Goal: Task Accomplishment & Management: Manage account settings

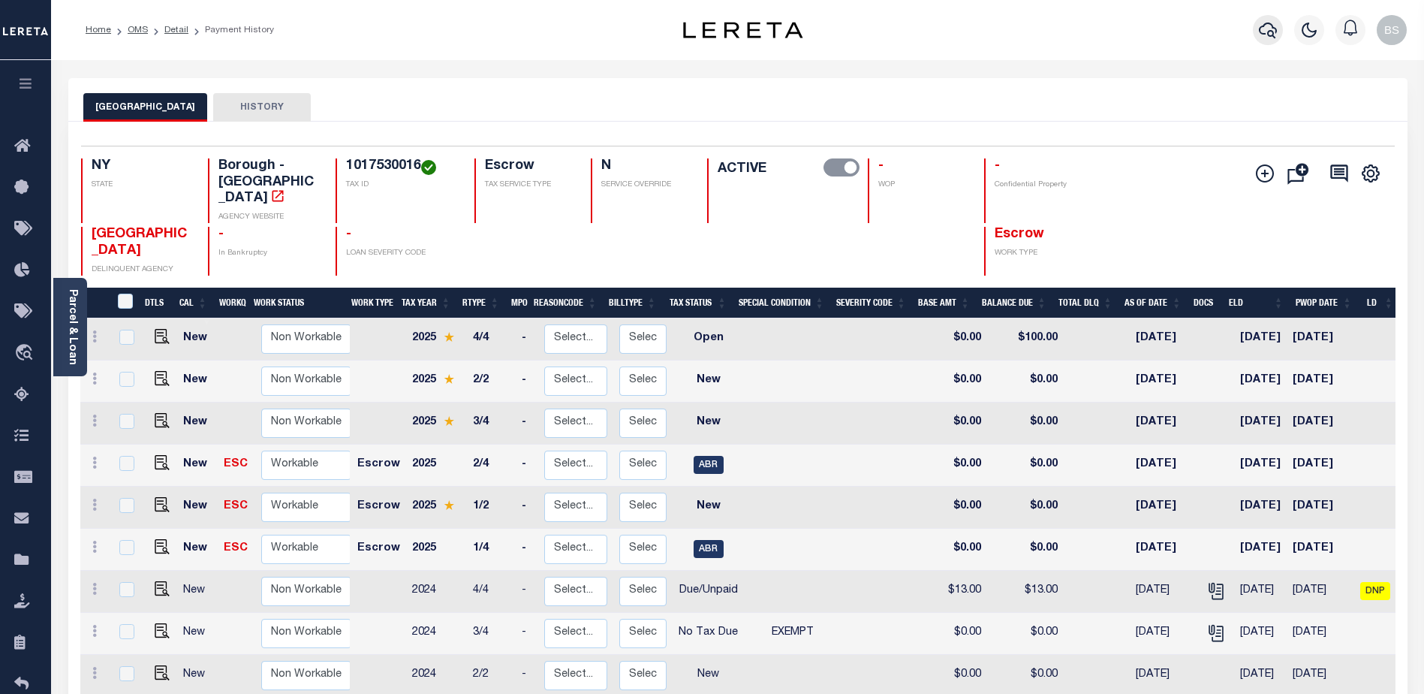
click at [1260, 36] on icon "button" at bounding box center [1268, 30] width 18 height 18
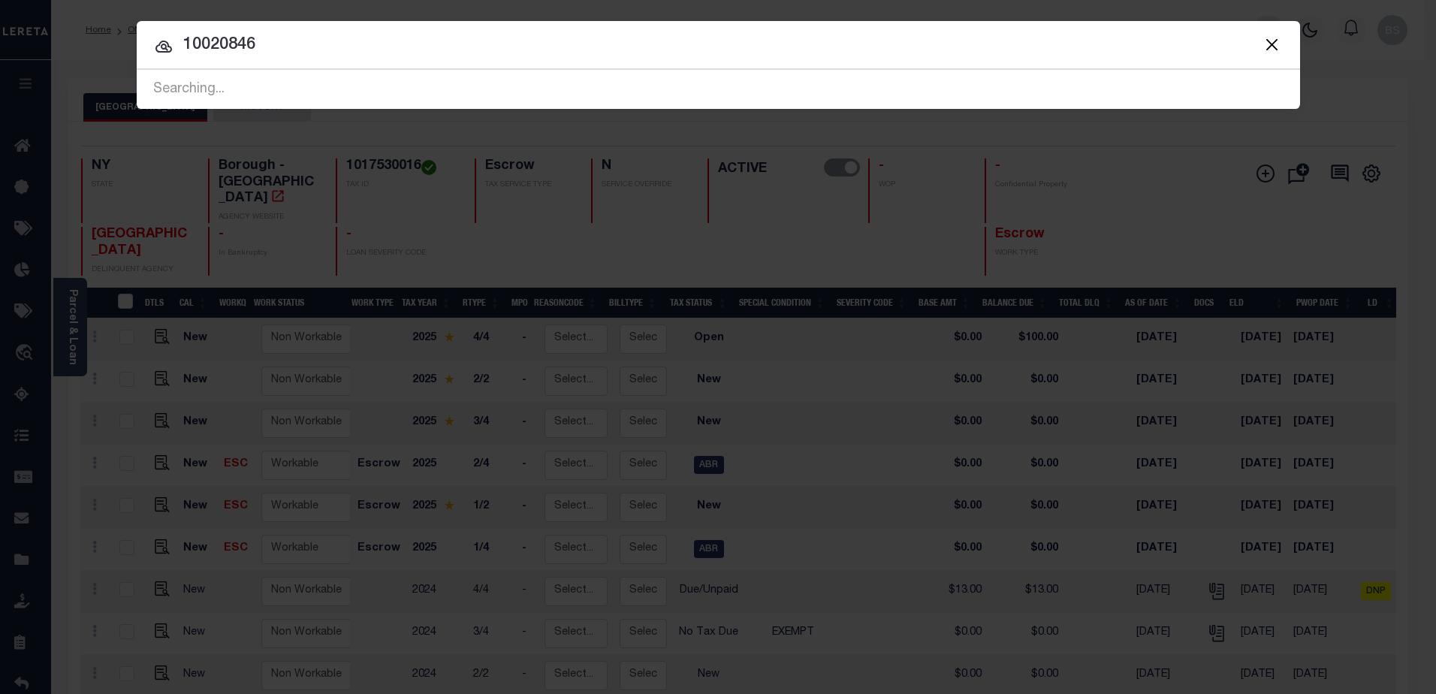
type input "10020846"
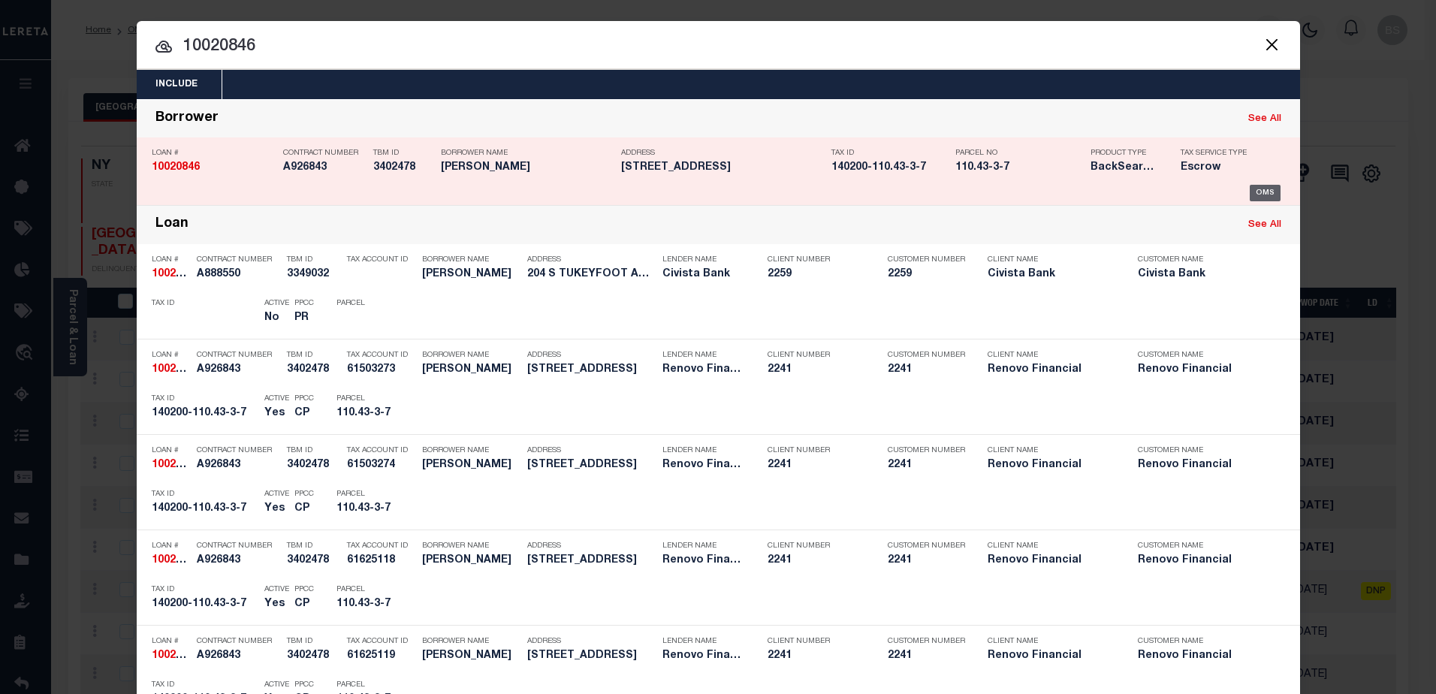
click at [1255, 189] on div "OMS" at bounding box center [1264, 193] width 31 height 17
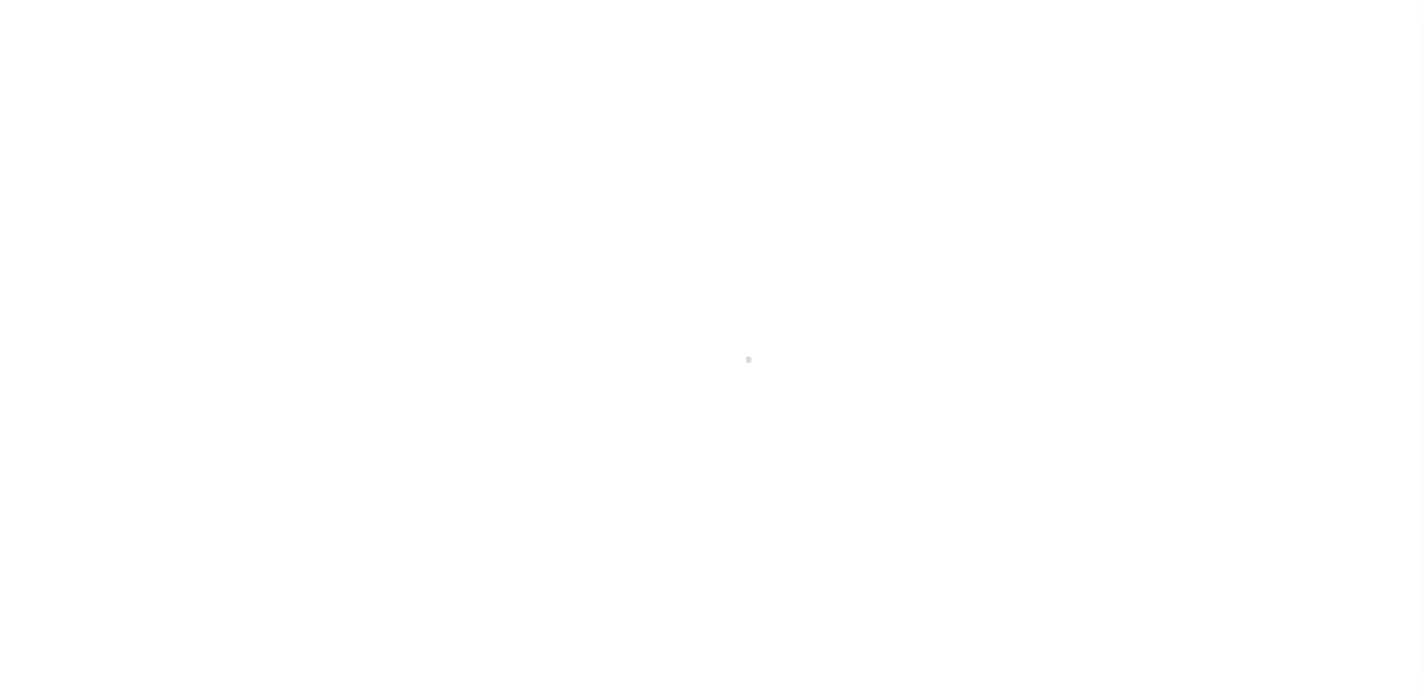
select select "10"
select select "Escrow"
type input "[STREET_ADDRESS]"
type input "140200110.43-3-7"
type input "BUFFALO, NY 14201"
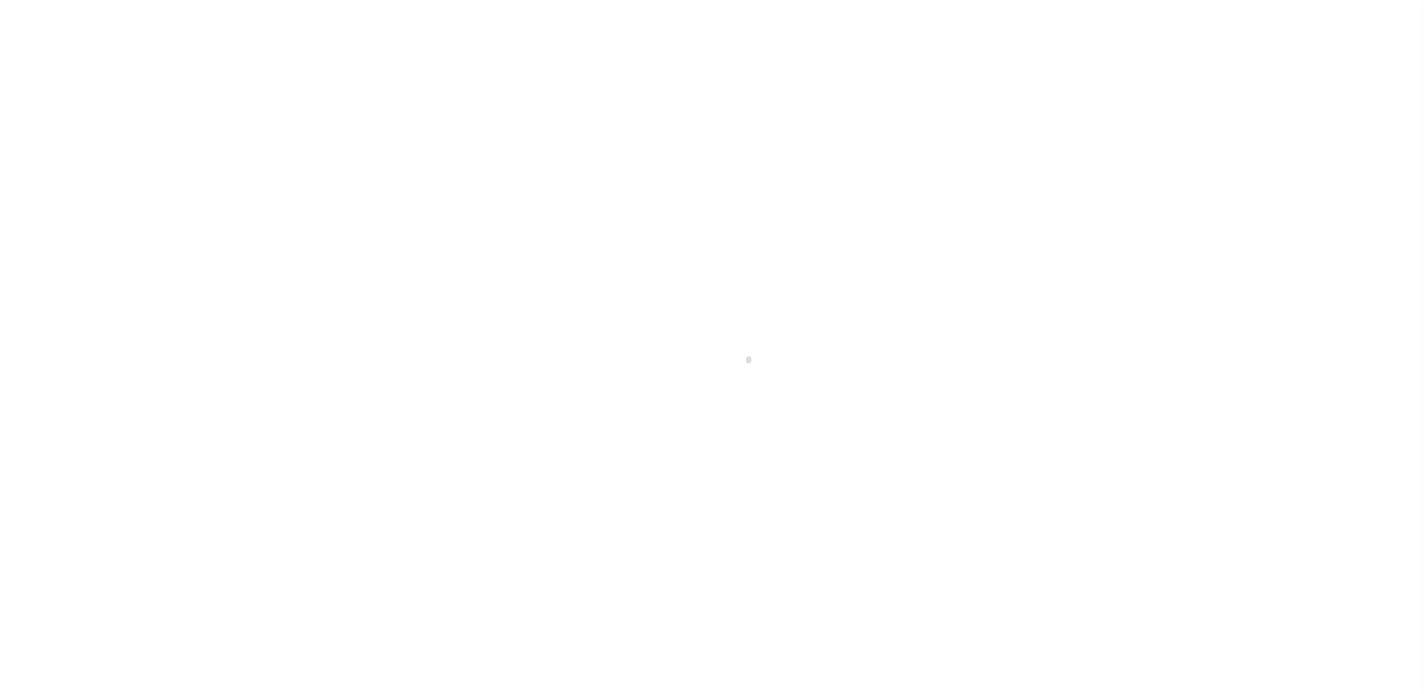
type input "a0kUS000007eOUD"
type input "NY"
select select
type textarea "Liability Limited to Customer Provided Parcel"
select select "14701"
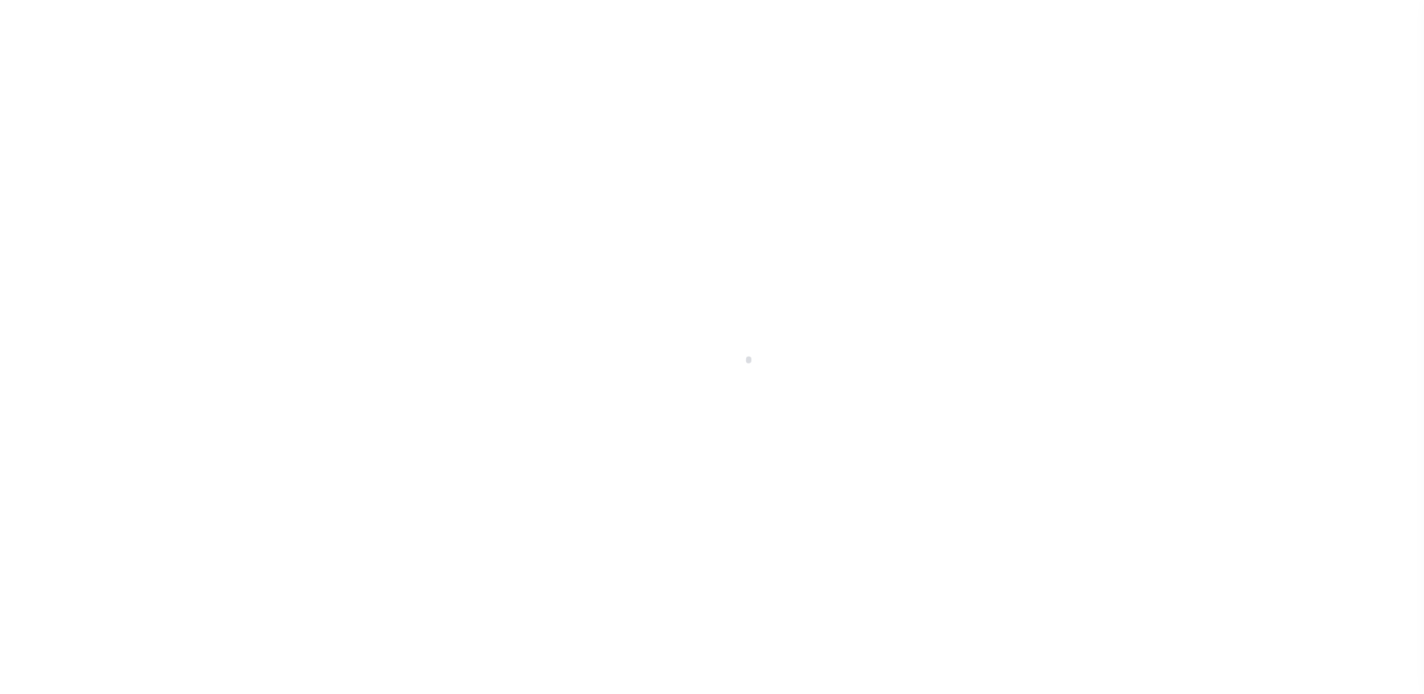
select select "25067"
select select
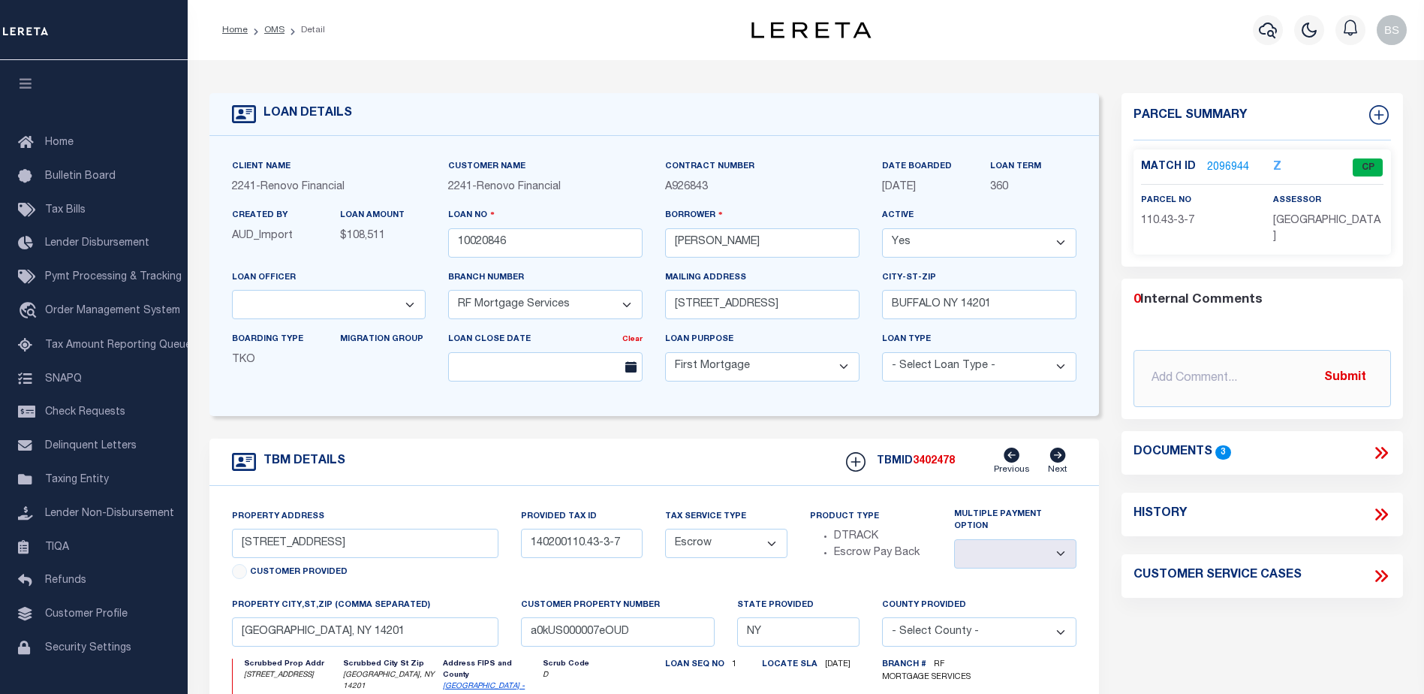
click at [1220, 164] on link "2096944" at bounding box center [1228, 168] width 42 height 16
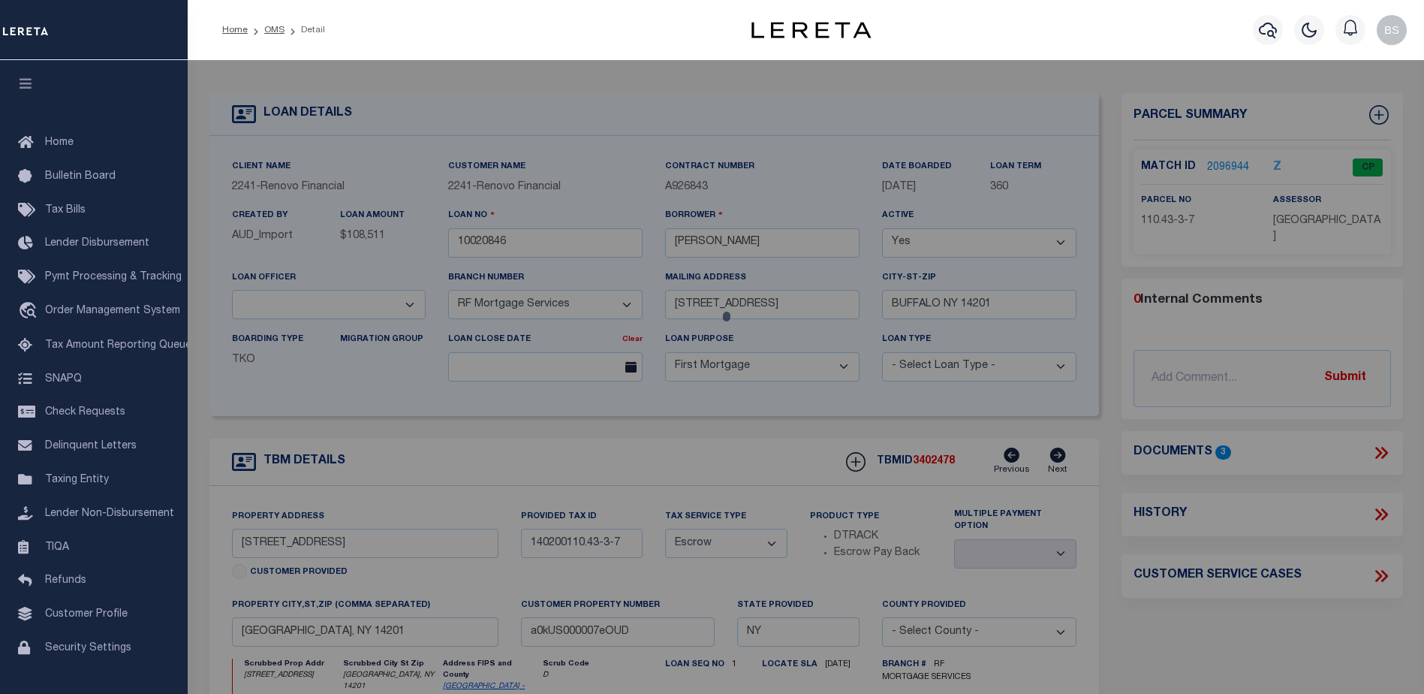
checkbox input "false"
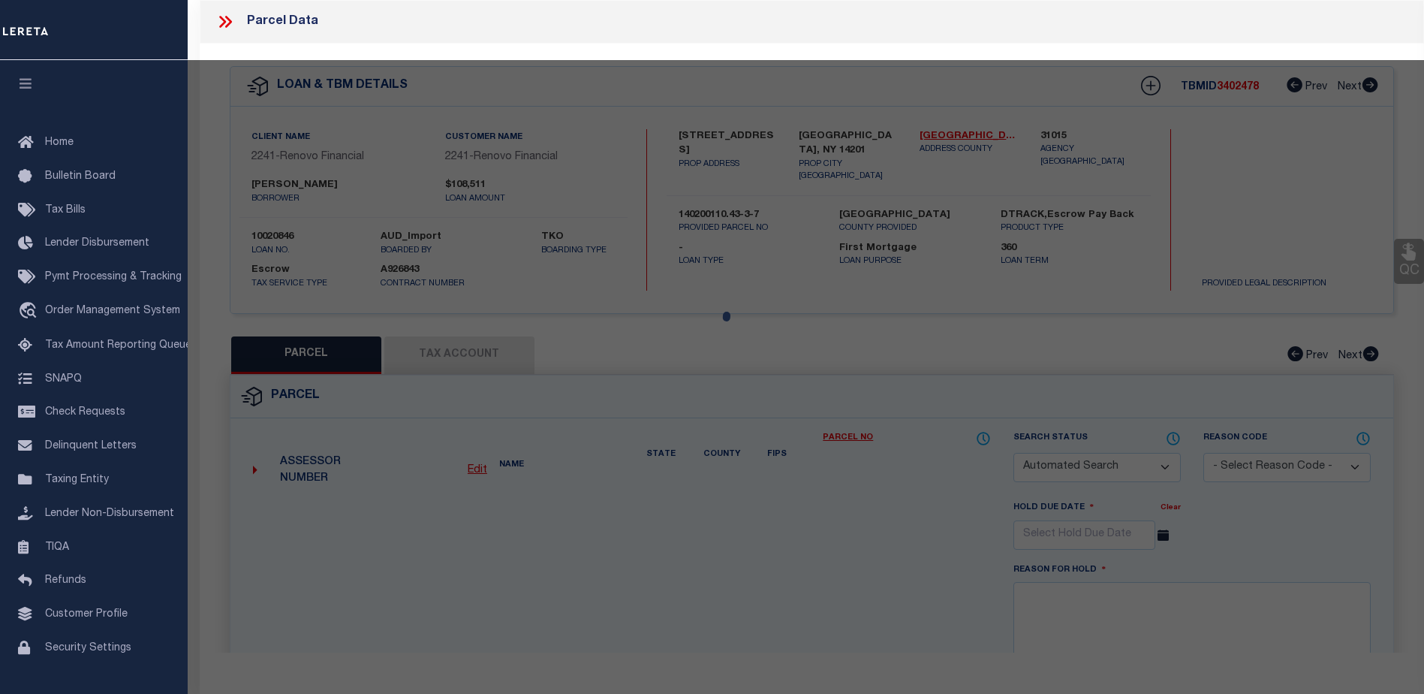
select select "CP"
type input "[PERSON_NAME]"
select select "AGW"
select select
type input "268 7TH ST"
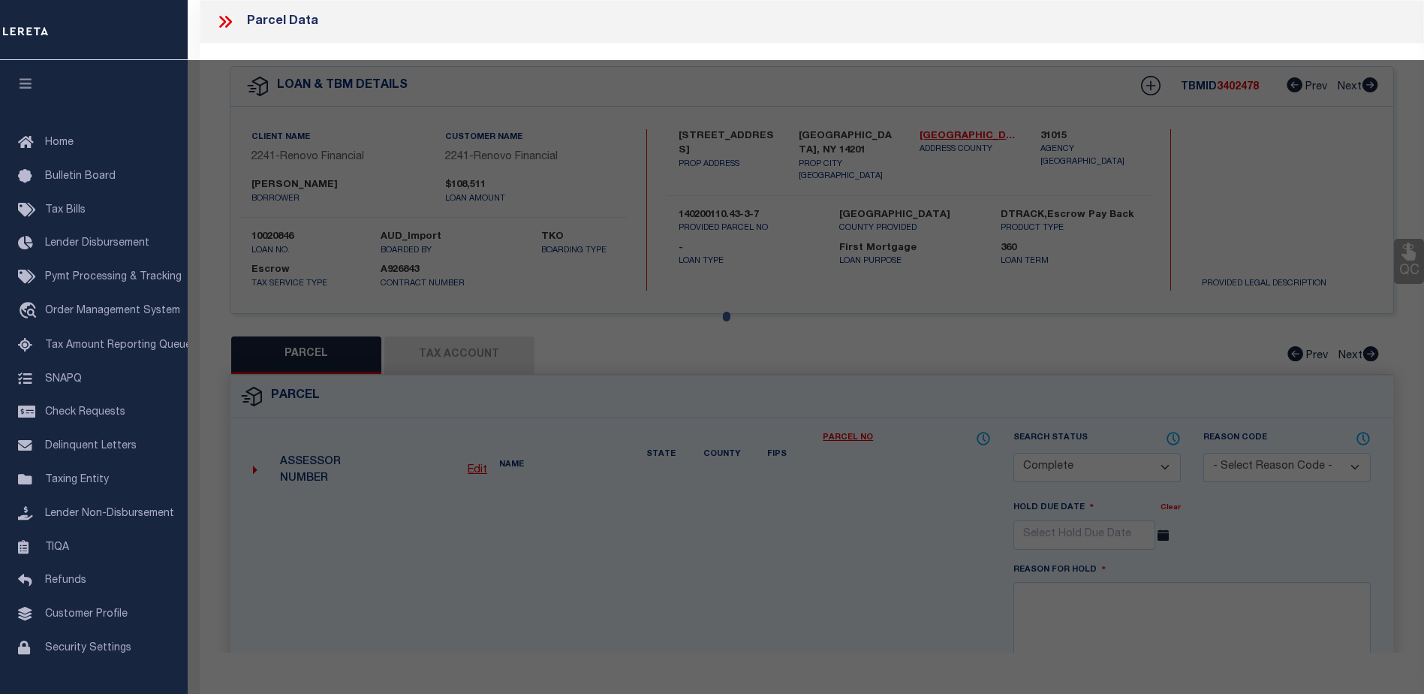
checkbox input "false"
type input "BUFFALO, NY 14201"
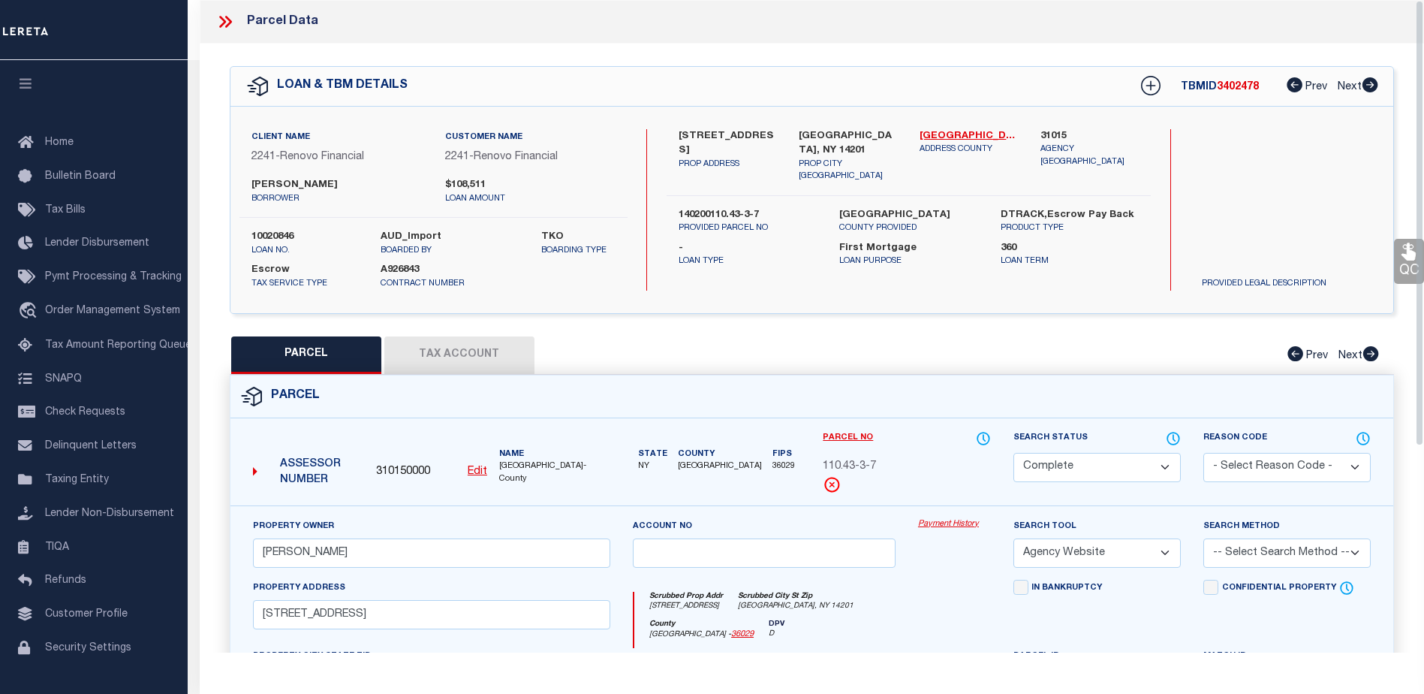
click at [942, 518] on link "Payment History" at bounding box center [954, 524] width 73 height 13
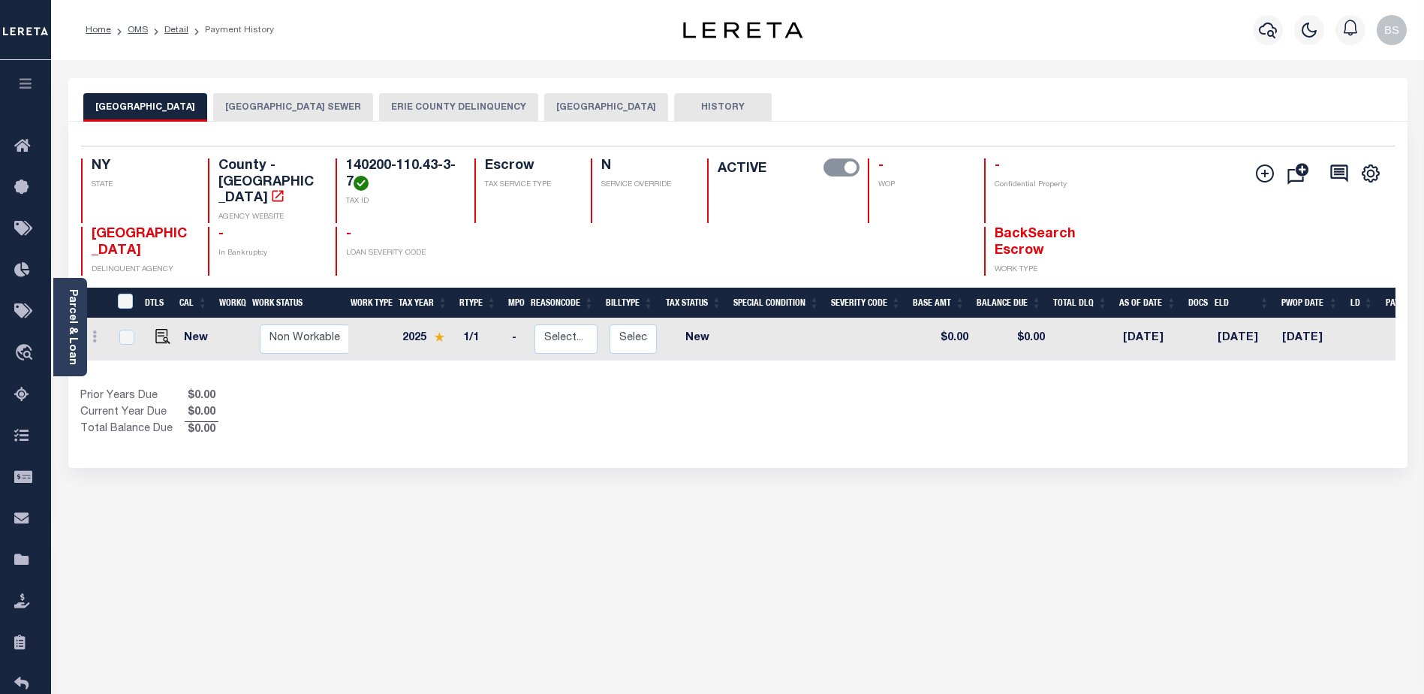
click at [628, 114] on button "BUFFALO CITY" at bounding box center [606, 107] width 124 height 29
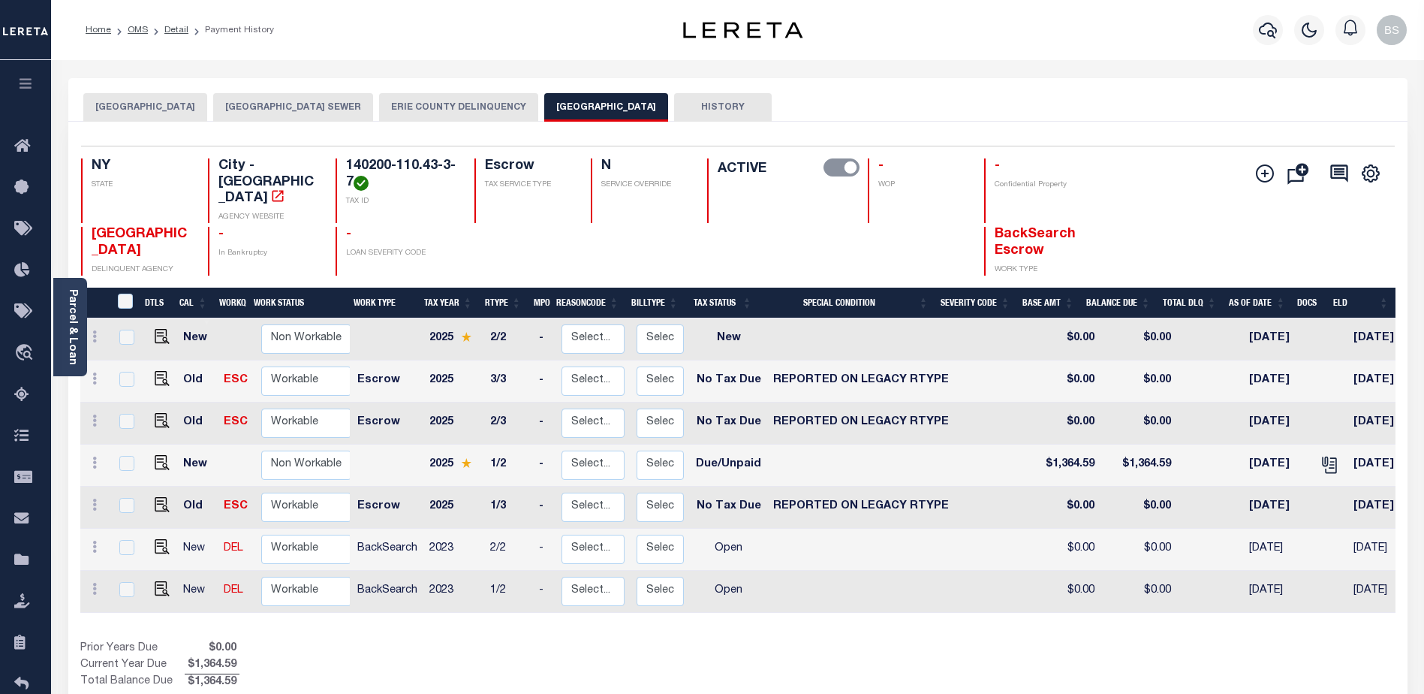
click at [1114, 448] on td "$1,364.59" at bounding box center [1139, 465] width 77 height 42
checkbox input "true"
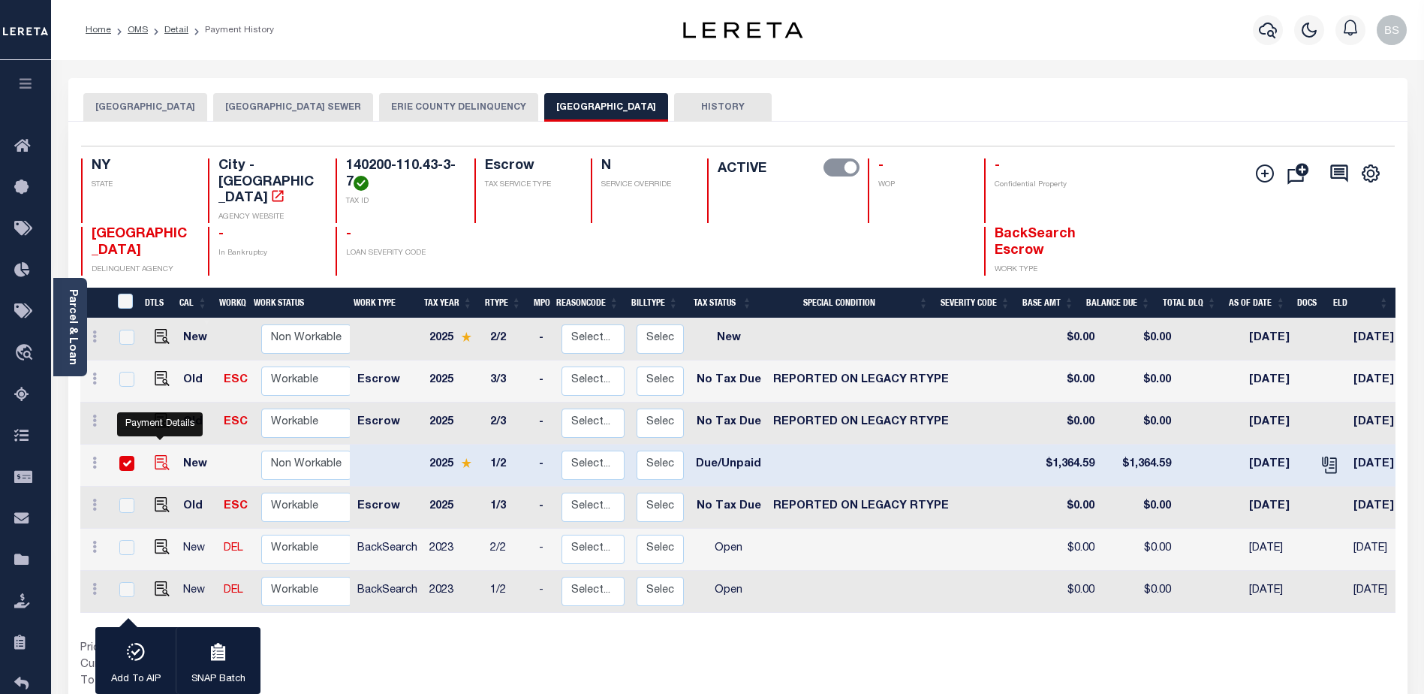
click at [161, 455] on img "" at bounding box center [162, 462] width 15 height 15
checkbox input "false"
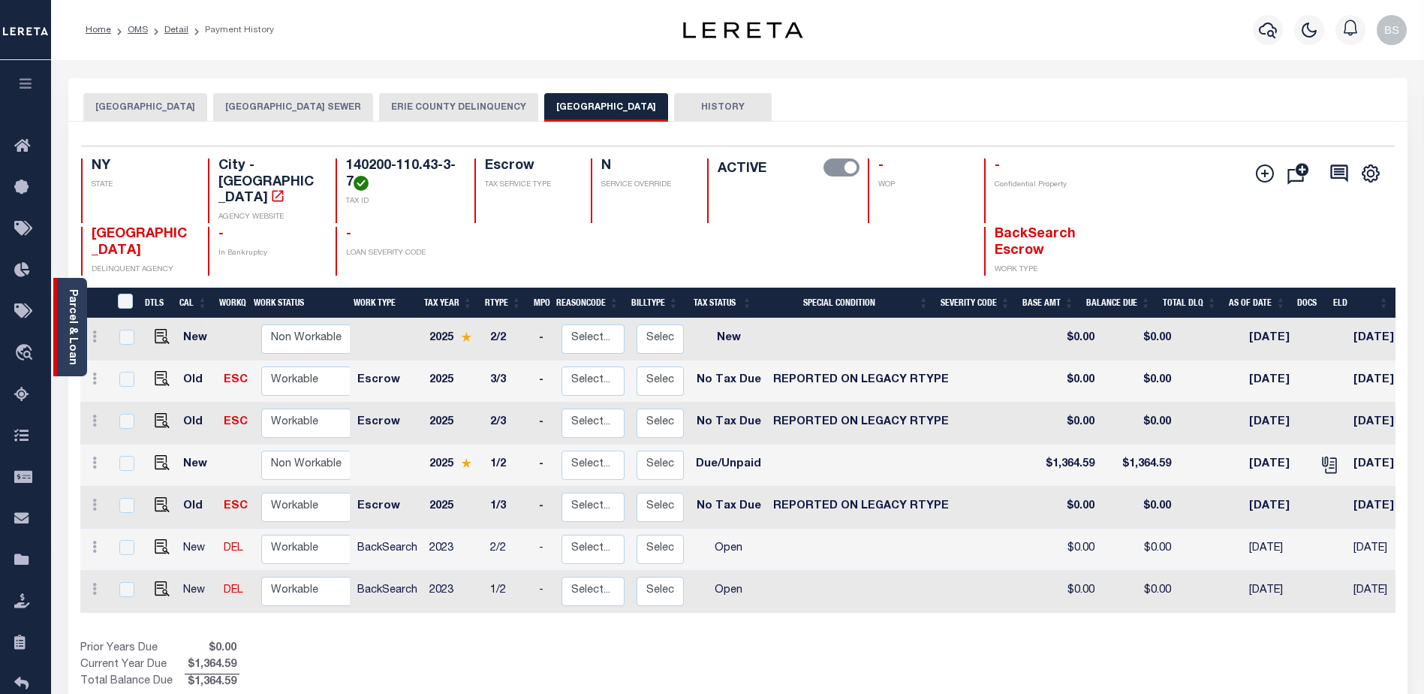
click at [69, 307] on link "Parcel & Loan" at bounding box center [72, 327] width 11 height 76
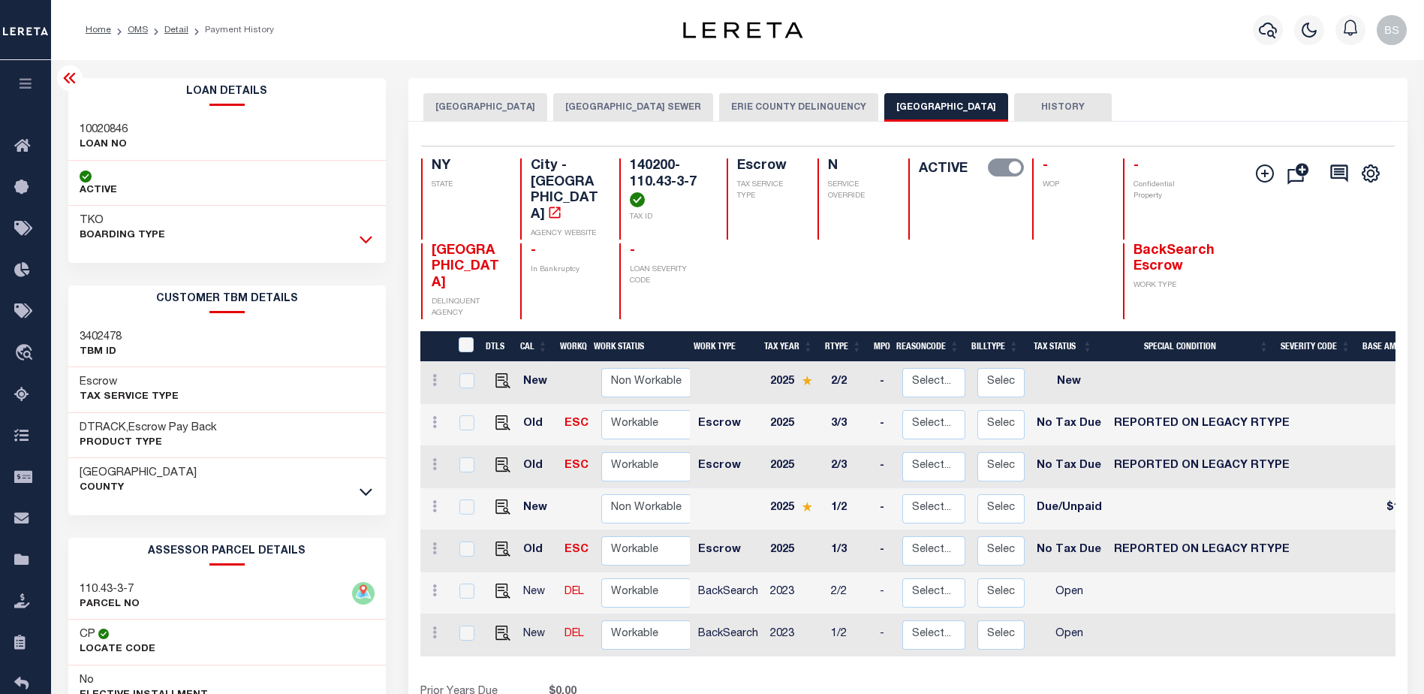
click at [365, 236] on icon at bounding box center [366, 239] width 13 height 16
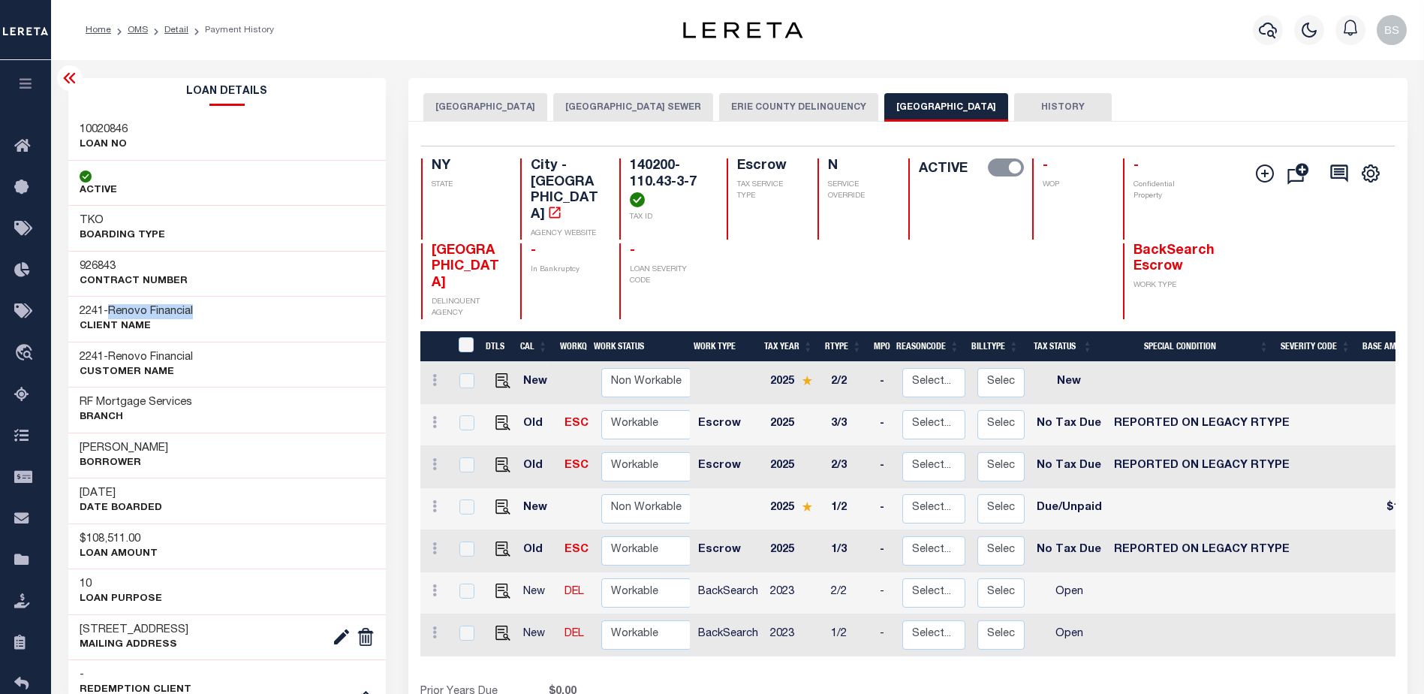
drag, startPoint x: 115, startPoint y: 310, endPoint x: 204, endPoint y: 297, distance: 90.3
click at [204, 297] on div "2241 - Renovo Financial CLIENT Name" at bounding box center [227, 319] width 318 height 46
copy span "Renovo Financial"
click at [22, 149] on icon at bounding box center [26, 146] width 24 height 19
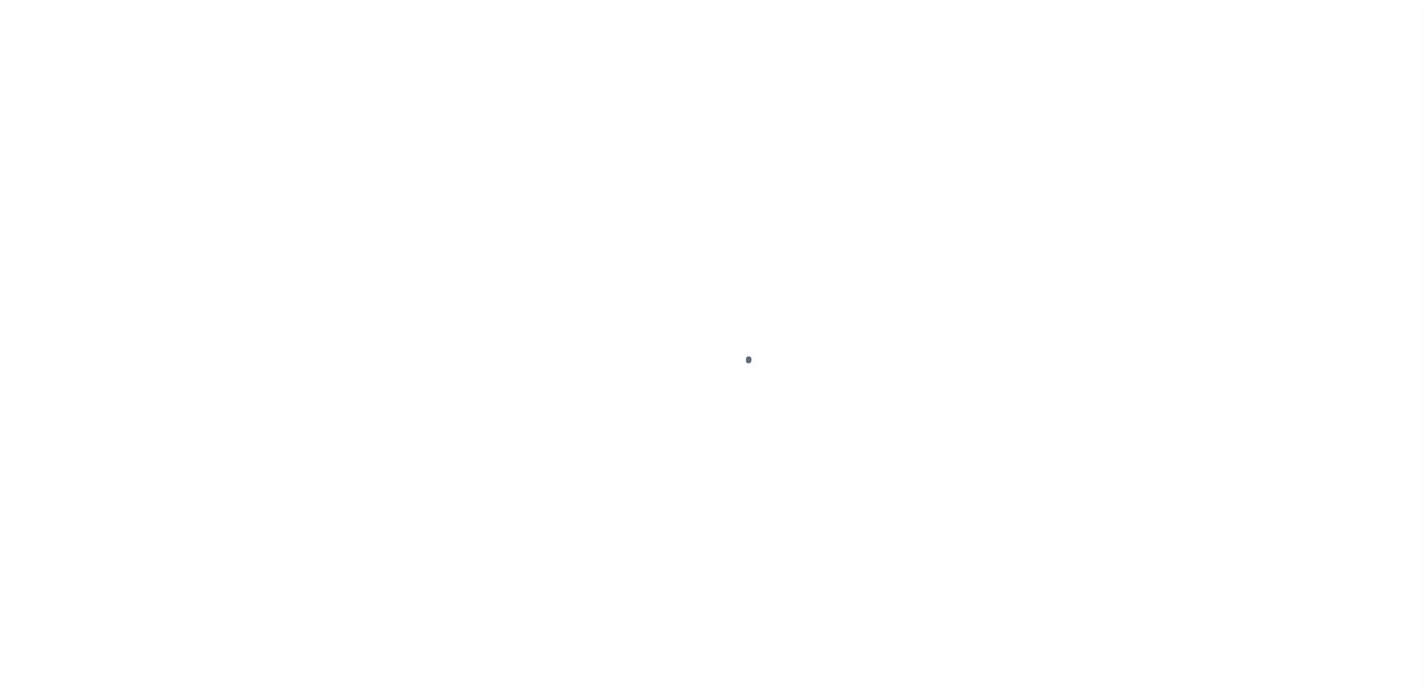
select select "DUE"
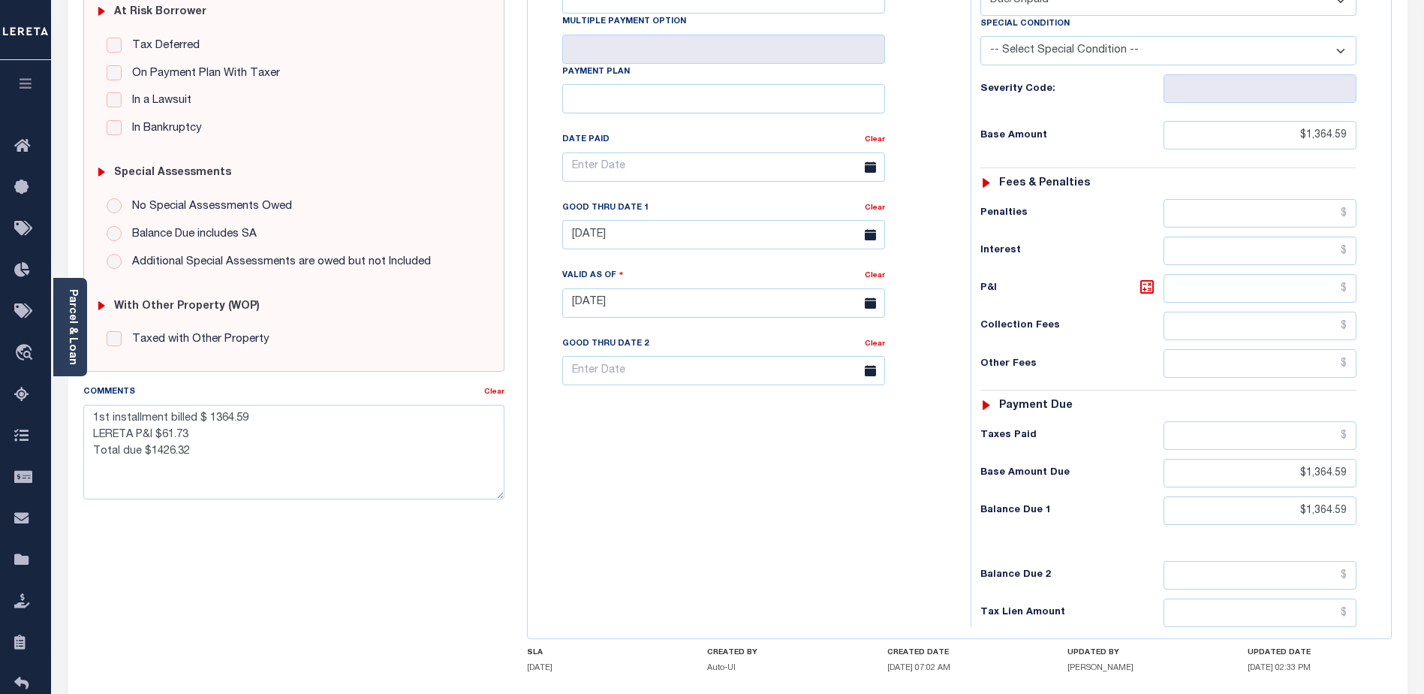
scroll to position [375, 0]
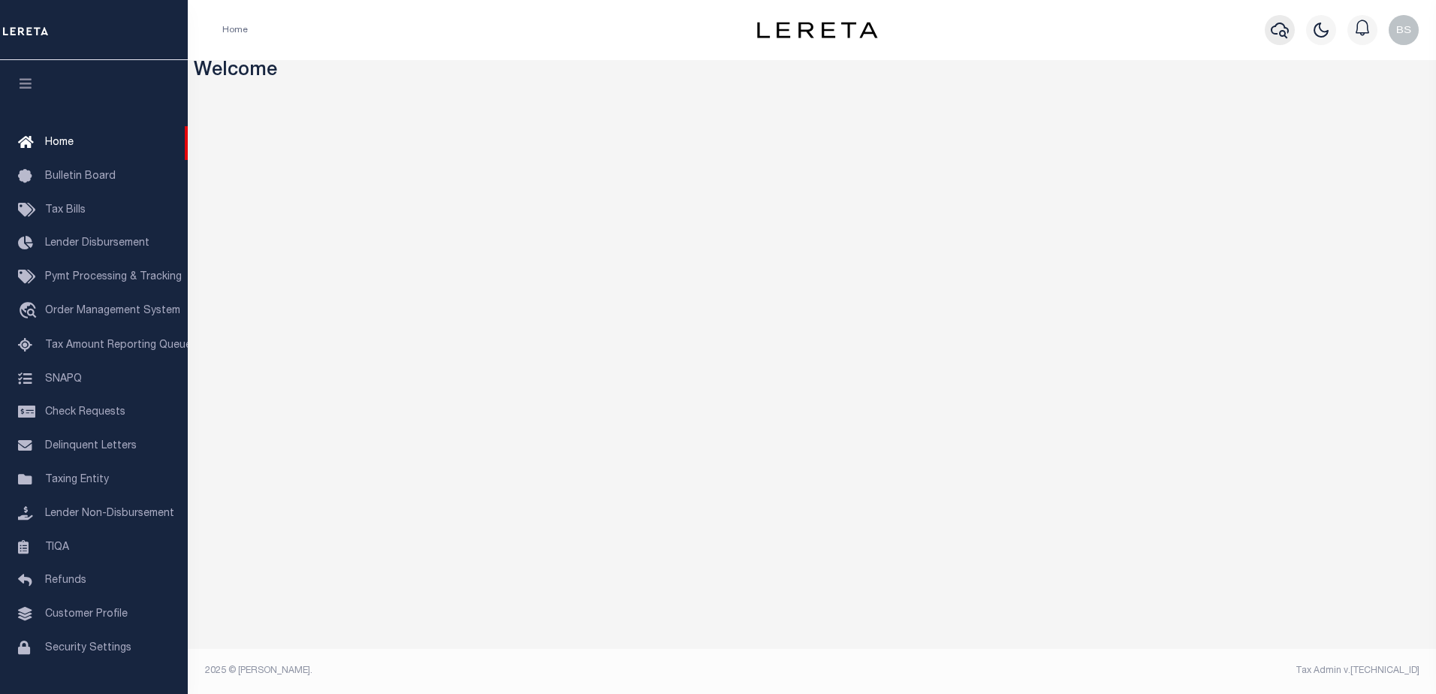
click at [1277, 31] on icon "button" at bounding box center [1279, 30] width 18 height 18
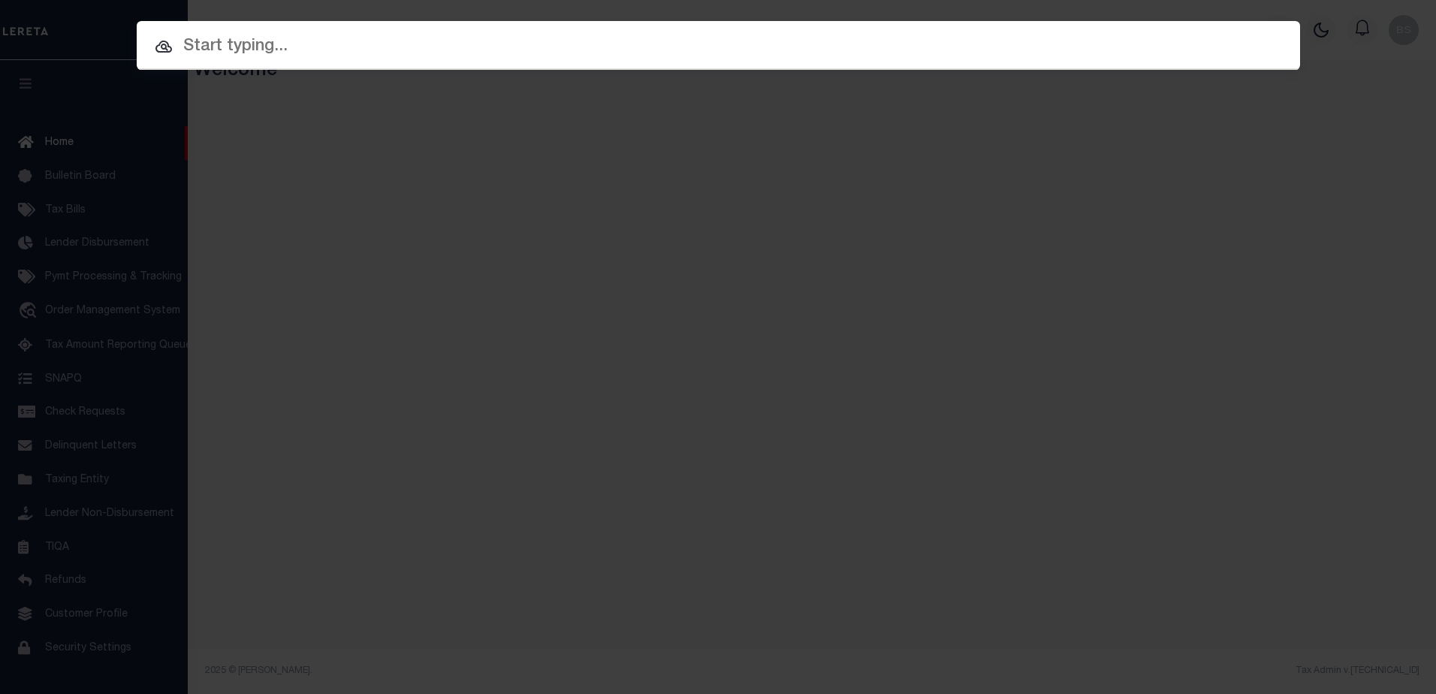
click at [798, 41] on input "text" at bounding box center [718, 47] width 1163 height 26
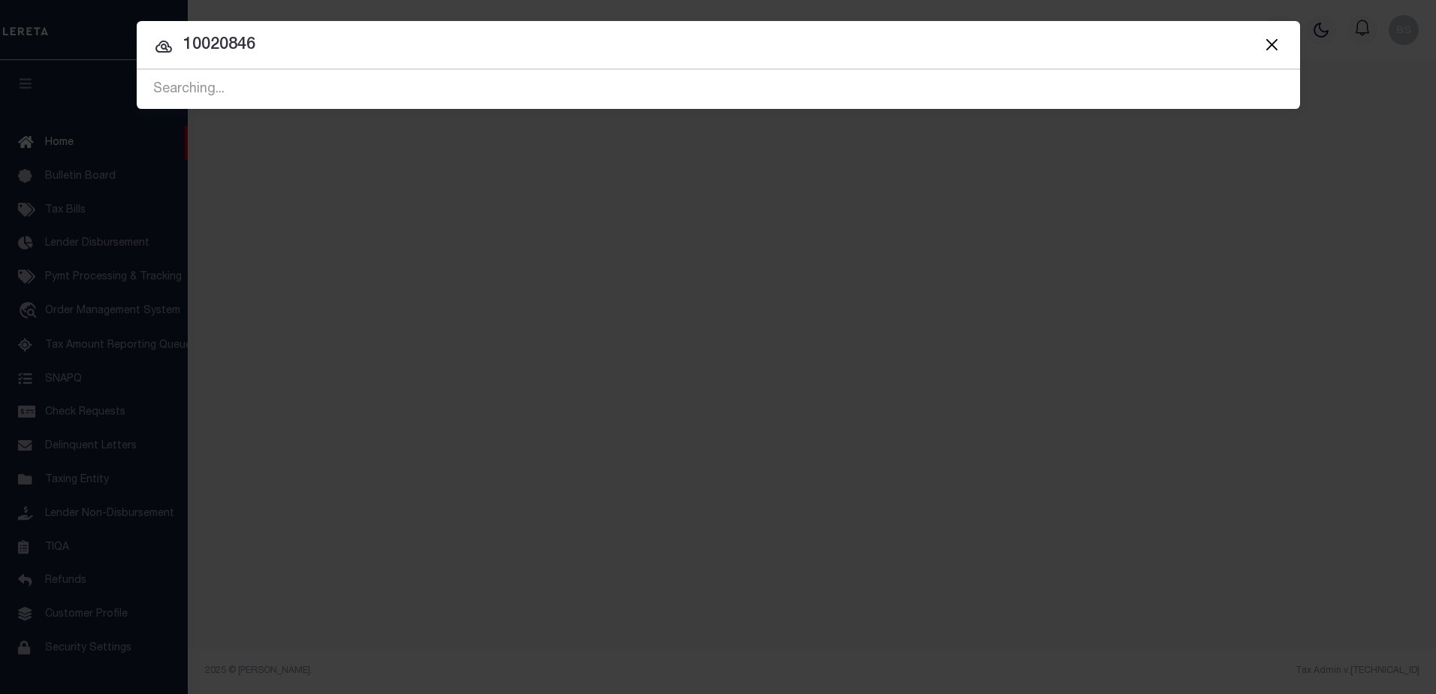
type input "10020846"
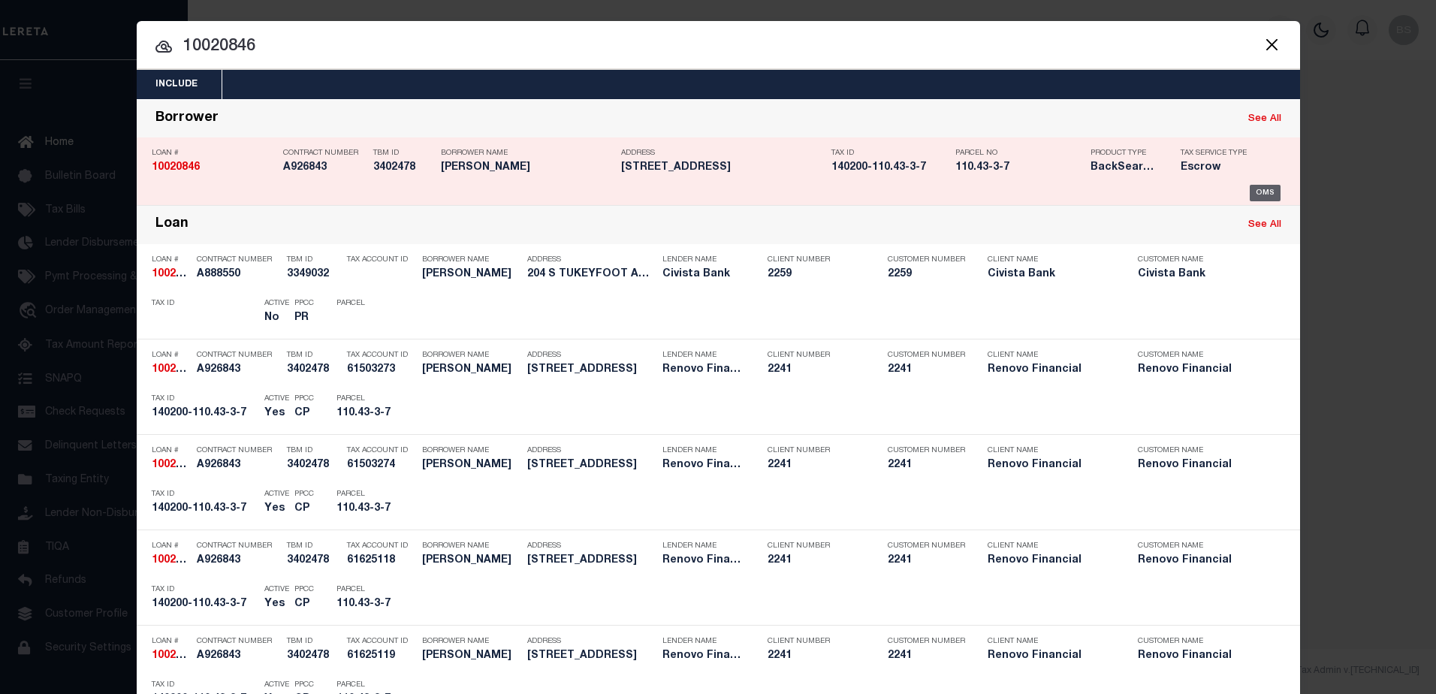
click at [1261, 193] on div "OMS" at bounding box center [1264, 193] width 31 height 17
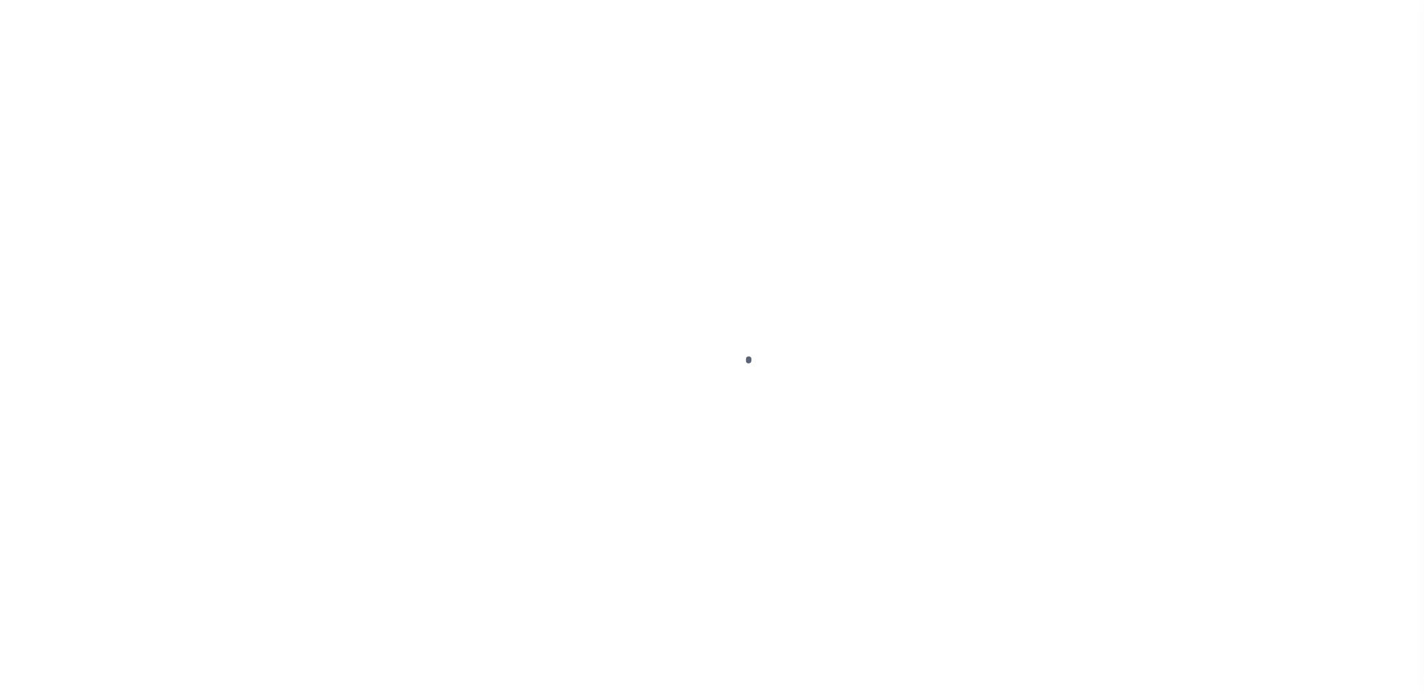
select select "14701"
select select "25067"
select select "10"
select select "Escrow"
type input "[STREET_ADDRESS]"
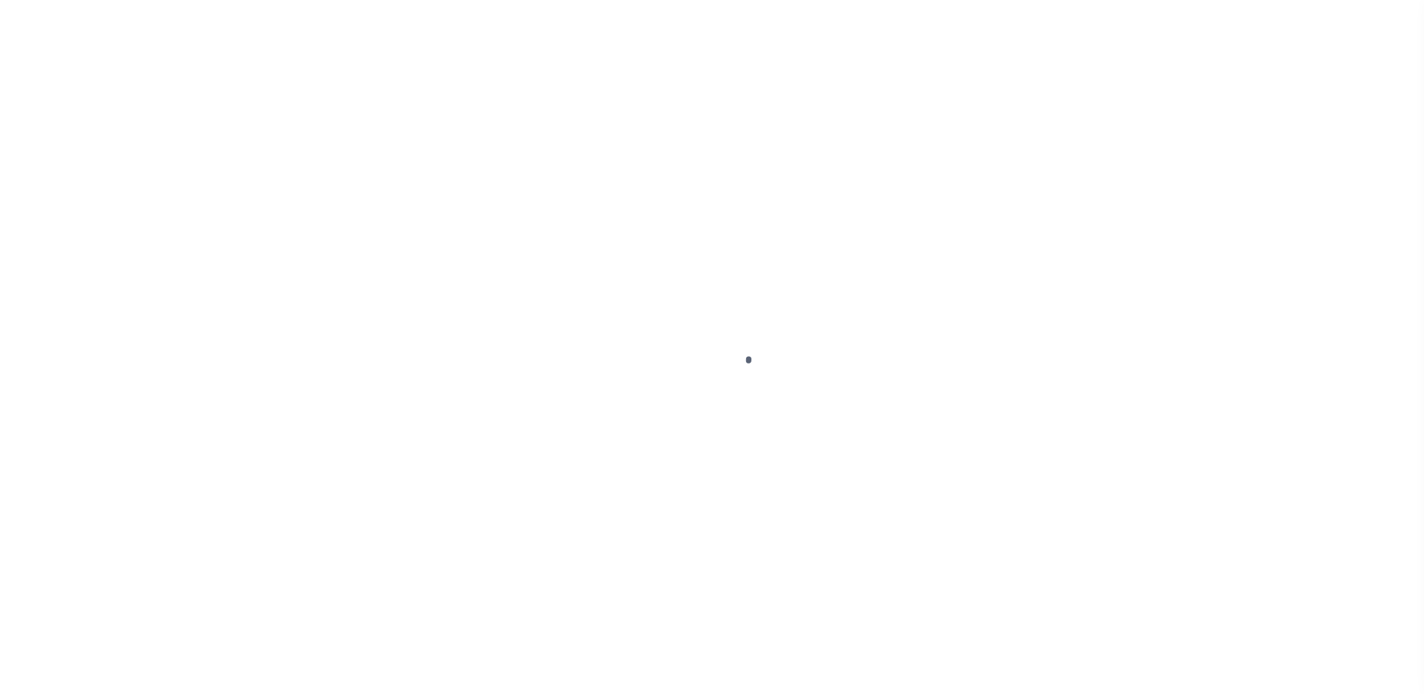
type input "140200110.43-3-7"
type input "[GEOGRAPHIC_DATA], NY 14201"
type input "a0kUS000007eOUD"
type input "NY"
select select
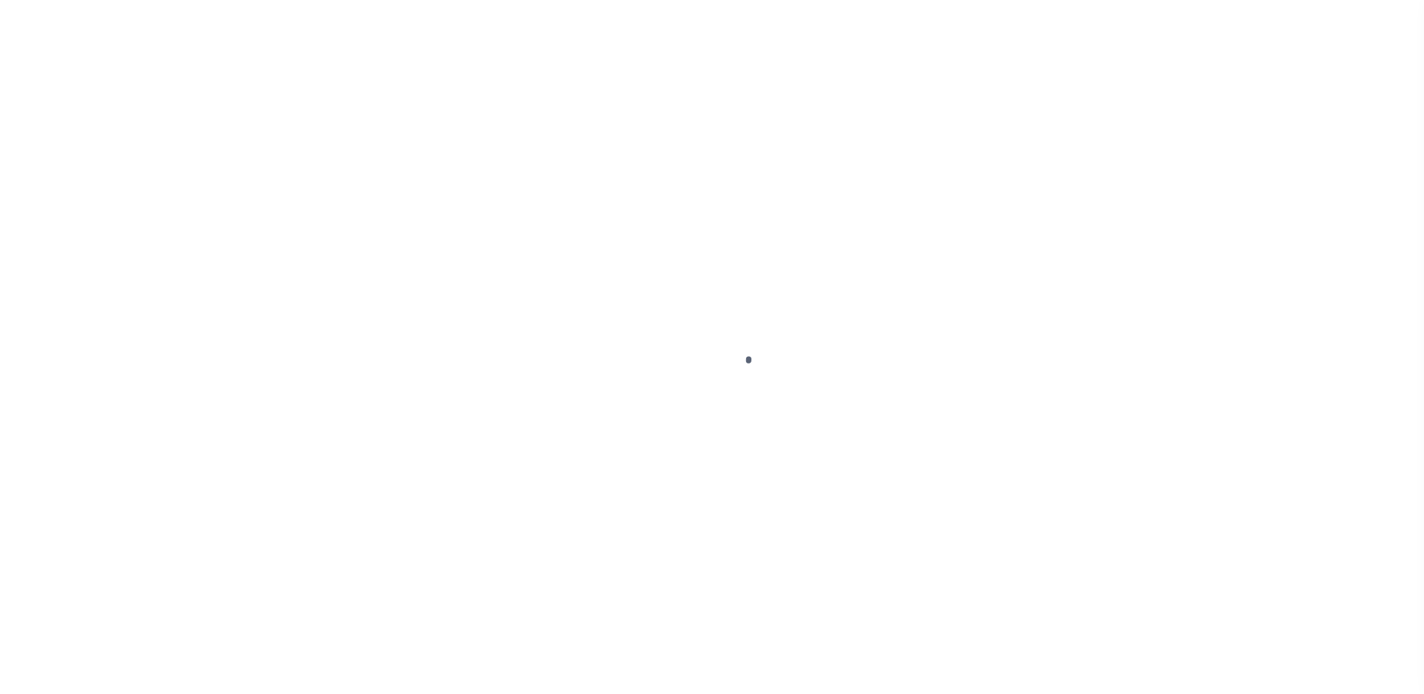
type textarea "Liability Limited to Customer Provided Parcel"
select select
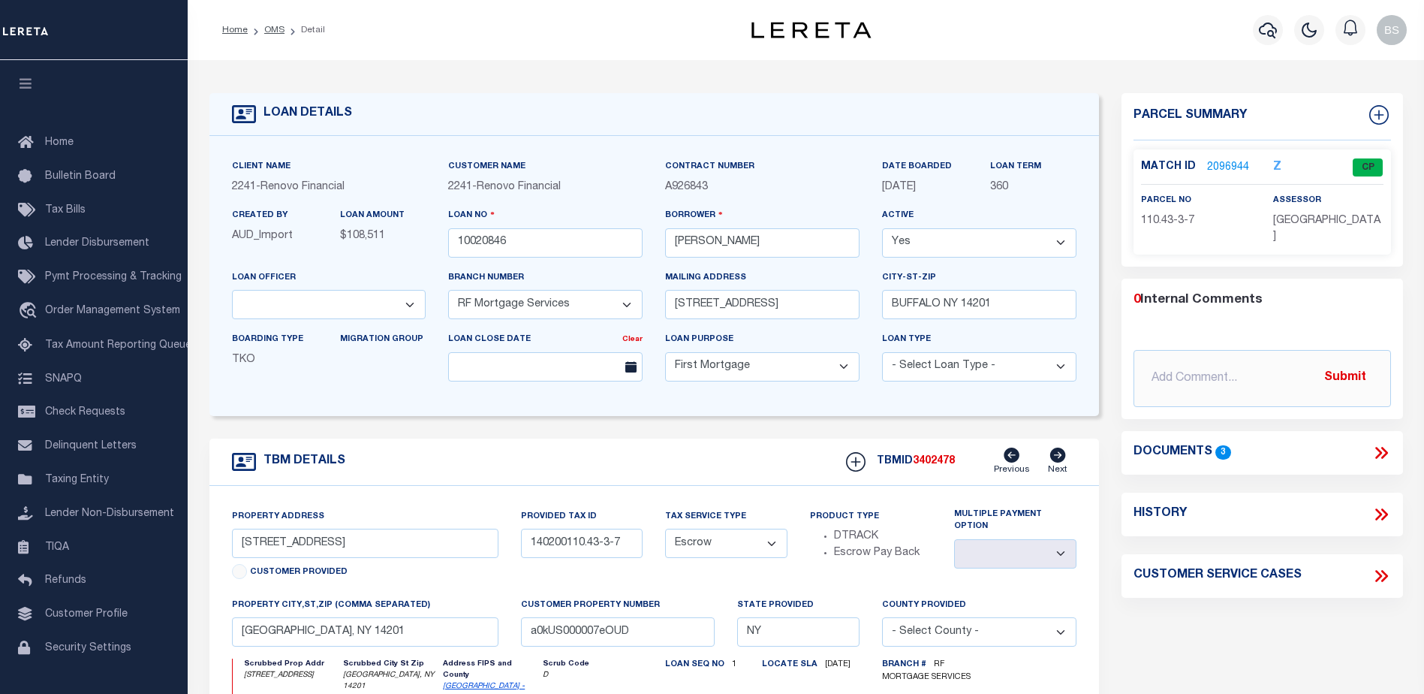
click at [1223, 163] on link "2096944" at bounding box center [1228, 168] width 42 height 16
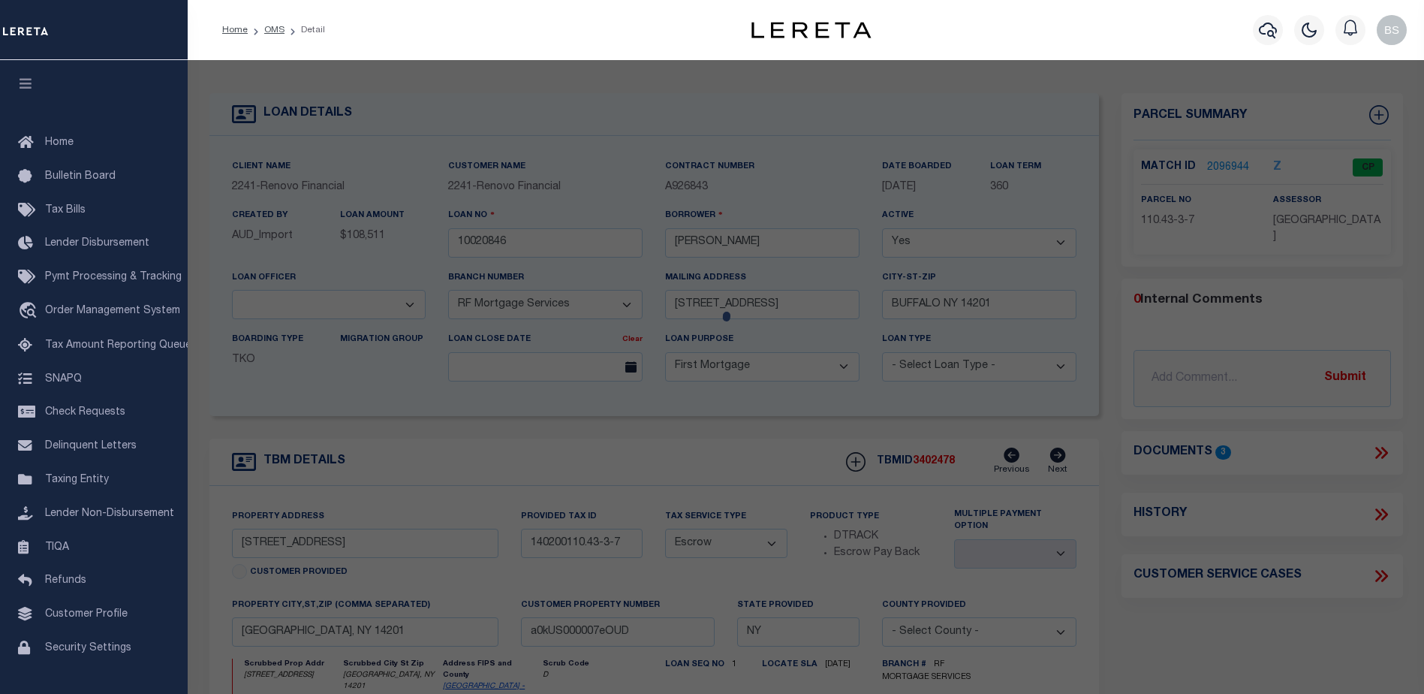
checkbox input "false"
select select "CP"
type input "MARY K VOLTZ"
select select "AGW"
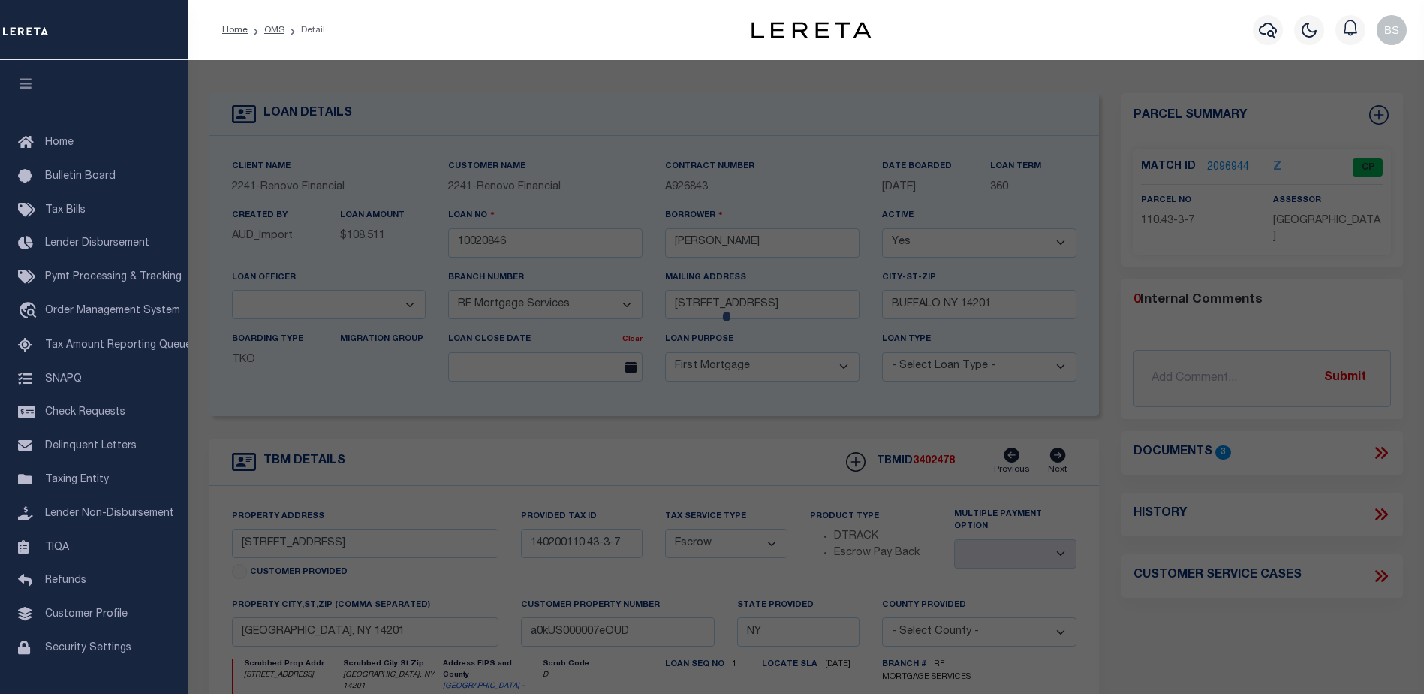
select select
type input "268 7TH ST"
checkbox input "false"
type input "BUFFALO, NY 14201"
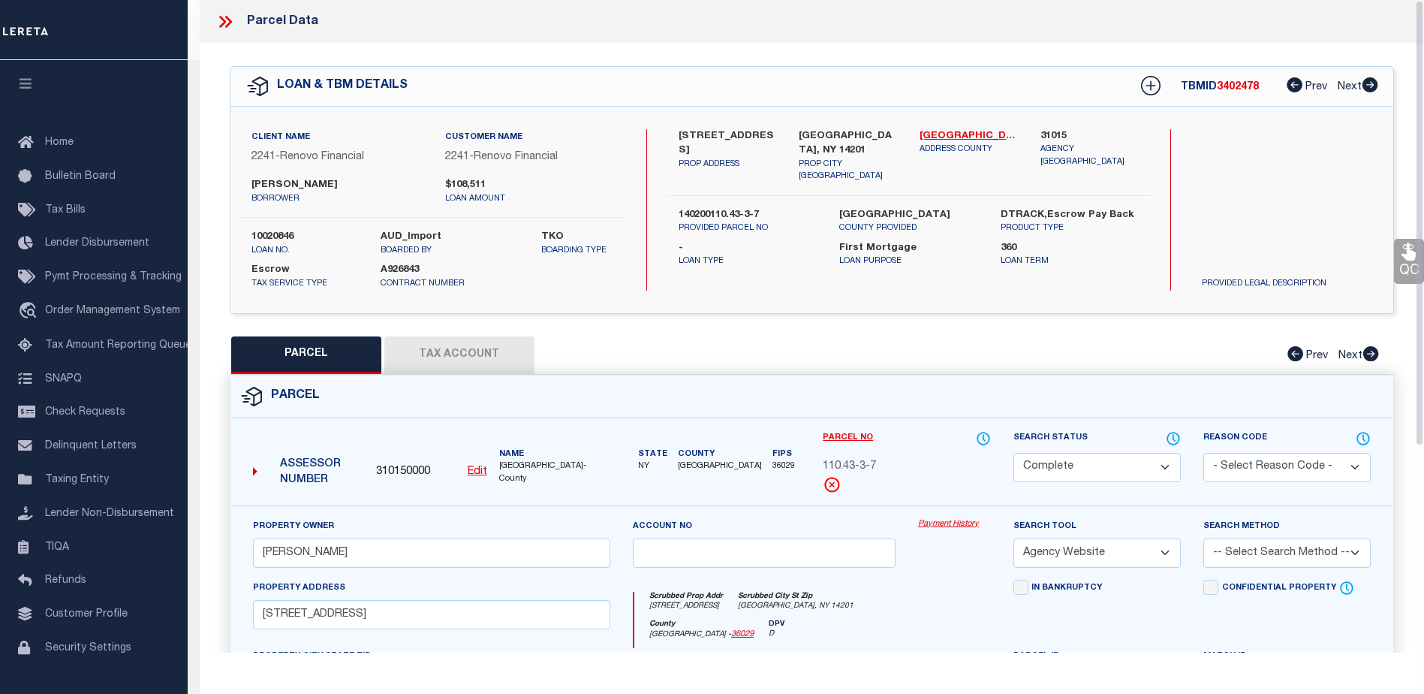
click at [943, 526] on link "Payment History" at bounding box center [954, 524] width 73 height 13
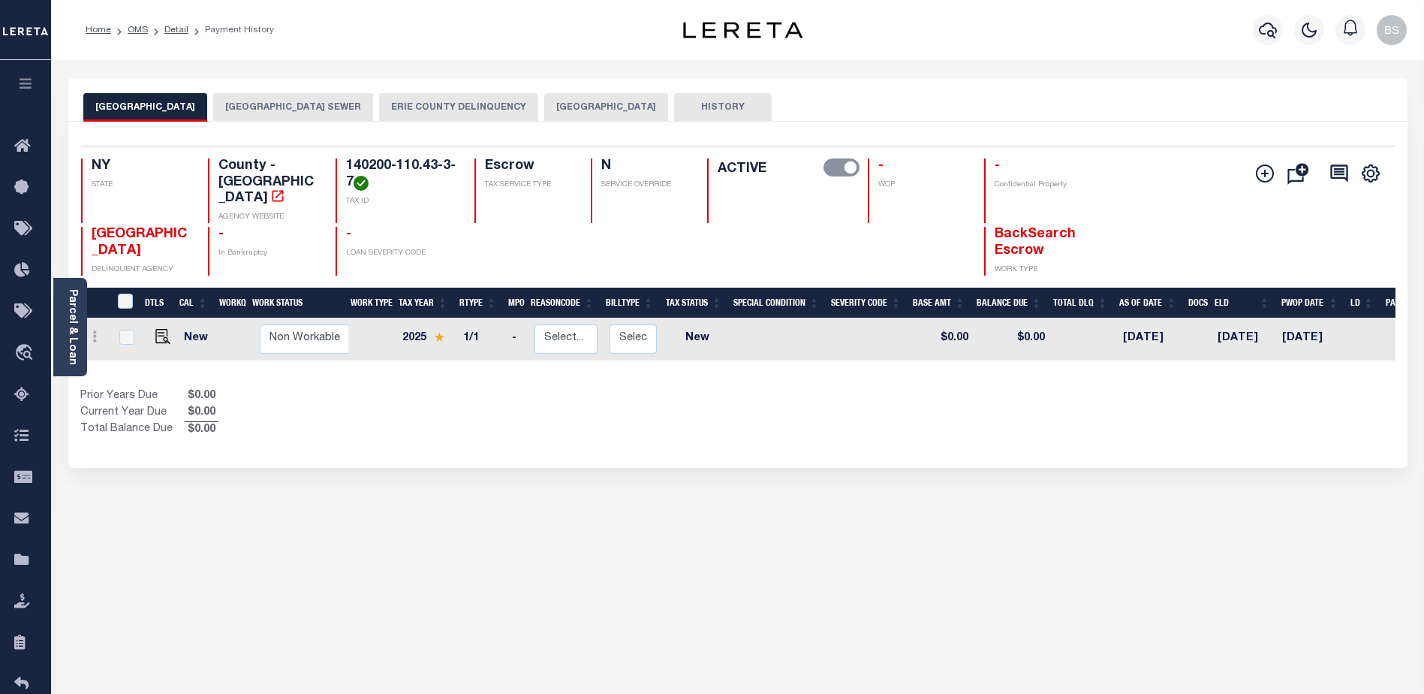
click at [635, 107] on button "[GEOGRAPHIC_DATA]" at bounding box center [606, 107] width 124 height 29
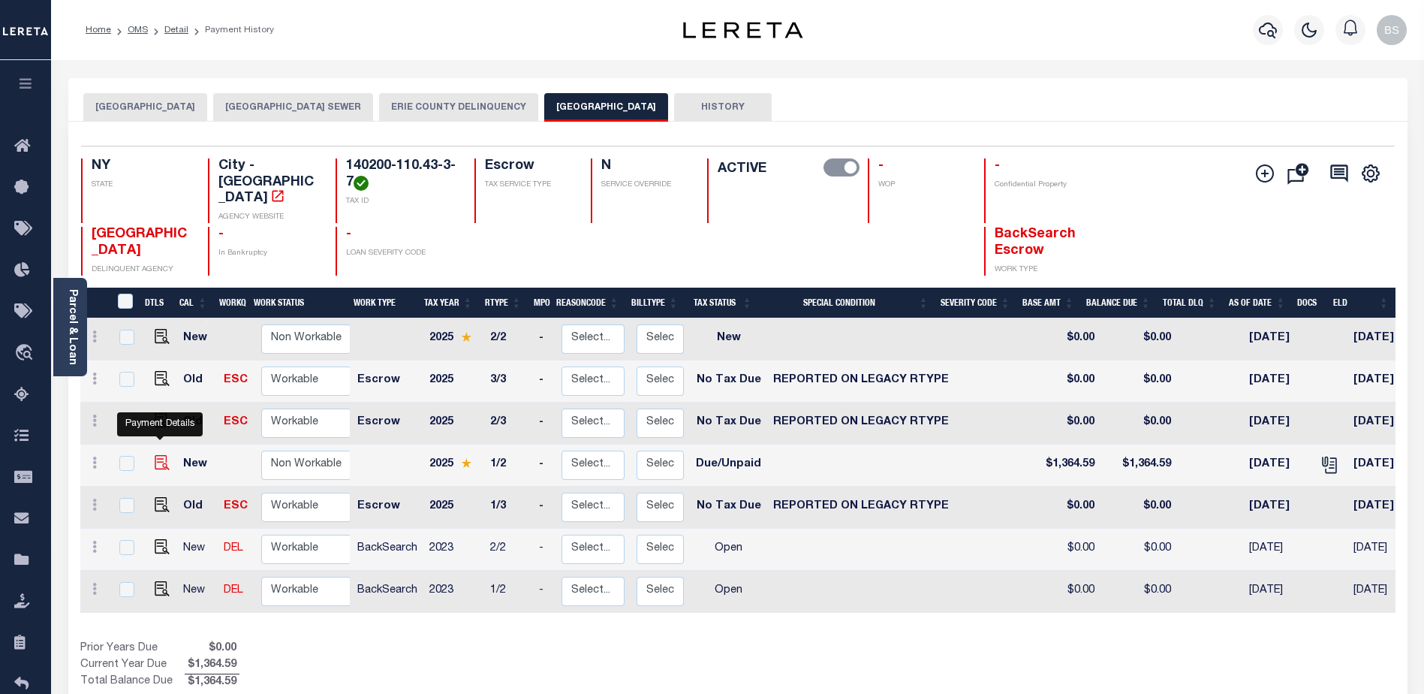
click at [161, 455] on img "" at bounding box center [162, 462] width 15 height 15
checkbox input "true"
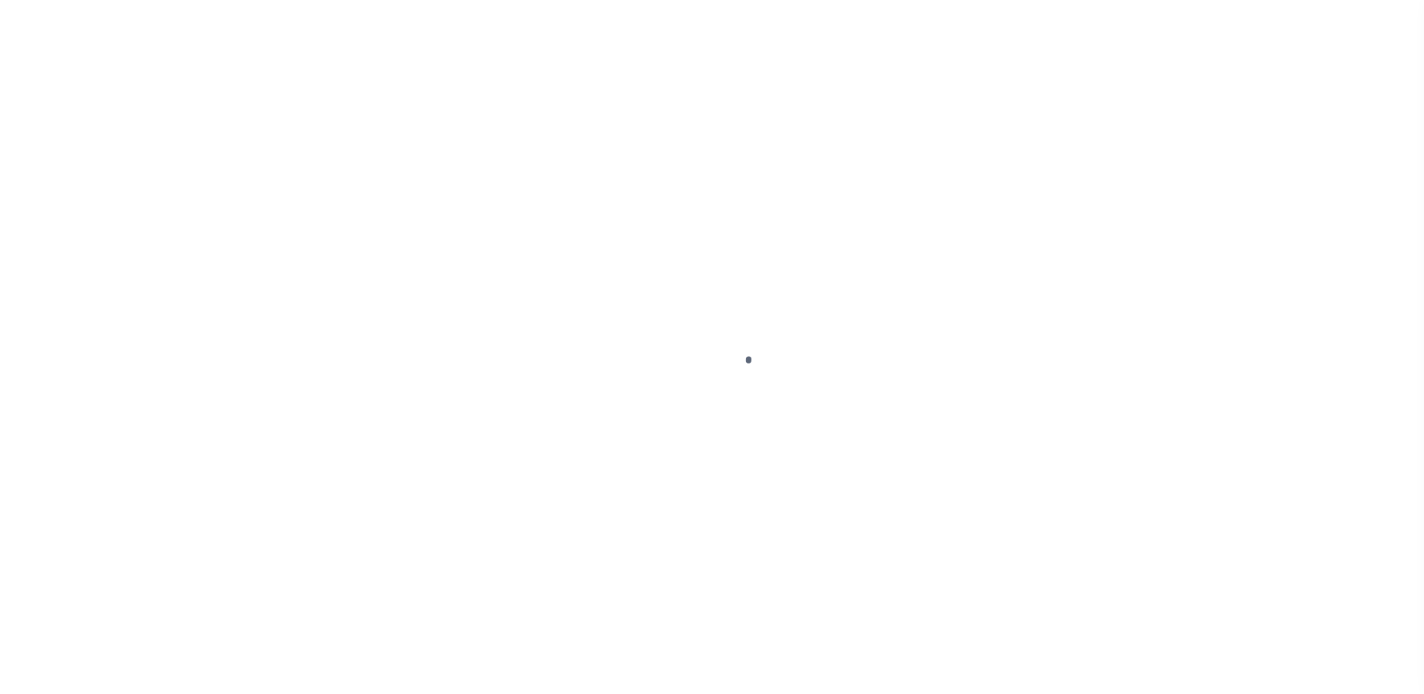
select select "DUE"
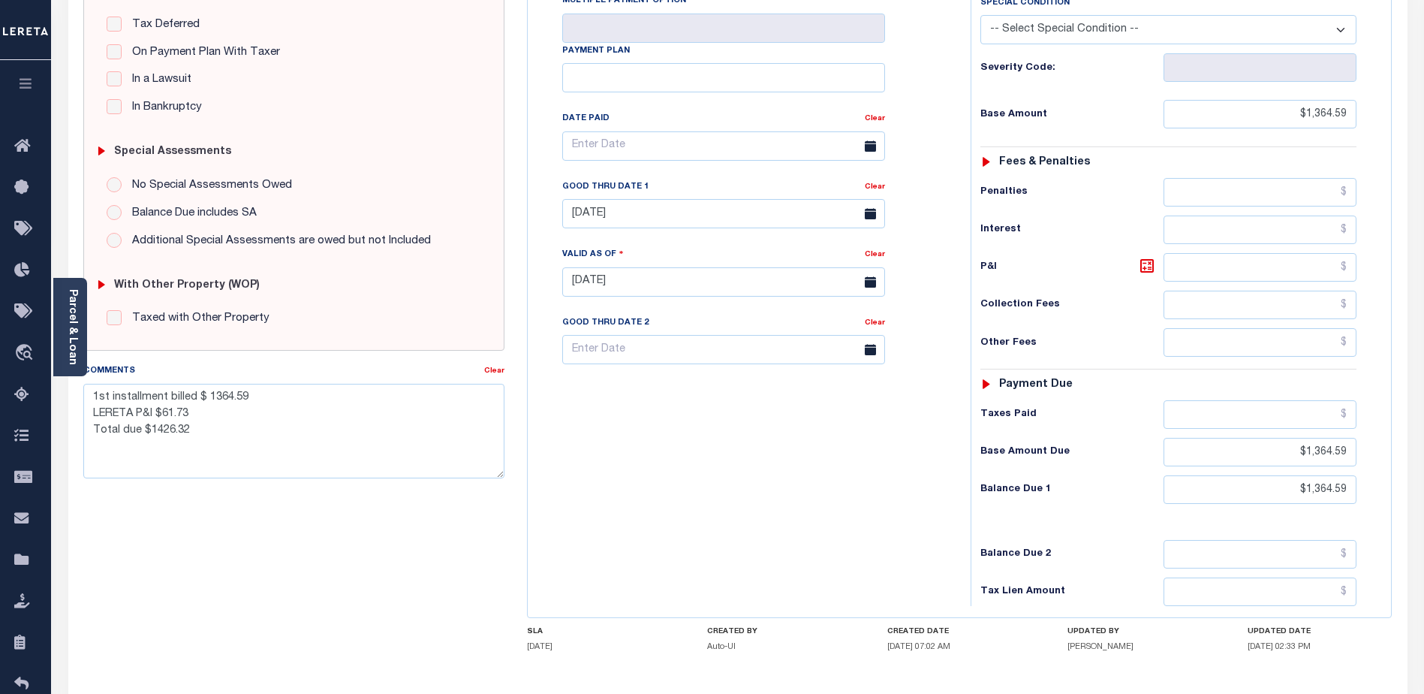
scroll to position [375, 0]
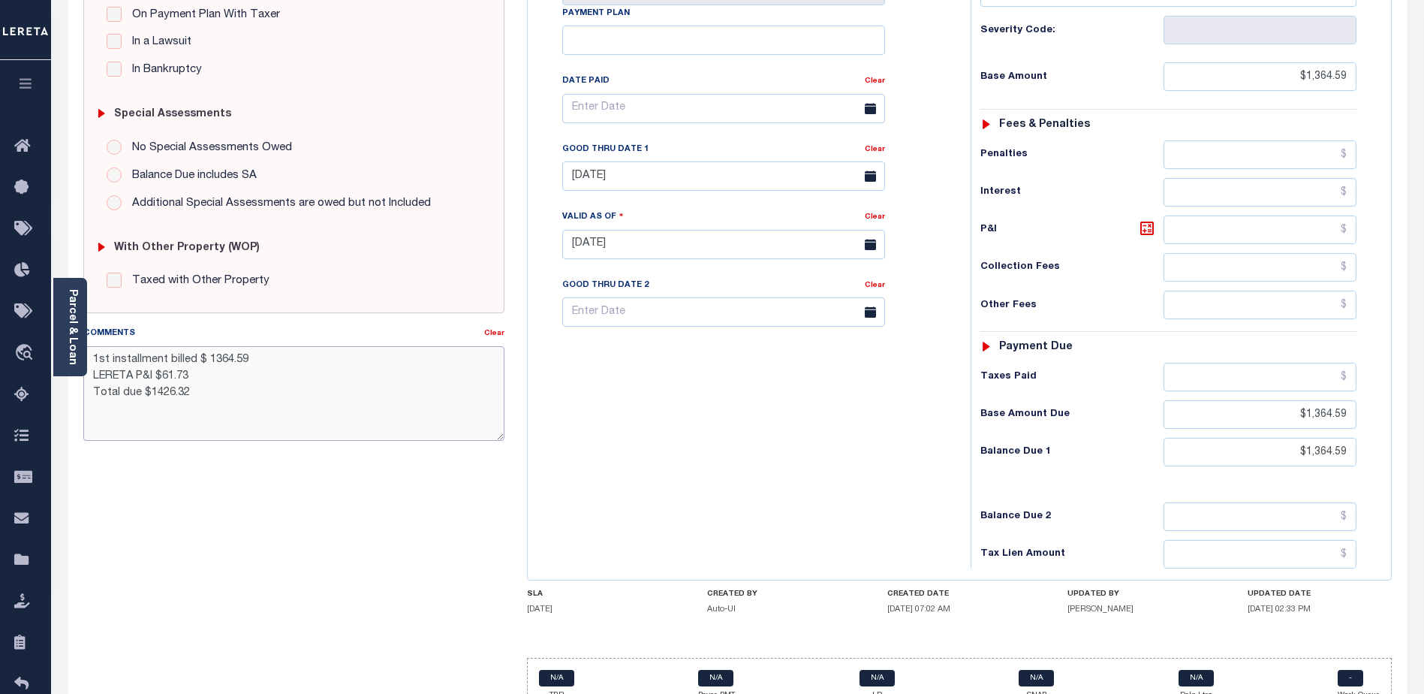
click at [138, 374] on textarea "1st installment billed $ 1364.59 LERETA P&I $61.73 Total due $1426.32" at bounding box center [293, 393] width 421 height 95
type textarea "1st installment billed $ 1364.59 Lender P&I $61.73 Total due $1426.32"
type input "[DATE]"
click at [1235, 215] on input "text" at bounding box center [1260, 229] width 193 height 29
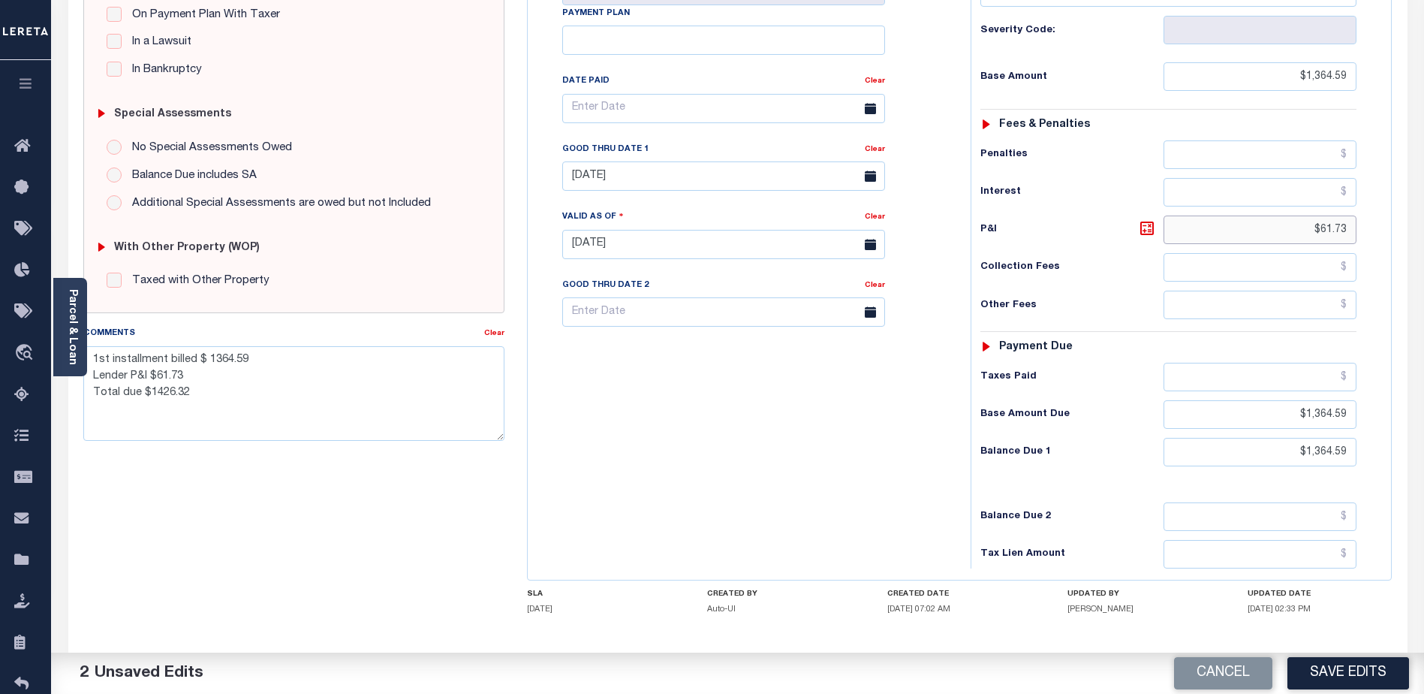
type input "$61.73"
click at [1306, 438] on input "$1,364.59" at bounding box center [1260, 452] width 193 height 29
type input "$1,426.32"
click at [1342, 672] on button "Save Edits" at bounding box center [1349, 673] width 122 height 32
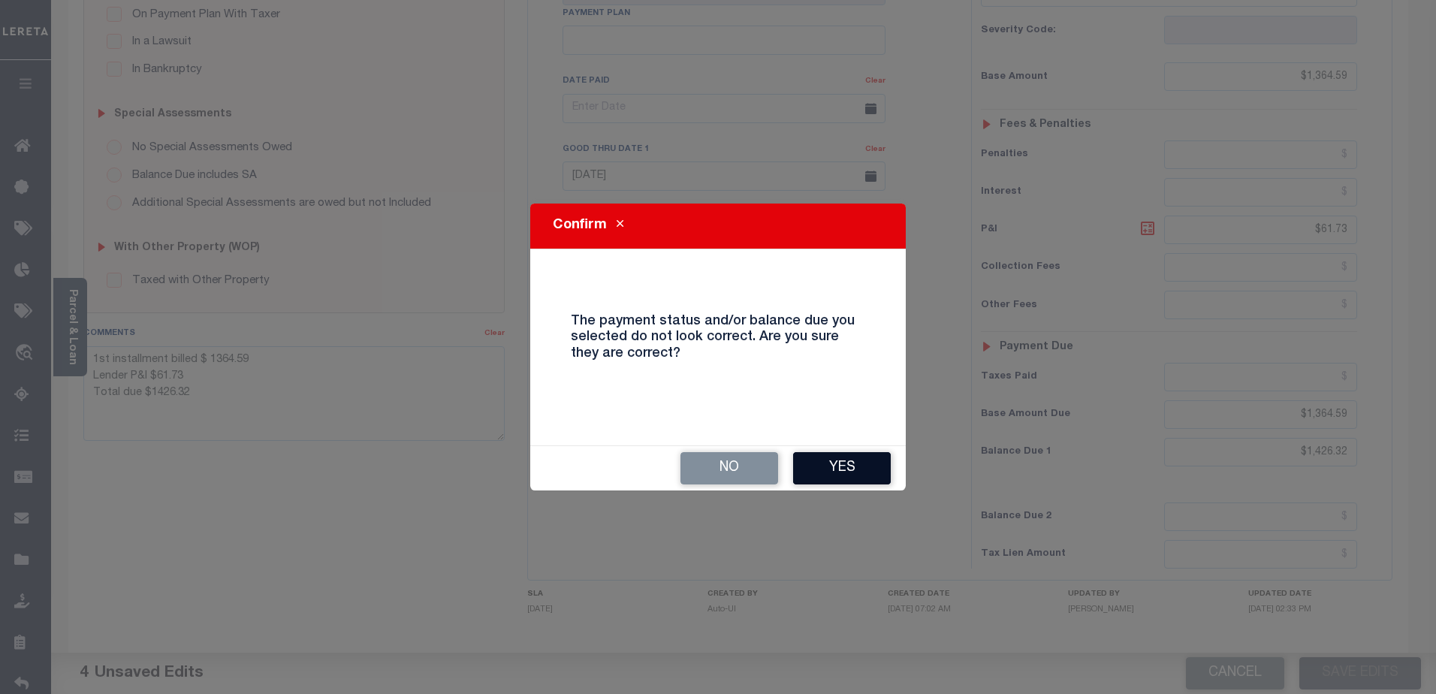
click at [814, 469] on button "Yes" at bounding box center [842, 468] width 98 height 32
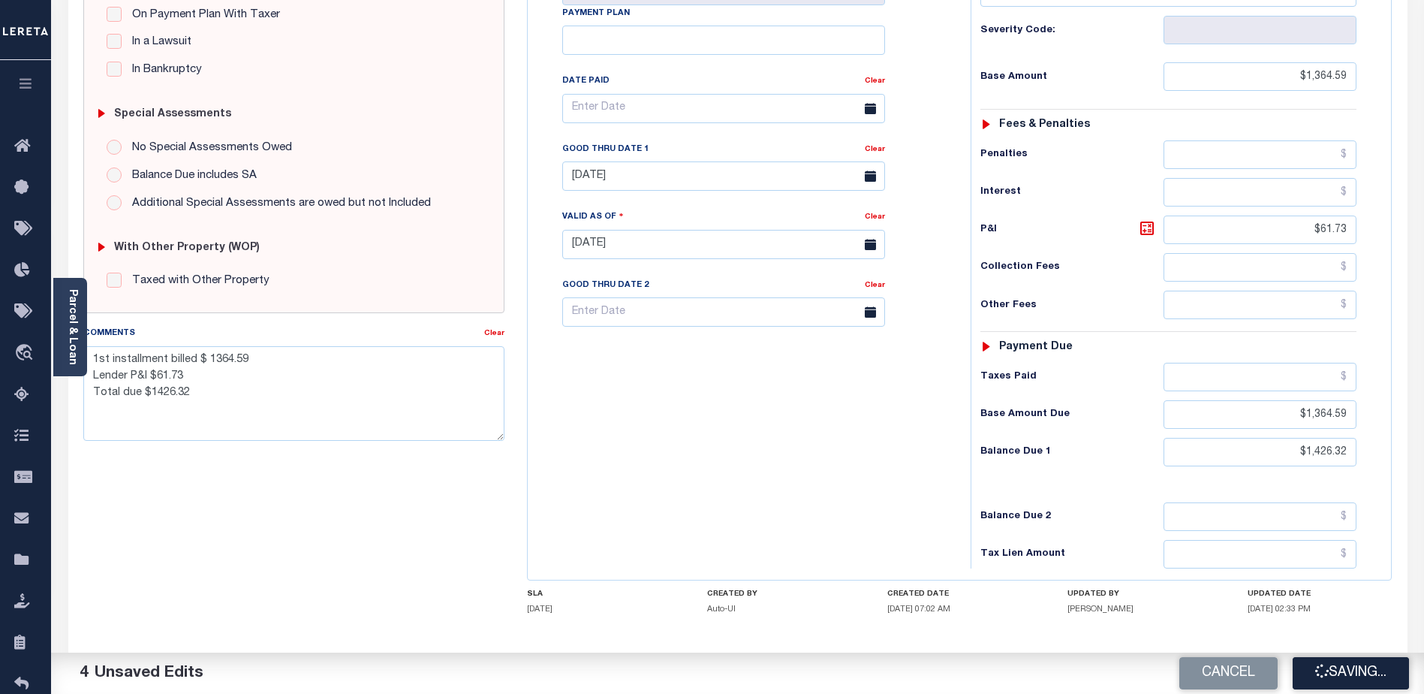
checkbox input "false"
type textarea "1st installment billed $ 1364.59 Lender P&I $61.73 Total due $1426.32"
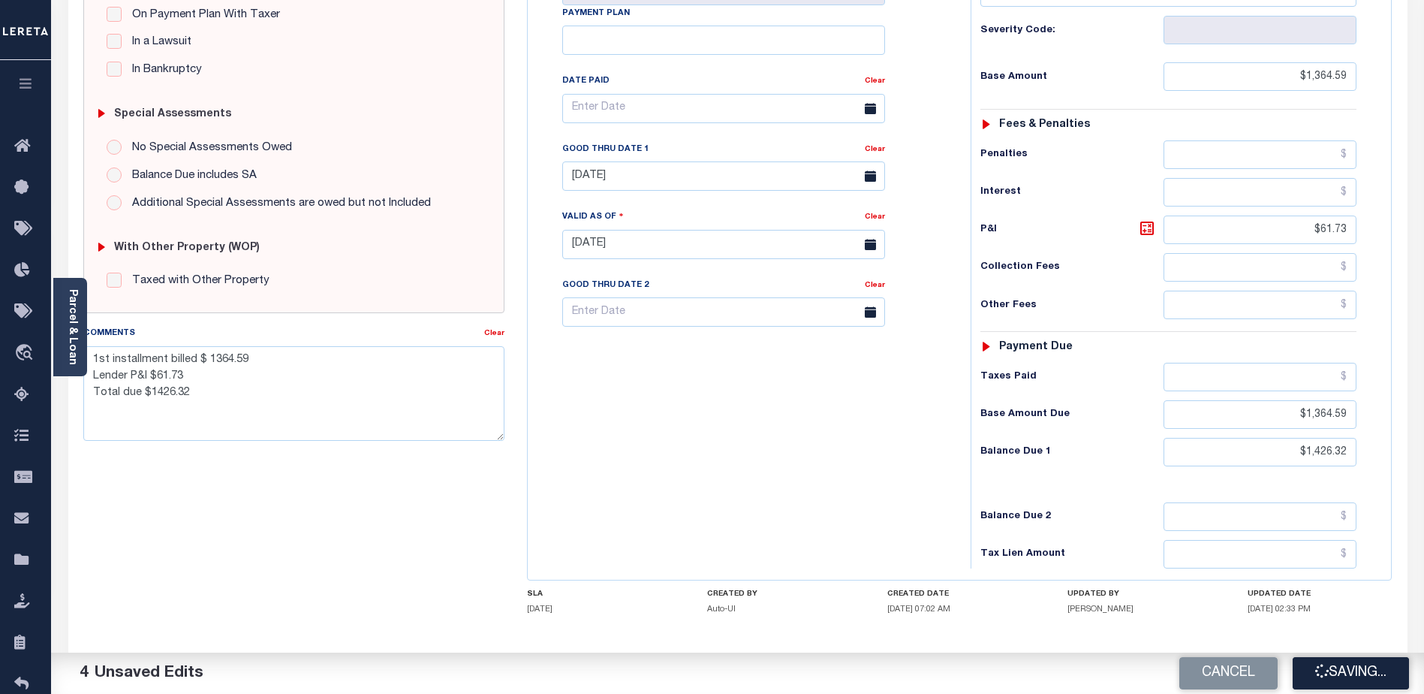
type input "$1,364.59"
type input "$61.73"
type input "$1,364.59"
type input "$1,426.32"
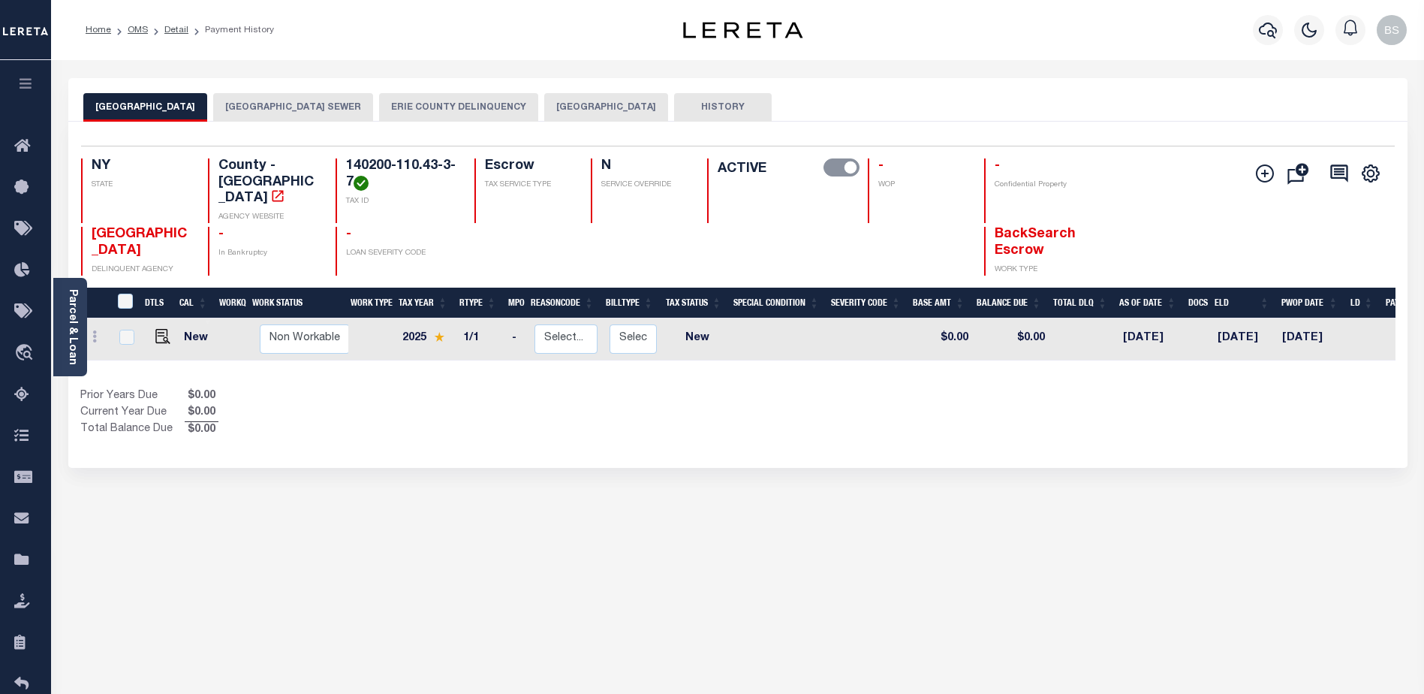
click at [600, 122] on div "Selected 1 Result 1 Items per page 25 50 100 NY STATE TAX ID N -" at bounding box center [737, 295] width 1339 height 346
click at [599, 112] on button "[GEOGRAPHIC_DATA]" at bounding box center [606, 107] width 124 height 29
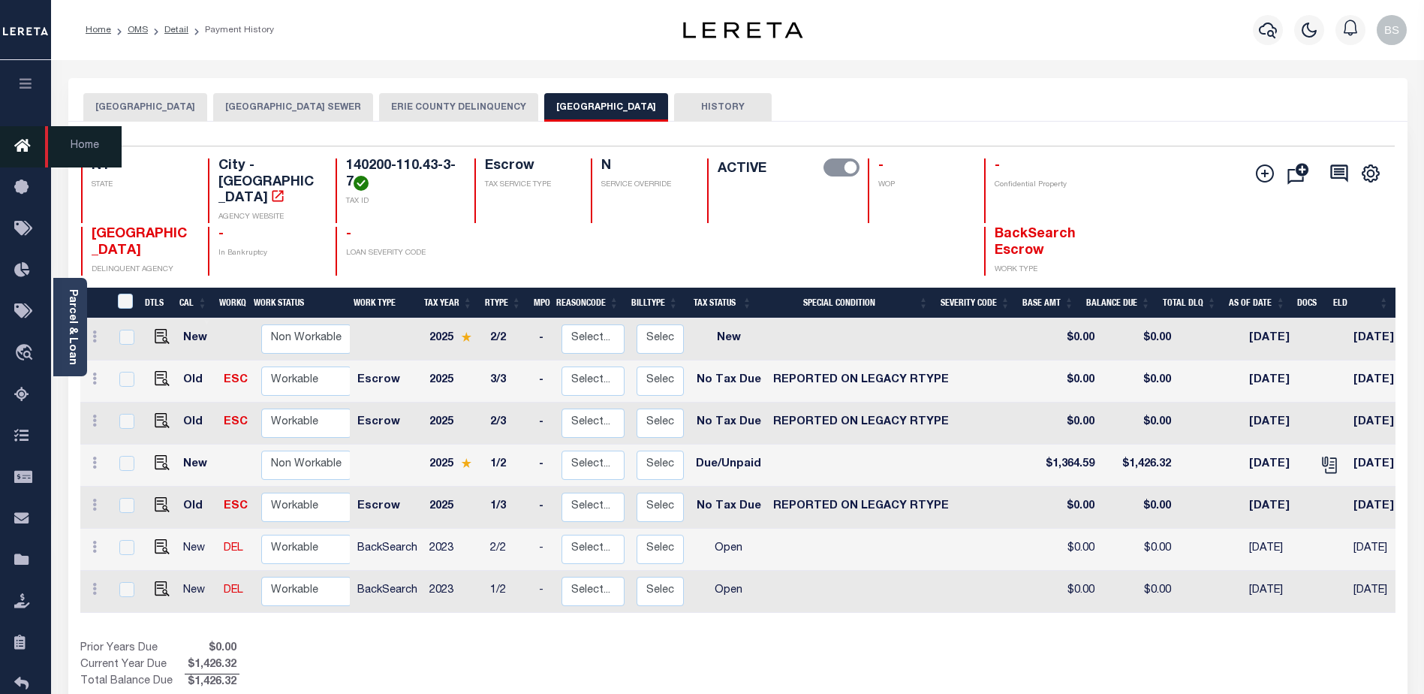
click at [16, 146] on icon at bounding box center [26, 146] width 24 height 19
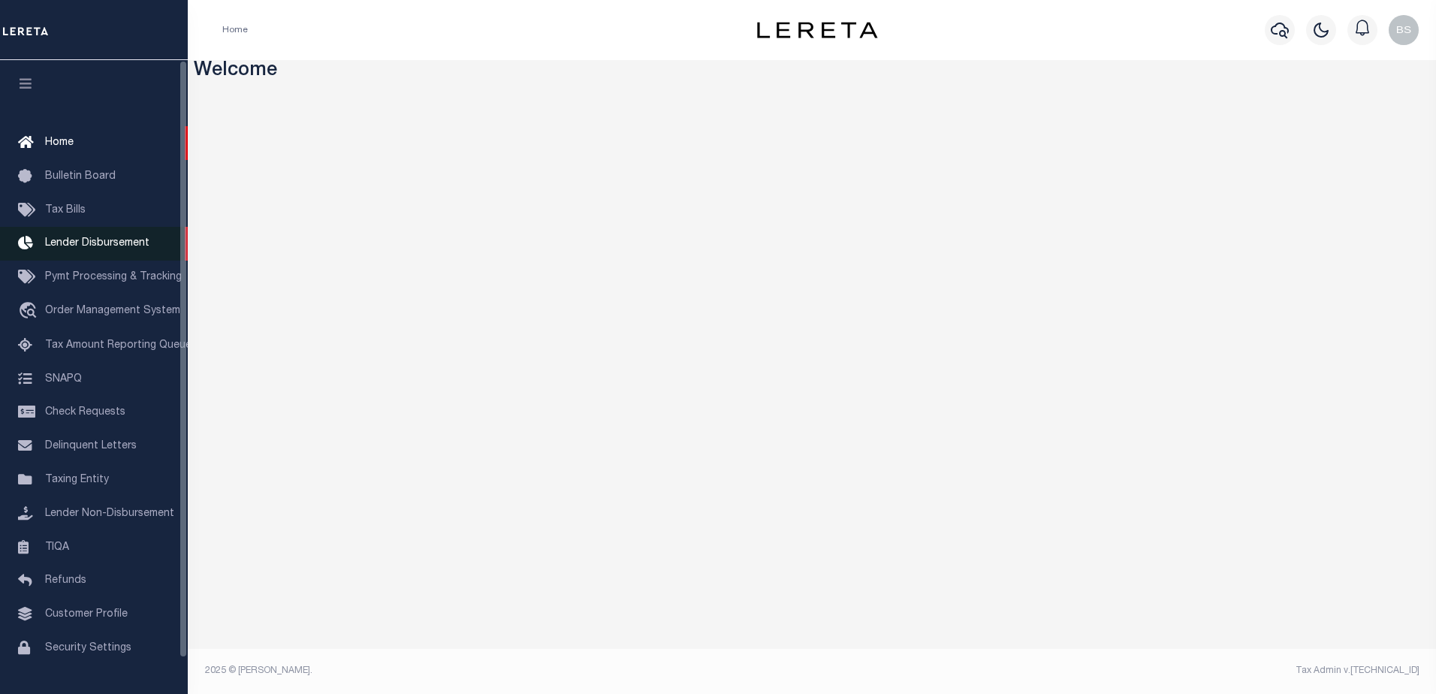
click at [66, 249] on span "Lender Disbursement" at bounding box center [97, 243] width 104 height 11
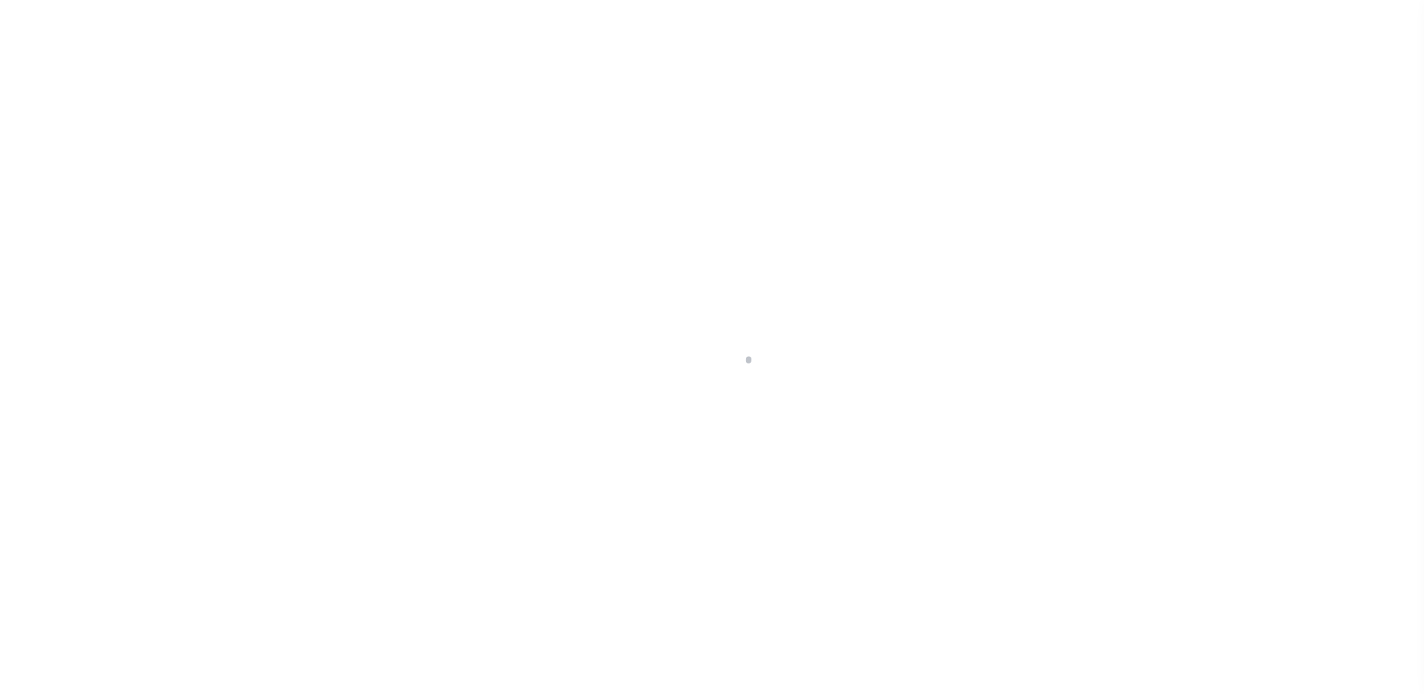
scroll to position [26, 0]
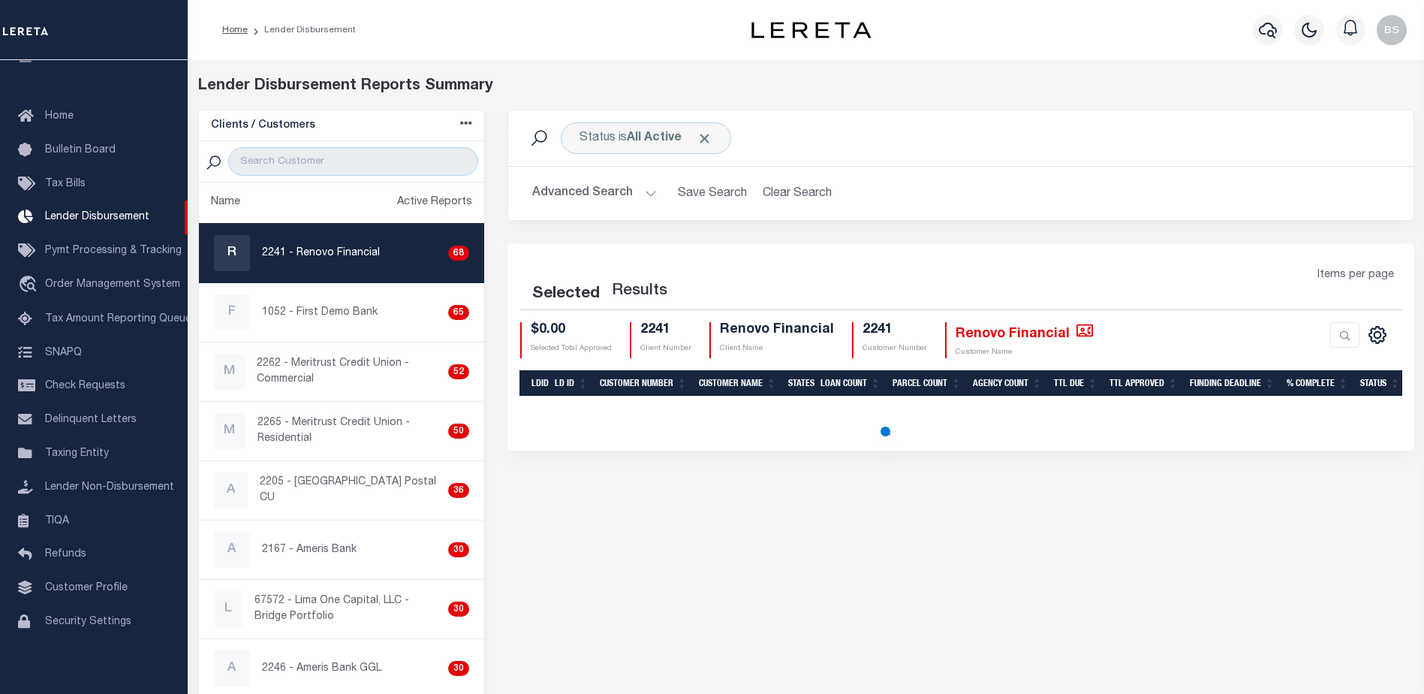
click at [319, 257] on p "2241 - Renovo Financial" at bounding box center [321, 254] width 118 height 16
checkbox input "true"
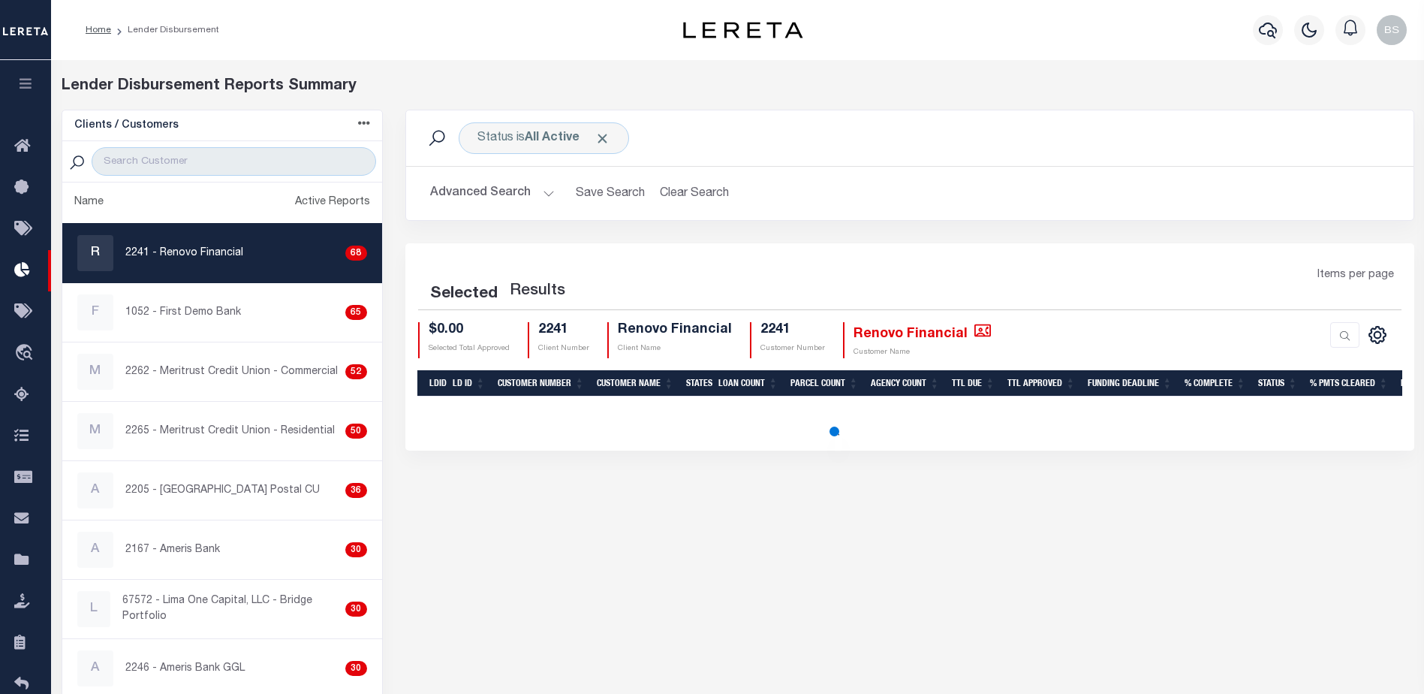
select select "200"
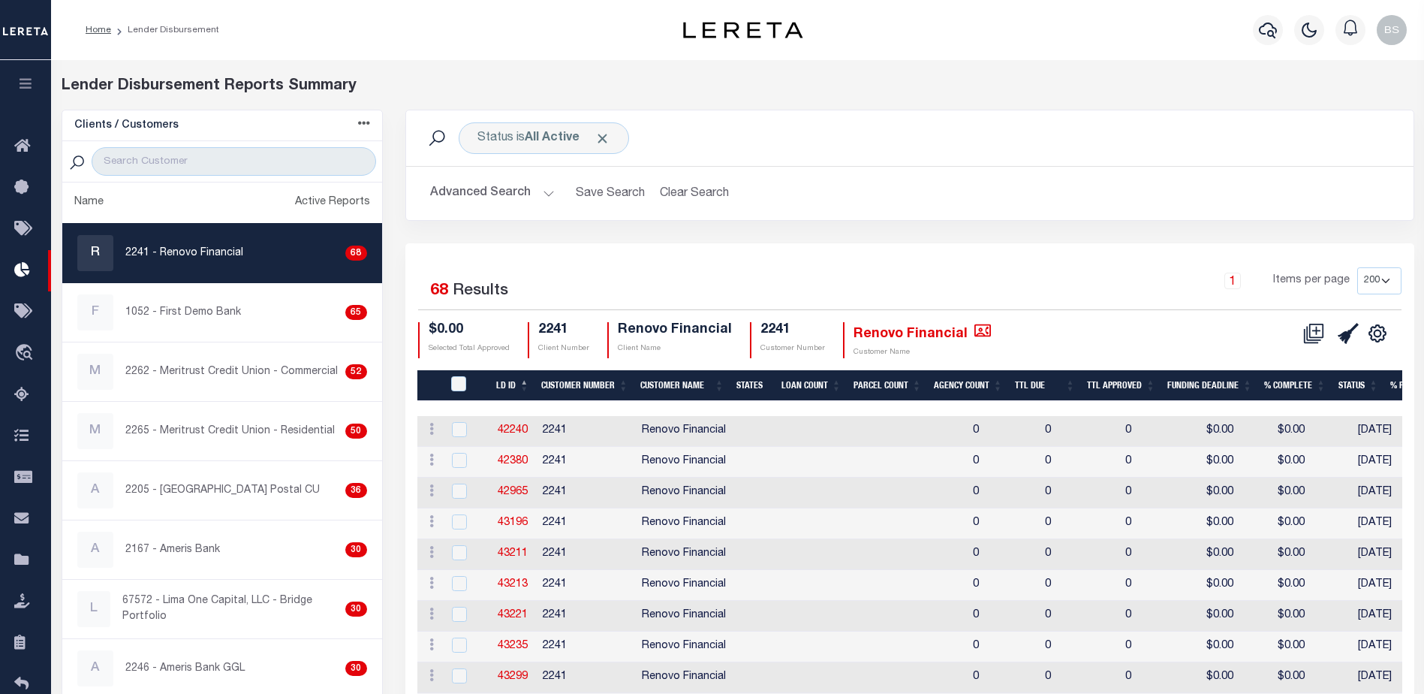
drag, startPoint x: 319, startPoint y: 257, endPoint x: 225, endPoint y: 259, distance: 94.6
click at [225, 259] on p "2241 - Renovo Financial" at bounding box center [184, 254] width 118 height 16
click at [1315, 332] on icon at bounding box center [1317, 330] width 8 height 8
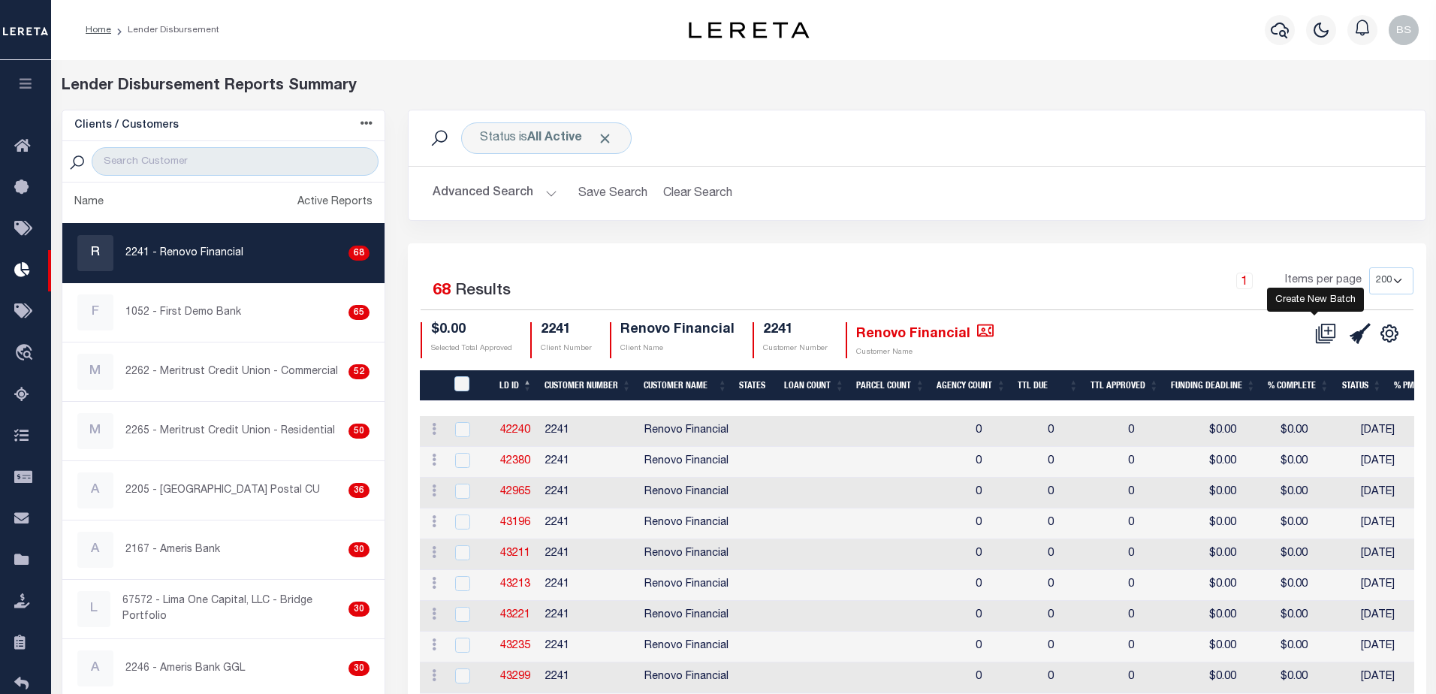
select select "7"
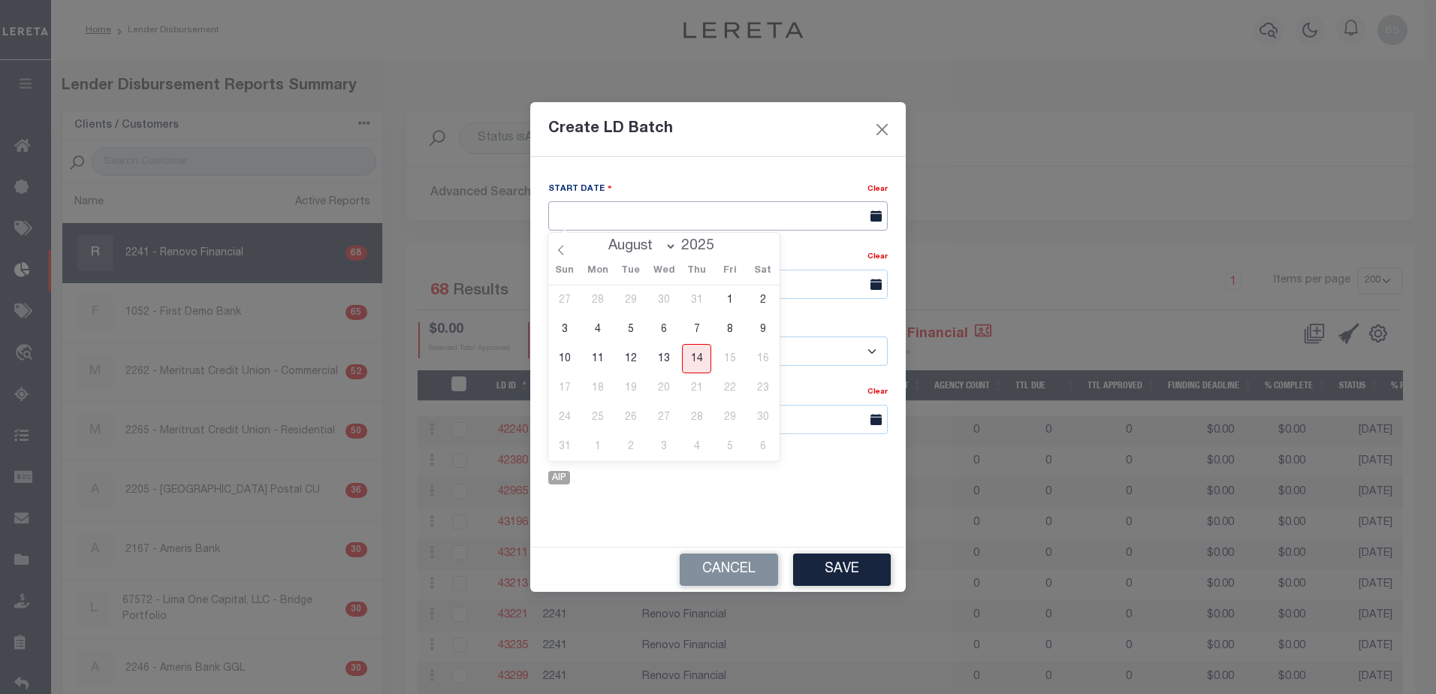
click at [745, 212] on input "text" at bounding box center [717, 215] width 339 height 29
click at [699, 360] on span "14" at bounding box center [696, 358] width 29 height 29
type input "08/14/2025"
click at [680, 274] on input "text" at bounding box center [717, 284] width 339 height 29
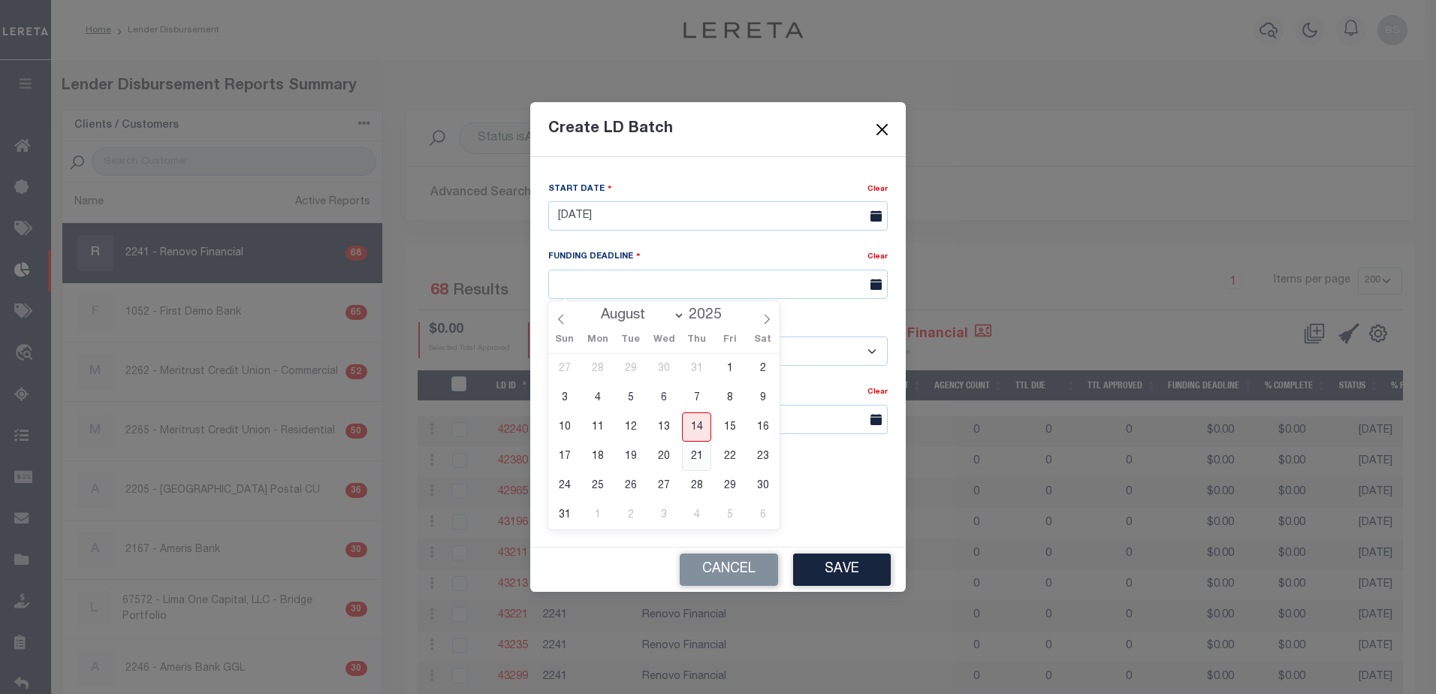
click at [692, 451] on span "21" at bounding box center [696, 455] width 29 height 29
type input "08/21/25"
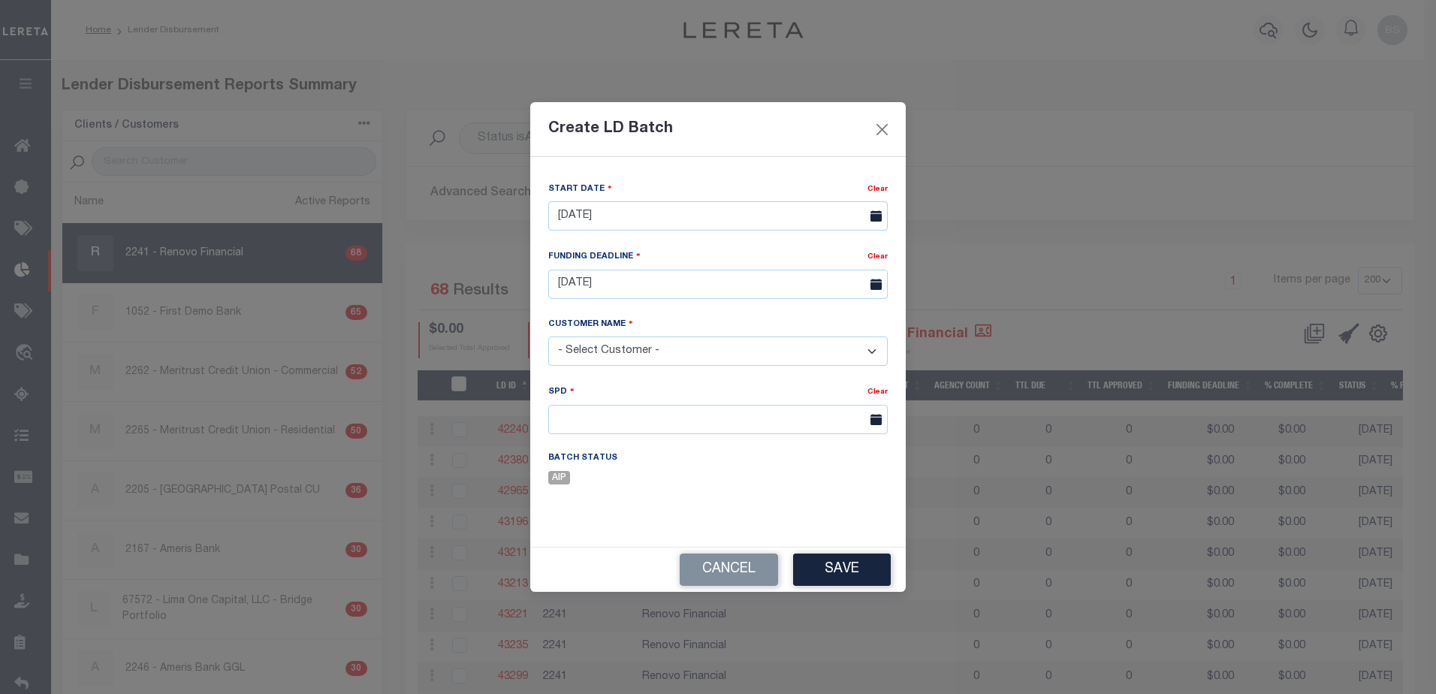
click at [704, 352] on select "- Select Customer - Accumatch - Refunds All In Credit Union Amarillo National B…" at bounding box center [717, 350] width 339 height 29
select select "2241"
click at [548, 336] on select "- Select Customer - Accumatch - Refunds All In Credit Union Amarillo National B…" at bounding box center [717, 350] width 339 height 29
click at [830, 418] on input "text" at bounding box center [717, 419] width 339 height 29
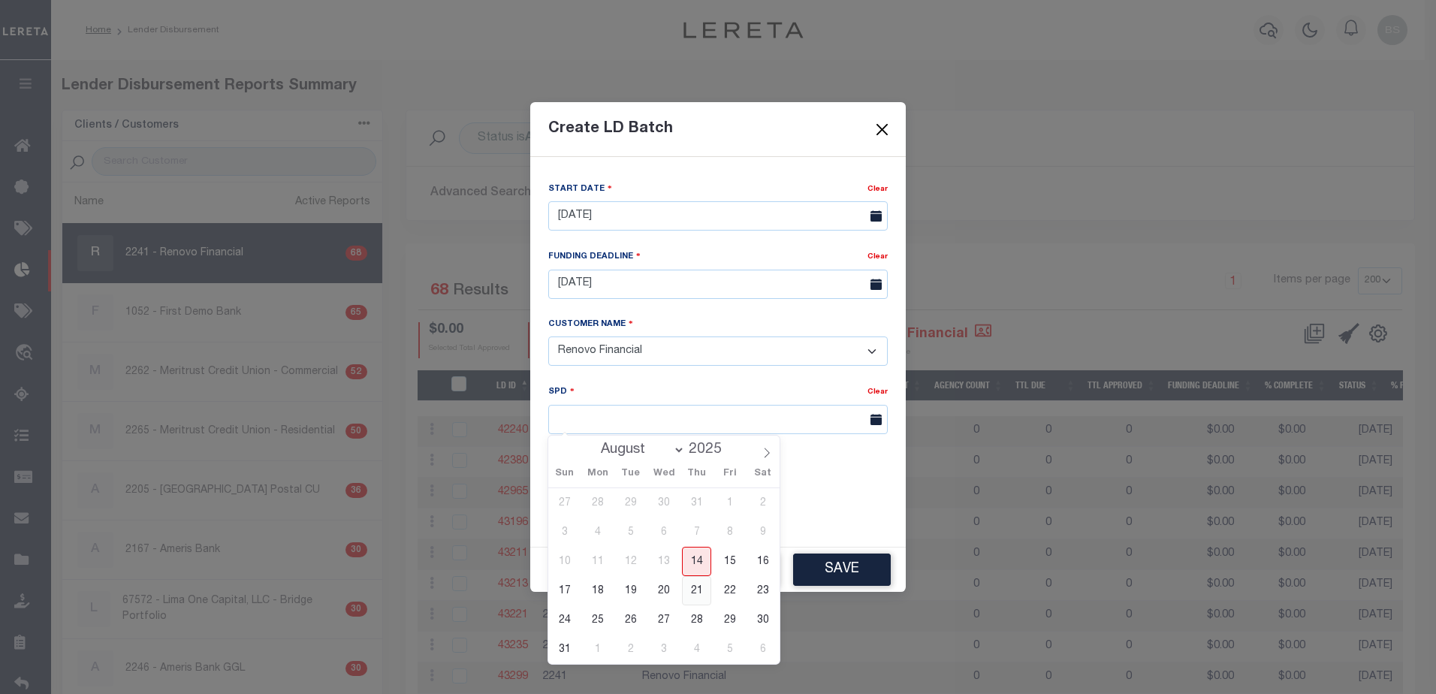
click at [692, 594] on span "21" at bounding box center [696, 590] width 29 height 29
type input "08/21/2025"
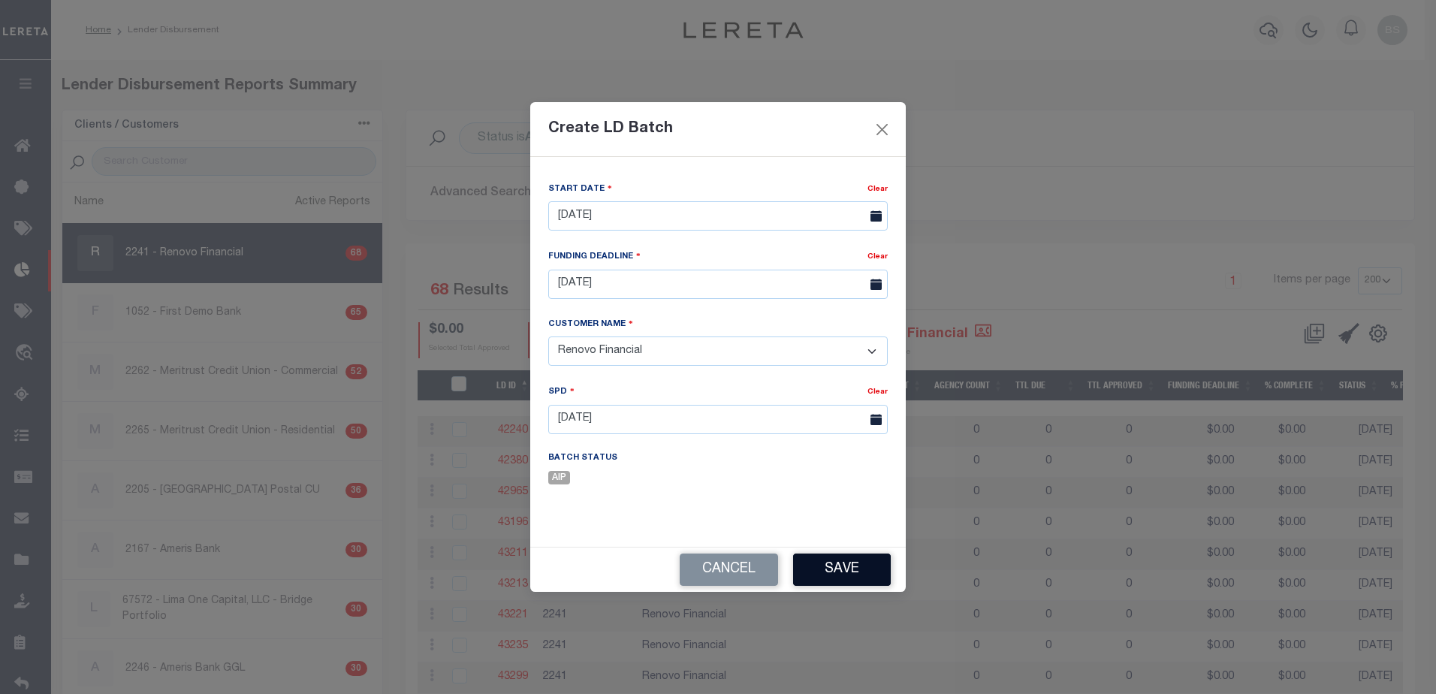
click at [839, 569] on button "Save" at bounding box center [842, 569] width 98 height 32
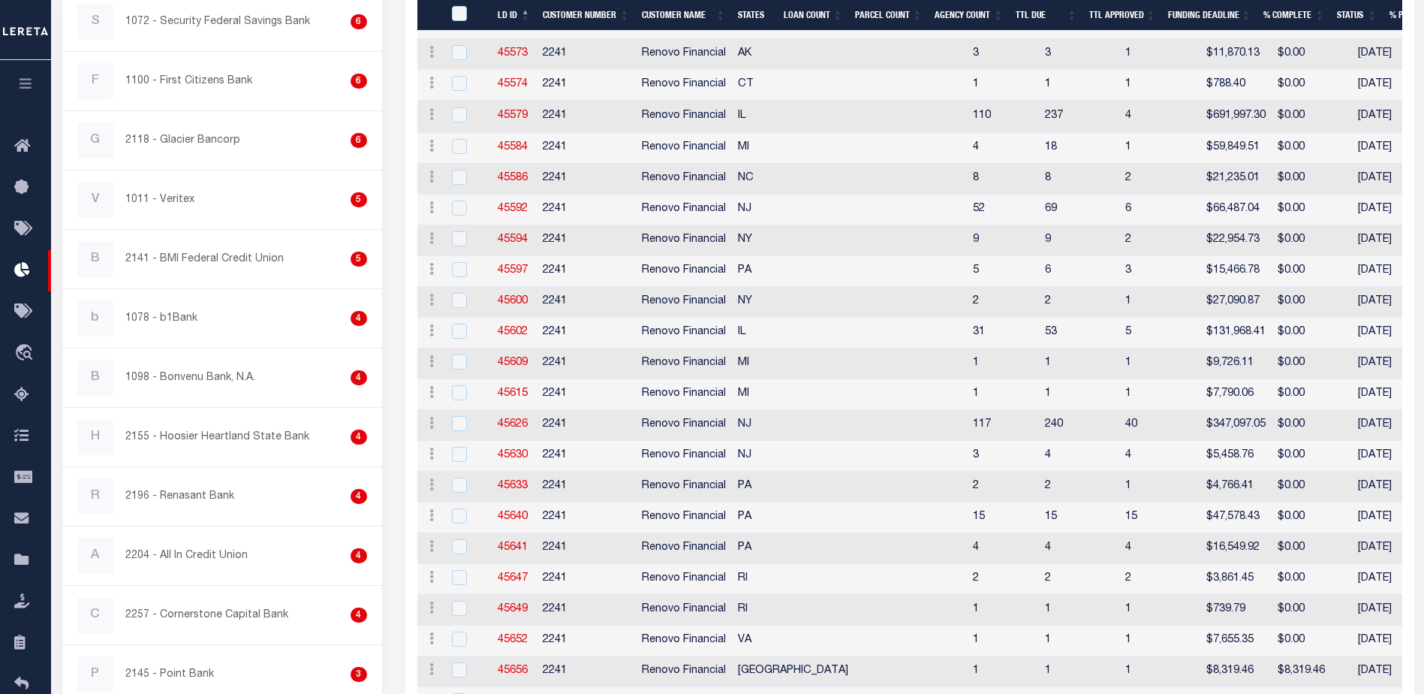
scroll to position [1885, 0]
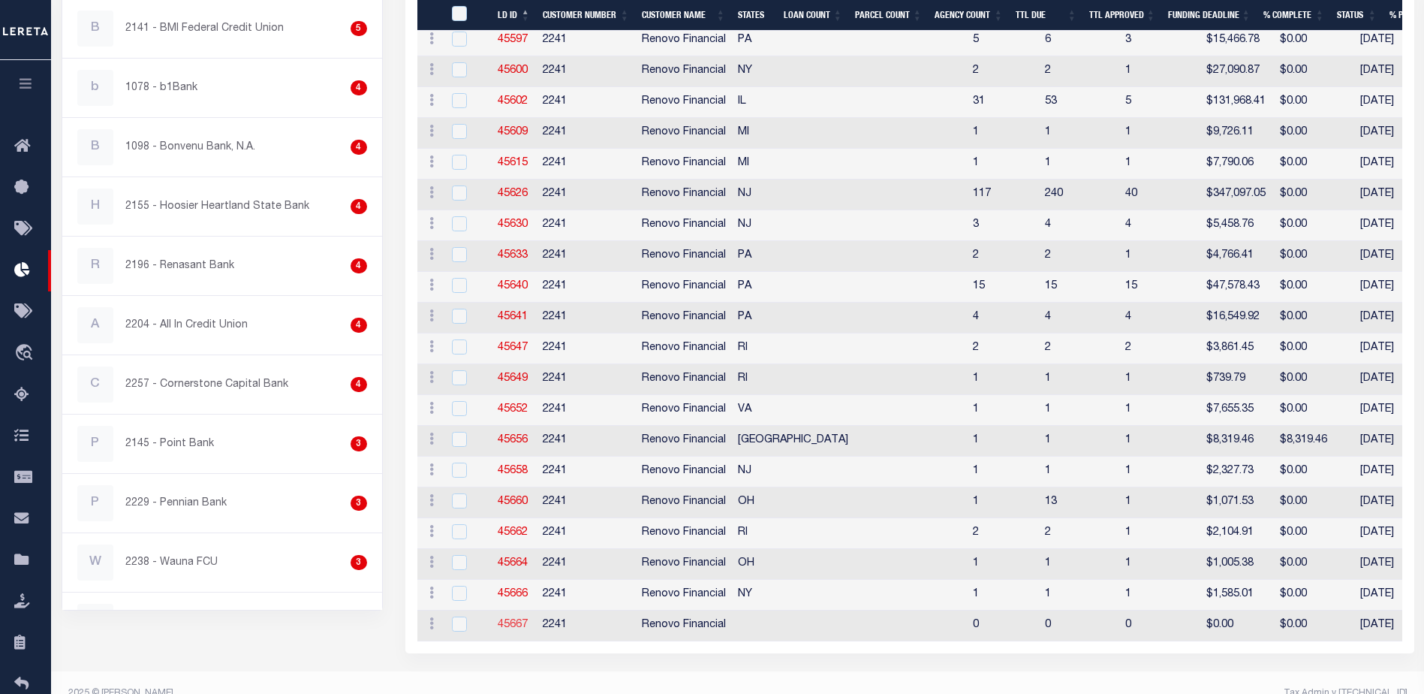
click at [505, 622] on link "45667" at bounding box center [513, 624] width 30 height 11
checkbox input "true"
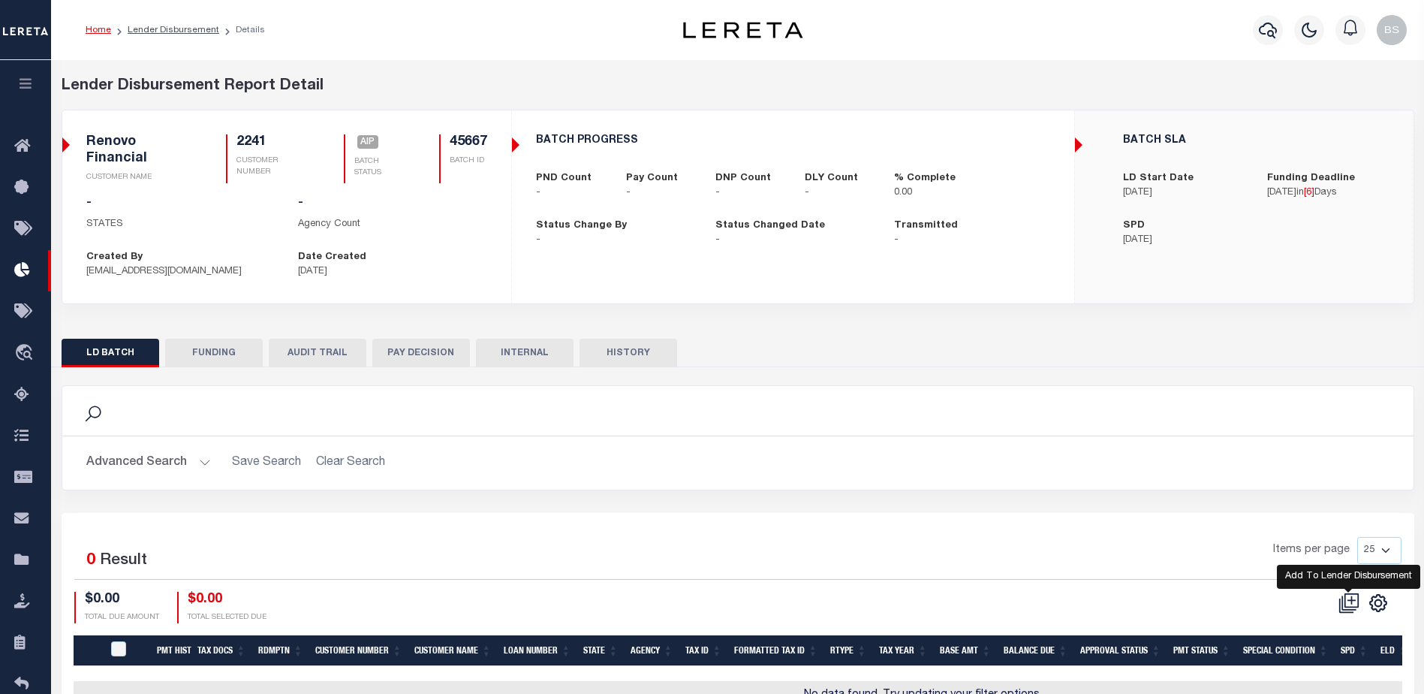
click at [1345, 599] on icon at bounding box center [1351, 599] width 14 height 14
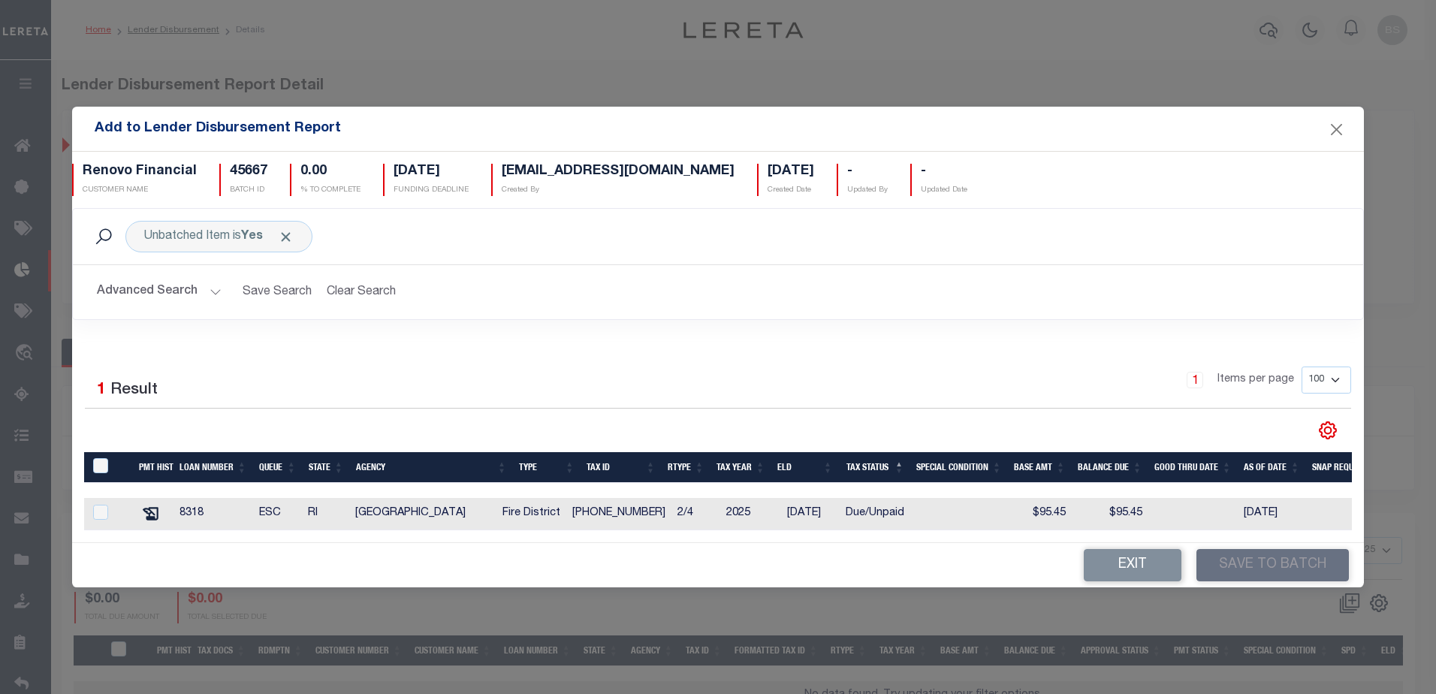
click at [209, 288] on button "Advanced Search" at bounding box center [159, 291] width 125 height 29
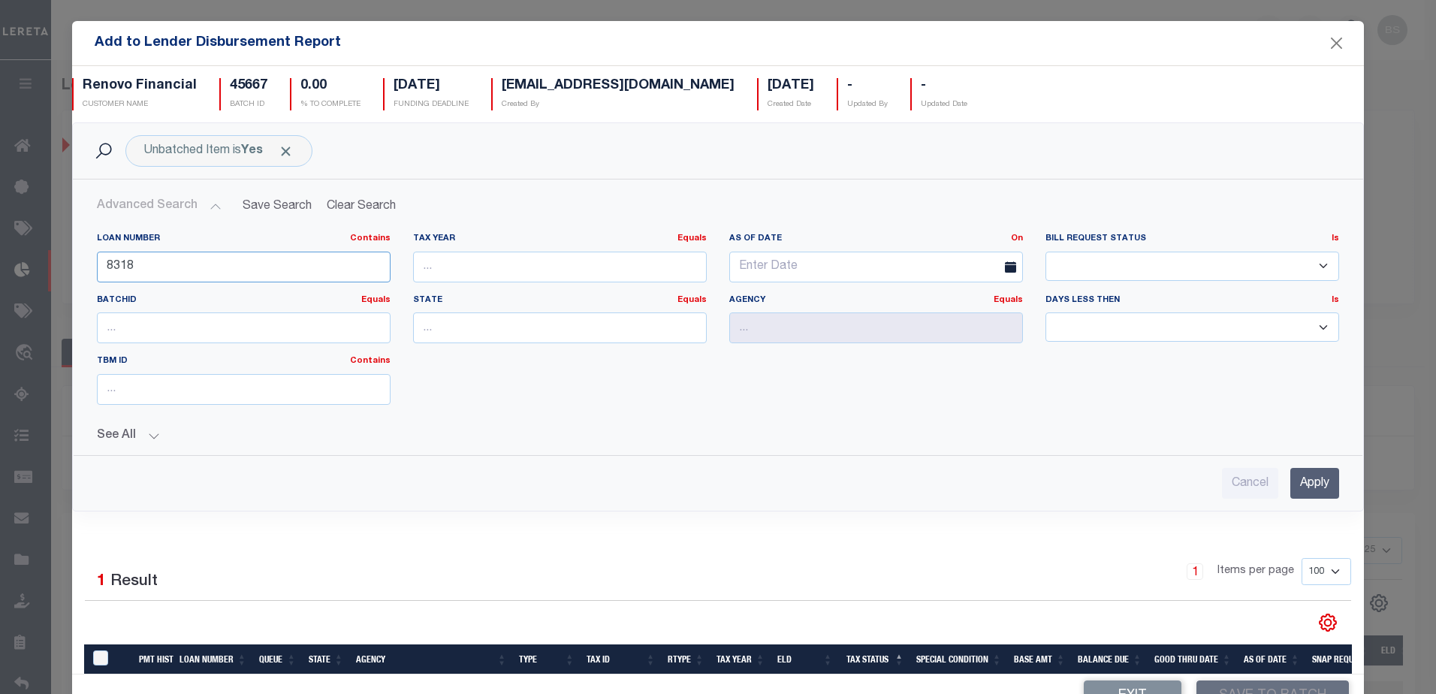
click at [215, 255] on input "8318" at bounding box center [244, 267] width 294 height 31
type input "8"
type input "10020846"
click at [1294, 481] on input "Apply" at bounding box center [1314, 483] width 49 height 31
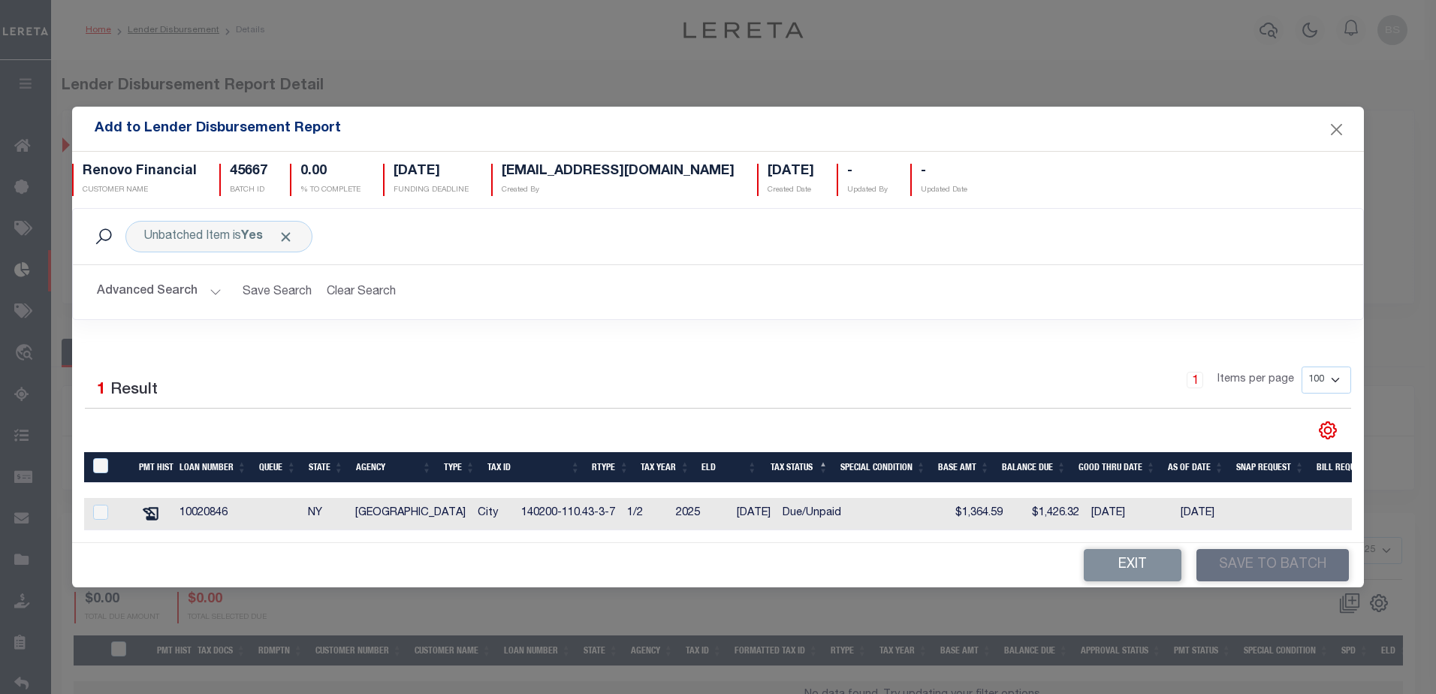
click at [93, 507] on div at bounding box center [108, 513] width 37 height 17
checkbox input "true"
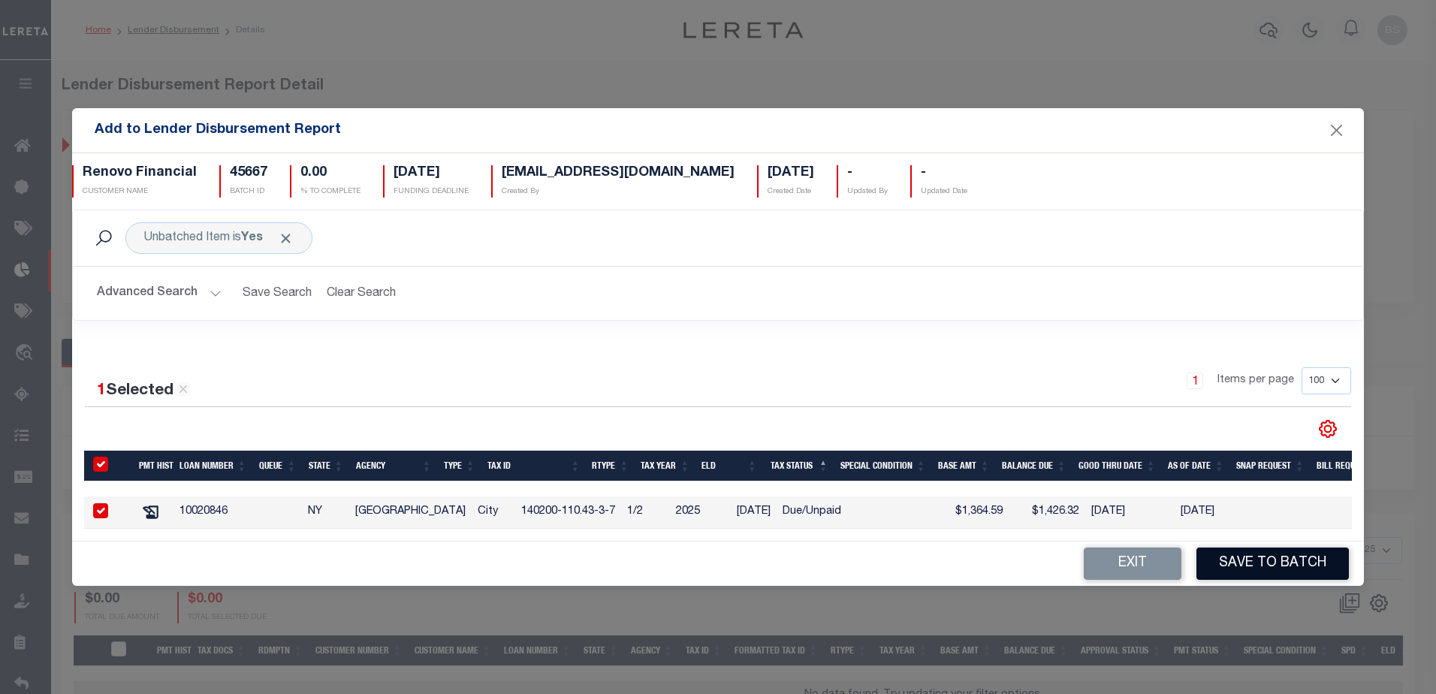
click at [1270, 565] on button "Save to Batch" at bounding box center [1272, 563] width 152 height 32
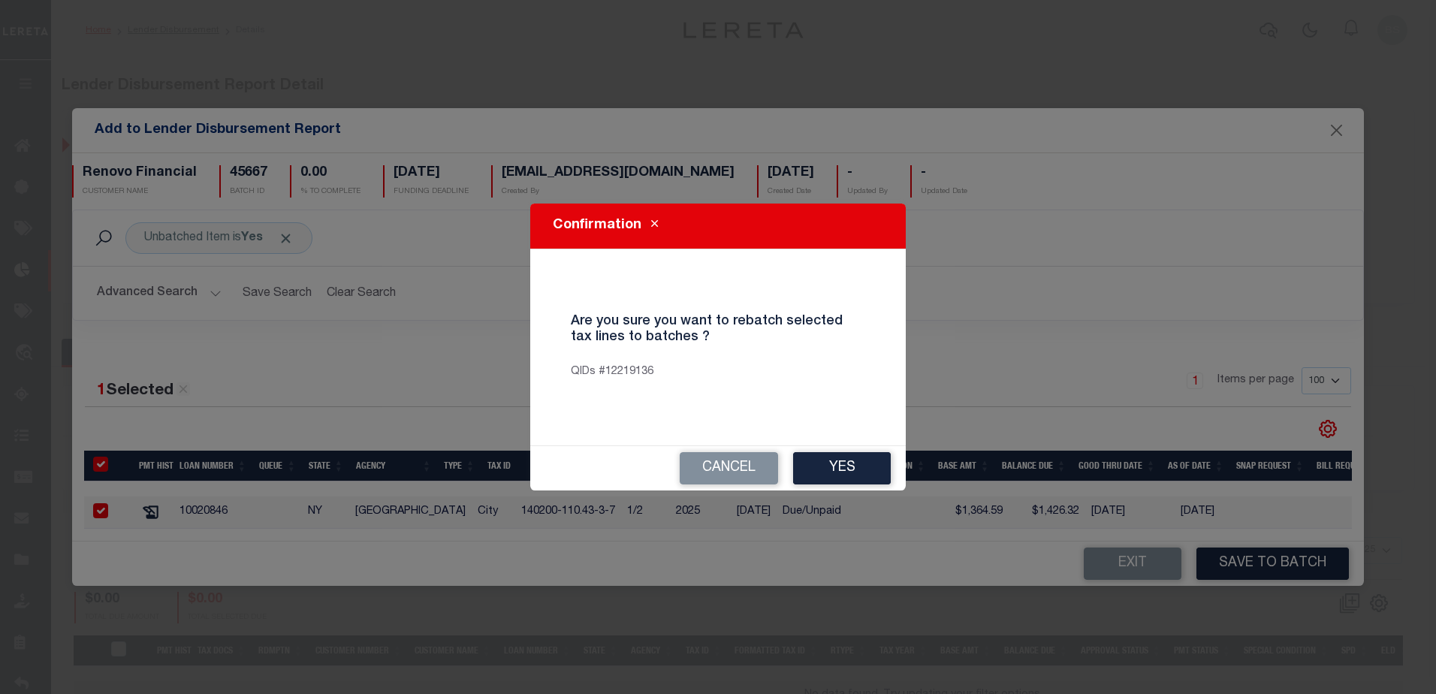
click at [809, 490] on div "Cancel Yes" at bounding box center [717, 468] width 375 height 44
click at [821, 468] on button "Yes" at bounding box center [842, 468] width 98 height 32
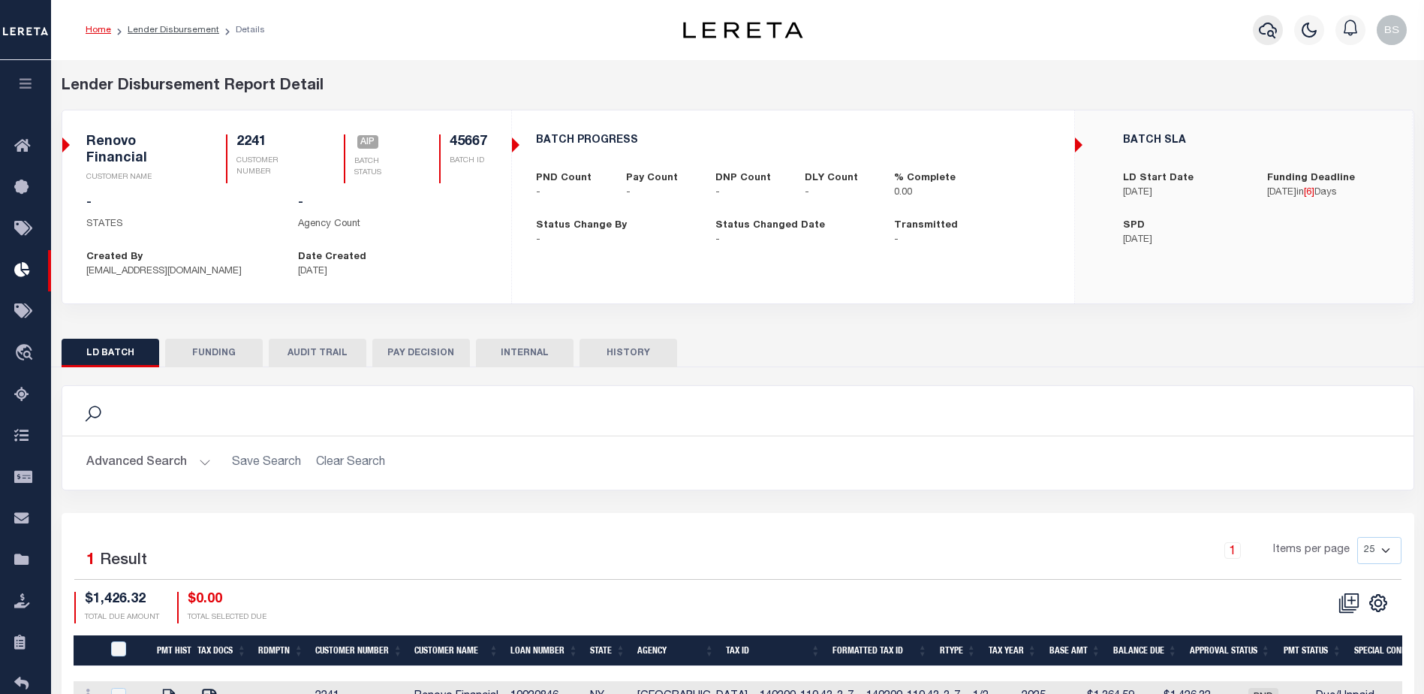
click at [1274, 36] on icon "button" at bounding box center [1268, 30] width 18 height 18
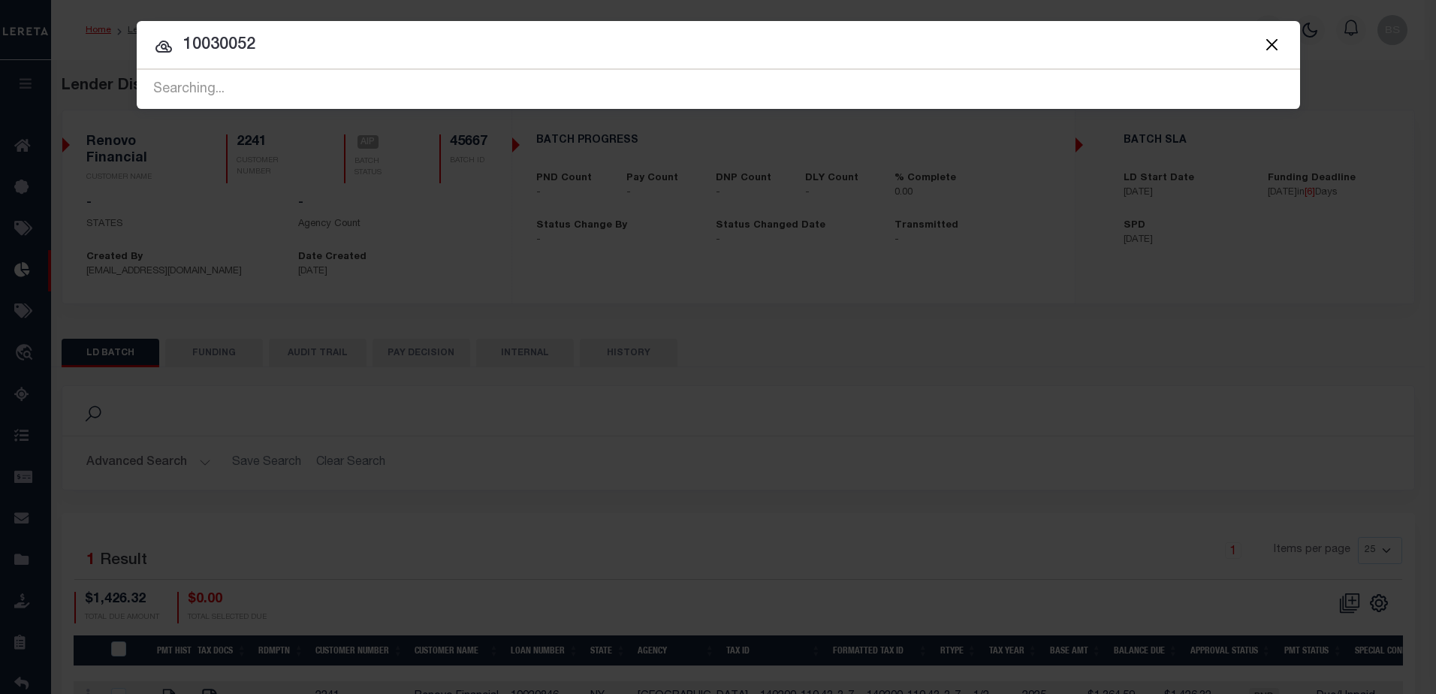
type input "10030052"
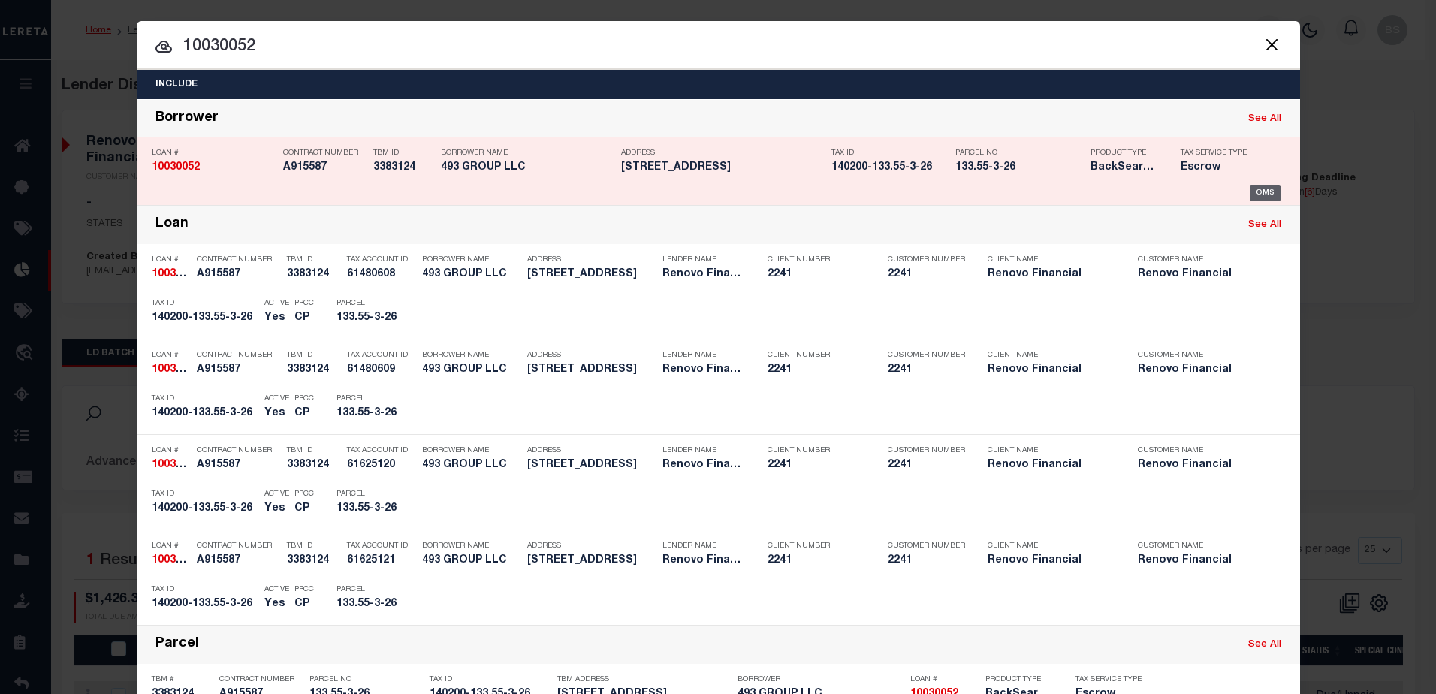
click at [1262, 185] on div "OMS" at bounding box center [1264, 193] width 31 height 17
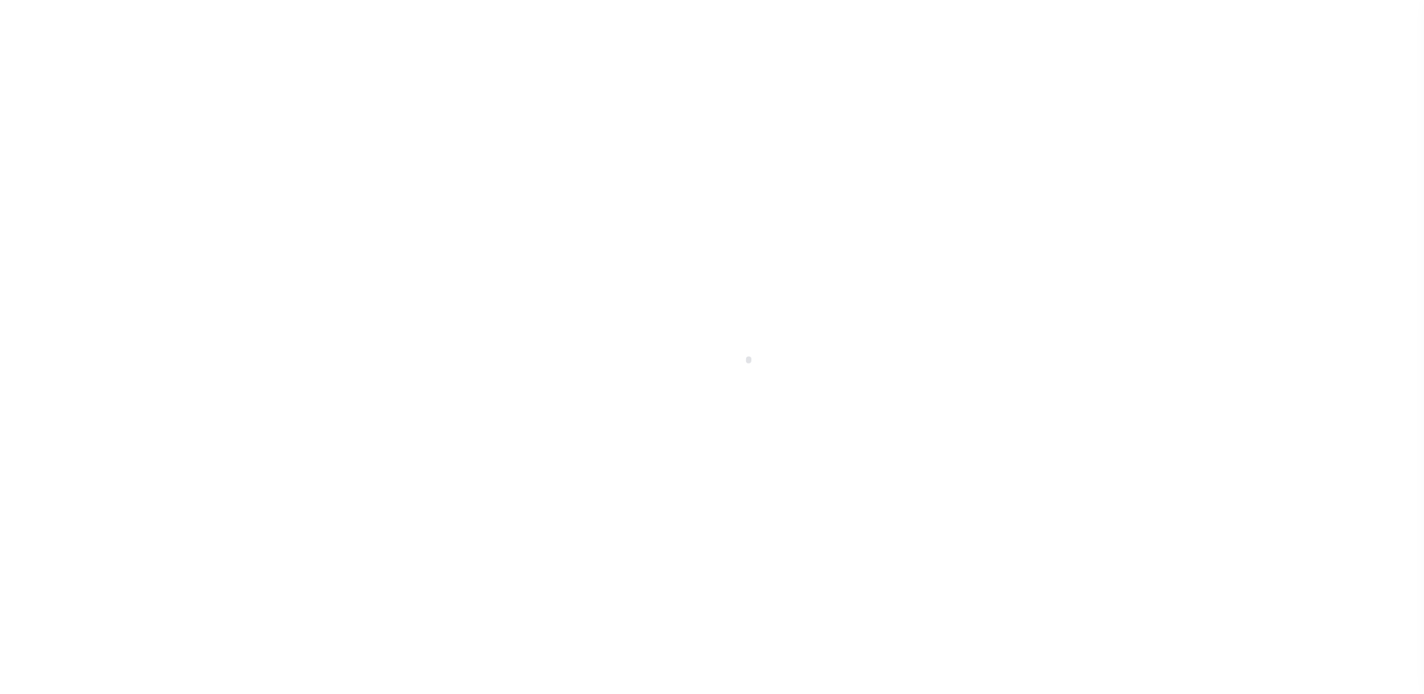
select select "25067"
select select "10"
select select "Escrow"
select select
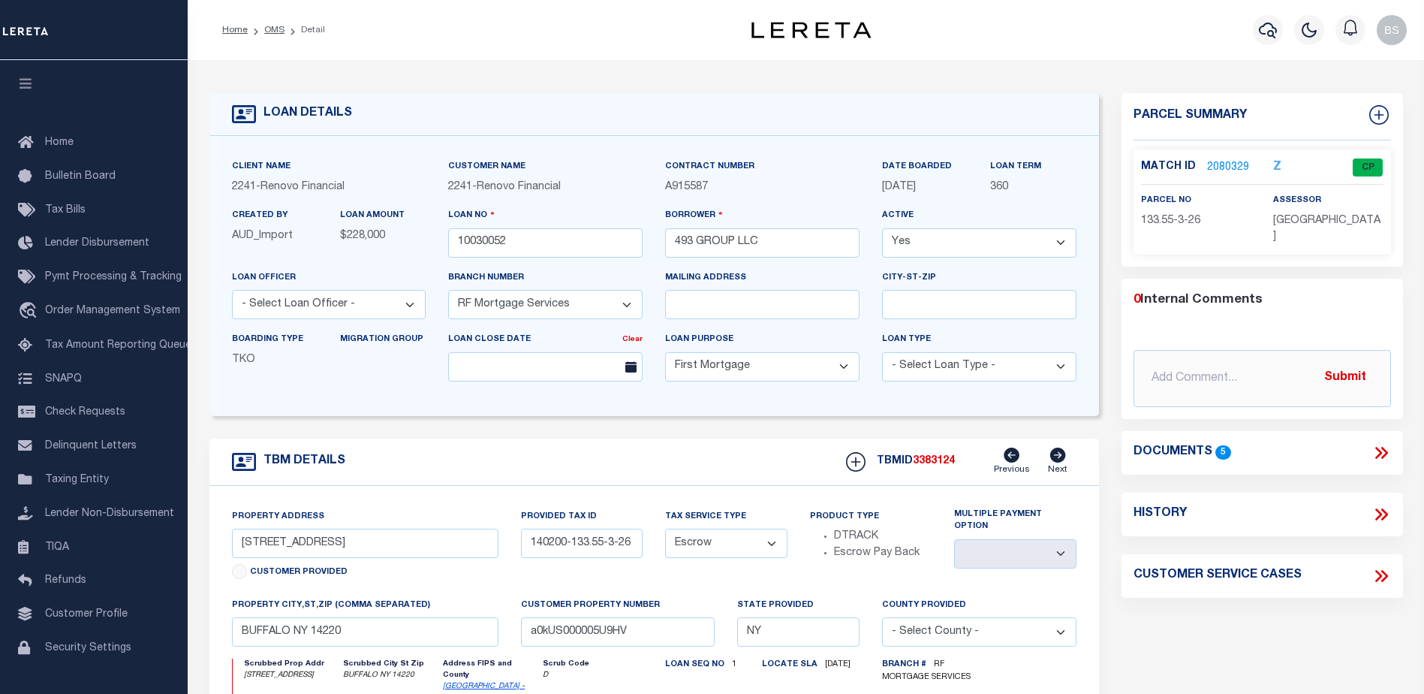
click at [1222, 167] on link "2080329" at bounding box center [1228, 168] width 42 height 16
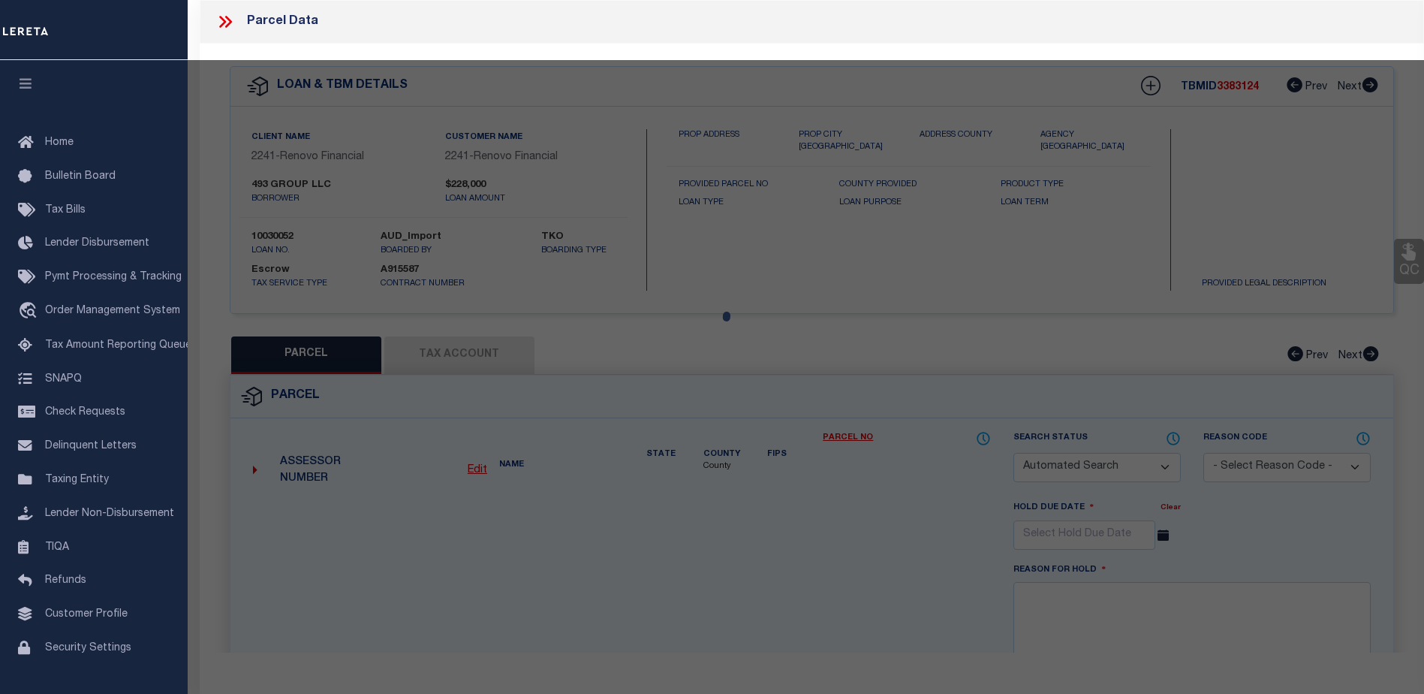
checkbox input "false"
select select "CP"
type input "493 GROUP LLC"
select select "AGW"
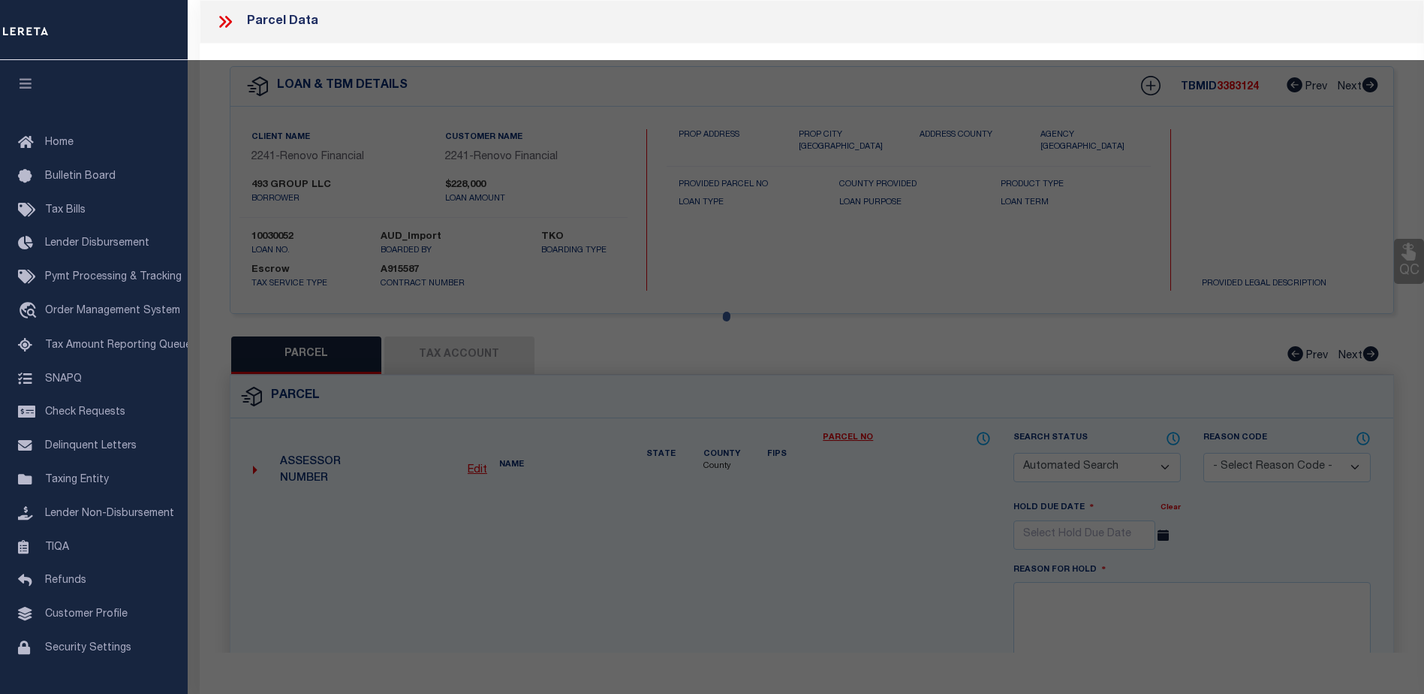
select select
type input "[STREET_ADDRESS]"
checkbox input "false"
type input "BUFFALO NY 14220"
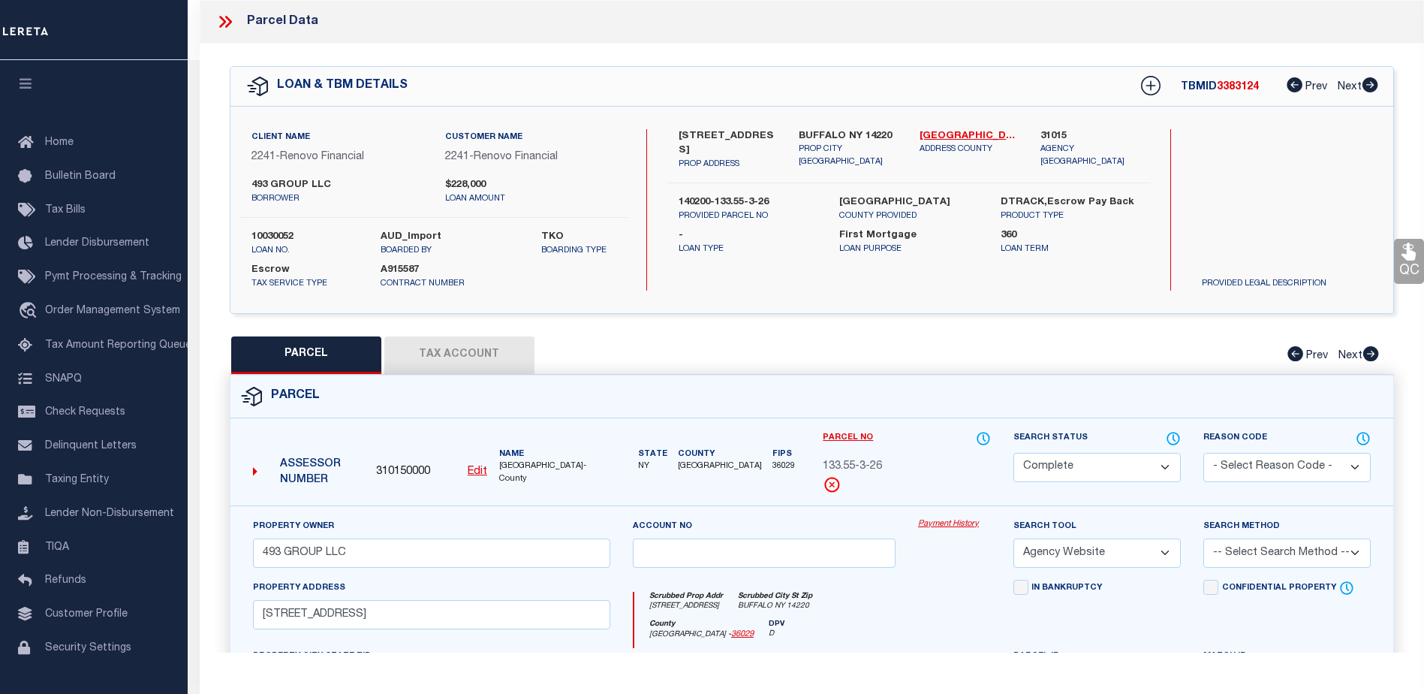
click at [935, 524] on link "Payment History" at bounding box center [954, 524] width 73 height 13
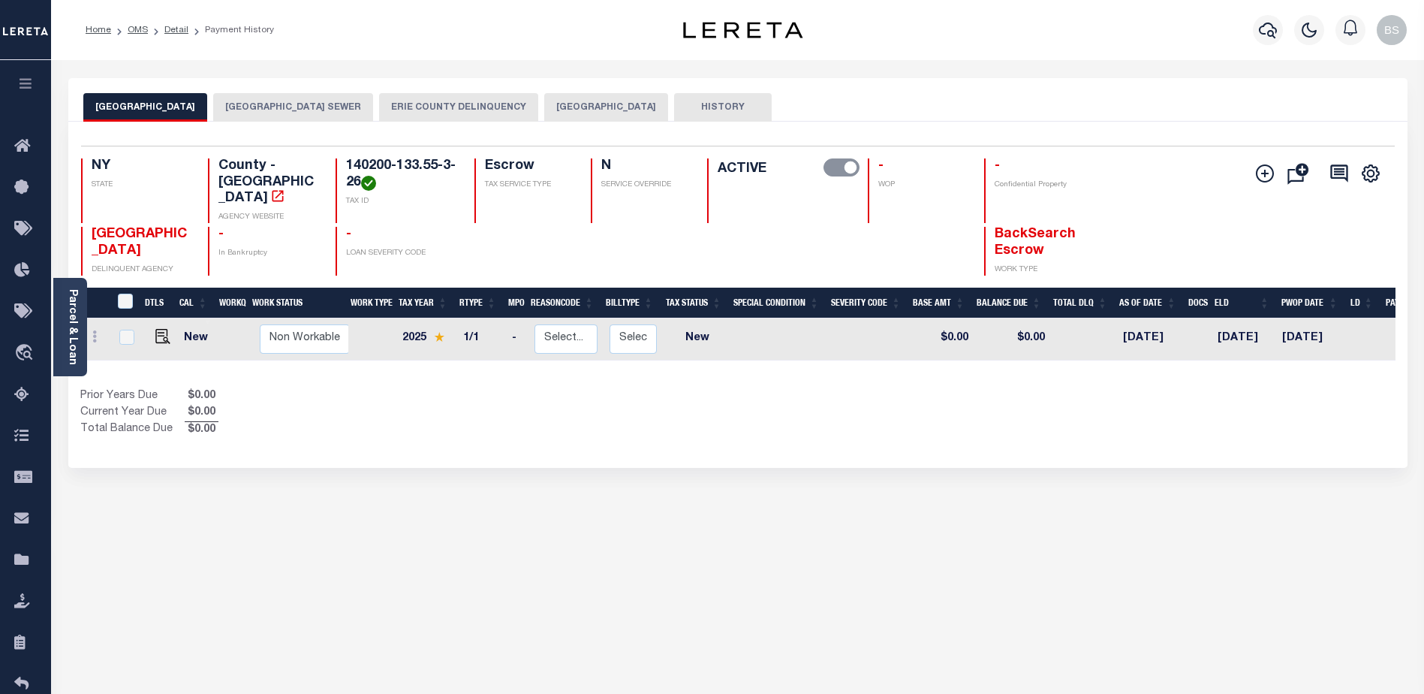
click at [613, 101] on button "[GEOGRAPHIC_DATA]" at bounding box center [606, 107] width 124 height 29
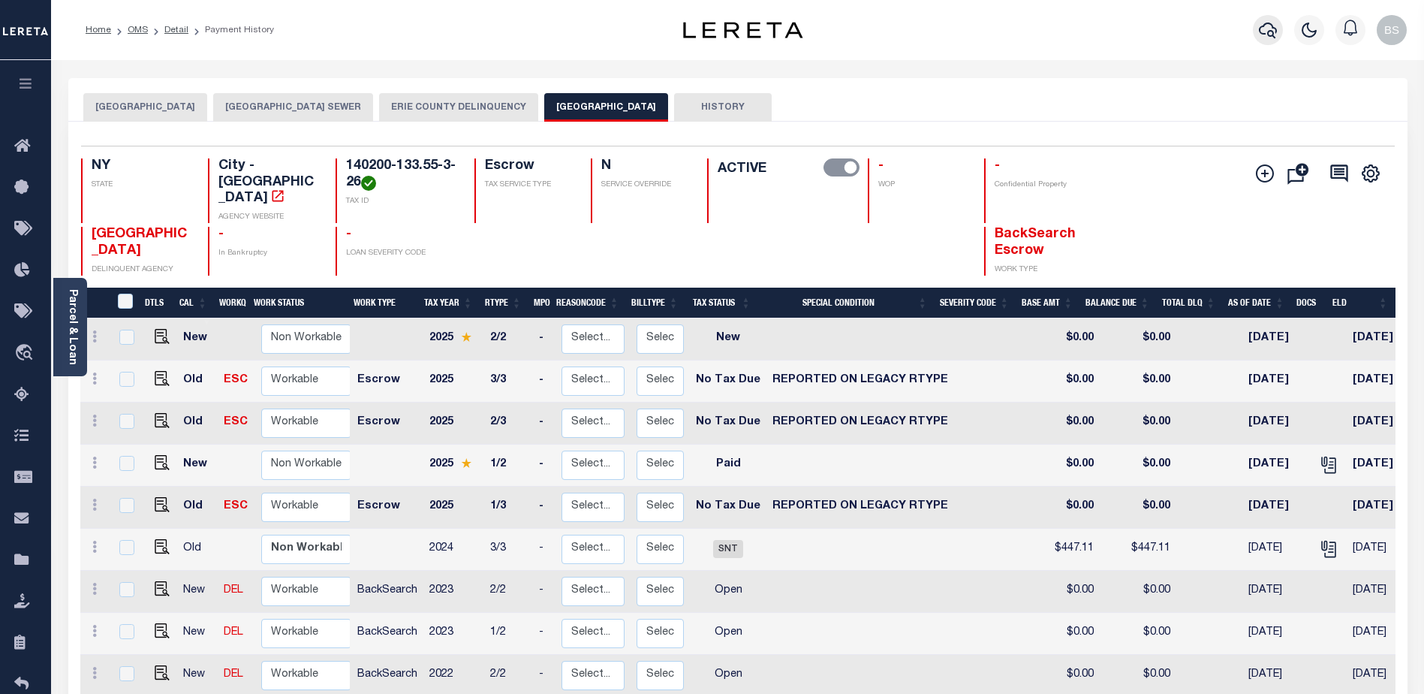
click at [1256, 32] on button "button" at bounding box center [1268, 30] width 30 height 30
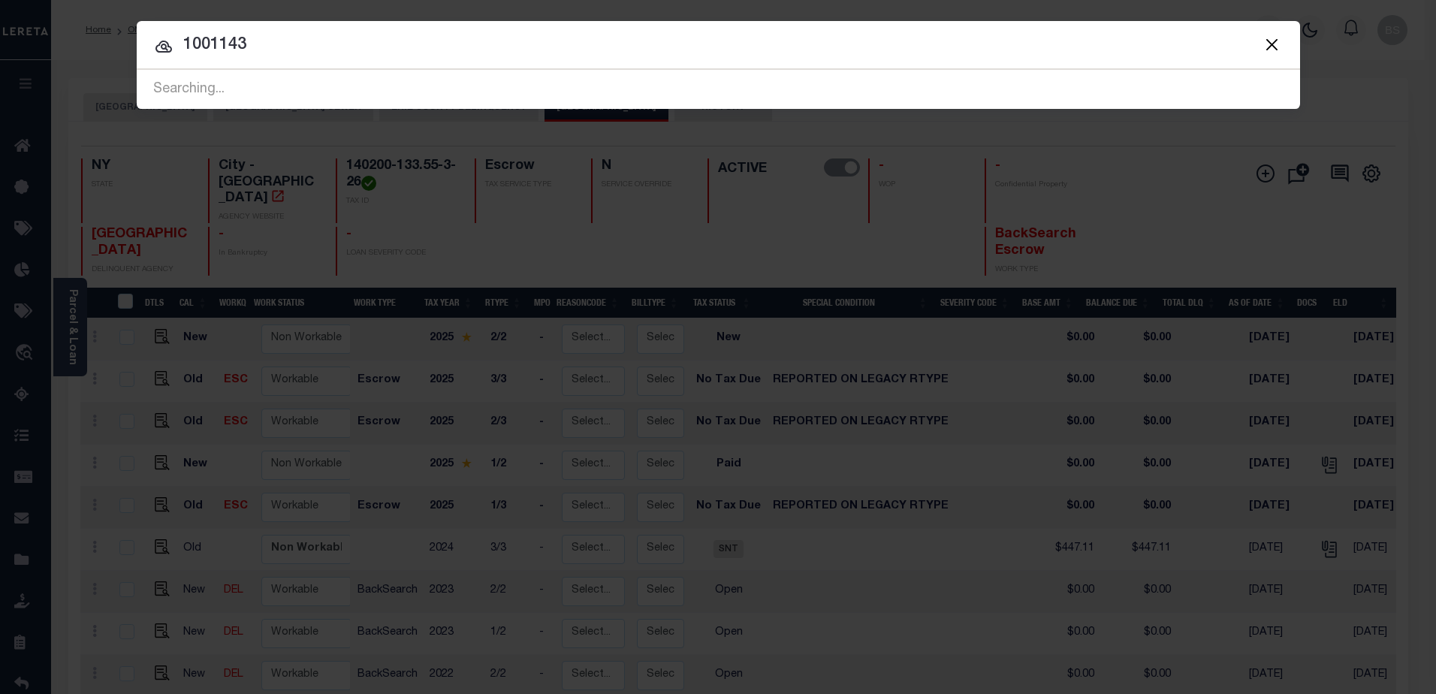
type input "10011431"
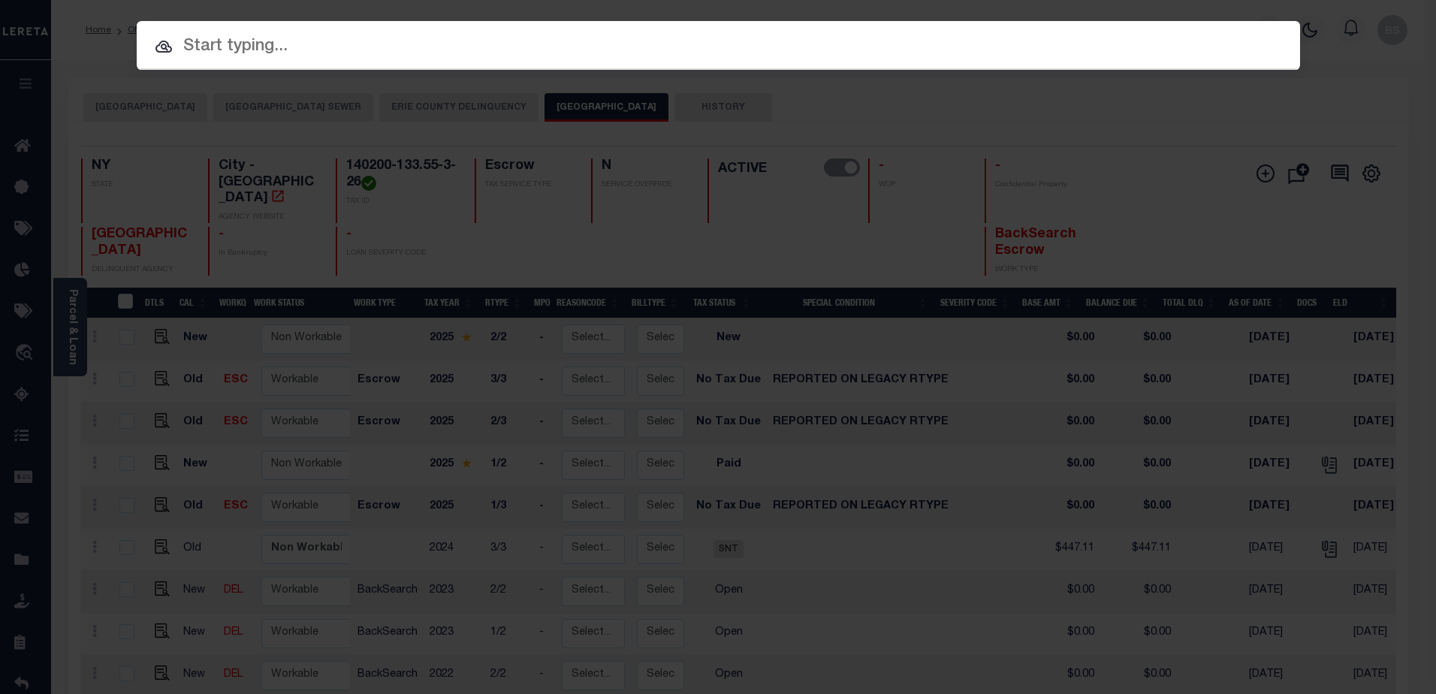
click at [314, 29] on div at bounding box center [718, 45] width 1163 height 48
click at [312, 38] on input "text" at bounding box center [718, 47] width 1163 height 26
click at [312, 41] on input "text" at bounding box center [718, 47] width 1163 height 26
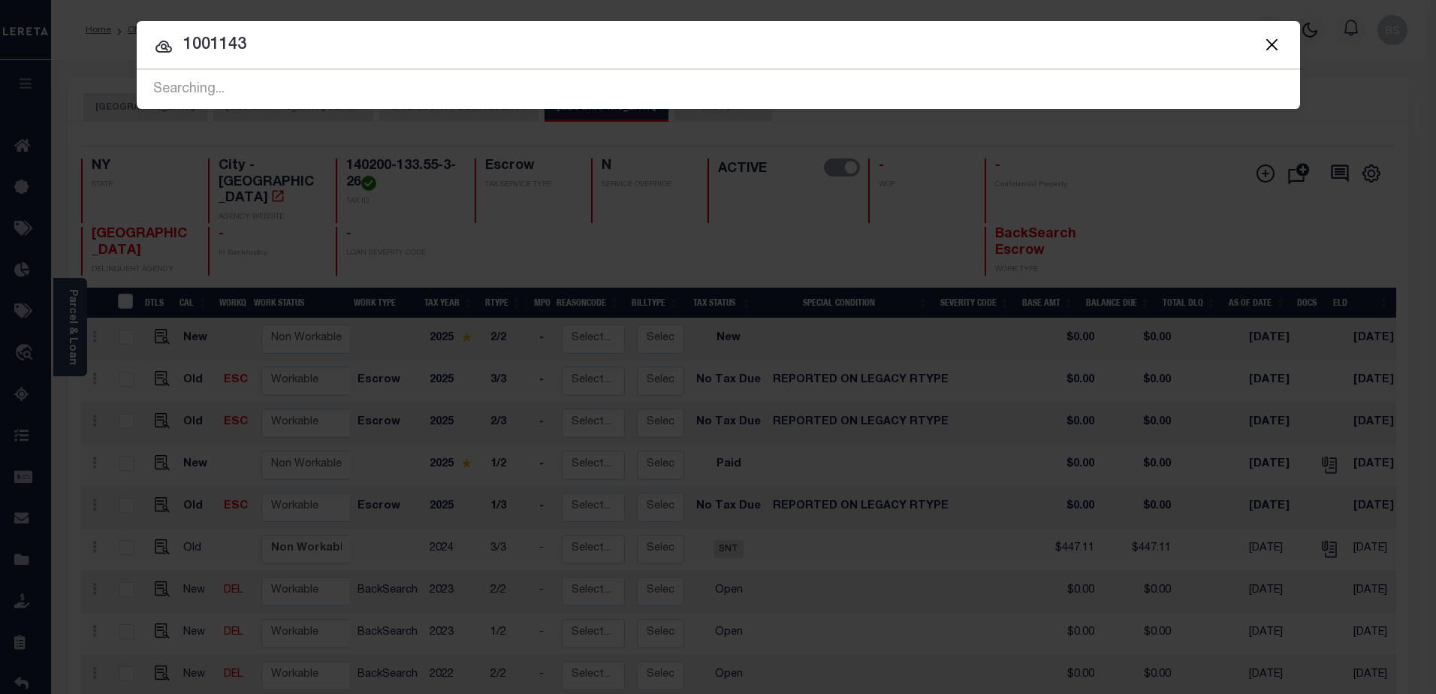
type input "10011431"
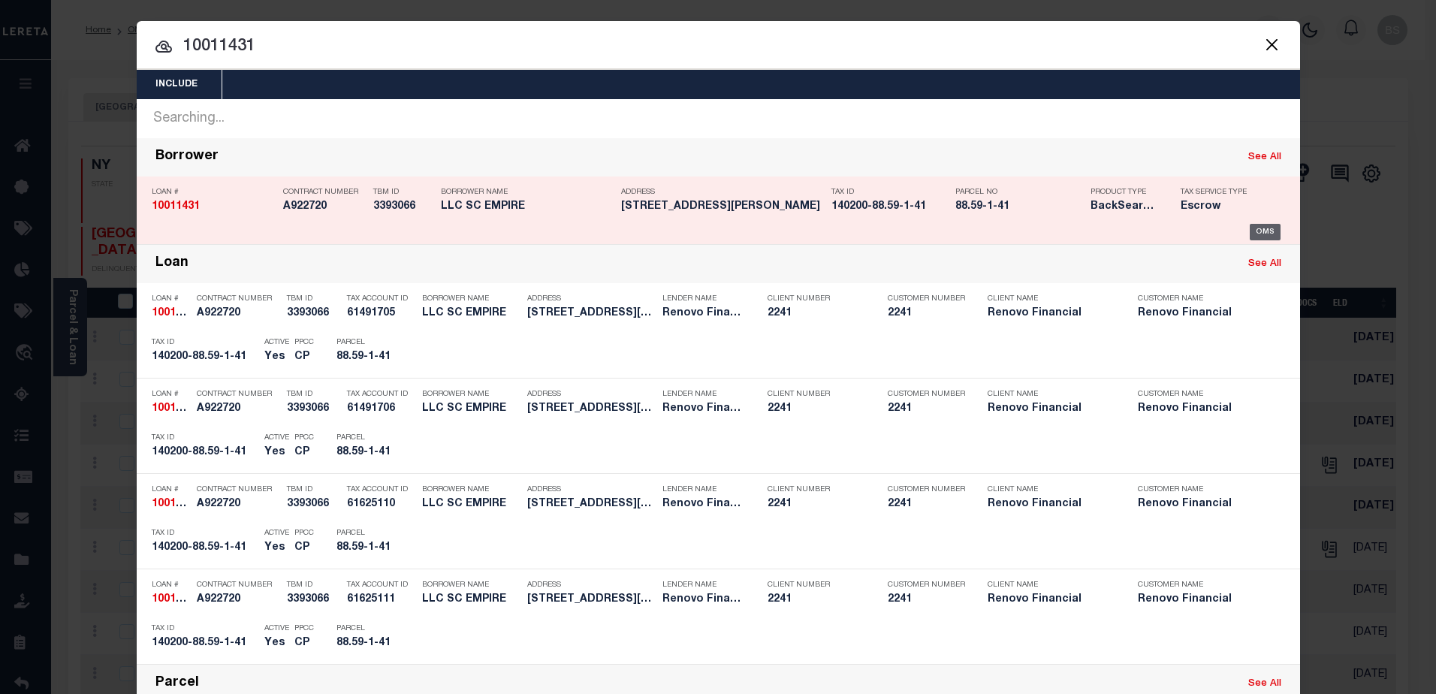
click at [1257, 229] on div "OMS" at bounding box center [1264, 232] width 31 height 17
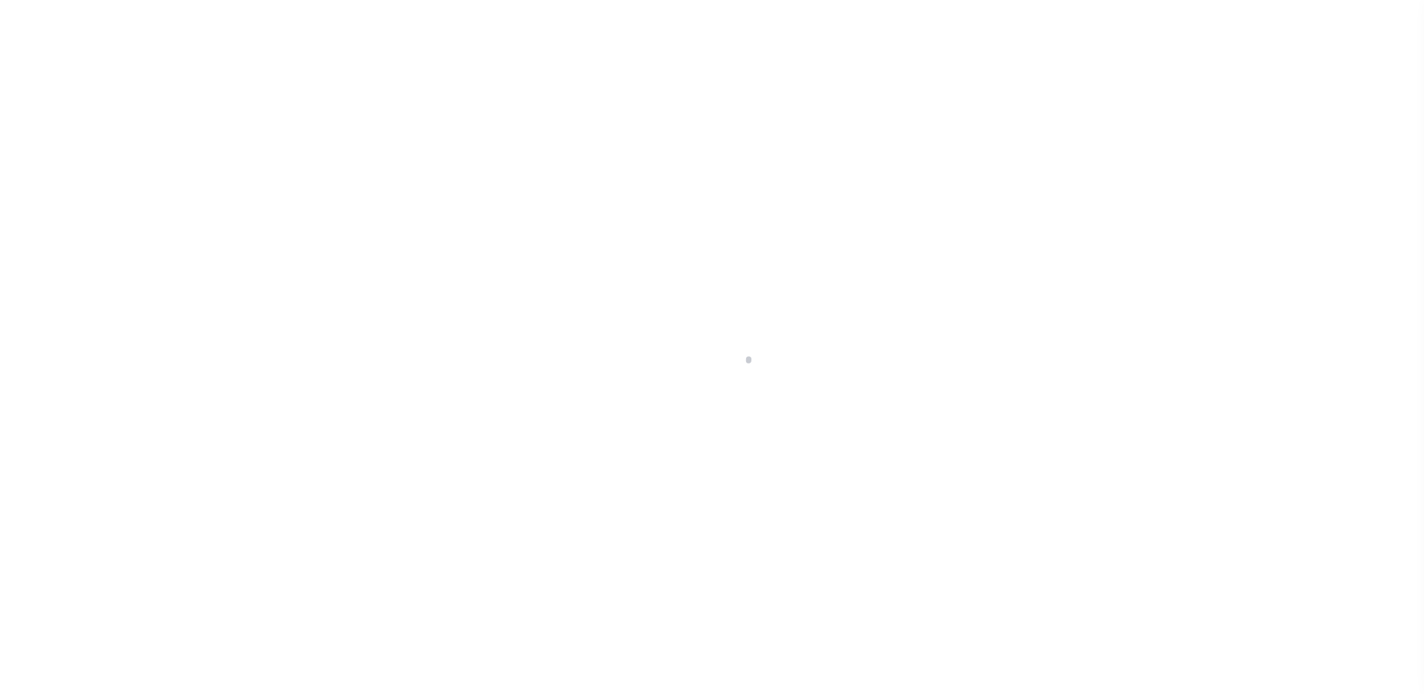
select select "14701"
select select "25067"
select select "10"
select select "Escrow"
type input "31 [PERSON_NAME] ST"
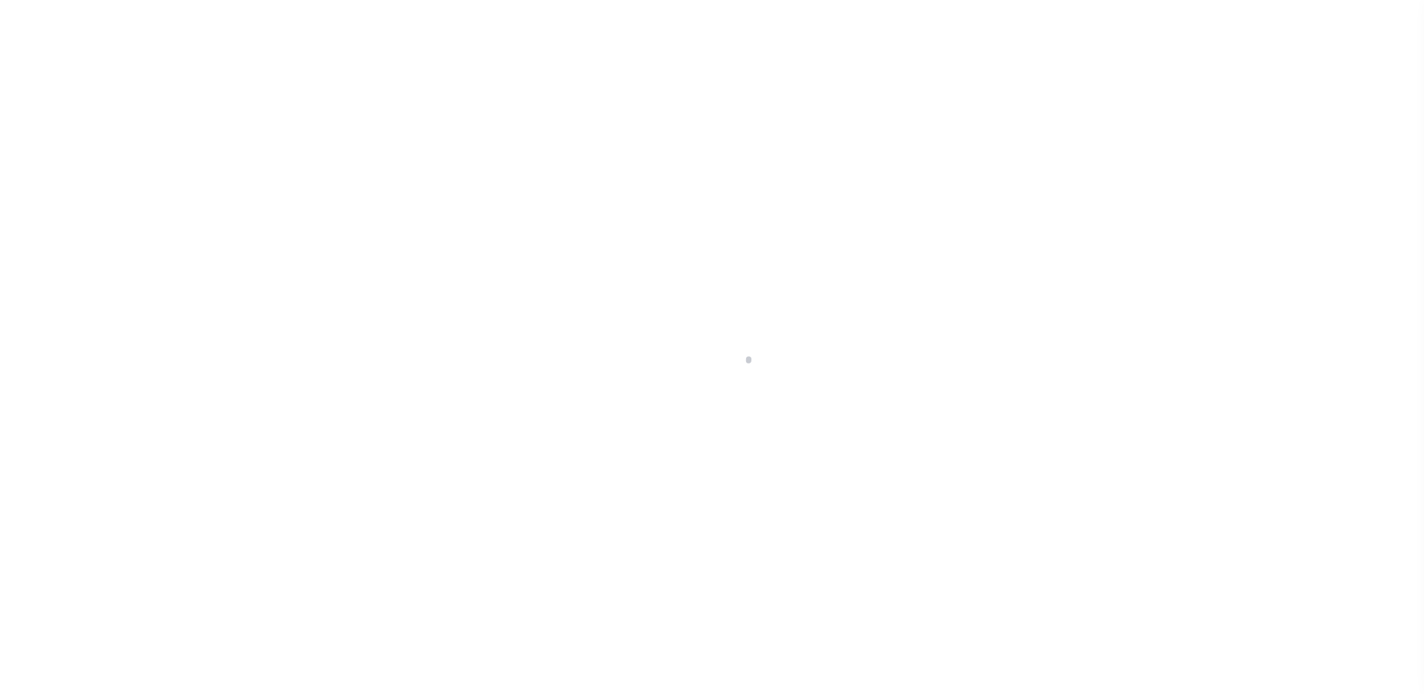
type input "140200-88.59-1-41"
type input "BUFFALO NY 14213"
type input "a0kUS000006jisg"
type input "NY"
select select
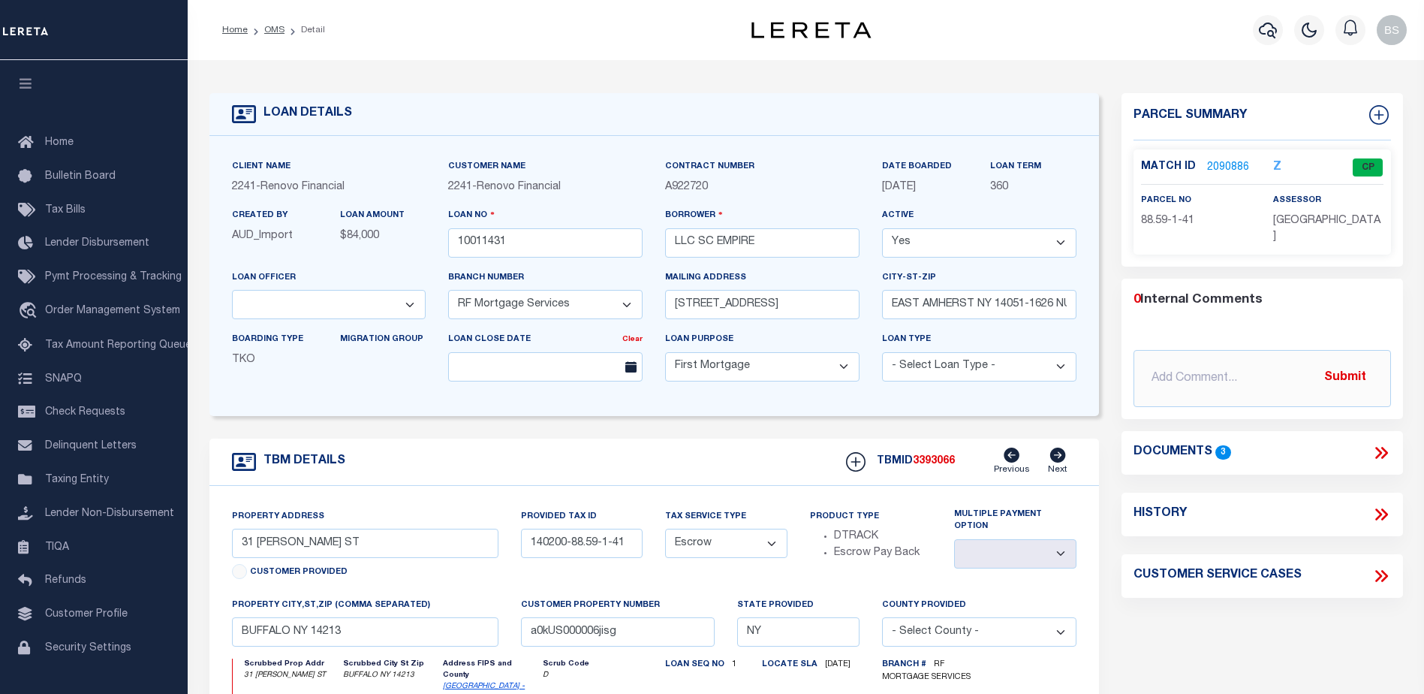
click at [1228, 167] on link "2090886" at bounding box center [1228, 168] width 42 height 16
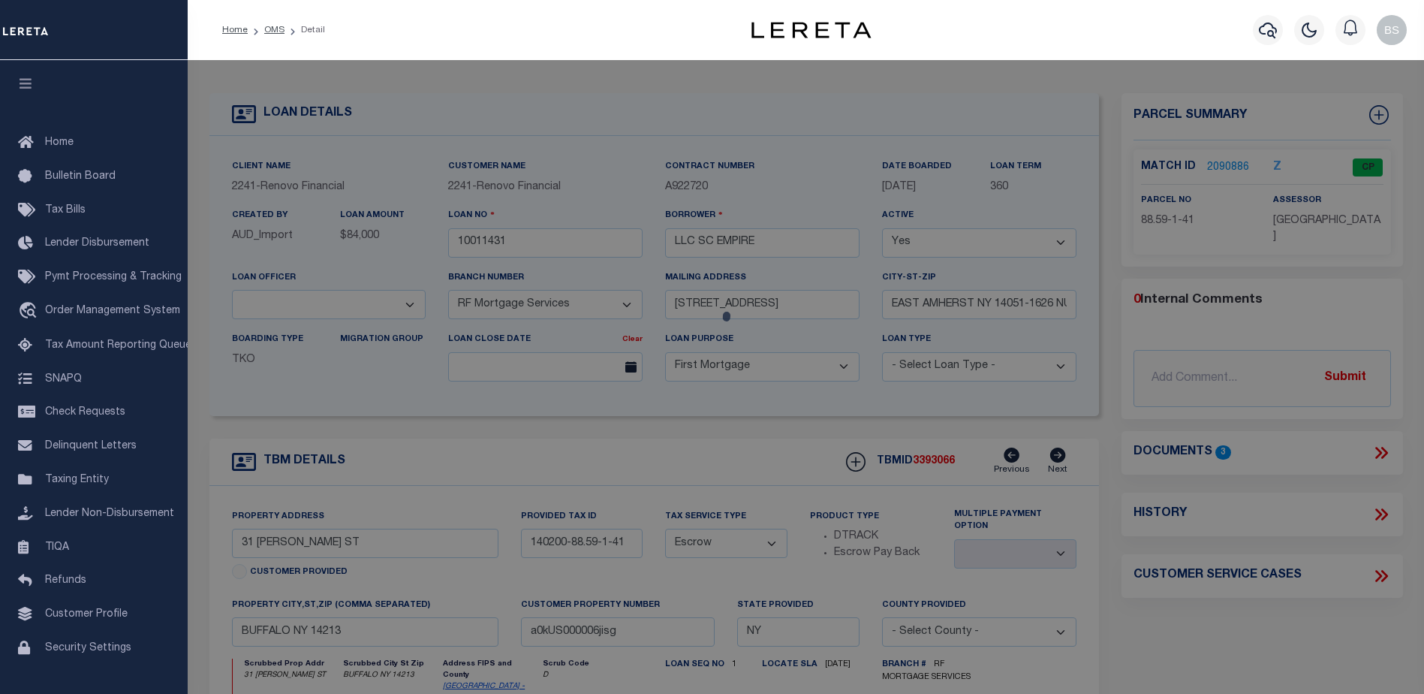
checkbox input "false"
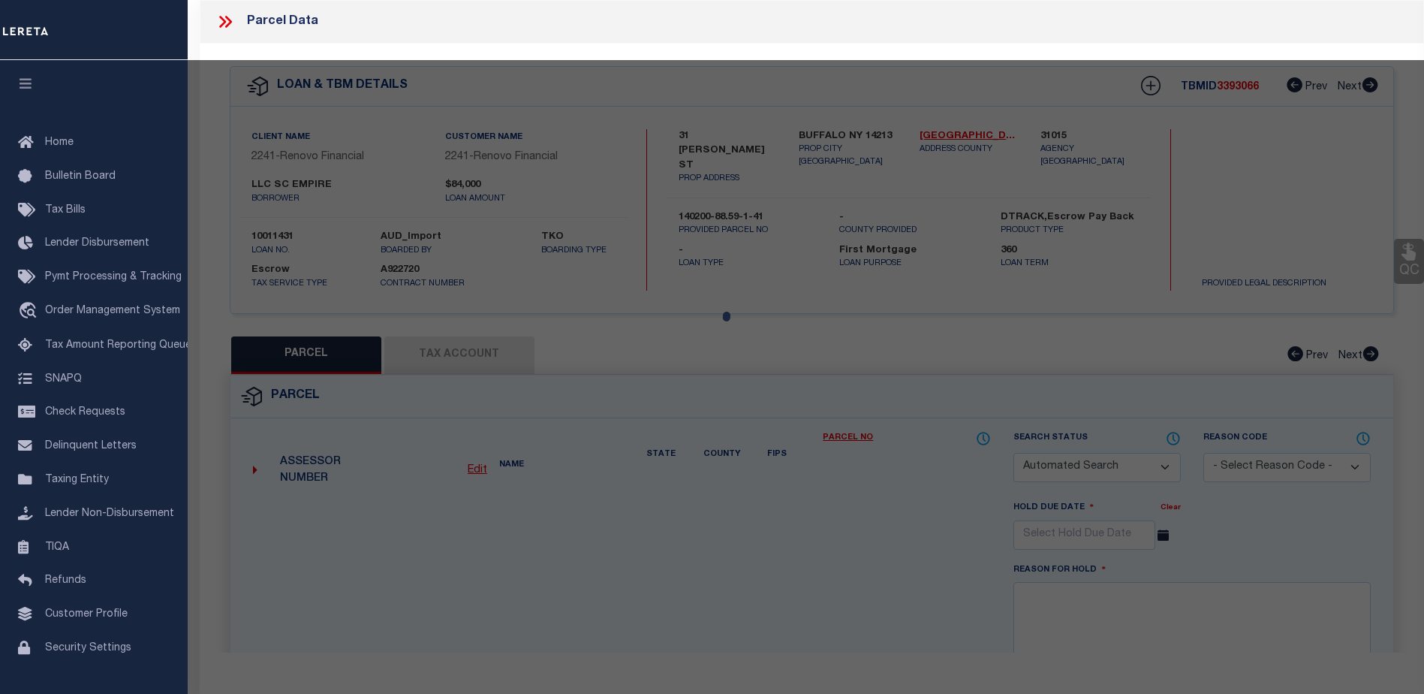
select select "CP"
type input "SC EMPIRE LLC"
select select "AGW"
select select
type input "31 [PERSON_NAME] ST"
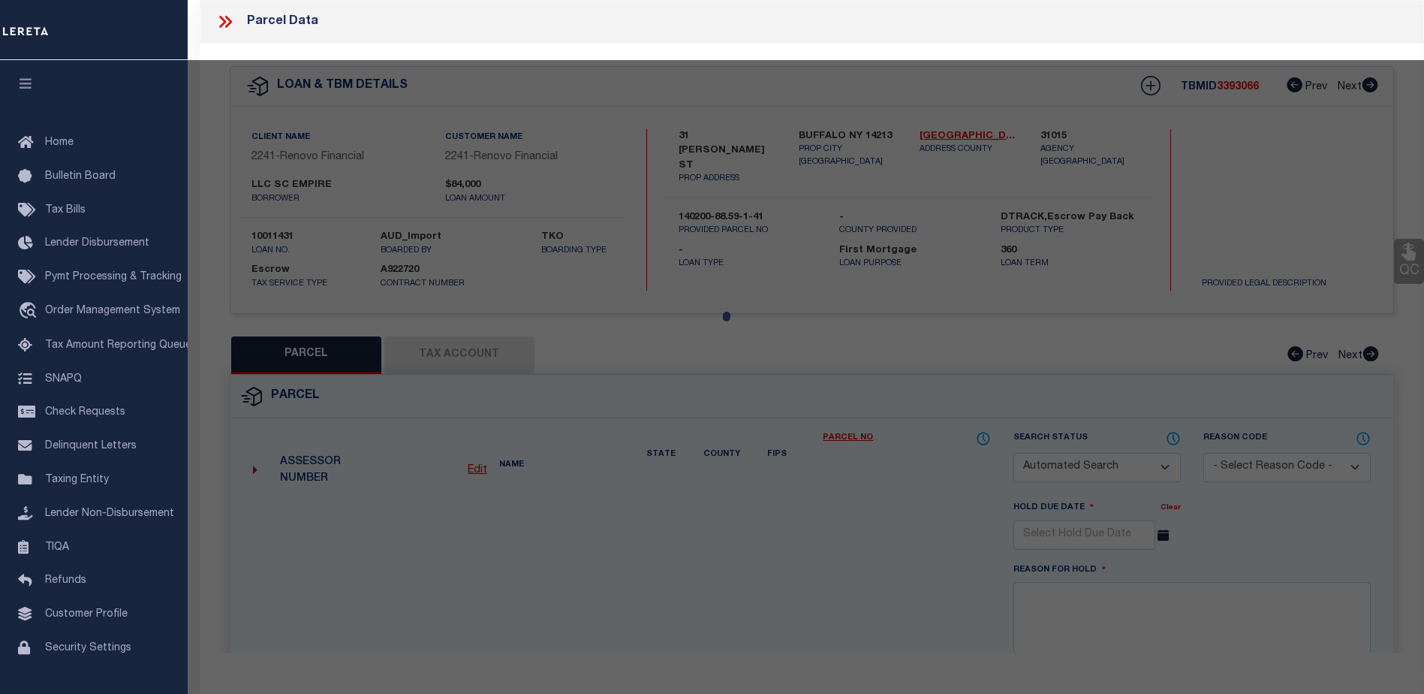
checkbox input "false"
type input "BUFFALO NY 14213"
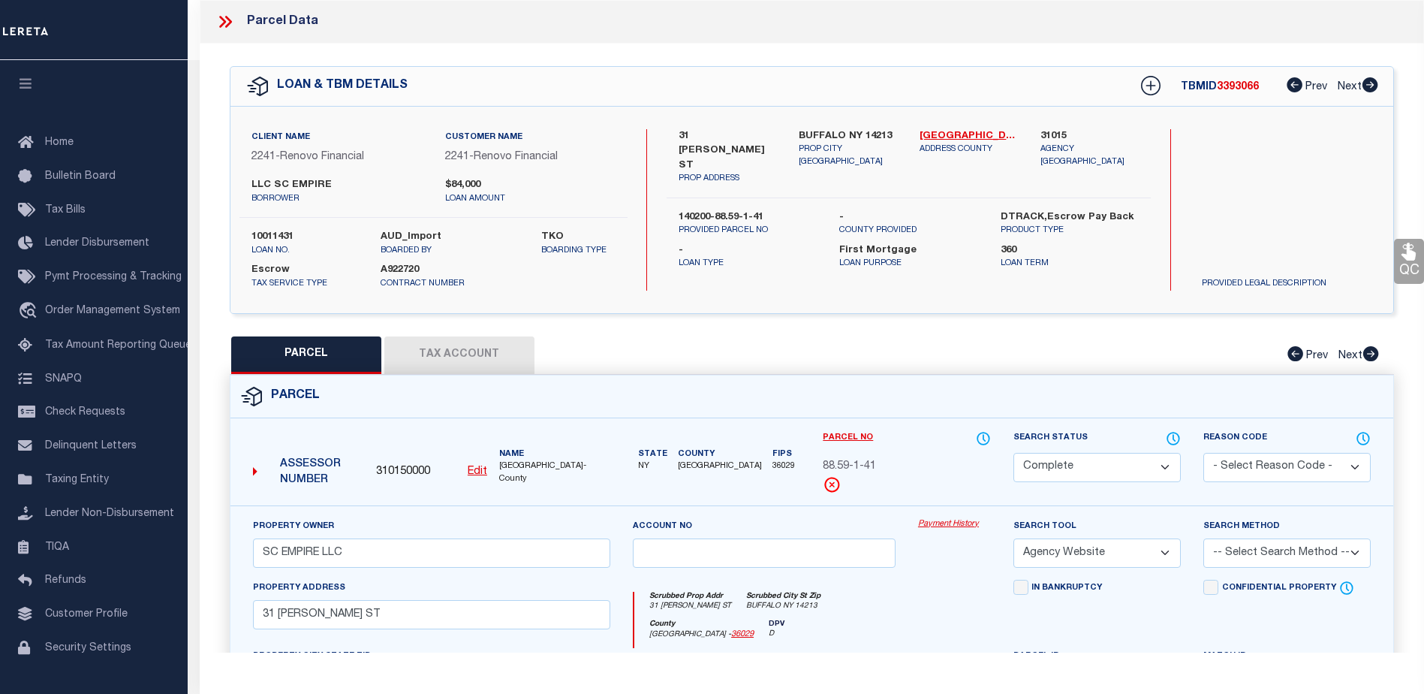
click at [952, 523] on link "Payment History" at bounding box center [954, 524] width 73 height 13
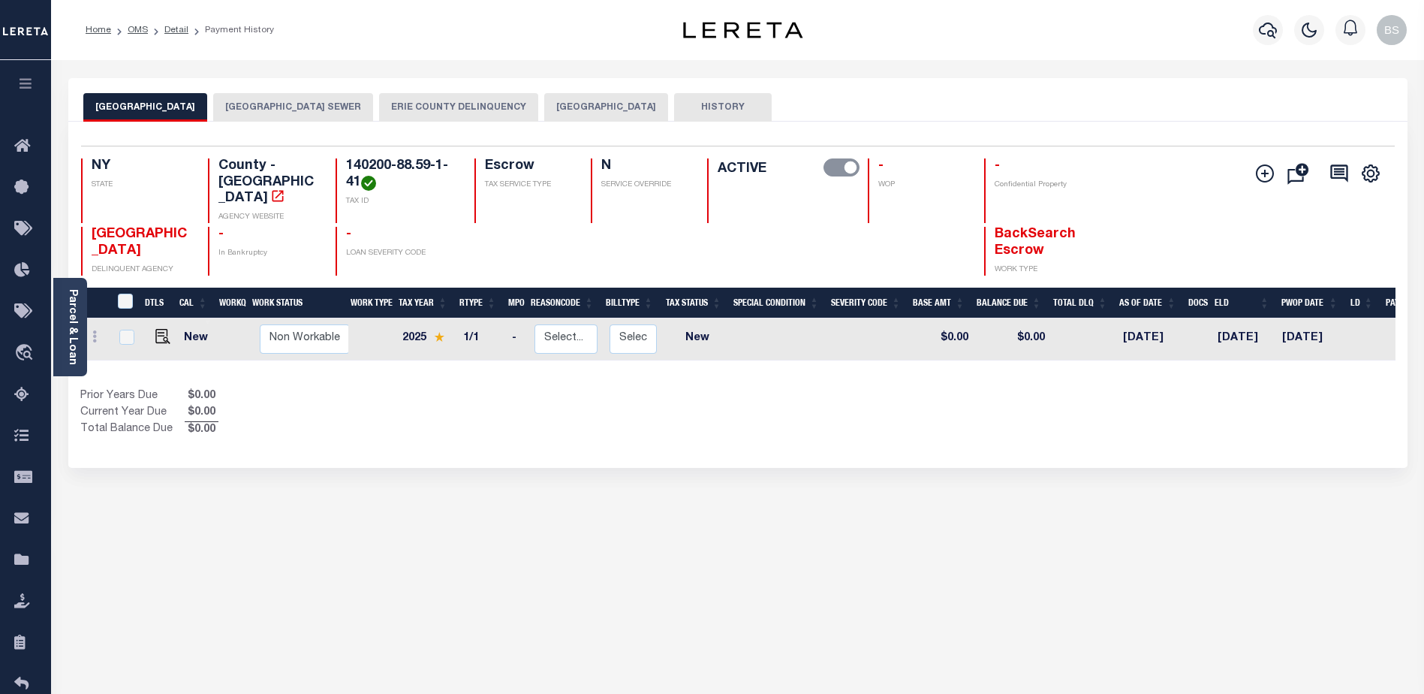
click at [641, 107] on button "[GEOGRAPHIC_DATA]" at bounding box center [606, 107] width 124 height 29
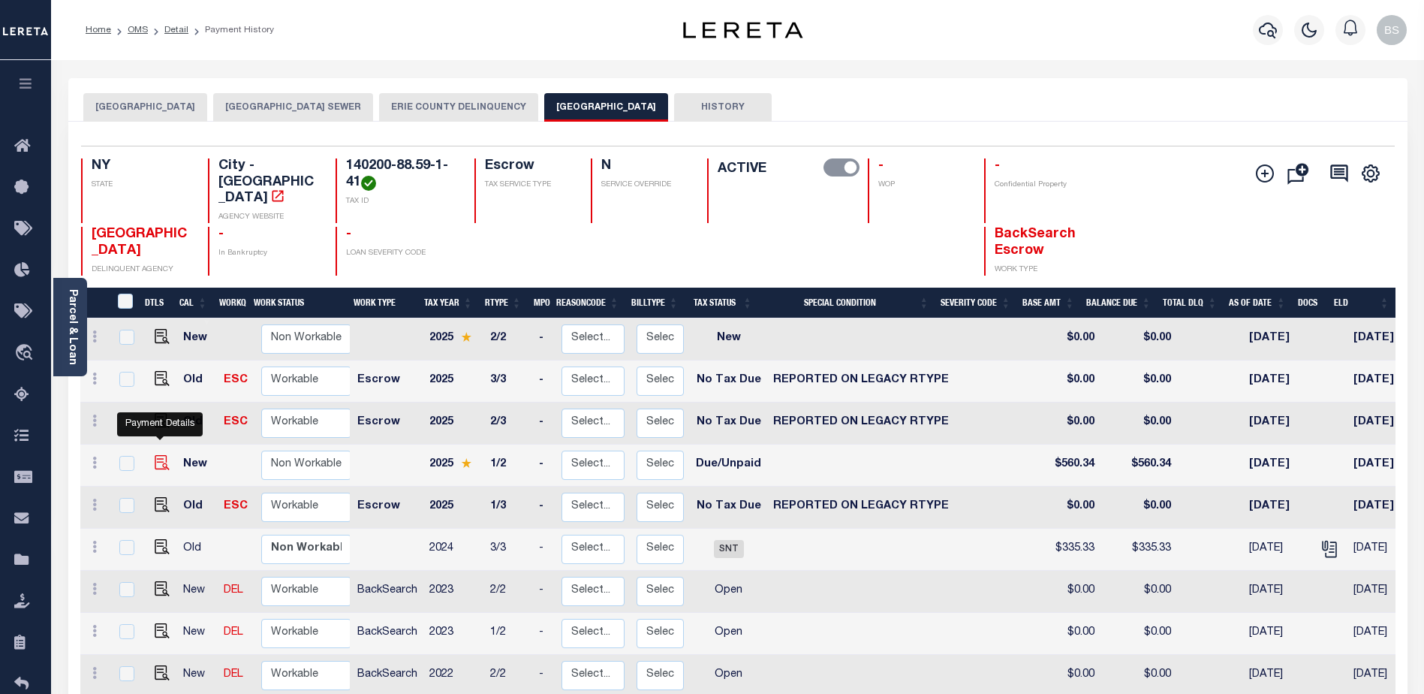
click at [157, 455] on img "" at bounding box center [162, 462] width 15 height 15
checkbox input "true"
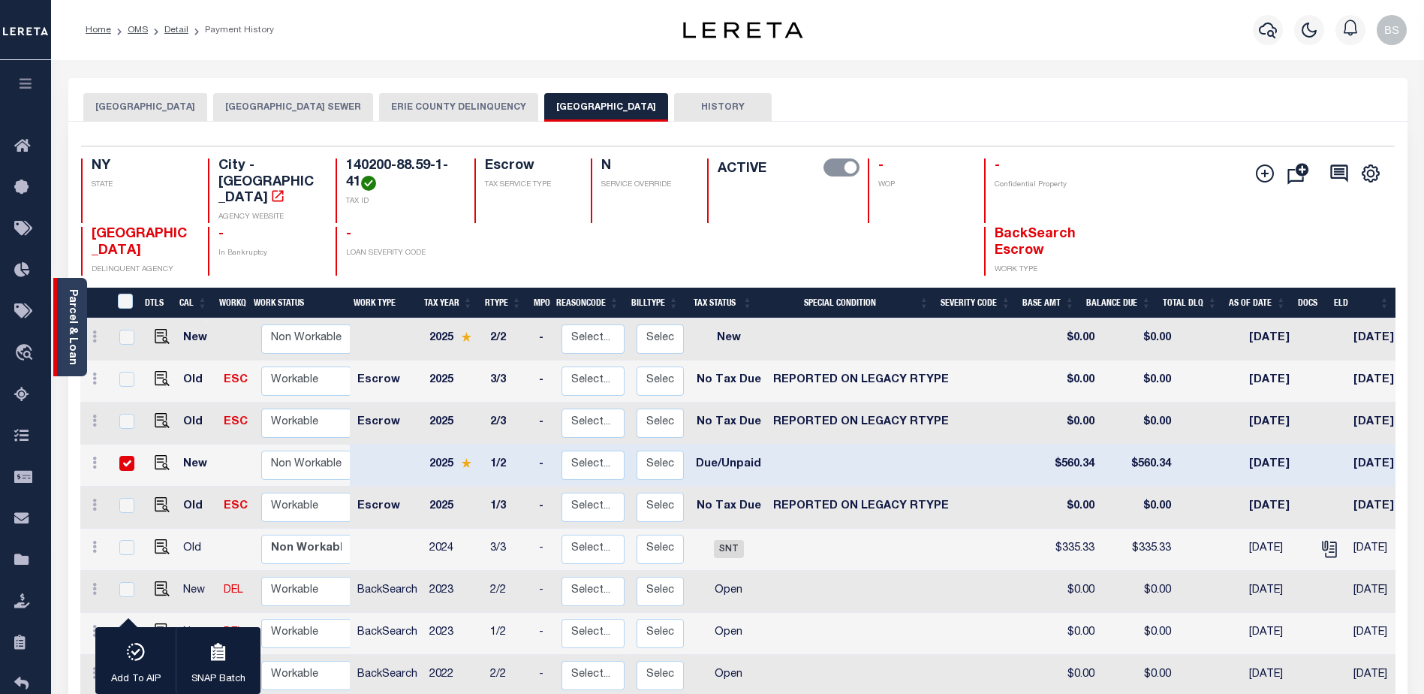
click at [59, 314] on div "Parcel & Loan" at bounding box center [70, 327] width 34 height 98
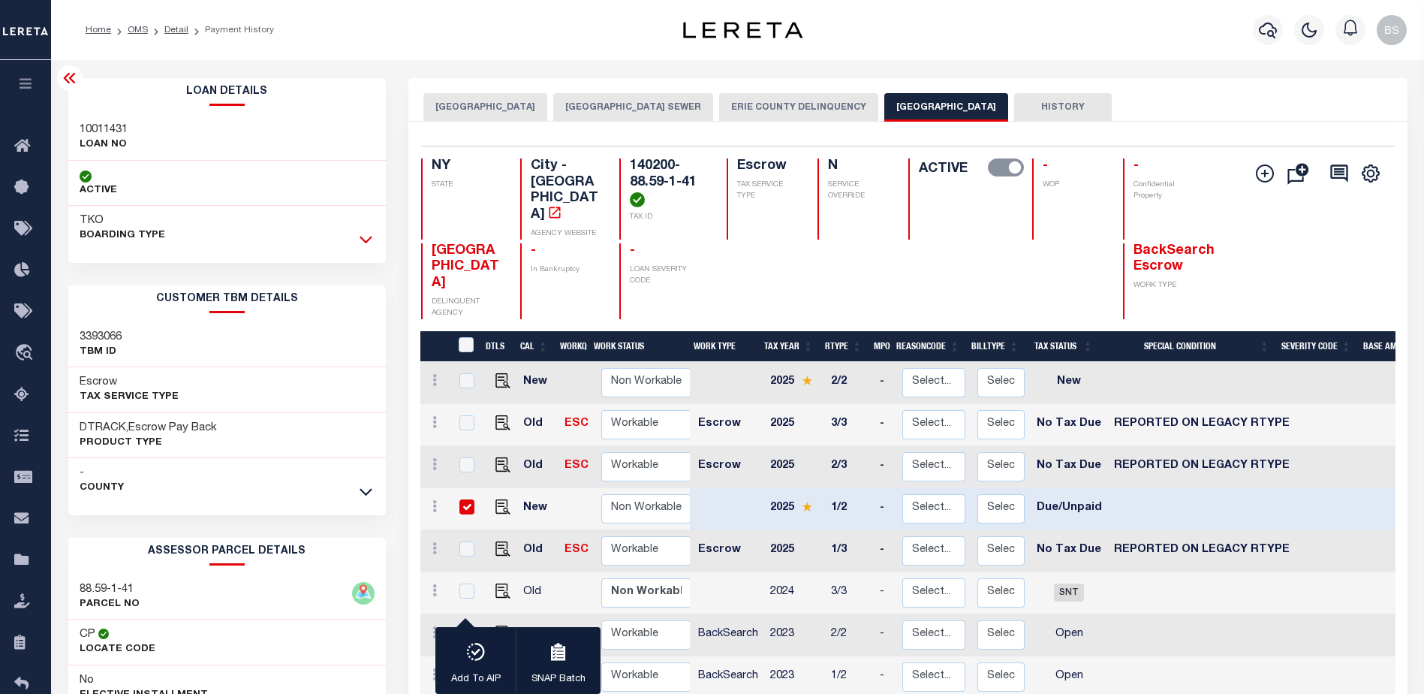
click at [367, 241] on icon at bounding box center [366, 239] width 13 height 16
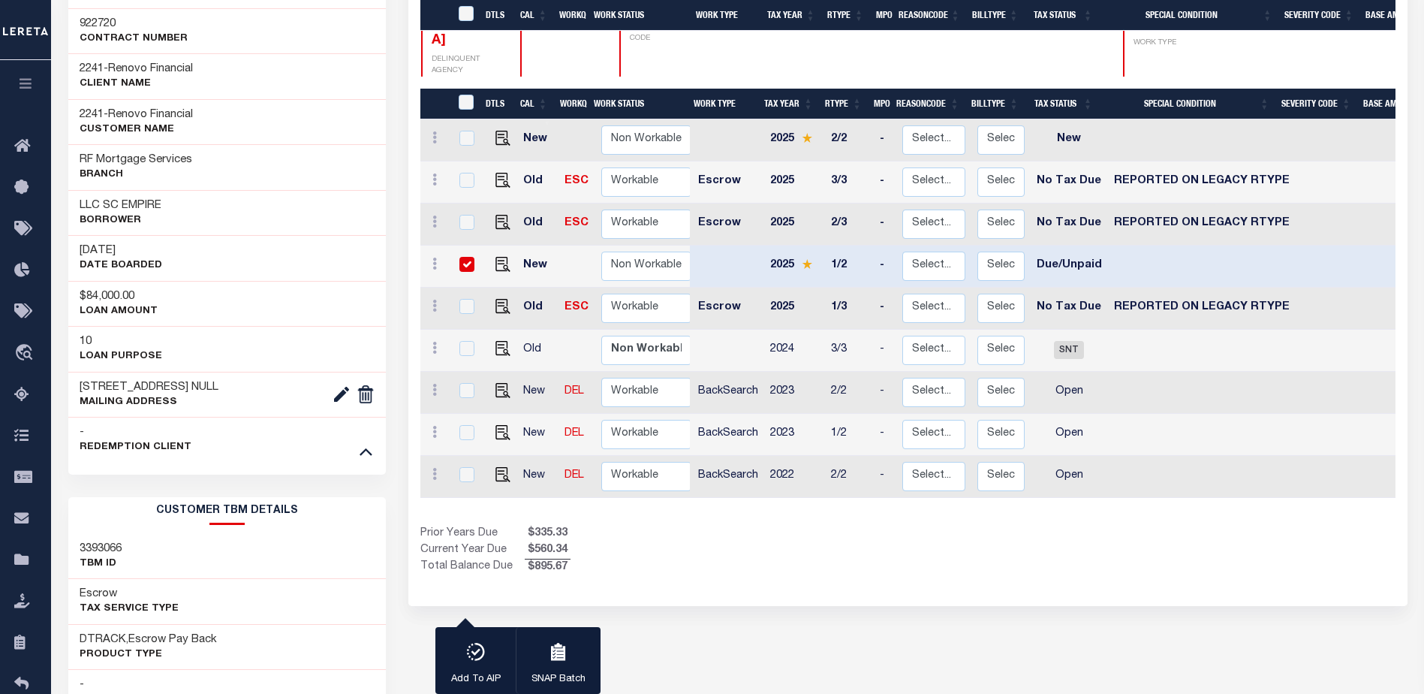
scroll to position [75, 0]
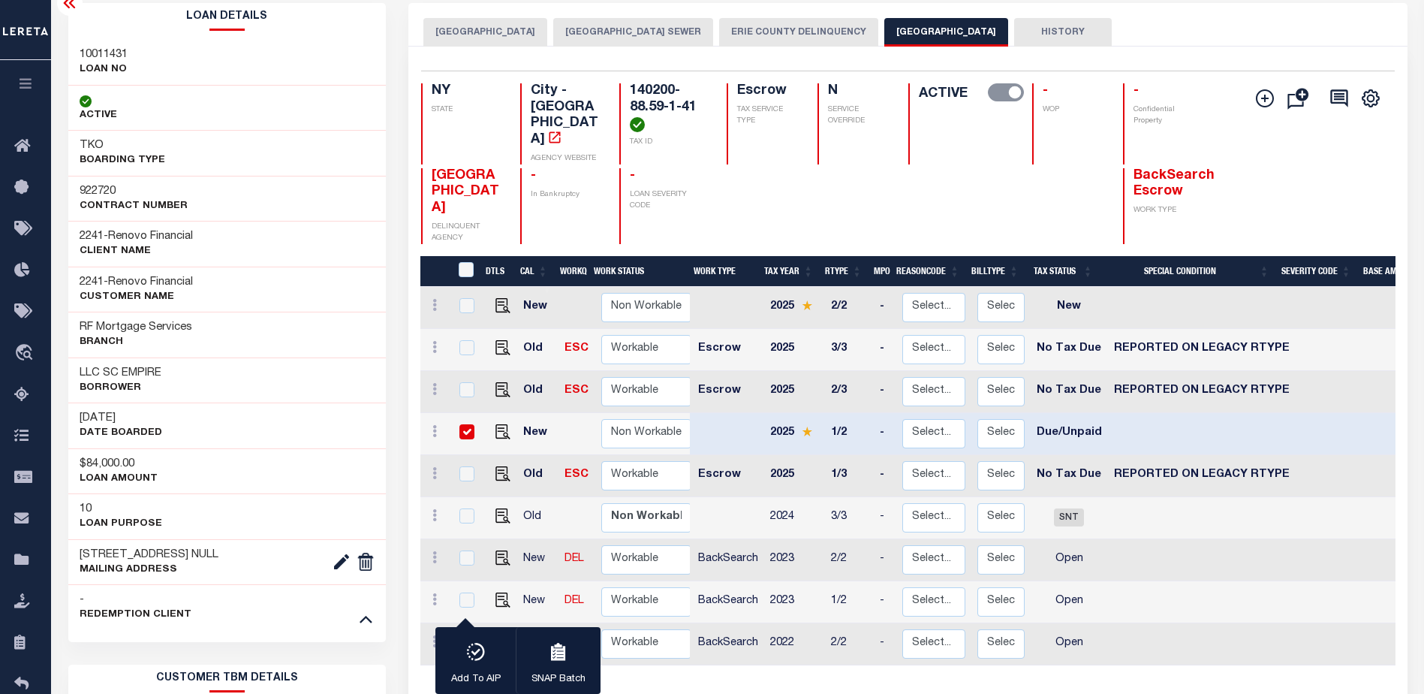
click at [75, 8] on icon at bounding box center [70, 3] width 18 height 18
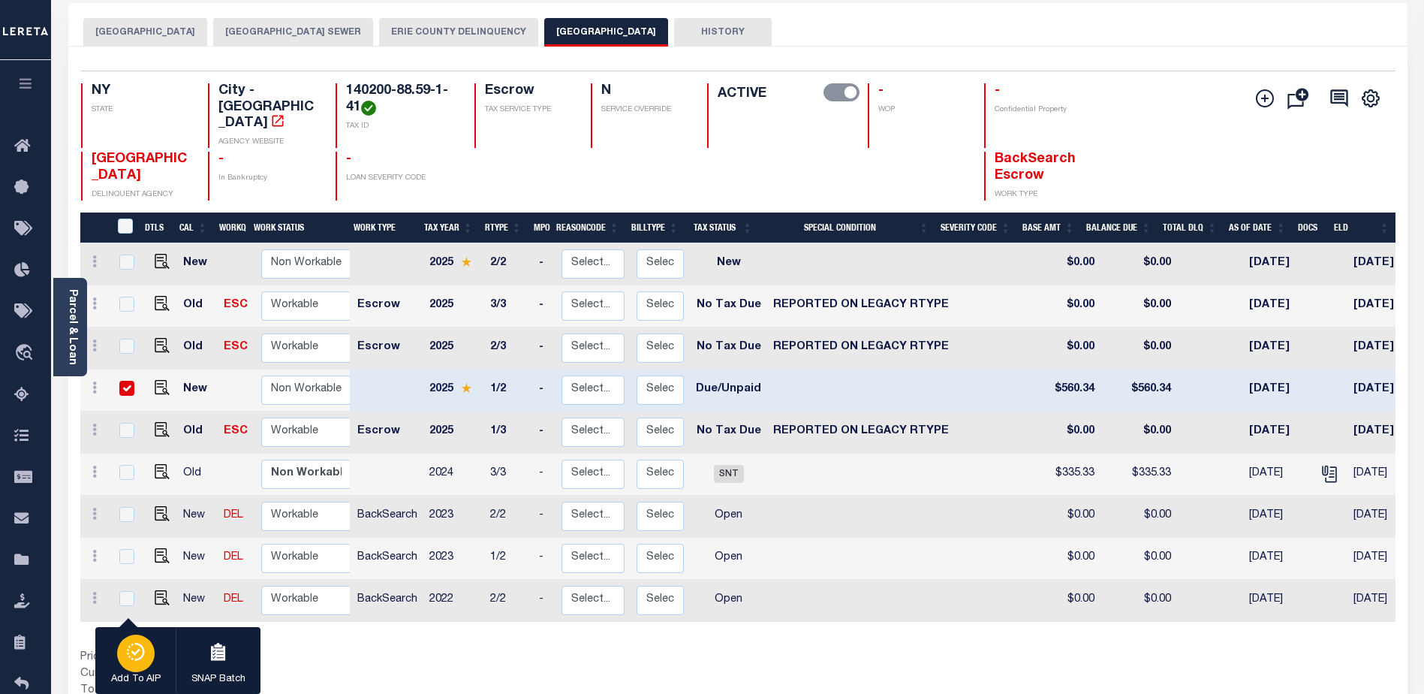
click at [153, 658] on div "button" at bounding box center [136, 653] width 38 height 38
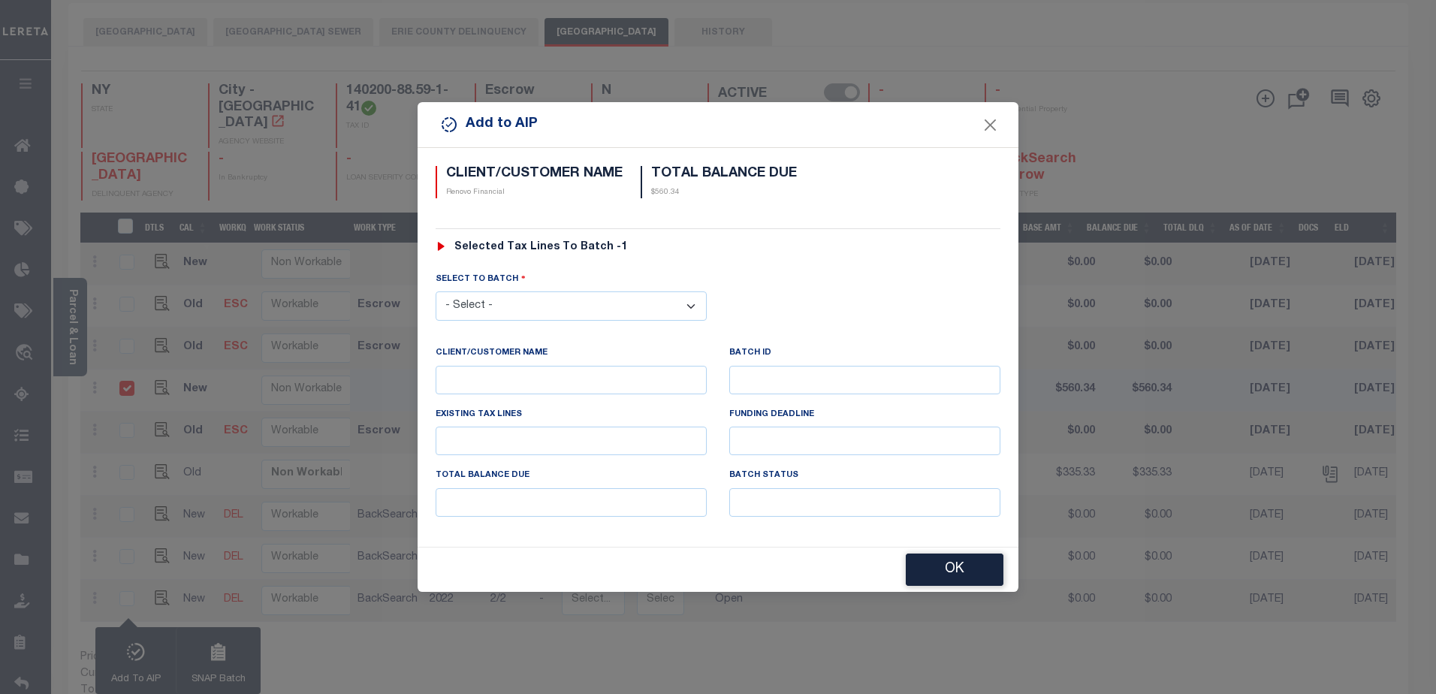
click at [687, 304] on select "- Select - 42380 42965 43235 43299 43683 44436 44450 44938 45028 45180 45253 45…" at bounding box center [570, 305] width 271 height 29
select select "45667"
click at [435, 291] on select "- Select - 42380 42965 43235 43299 43683 44436 44450 44938 45028 45180 45253 45…" at bounding box center [570, 305] width 271 height 29
click at [921, 558] on button "OK" at bounding box center [955, 570] width 98 height 32
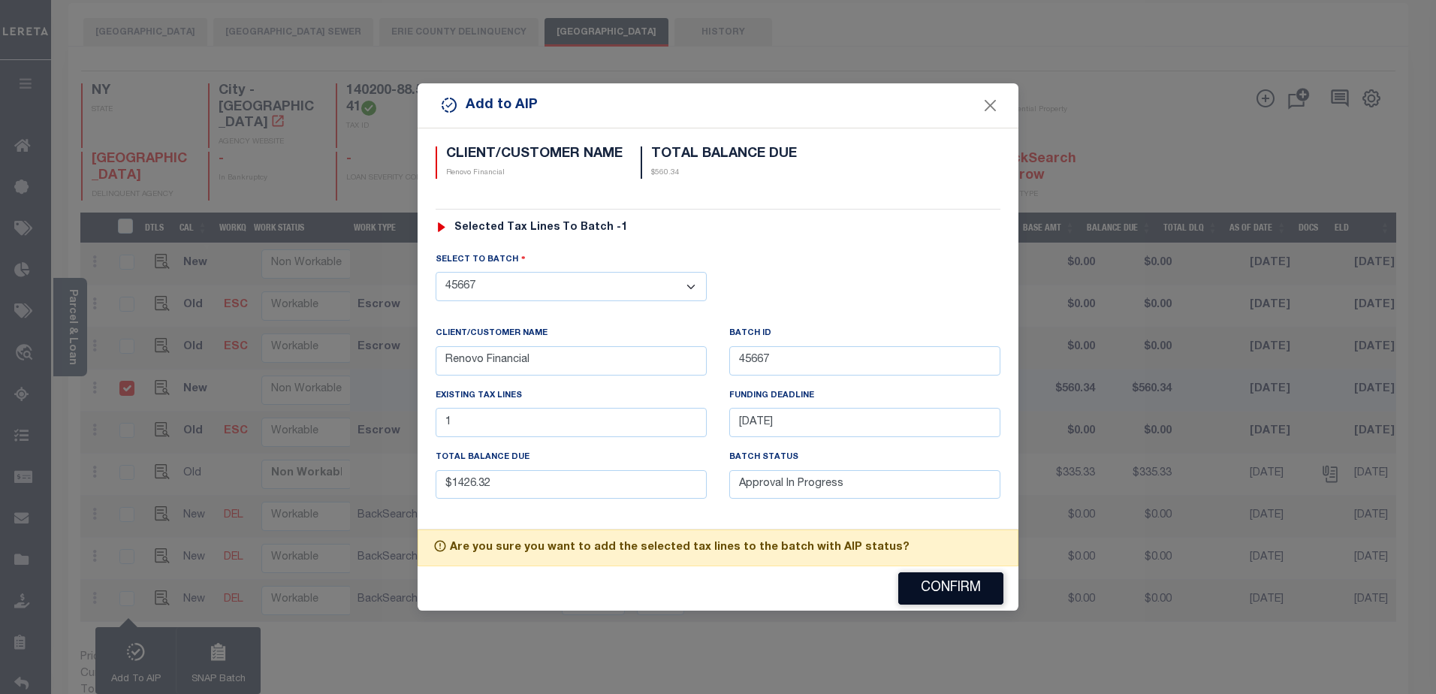
click at [927, 580] on button "Confirm" at bounding box center [950, 588] width 105 height 32
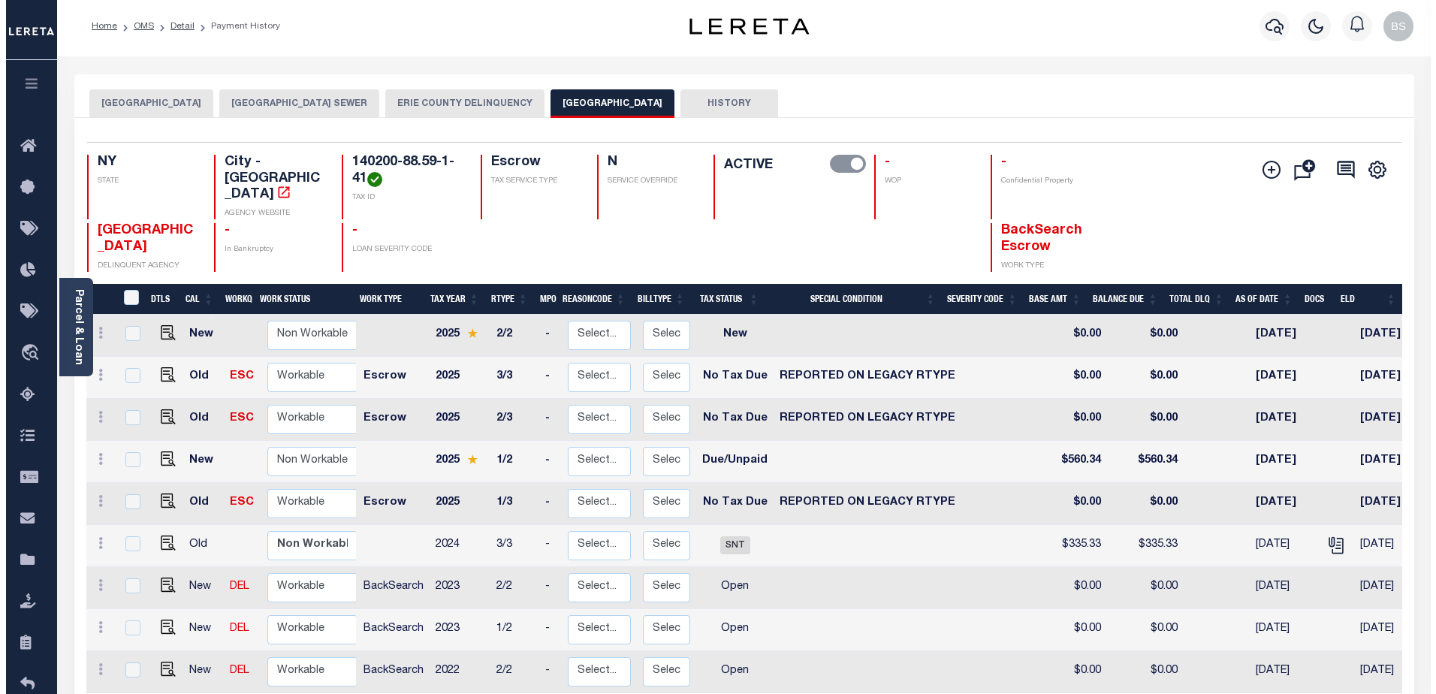
scroll to position [0, 0]
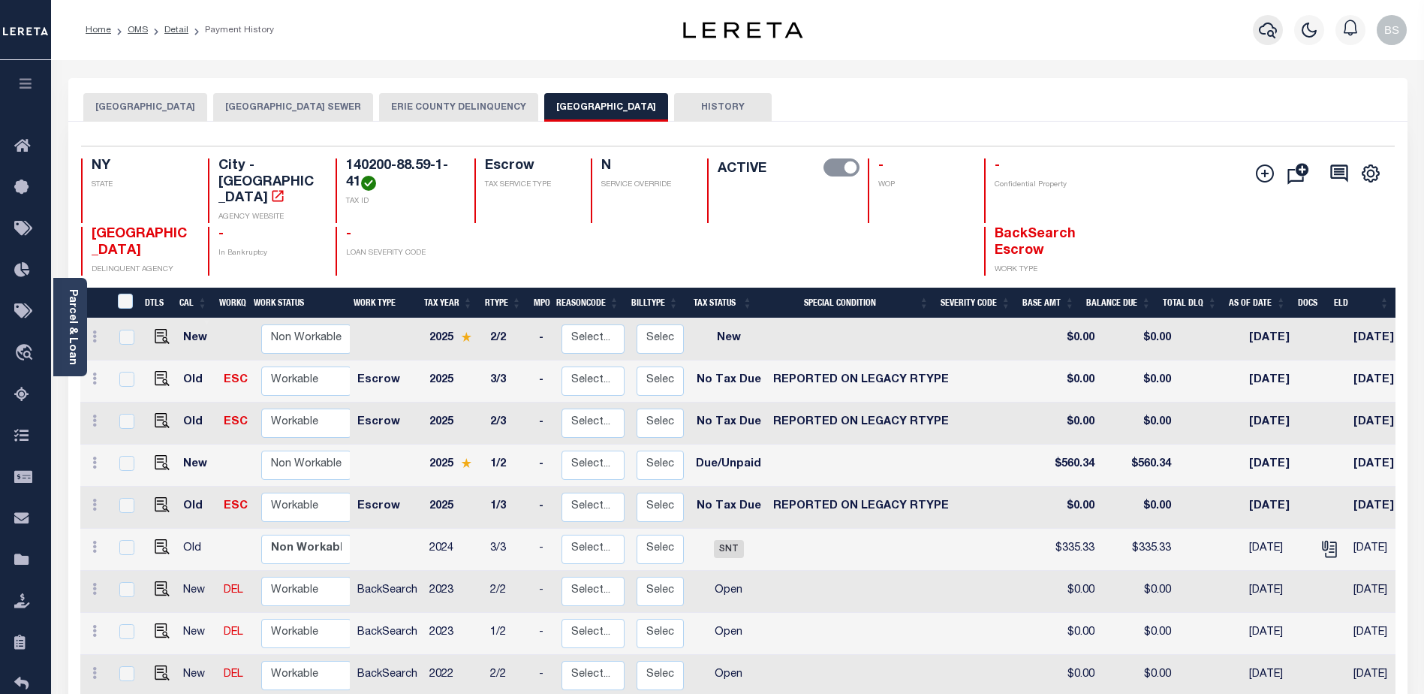
click at [1270, 32] on icon "button" at bounding box center [1268, 31] width 18 height 16
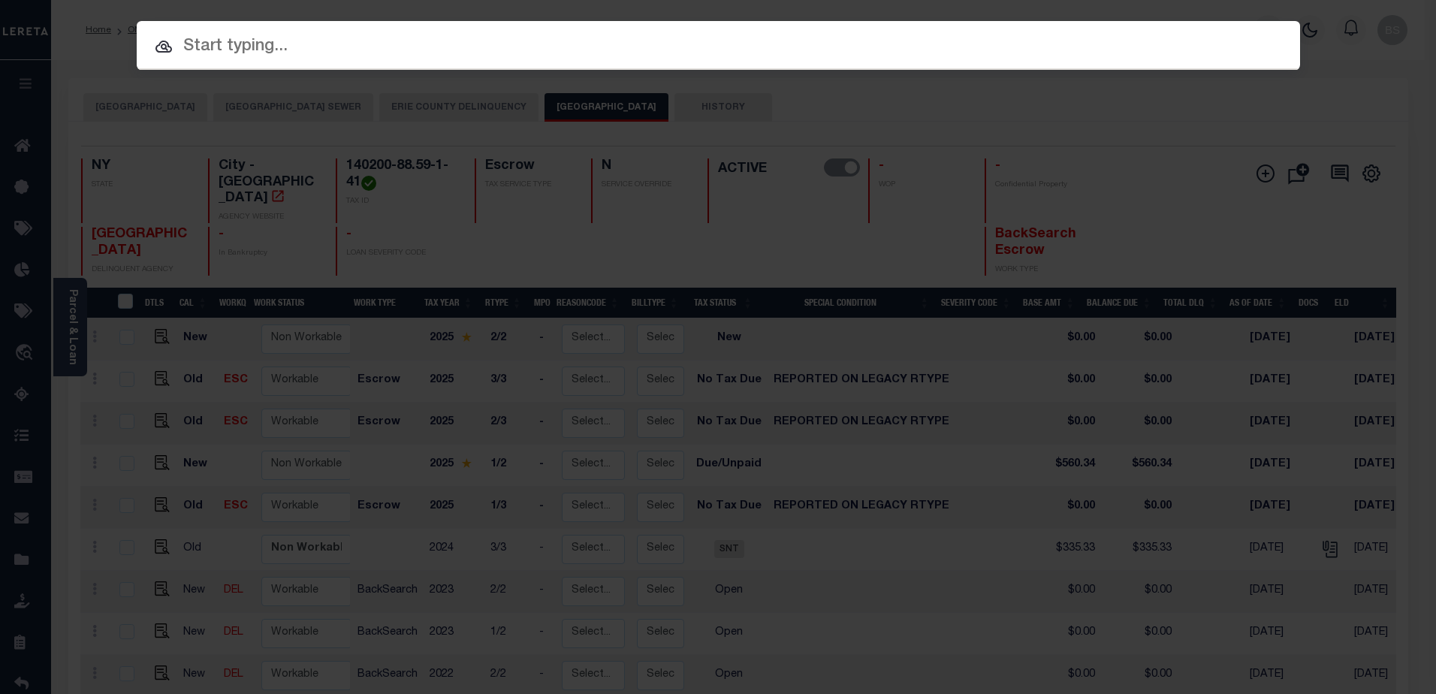
click at [503, 48] on input "text" at bounding box center [718, 47] width 1163 height 26
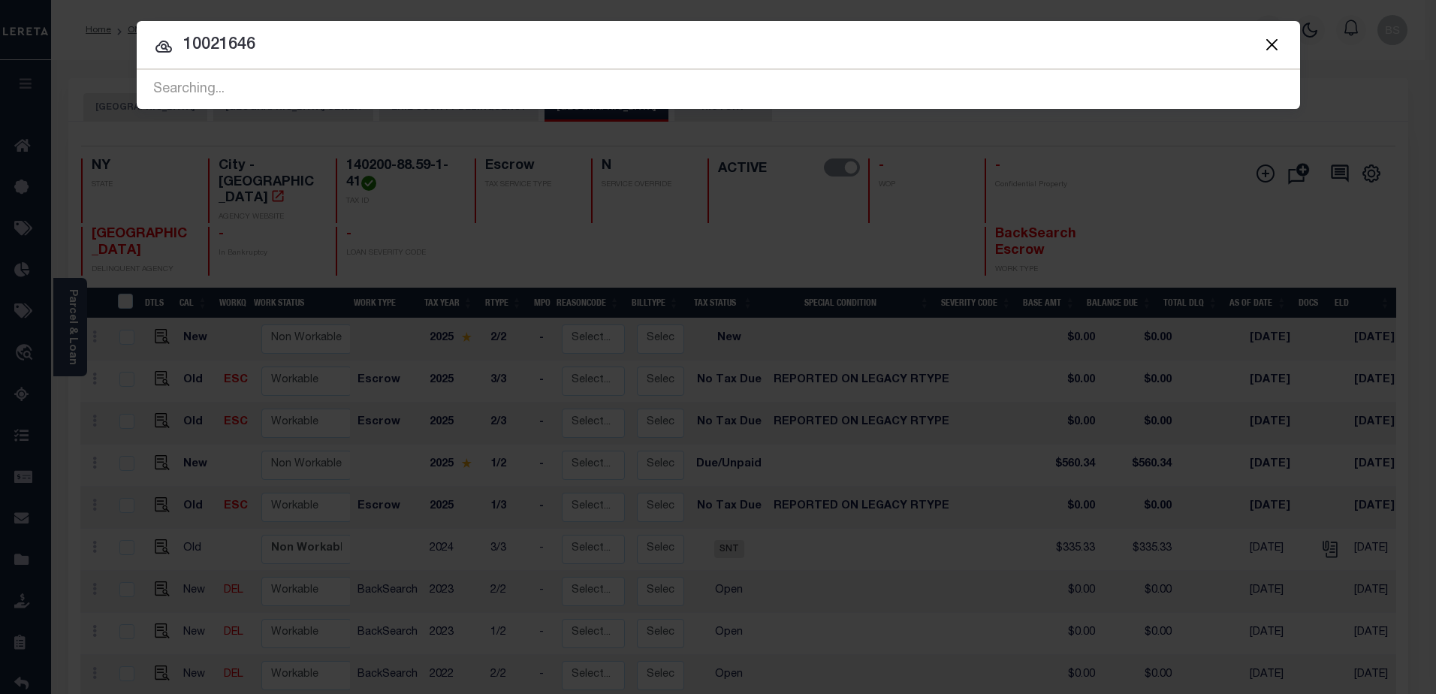
type input "10021646"
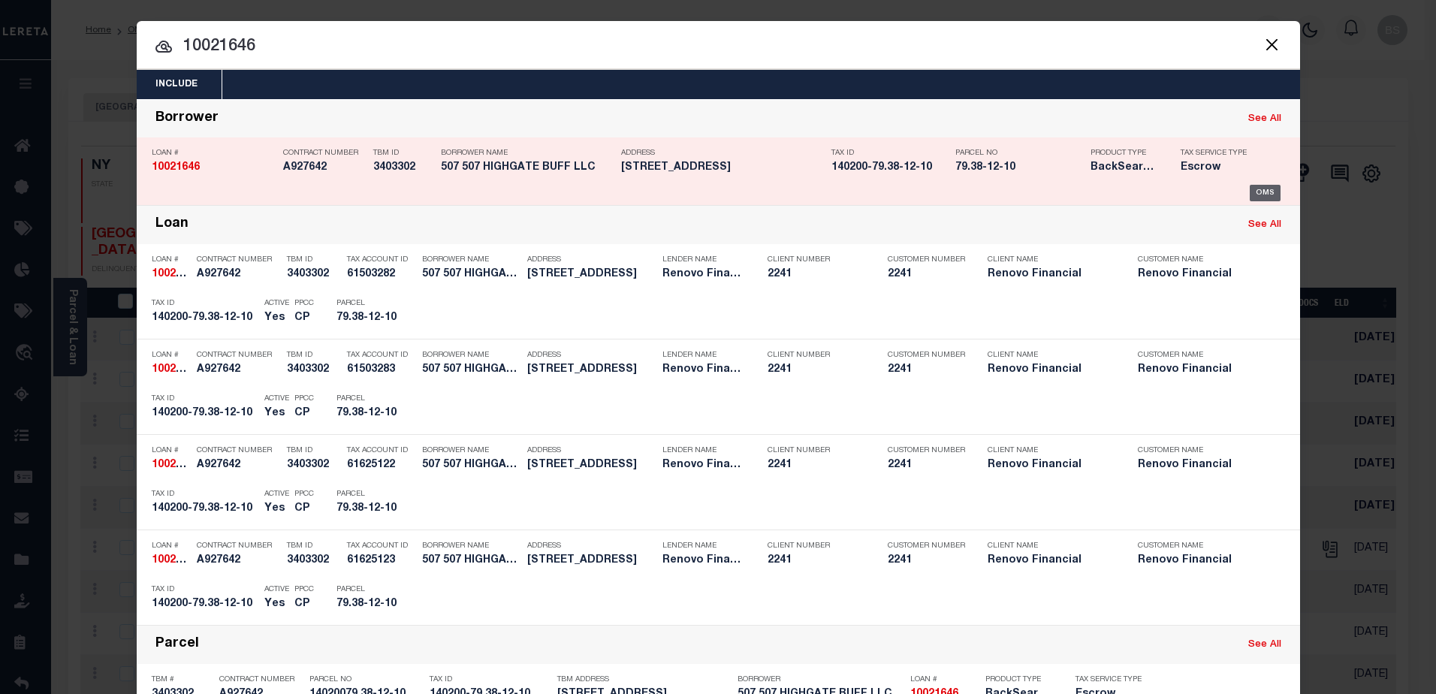
click at [1249, 197] on div "OMS" at bounding box center [1264, 193] width 31 height 17
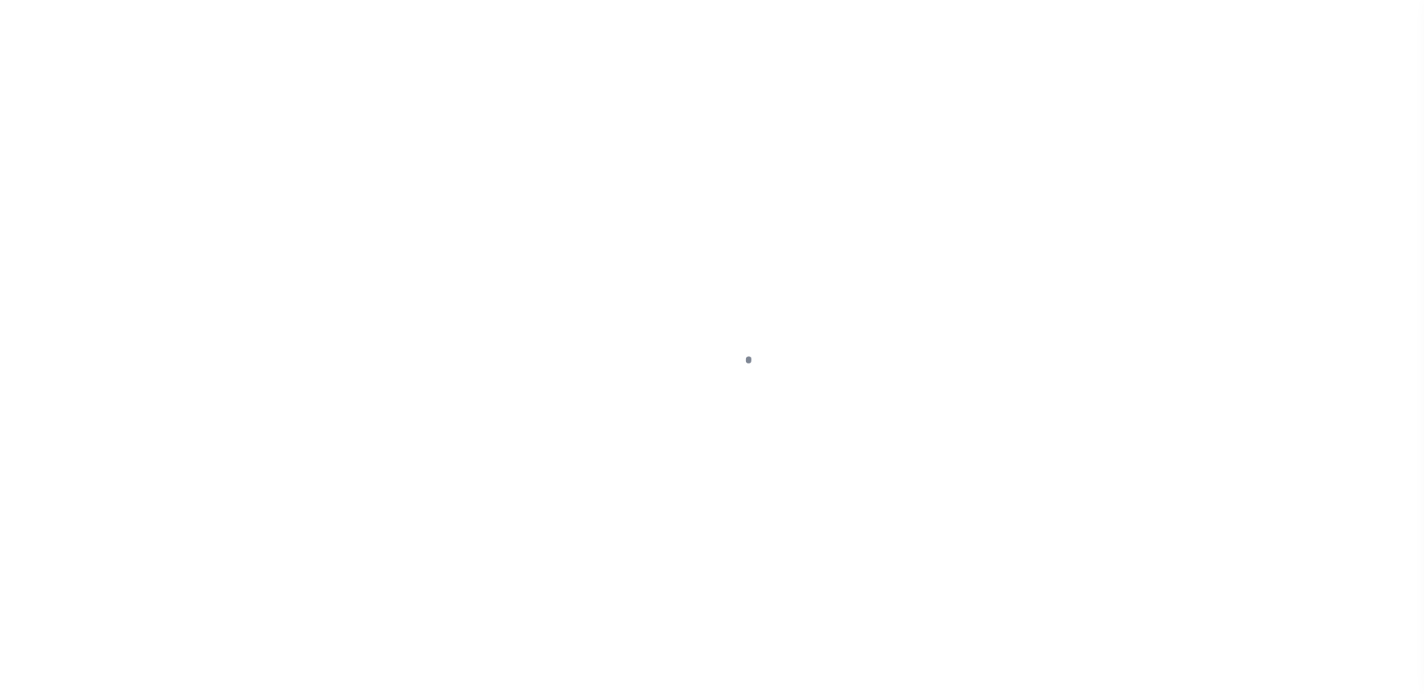
select select "DUE"
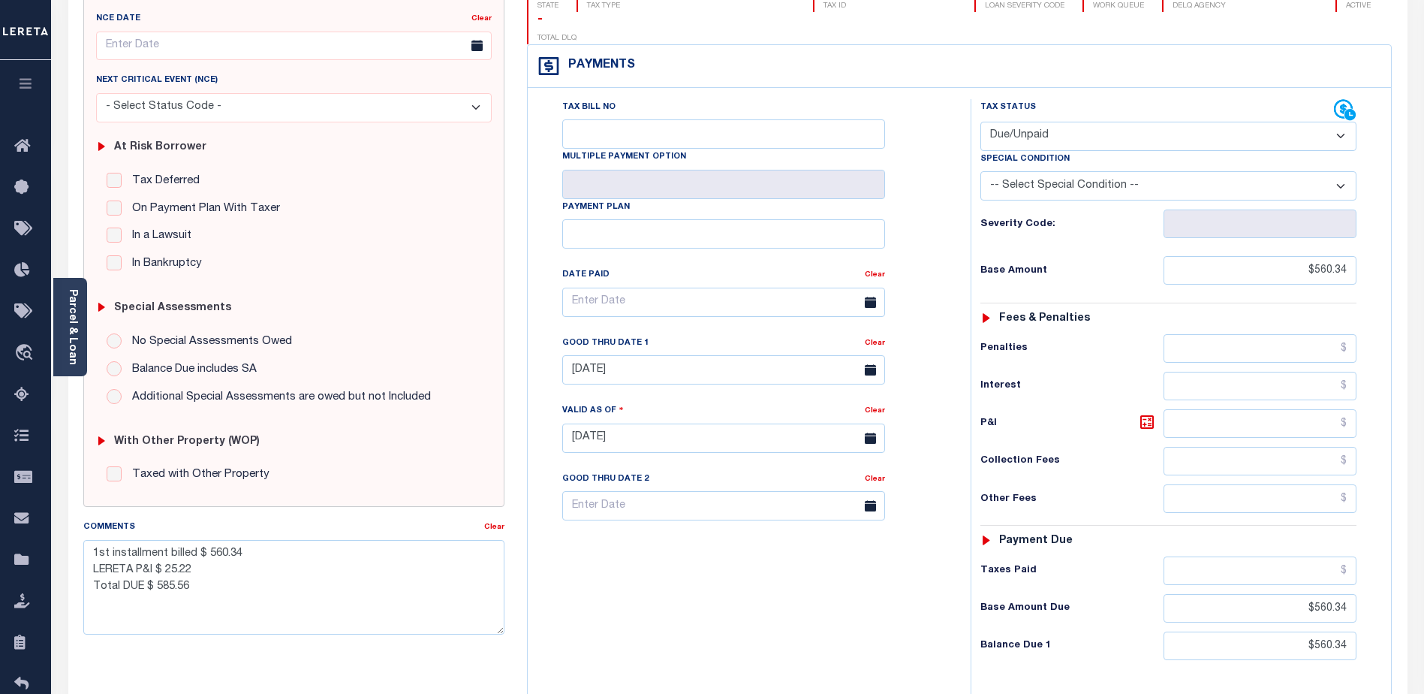
scroll to position [111, 0]
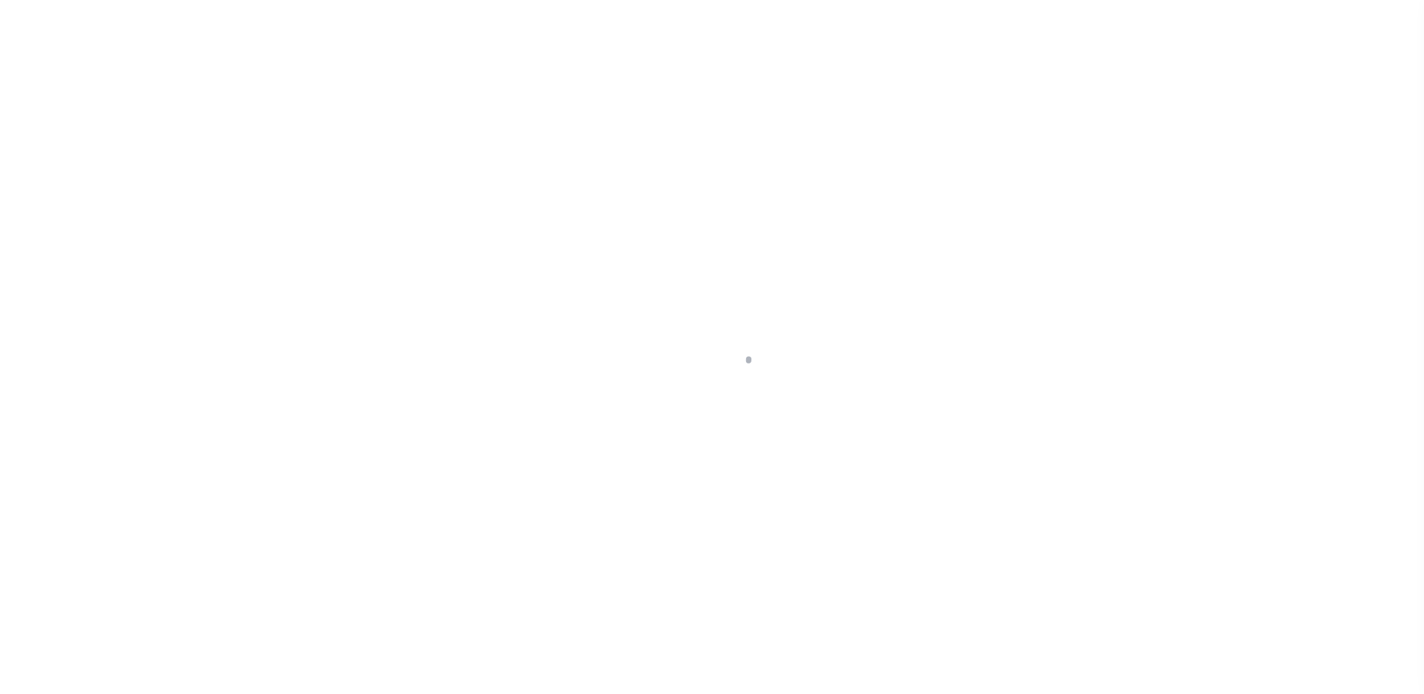
select select "10"
select select "Escrow"
type input "[STREET_ADDRESS]"
type input "14020079.38-12-10"
type input "[GEOGRAPHIC_DATA], NY 14214"
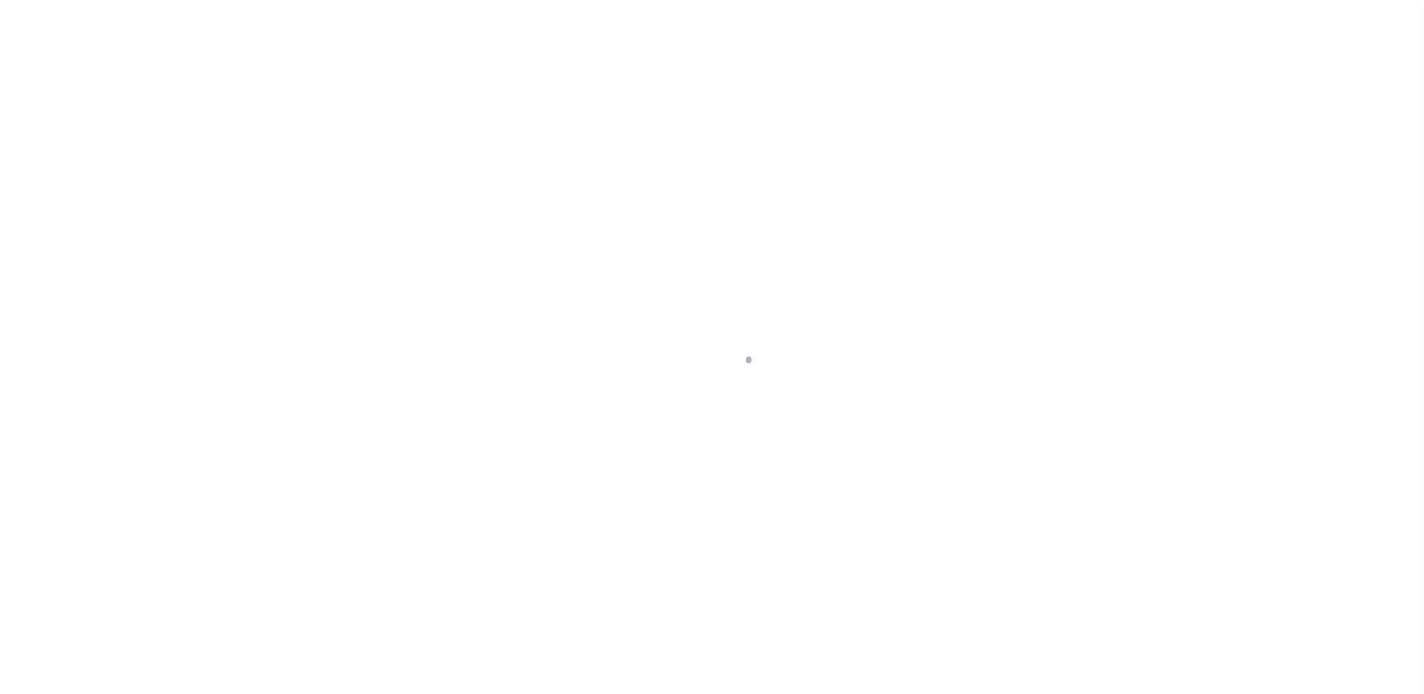
type input "a0kUS000007ephJ"
type input "NY"
select select
type textarea "Liability Limited to Customer Provided Parcel"
select select "14701"
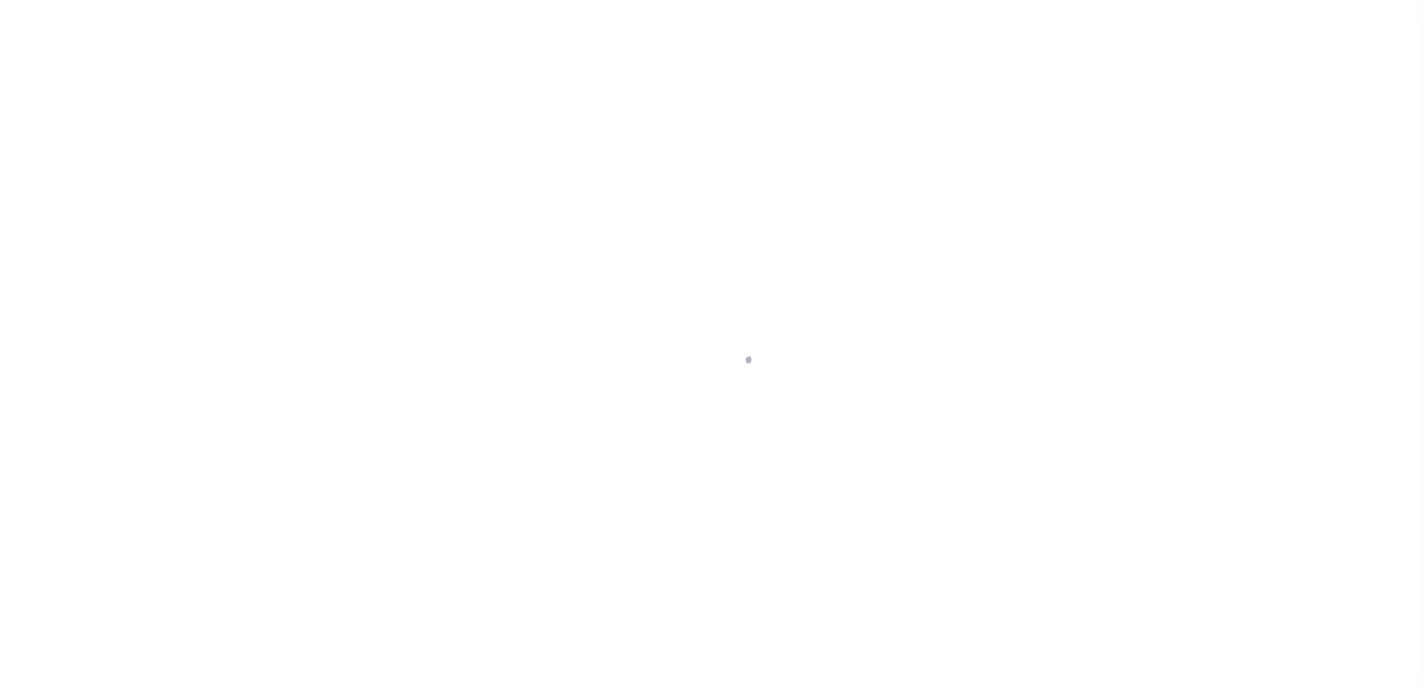
select select "25067"
select select
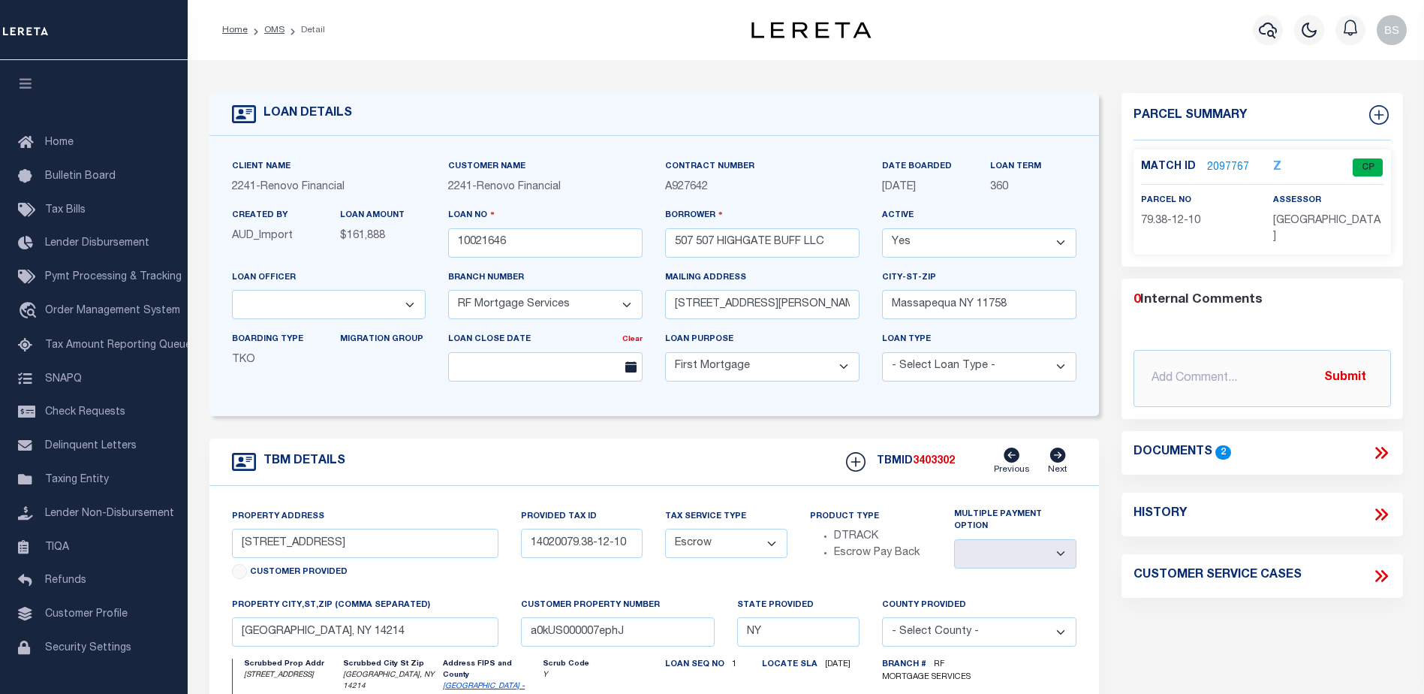
click at [1234, 162] on link "2097767" at bounding box center [1228, 168] width 42 height 16
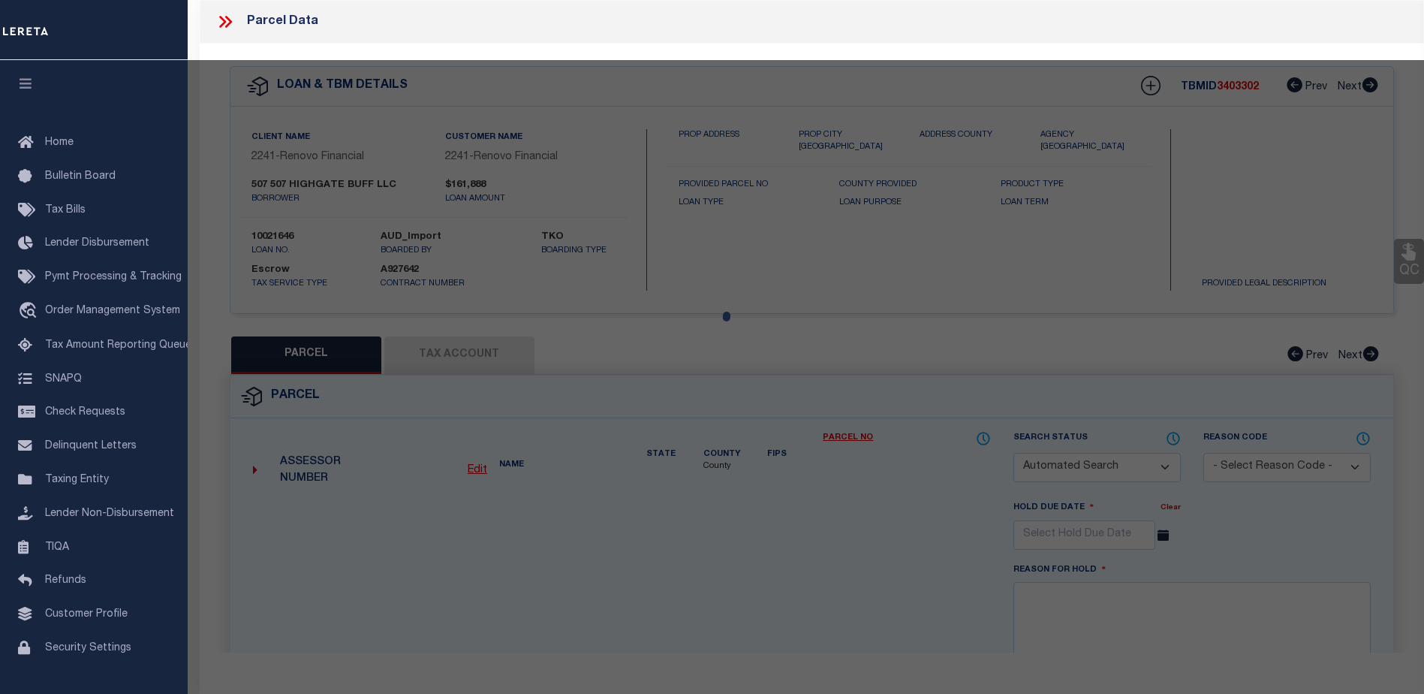
checkbox input "false"
select select "CP"
type input "507 HIGHGATE BUFF LLC"
select select "AGW"
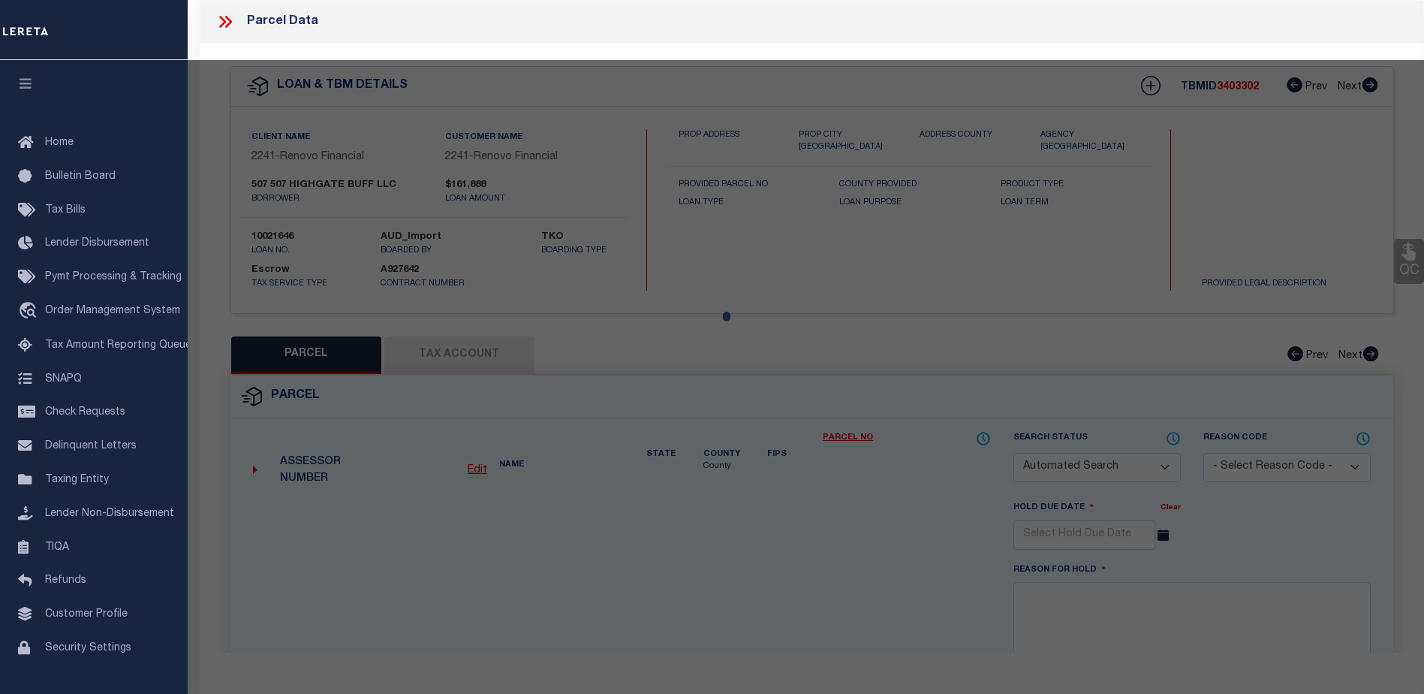
select select
type input "[STREET_ADDRESS]"
checkbox input "false"
type input "[GEOGRAPHIC_DATA], NY 14214"
type textarea "4/30/25 Please add Buffalo City tax line to the loan so tax may be paid."
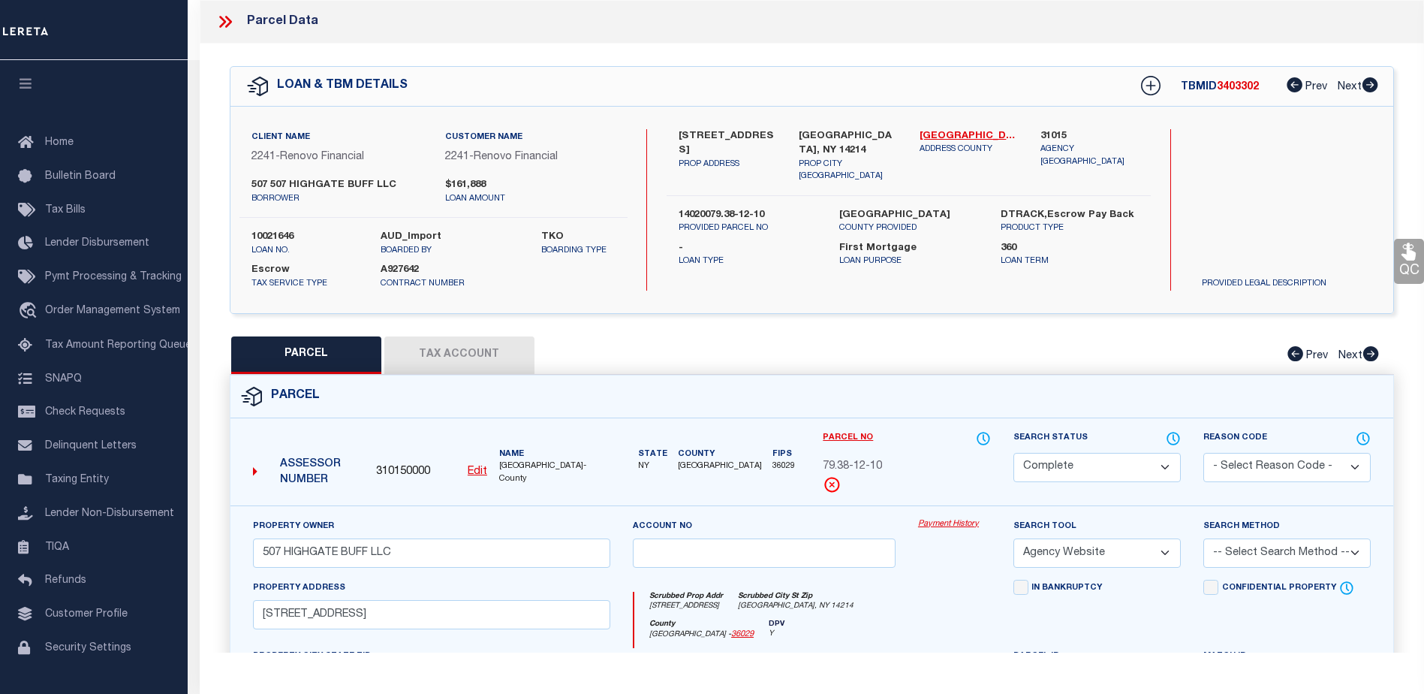
click at [939, 525] on link "Payment History" at bounding box center [954, 524] width 73 height 13
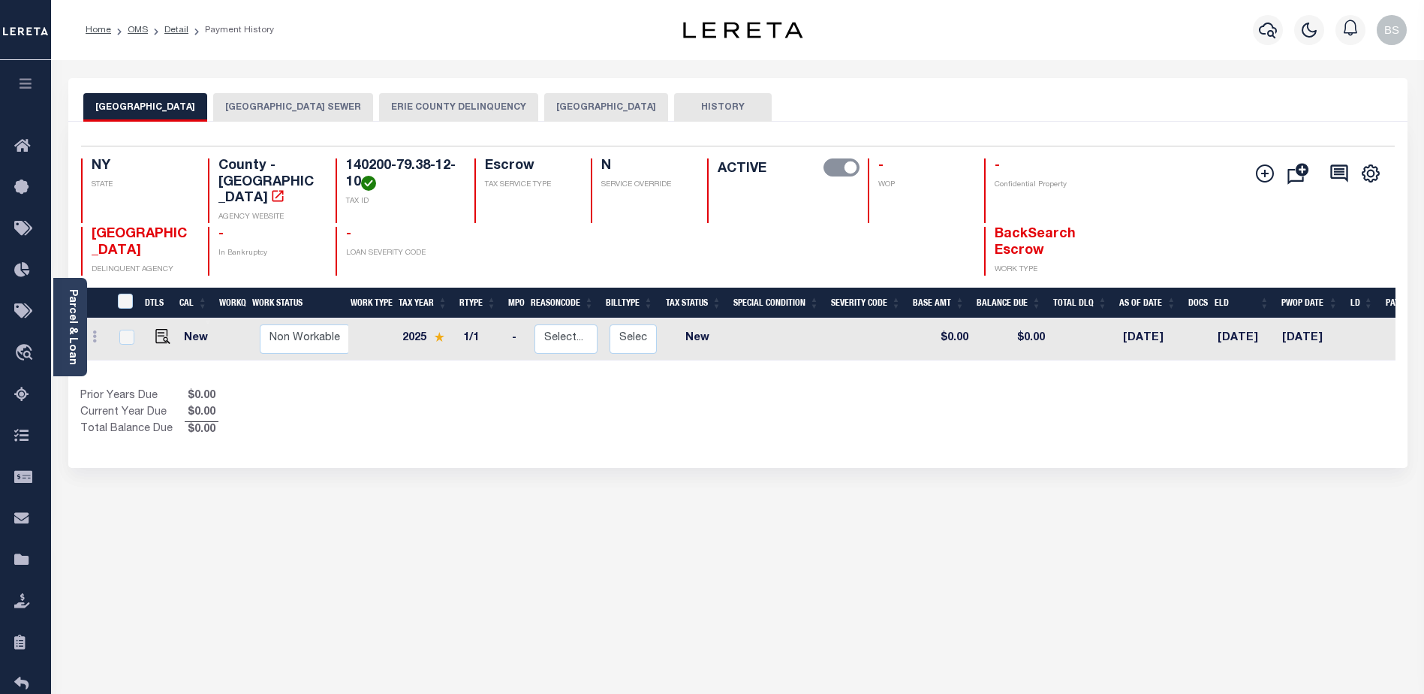
click at [636, 106] on button "[GEOGRAPHIC_DATA]" at bounding box center [606, 107] width 124 height 29
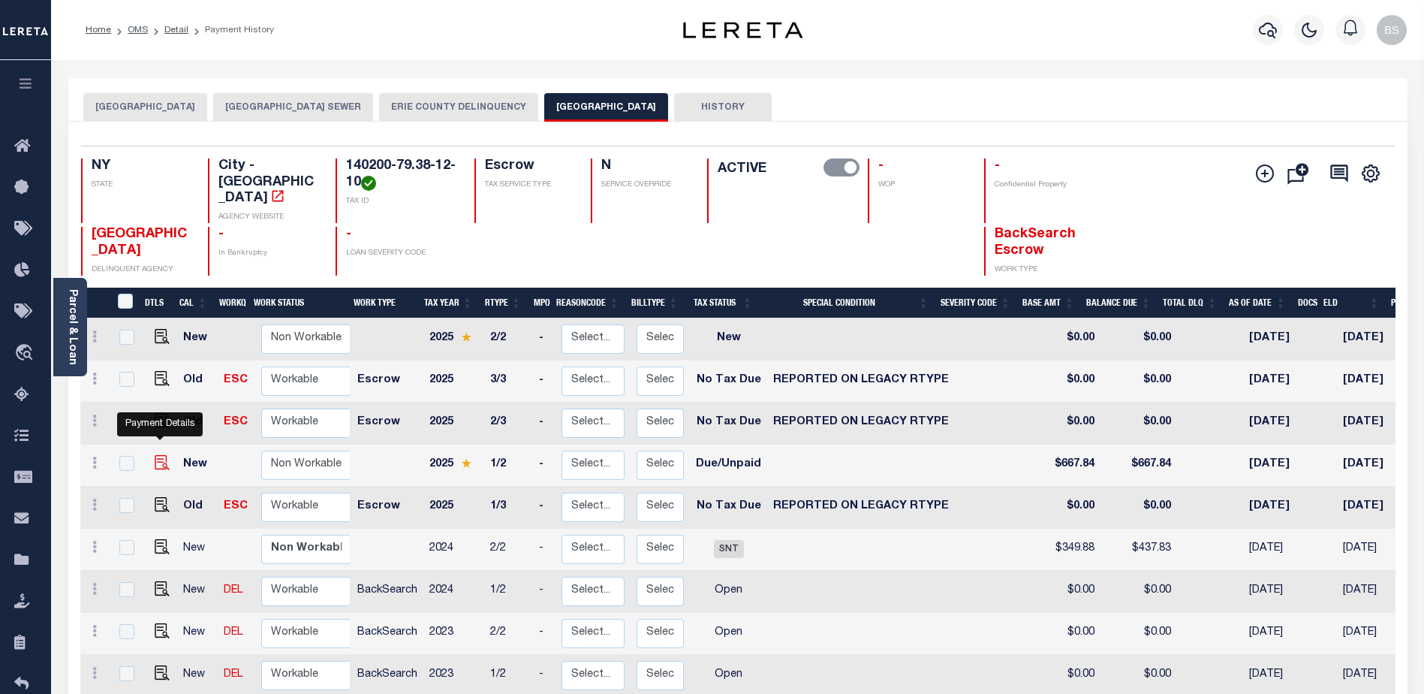
click at [158, 455] on img "" at bounding box center [162, 462] width 15 height 15
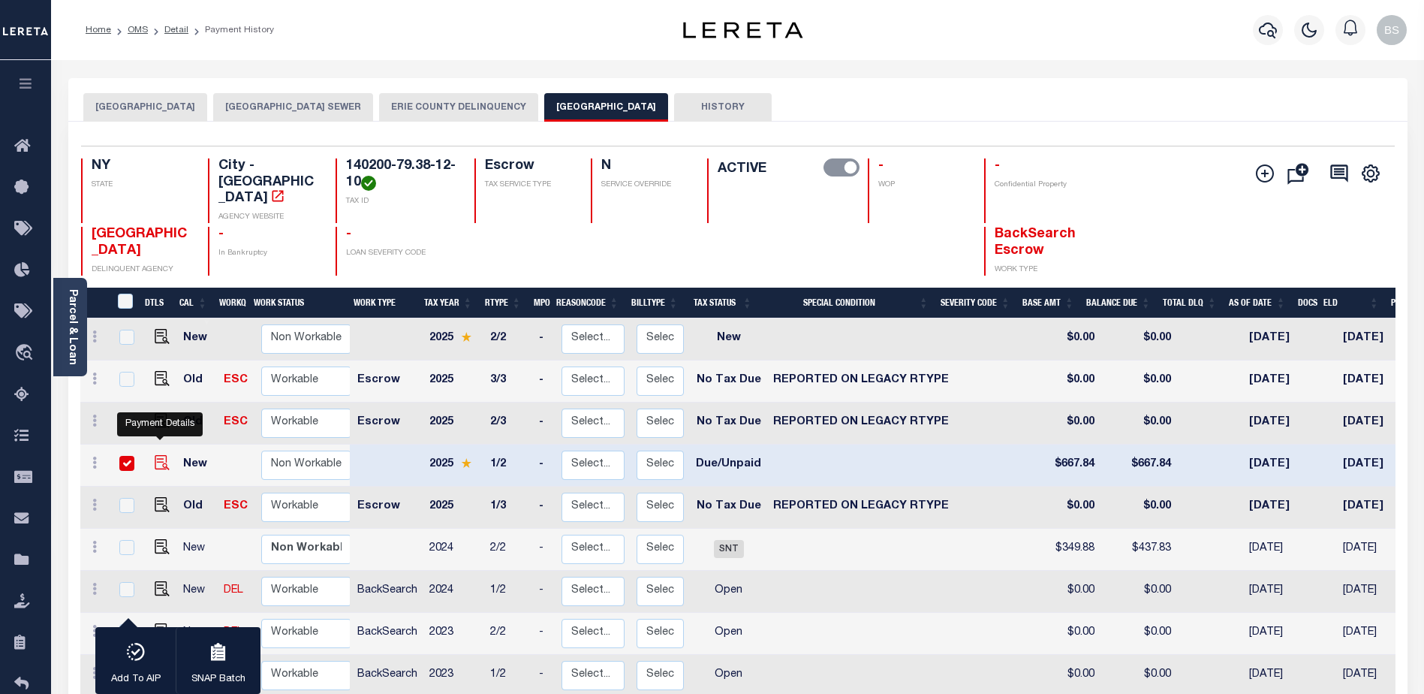
checkbox input "true"
click at [129, 666] on div "button" at bounding box center [136, 653] width 38 height 38
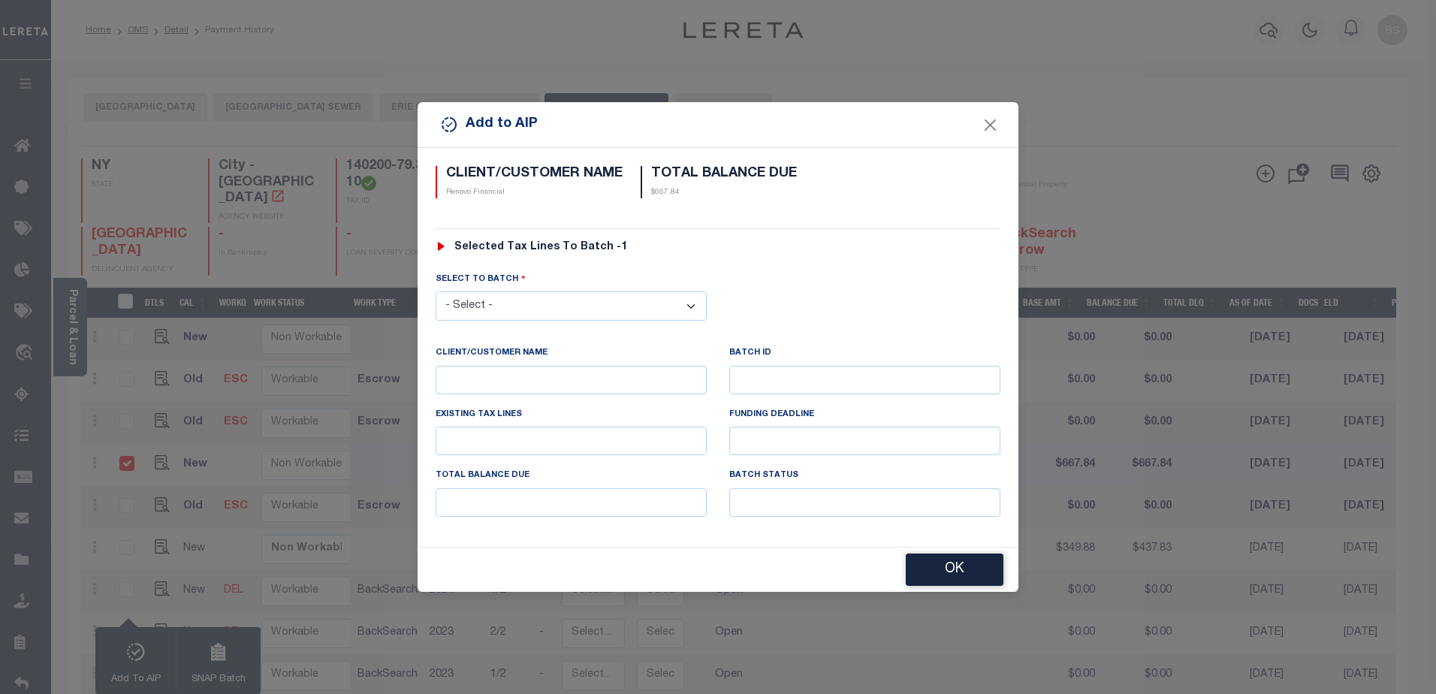
click at [687, 312] on select "- Select - 42380 42965 43235 43299 43683 44436 44450 44938 45028 45180 45253 45…" at bounding box center [570, 305] width 271 height 29
select select "45667"
click at [435, 291] on select "- Select - 42380 42965 43235 43299 43683 44436 44450 44938 45028 45180 45253 45…" at bounding box center [570, 305] width 271 height 29
click at [966, 571] on button "OK" at bounding box center [955, 570] width 98 height 32
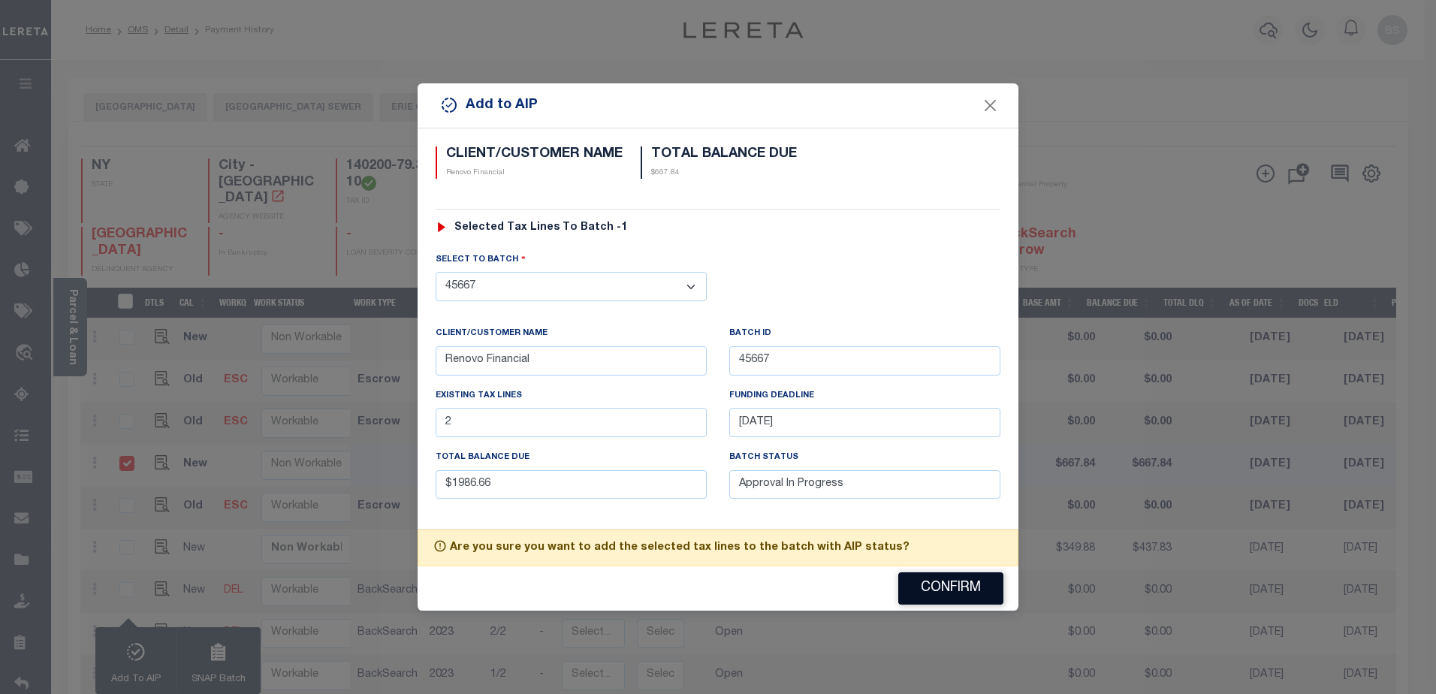
click at [948, 582] on button "Confirm" at bounding box center [950, 588] width 105 height 32
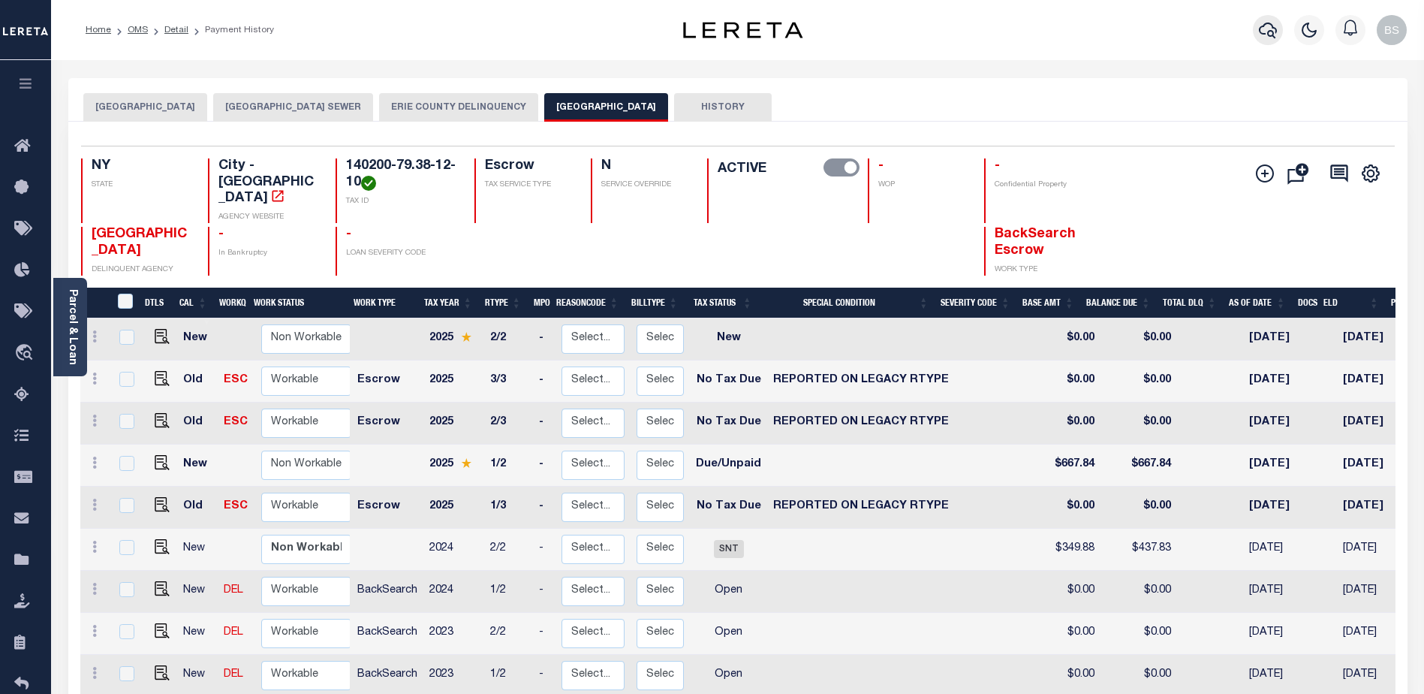
click icon "button"
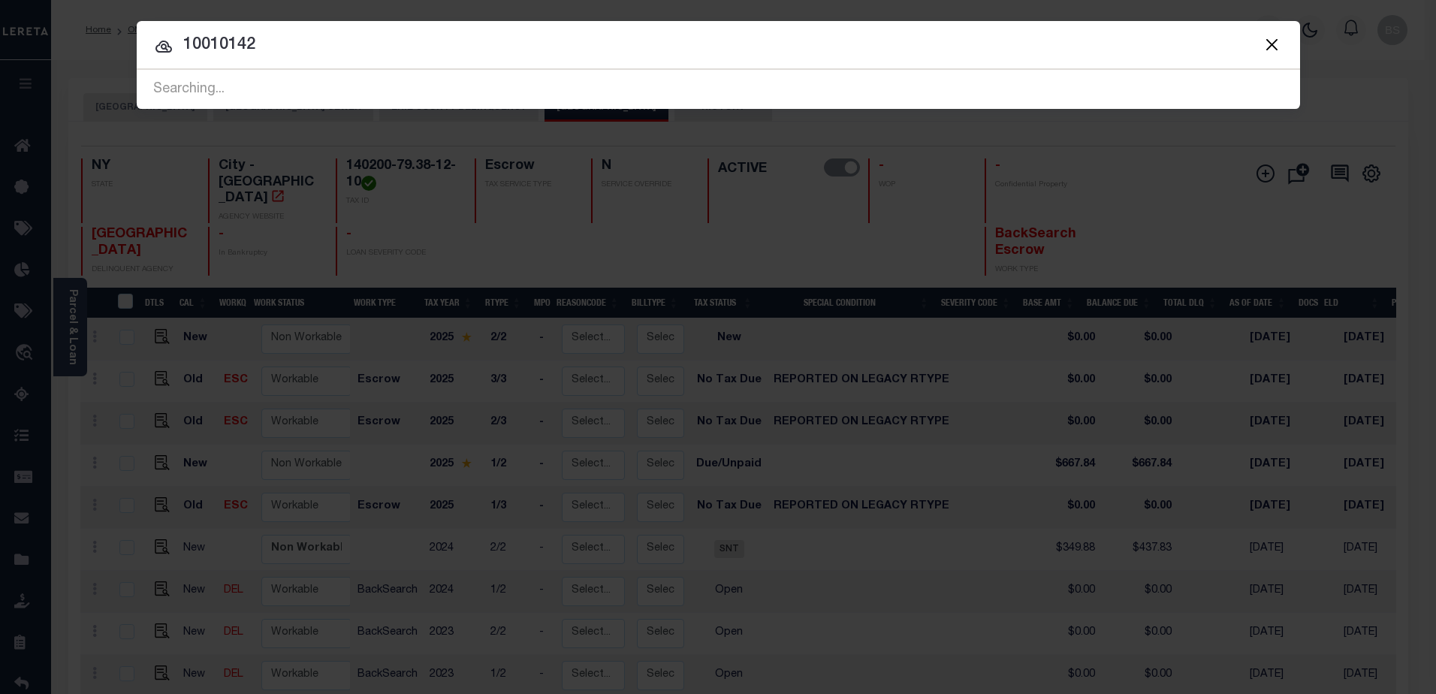
type input "10010142"
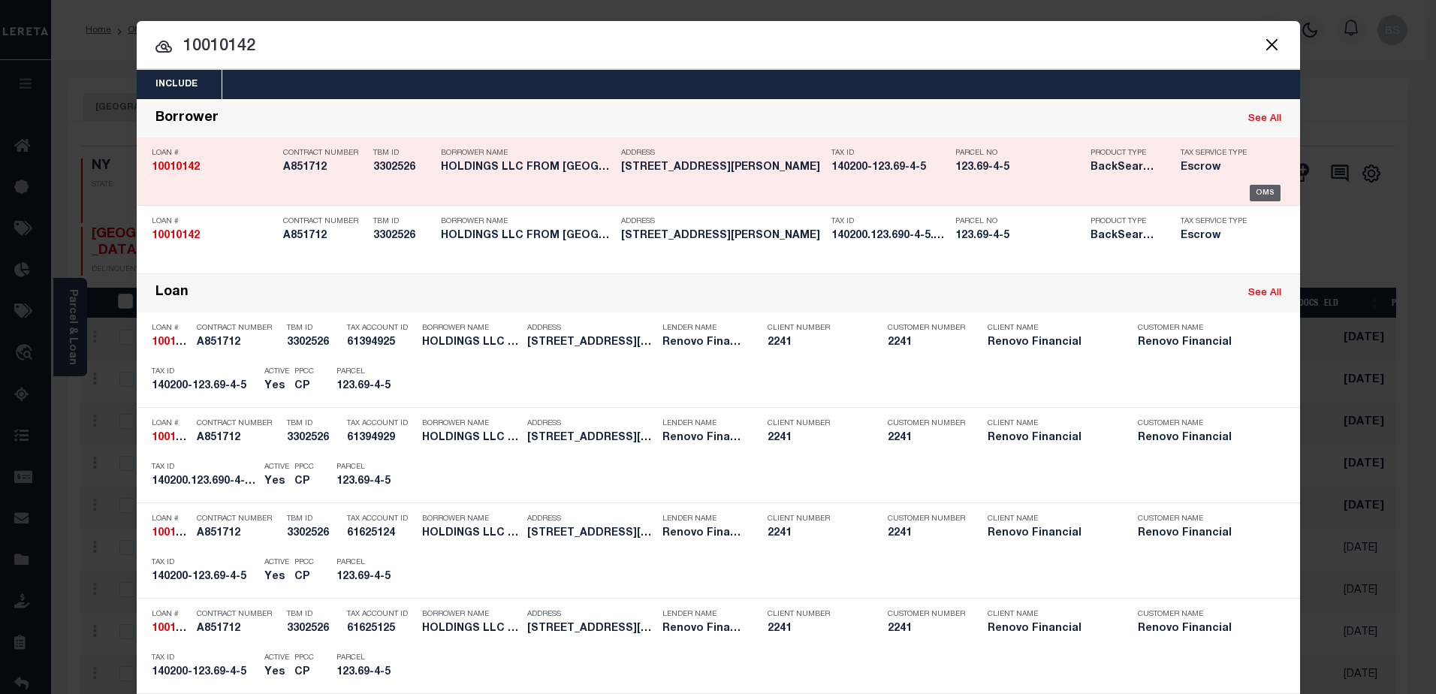
click div "OMS"
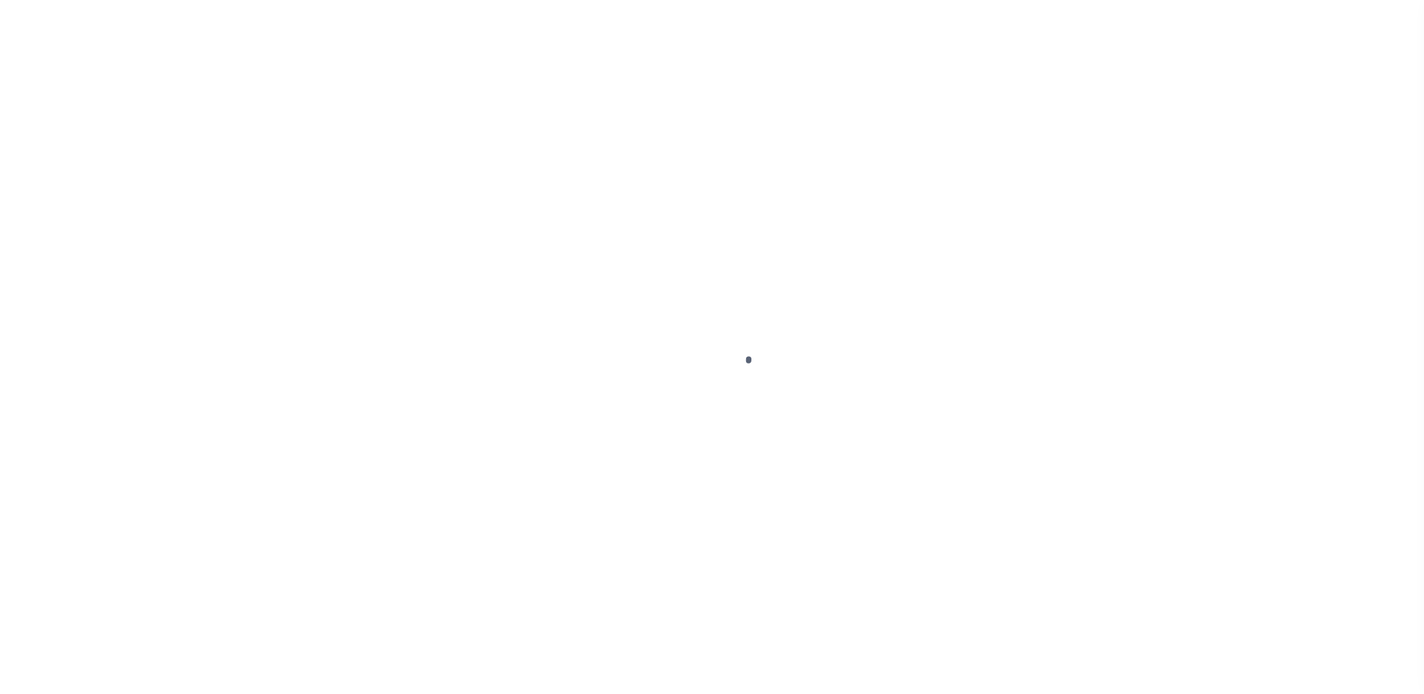
select select "DUE"
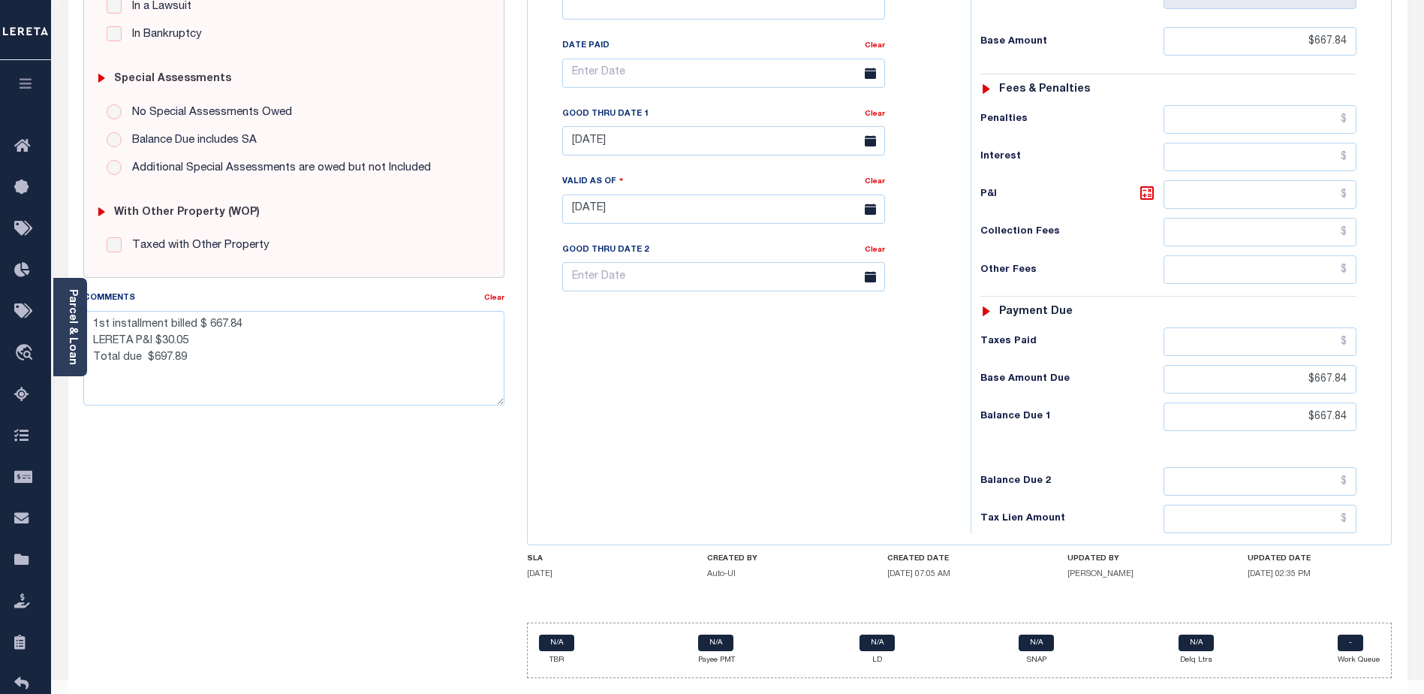
scroll to position [411, 0]
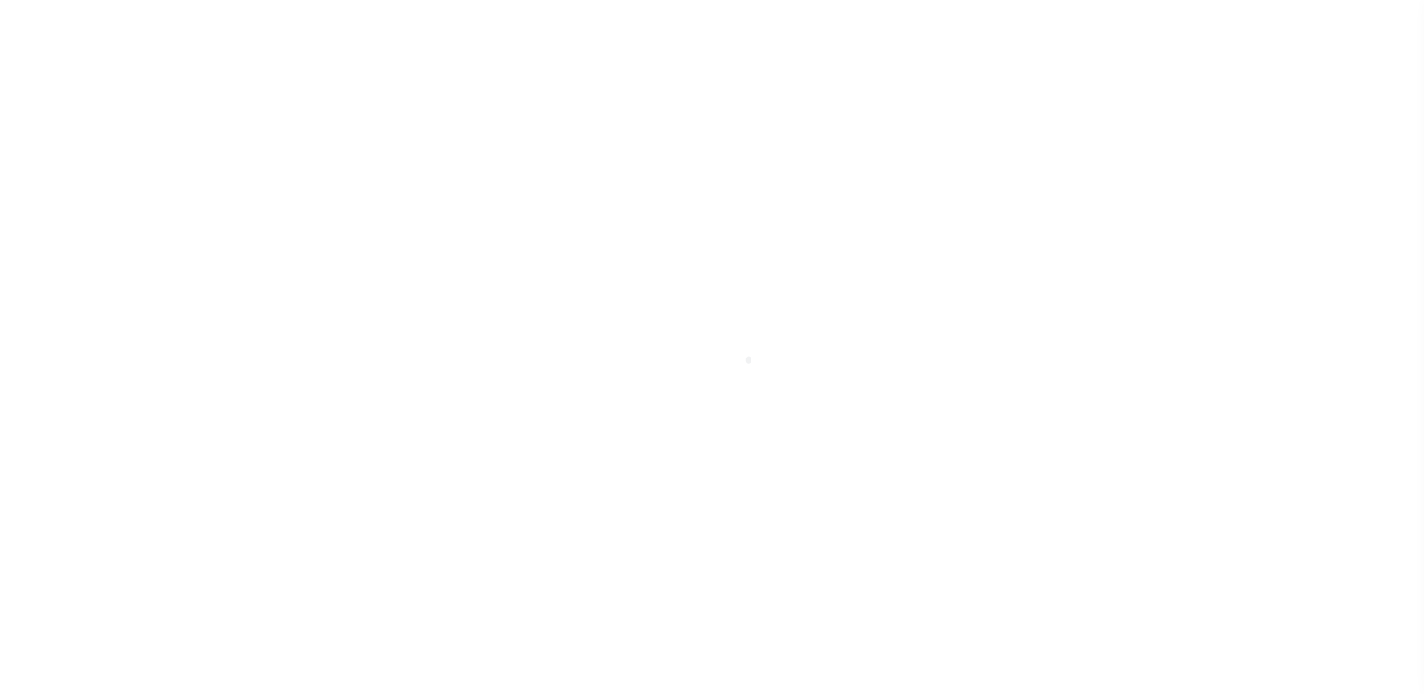
select select "Escrow"
type input "728 [PERSON_NAME] ST"
type input "140200-123.69-4-5"
type input "BUFFALO NY 14220"
type input "a0k8Y00000dE01m"
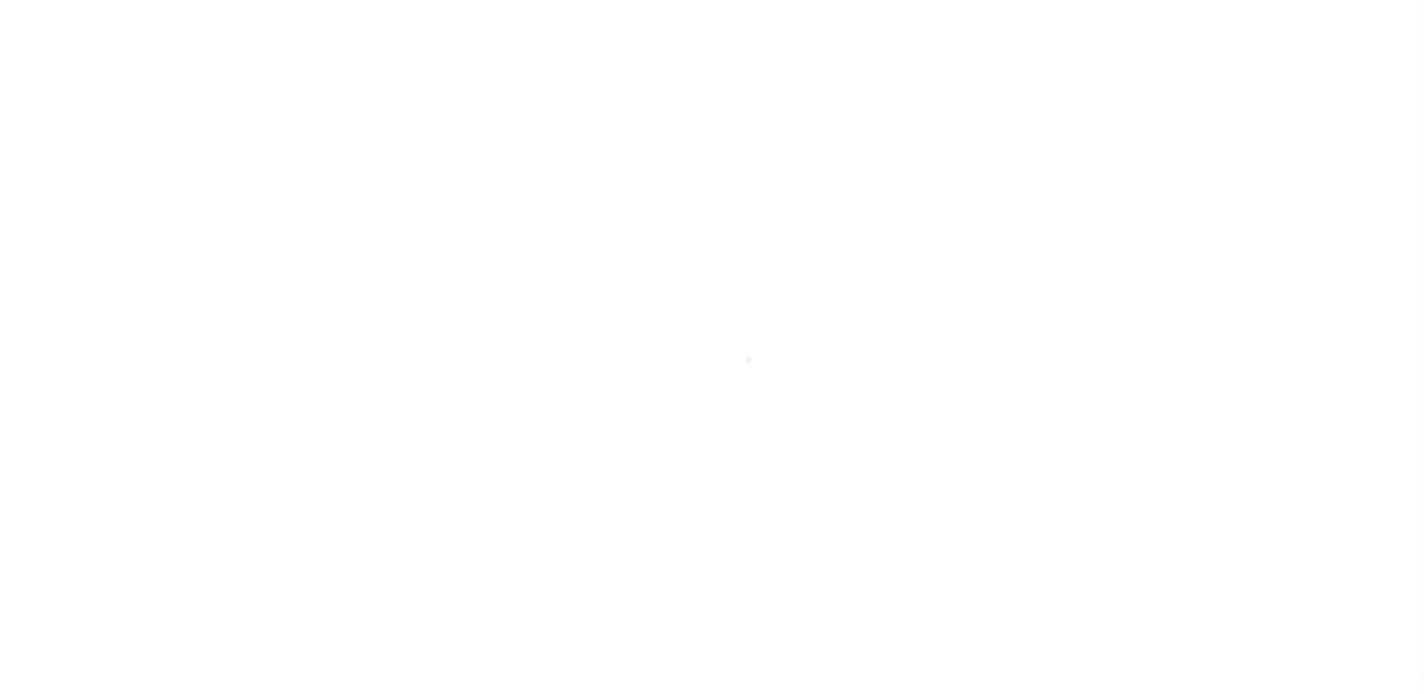
type input "NY"
select select
select select "25067"
select select
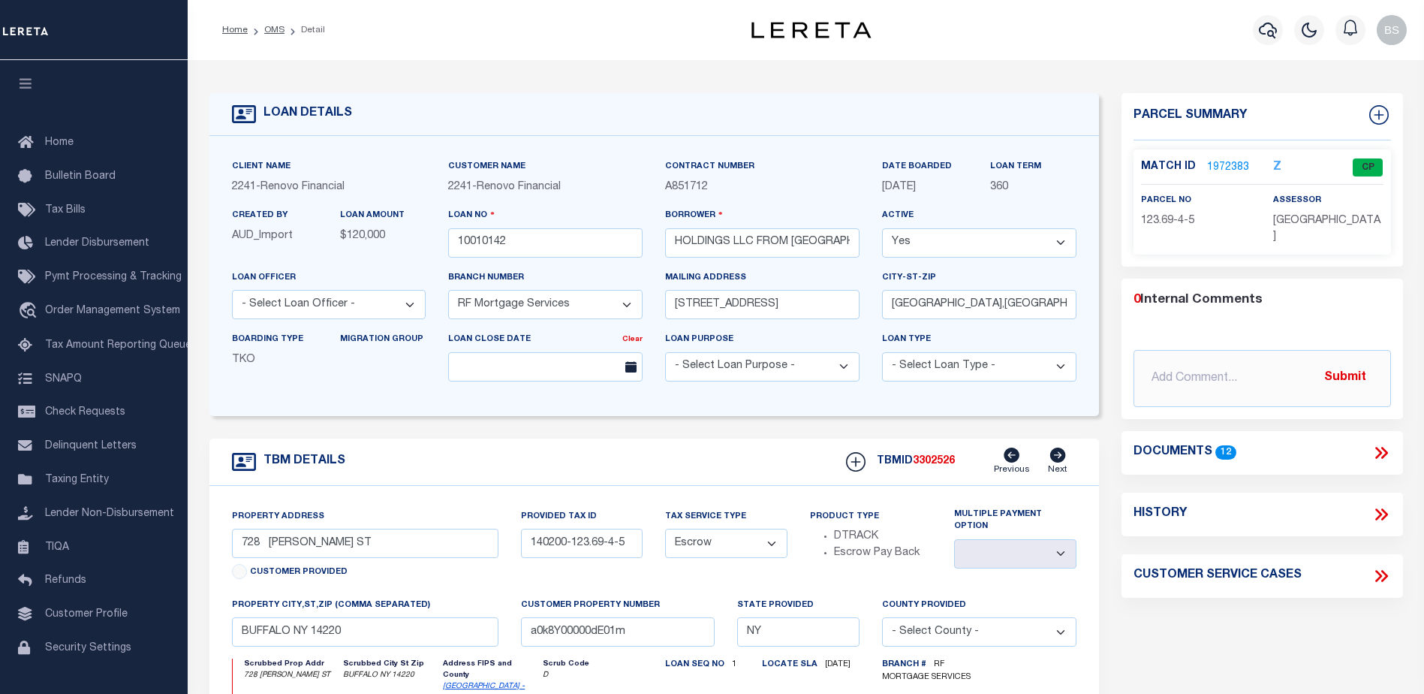
click at [1231, 160] on link "1972383" at bounding box center [1228, 168] width 42 height 16
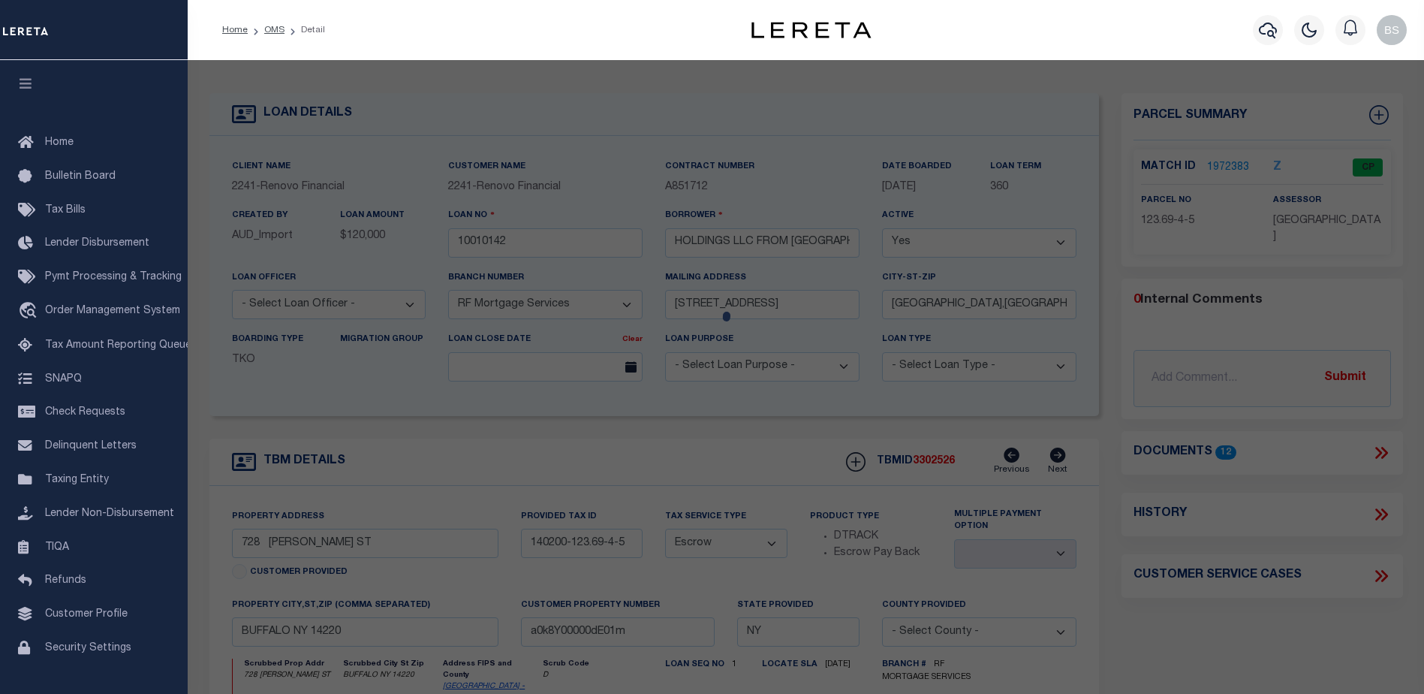
checkbox input "false"
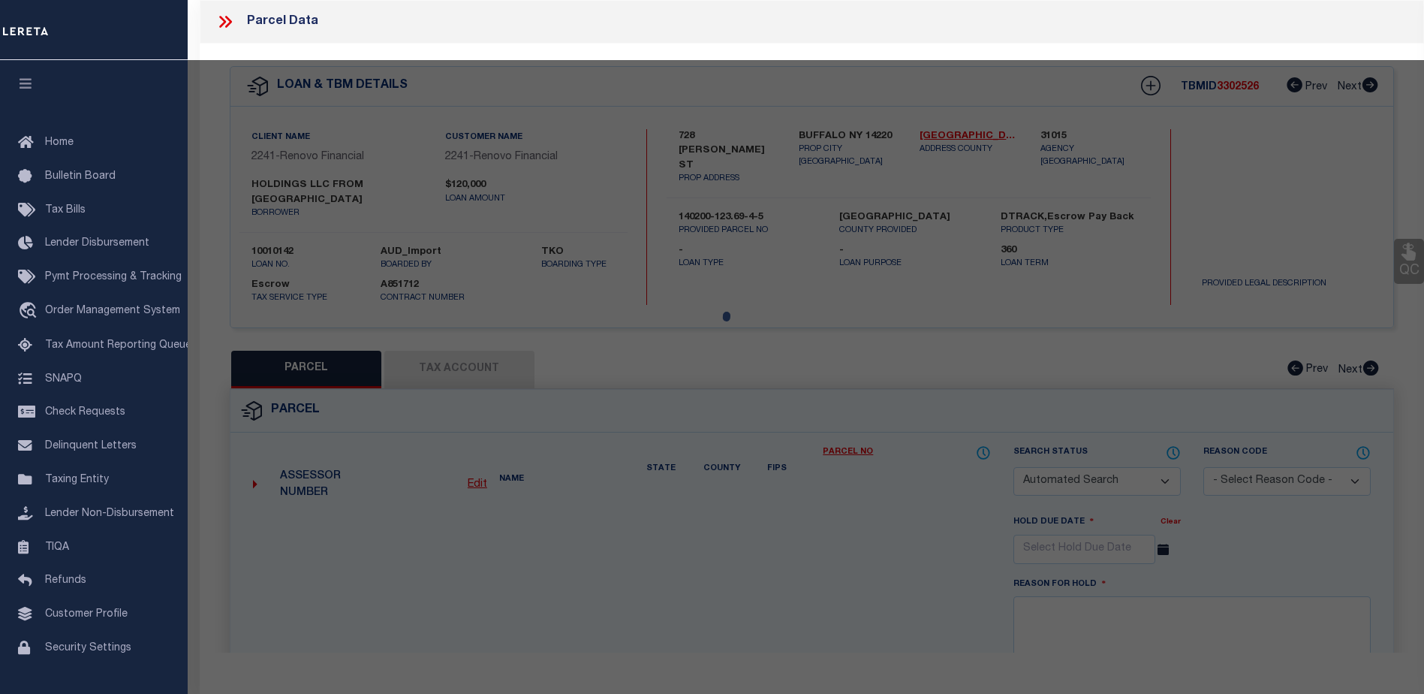
select select "CP"
type input "FROM BUFFALO HOLDINGS LLC"
select select "AGW"
select select
type input "728 HOPKINS ST"
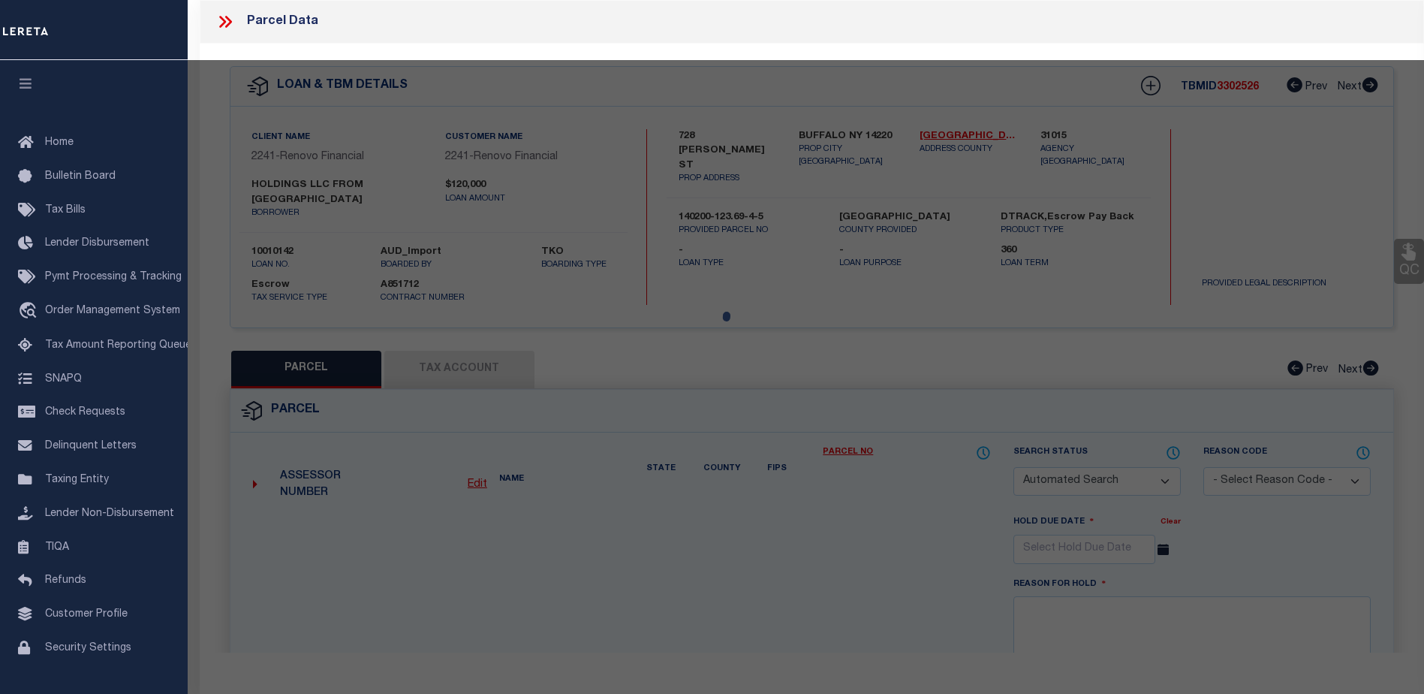
checkbox input "false"
type input "BUFFALO NY 14220"
type textarea "Tax ID Special Project"
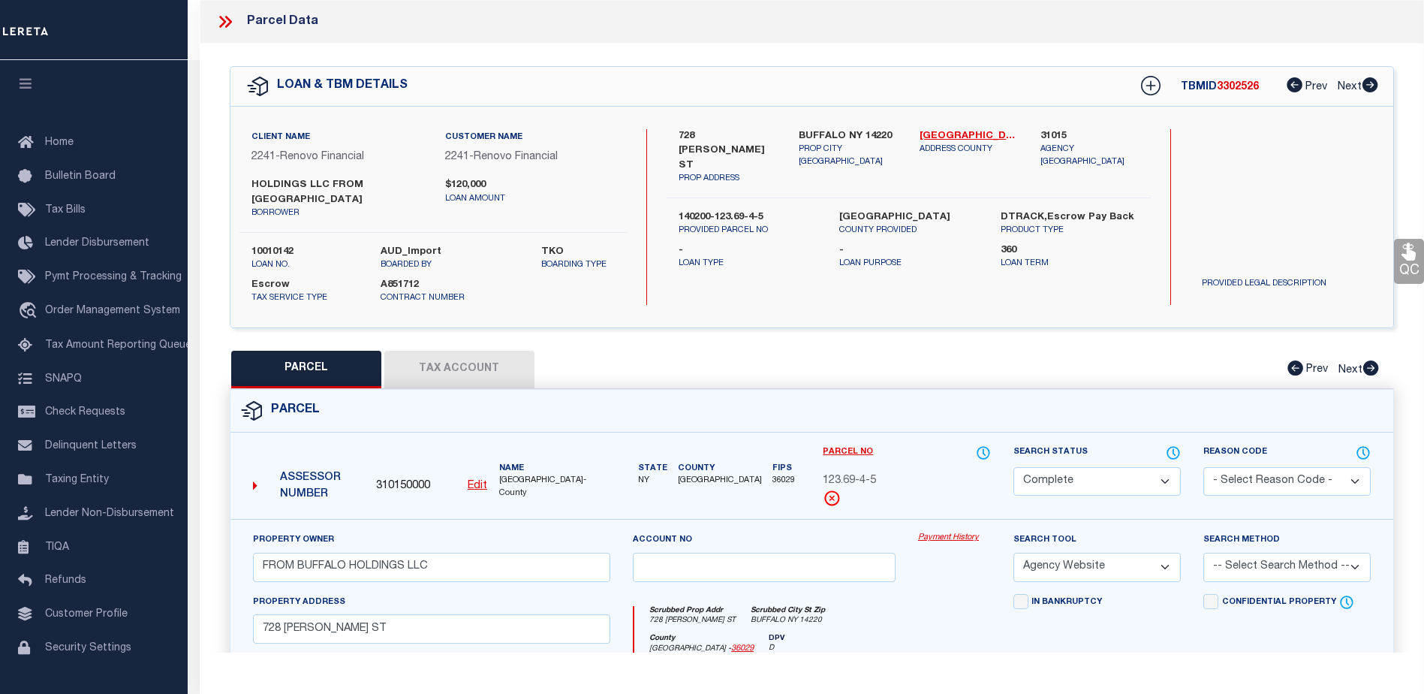
click at [957, 532] on link "Payment History" at bounding box center [954, 538] width 73 height 13
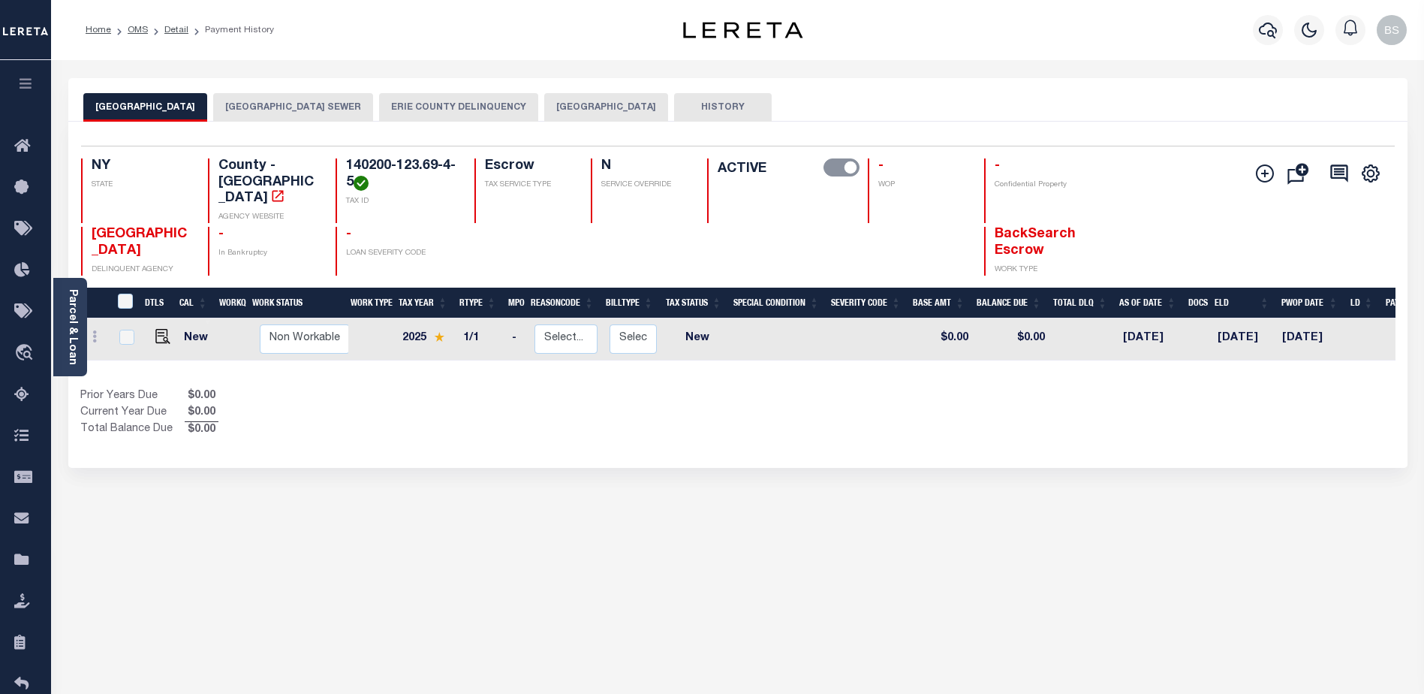
click at [602, 103] on button "[GEOGRAPHIC_DATA]" at bounding box center [606, 107] width 124 height 29
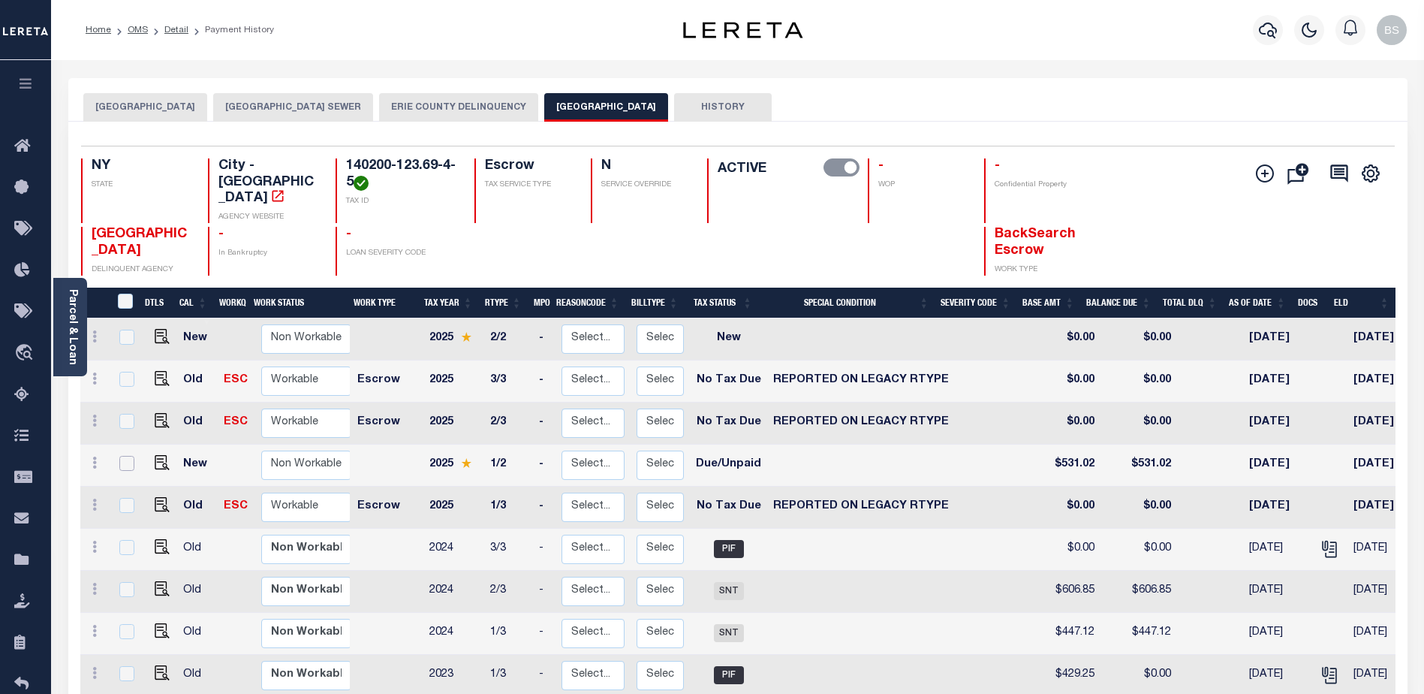
click at [131, 456] on input "checkbox" at bounding box center [126, 463] width 15 height 15
checkbox input "true"
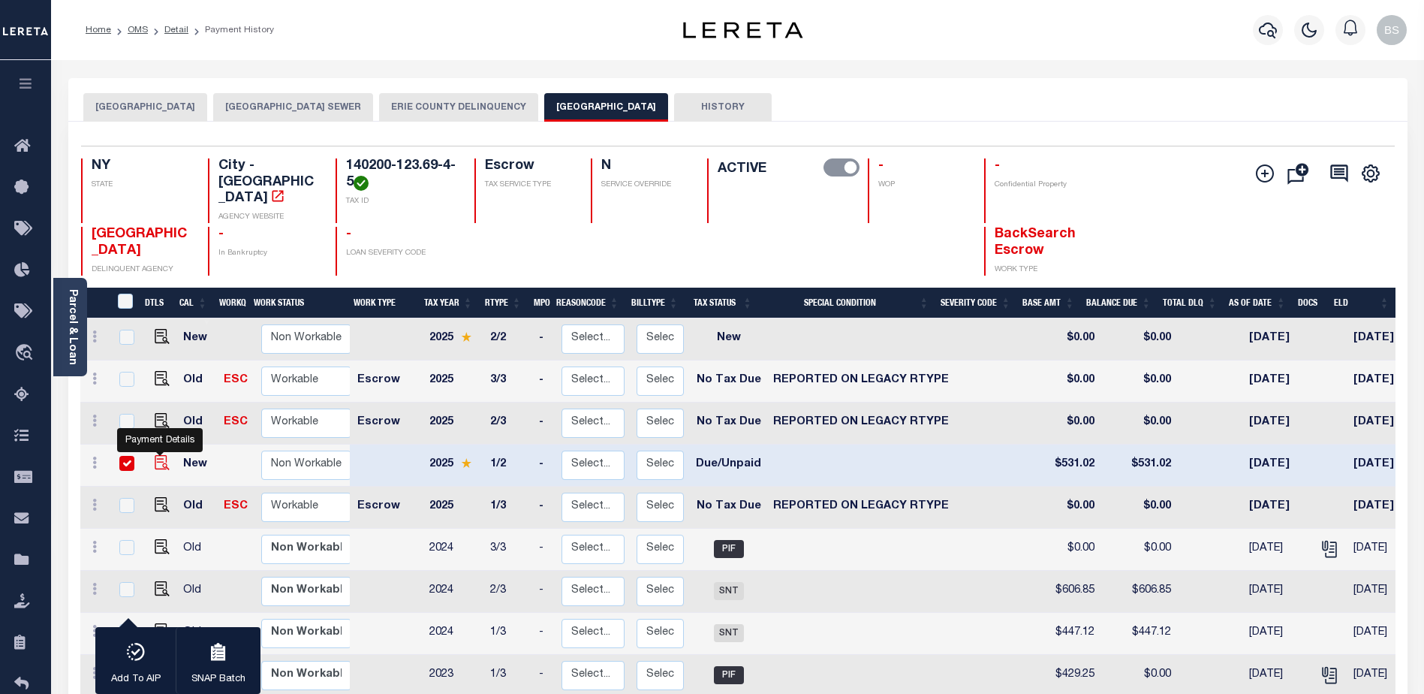
click at [157, 455] on img "" at bounding box center [162, 462] width 15 height 15
checkbox input "false"
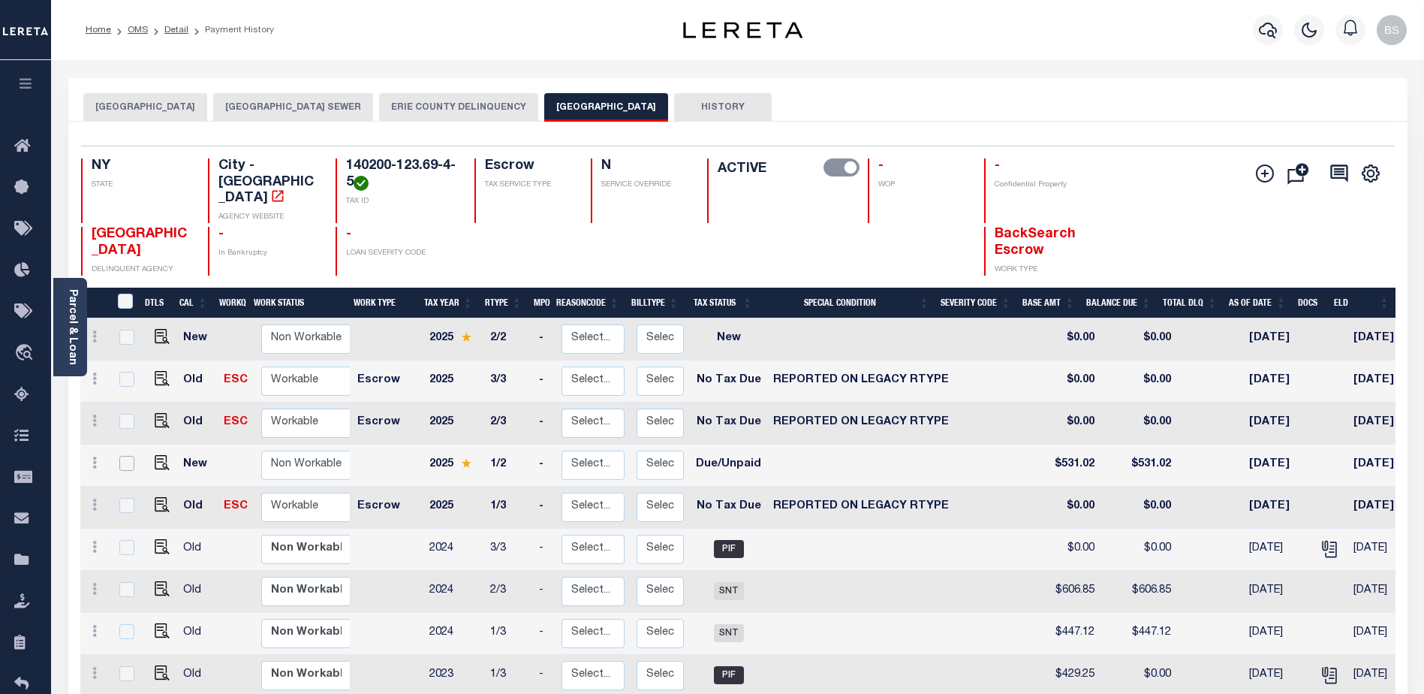
click at [121, 456] on input "checkbox" at bounding box center [126, 463] width 15 height 15
checkbox input "true"
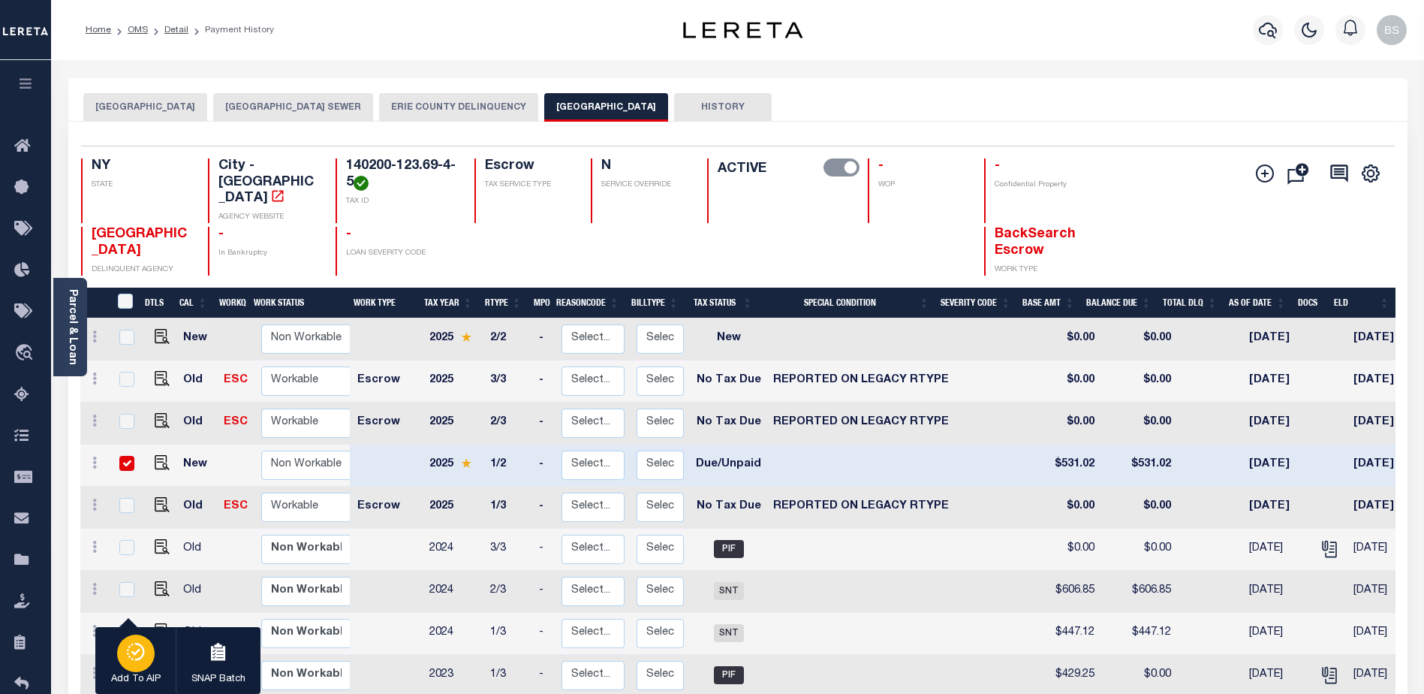
click at [156, 666] on button "Add To AIP" at bounding box center [135, 661] width 80 height 68
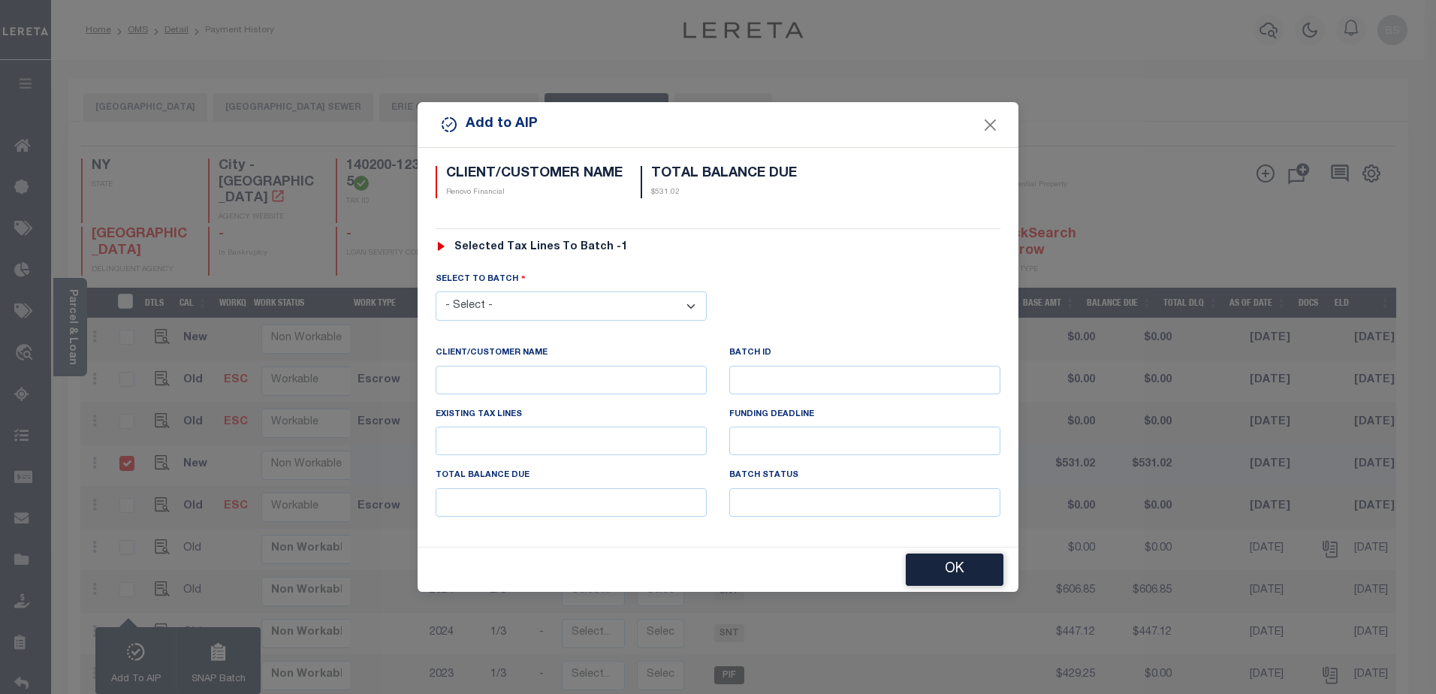
click at [690, 304] on select "- Select - 42380 42965 43235 43299 43683 44436 44450 44938 45028 45180 45253 45…" at bounding box center [570, 305] width 271 height 29
select select "45667"
click at [435, 291] on select "- Select - 42380 42965 43235 43299 43683 44436 44450 44938 45028 45180 45253 45…" at bounding box center [570, 305] width 271 height 29
click at [934, 564] on button "OK" at bounding box center [955, 570] width 98 height 32
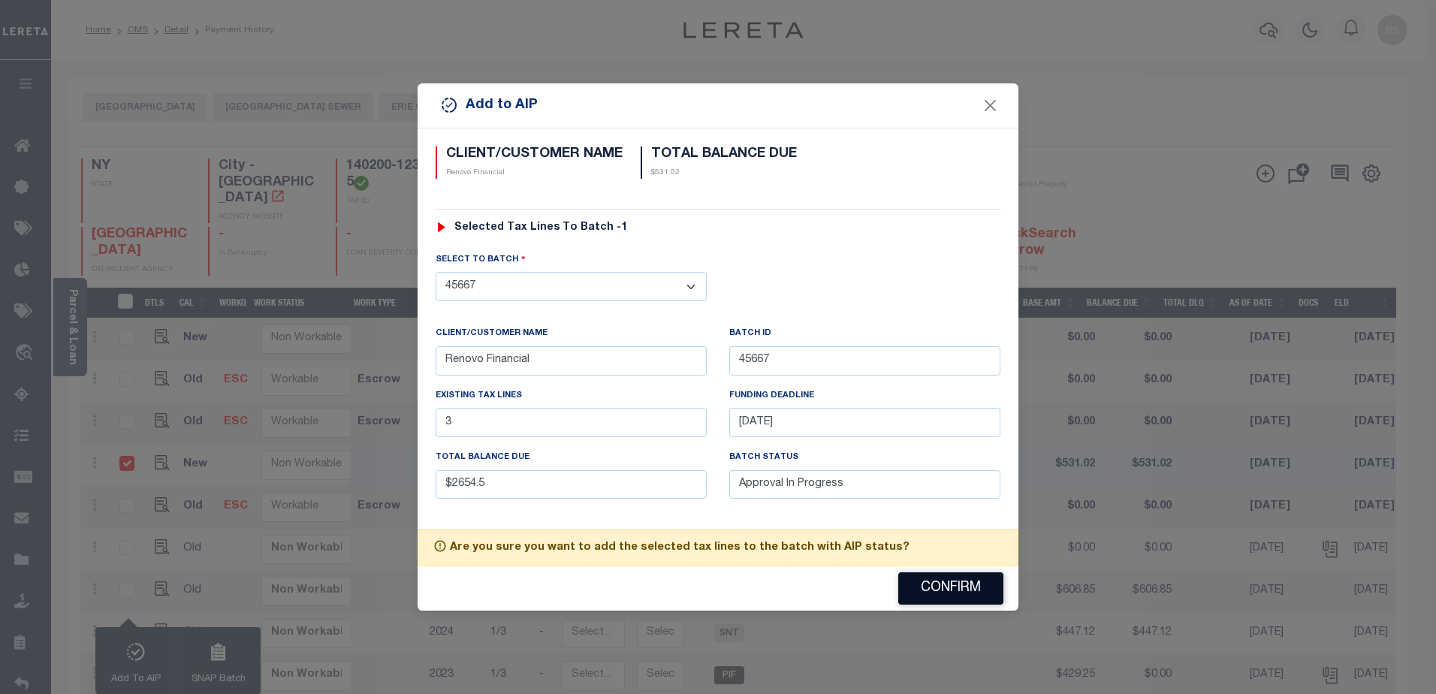
drag, startPoint x: 924, startPoint y: 584, endPoint x: 1152, endPoint y: 464, distance: 257.3
click at [924, 583] on button "Confirm" at bounding box center [950, 588] width 105 height 32
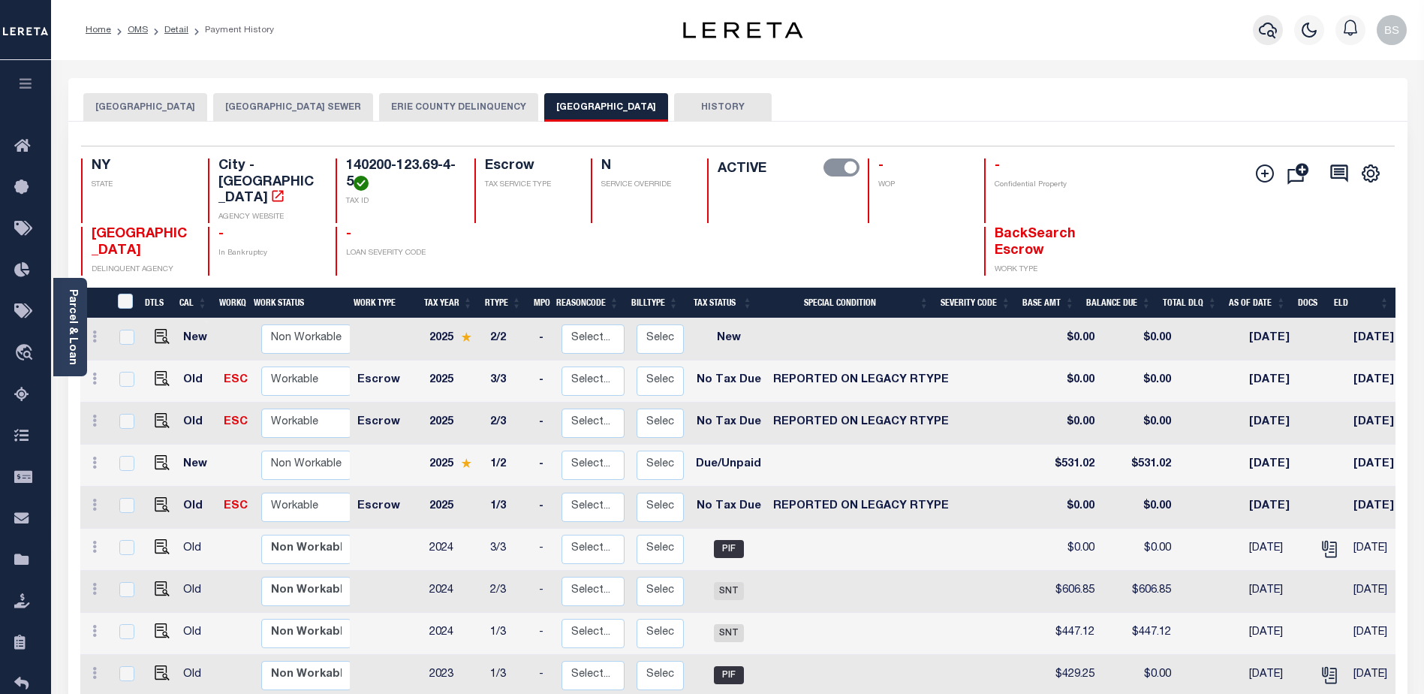
click at [1263, 31] on icon "button" at bounding box center [1268, 30] width 18 height 18
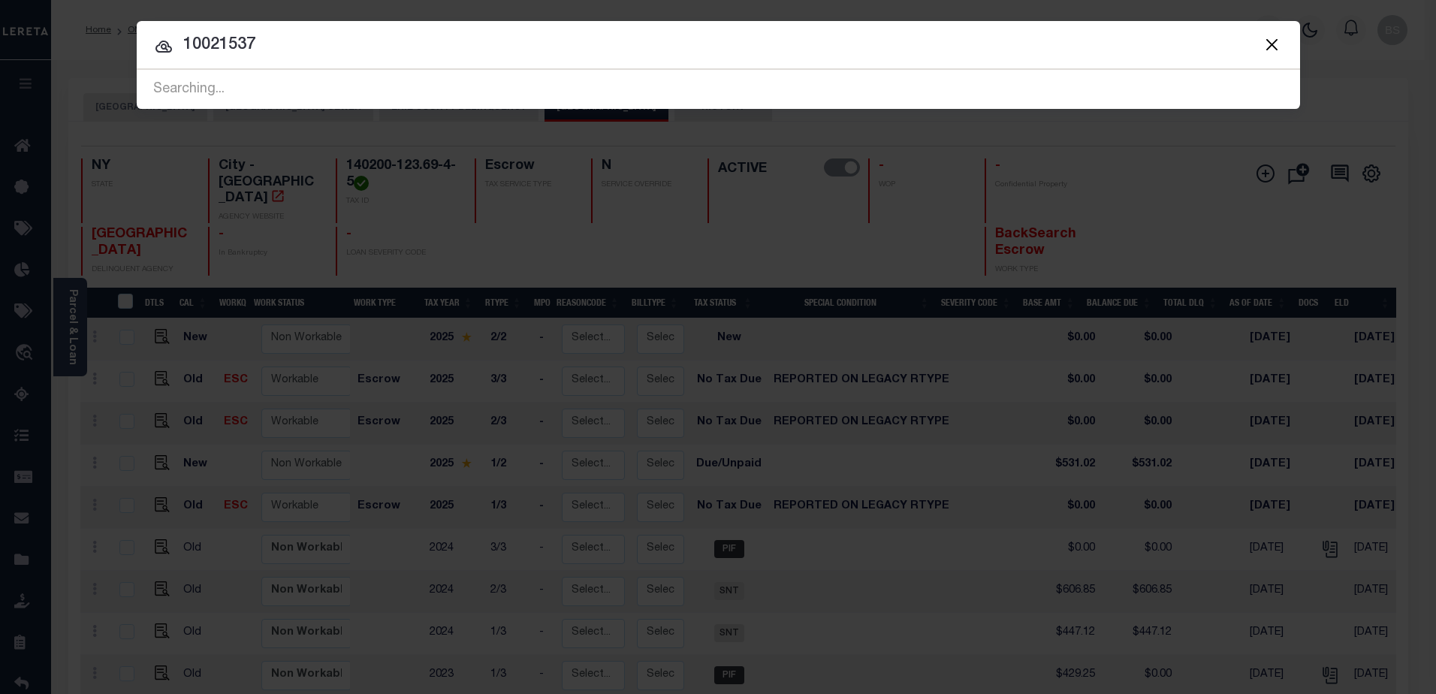
type input "10021537"
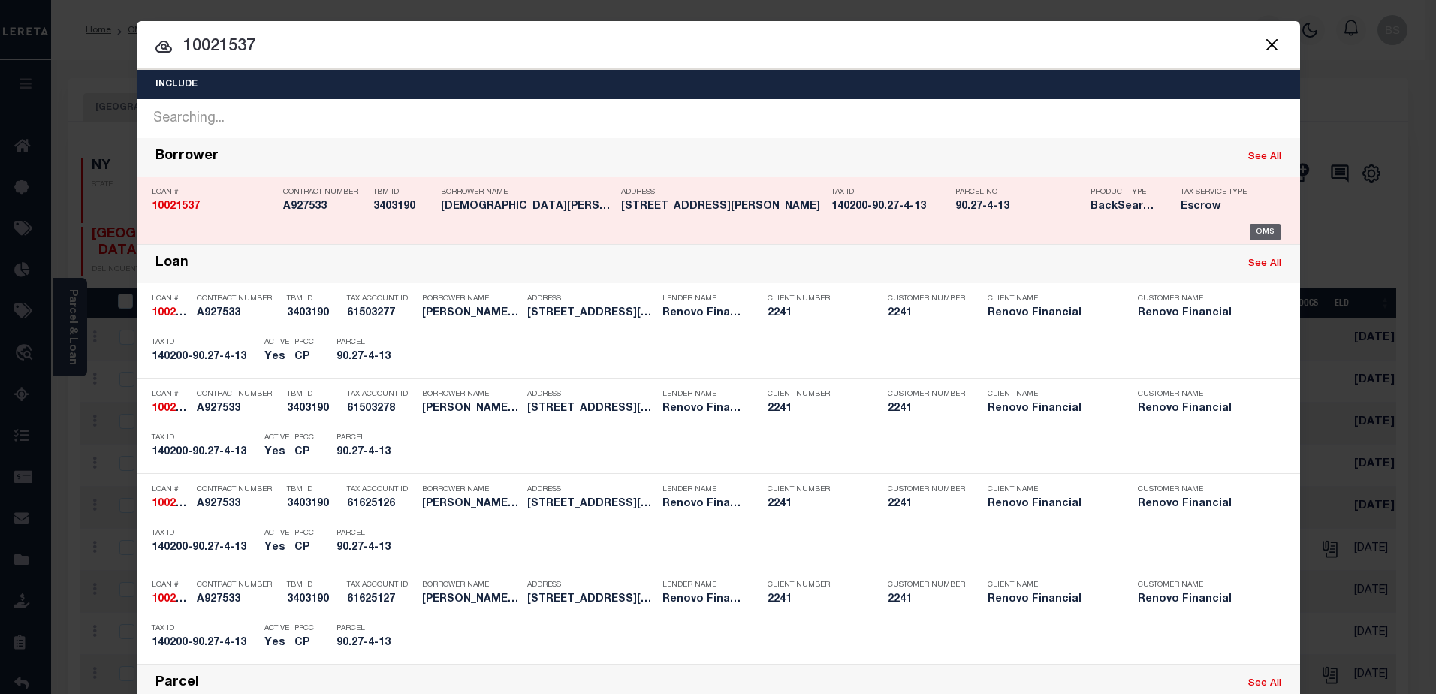
click at [1250, 229] on div "OMS" at bounding box center [1264, 232] width 31 height 17
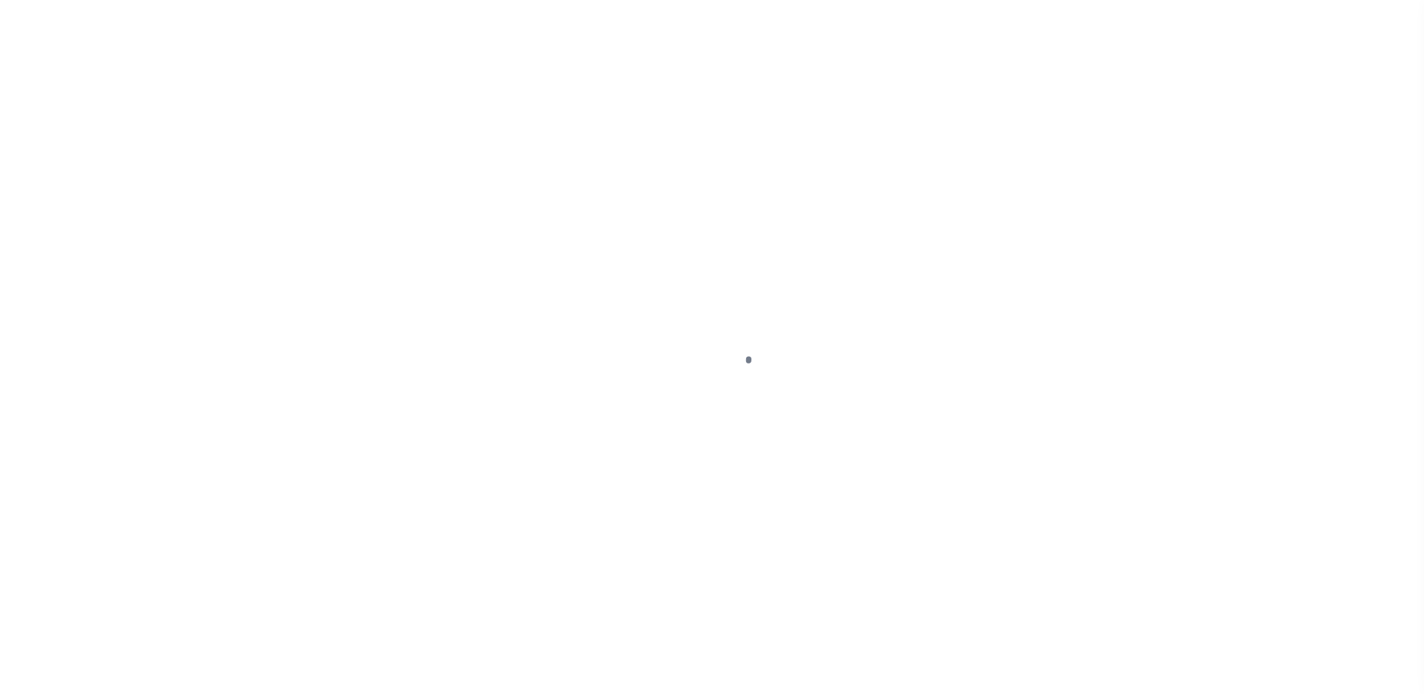
select select "DUE"
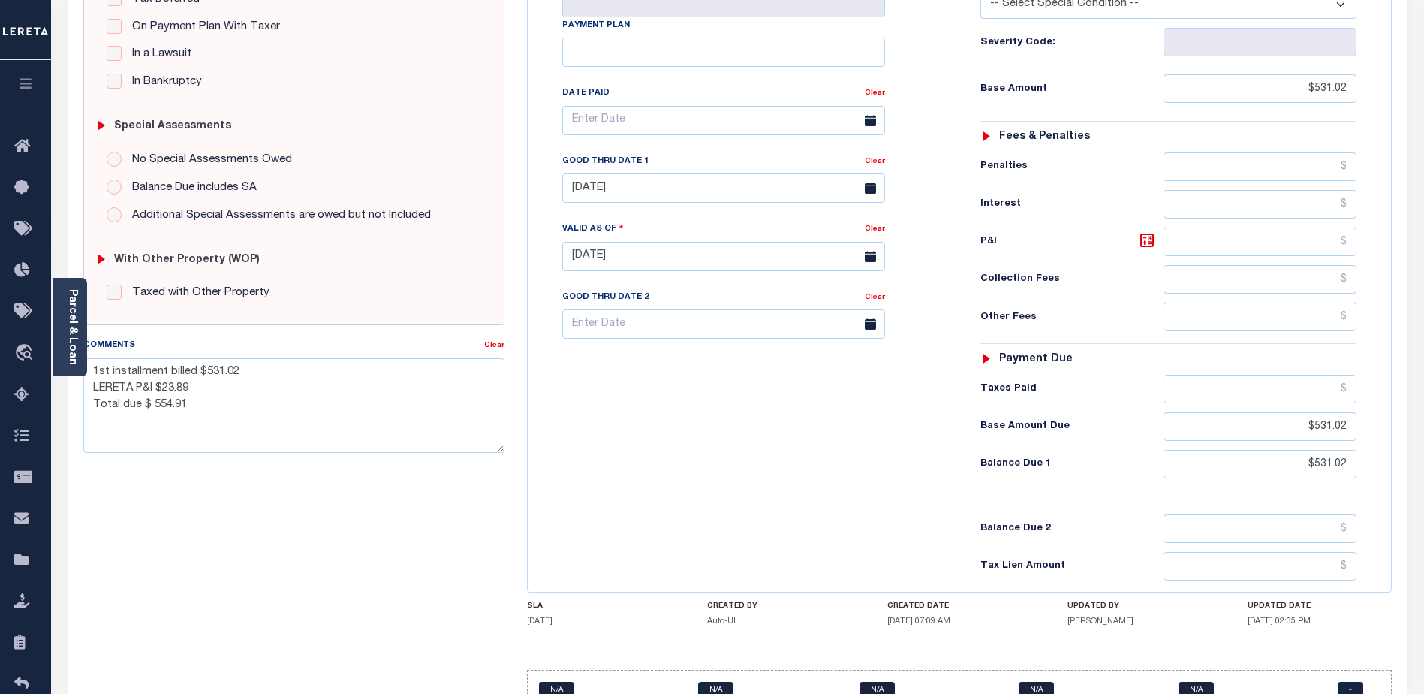
scroll to position [411, 0]
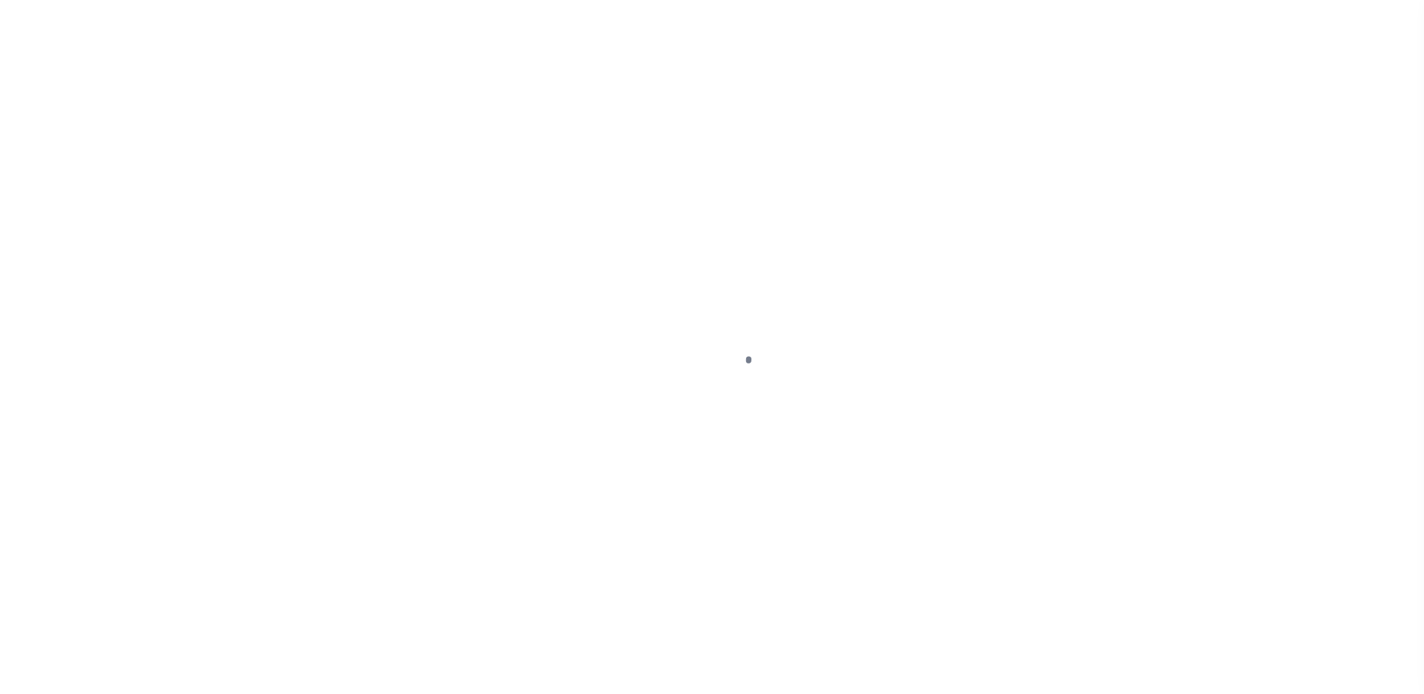
select select "10"
select select "Escrow"
type input "[STREET_ADDRESS][PERSON_NAME]"
type input "14020090.27-4-13"
type input "[GEOGRAPHIC_DATA], NY 14215"
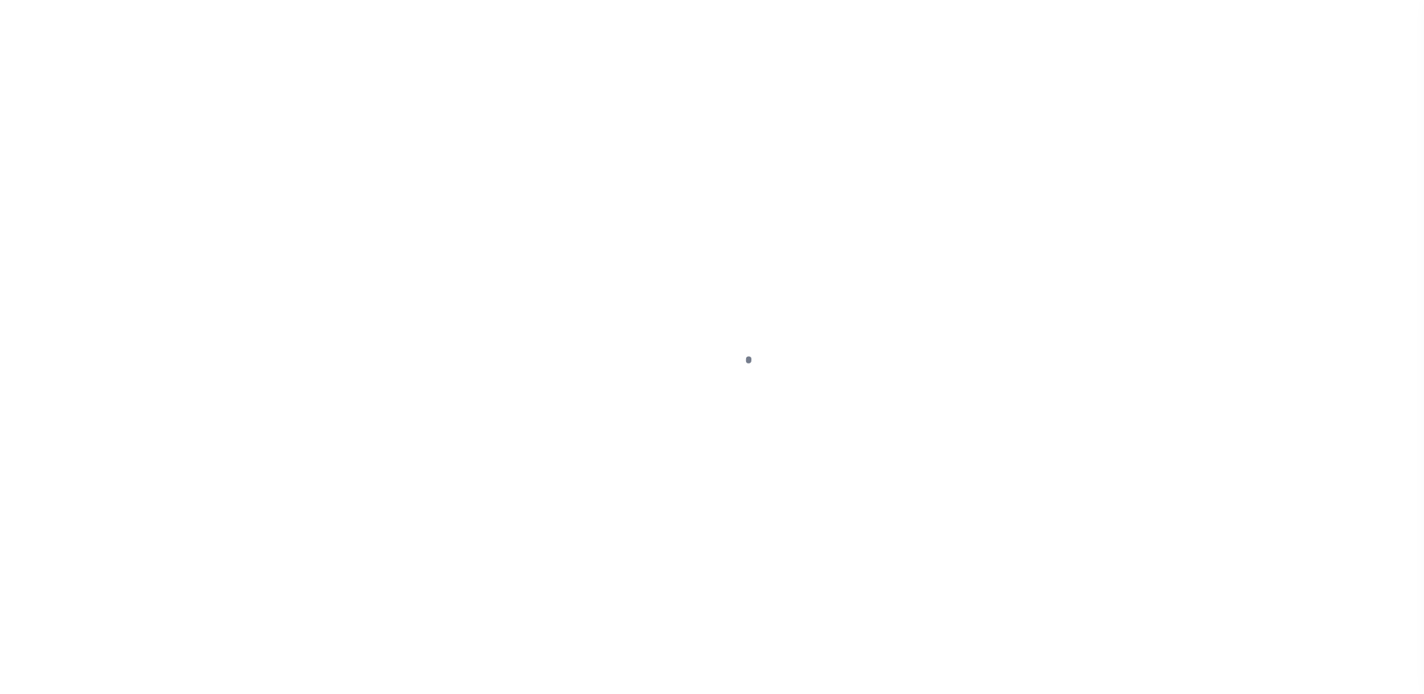
type input "a0kUS000007ejs4"
type input "NY"
select select
type textarea "Liability Limited to Customer Provided Parcel"
select select "14701"
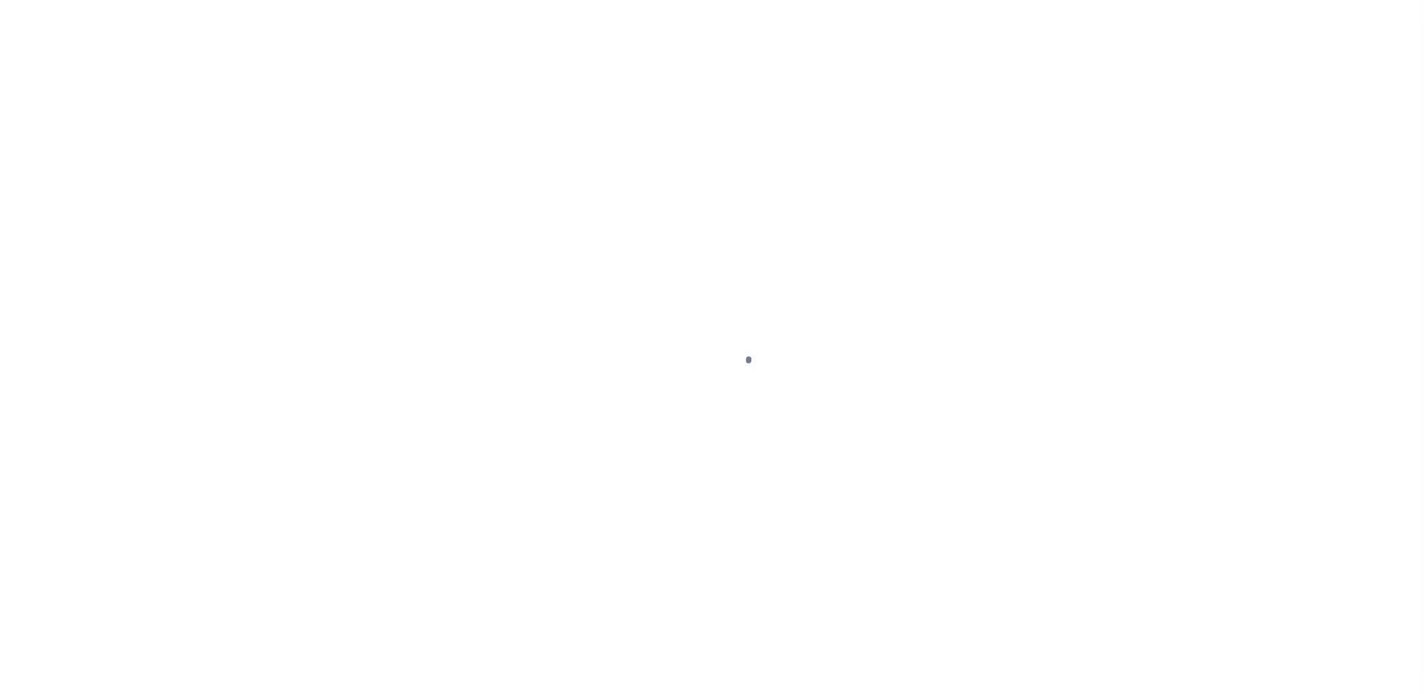
select select "25067"
select select
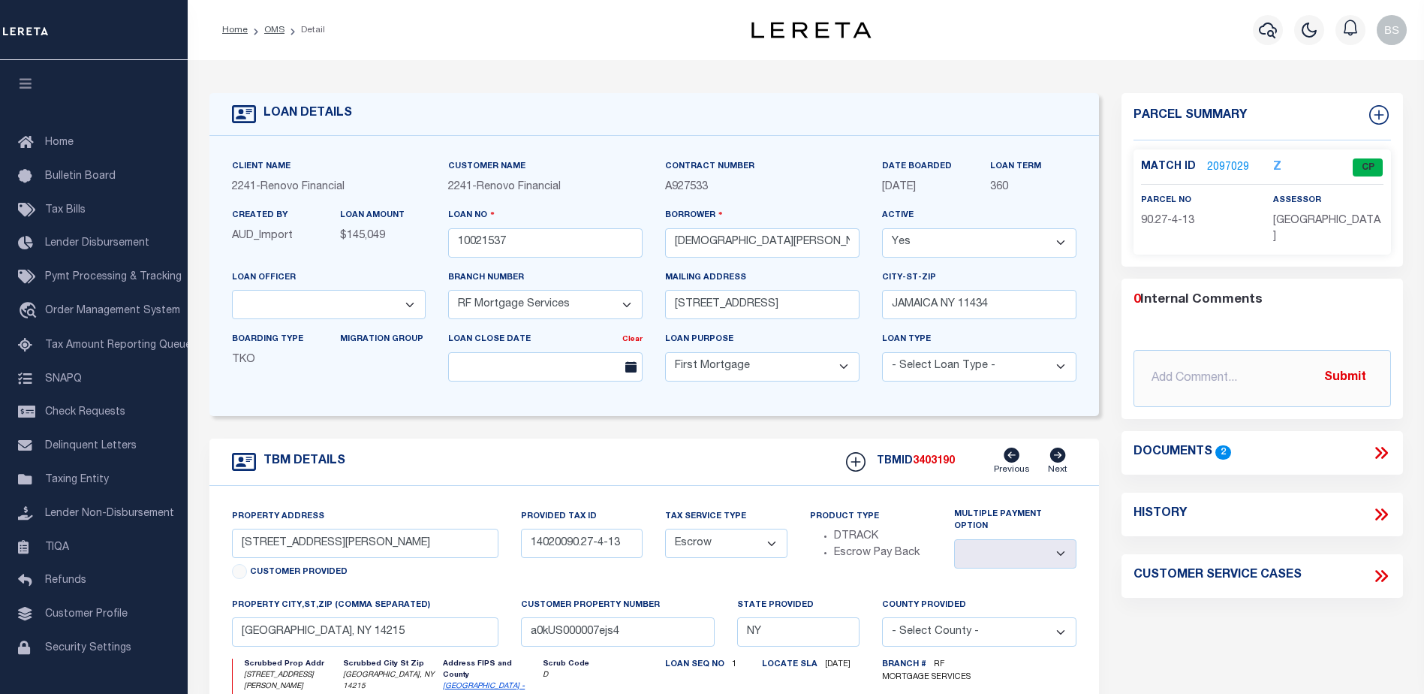
click at [1230, 160] on link "2097029" at bounding box center [1228, 168] width 42 height 16
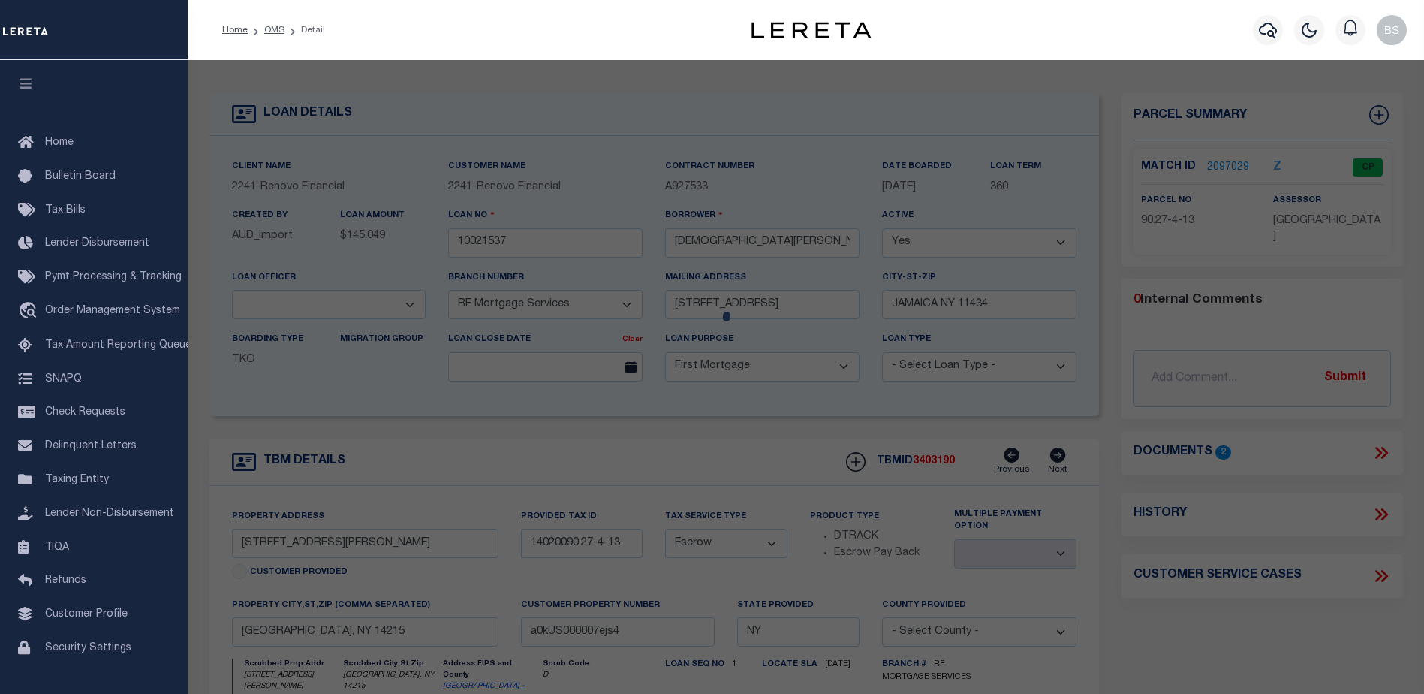
checkbox input "false"
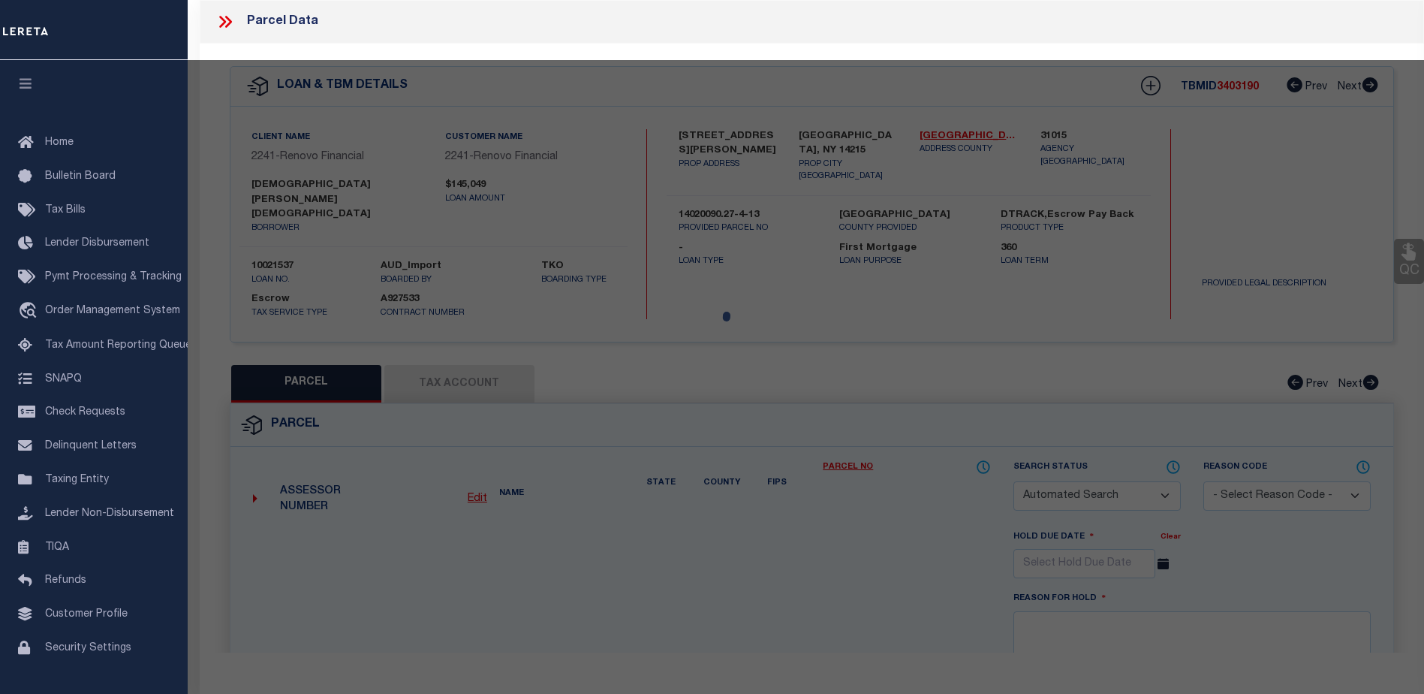
select select "CP"
type input "[DEMOGRAPHIC_DATA][PERSON_NAME][DEMOGRAPHIC_DATA]"
select select "AGW"
select select
type input "[STREET_ADDRESS][PERSON_NAME]"
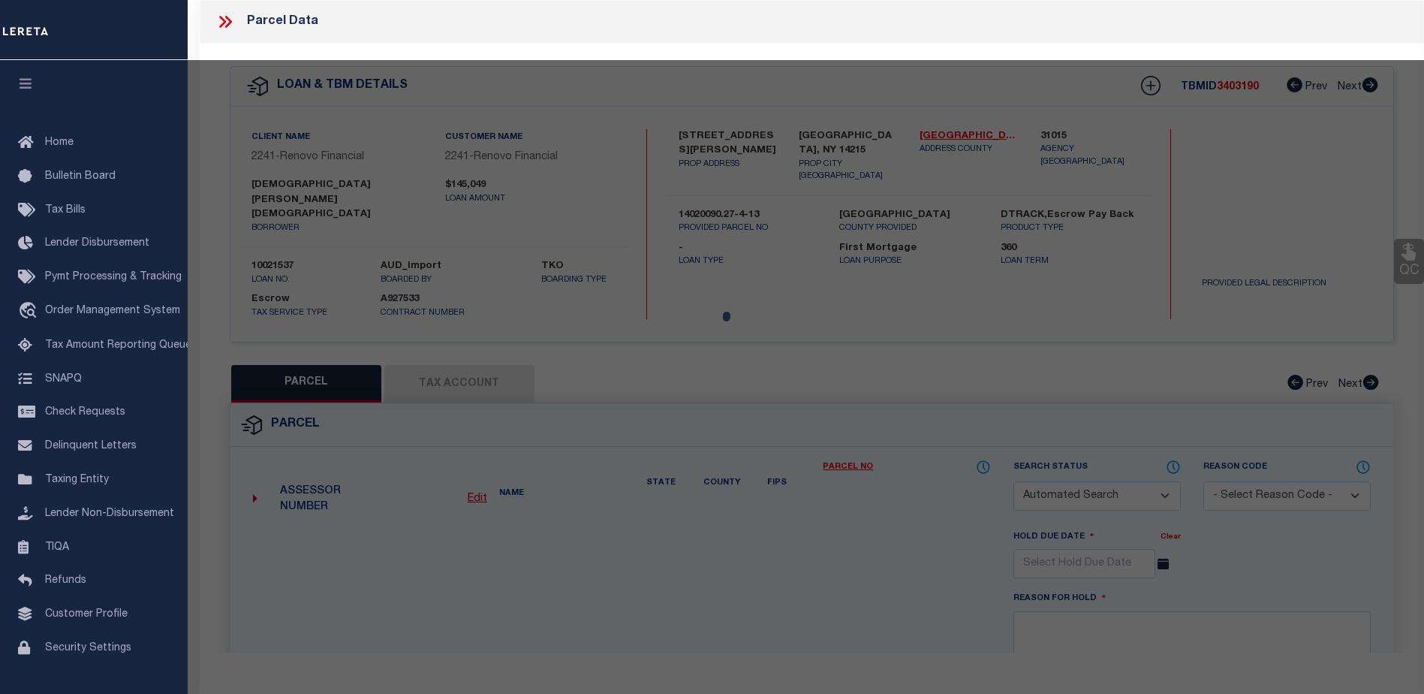
checkbox input "false"
type input "[GEOGRAPHIC_DATA], NY 14215"
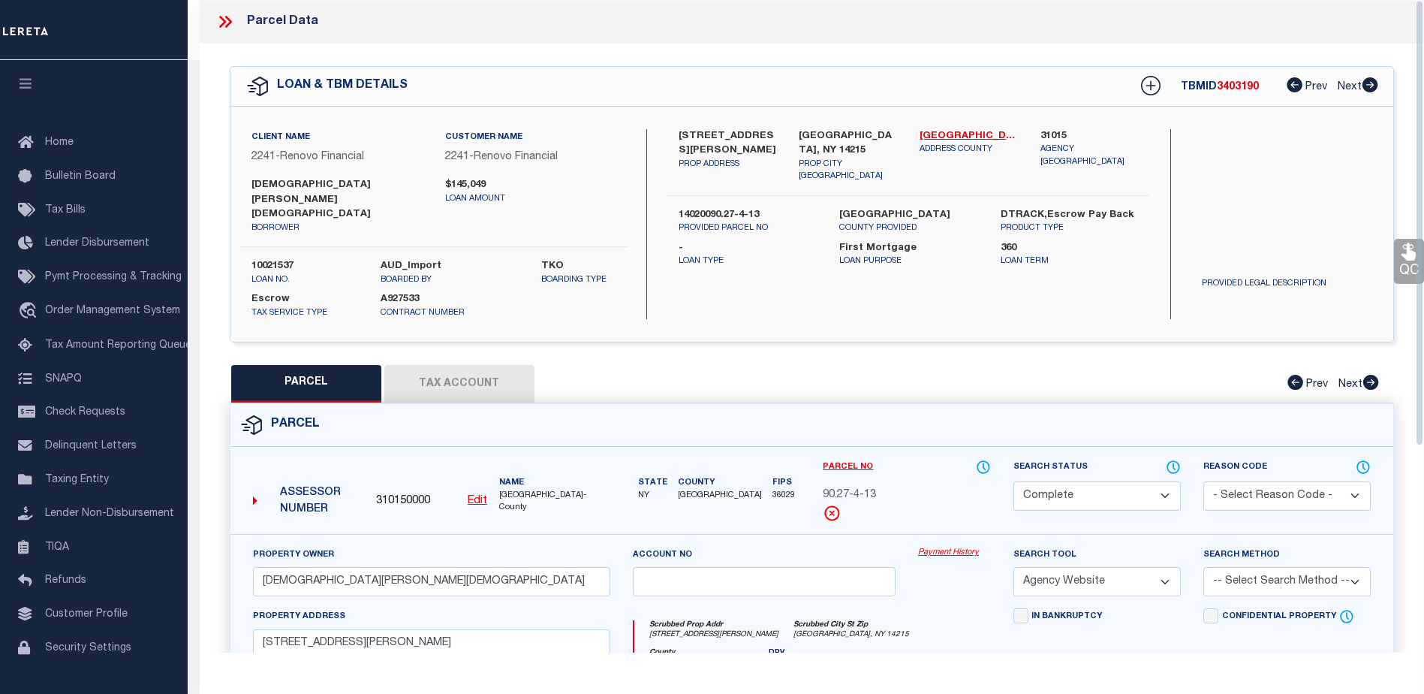
click at [931, 547] on link "Payment History" at bounding box center [954, 553] width 73 height 13
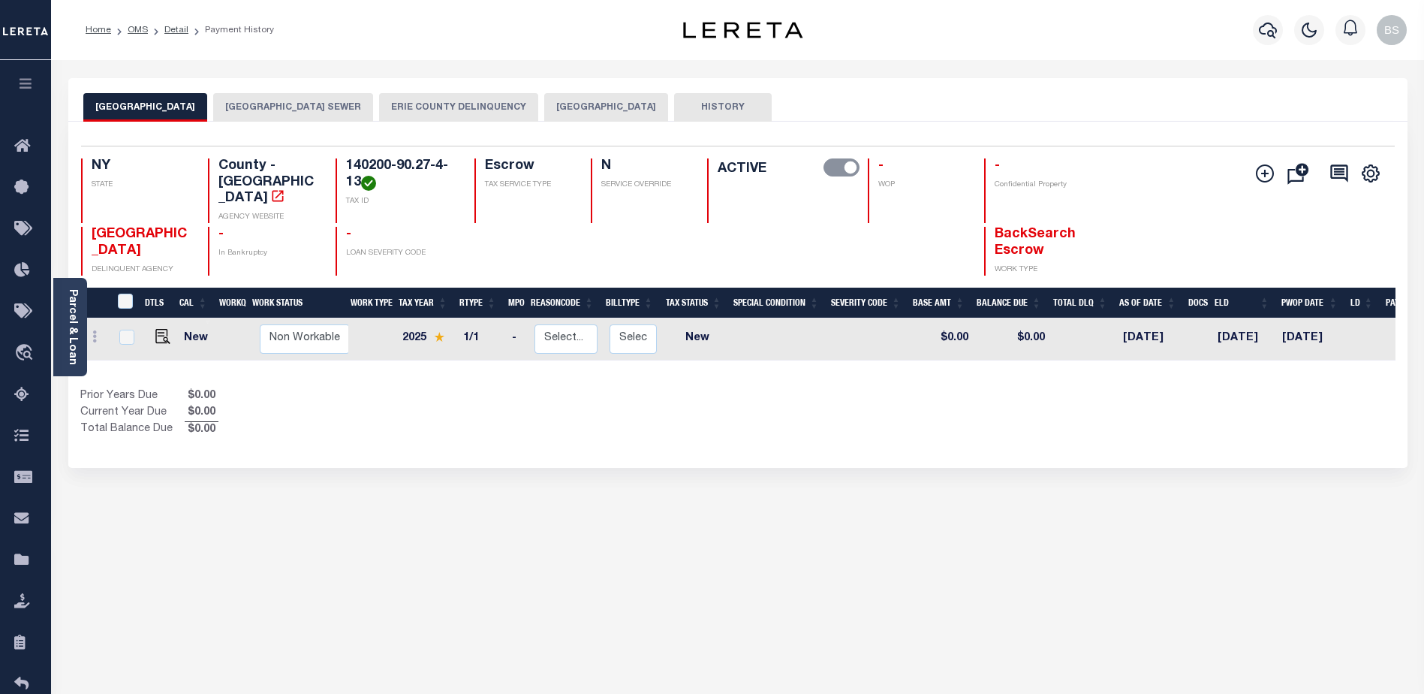
click at [604, 113] on button "[GEOGRAPHIC_DATA]" at bounding box center [606, 107] width 124 height 29
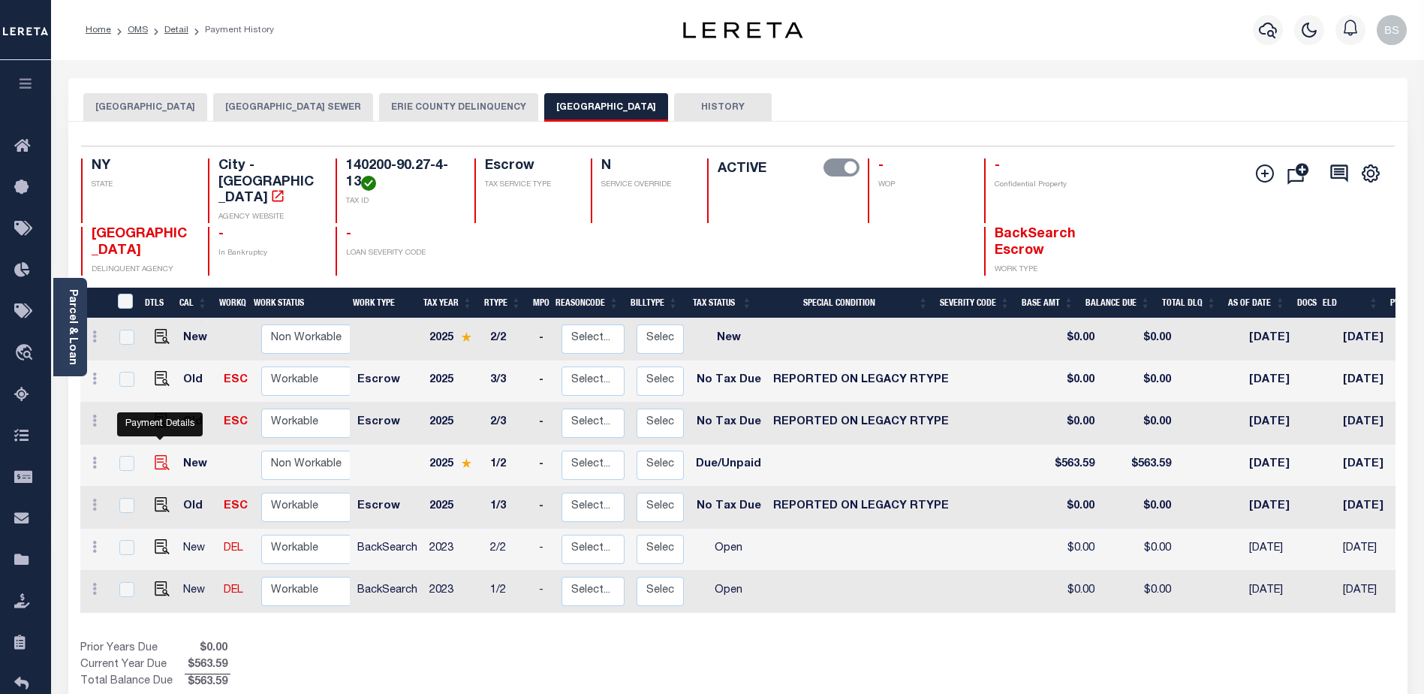
click at [158, 455] on img "" at bounding box center [162, 462] width 15 height 15
checkbox input "true"
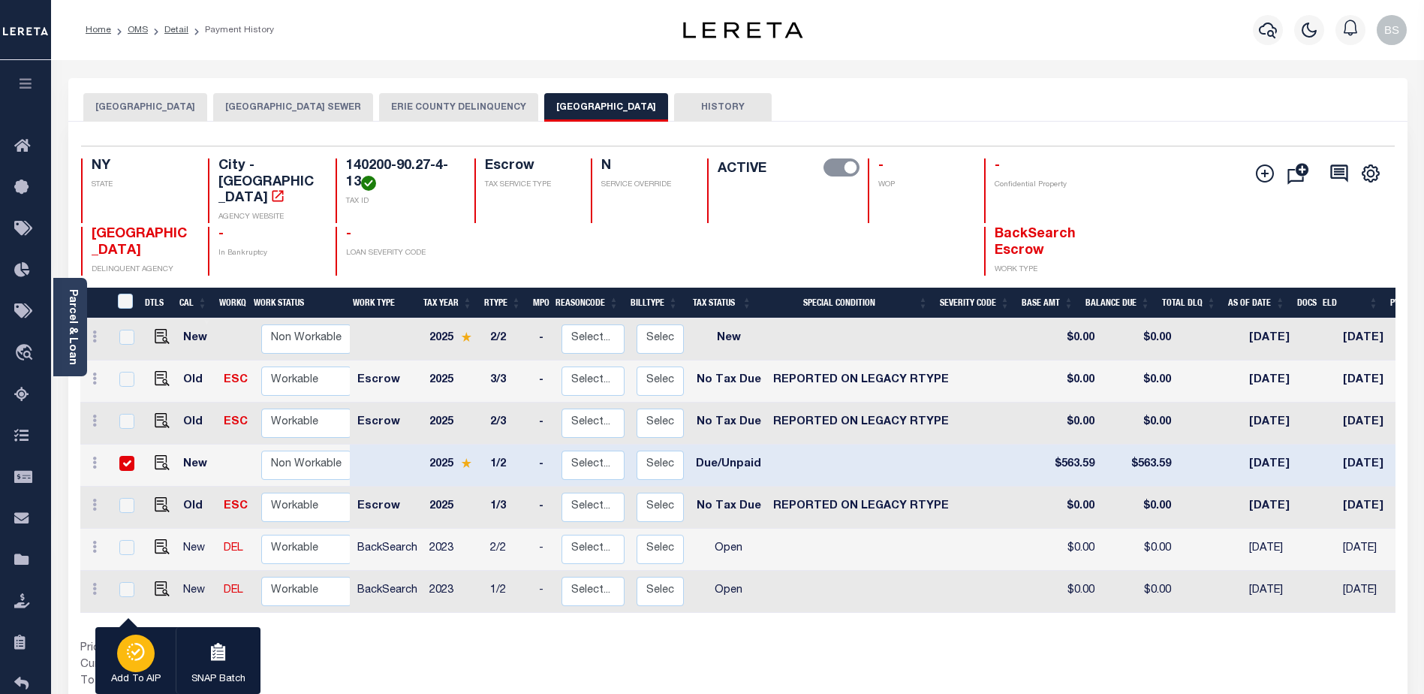
click at [121, 679] on p "Add To AIP" at bounding box center [136, 679] width 50 height 15
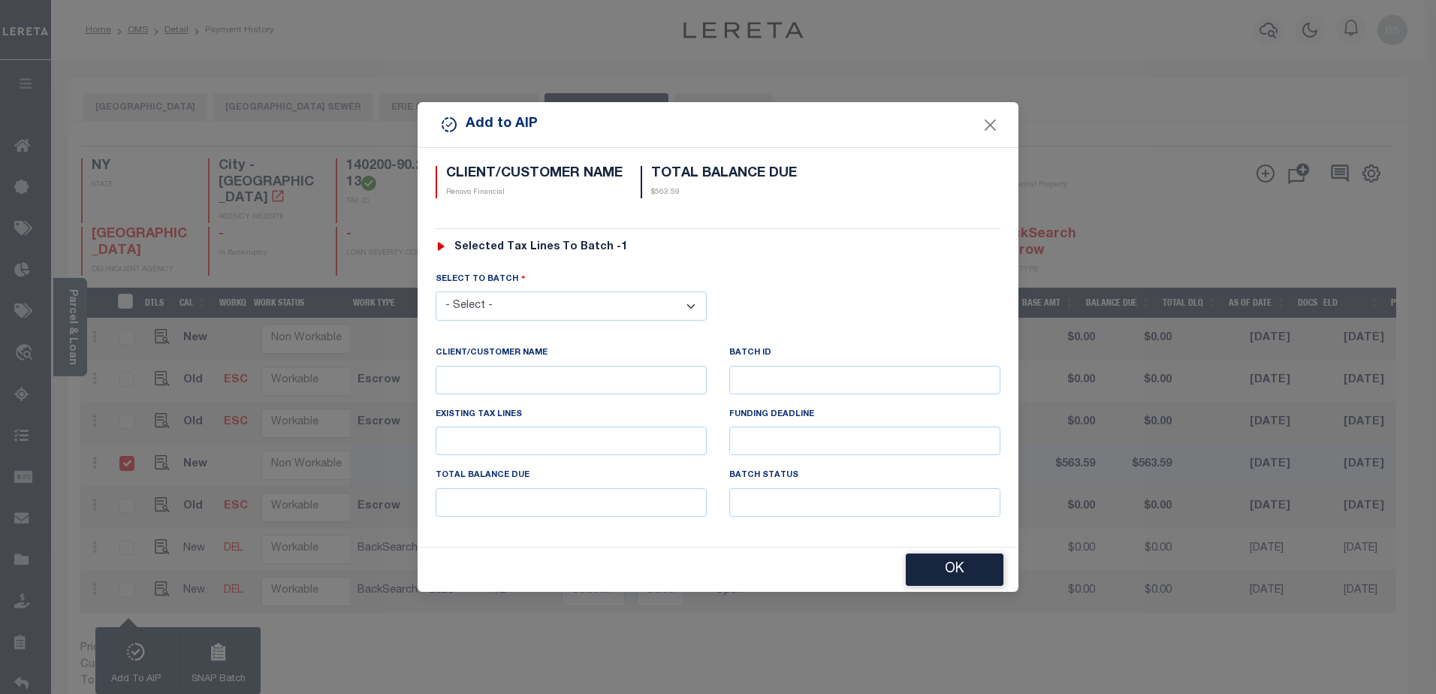
click at [648, 306] on select "- Select - 42380 42965 43235 43299 43683 44436 44450 44938 45028 45180 45253 45…" at bounding box center [570, 305] width 271 height 29
select select "45667"
click at [435, 291] on select "- Select - 42380 42965 43235 43299 43683 44436 44450 44938 45028 45180 45253 45…" at bounding box center [570, 305] width 271 height 29
click at [924, 573] on button "OK" at bounding box center [955, 570] width 98 height 32
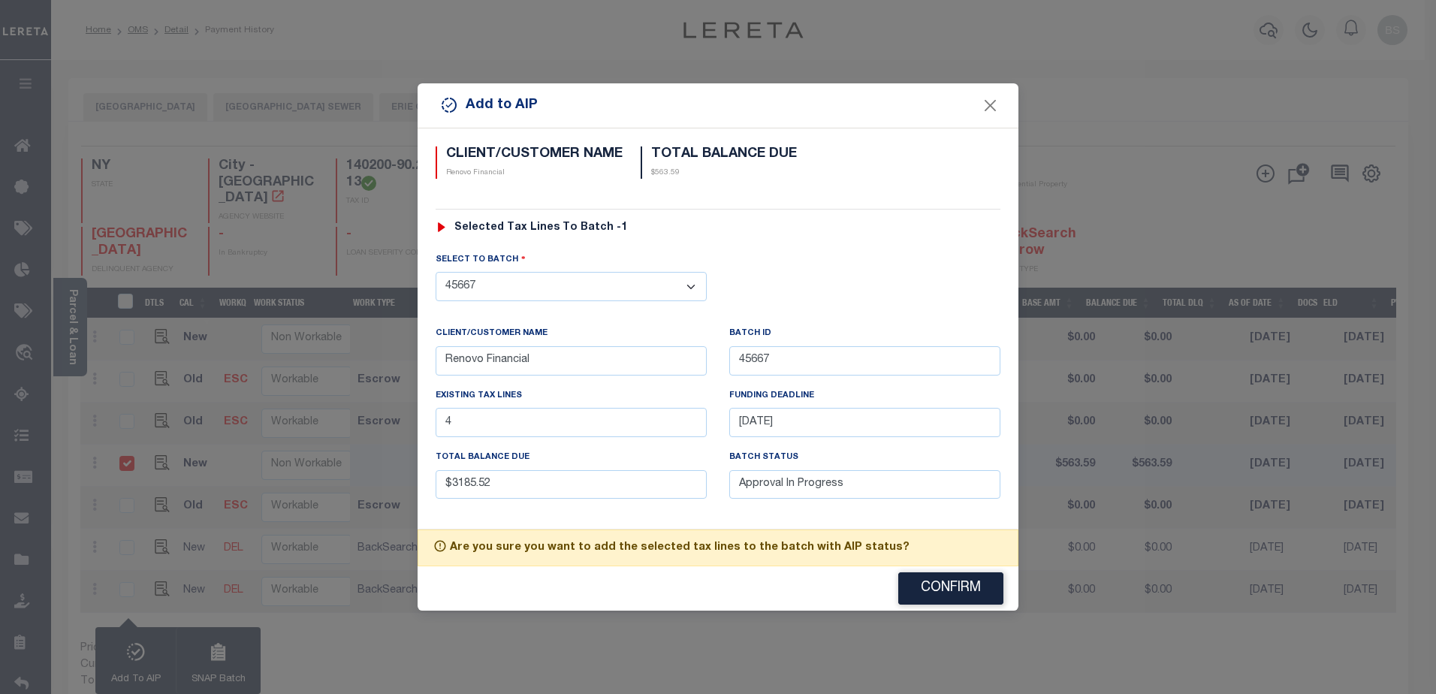
click at [939, 583] on button "Confirm" at bounding box center [950, 588] width 105 height 32
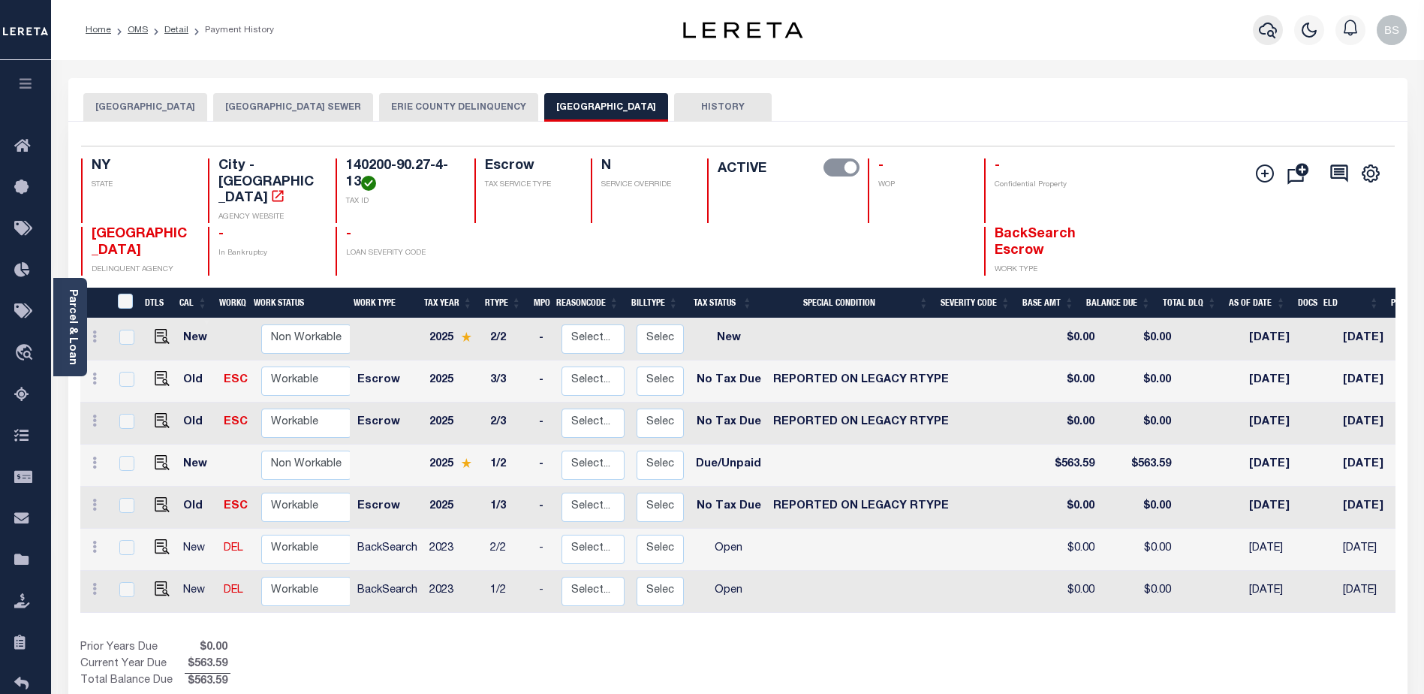
click at [1273, 33] on icon "button" at bounding box center [1268, 30] width 18 height 18
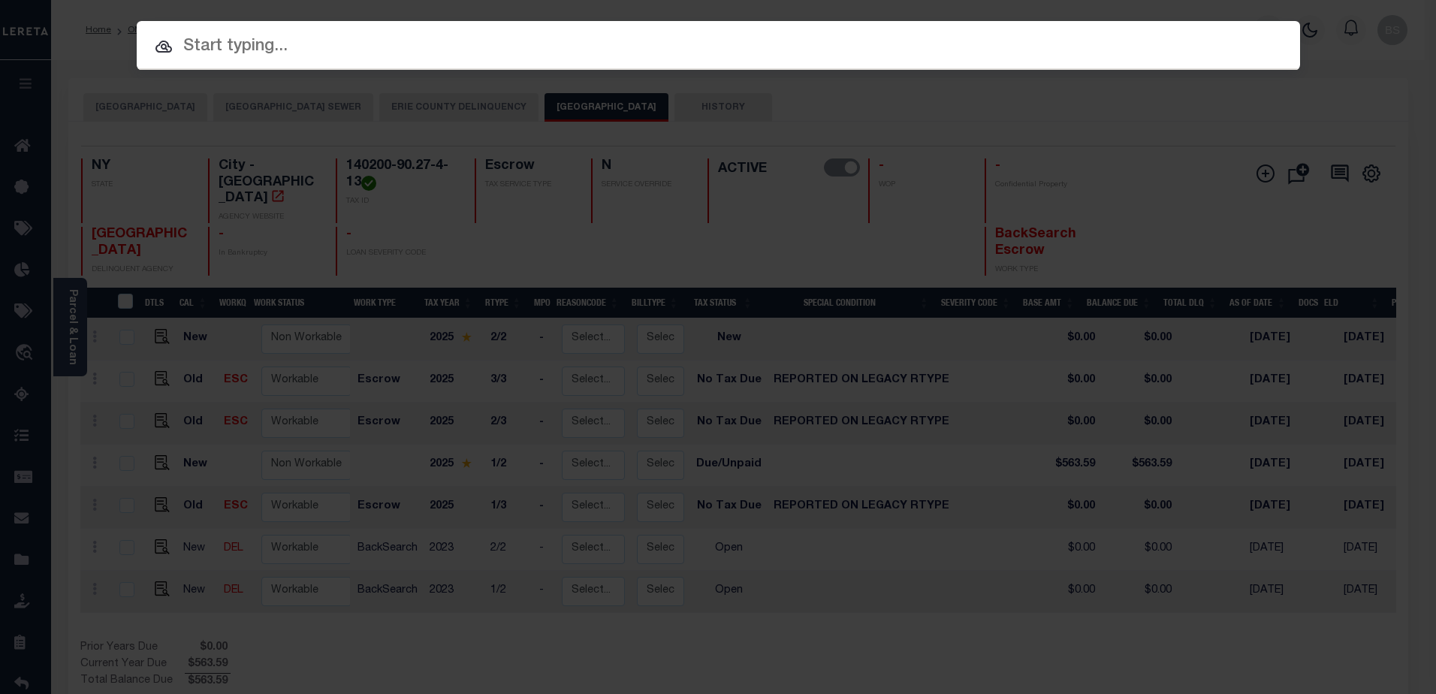
click at [358, 44] on input "text" at bounding box center [718, 47] width 1163 height 26
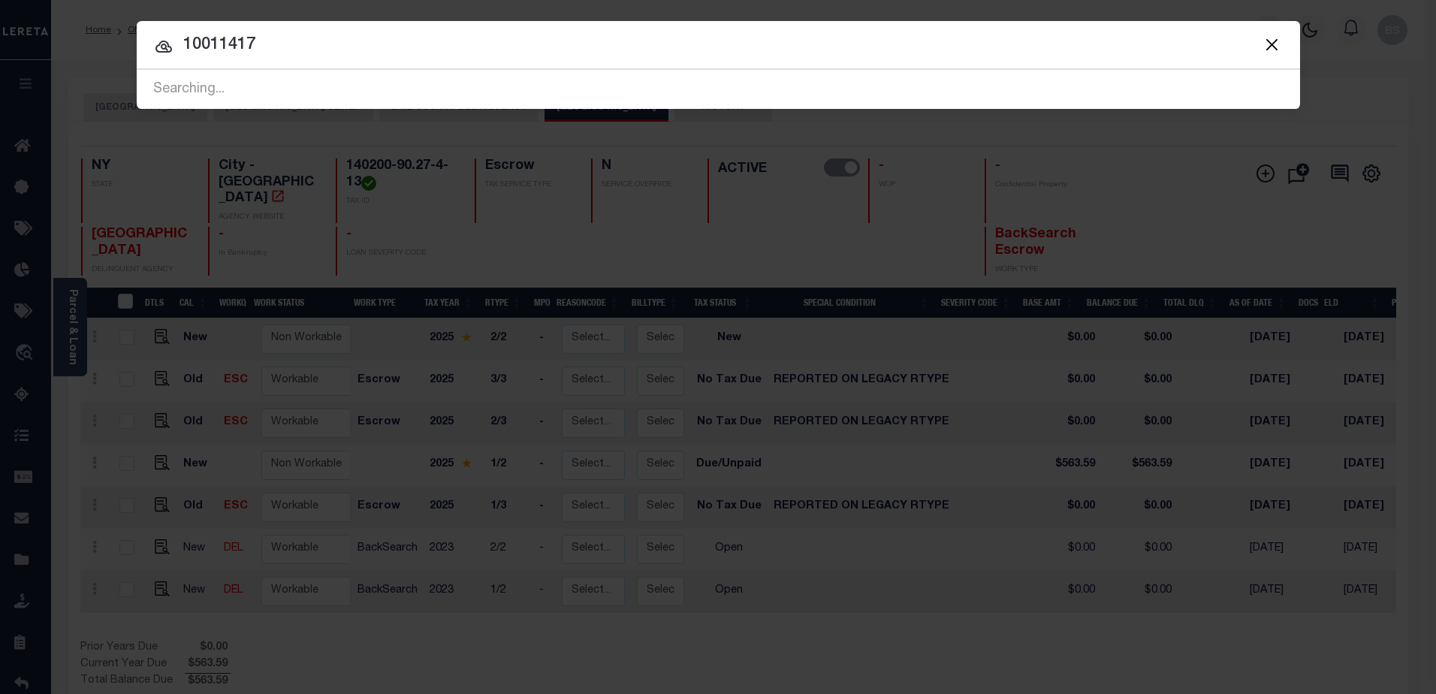
type input "10011417"
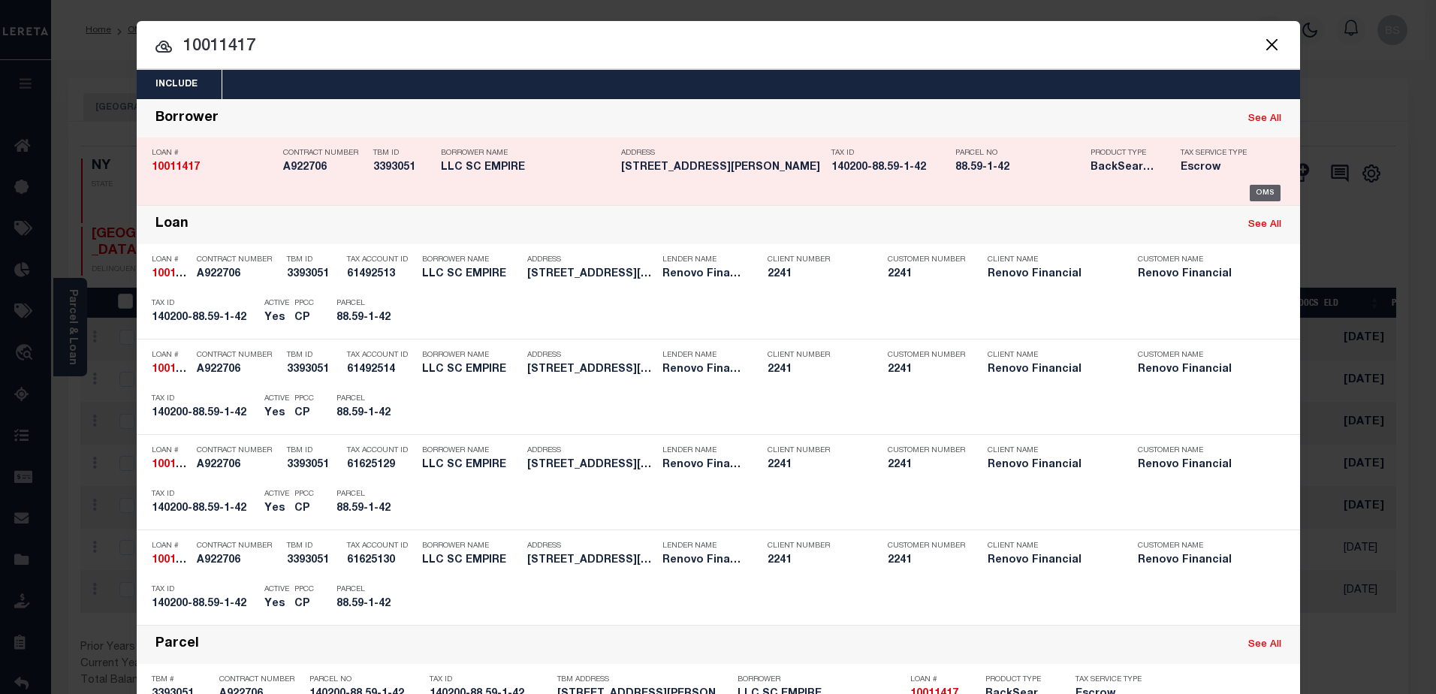
click at [1249, 194] on div "OMS" at bounding box center [1264, 193] width 31 height 17
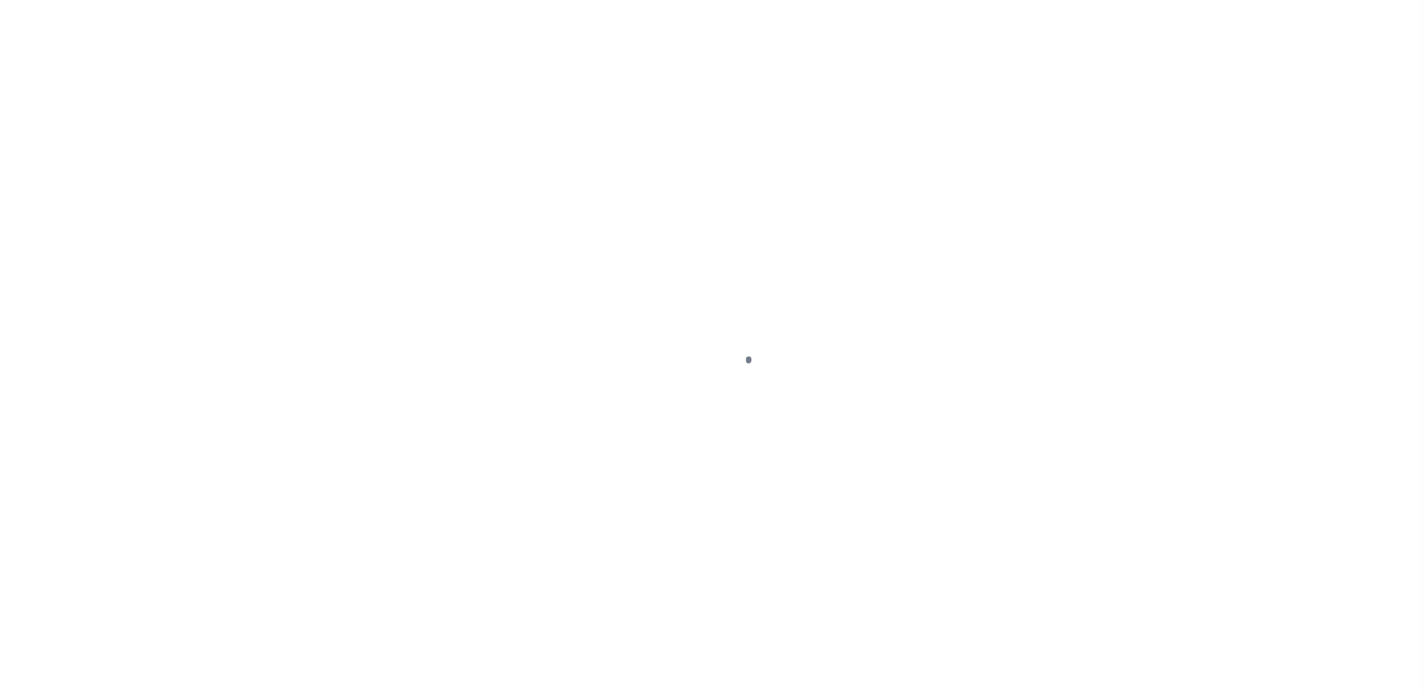
select select "DUE"
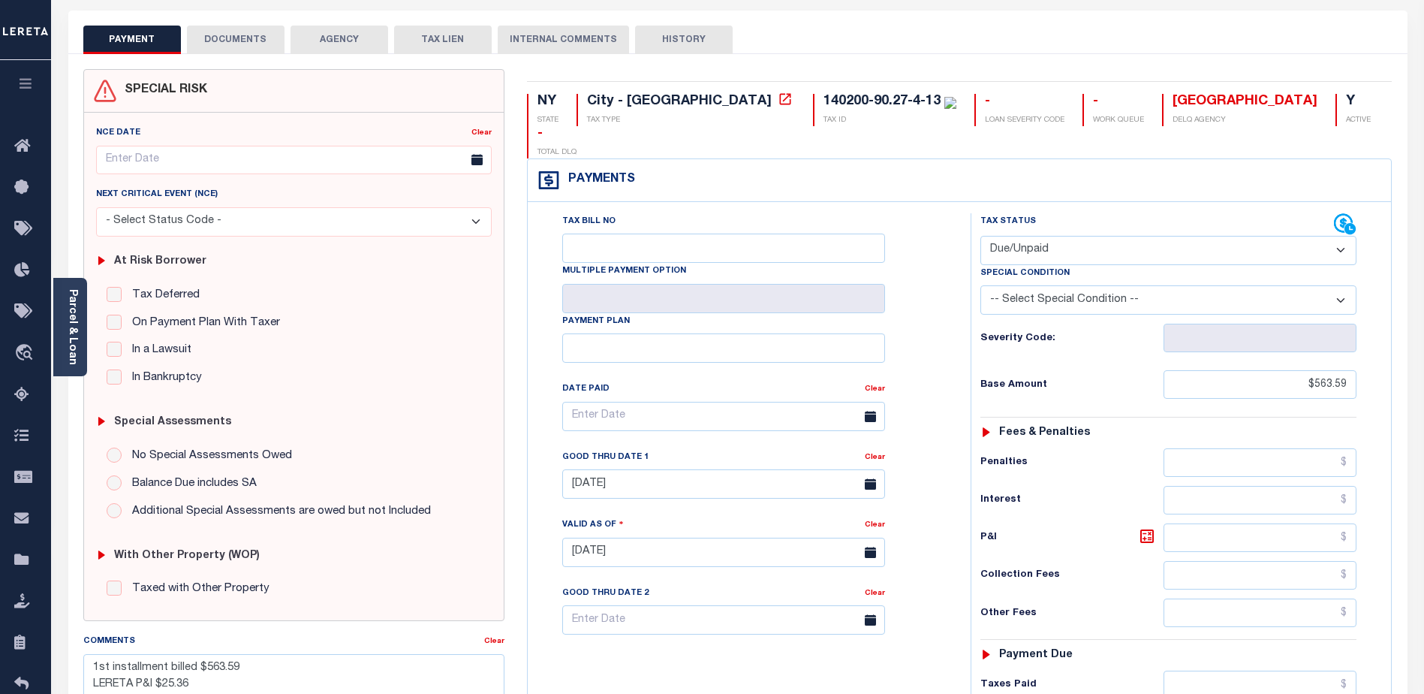
scroll to position [411, 0]
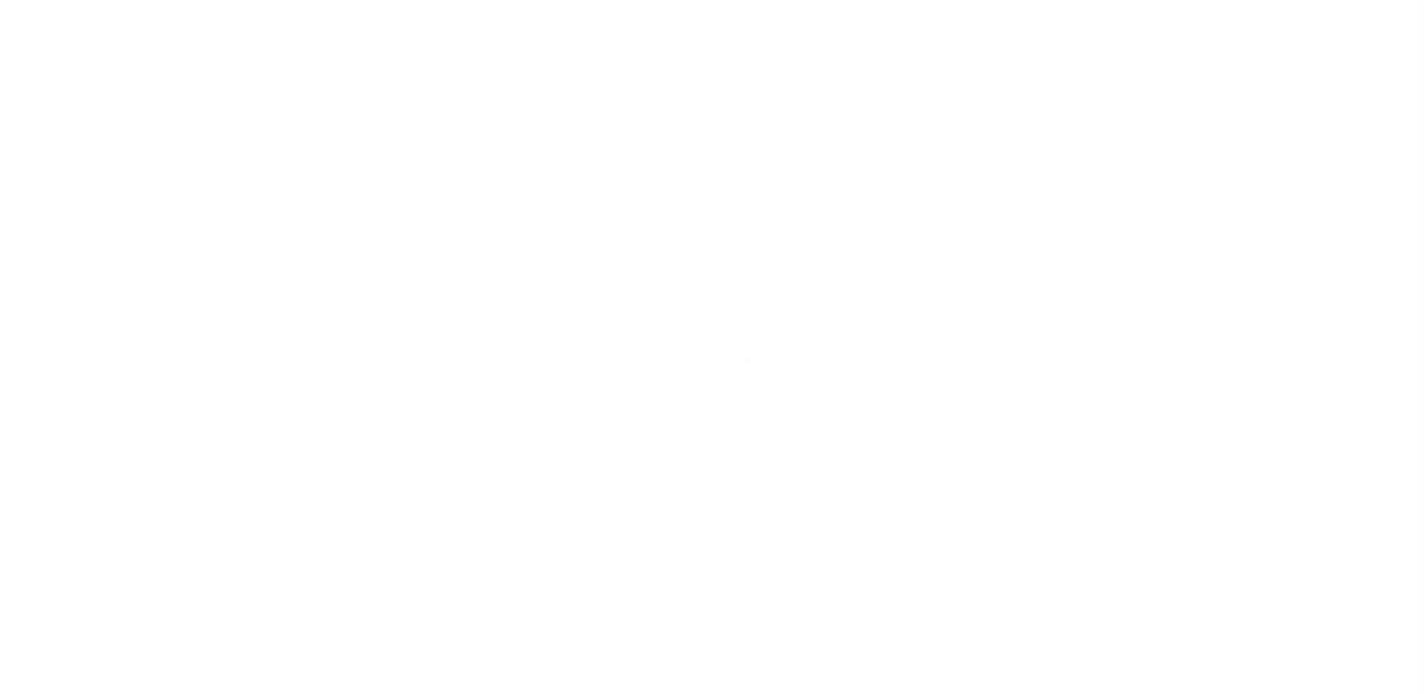
select select "14701"
select select "25067"
select select "10"
select select "Escrow"
select select
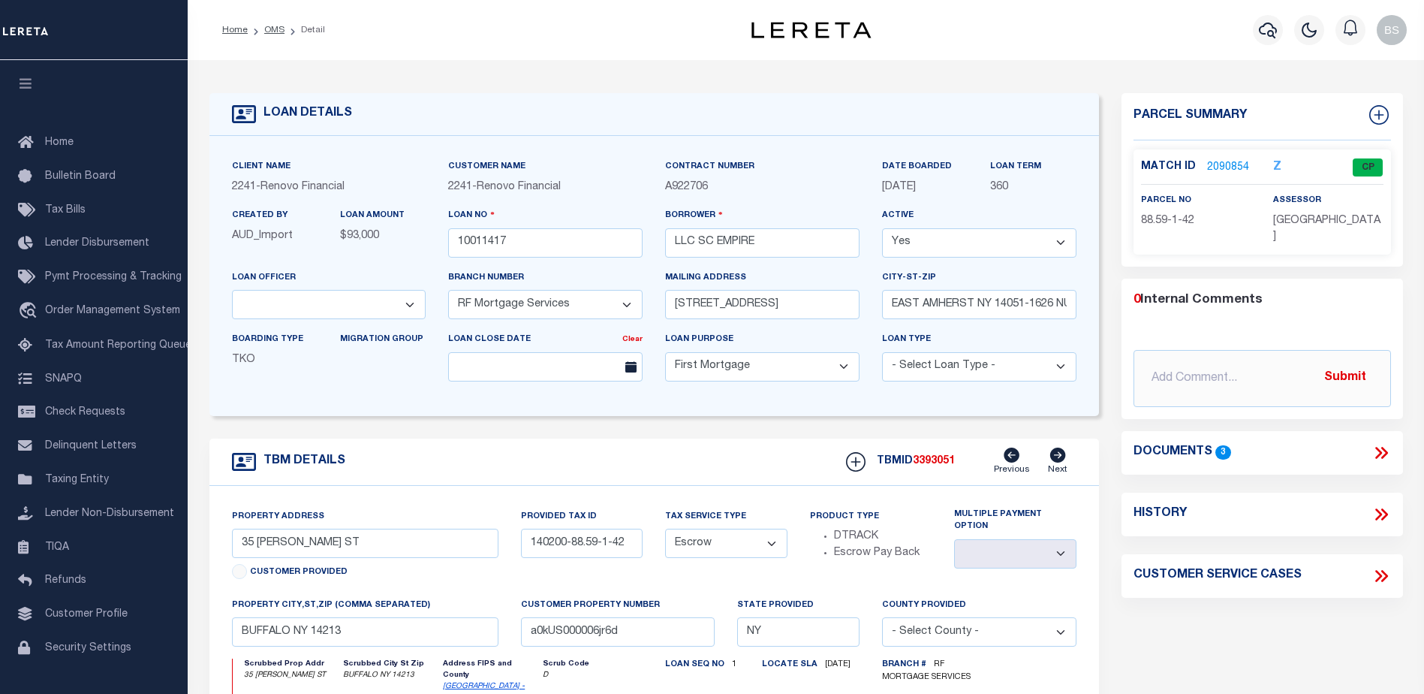
click at [1219, 163] on link "2090854" at bounding box center [1228, 168] width 42 height 16
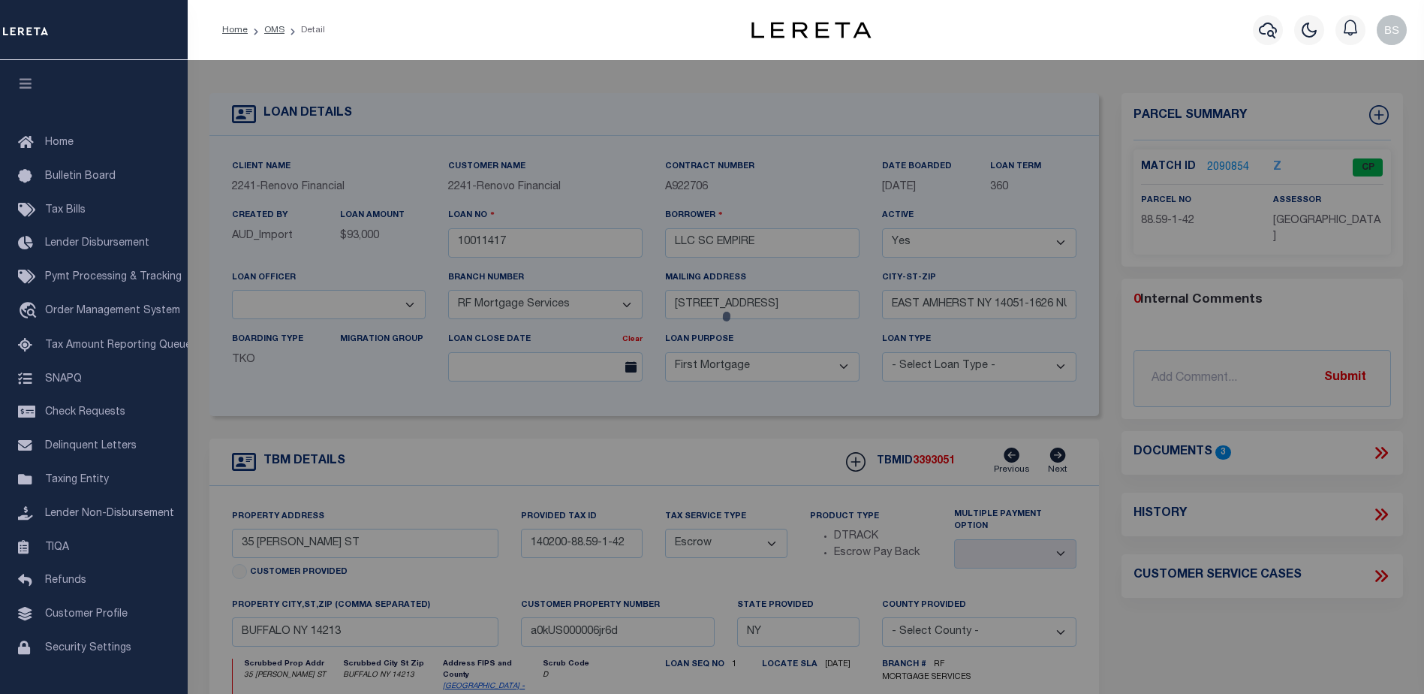
checkbox input "false"
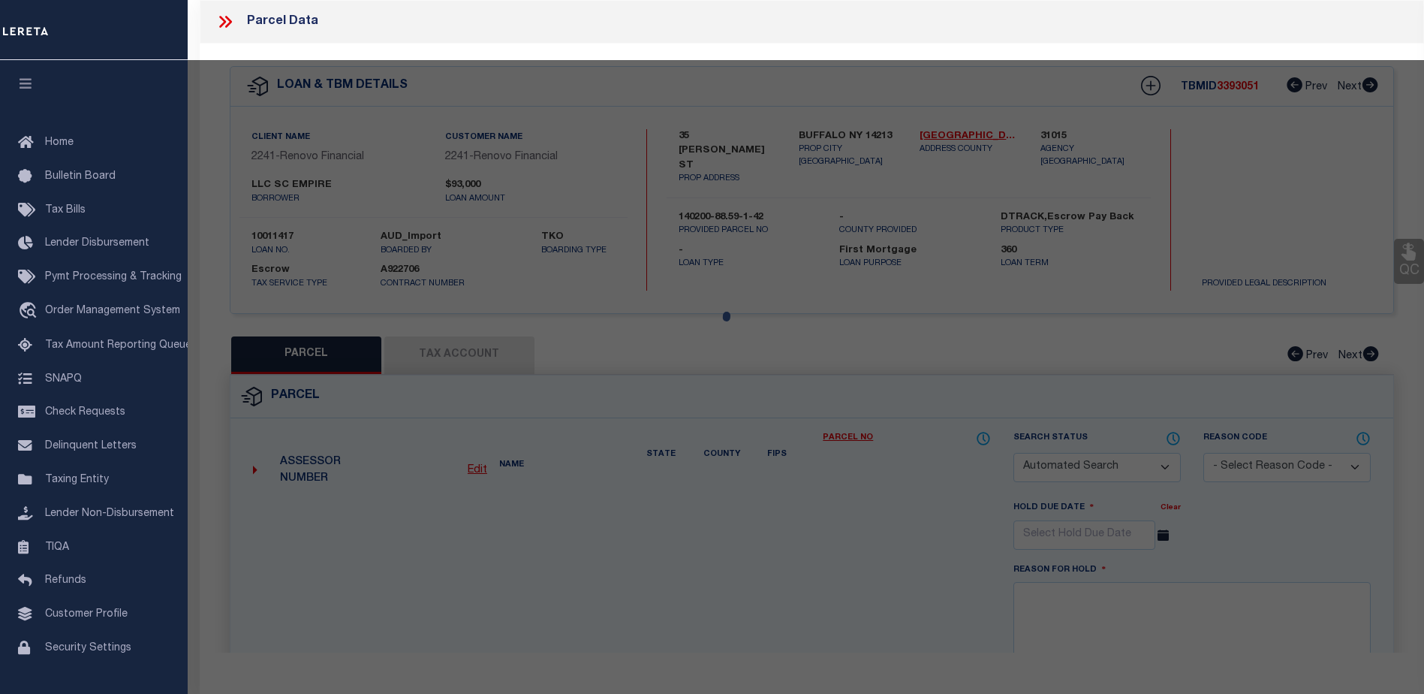
select select "CP"
type input "SC EMPIRE LLC"
select select
type input "35 DANFORTH"
checkbox input "false"
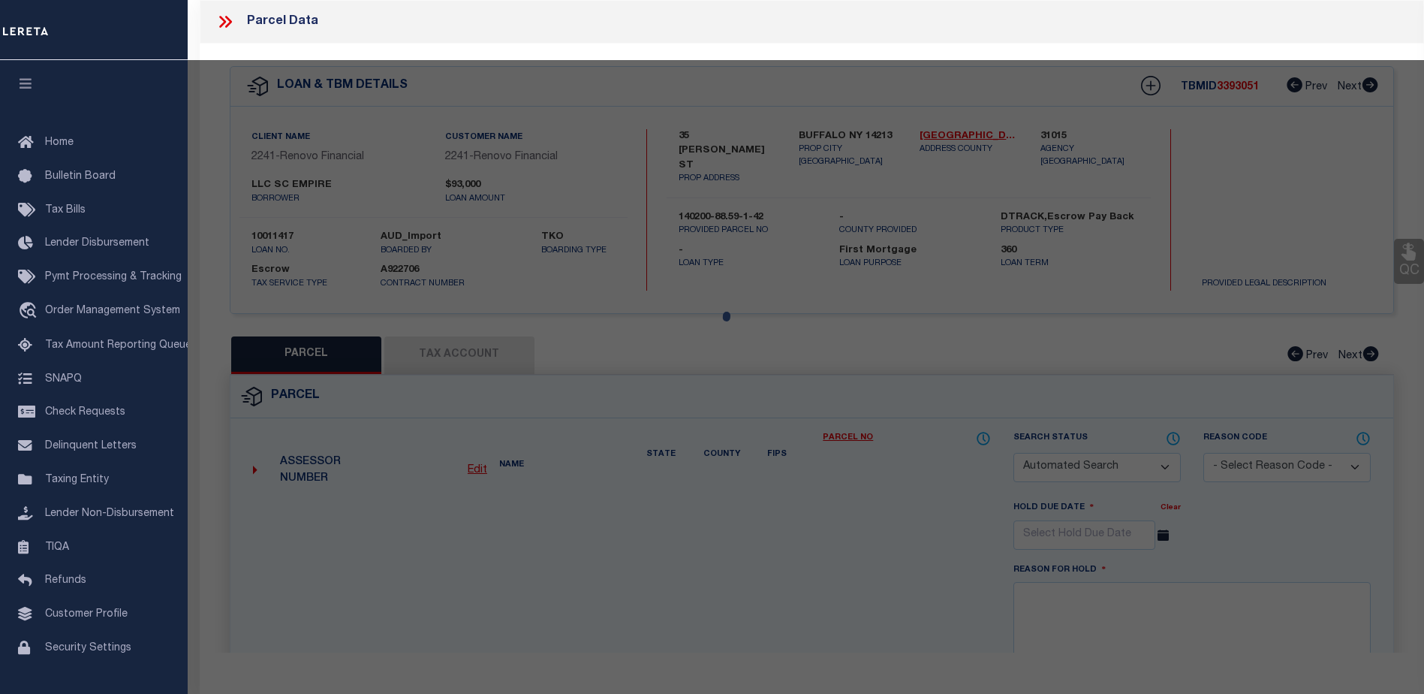
type input "BUFFALO NY 14213"
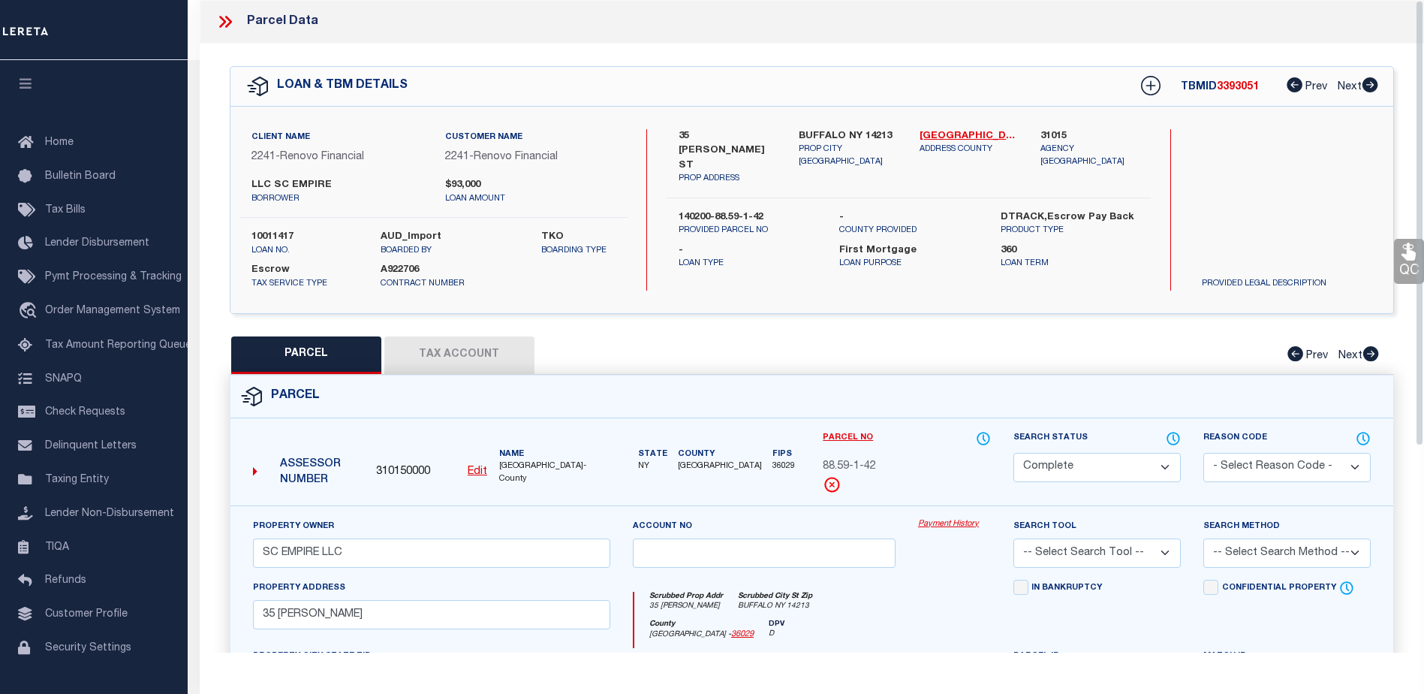
click at [958, 518] on link "Payment History" at bounding box center [954, 524] width 73 height 13
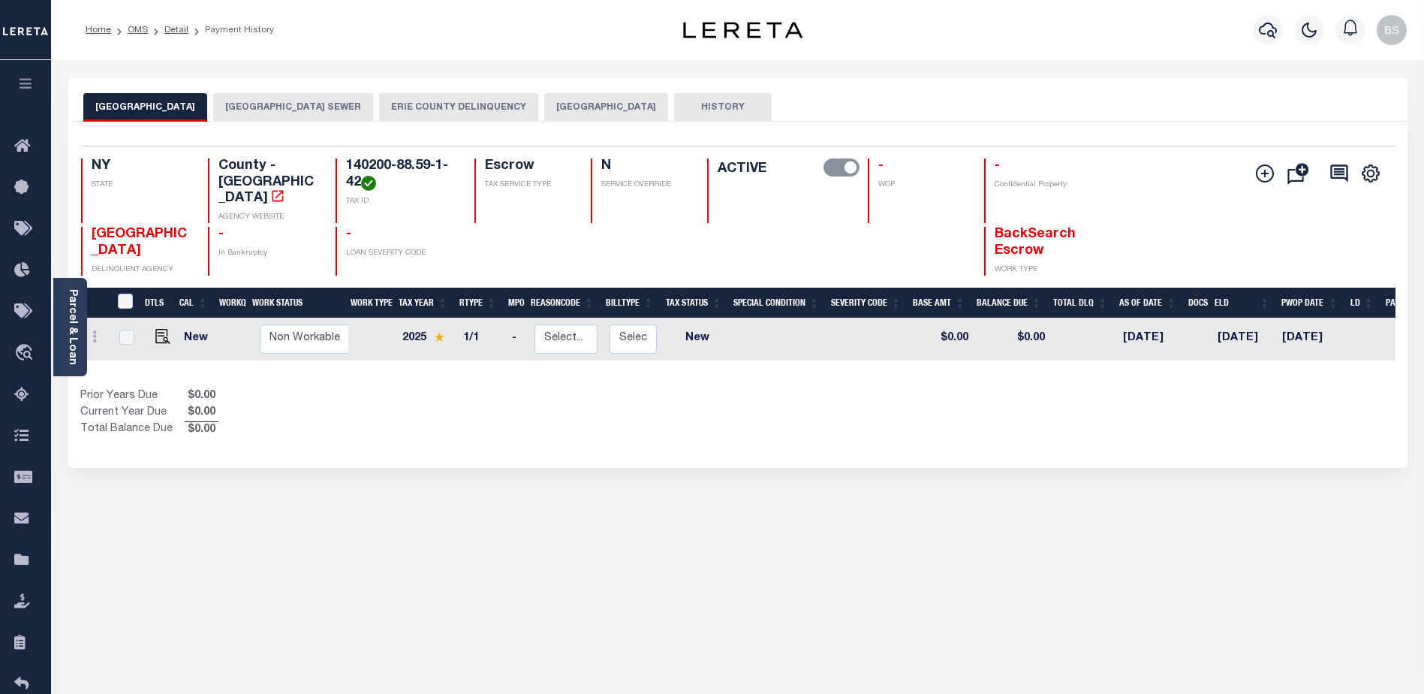
click at [621, 107] on button "BUFFALO CITY" at bounding box center [606, 107] width 124 height 29
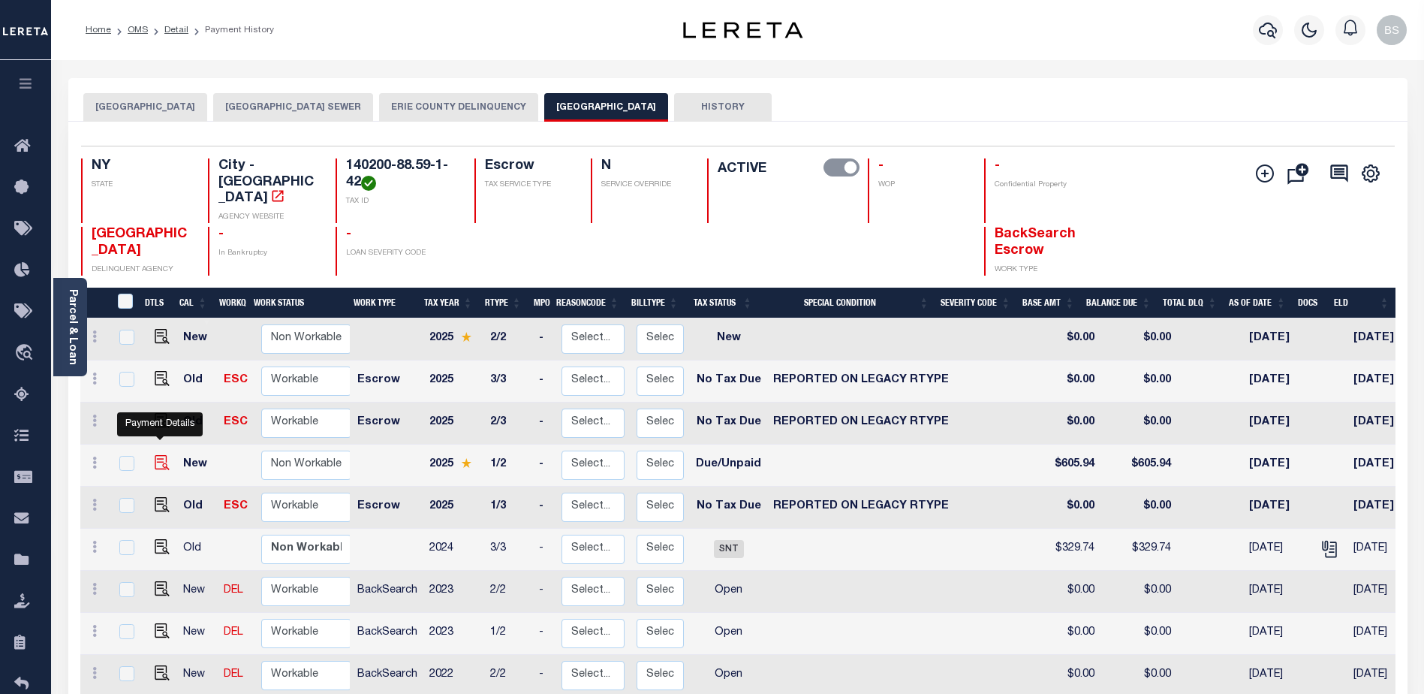
click at [159, 455] on img "" at bounding box center [162, 462] width 15 height 15
checkbox input "true"
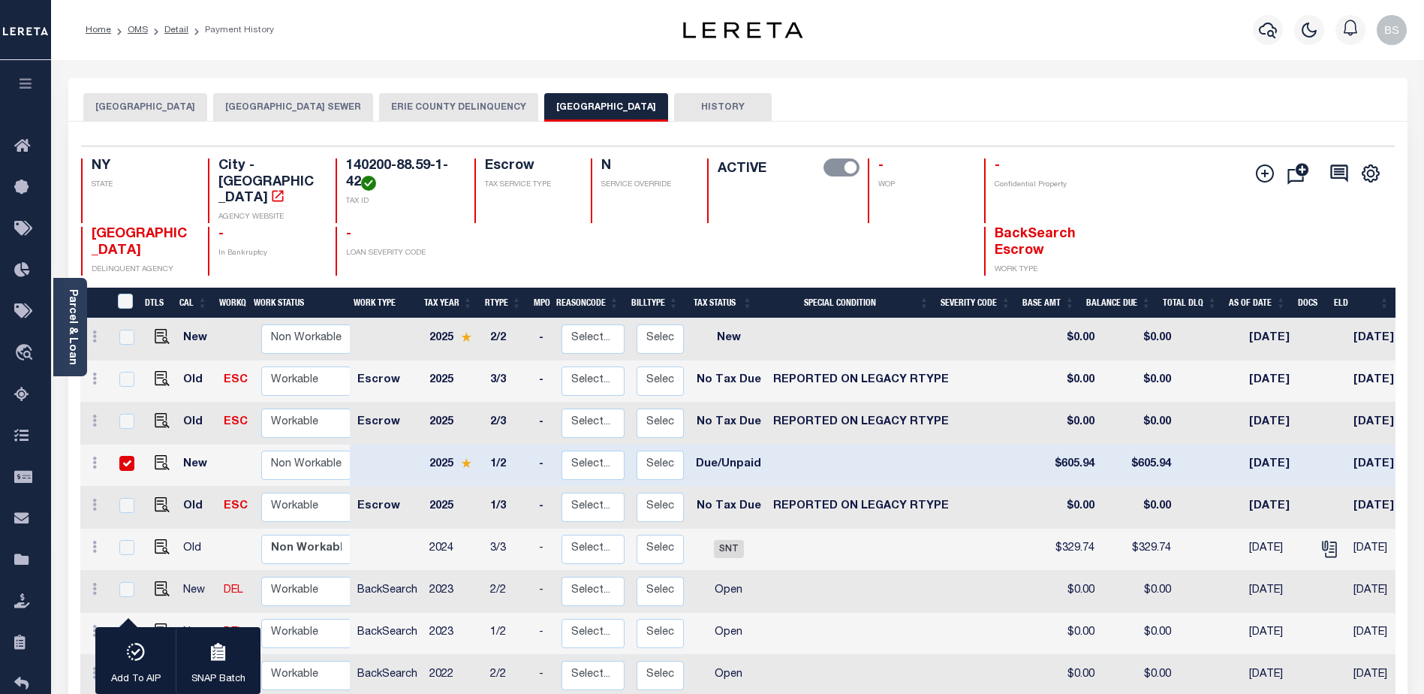
click at [116, 456] on div at bounding box center [126, 464] width 20 height 17
checkbox input "false"
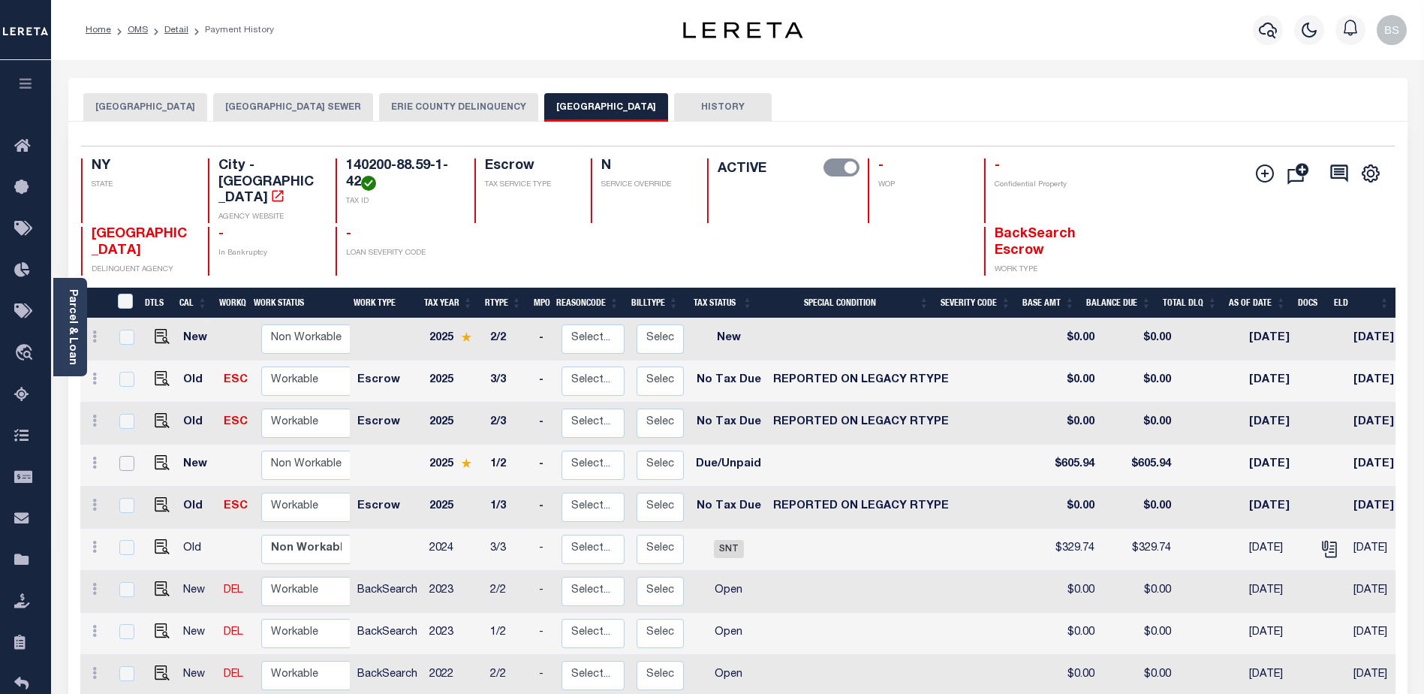
click at [119, 456] on input "checkbox" at bounding box center [126, 463] width 15 height 15
checkbox input "true"
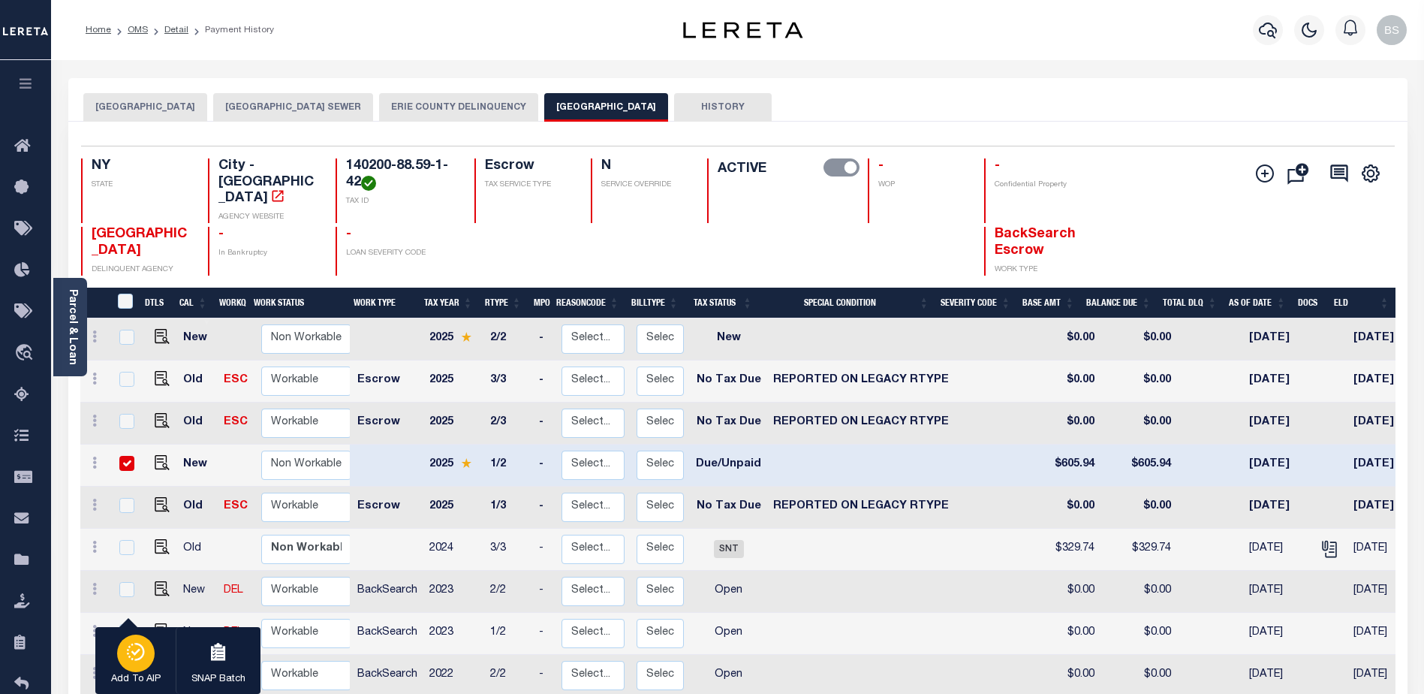
click at [144, 660] on icon "button" at bounding box center [135, 652] width 21 height 18
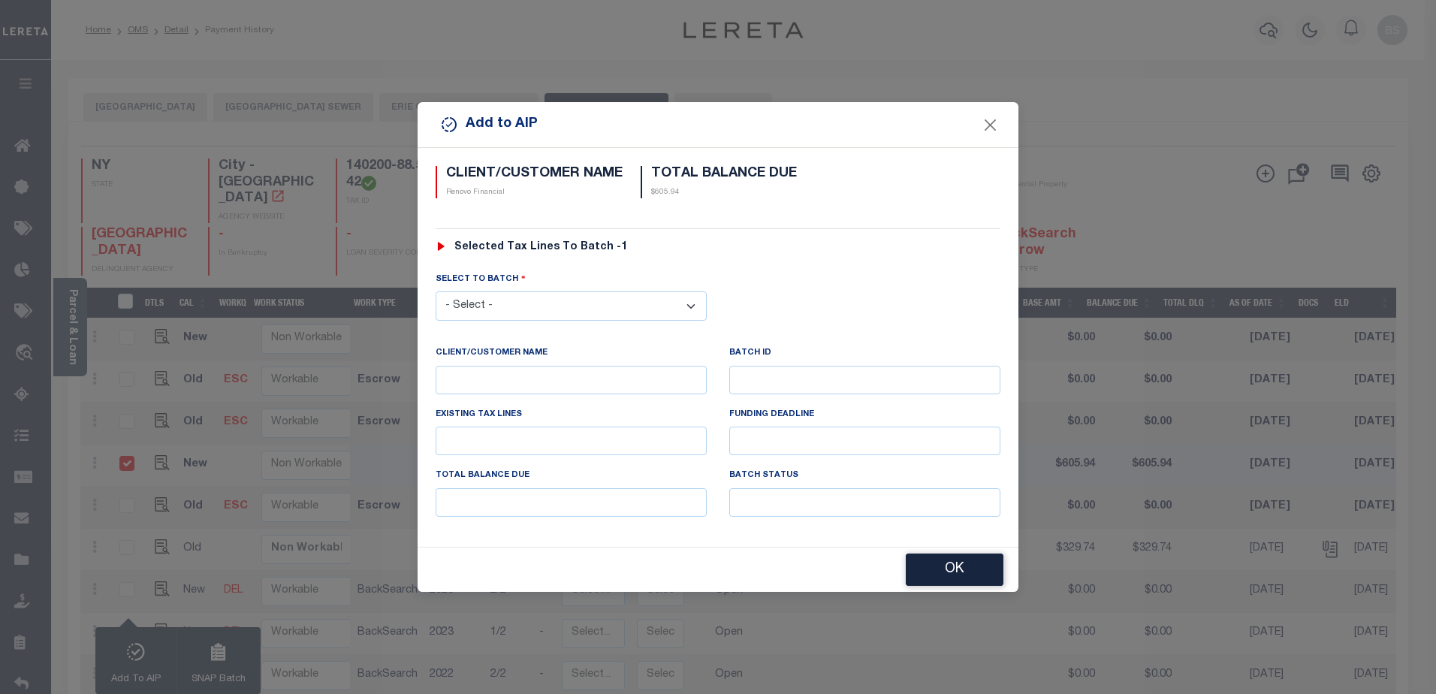
click at [677, 301] on select "- Select - 42380 42965 43235 43299 43683 44436 44450 44938 45028 45180 45253 45…" at bounding box center [570, 305] width 271 height 29
select select "45667"
click at [435, 291] on select "- Select - 42380 42965 43235 43299 43683 44436 44450 44938 45028 45180 45253 45…" at bounding box center [570, 305] width 271 height 29
click at [918, 575] on button "OK" at bounding box center [955, 570] width 98 height 32
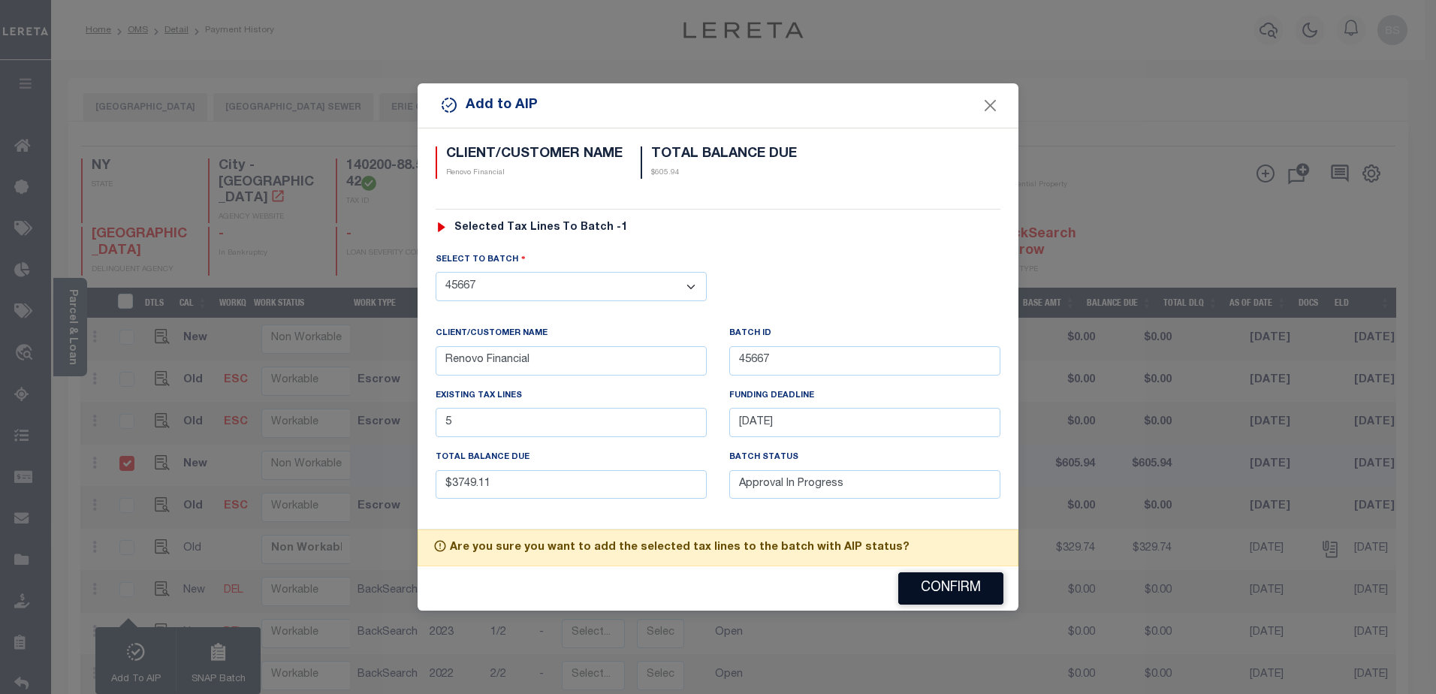
click at [930, 593] on button "Confirm" at bounding box center [950, 588] width 105 height 32
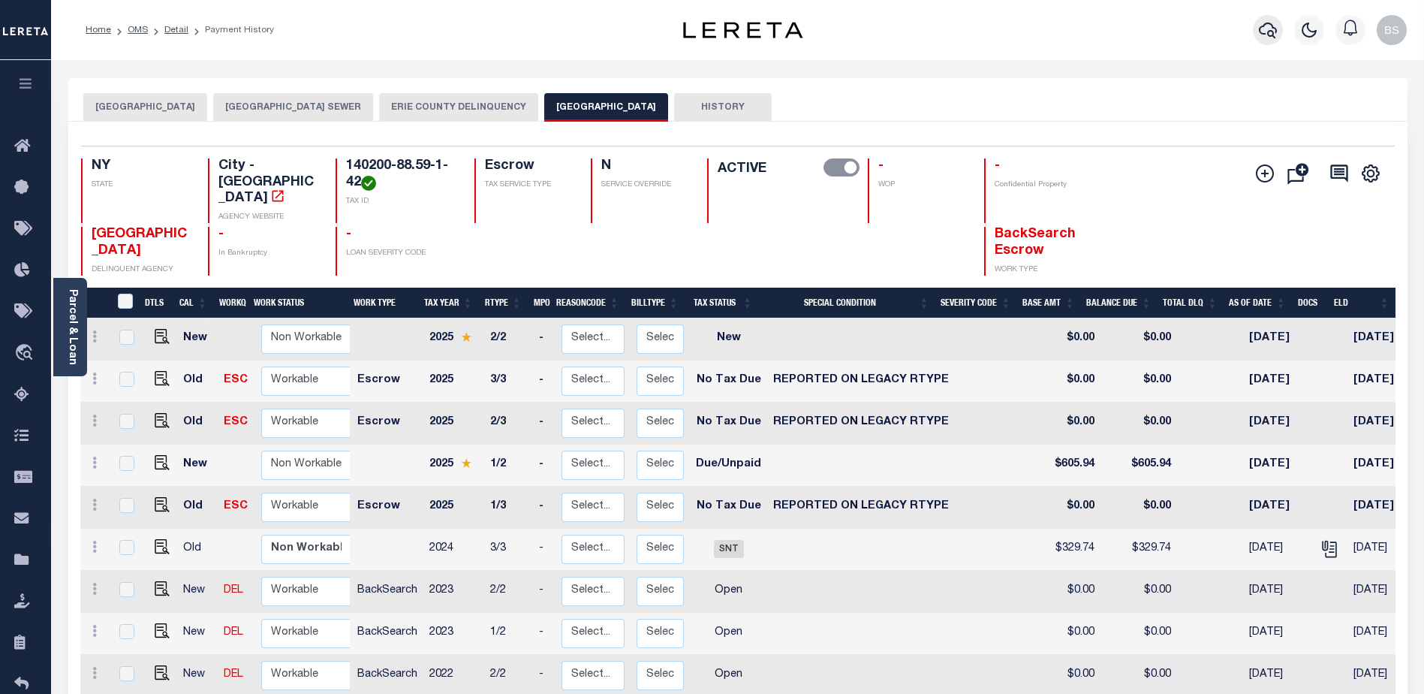
click at [1274, 35] on icon "button" at bounding box center [1268, 31] width 18 height 16
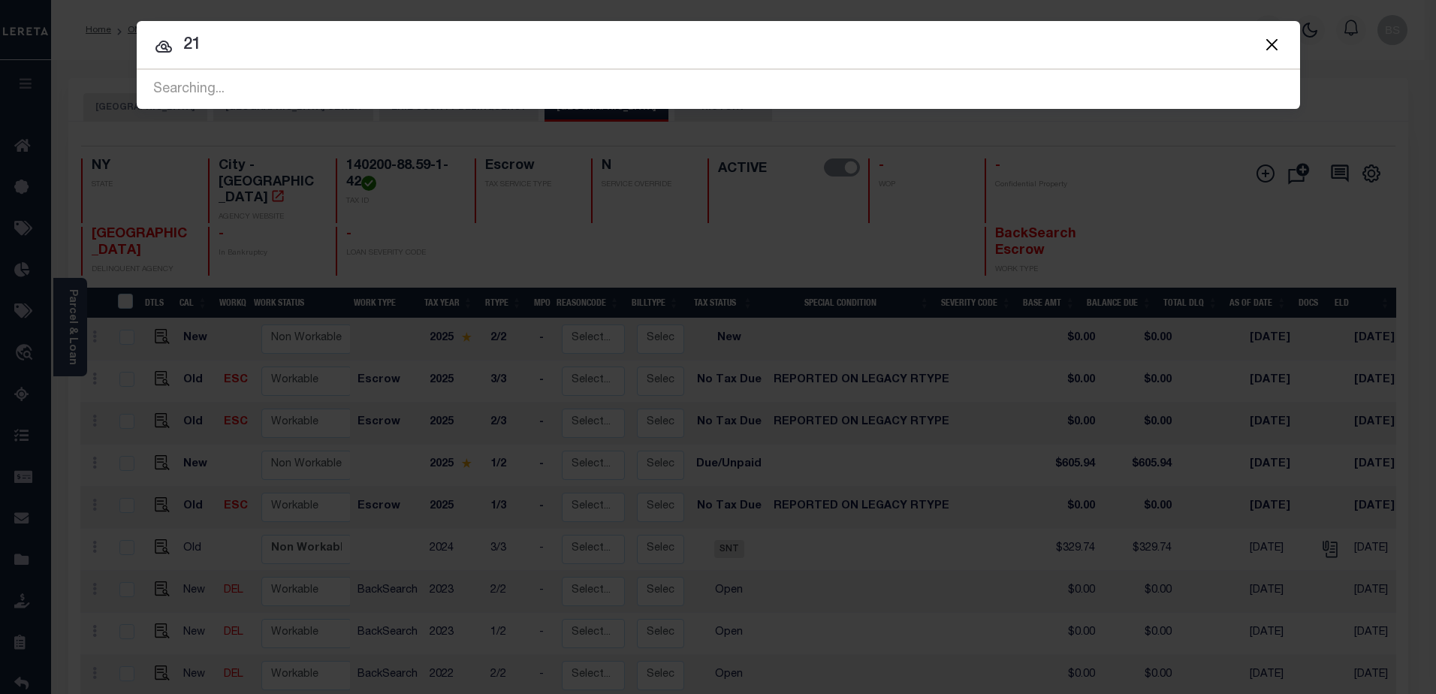
type input "2"
type input "140200-112.69-5-34"
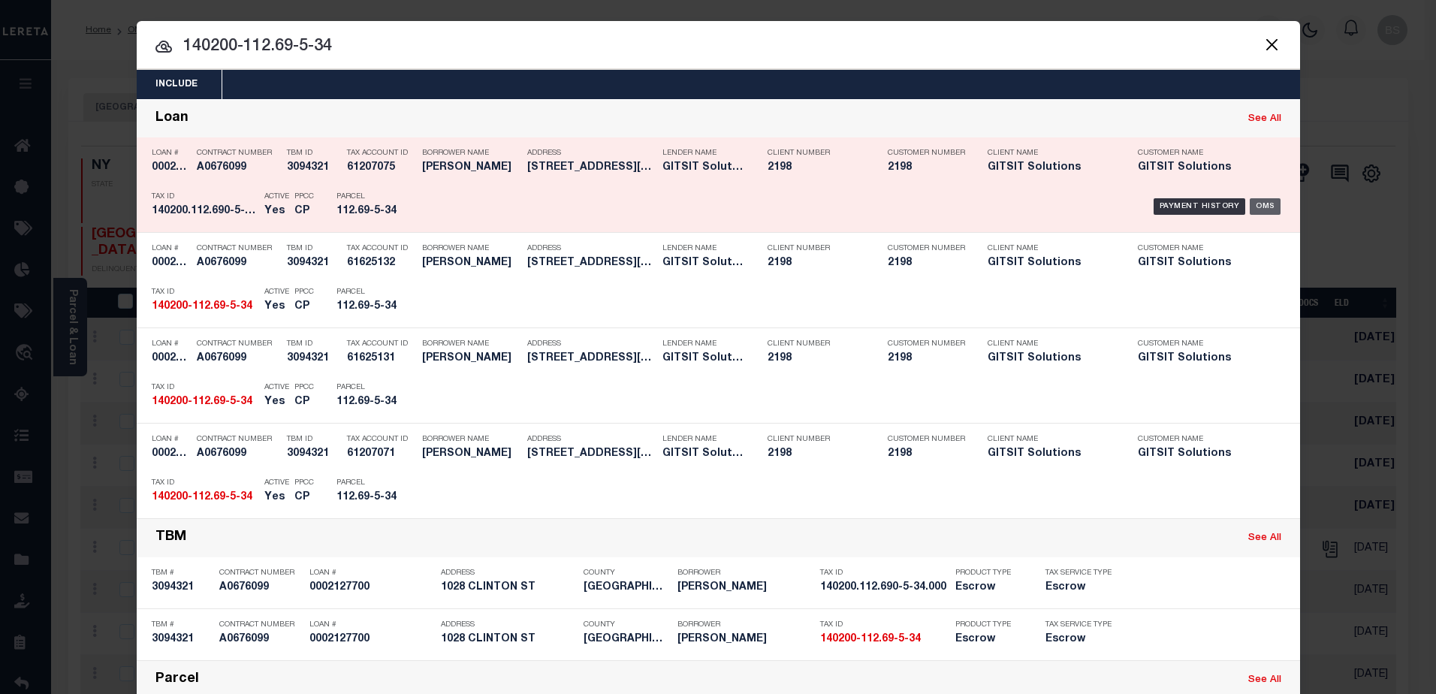
click at [1261, 207] on div "OMS" at bounding box center [1264, 206] width 31 height 17
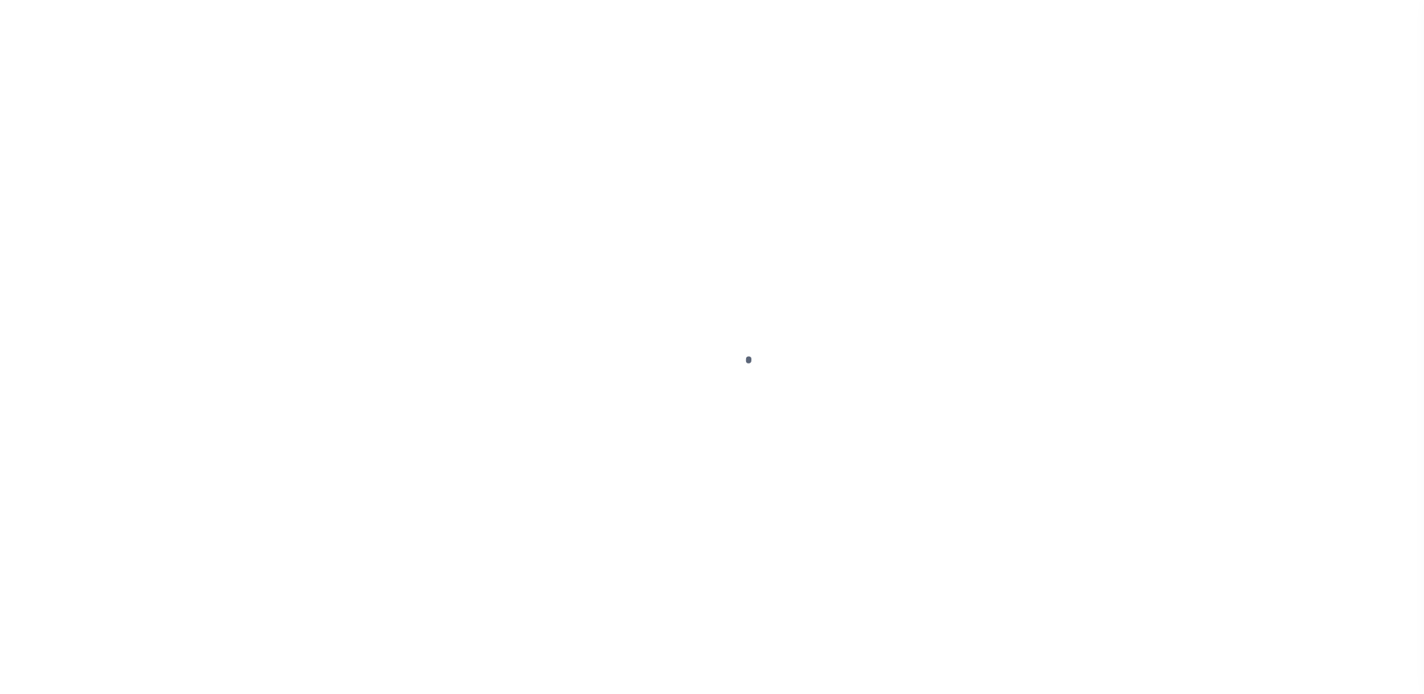
select select "DUE"
select select "Escrow"
select select
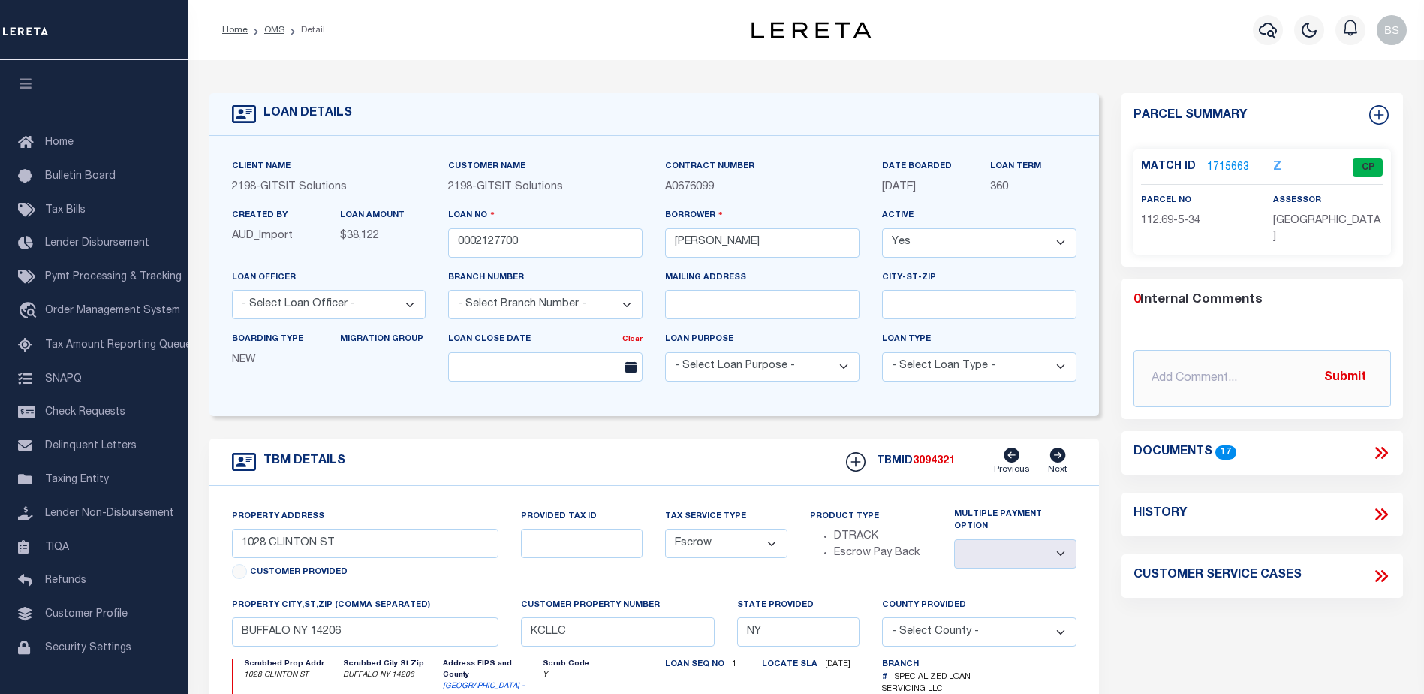
click at [1216, 167] on link "1715663" at bounding box center [1228, 168] width 42 height 16
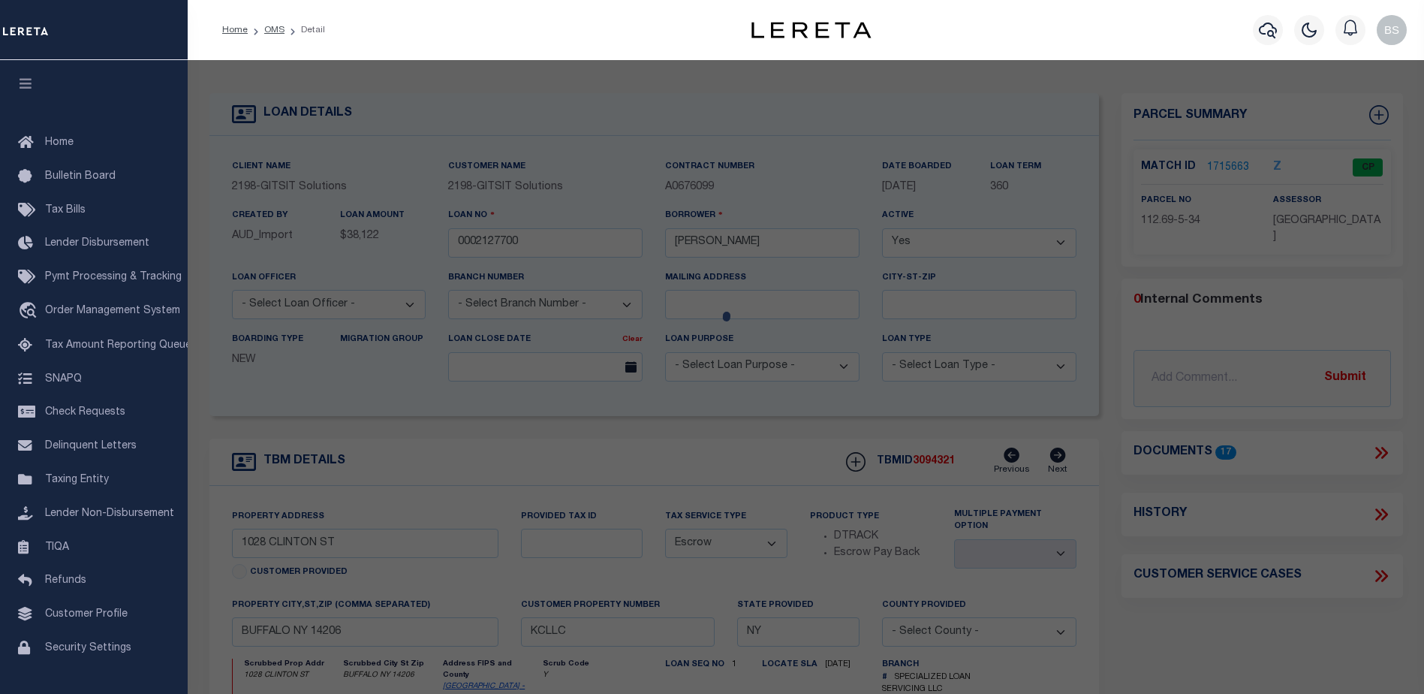
checkbox input "false"
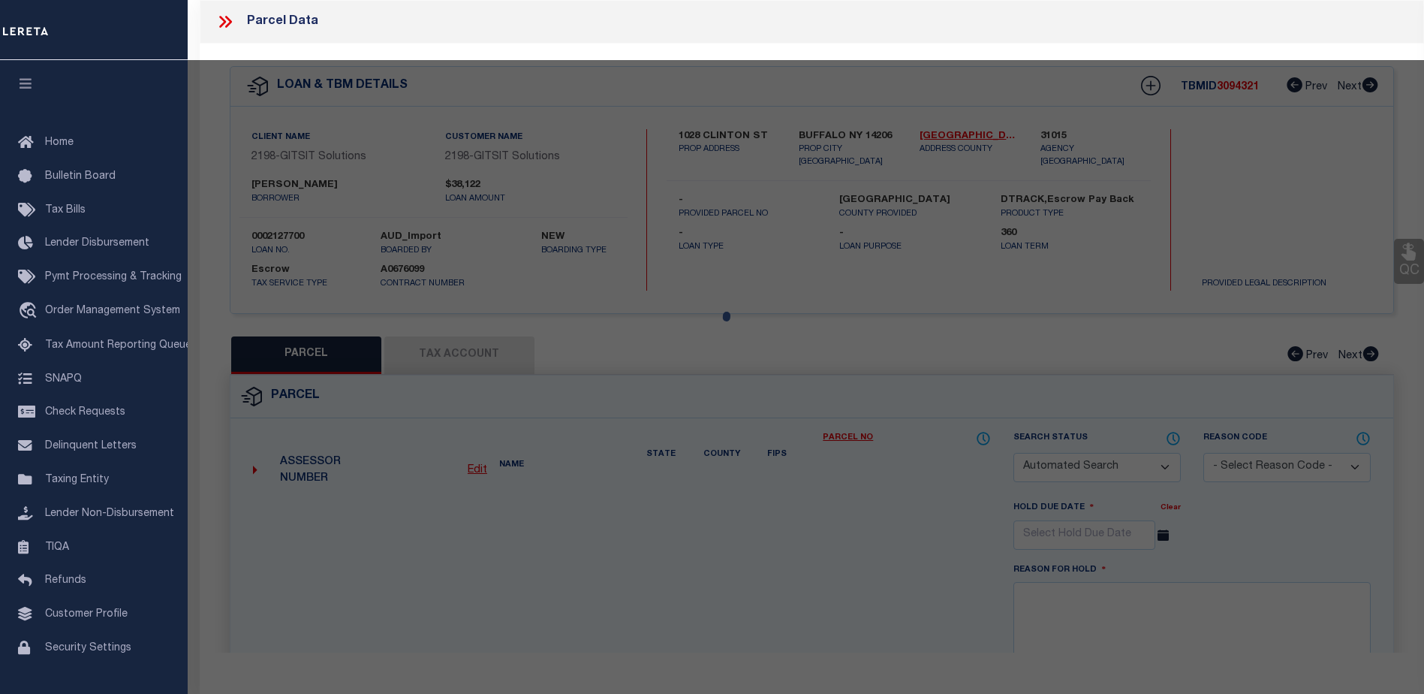
select select "CP"
type input "GREASART CHARLES R & DEE"
select select
type input "1028 CLINTON"
checkbox input "false"
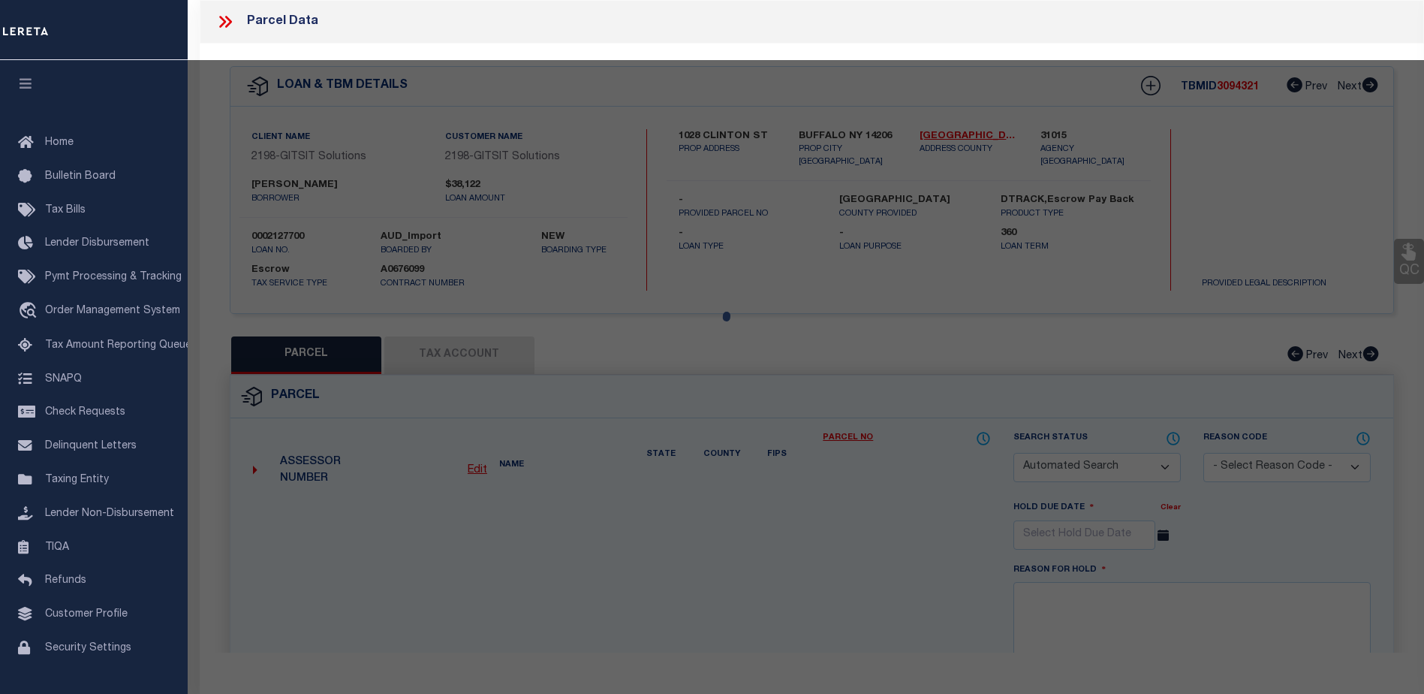
type input "BUFFALO ,NY ,14206"
type textarea "182. W [PERSON_NAME]"
type textarea "Tax ID Special Project"
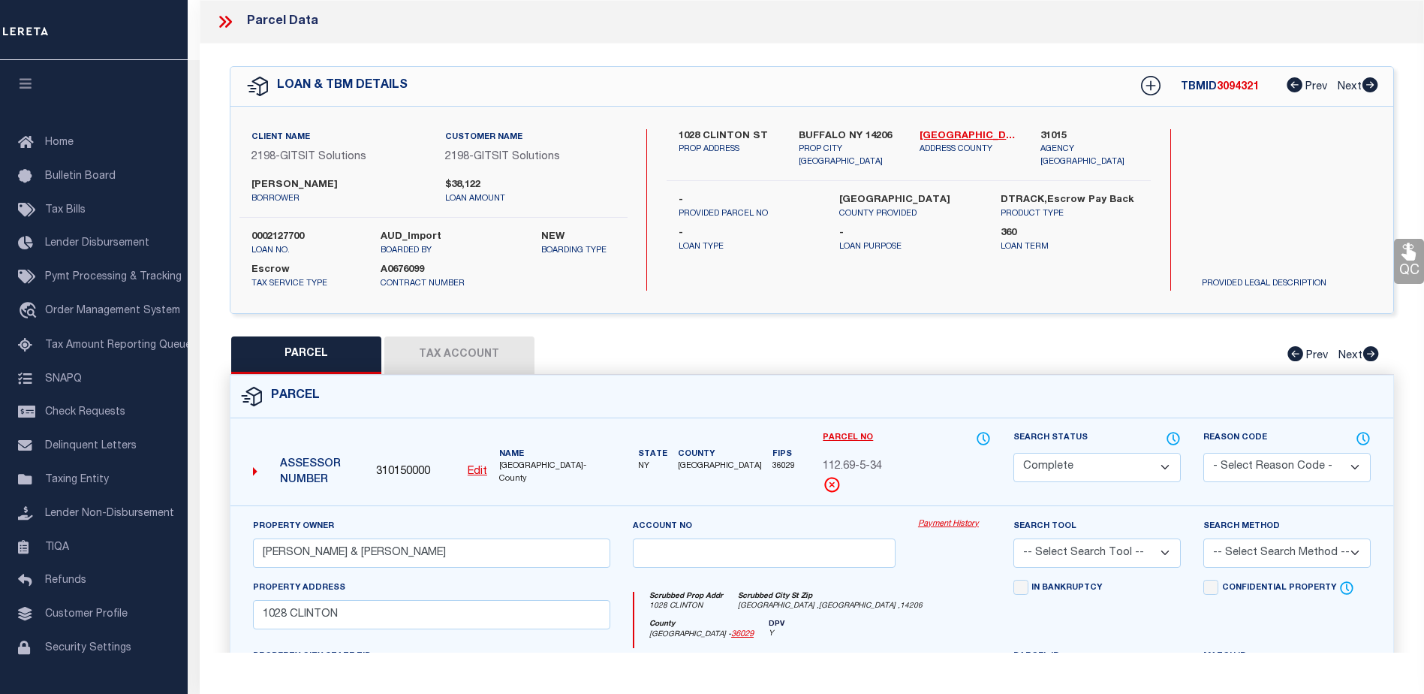
click at [939, 526] on link "Payment History" at bounding box center [954, 524] width 73 height 13
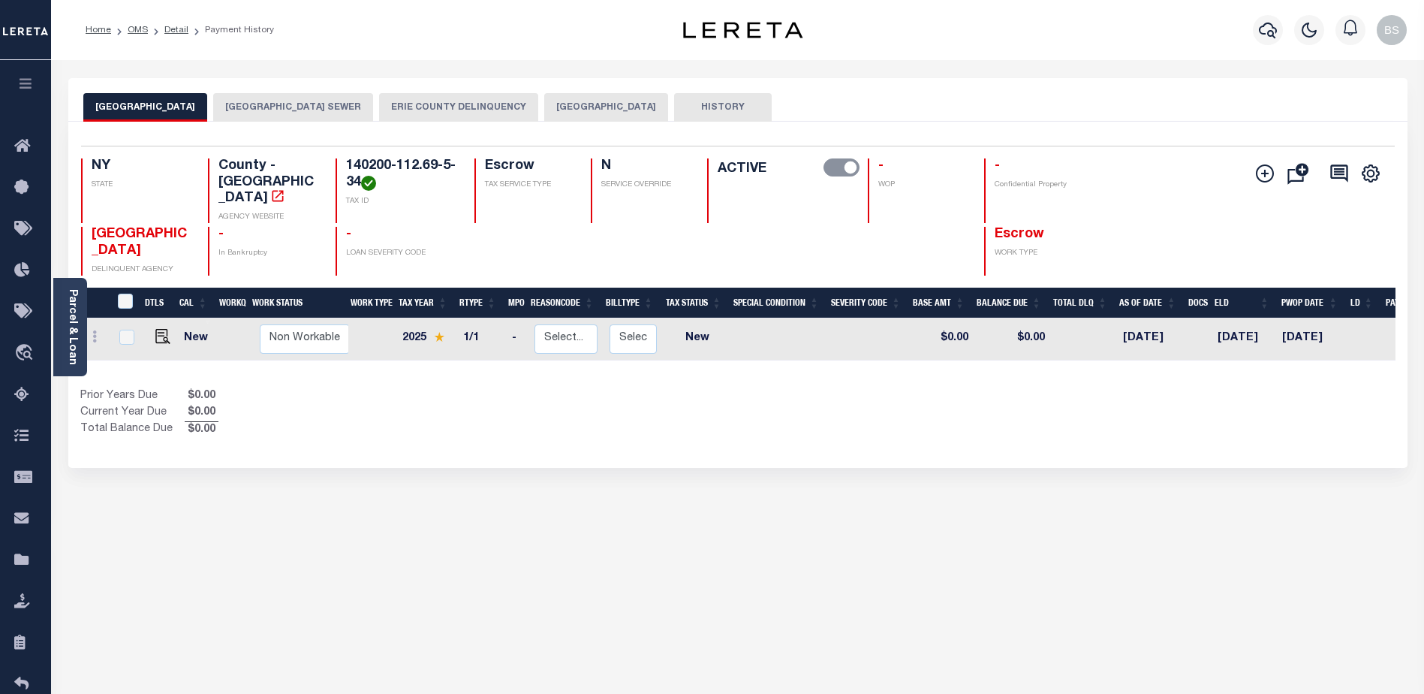
click at [594, 104] on button "[GEOGRAPHIC_DATA]" at bounding box center [606, 107] width 124 height 29
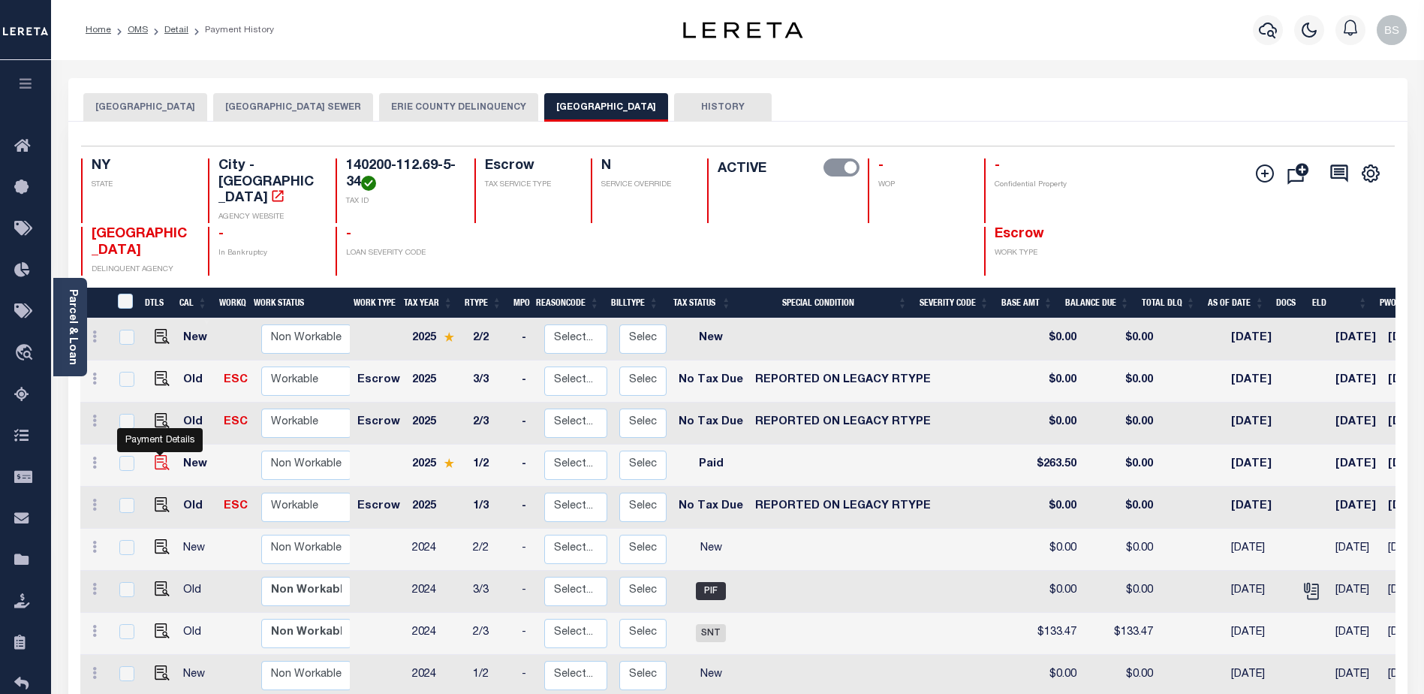
click at [156, 455] on img "" at bounding box center [162, 462] width 15 height 15
checkbox input "true"
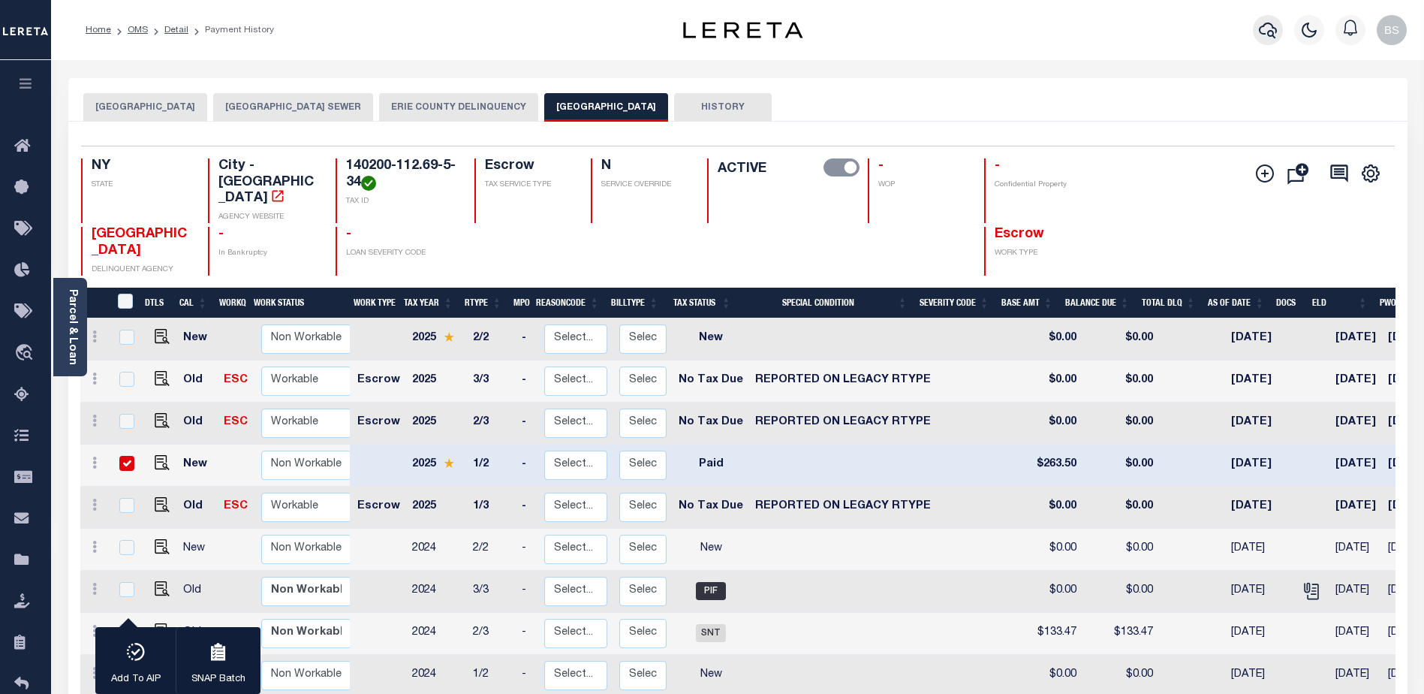
click at [1266, 31] on icon "button" at bounding box center [1268, 30] width 18 height 18
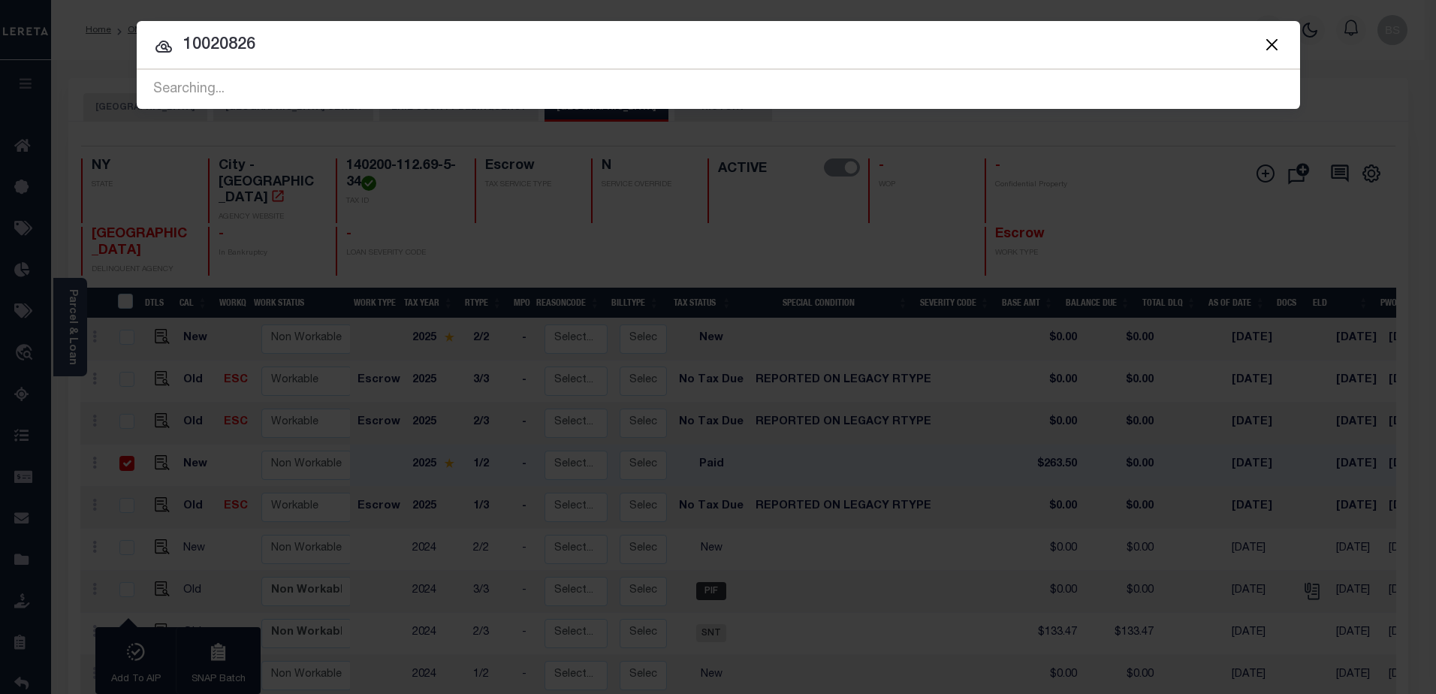
type input "10020826"
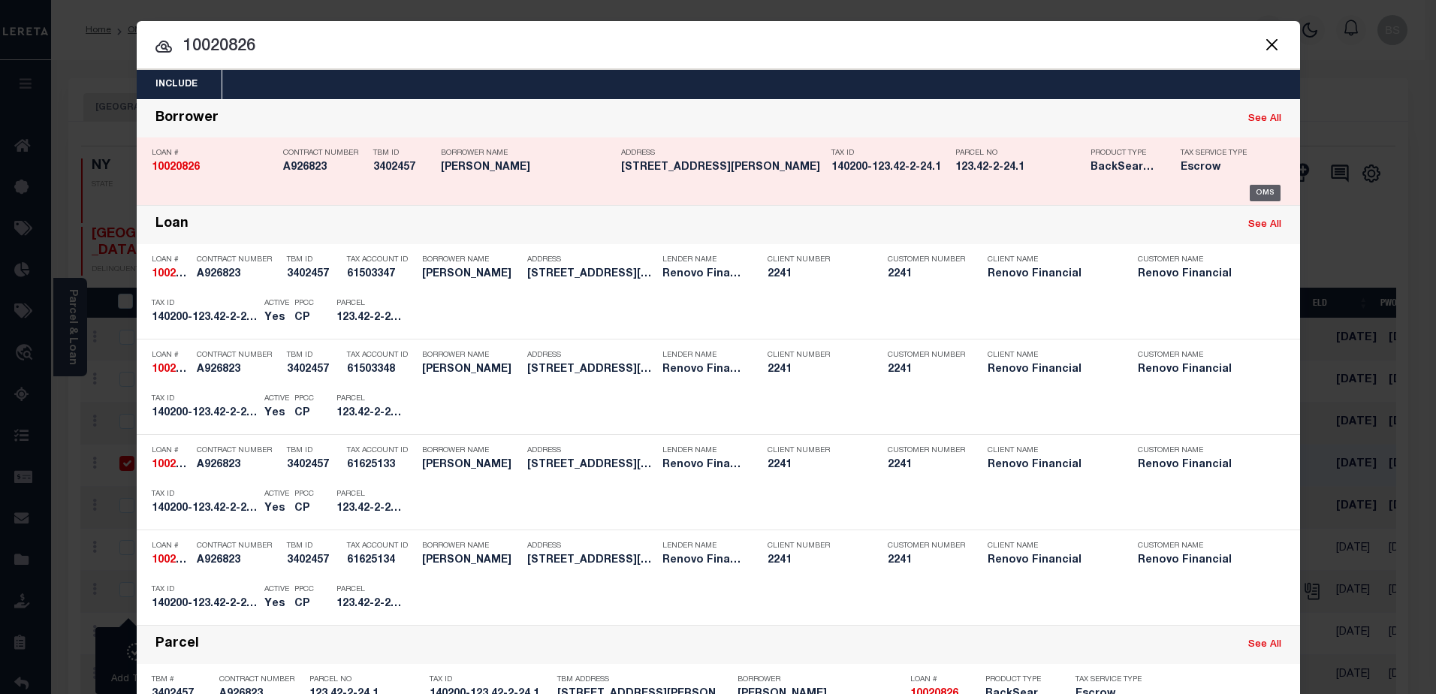
click at [1250, 198] on div "OMS" at bounding box center [1264, 193] width 31 height 17
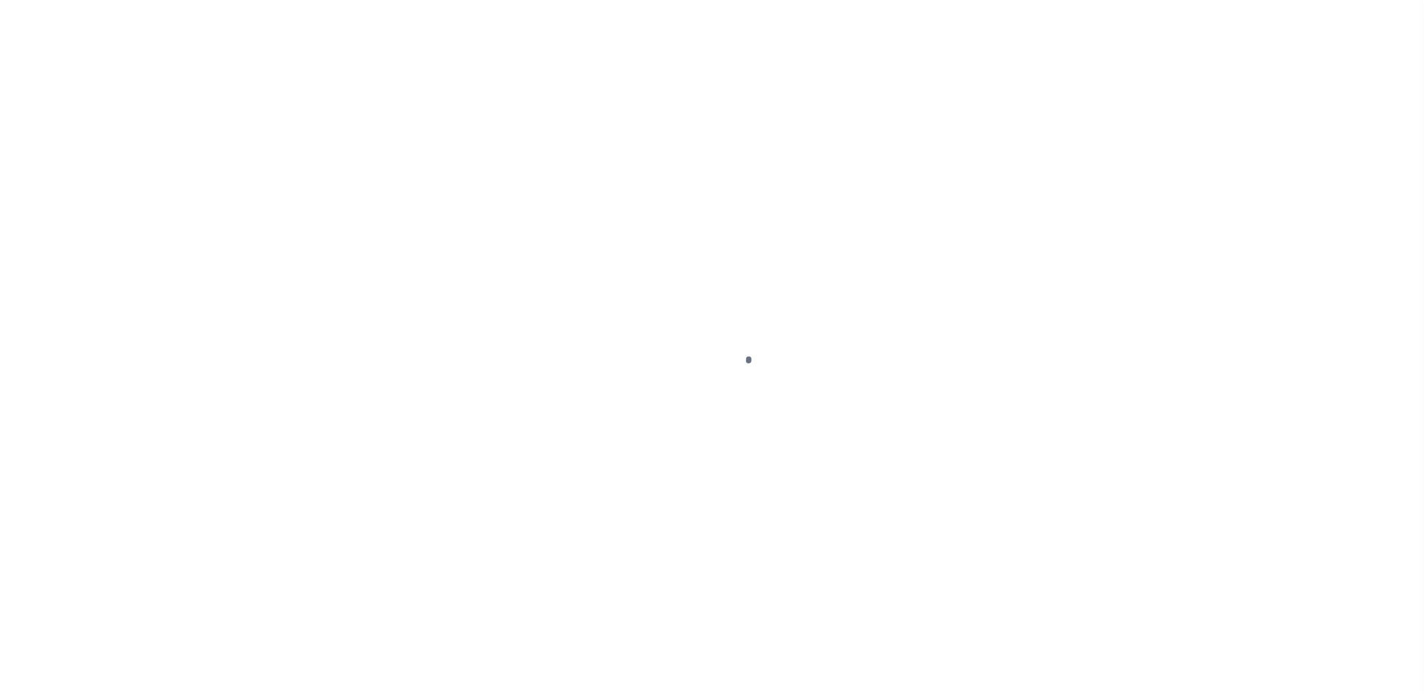
select select "PYD"
select select "10"
select select "Escrow"
type input "164 [PERSON_NAME] ST"
type input "140200123.42-2-24.1"
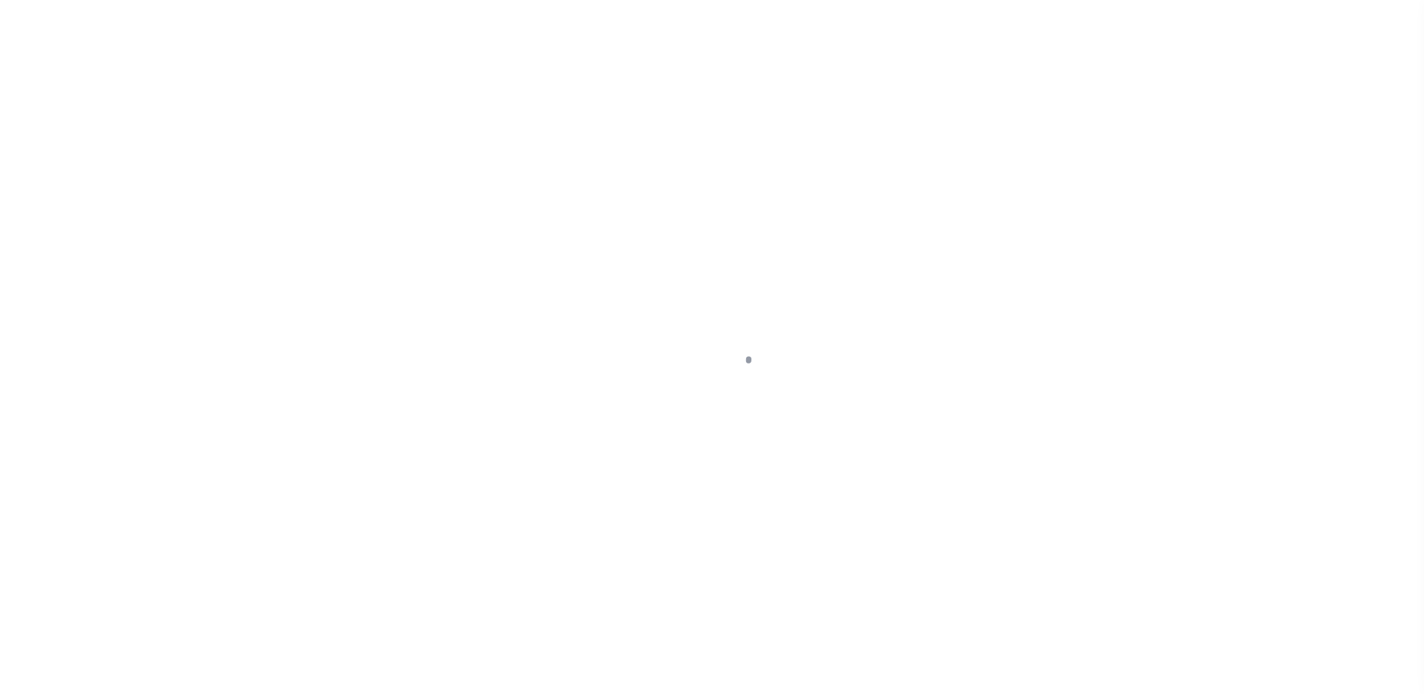
type input "[GEOGRAPHIC_DATA], NY 14206"
type input "a0kUS000007eO4P"
type input "NY"
select select
type textarea "Liability Limited to Customer Provided Parcel"
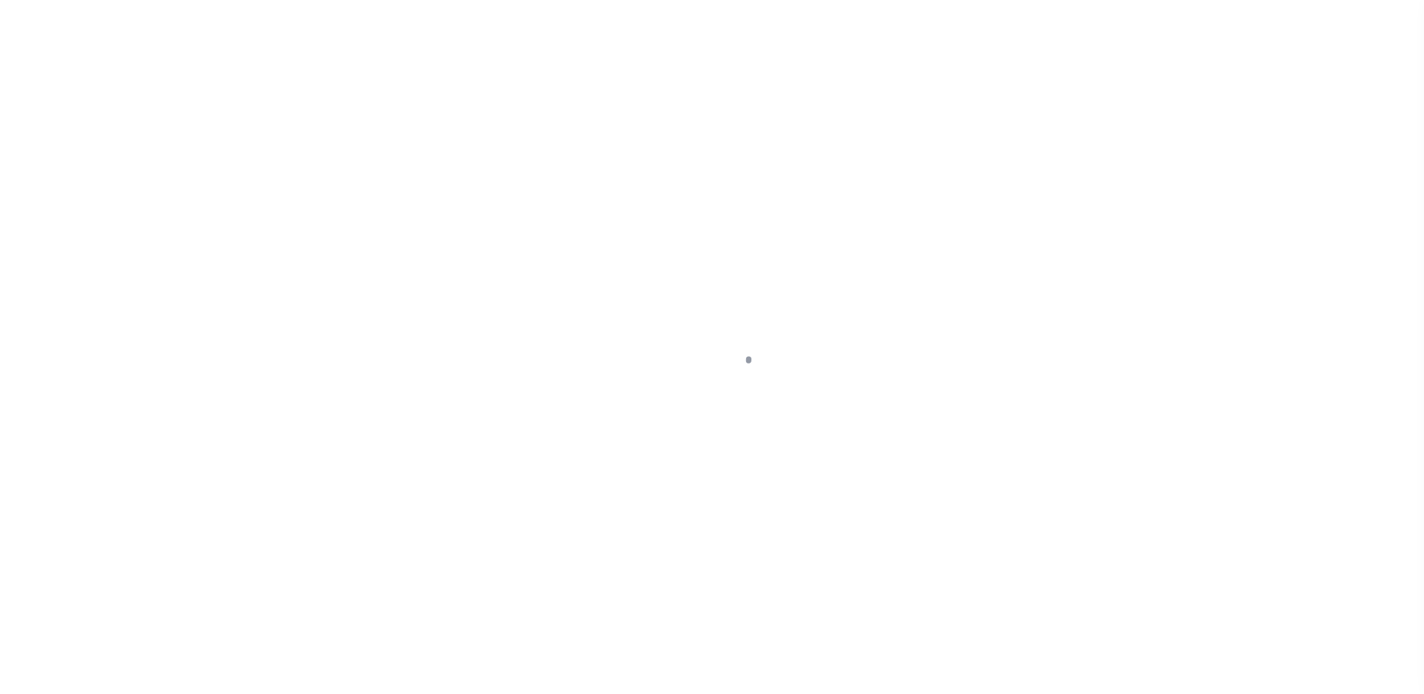
select select "14701"
select select "25067"
select select
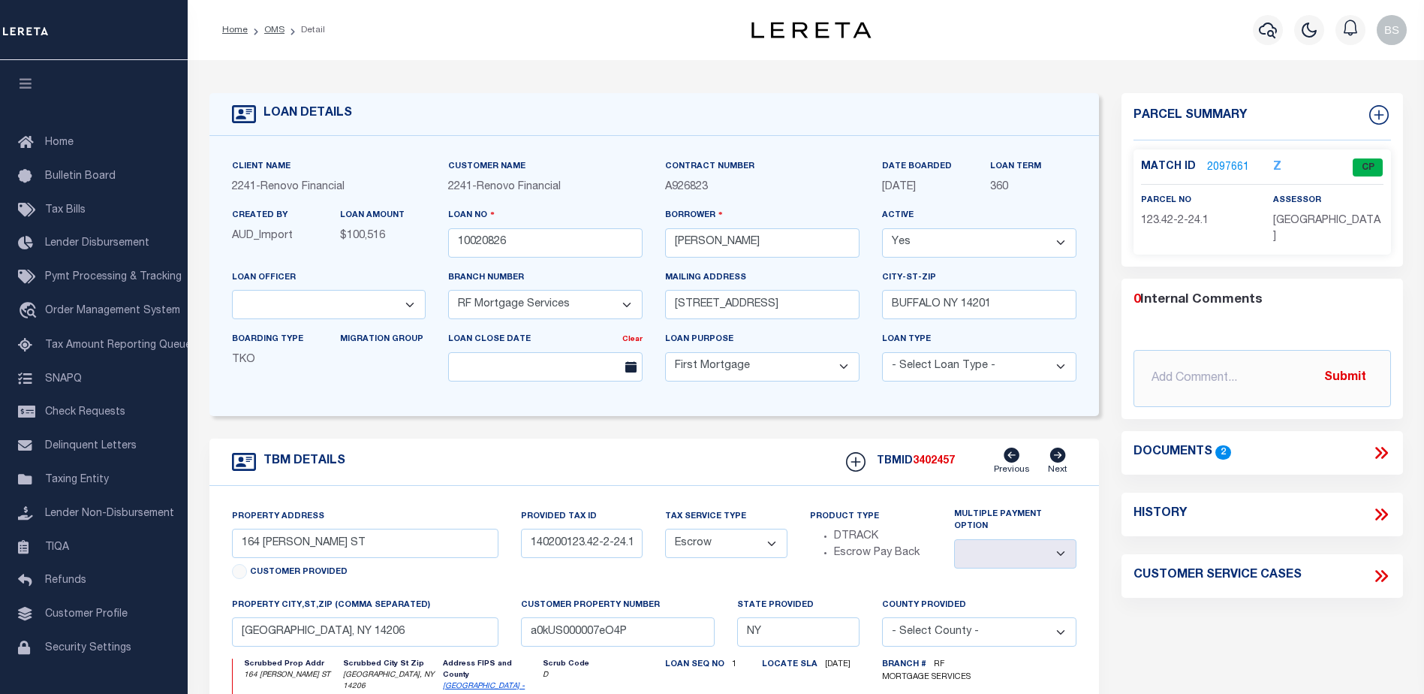
click at [1230, 167] on link "2097661" at bounding box center [1228, 168] width 42 height 16
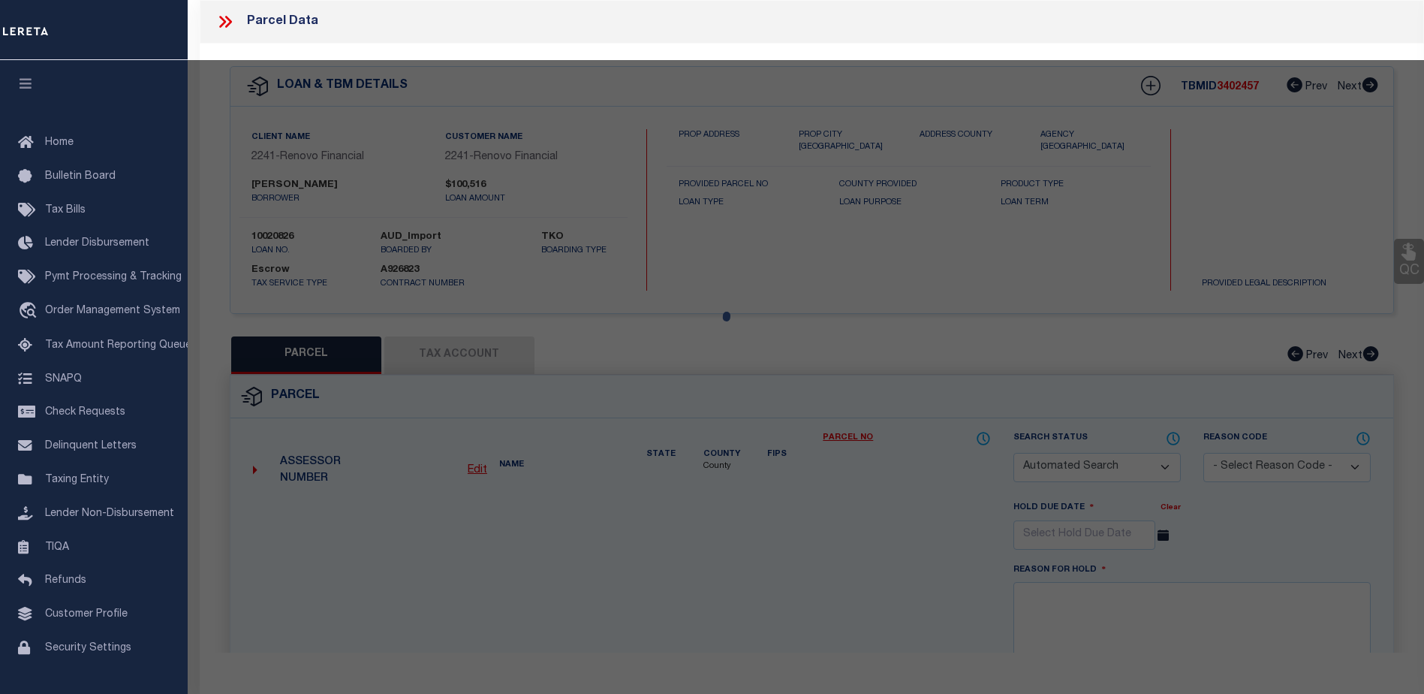
checkbox input "false"
select select "CP"
type input "[PERSON_NAME]"
select select "AGF"
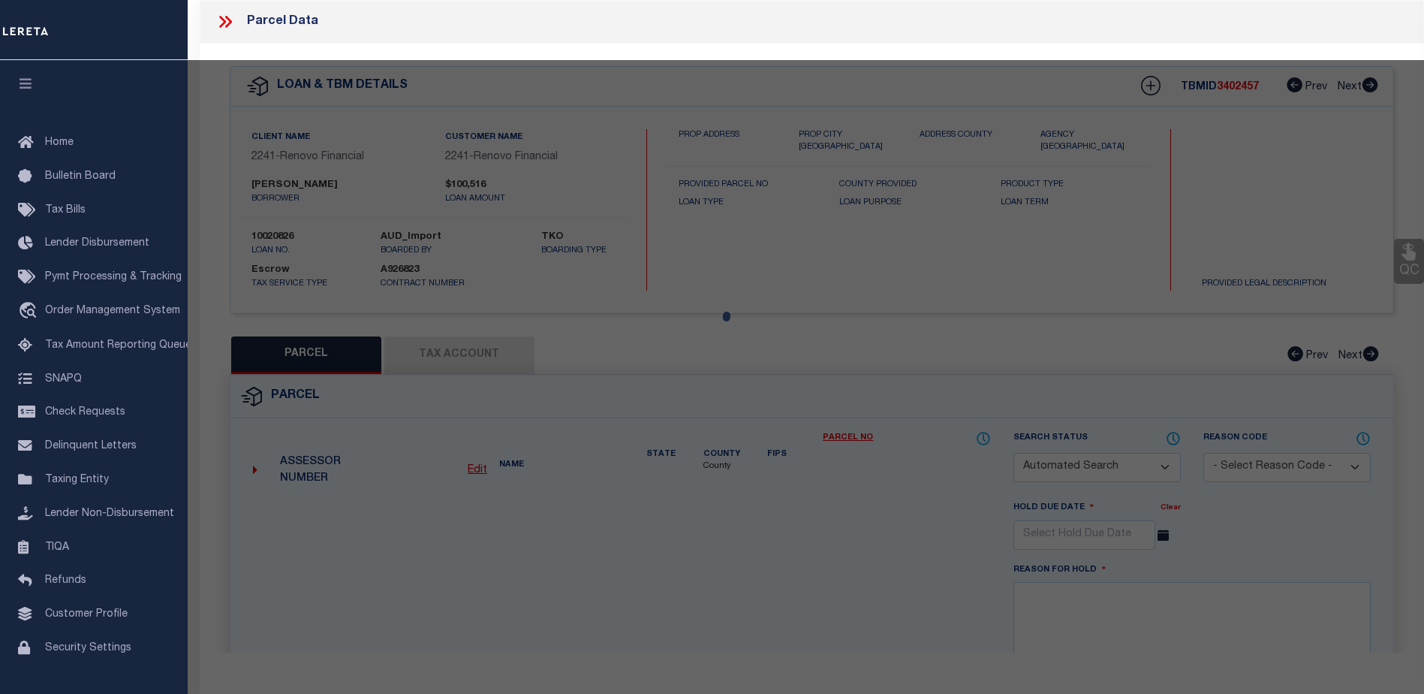
select select
type input "164 [PERSON_NAME] ST"
checkbox input "false"
type input "[GEOGRAPHIC_DATA], NY 14206"
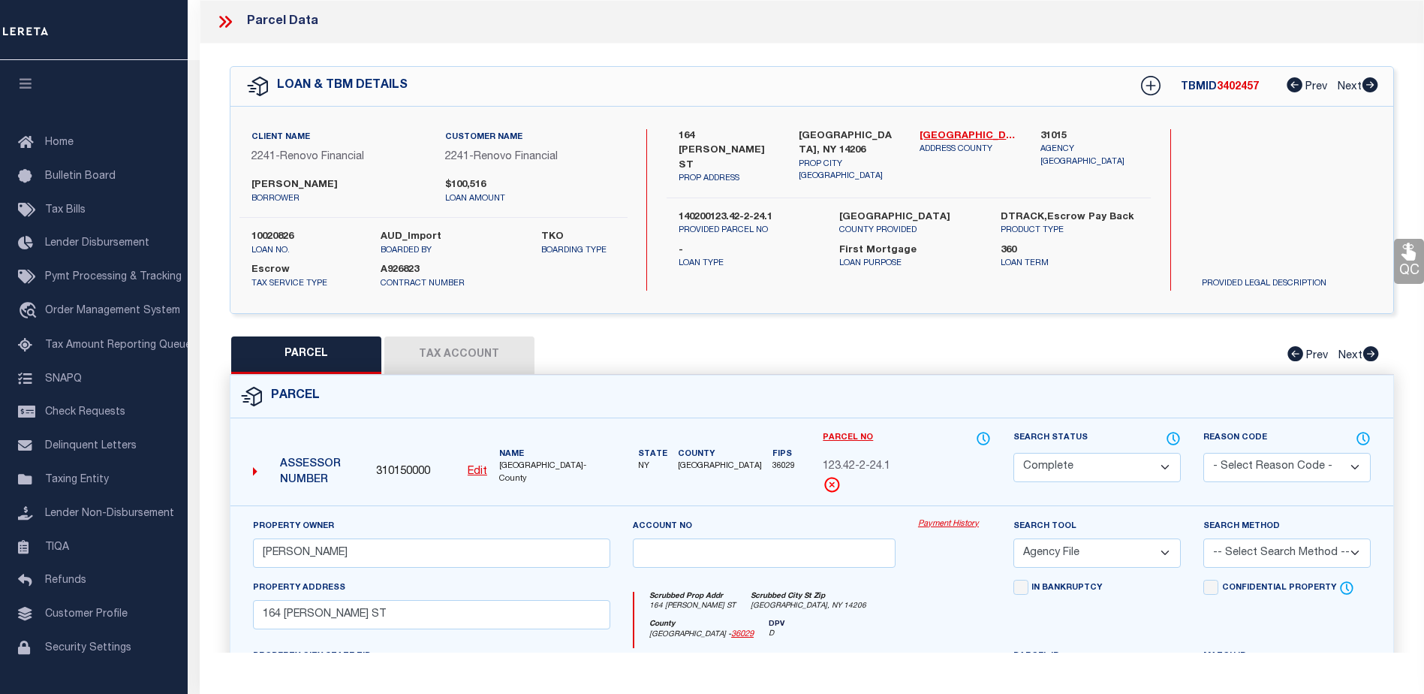
click at [957, 529] on link "Payment History" at bounding box center [954, 524] width 73 height 13
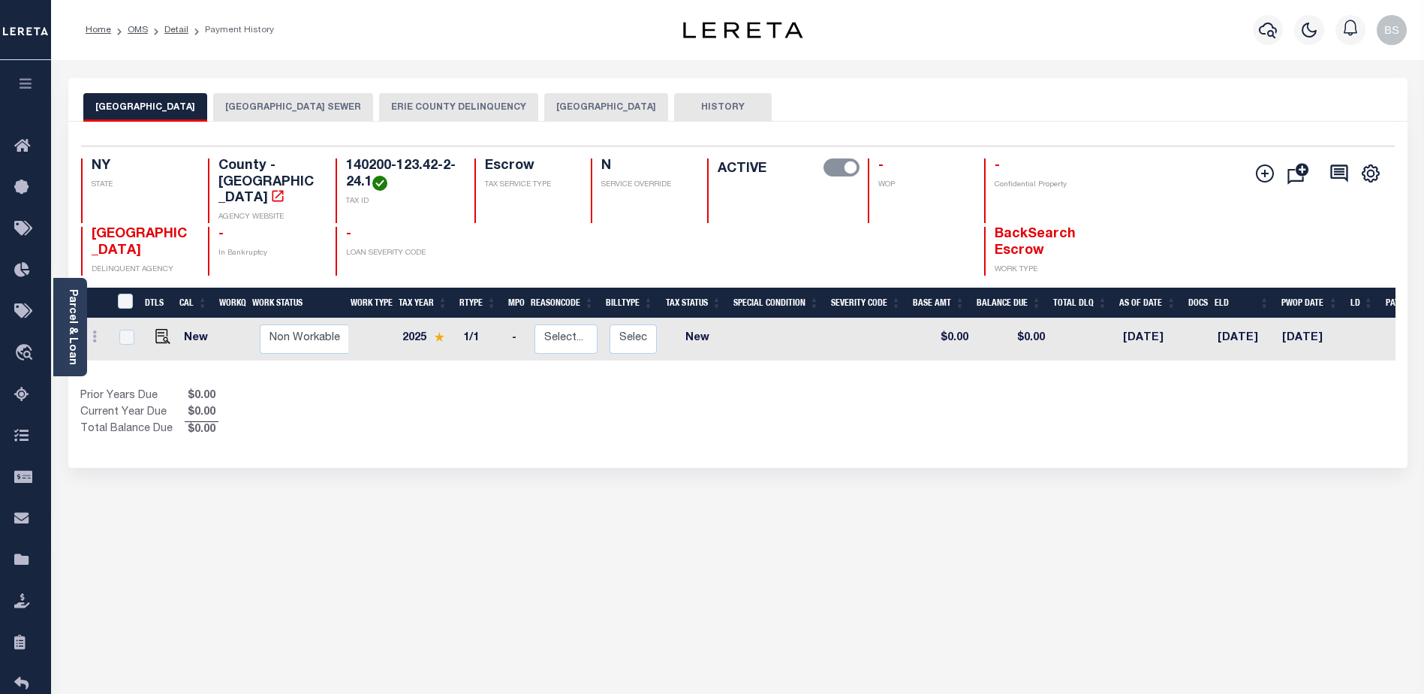
click at [629, 104] on button "[GEOGRAPHIC_DATA]" at bounding box center [606, 107] width 124 height 29
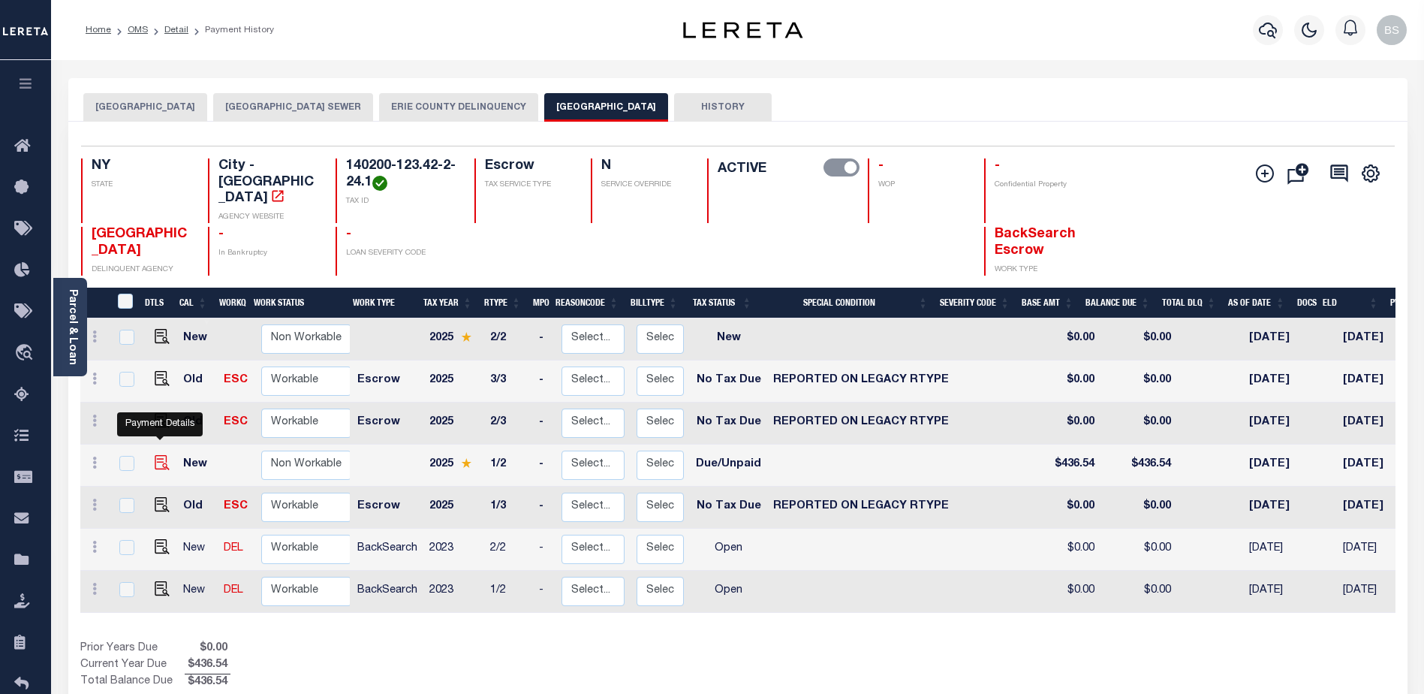
click at [159, 455] on img "" at bounding box center [162, 462] width 15 height 15
checkbox input "true"
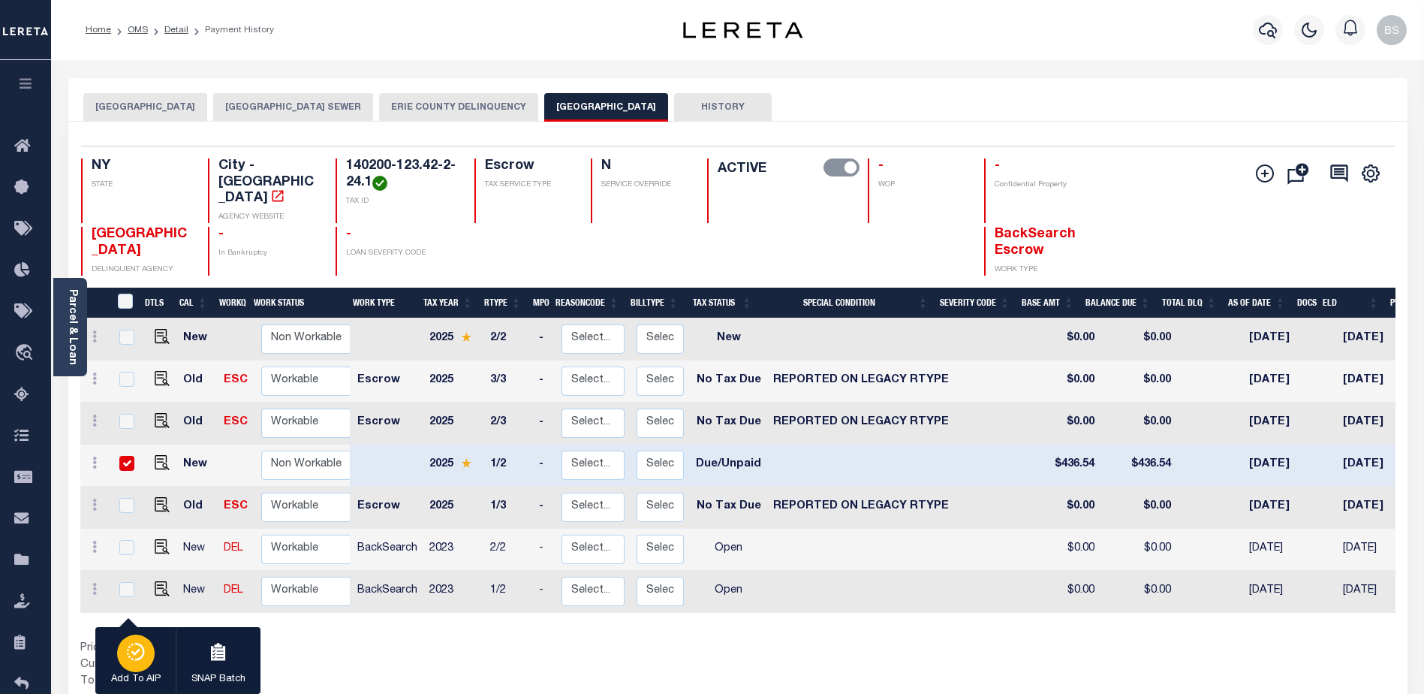
click at [131, 663] on div "button" at bounding box center [136, 653] width 38 height 38
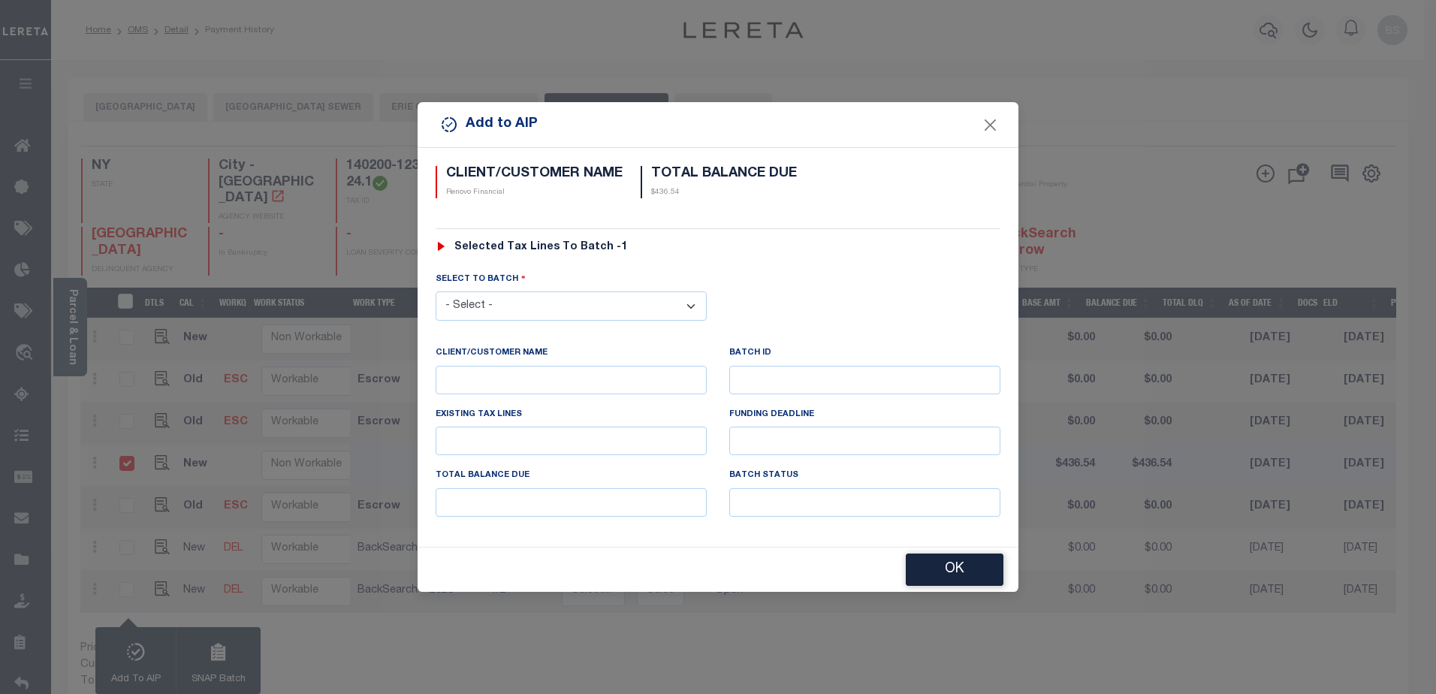
click at [695, 307] on select "- Select - 42380 42965 43235 43299 43683 44436 44450 44938 45028 45180 45253 45…" at bounding box center [570, 305] width 271 height 29
select select "45667"
click at [435, 291] on select "- Select - 42380 42965 43235 43299 43683 44436 44450 44938 45028 45180 45253 45…" at bounding box center [570, 305] width 271 height 29
click at [946, 565] on button "OK" at bounding box center [955, 570] width 98 height 32
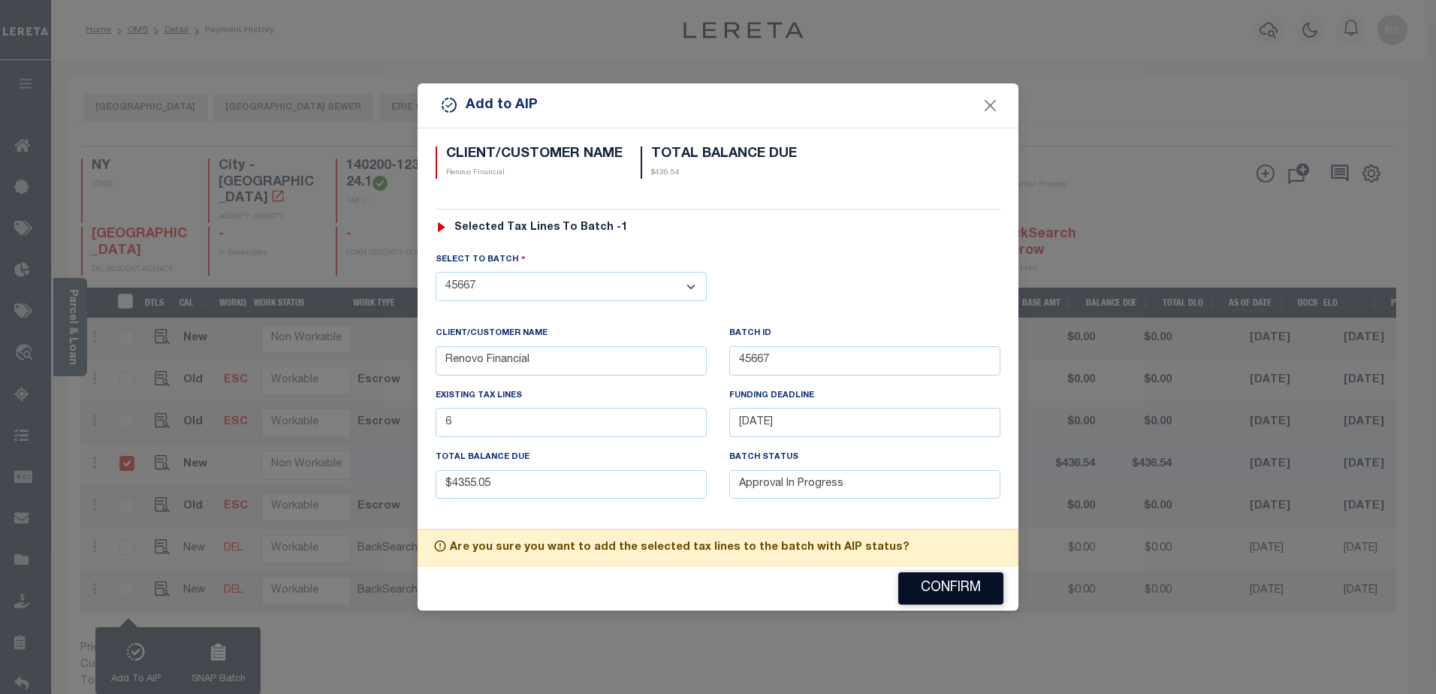
click at [946, 591] on button "Confirm" at bounding box center [950, 588] width 105 height 32
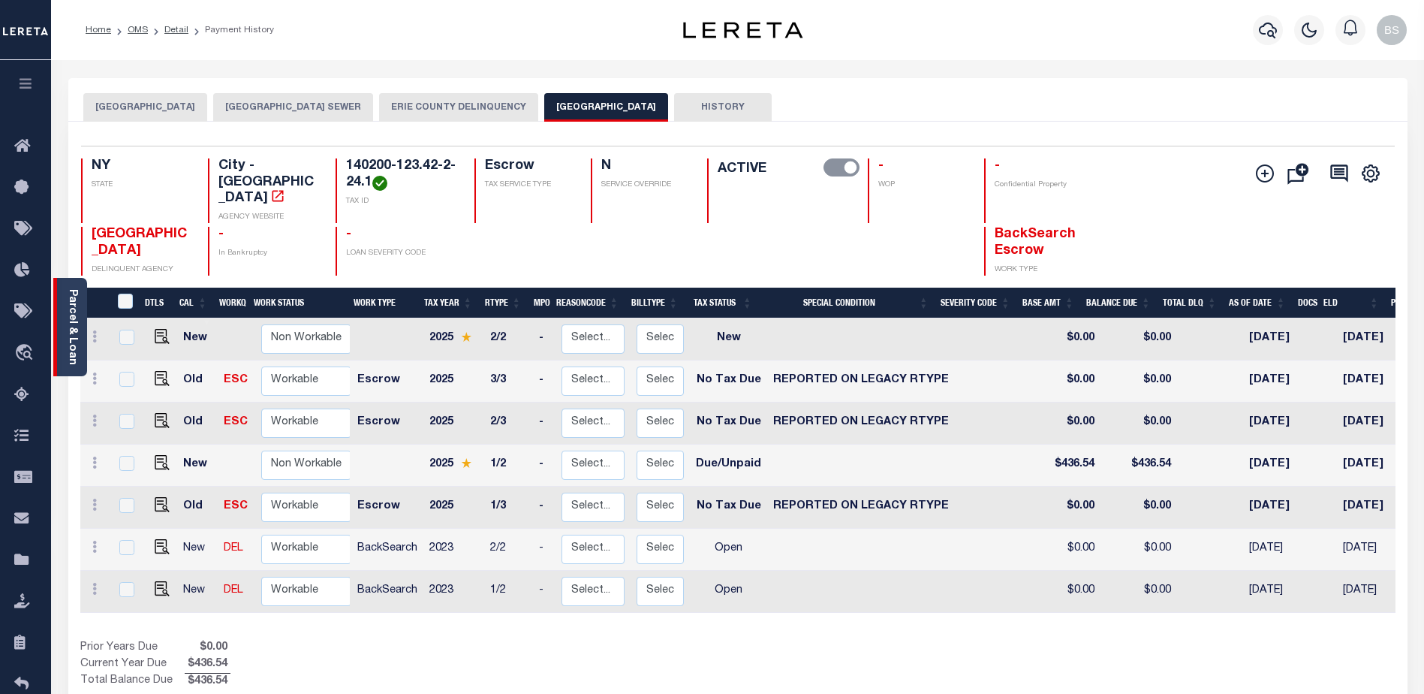
click at [59, 302] on div "Parcel & Loan" at bounding box center [70, 327] width 34 height 98
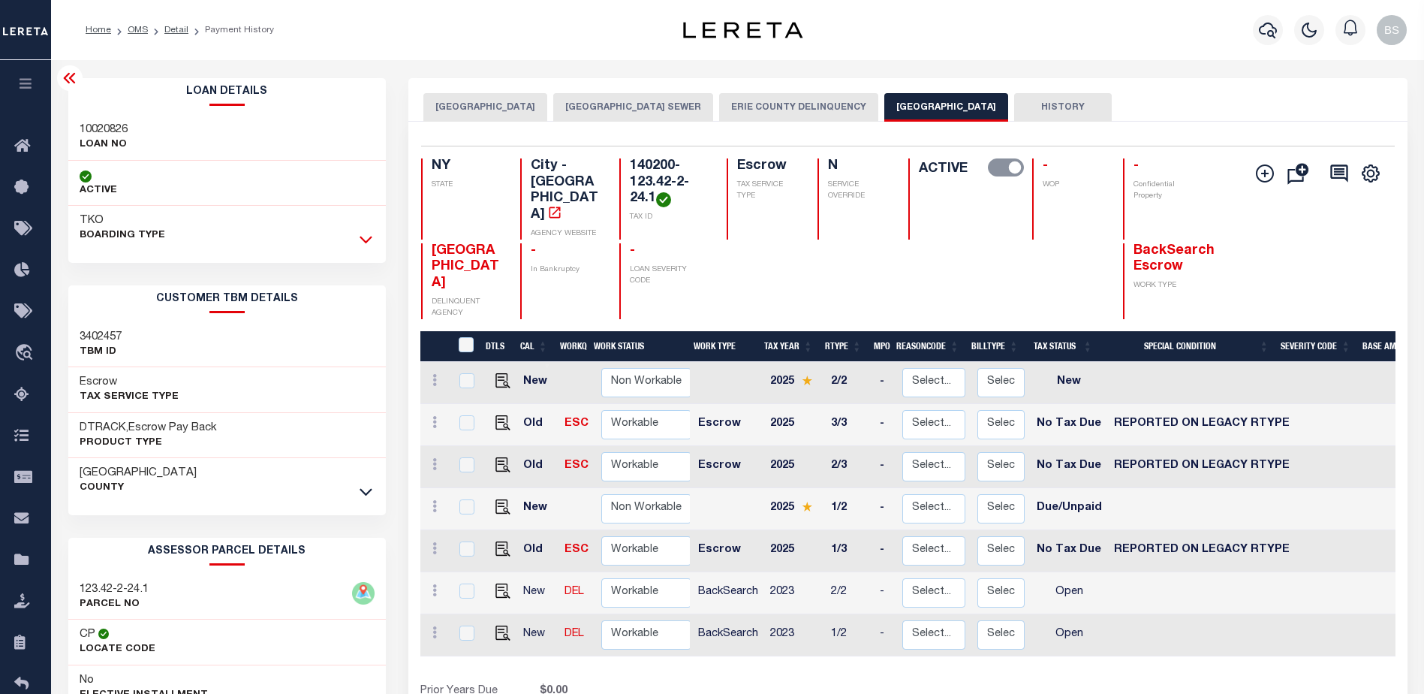
click at [363, 242] on icon at bounding box center [366, 241] width 13 height 8
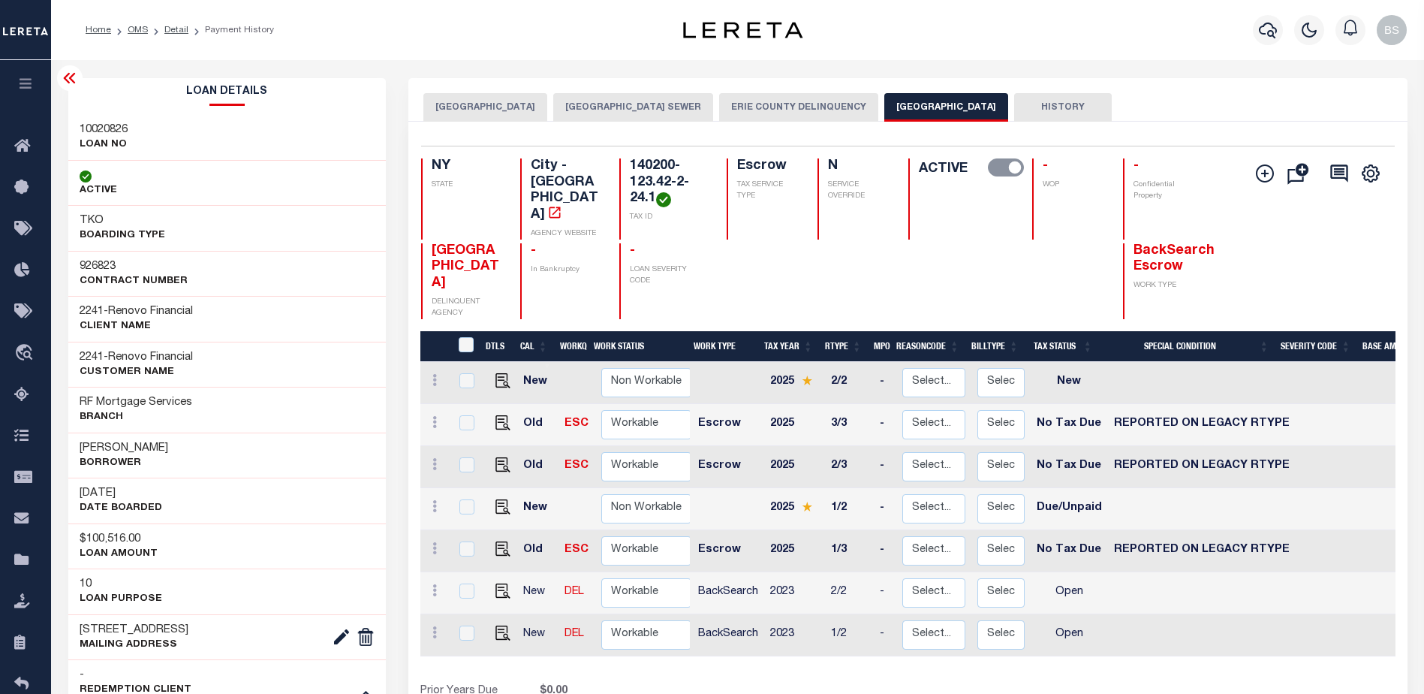
click at [72, 79] on icon at bounding box center [70, 78] width 18 height 18
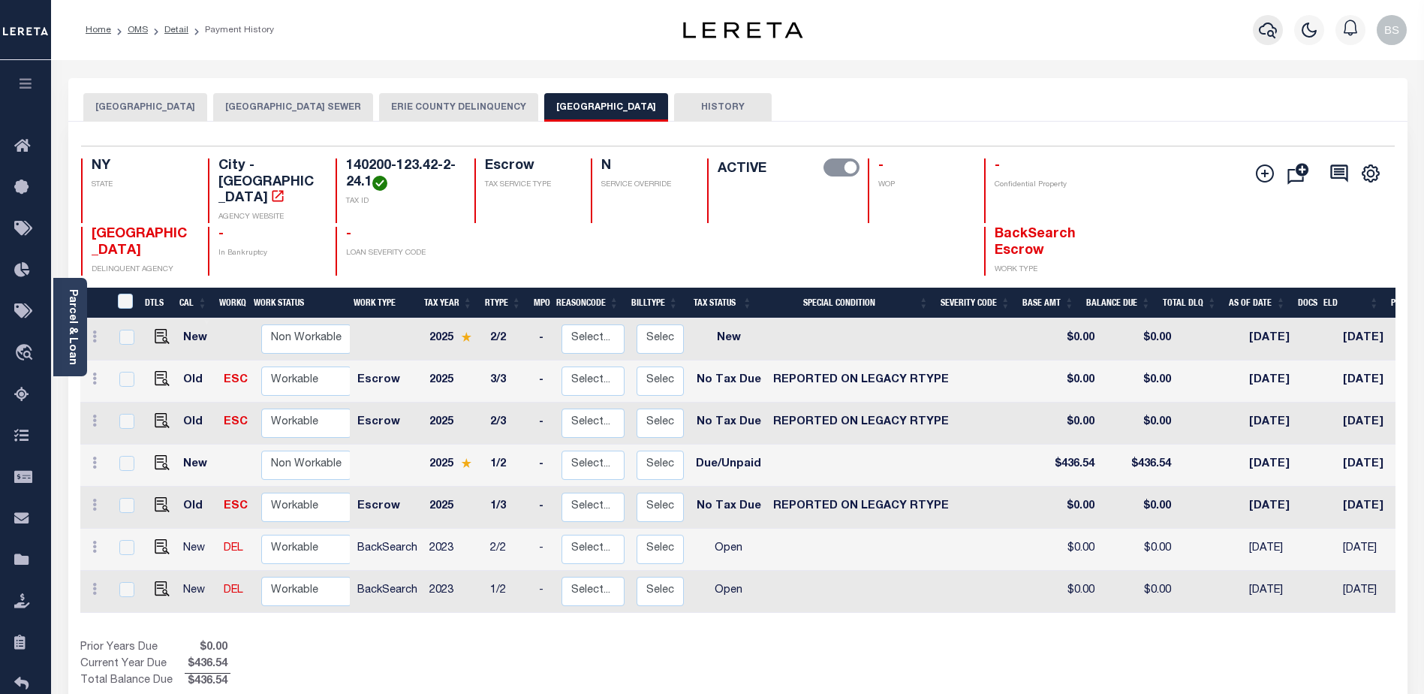
click at [1273, 29] on icon "button" at bounding box center [1268, 31] width 18 height 16
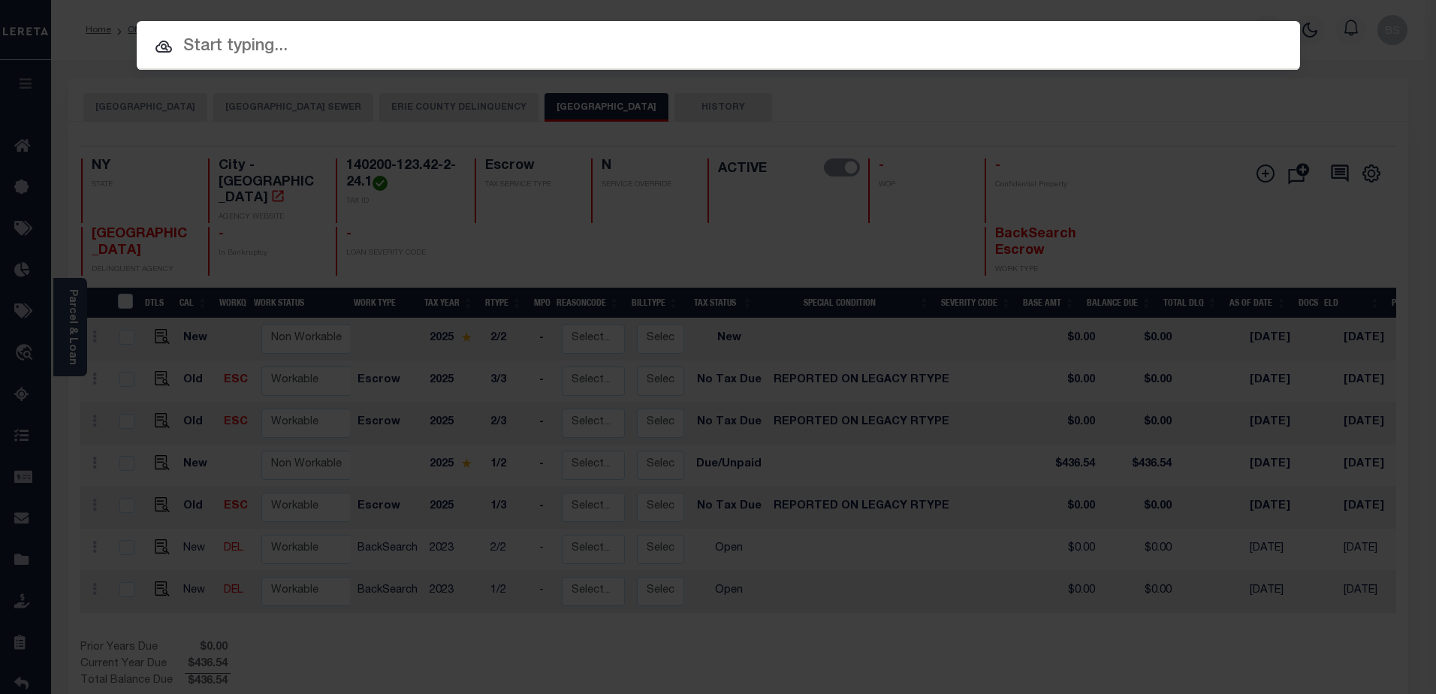
click at [707, 34] on input "text" at bounding box center [718, 47] width 1163 height 26
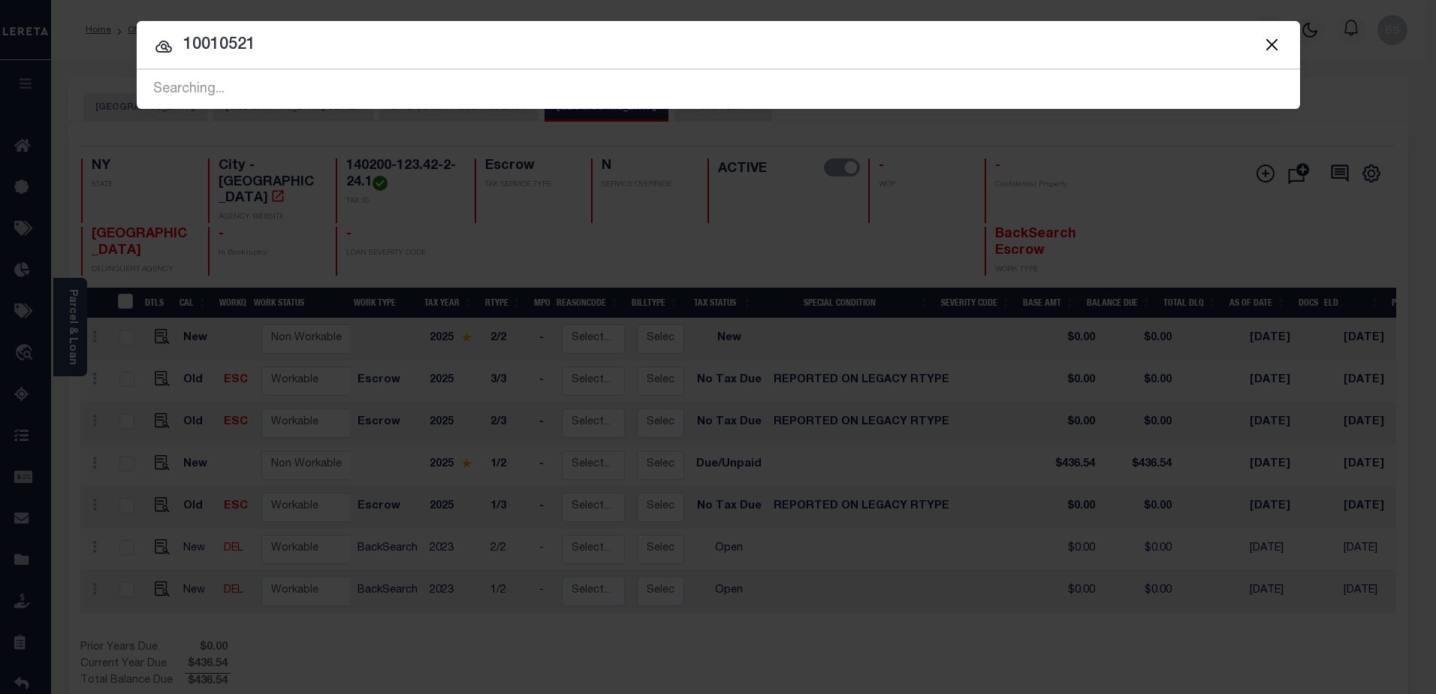
type input "10010521"
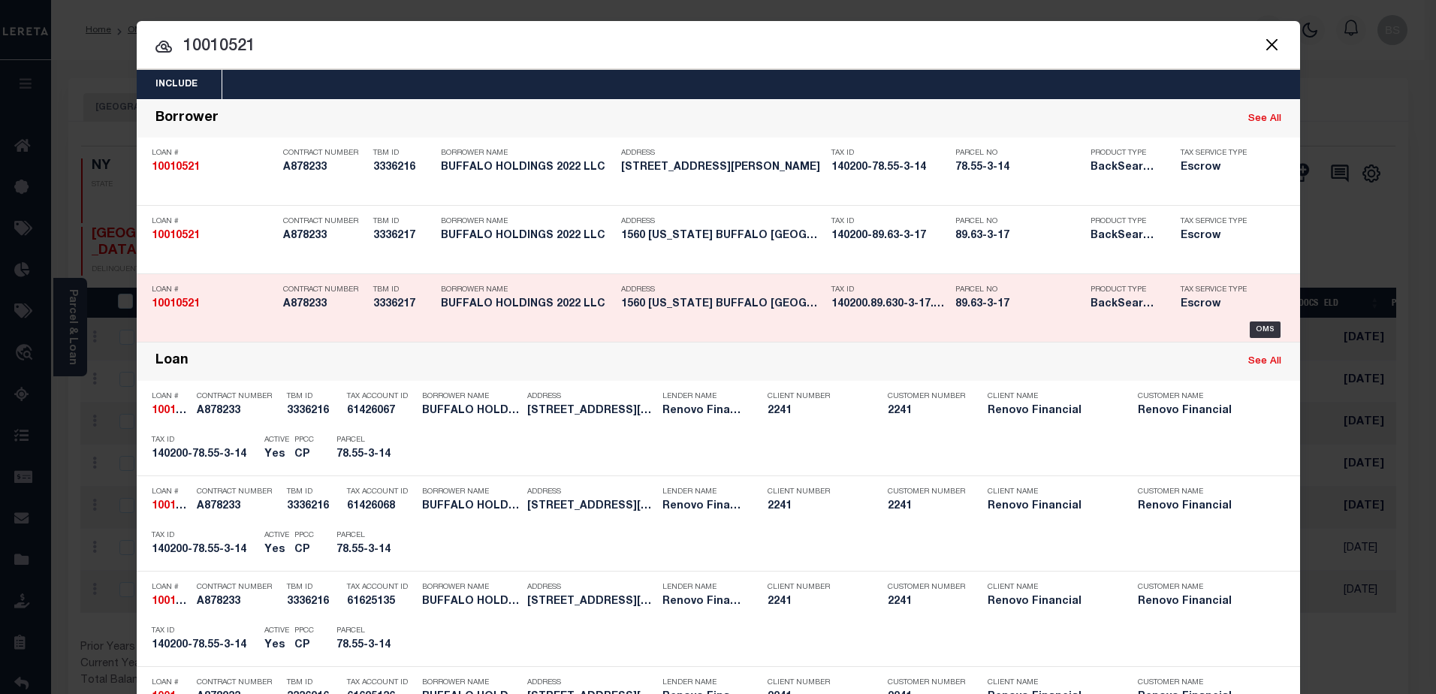
click at [1270, 321] on div "Loan # 10010521 Contract Number A878233 TBM ID 3336217 Borrower Name BUFFALO HO…" at bounding box center [718, 308] width 1156 height 60
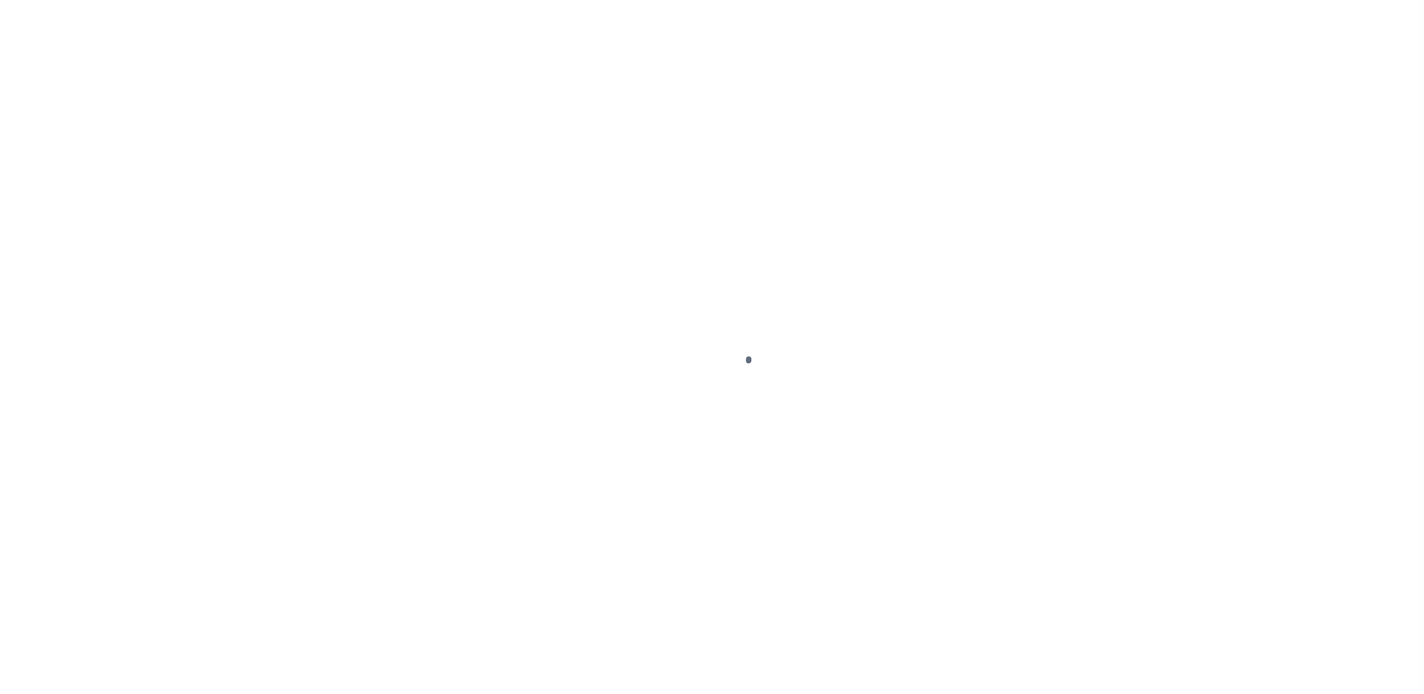
select select "DUE"
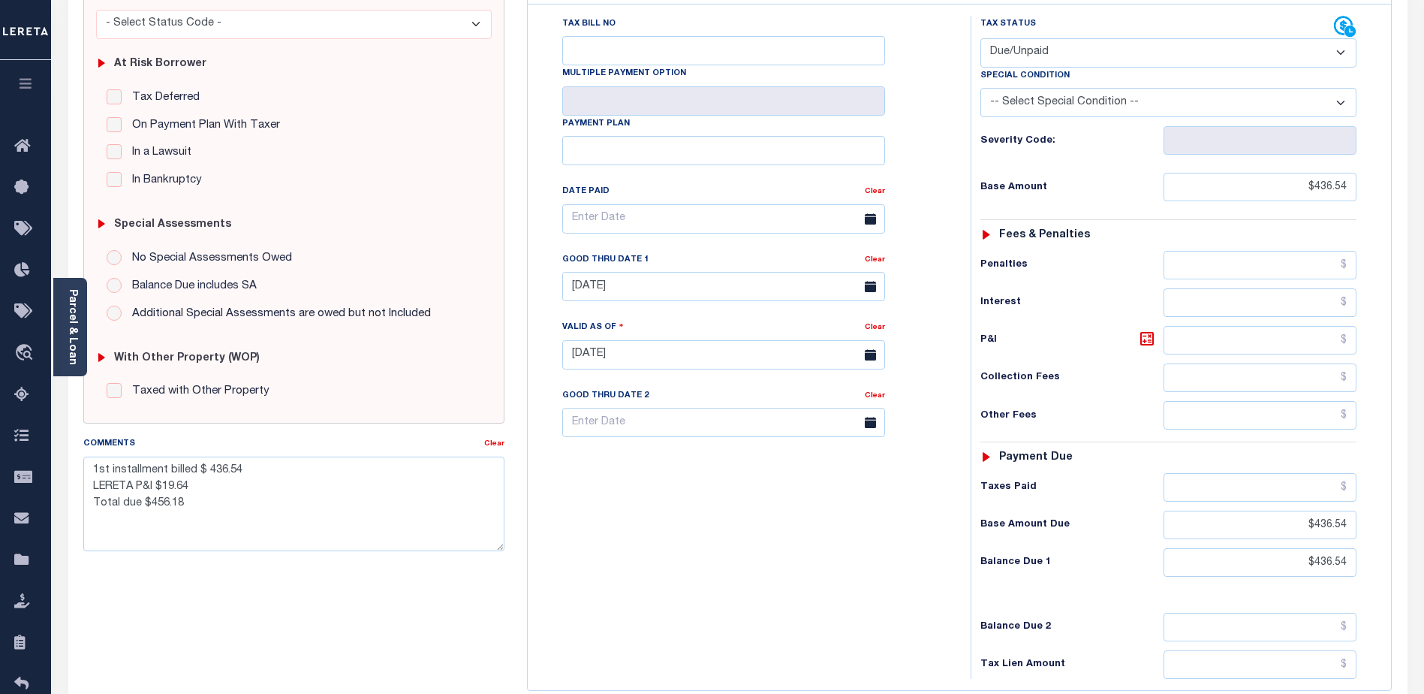
scroll to position [261, 0]
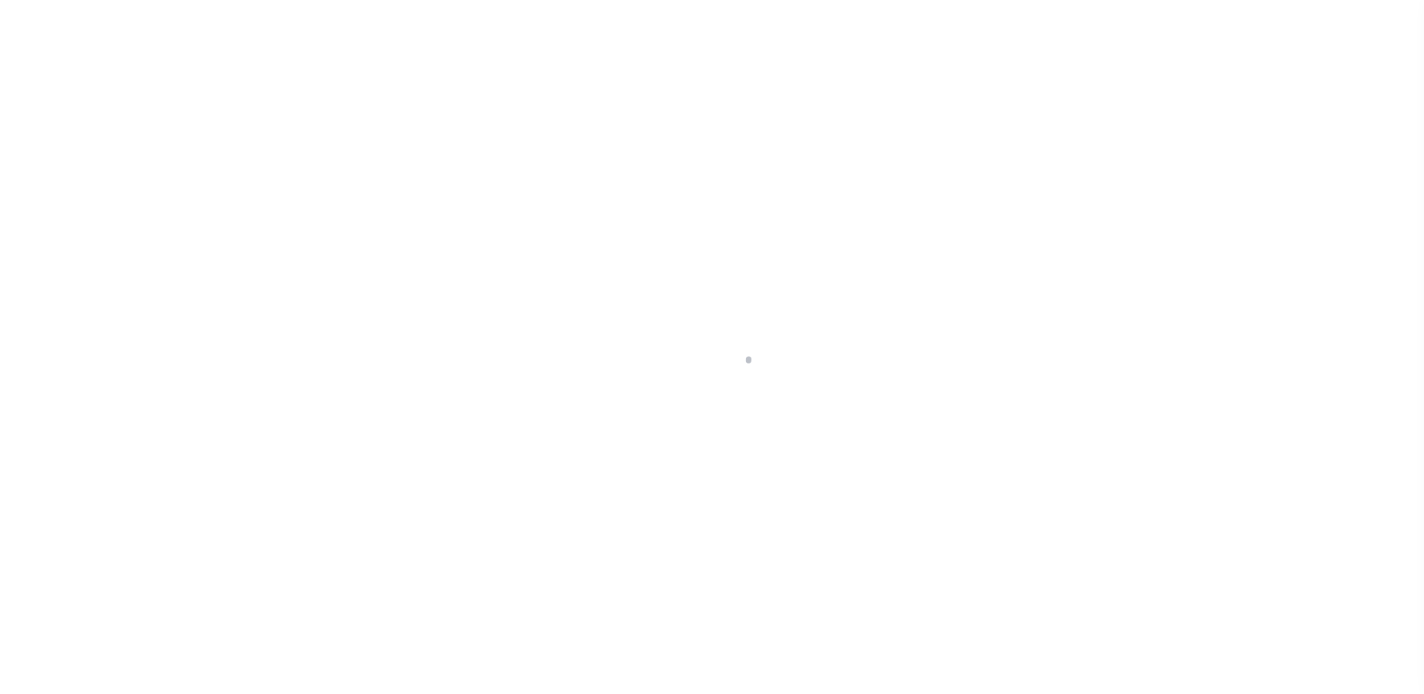
select select "25067"
select select "10"
select select "Escrow"
type input "1560 [US_STATE]"
type input "140200-89.63-3-17"
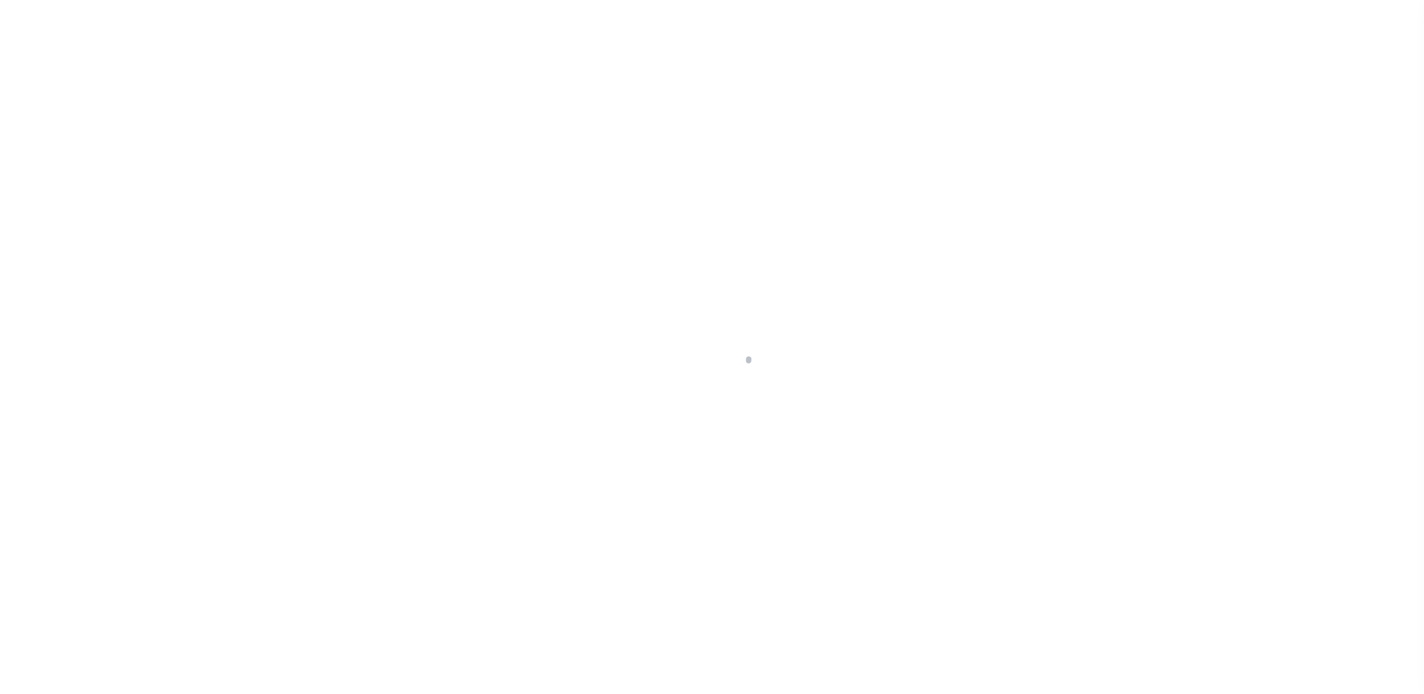
type input "BUFFALO NY 14209"
type input "a0kUS0000018DM5"
type input "NY"
select select
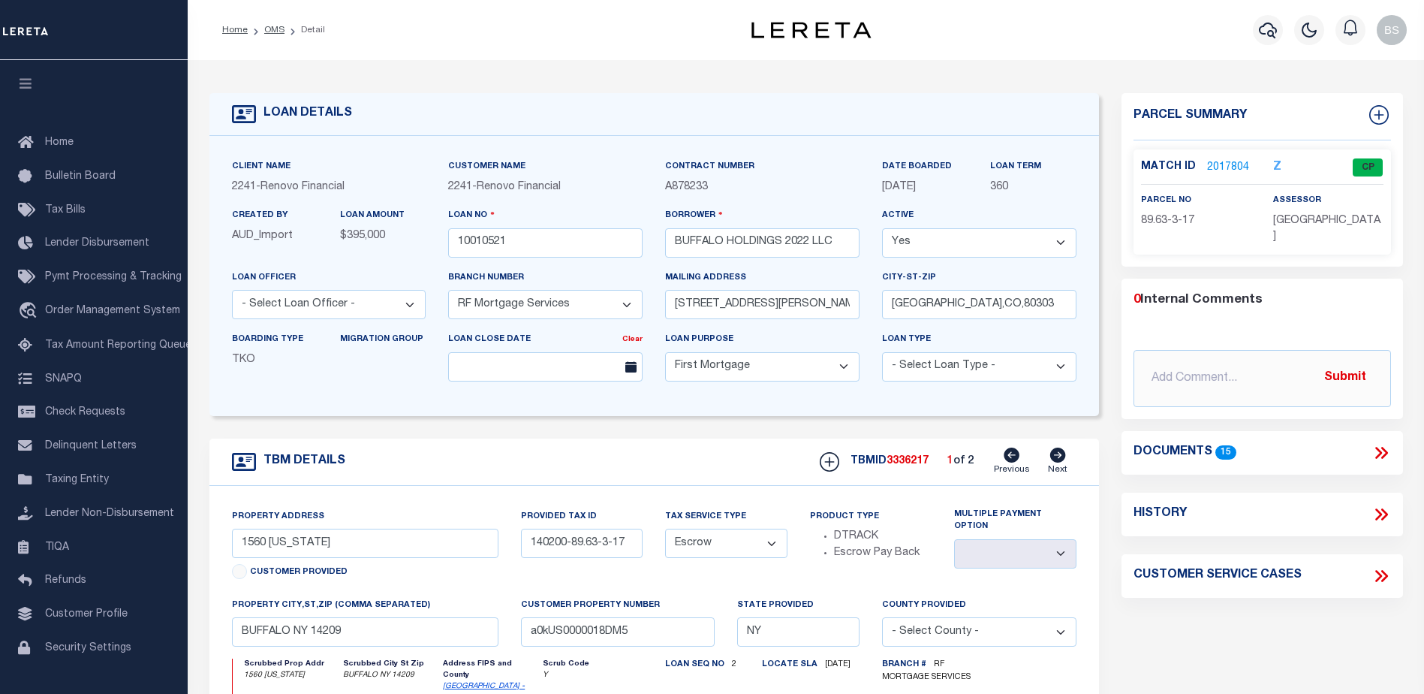
click at [1213, 169] on link "2017804" at bounding box center [1228, 168] width 42 height 16
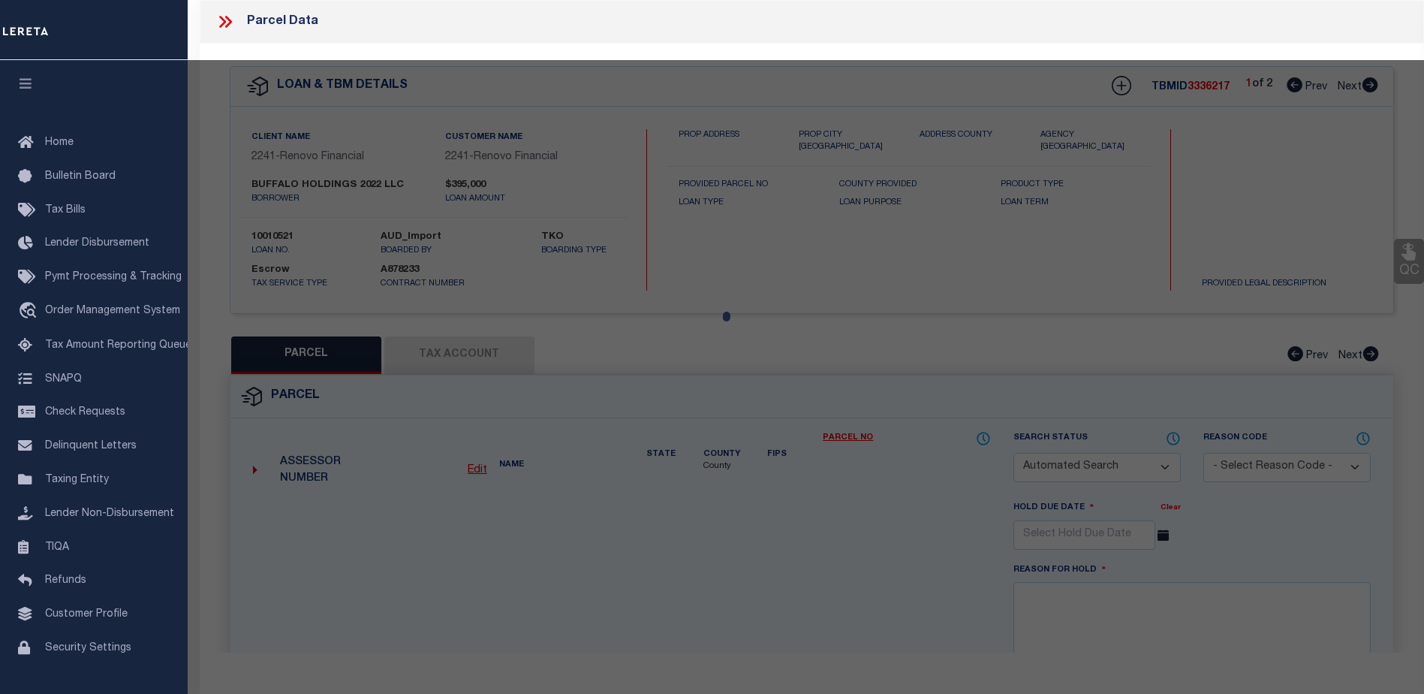
checkbox input "false"
select select "CP"
type input "BUFFALO HOLDINGS 2022 LLC"
select select "AGW"
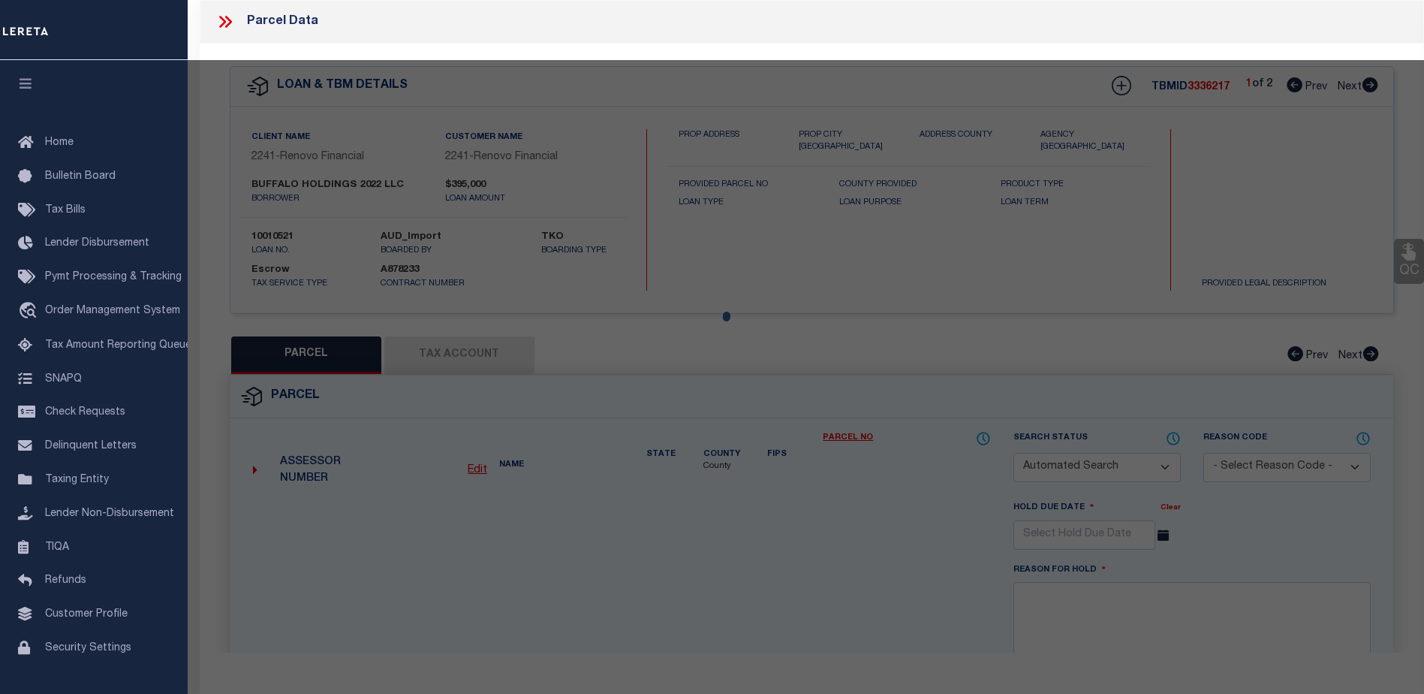
select select
type input "1560 [US_STATE]"
checkbox input "false"
type input "BUFFALO NY 14209"
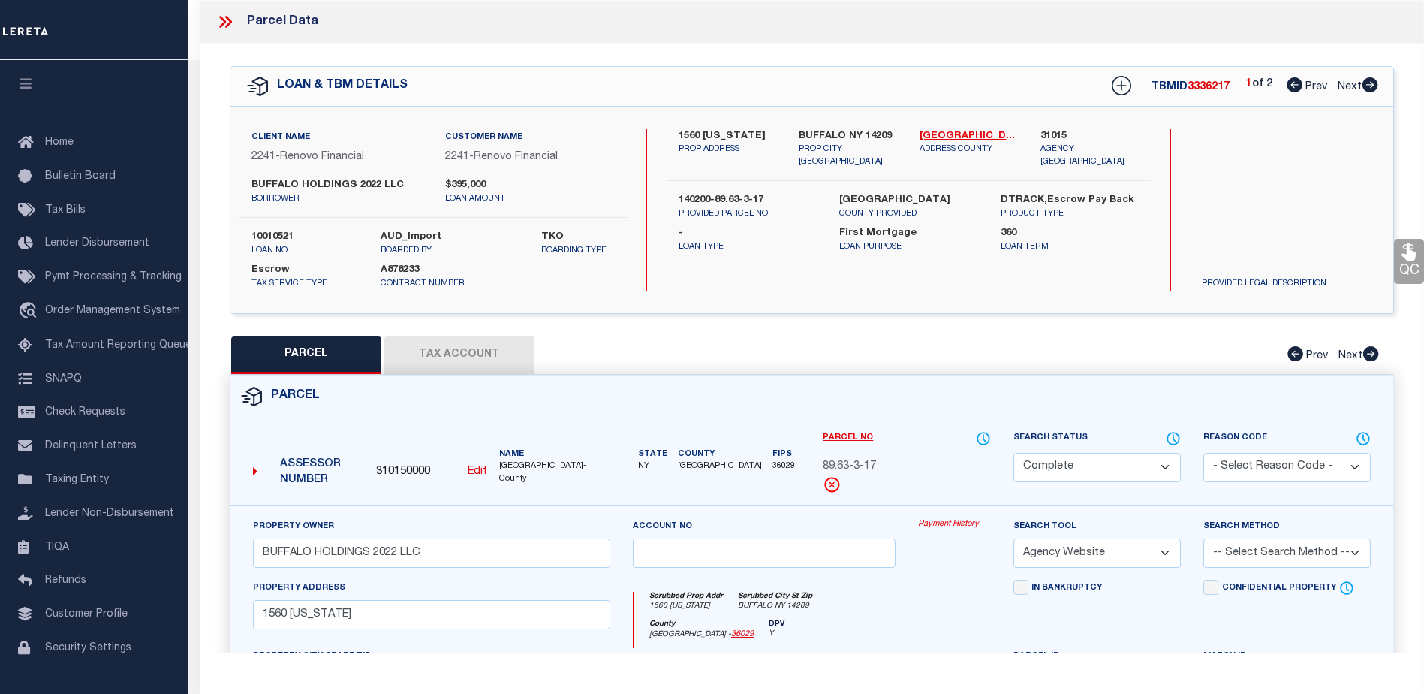
click at [931, 525] on link "Payment History" at bounding box center [954, 524] width 73 height 13
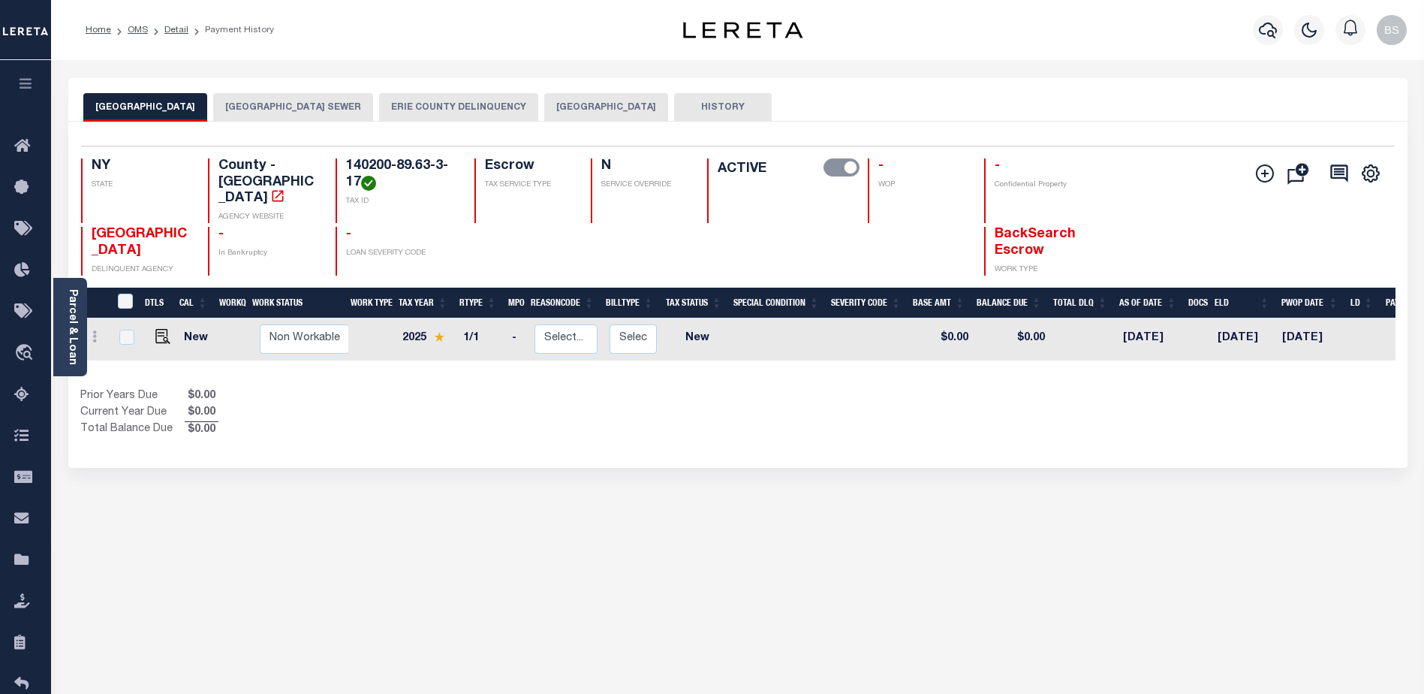
click at [640, 102] on button "[GEOGRAPHIC_DATA]" at bounding box center [606, 107] width 124 height 29
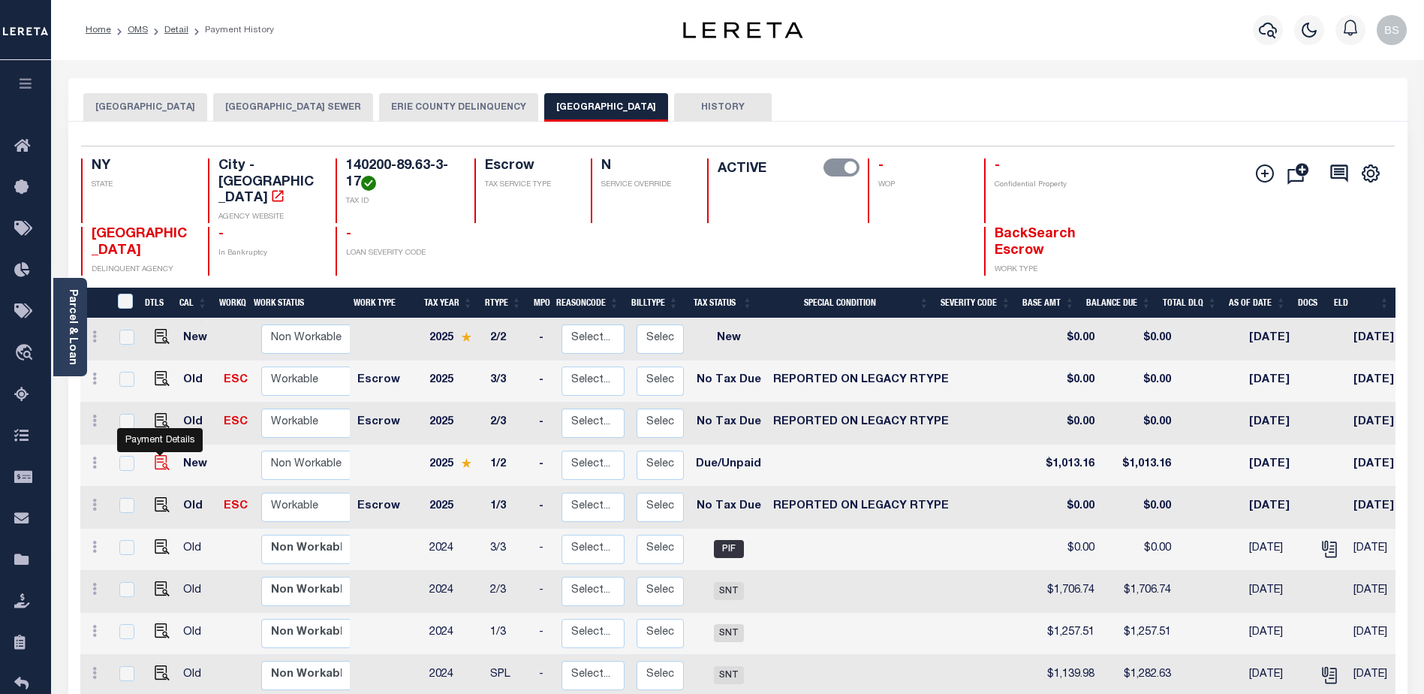
click at [155, 455] on img "" at bounding box center [162, 462] width 15 height 15
checkbox input "true"
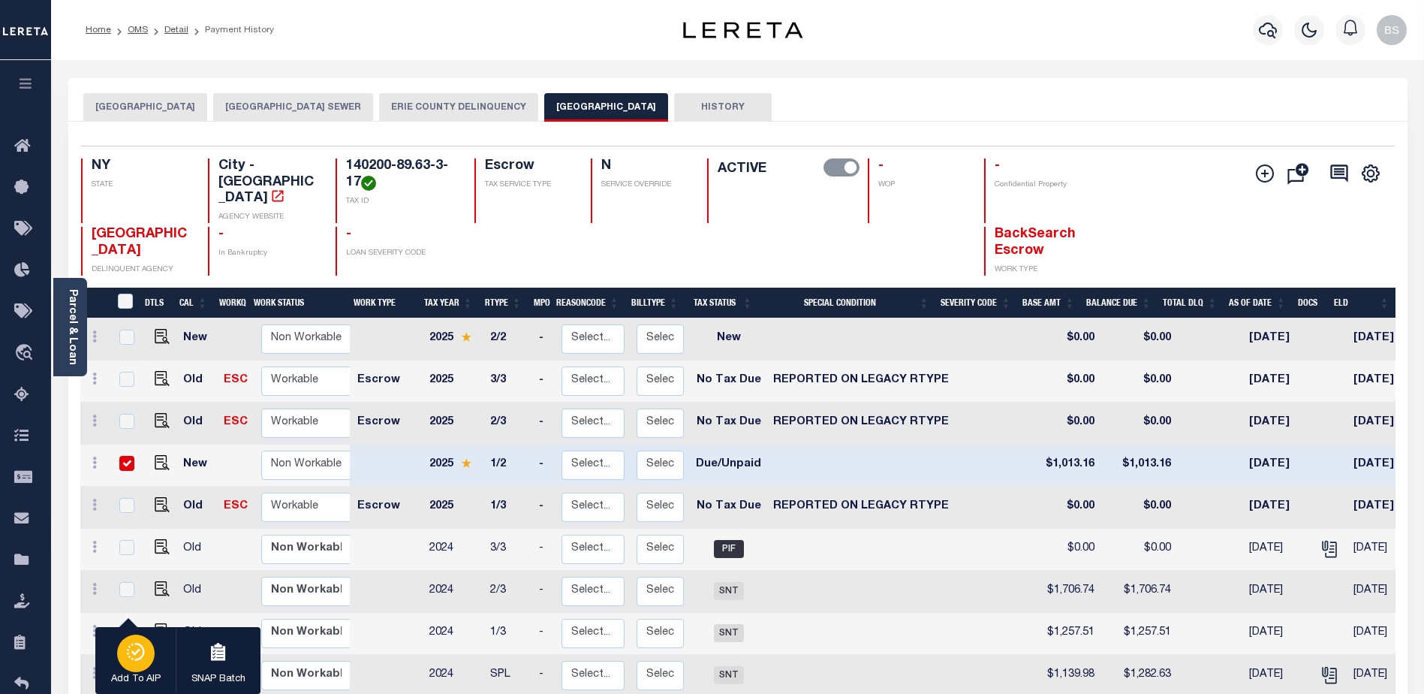
click at [134, 646] on icon "button" at bounding box center [135, 652] width 21 height 18
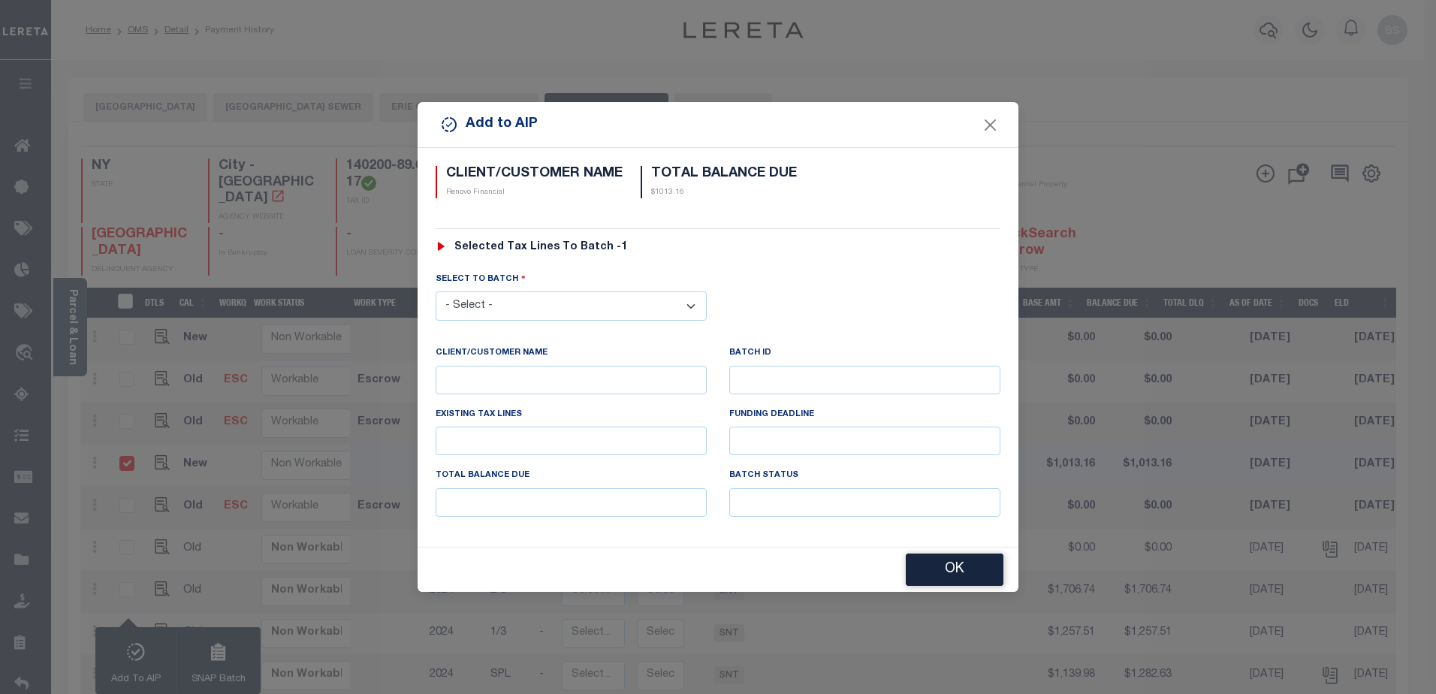
click at [667, 303] on select "- Select - 42380 42965 43235 43299 43683 44436 44450 44938 45028 45180 45253 45…" at bounding box center [570, 305] width 271 height 29
select select "45667"
click at [435, 291] on select "- Select - 42380 42965 43235 43299 43683 44436 44450 44938 45028 45180 45253 45…" at bounding box center [570, 305] width 271 height 29
click at [959, 559] on button "OK" at bounding box center [955, 570] width 98 height 32
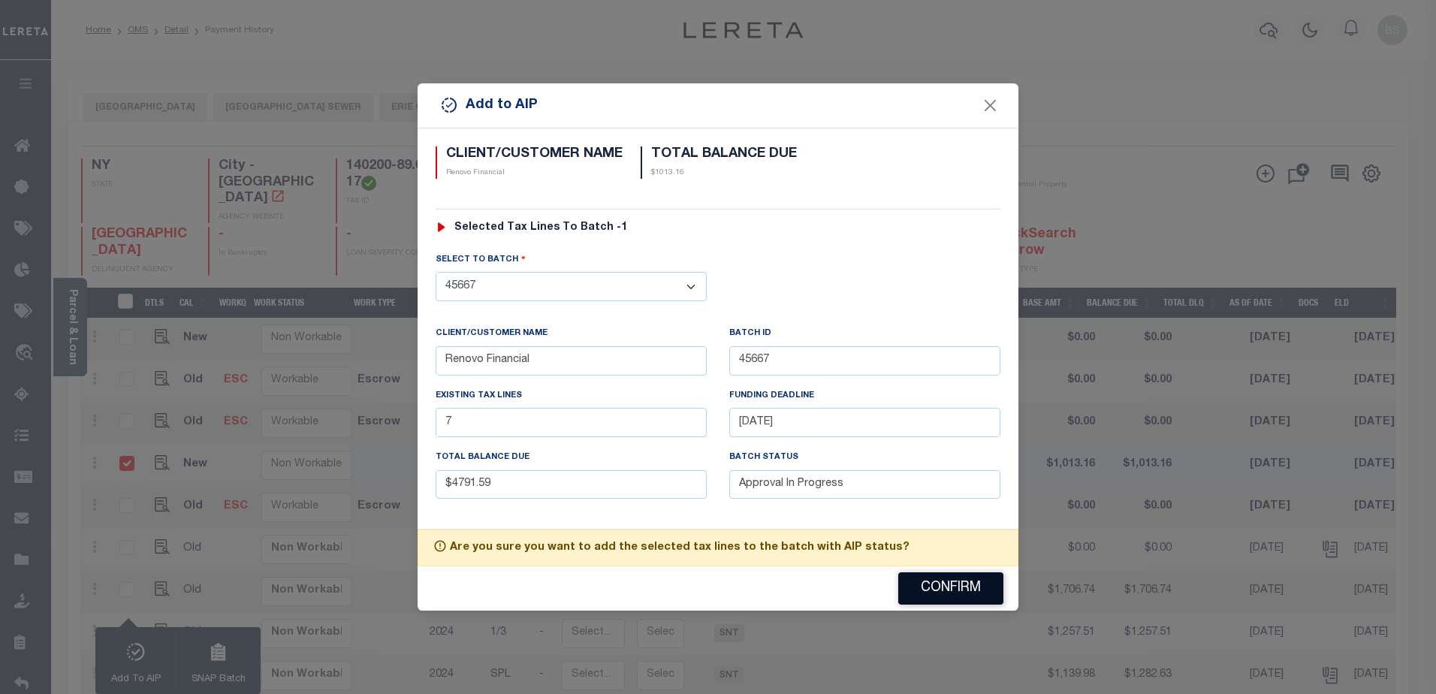
click at [936, 581] on button "Confirm" at bounding box center [950, 588] width 105 height 32
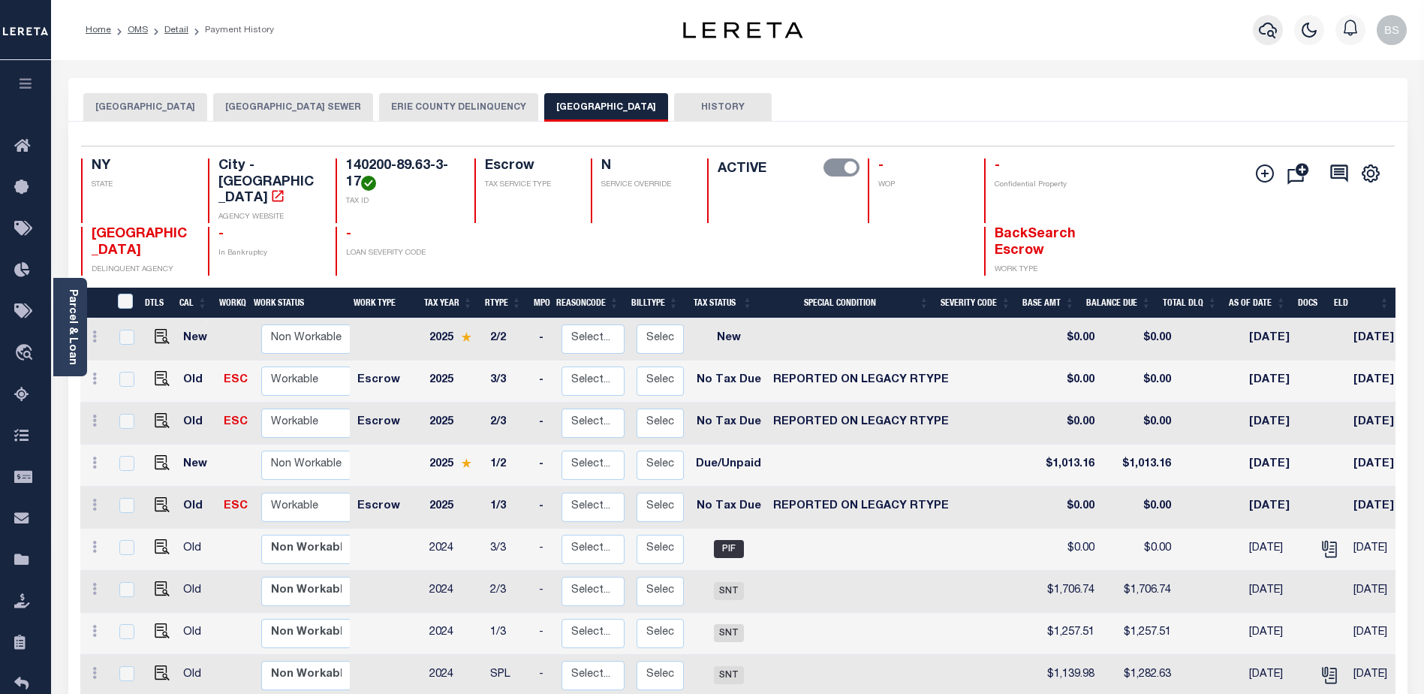
click at [1263, 26] on icon "button" at bounding box center [1268, 30] width 18 height 18
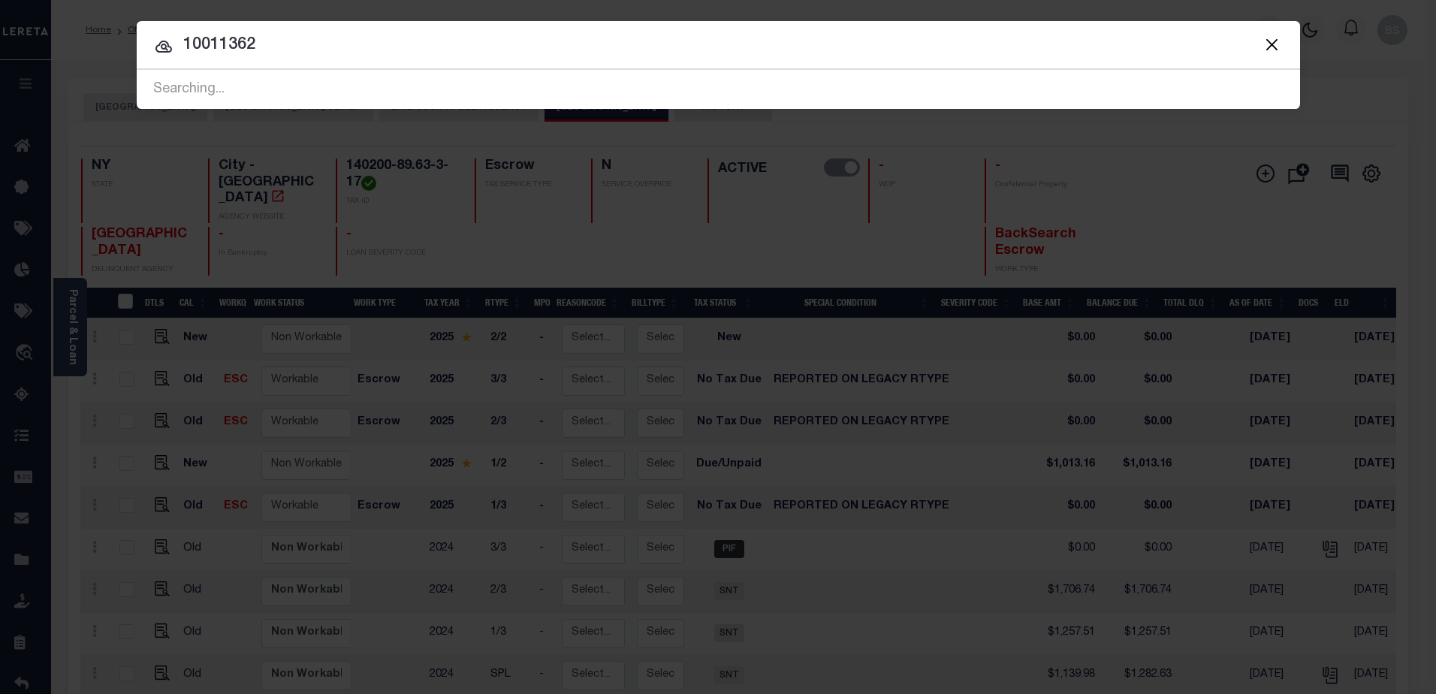
type input "10011362"
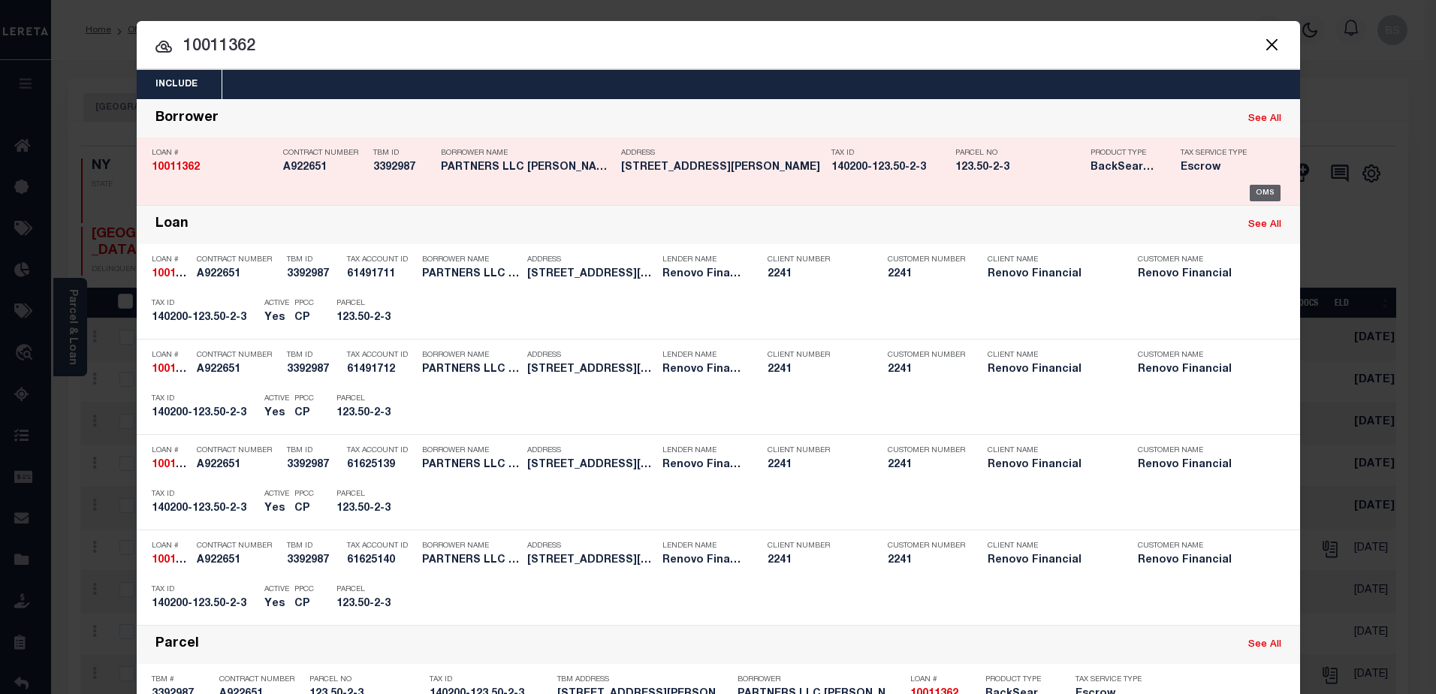
click at [1266, 188] on div "OMS" at bounding box center [1264, 193] width 31 height 17
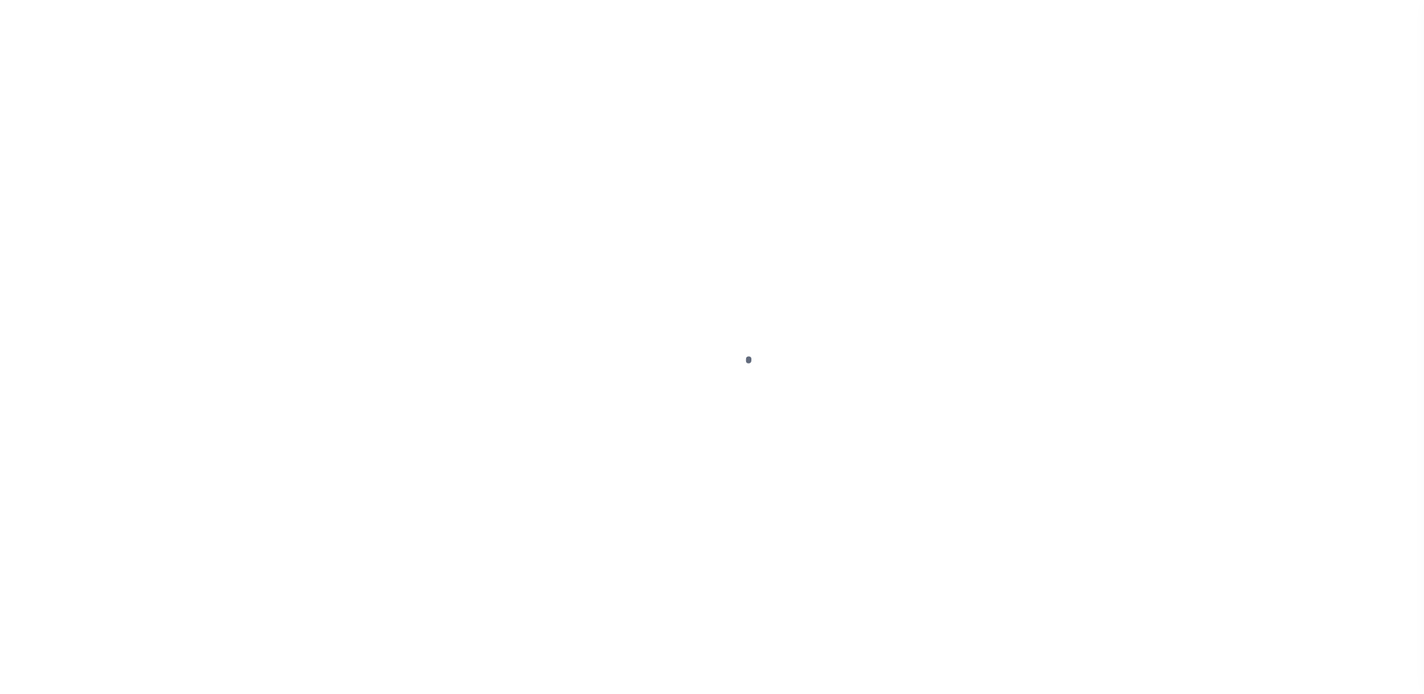
select select "DUE"
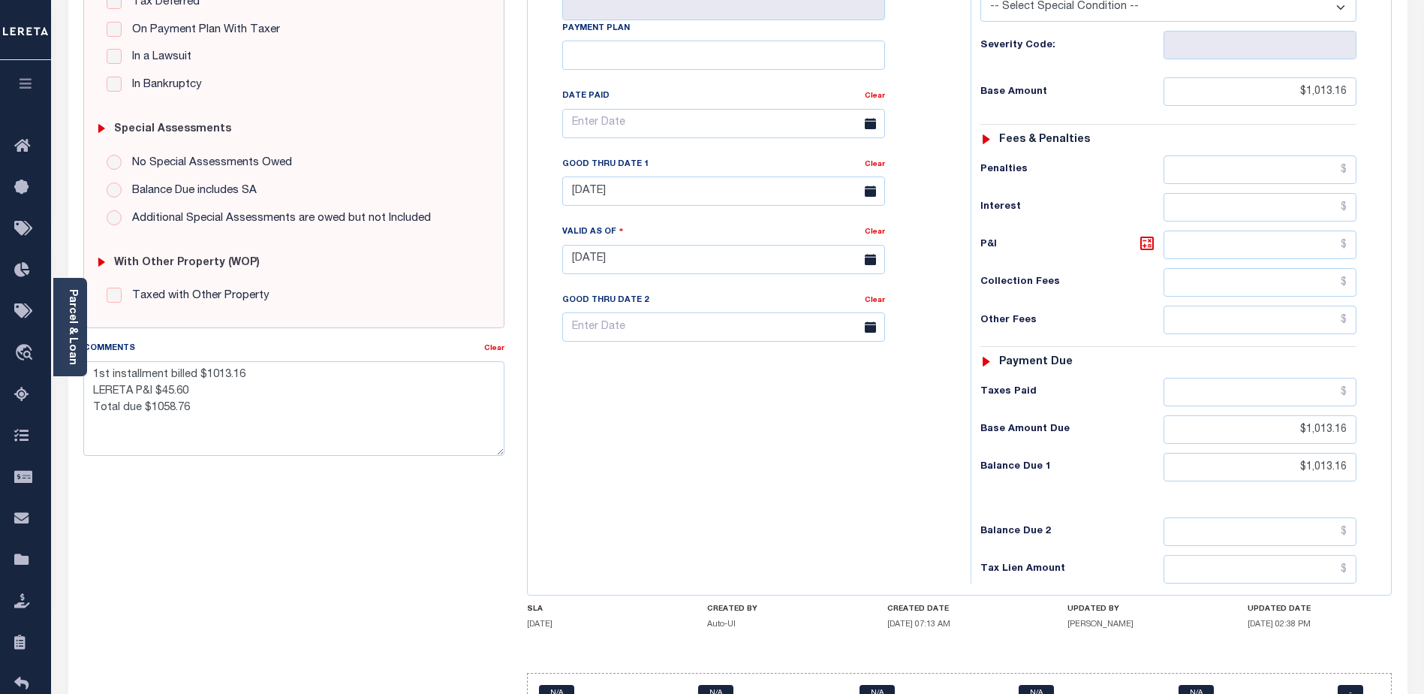
scroll to position [411, 0]
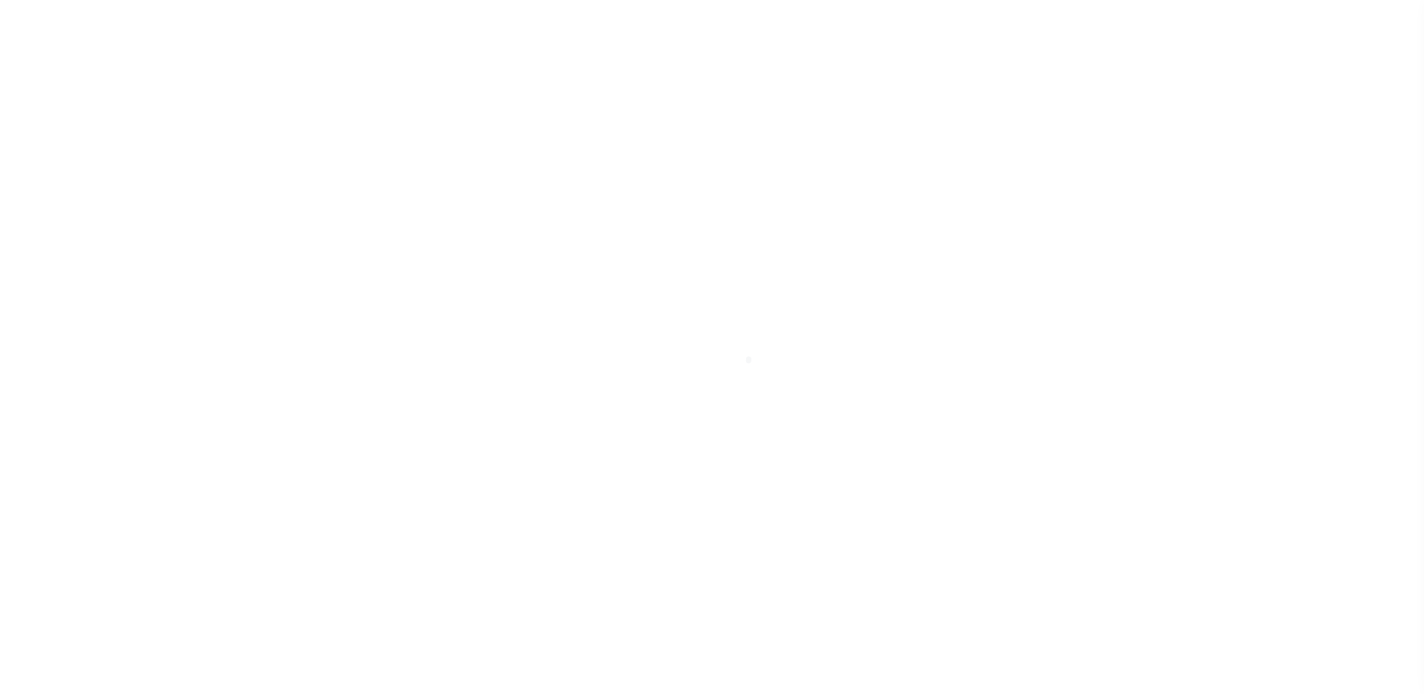
select select "14701"
select select "25067"
select select "10"
select select "Escrow"
select select
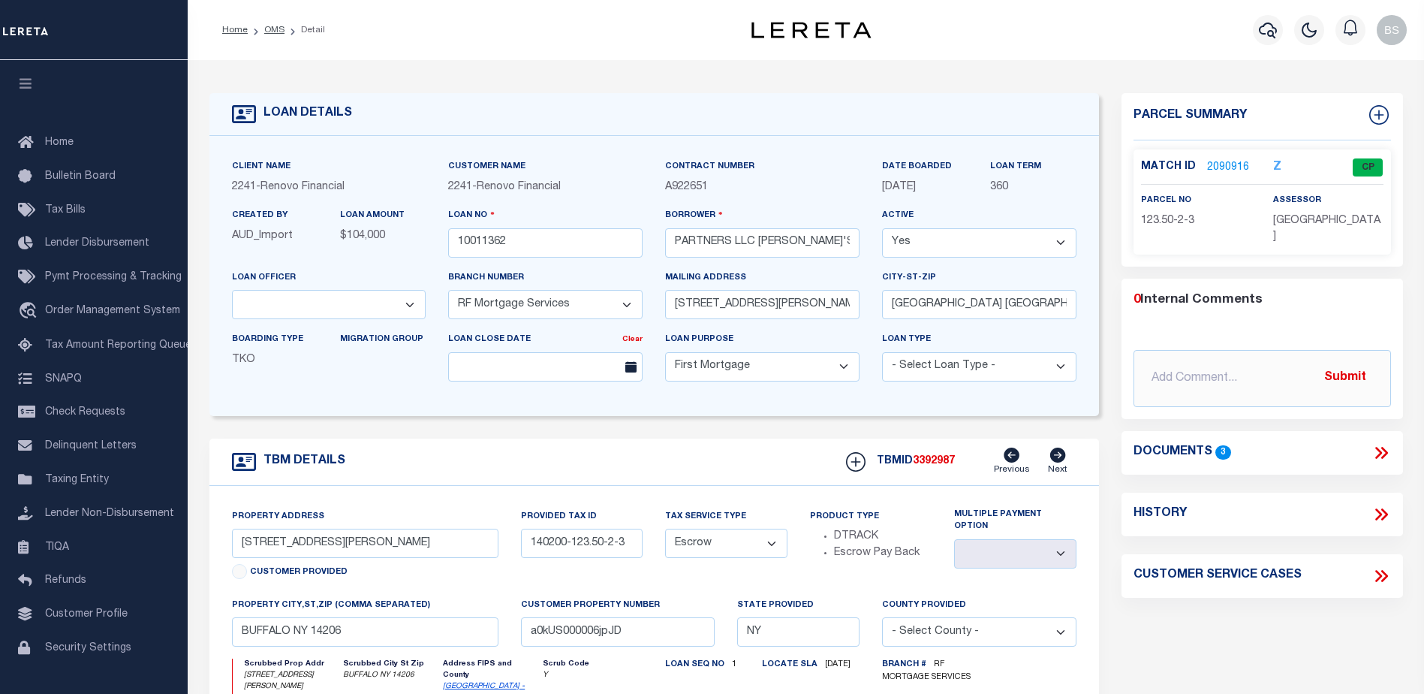
click at [1221, 167] on link "2090916" at bounding box center [1228, 168] width 42 height 16
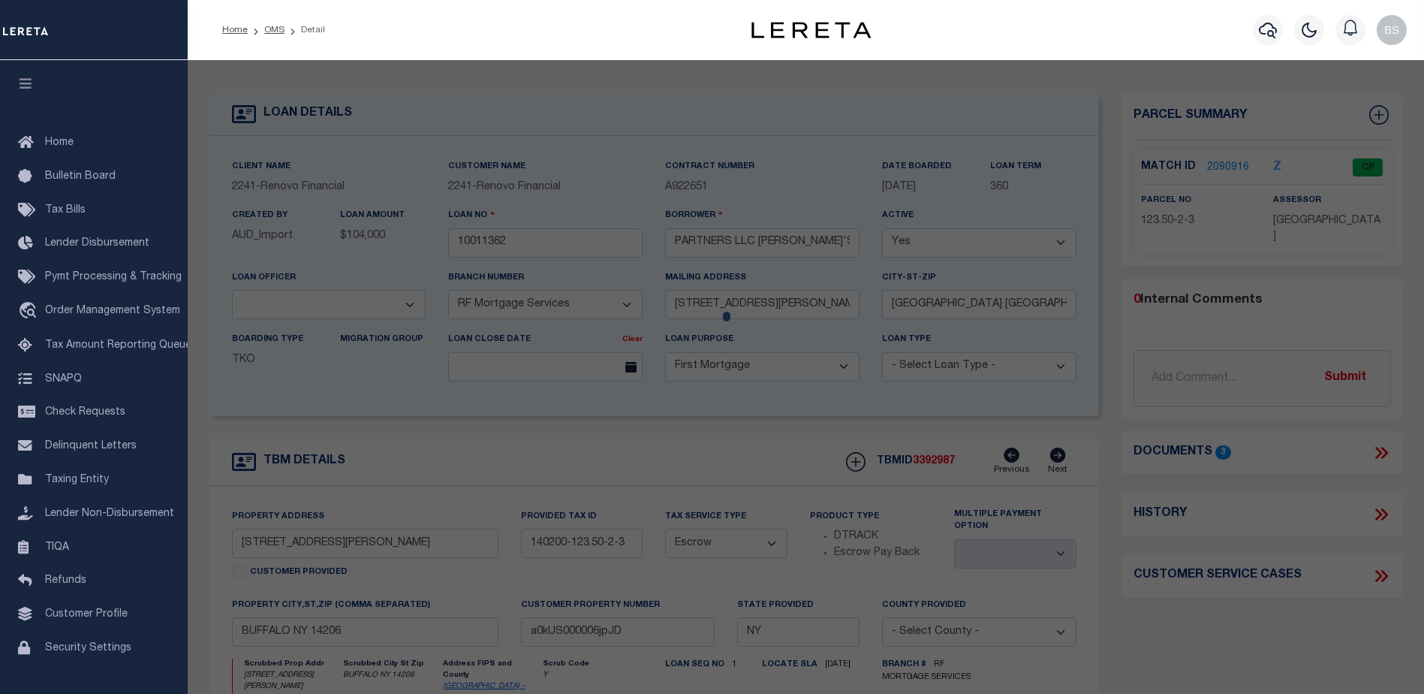
checkbox input "false"
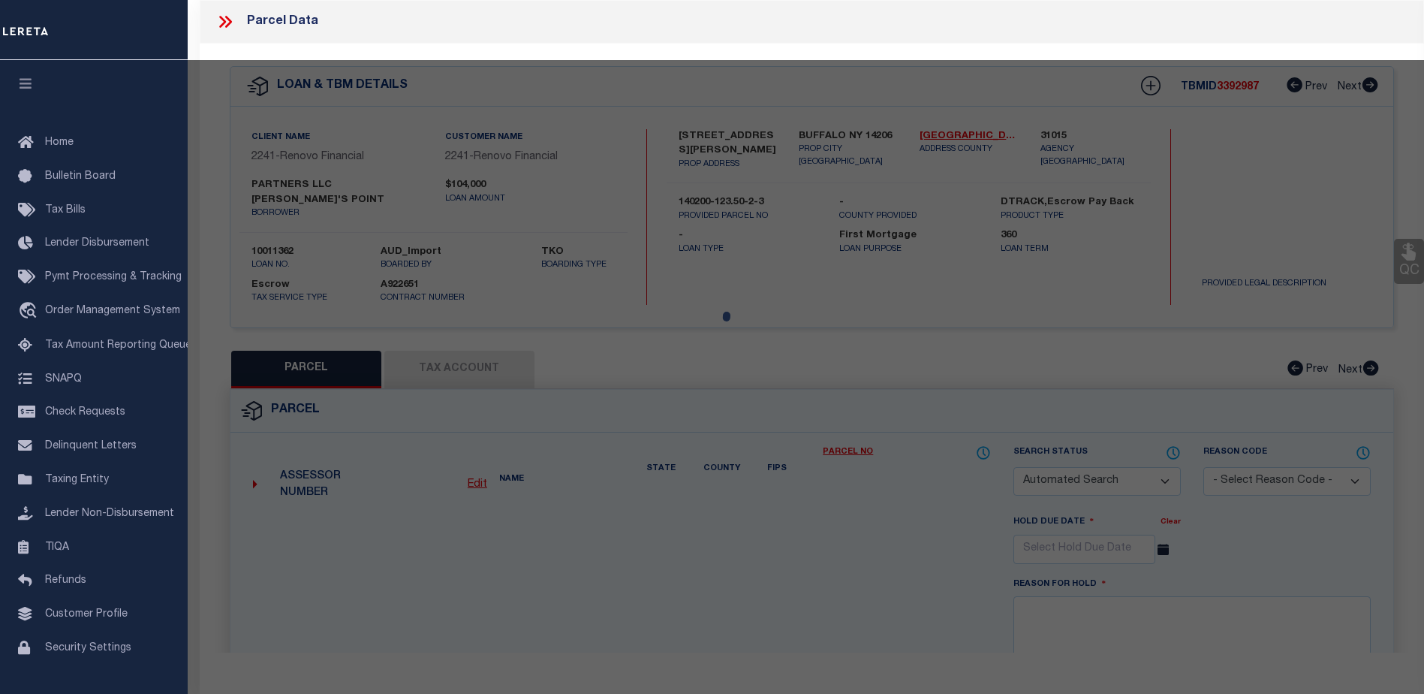
select select "CP"
type input "STEVEN'S POINT PARTNERS LLC"
select select "AGW"
select select
type input "[STREET_ADDRESS][PERSON_NAME]"
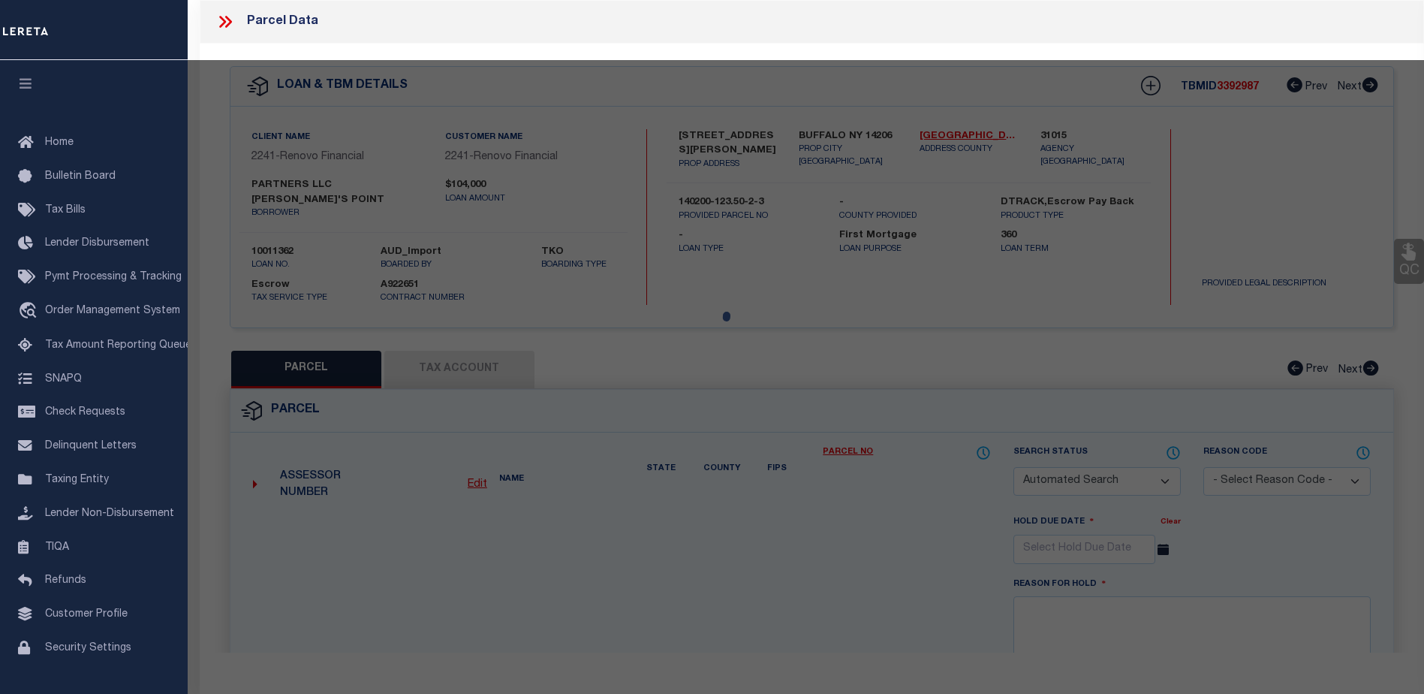
checkbox input "false"
type input "BUFFALO NY 14206"
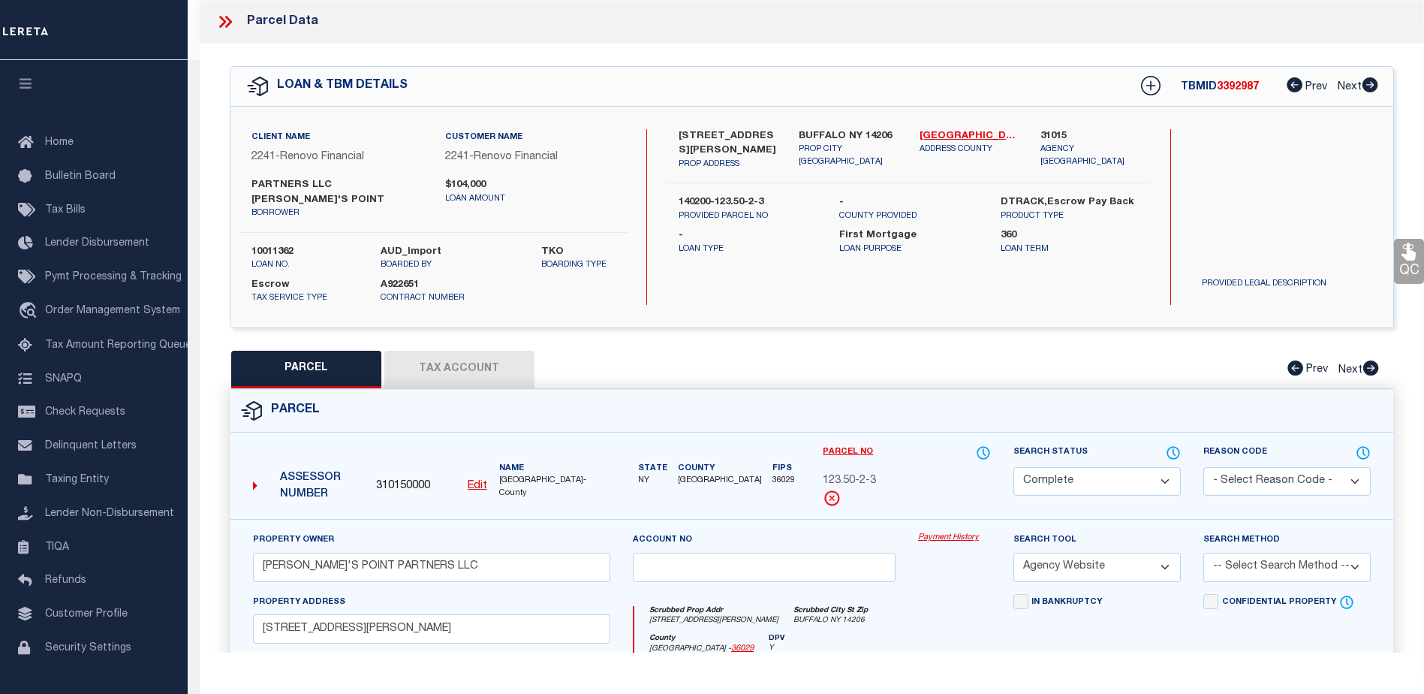
click at [951, 532] on link "Payment History" at bounding box center [954, 538] width 73 height 13
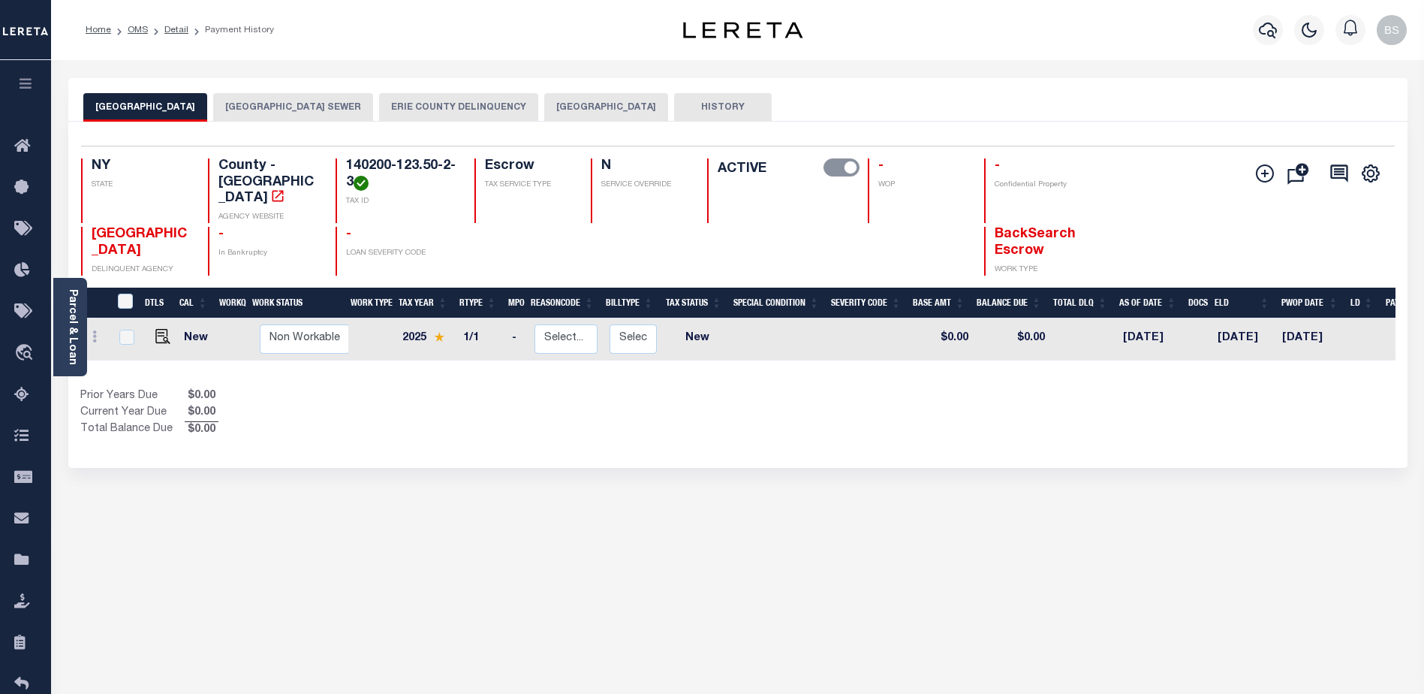
click at [619, 104] on button "[GEOGRAPHIC_DATA]" at bounding box center [606, 107] width 124 height 29
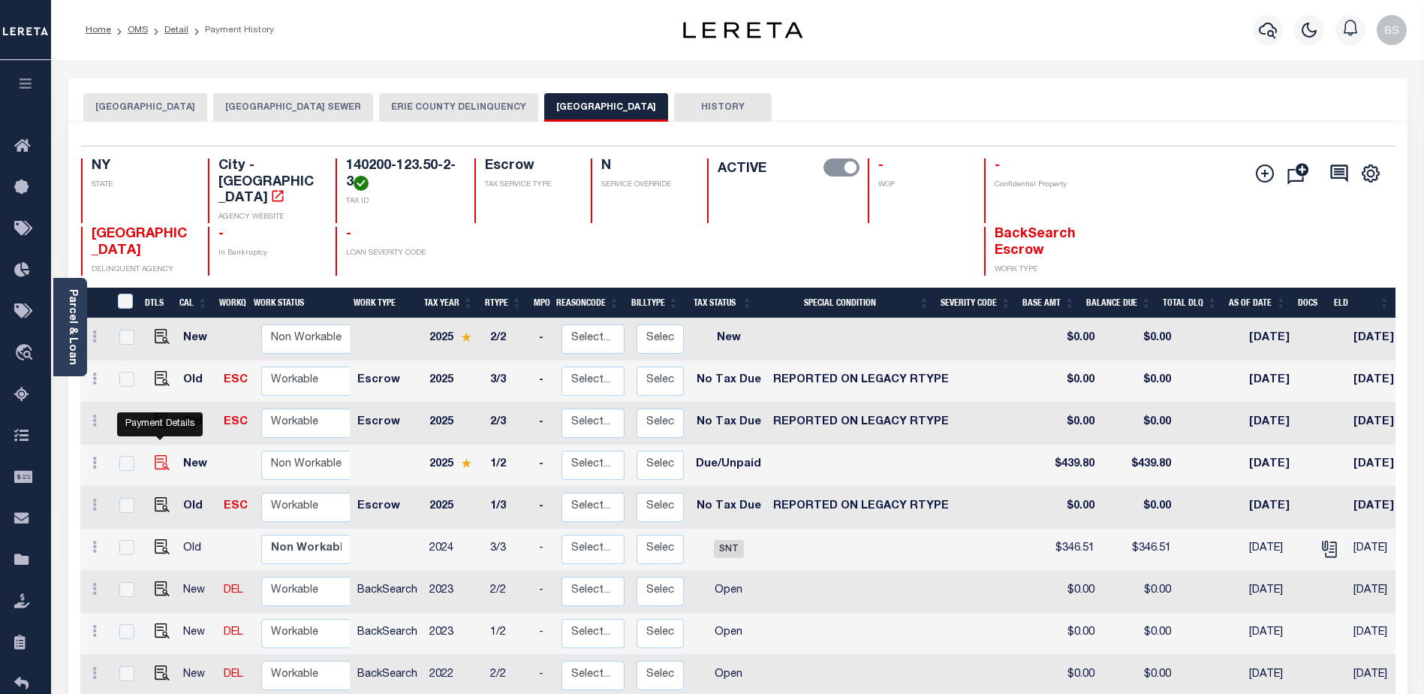
click at [158, 455] on img "" at bounding box center [162, 462] width 15 height 15
checkbox input "true"
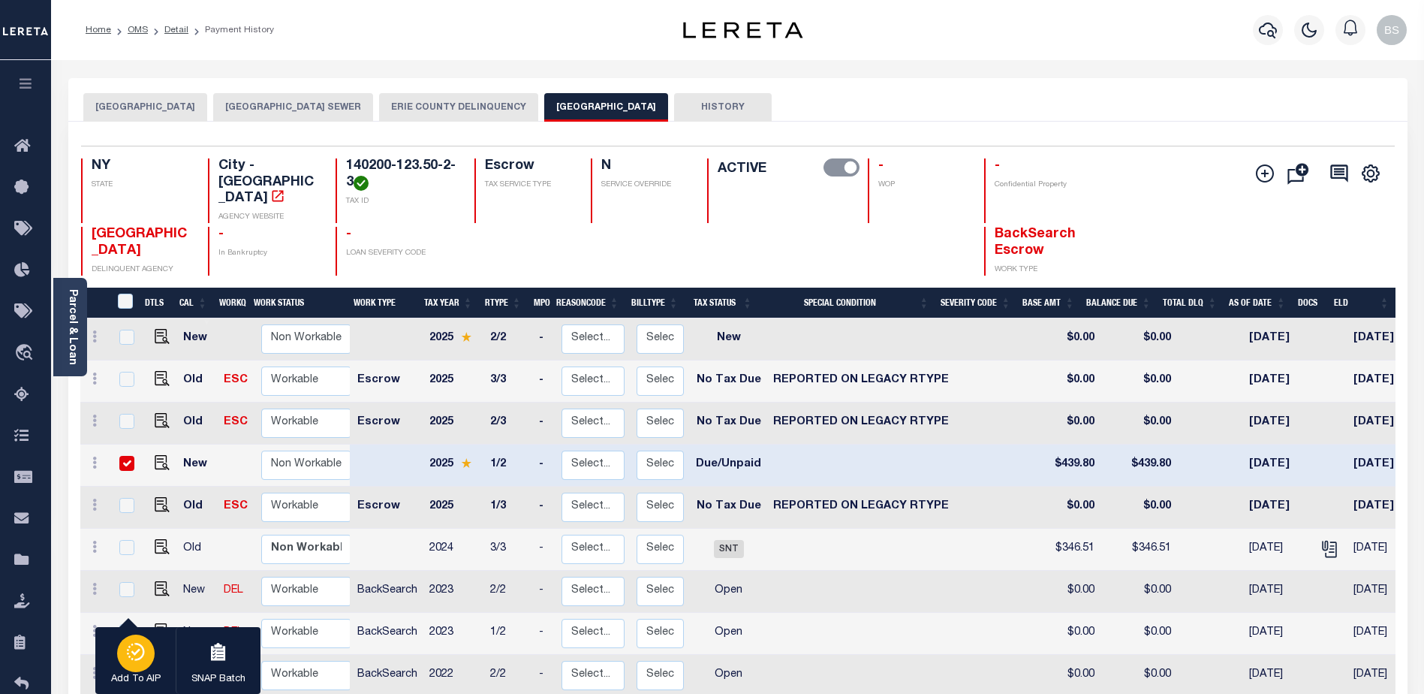
click at [120, 673] on p "Add To AIP" at bounding box center [136, 679] width 50 height 15
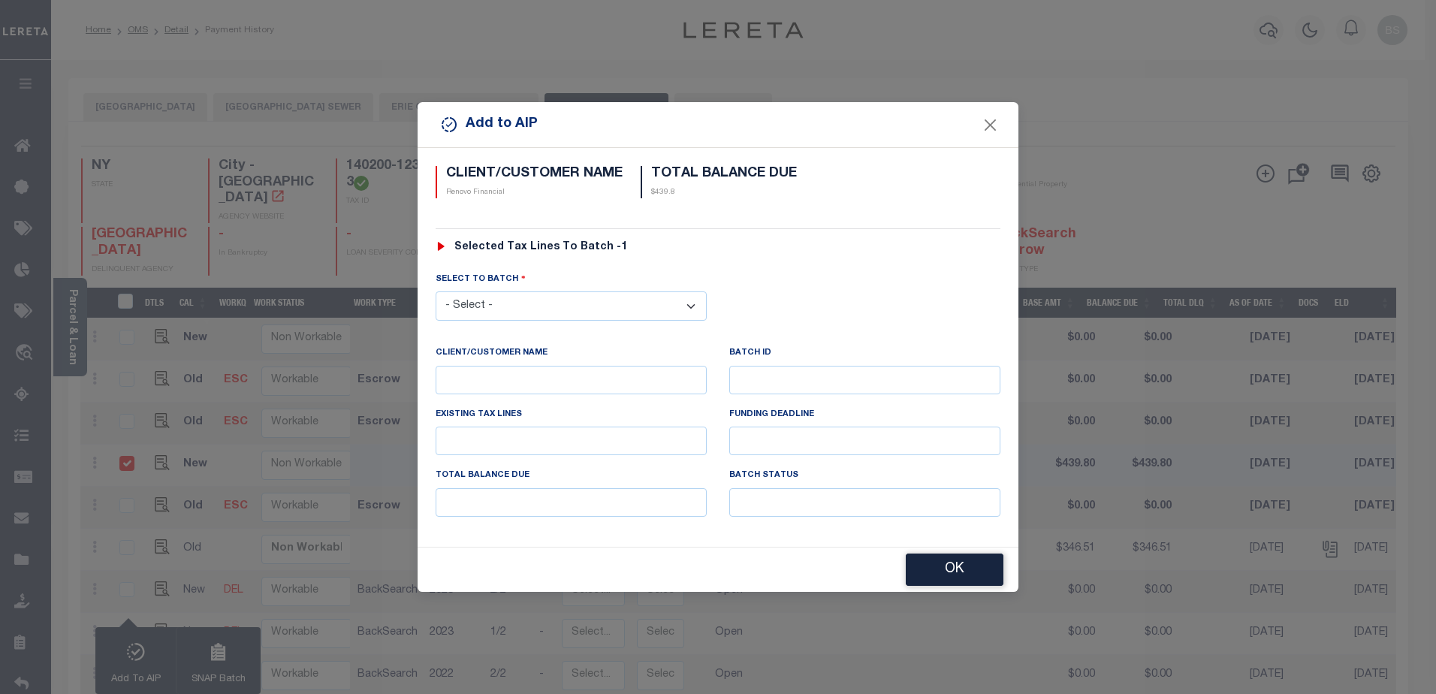
click at [489, 309] on select "- Select - 42380 42965 43235 43299 43683 44436 44450 44938 45028 45180 45253 45…" at bounding box center [570, 305] width 271 height 29
select select "45667"
click at [435, 291] on select "- Select - 42380 42965 43235 43299 43683 44436 44450 44938 45028 45180 45253 45…" at bounding box center [570, 305] width 271 height 29
click at [939, 573] on button "OK" at bounding box center [955, 570] width 98 height 32
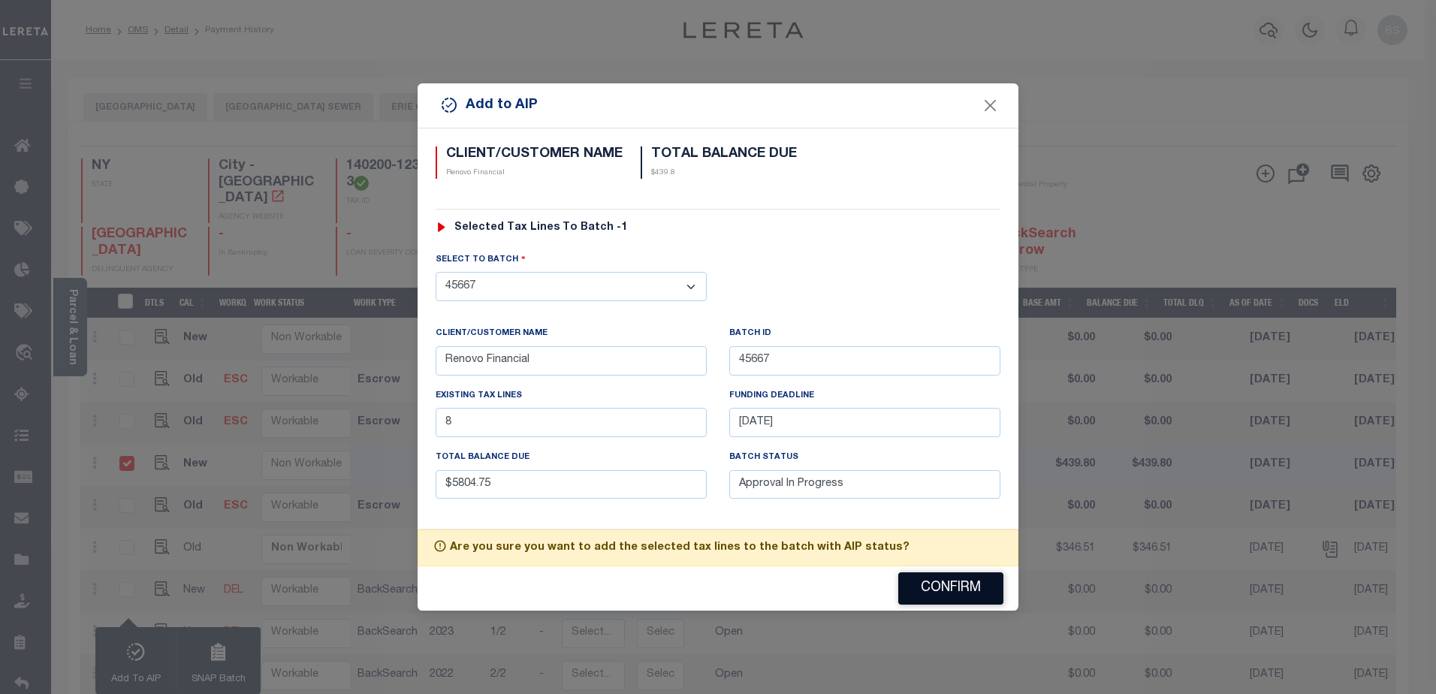
click at [924, 577] on button "Confirm" at bounding box center [950, 588] width 105 height 32
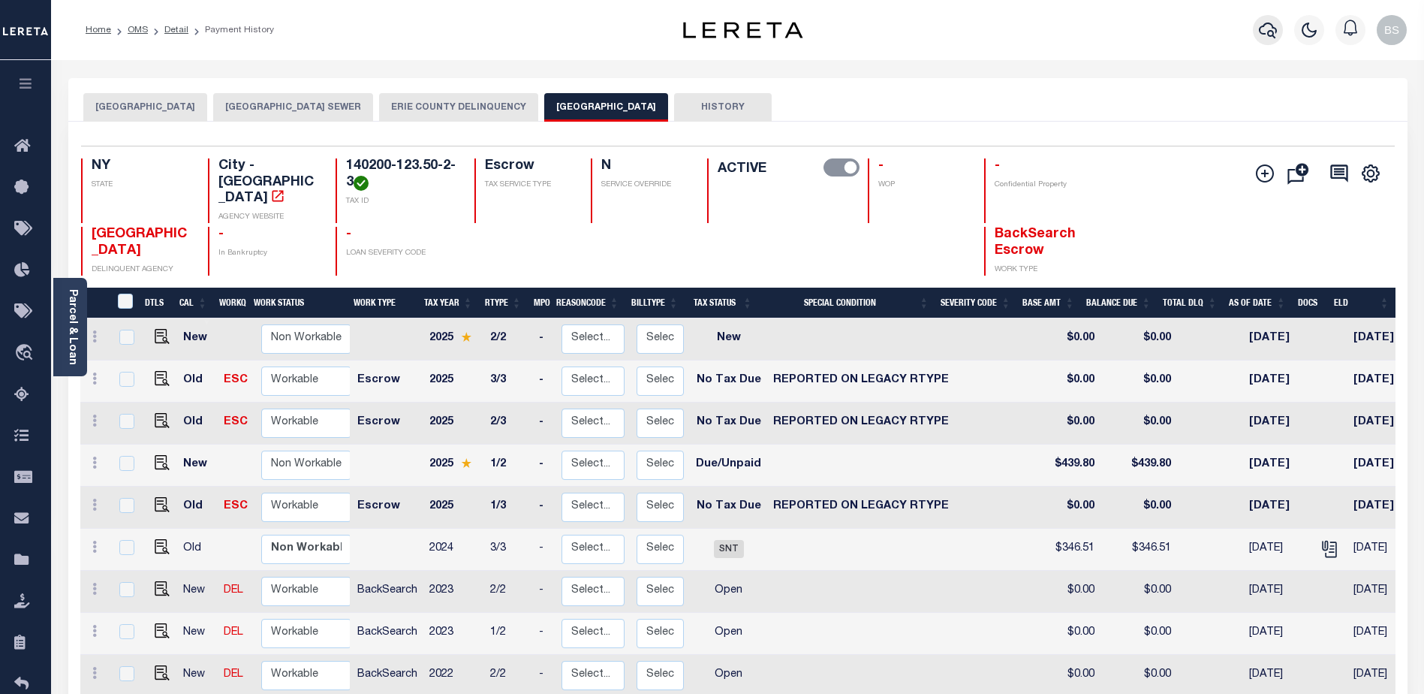
click at [1272, 29] on icon "button" at bounding box center [1268, 30] width 18 height 18
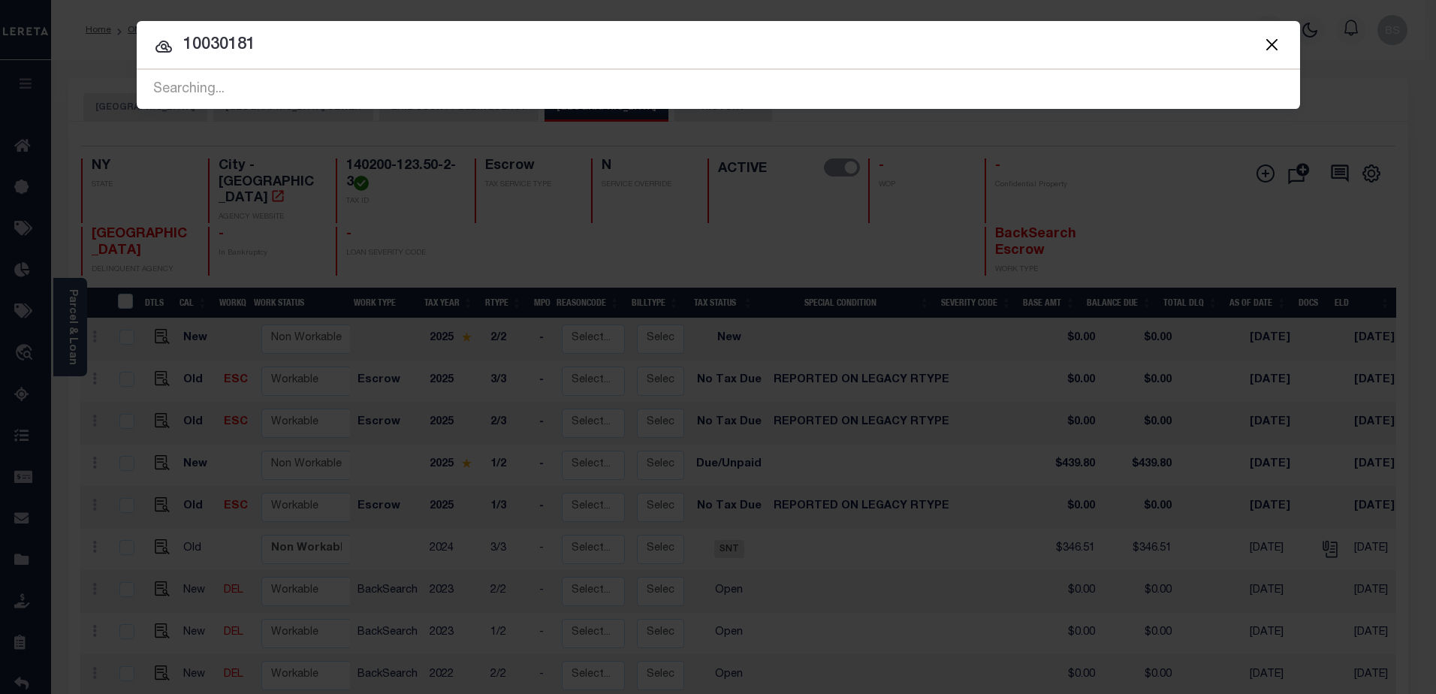
type input "10030181"
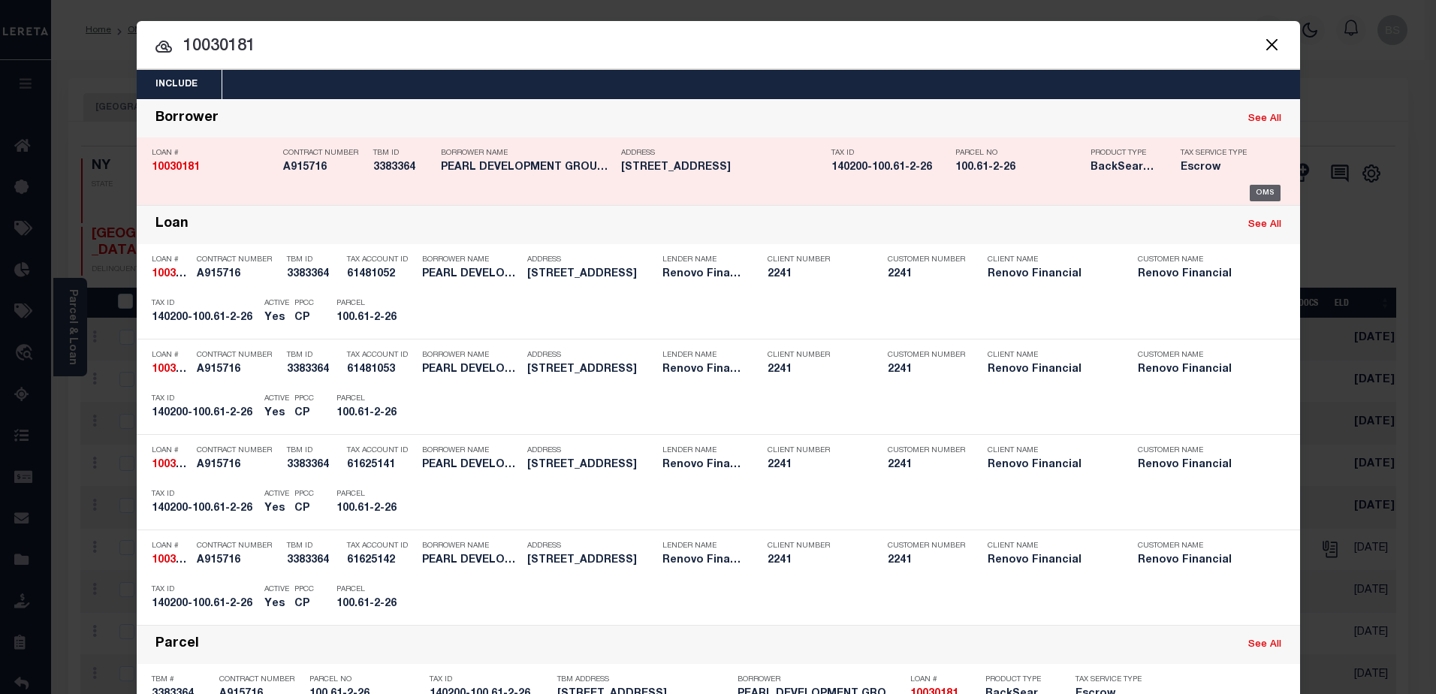
click at [1267, 192] on div "OMS" at bounding box center [1264, 193] width 31 height 17
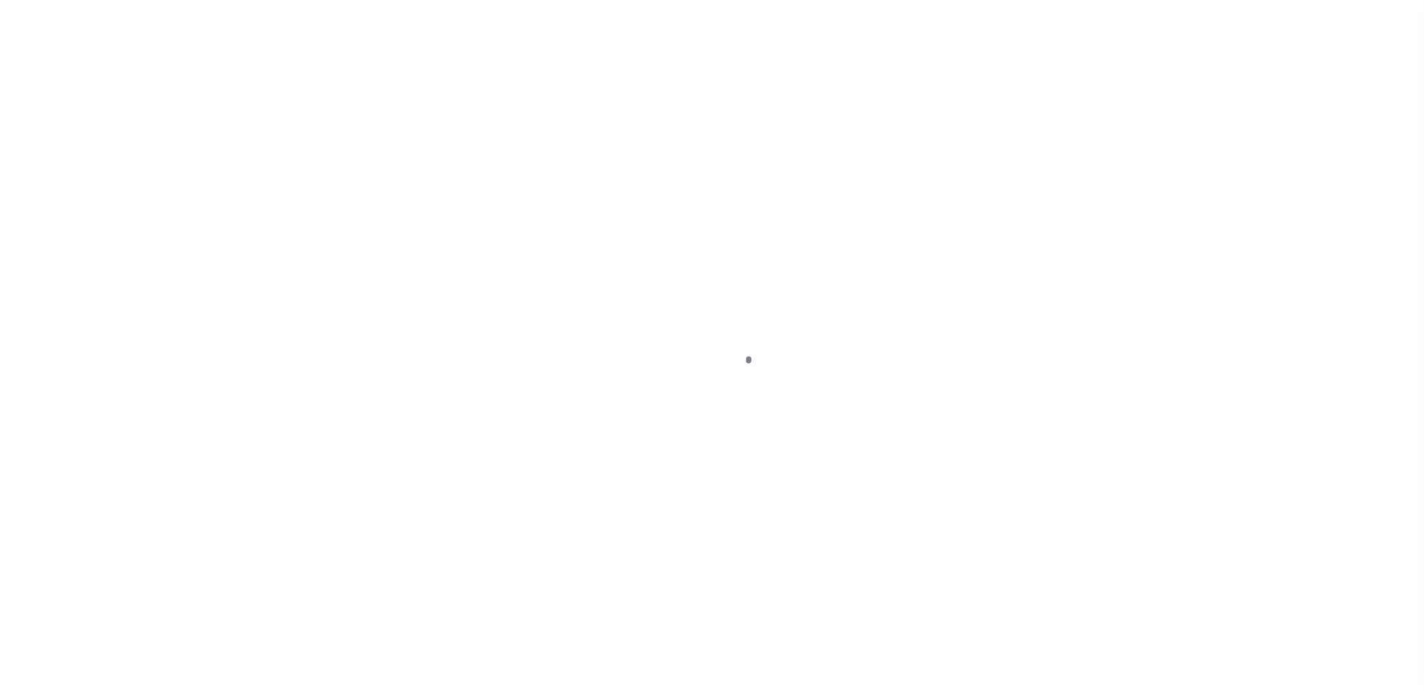
select select "DUE"
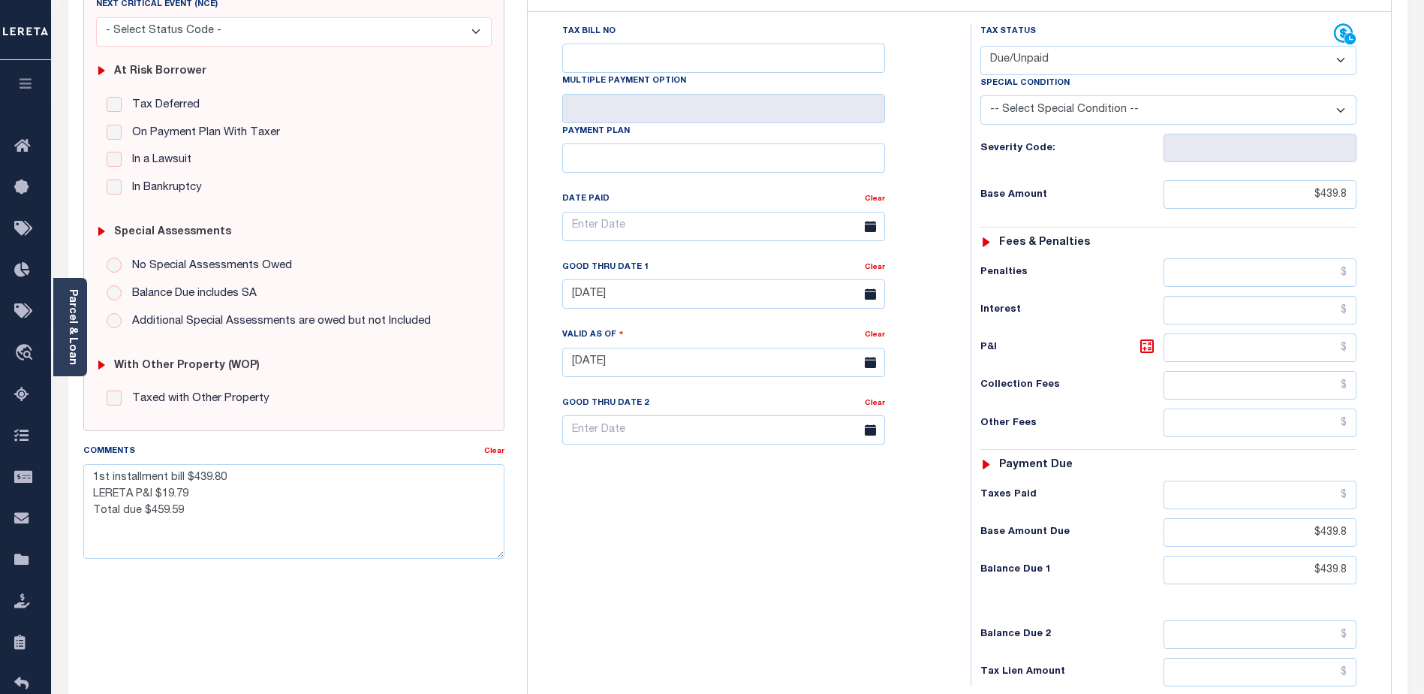
scroll to position [411, 0]
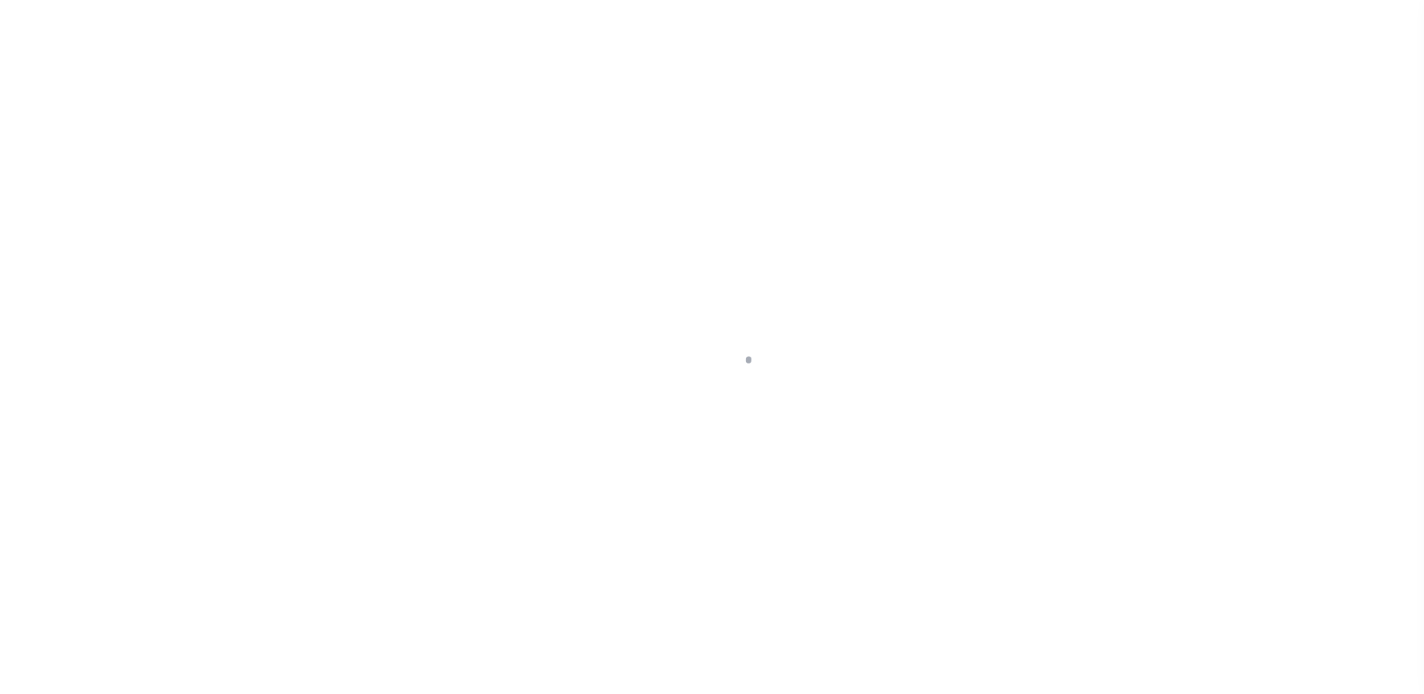
select select "10"
select select "Escrow"
type input "[STREET_ADDRESS]"
type input "140200-100.61-2-26"
type input "BUFFALO NY 14222"
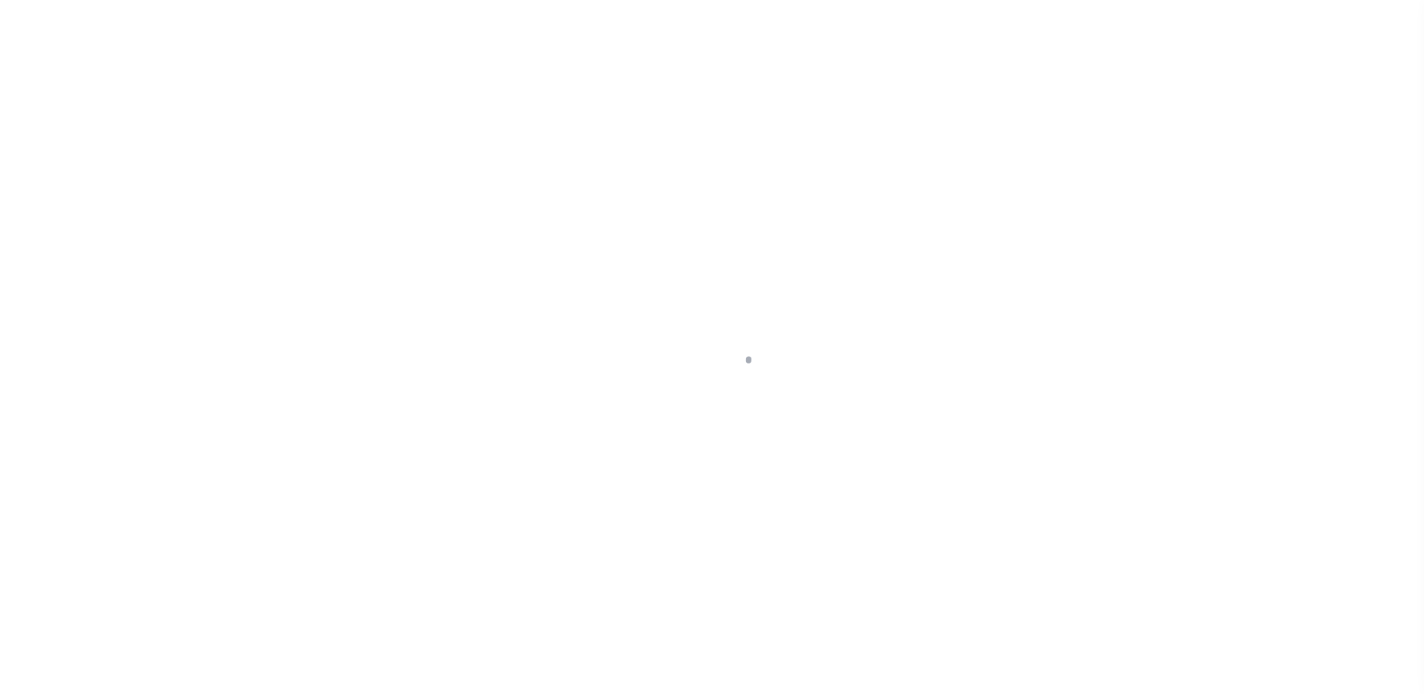
type input "a0kUS000005UCIb"
type input "NY"
select select
select select "25067"
select select
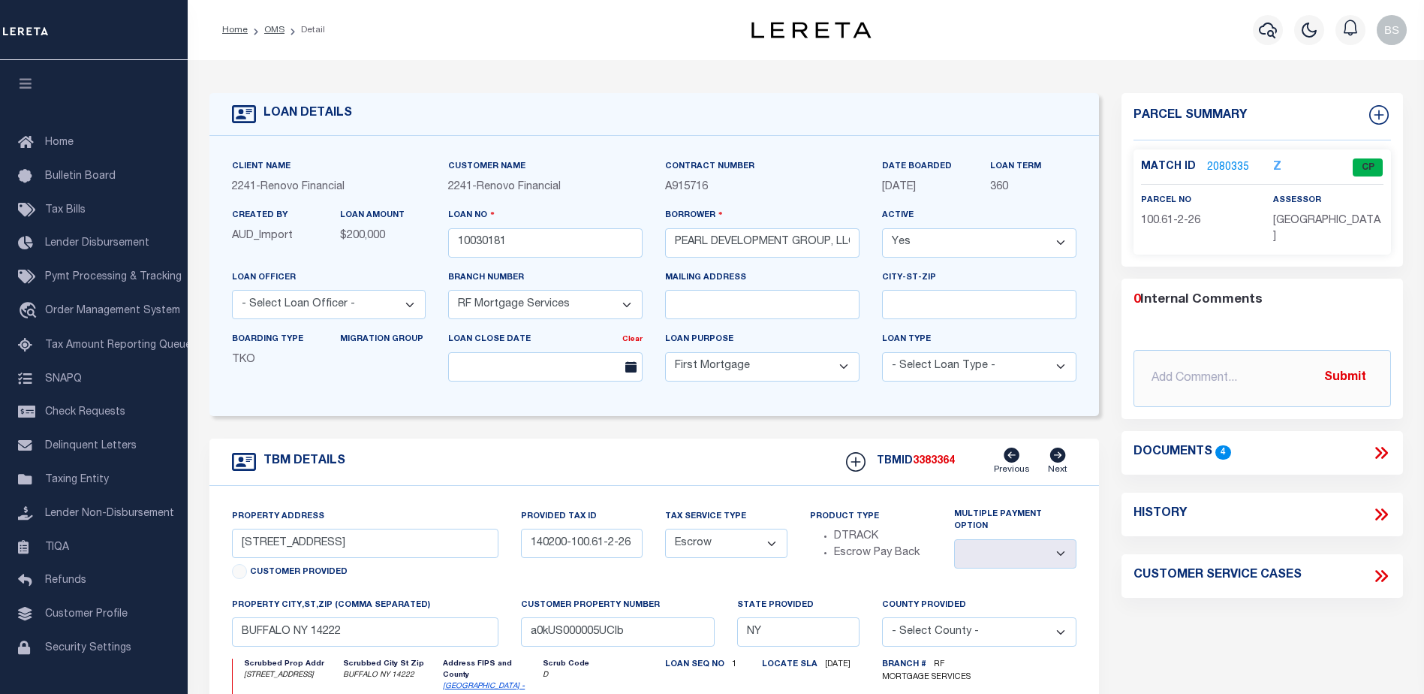
click at [1236, 164] on link "2080335" at bounding box center [1228, 168] width 42 height 16
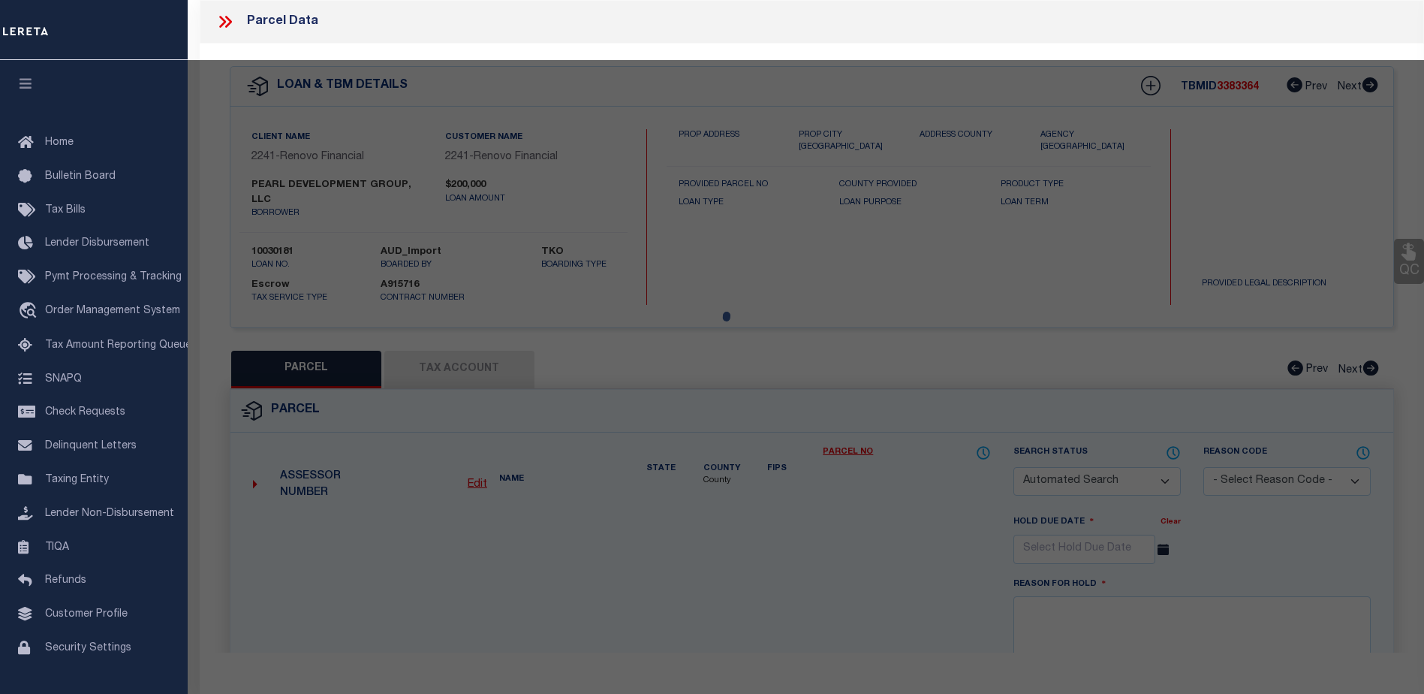
checkbox input "false"
select select "CP"
type input "149 RICHMOND LLC"
select select
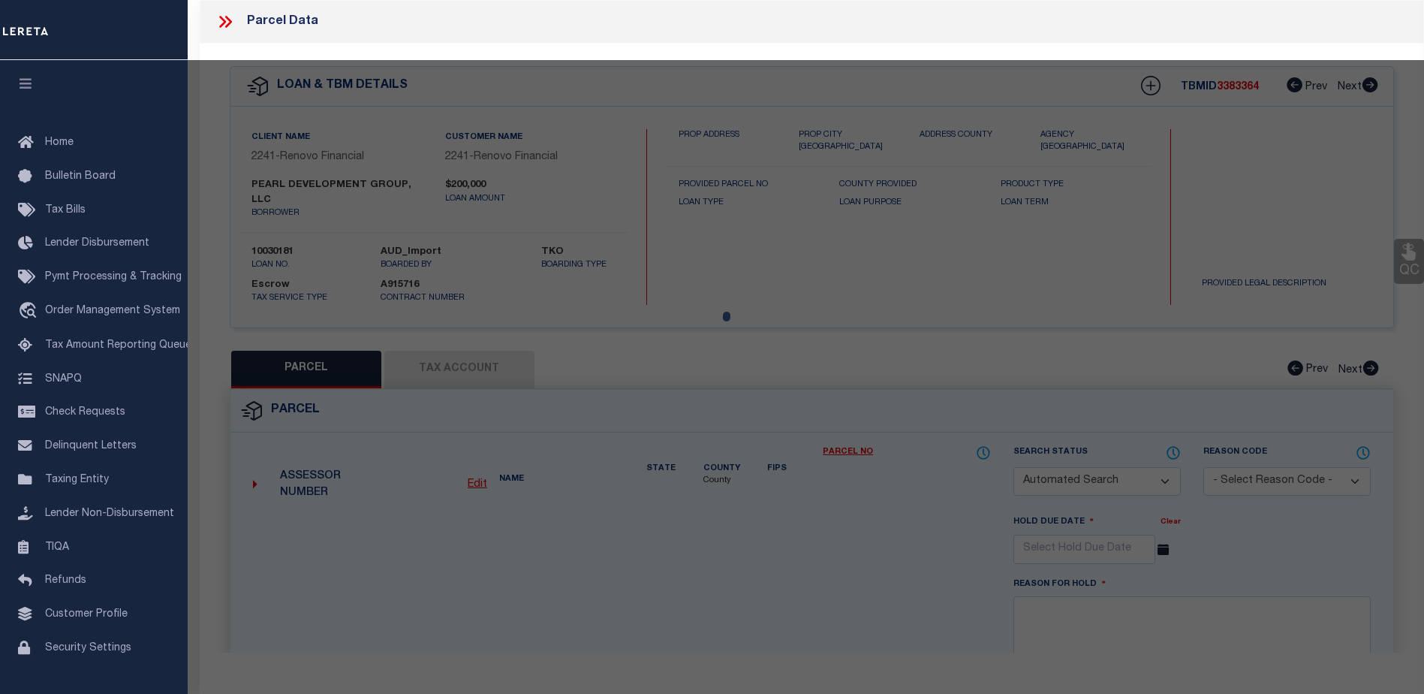
type input "149 RICHMOND"
checkbox input "false"
type input "BUFFALO NY 14222"
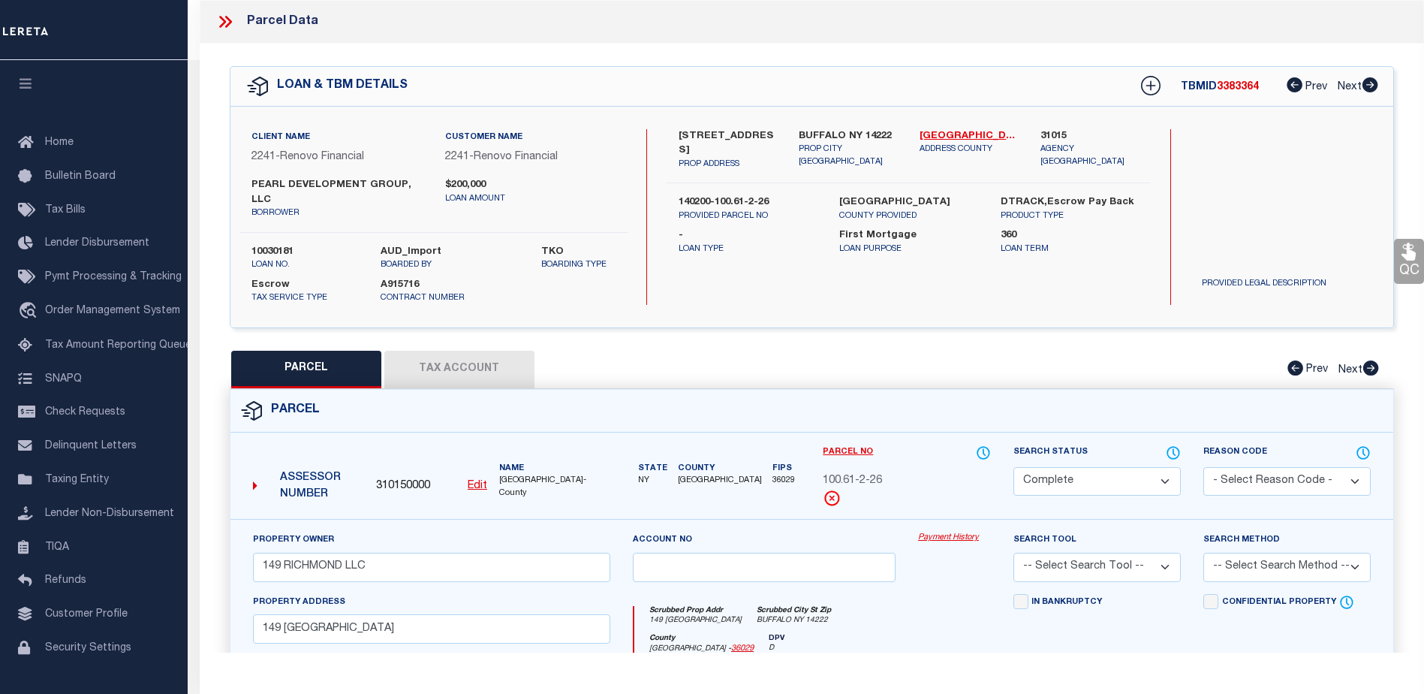
click at [951, 542] on link "Payment History" at bounding box center [954, 538] width 73 height 13
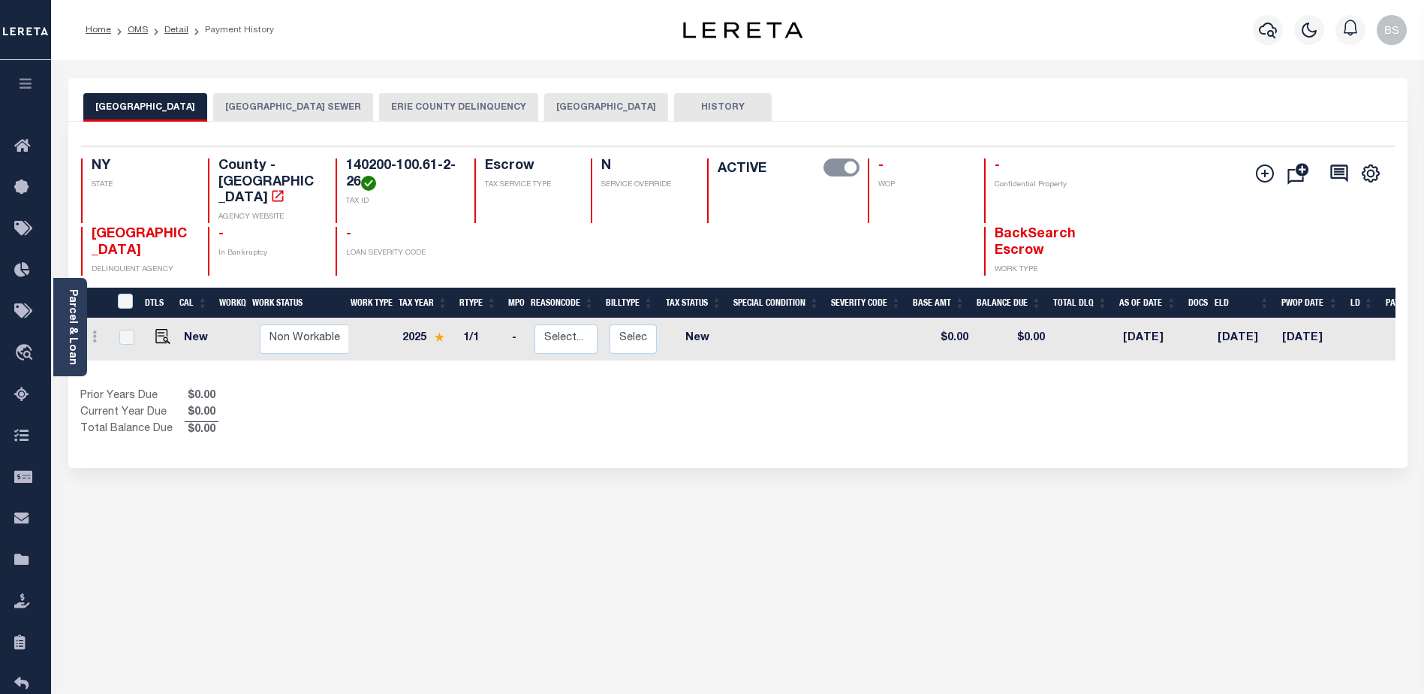
click at [589, 114] on button "[GEOGRAPHIC_DATA]" at bounding box center [606, 107] width 124 height 29
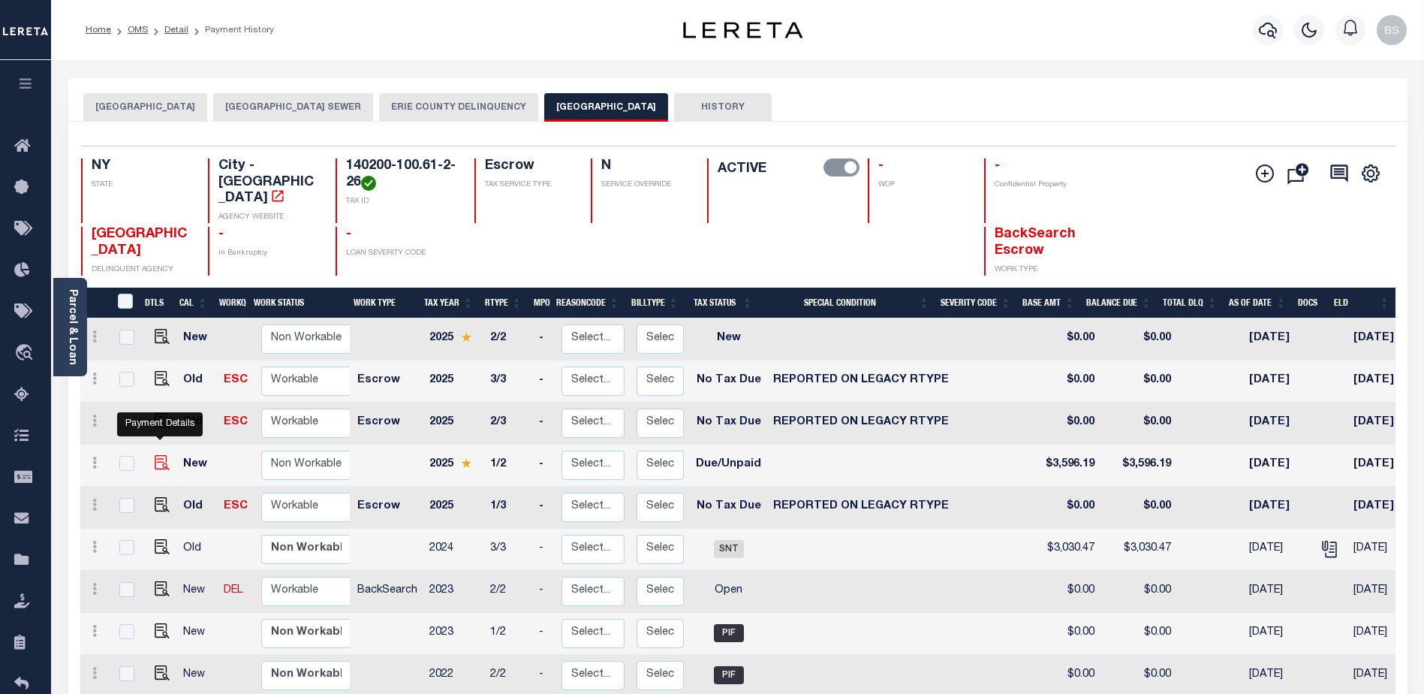
click at [161, 455] on img "" at bounding box center [162, 462] width 15 height 15
checkbox input "true"
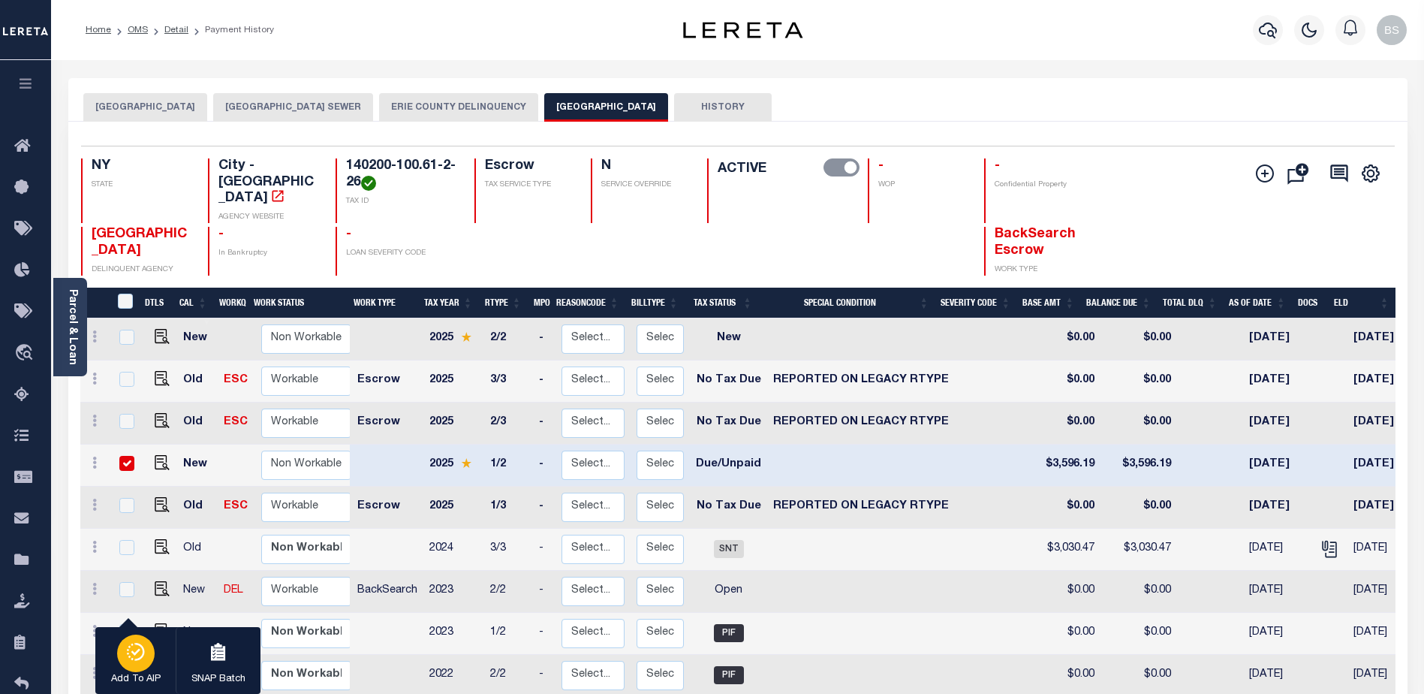
click at [134, 667] on div "button" at bounding box center [136, 653] width 38 height 38
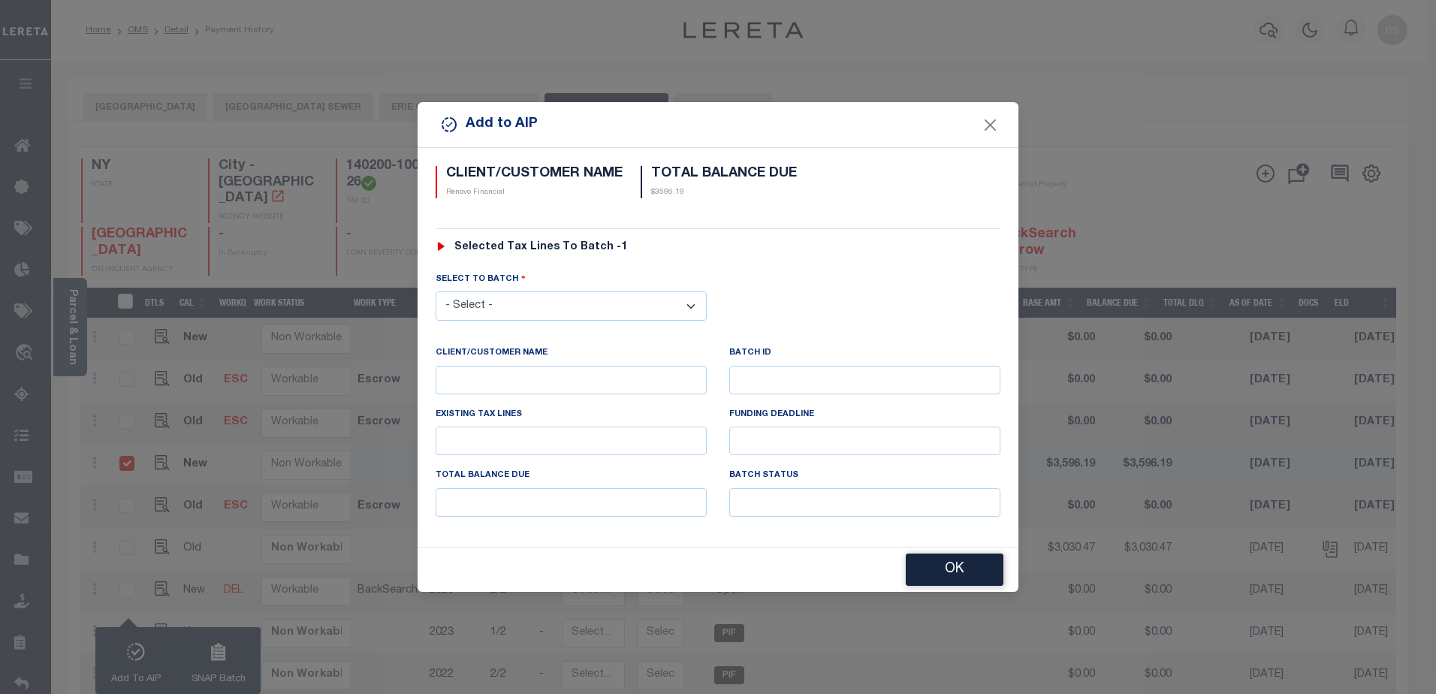
click at [496, 311] on select "- Select - 42380 42965 43235 43299 43683 44436 44450 44938 45028 45180 45253 45…" at bounding box center [570, 305] width 271 height 29
select select "45667"
click at [435, 291] on select "- Select - 42380 42965 43235 43299 43683 44436 44450 44938 45028 45180 45253 45…" at bounding box center [570, 305] width 271 height 29
click at [941, 565] on button "OK" at bounding box center [955, 570] width 98 height 32
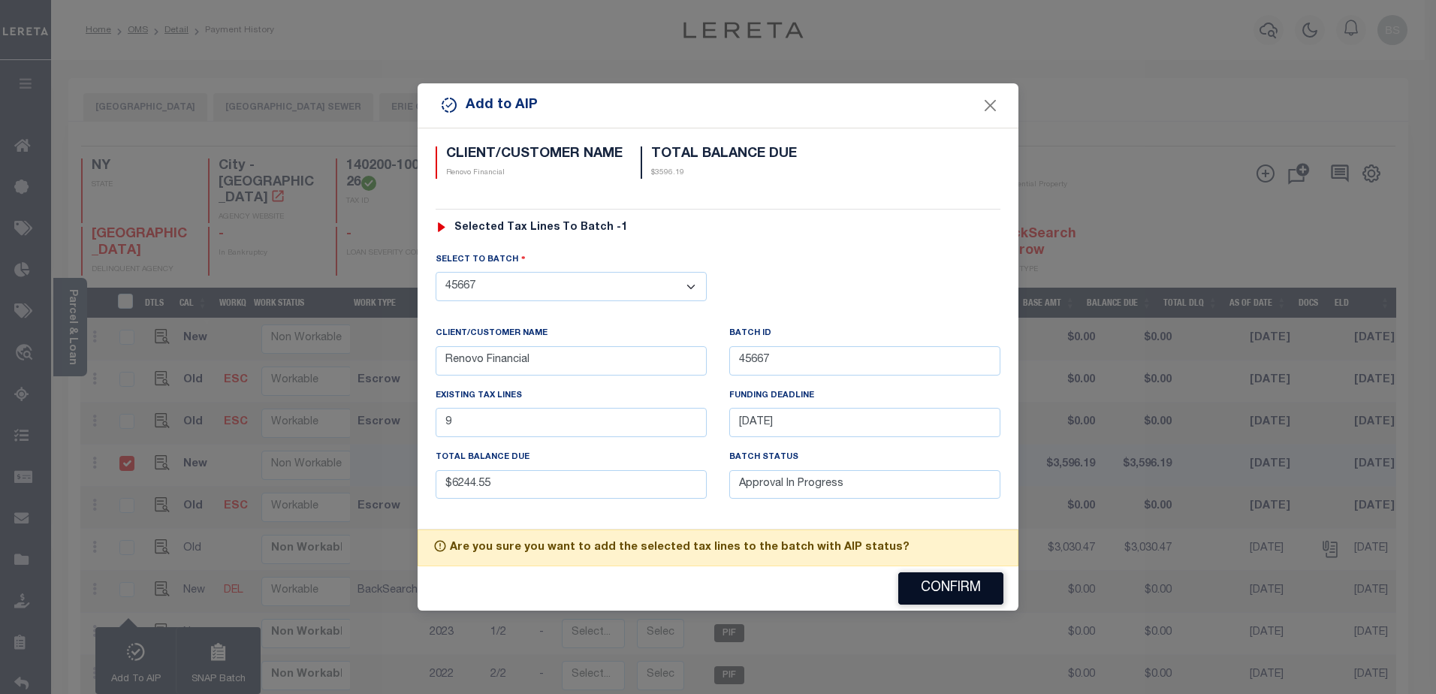
click at [948, 592] on button "Confirm" at bounding box center [950, 588] width 105 height 32
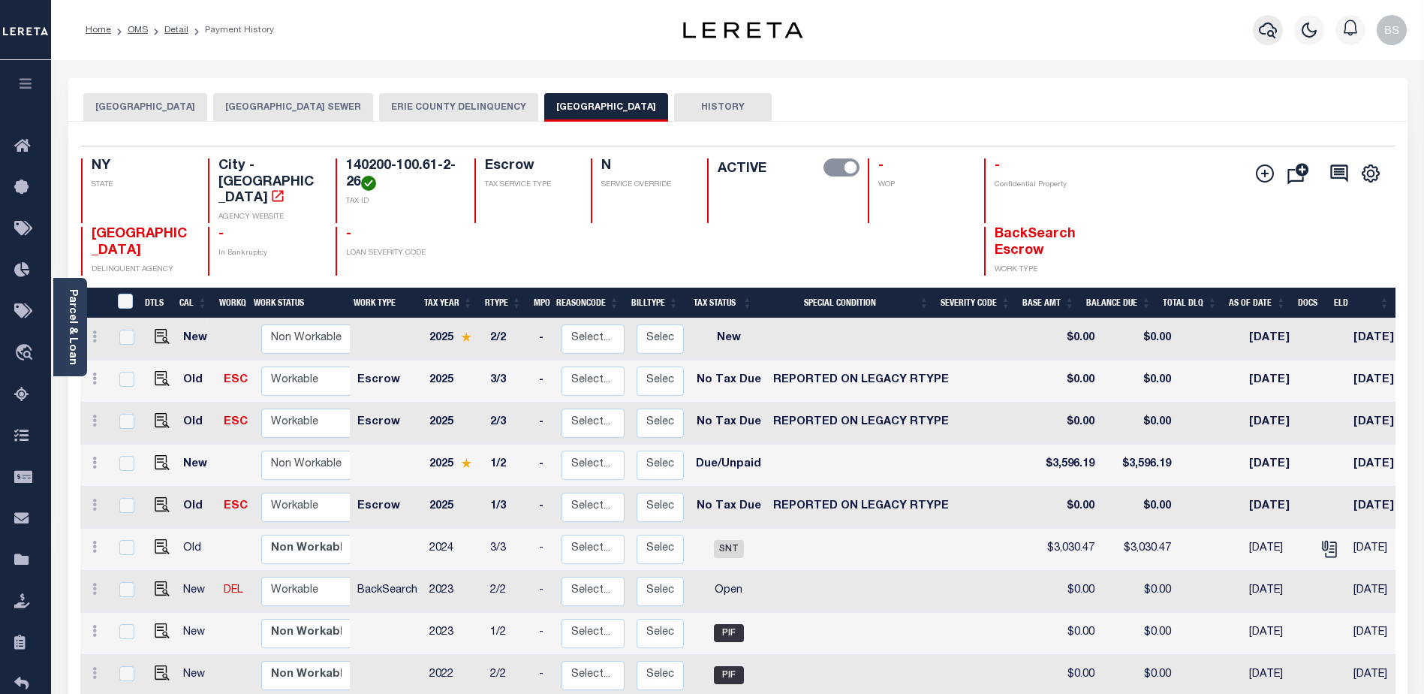
click at [1272, 32] on icon "button" at bounding box center [1268, 31] width 18 height 16
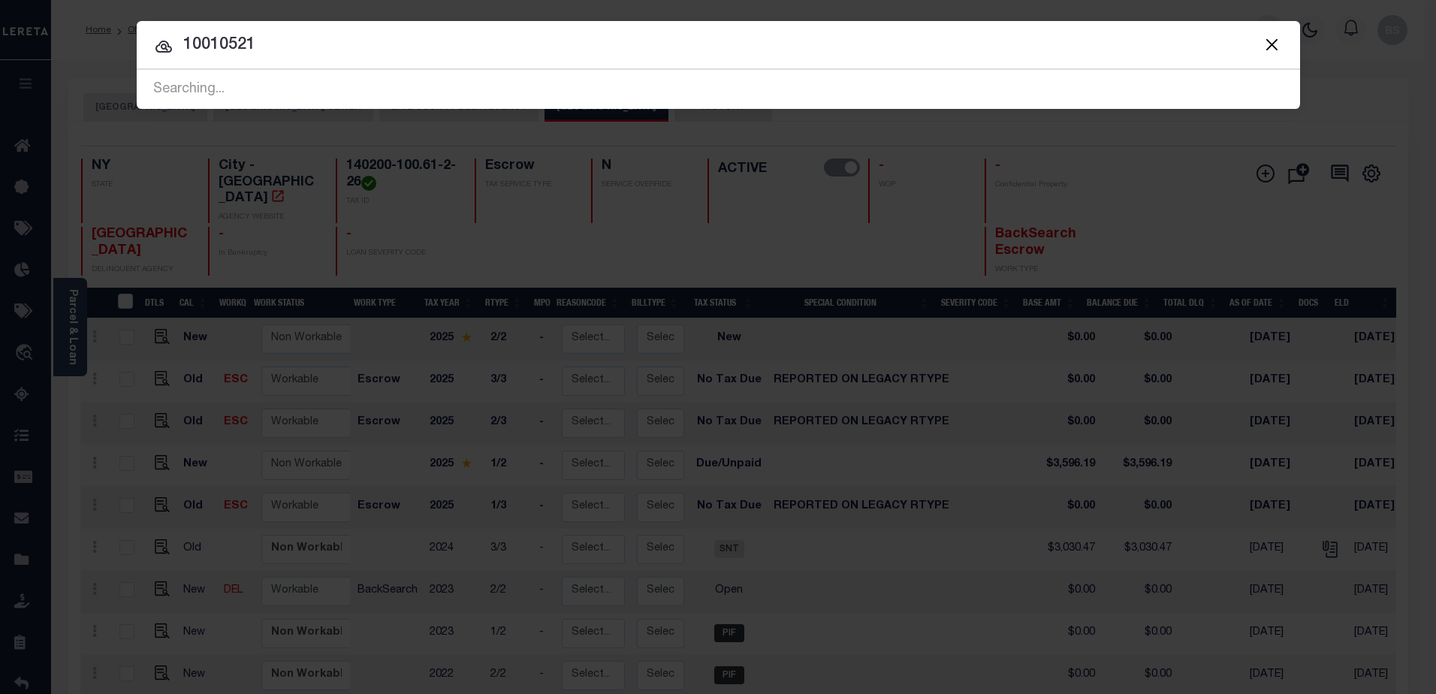
type input "10010521"
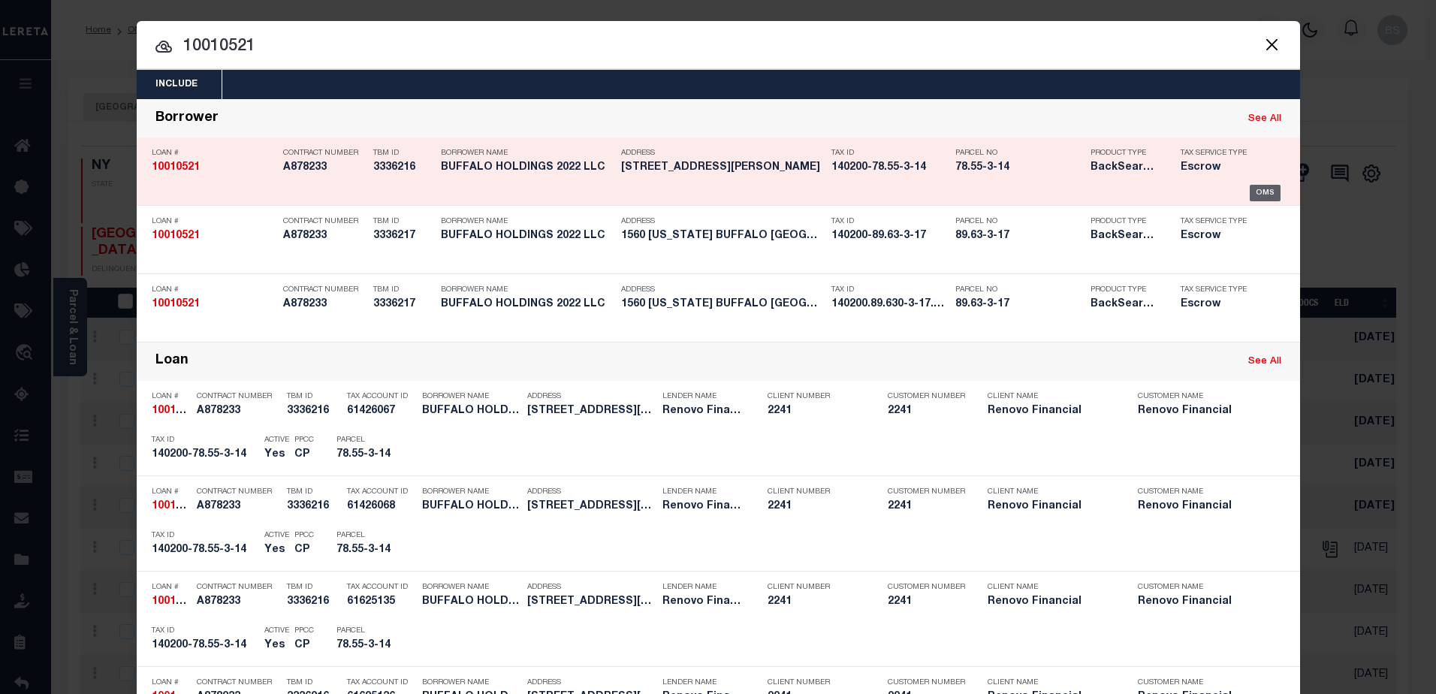
click at [1260, 197] on div "OMS" at bounding box center [1264, 193] width 31 height 17
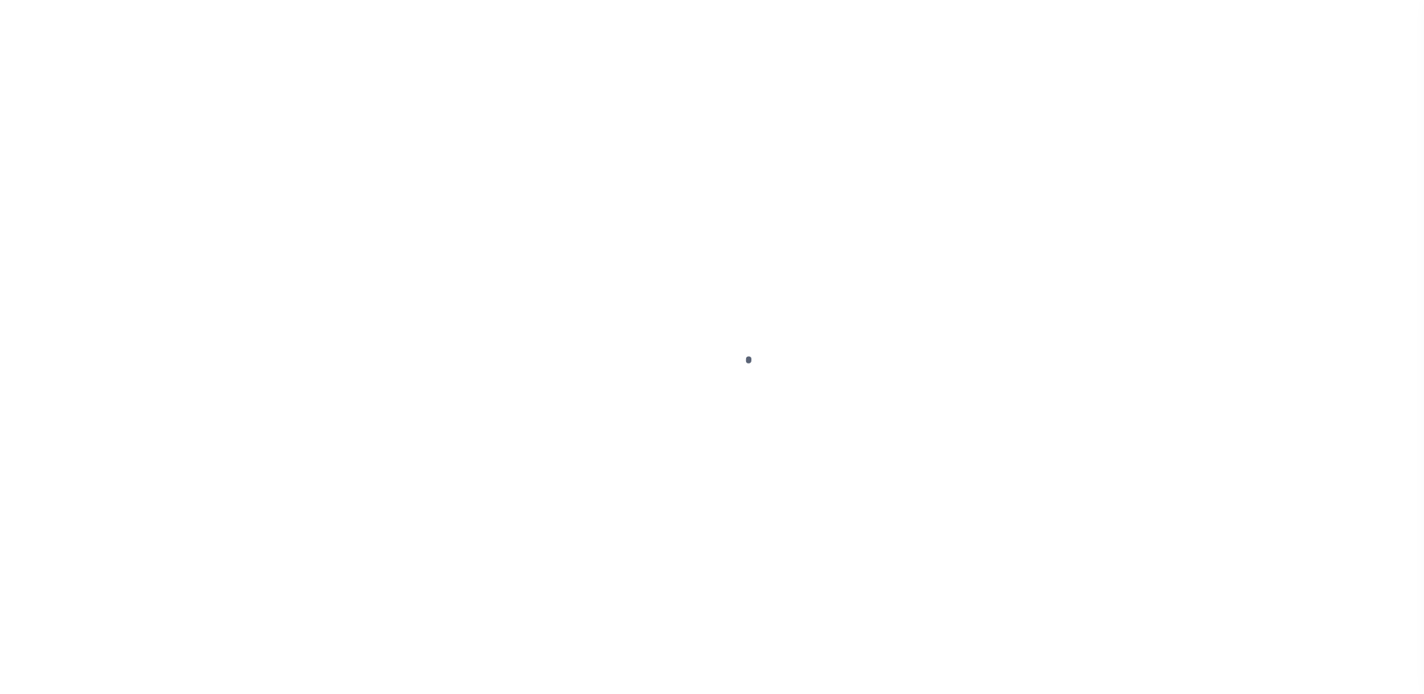
select select "DUE"
select select "10"
select select "Escrow"
type input "100 [PERSON_NAME]"
type input "140200-78.55-3-14"
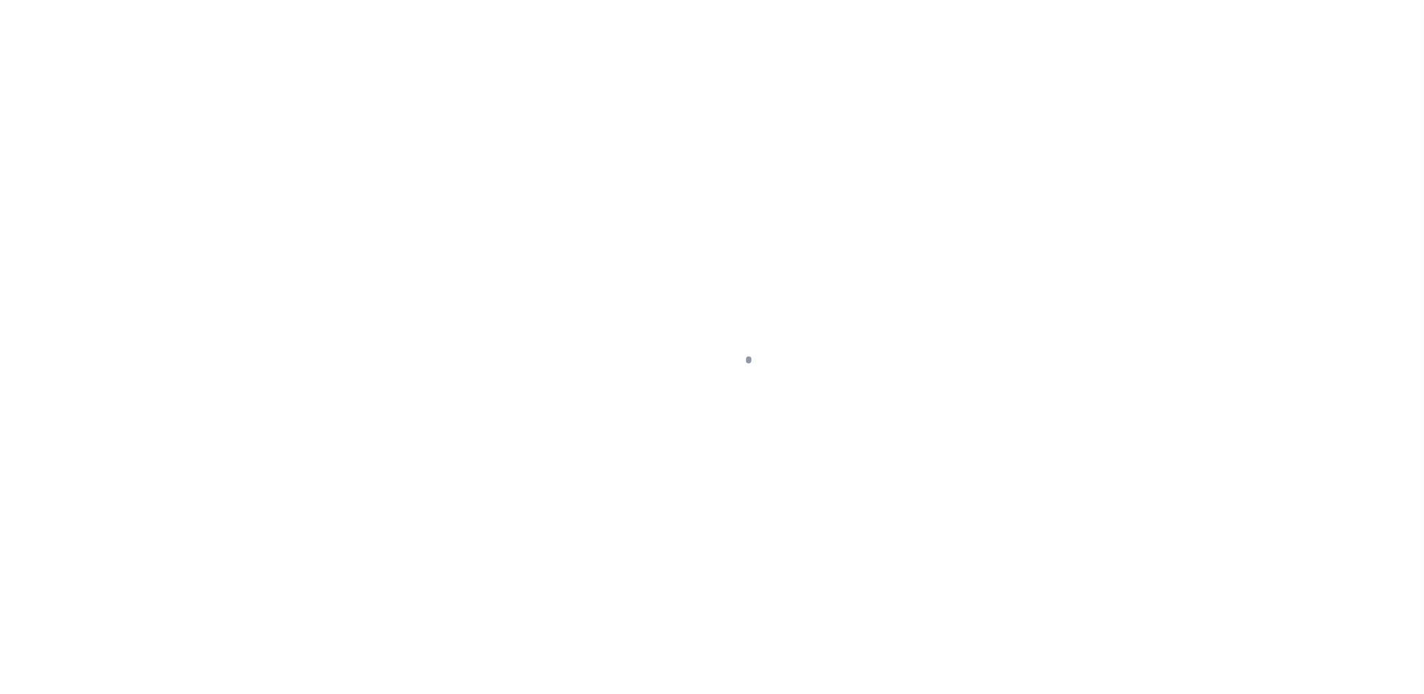
type input "BUFFALO NY 14216"
type input "a0kUS0000018DM6"
type input "NY"
select select
select select "25067"
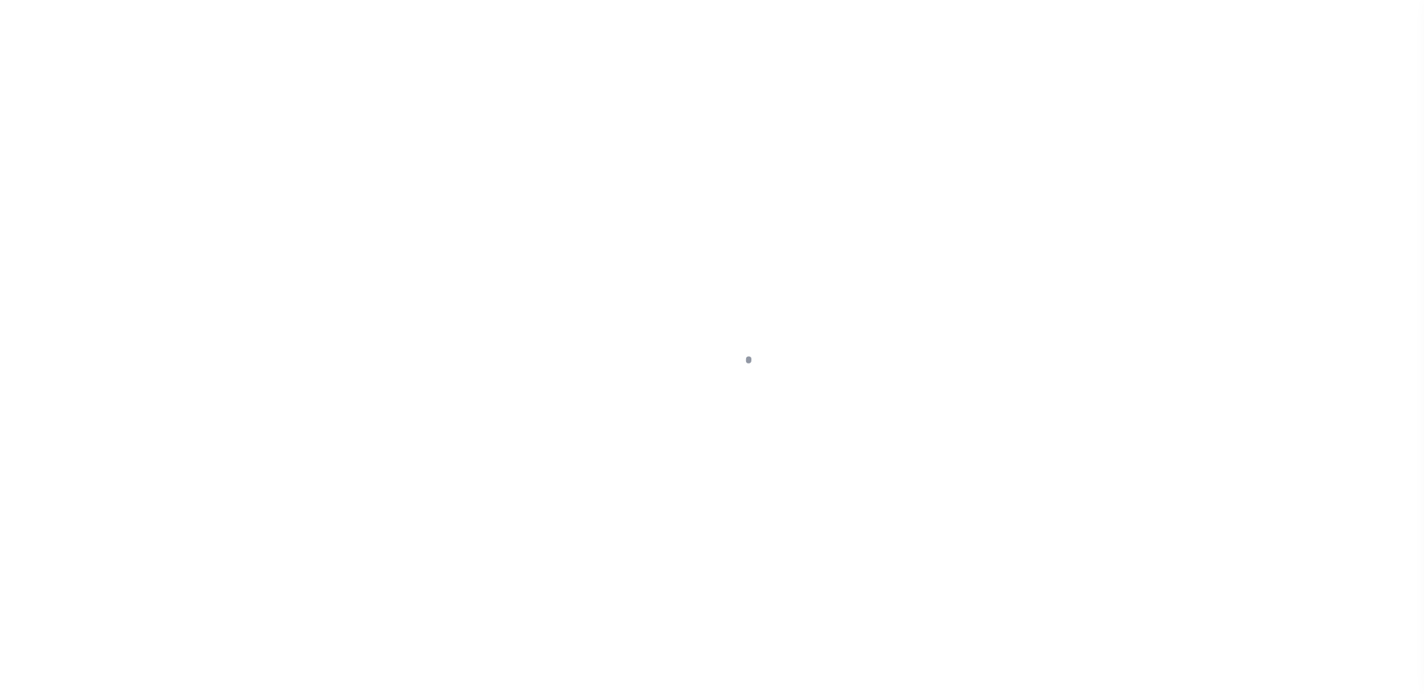
select select
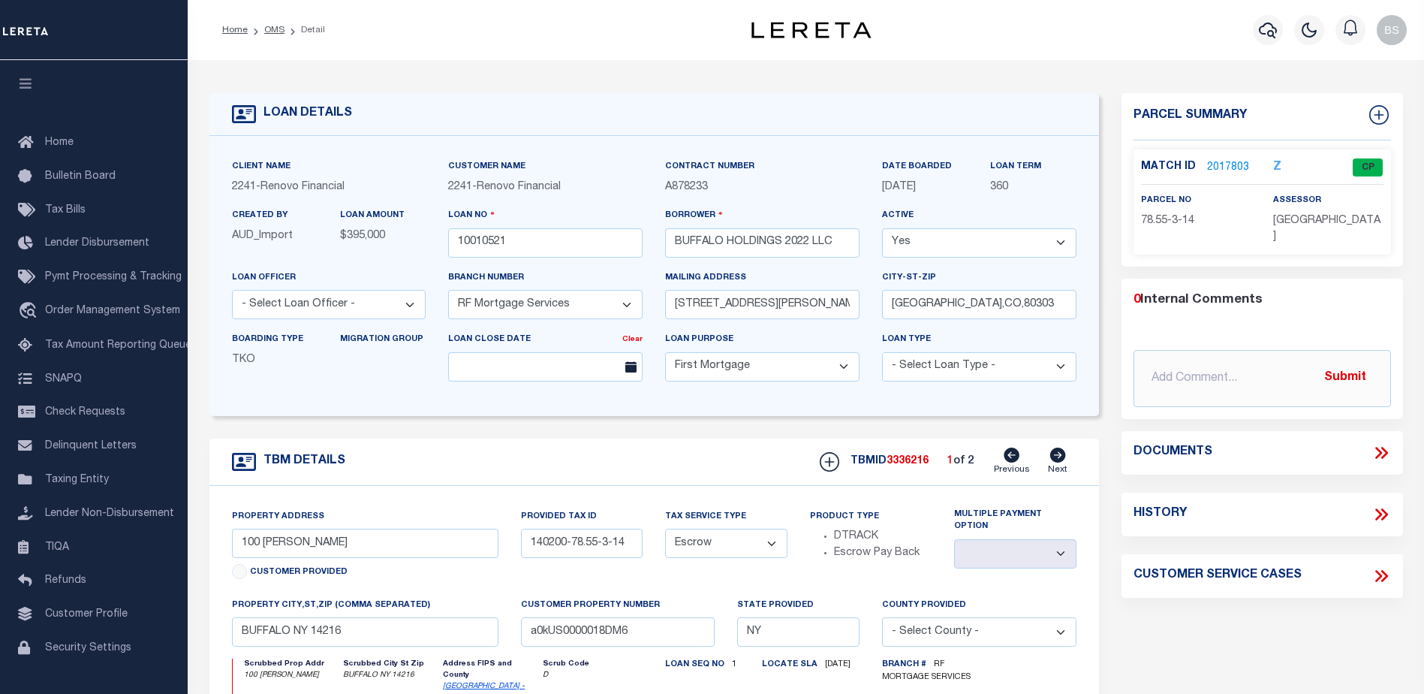
click at [1213, 164] on link "2017803" at bounding box center [1228, 168] width 42 height 16
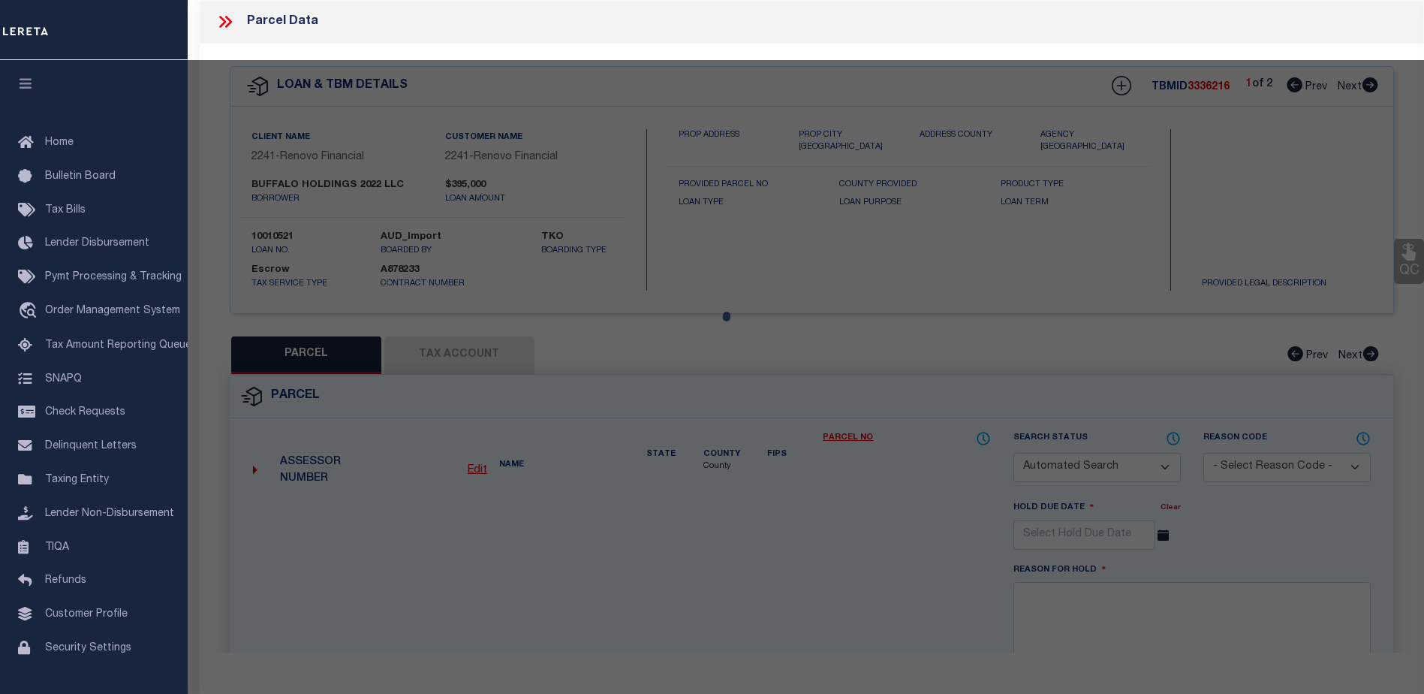
checkbox input "false"
select select "CP"
type input "BUFFALO HOLDINGS 2022 LLC"
select select "AGW"
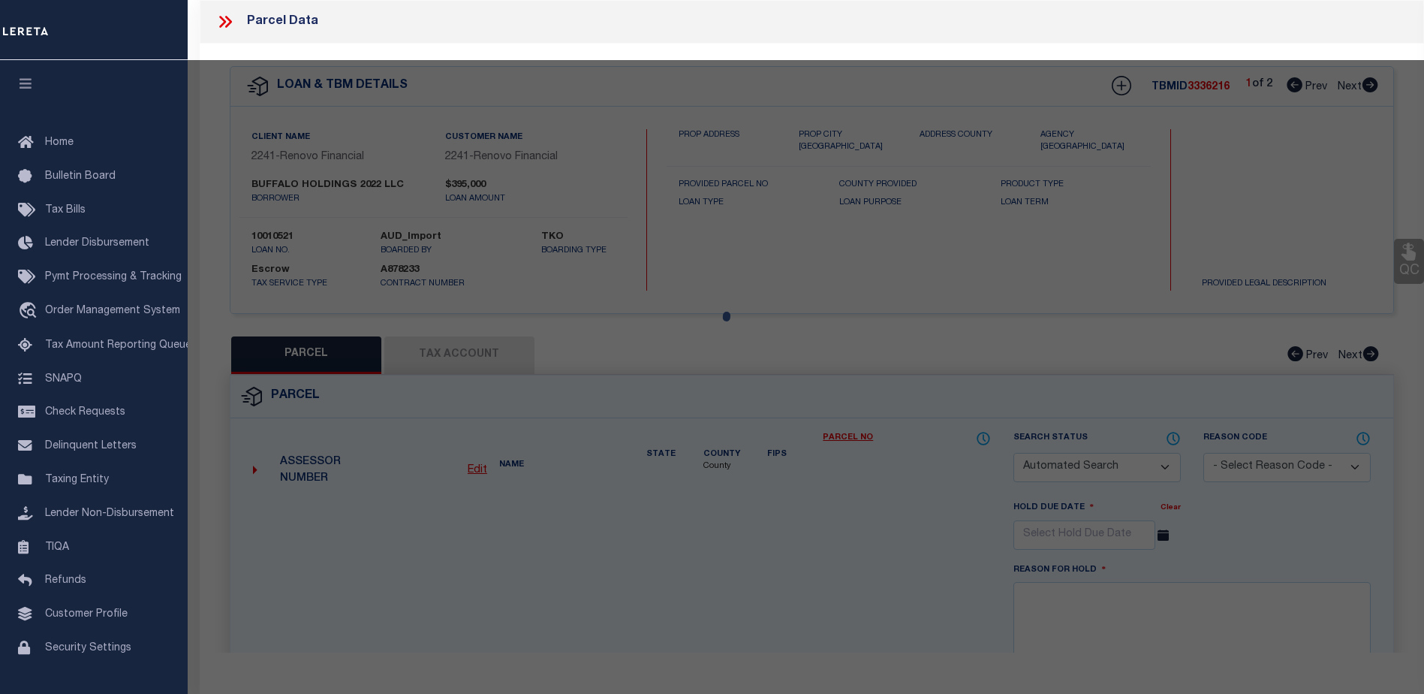
select select
type input "100 [PERSON_NAME]"
checkbox input "false"
type input "BUFFALO NY 14216"
type textarea "Completed based on given suggested parcel"
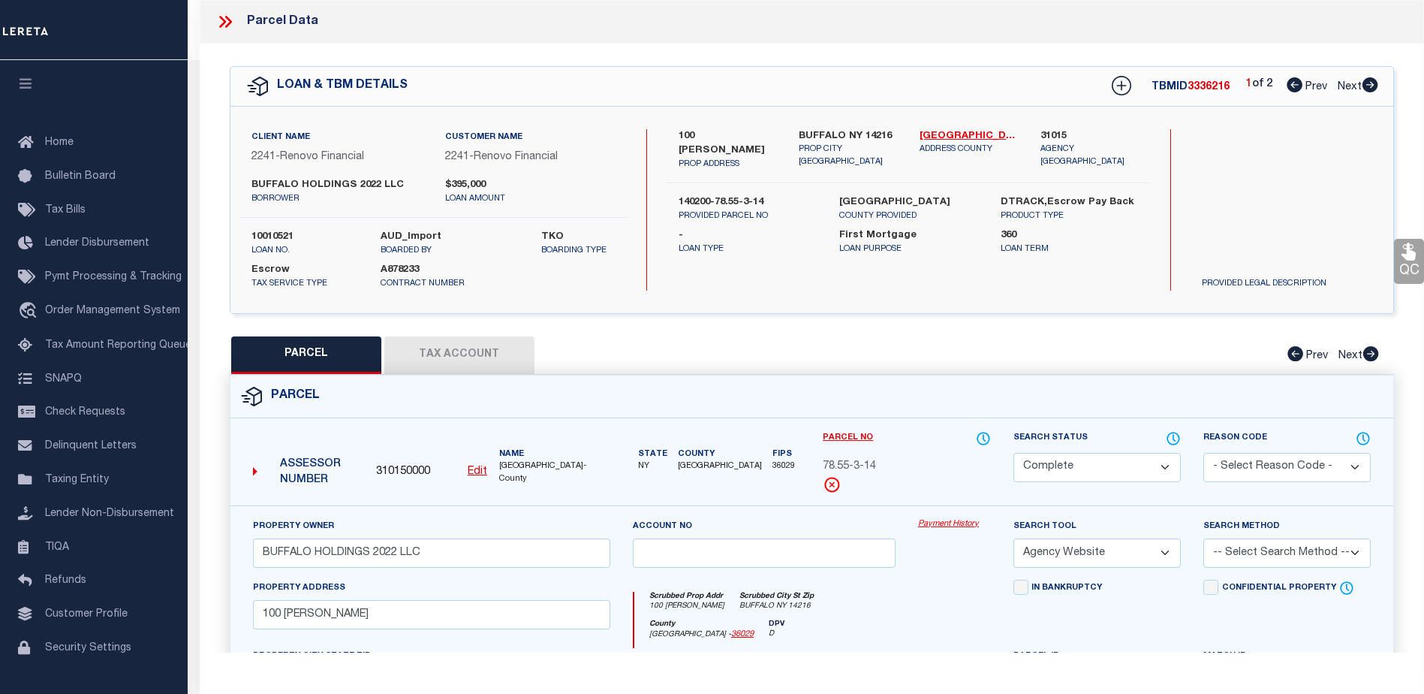
click at [937, 522] on link "Payment History" at bounding box center [954, 524] width 73 height 13
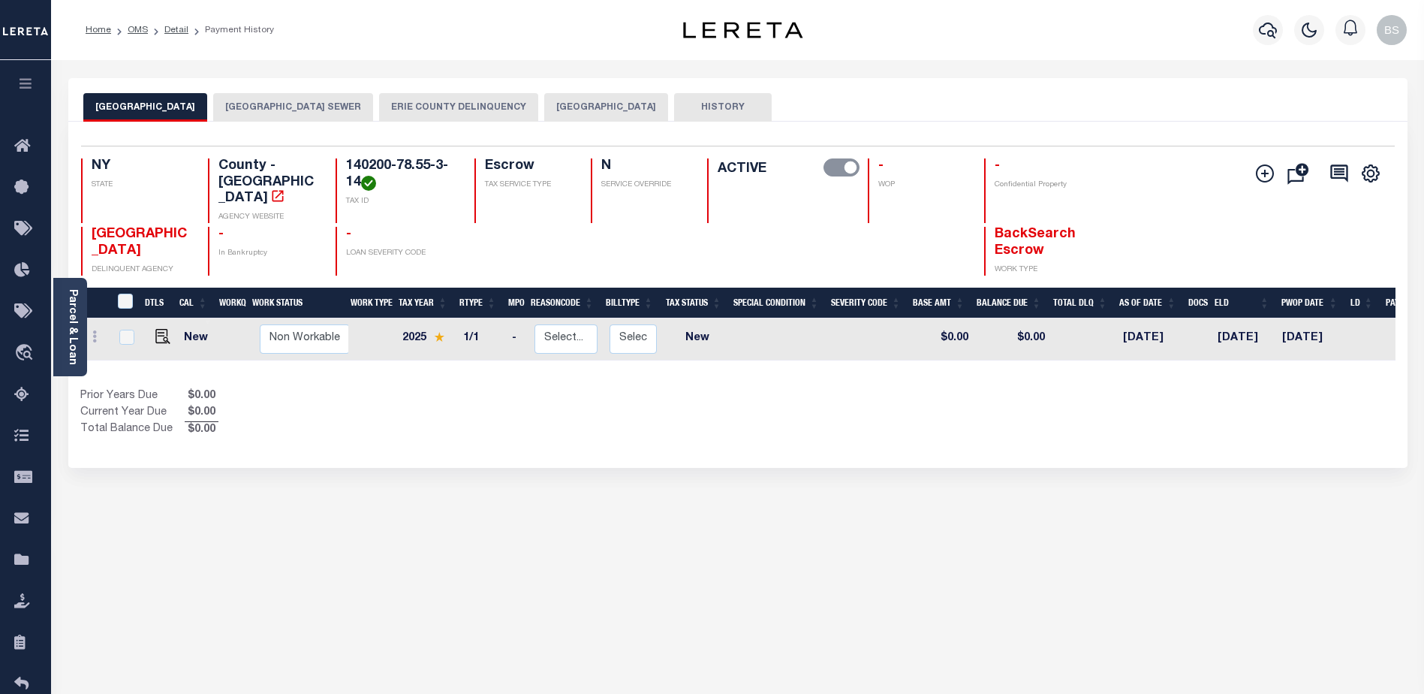
click at [625, 114] on button "[GEOGRAPHIC_DATA]" at bounding box center [606, 107] width 124 height 29
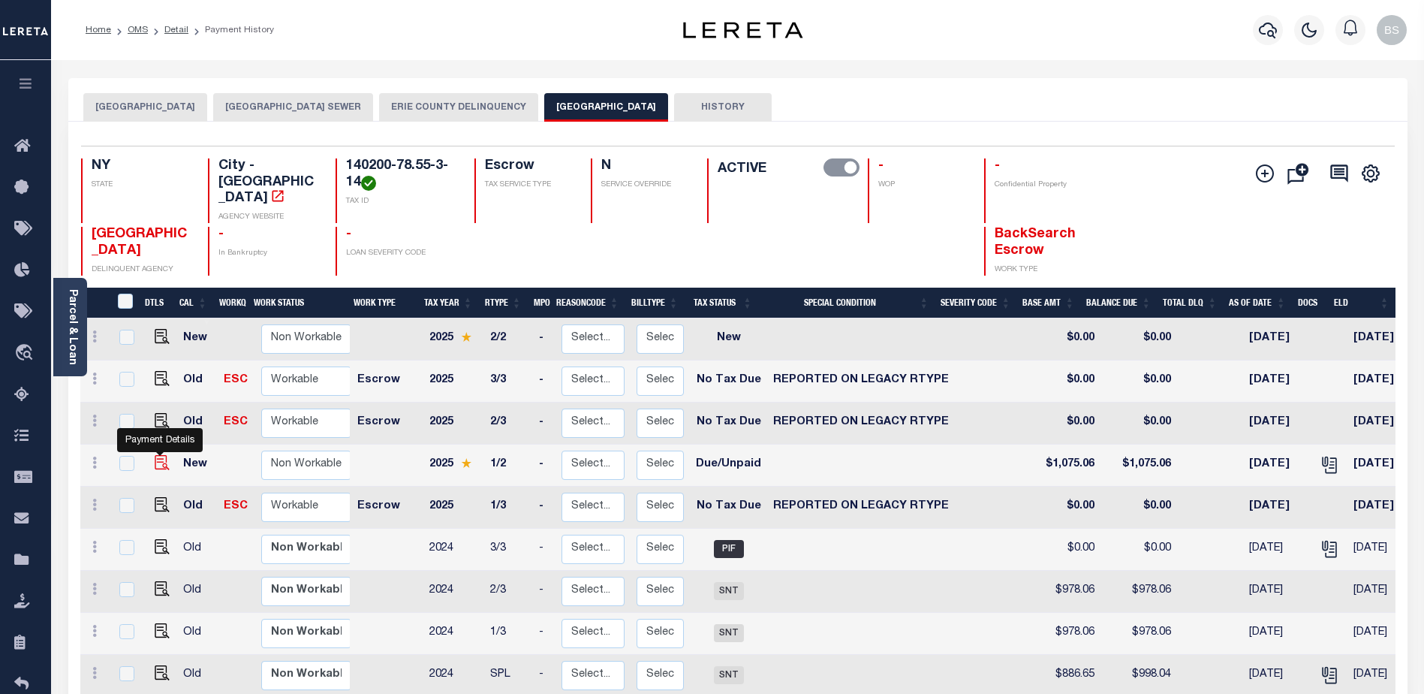
click at [161, 455] on img "" at bounding box center [162, 462] width 15 height 15
checkbox input "true"
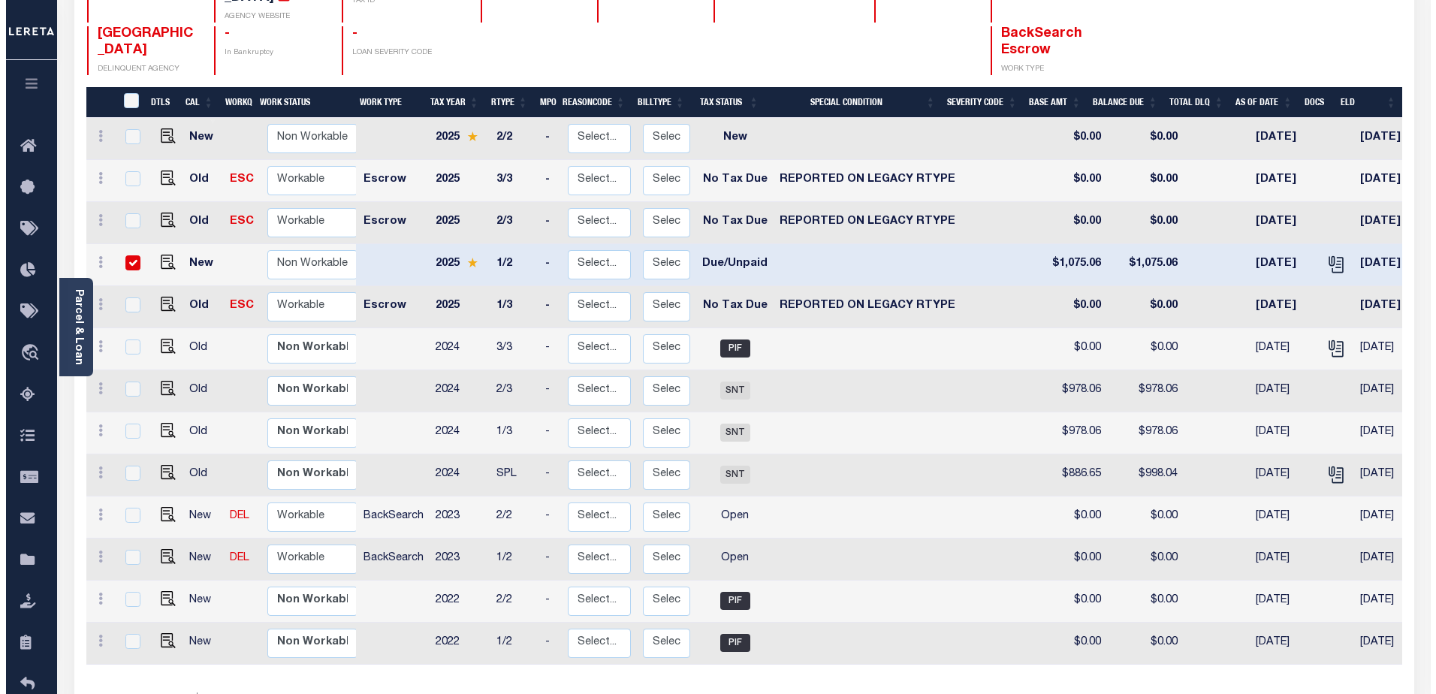
scroll to position [288, 0]
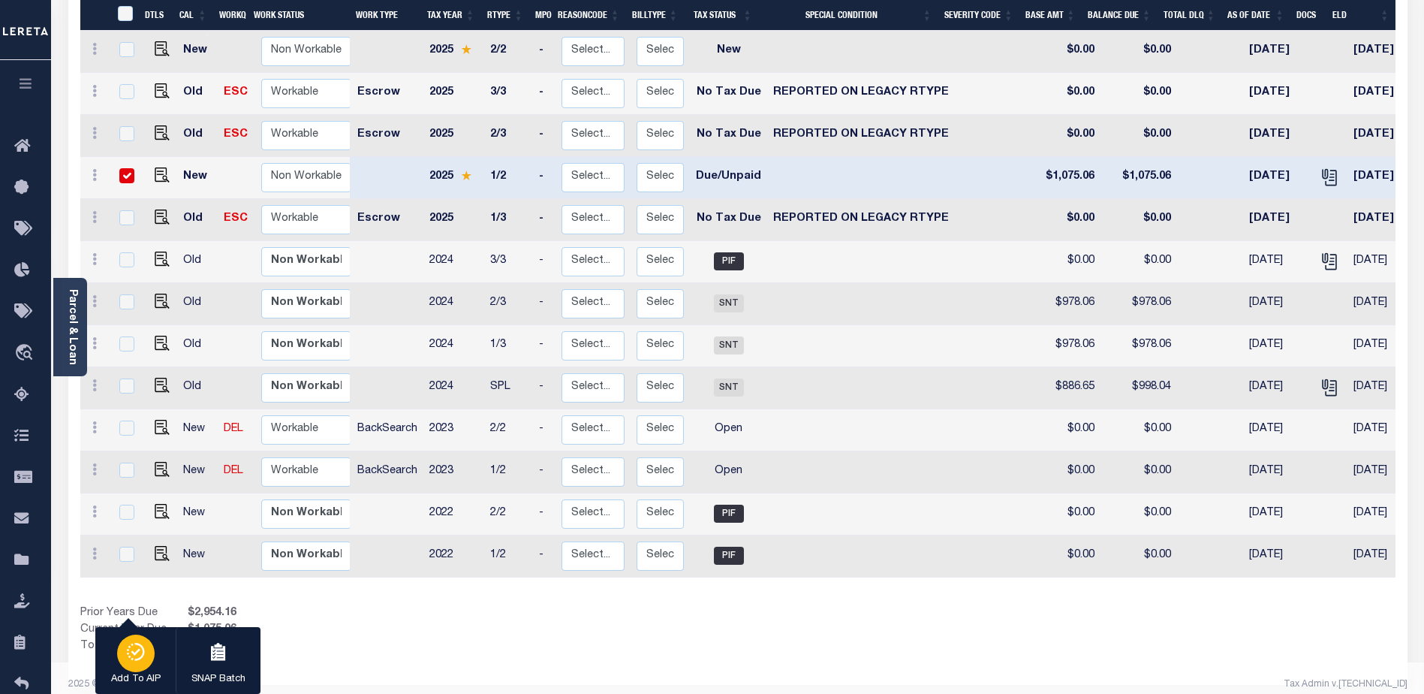
click at [137, 661] on icon "button" at bounding box center [139, 652] width 9 height 18
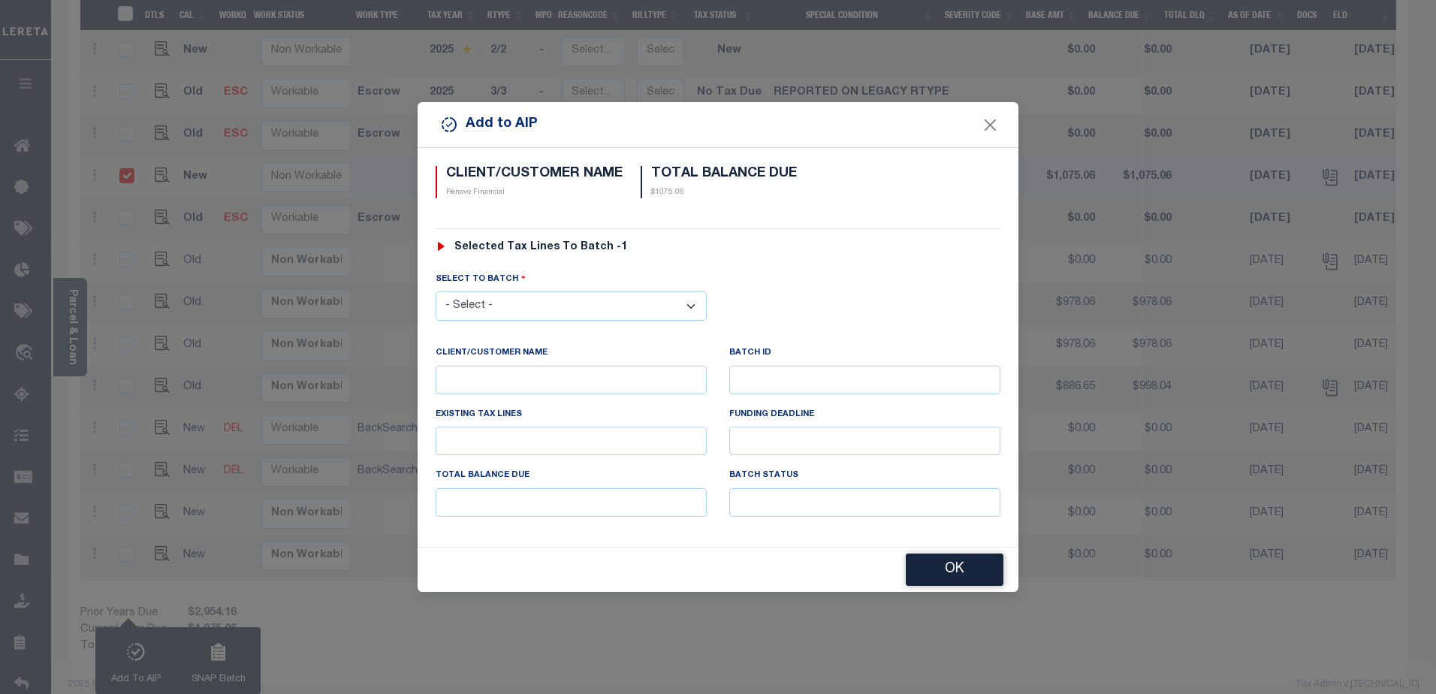
click at [683, 301] on select "- Select - 42380 42965 43235 43299 43683 44436 44450 44938 45028 45180 45253 45…" at bounding box center [570, 305] width 271 height 29
select select "45667"
click at [435, 291] on select "- Select - 42380 42965 43235 43299 43683 44436 44450 44938 45028 45180 45253 45…" at bounding box center [570, 305] width 271 height 29
click at [939, 562] on button "OK" at bounding box center [955, 570] width 98 height 32
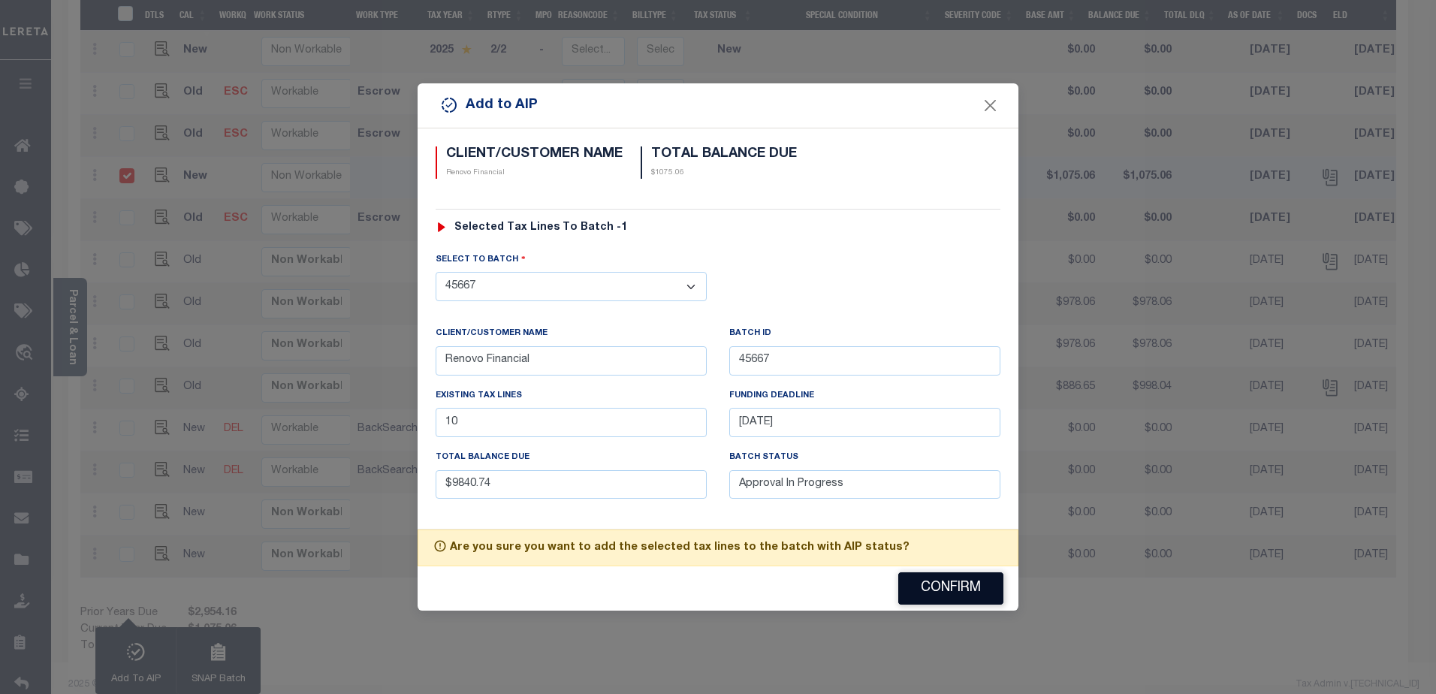
click at [930, 580] on button "Confirm" at bounding box center [950, 588] width 105 height 32
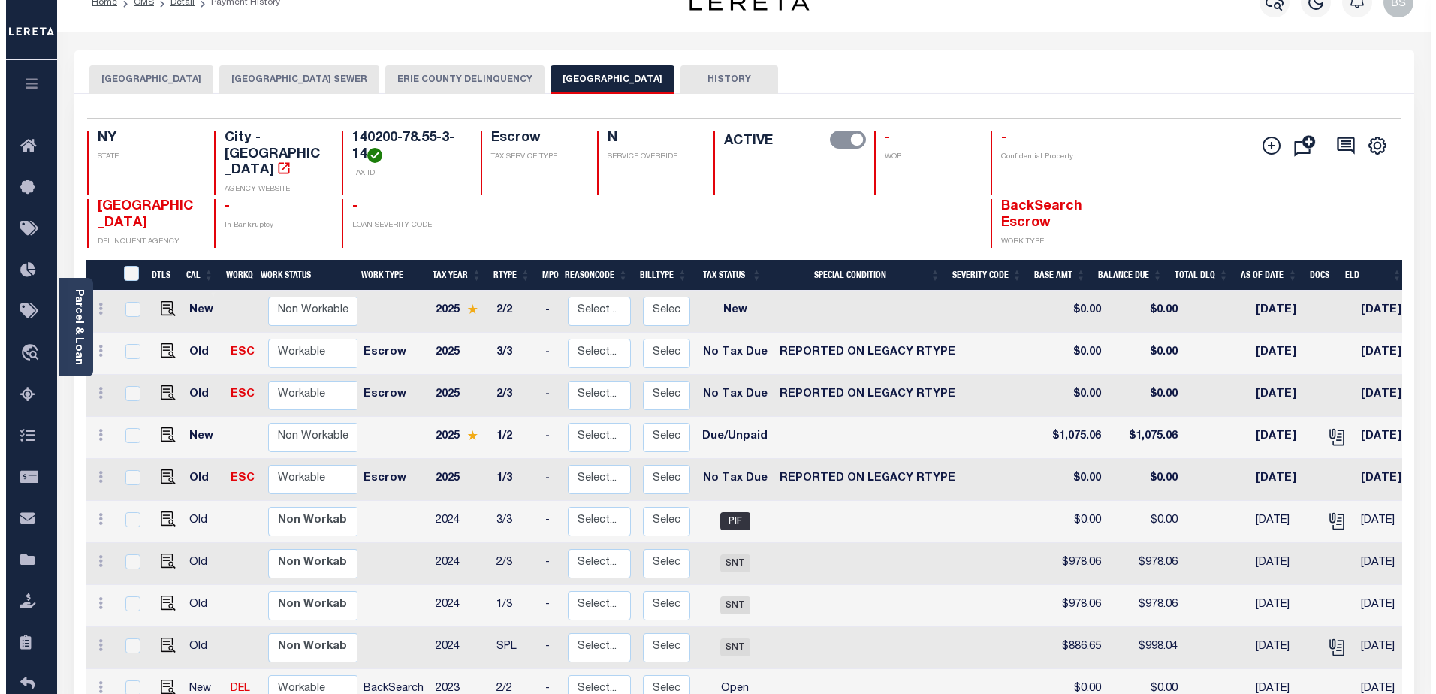
scroll to position [0, 0]
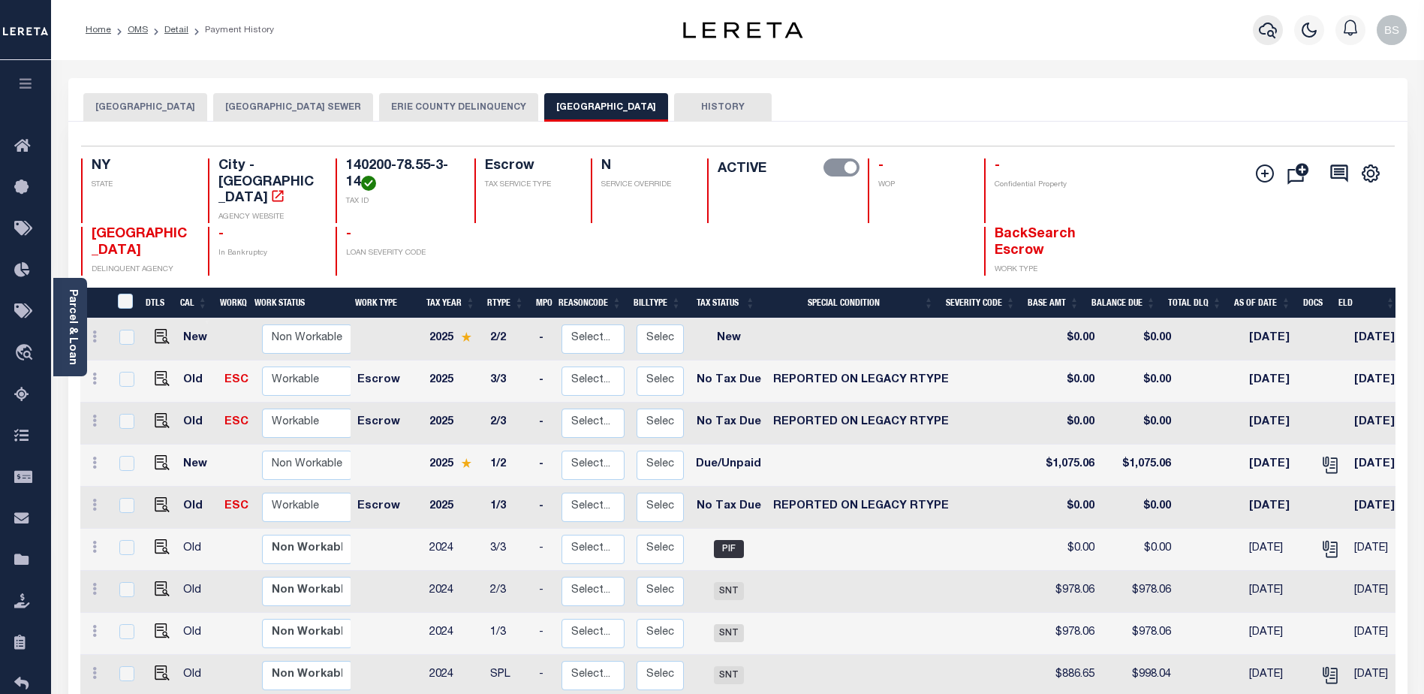
click at [1266, 29] on icon "button" at bounding box center [1268, 30] width 18 height 18
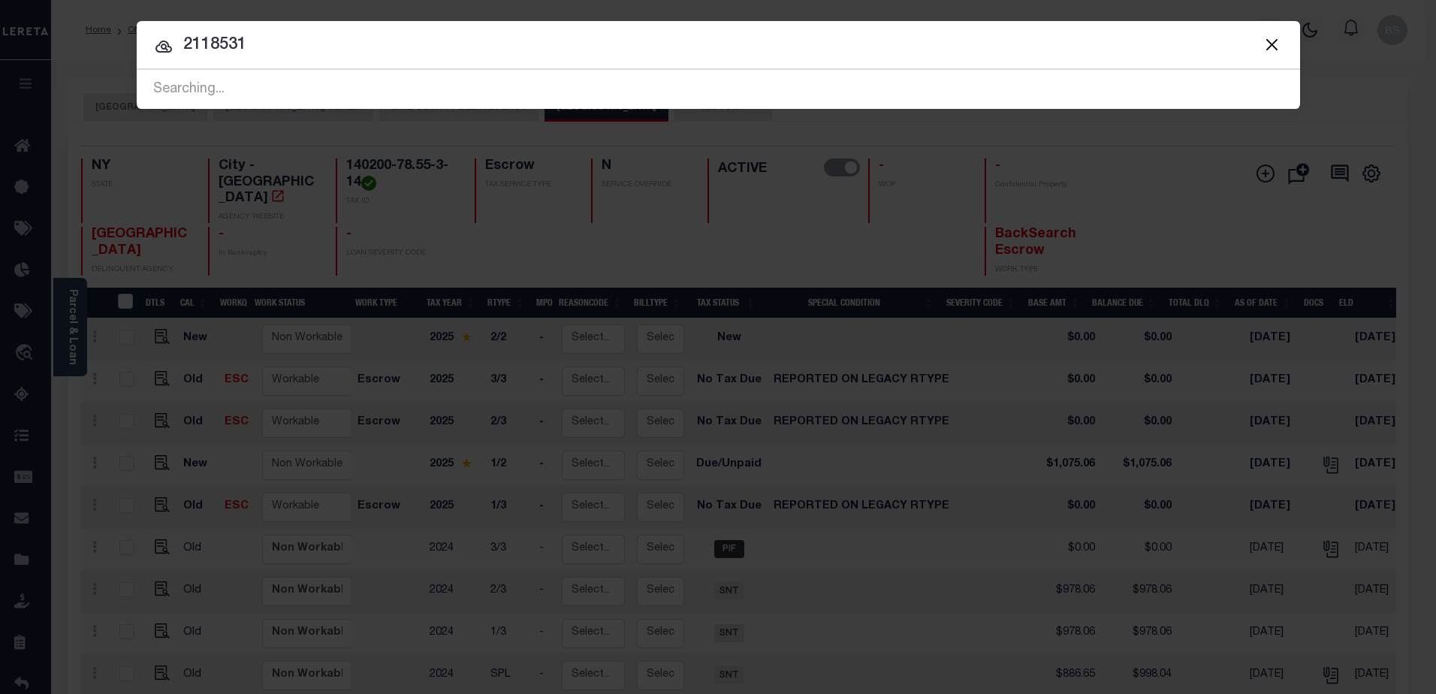
type input "2118531"
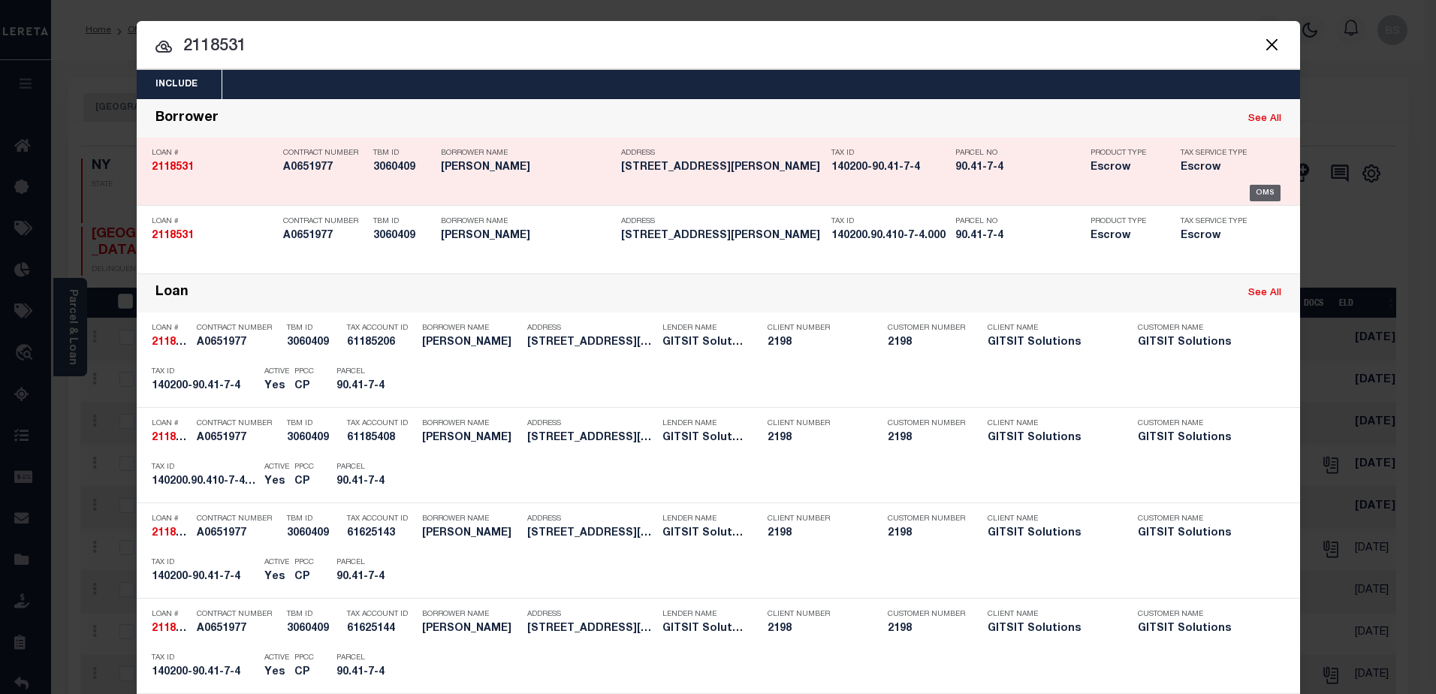
click at [1255, 190] on div "OMS" at bounding box center [1264, 193] width 31 height 17
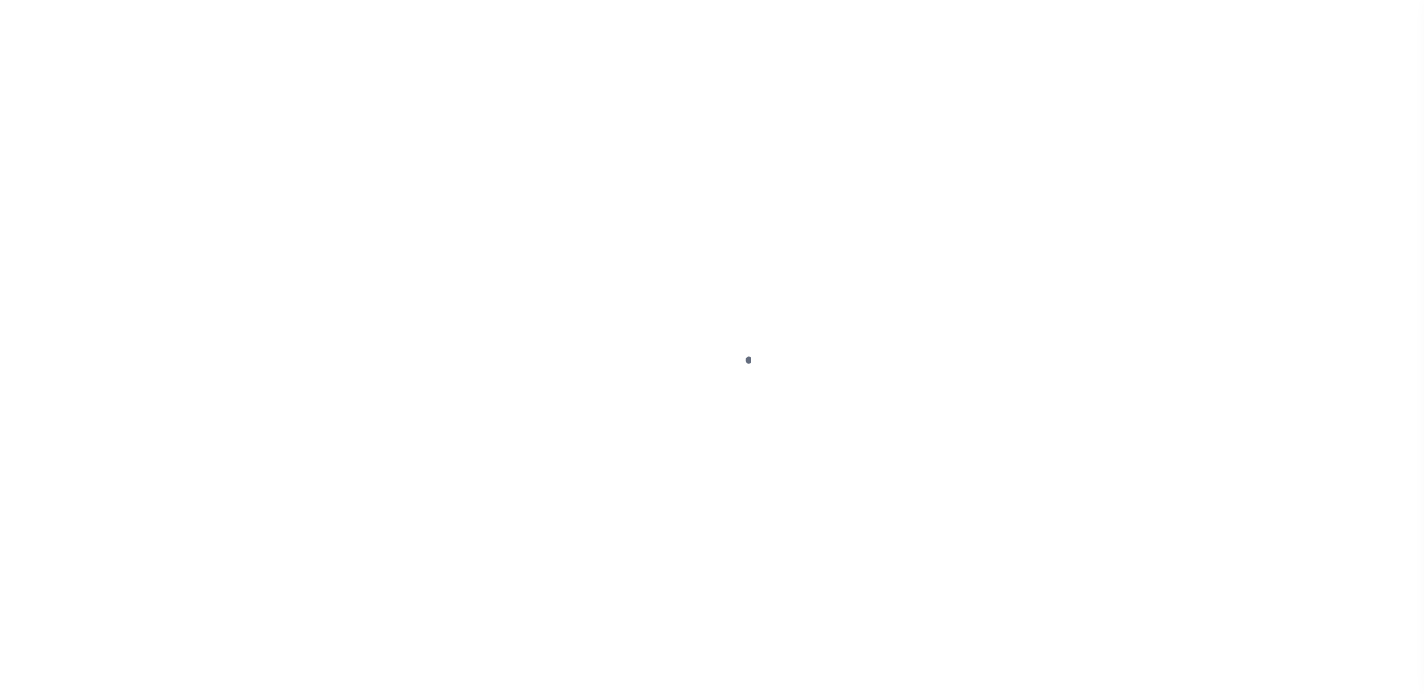
select select "DUE"
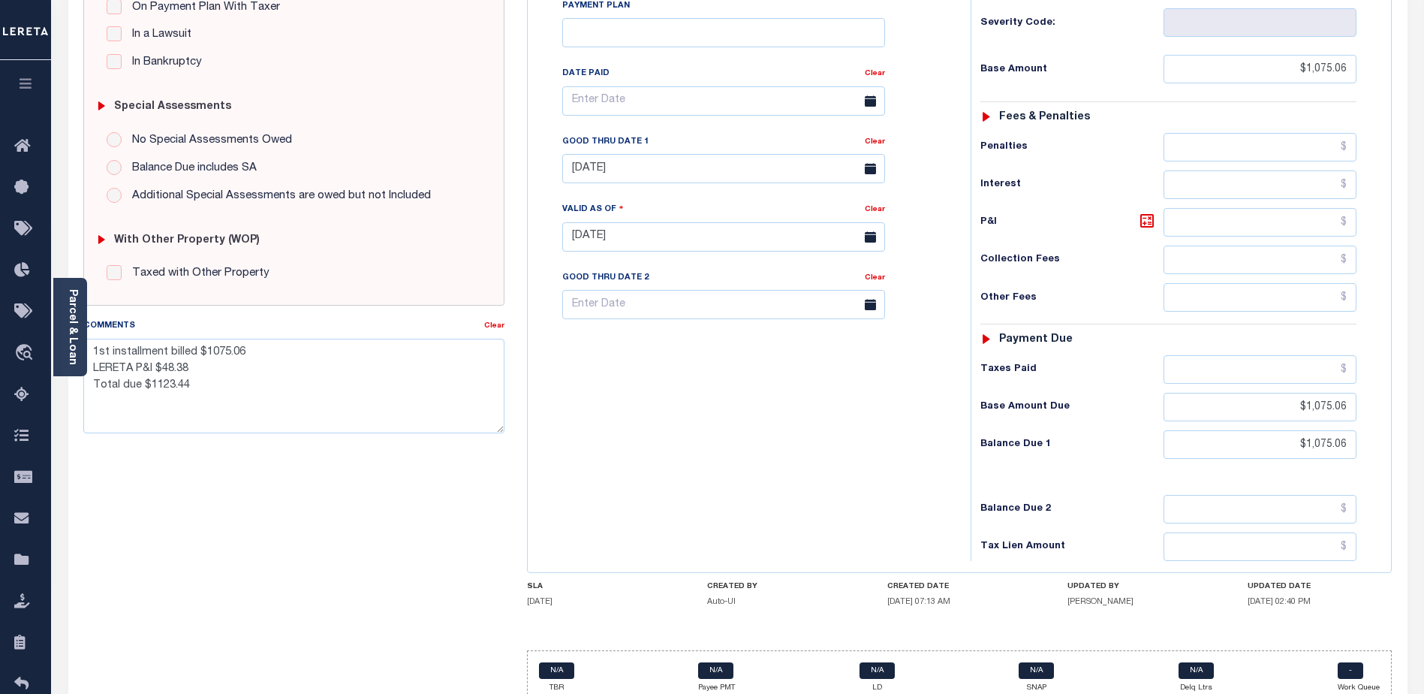
scroll to position [411, 0]
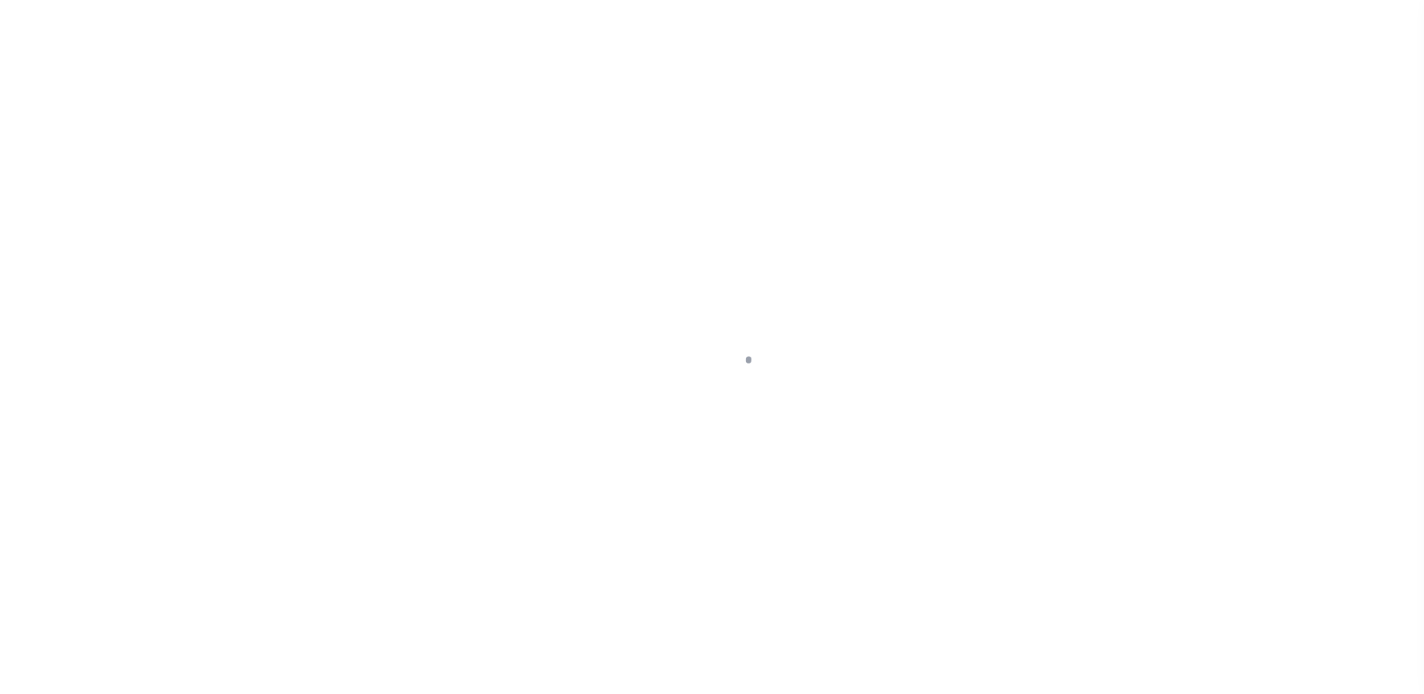
select select "5561"
select select "Escrow"
type input "[STREET_ADDRESS][PERSON_NAME]"
type input "BUFFALO NY 14215"
type input "NY"
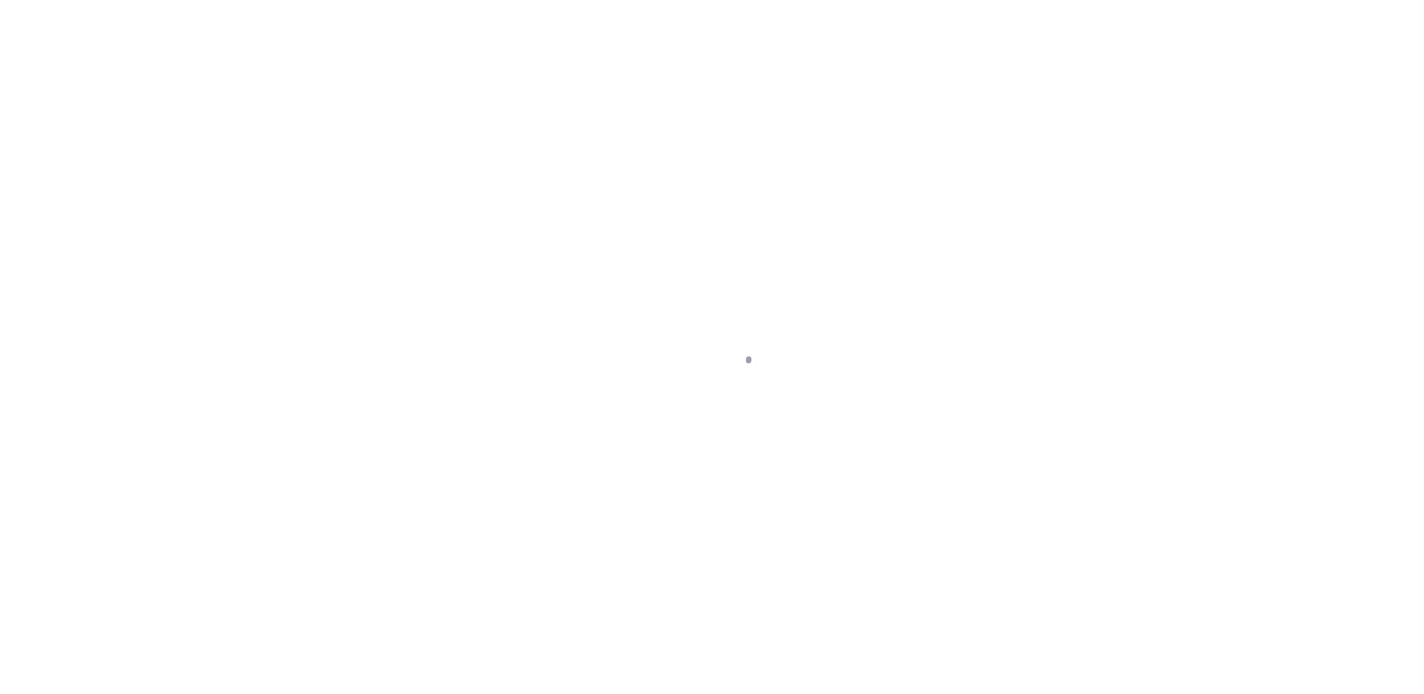
select select
type textarea "[DATE] - Paying 2022 1H City/School and 2022 FY Sewer in-house"
select select
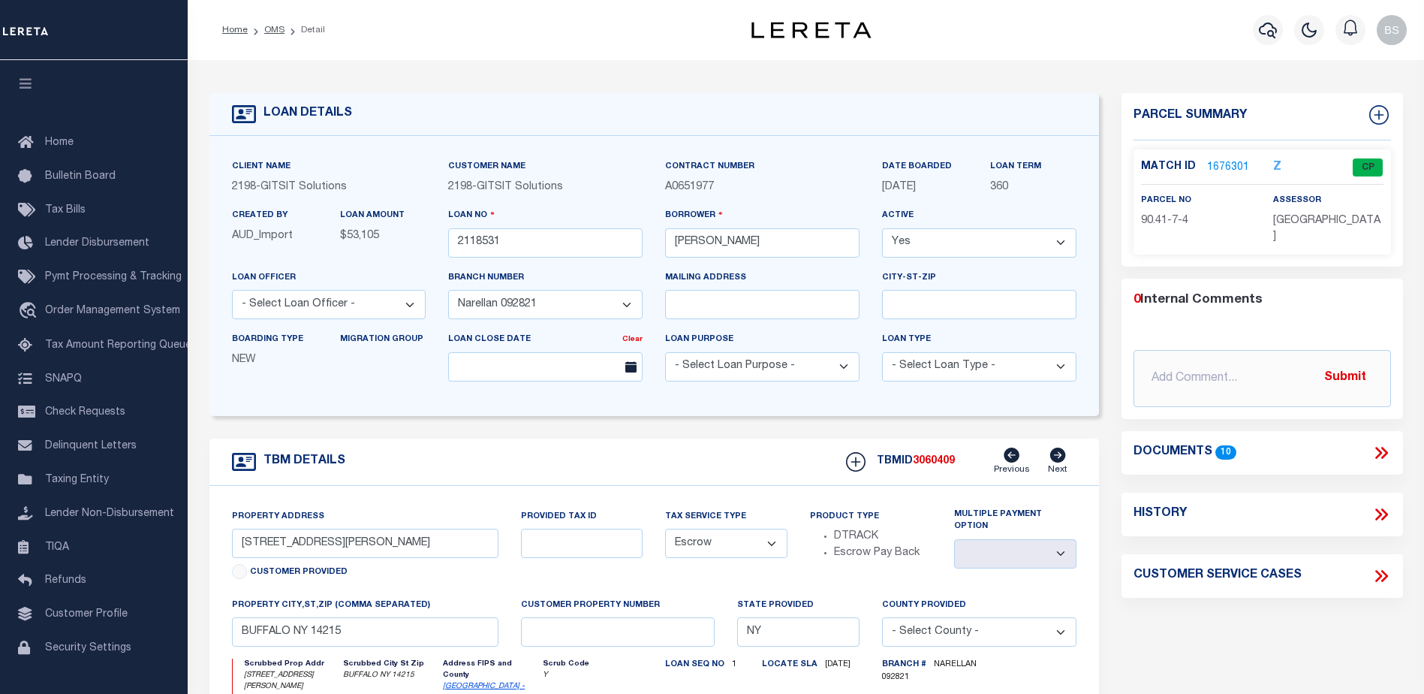
click at [1226, 161] on link "1676301" at bounding box center [1228, 168] width 42 height 16
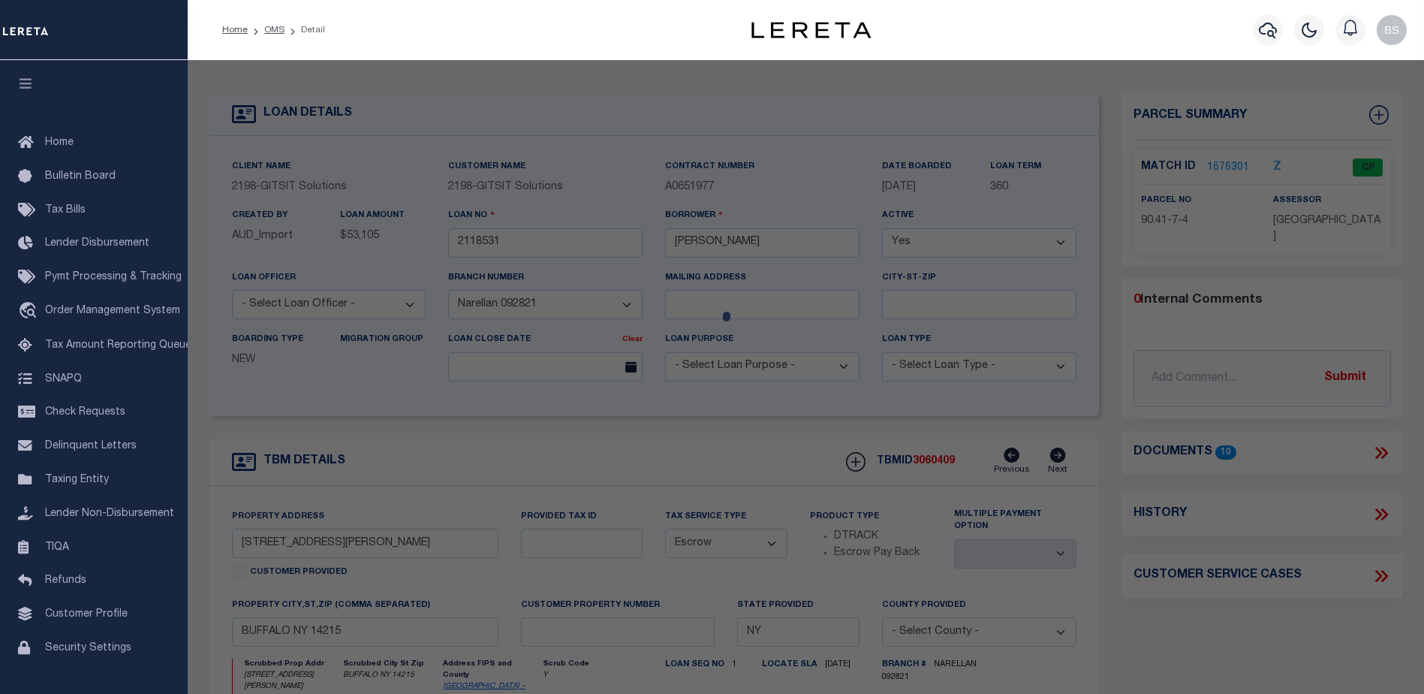
checkbox input "false"
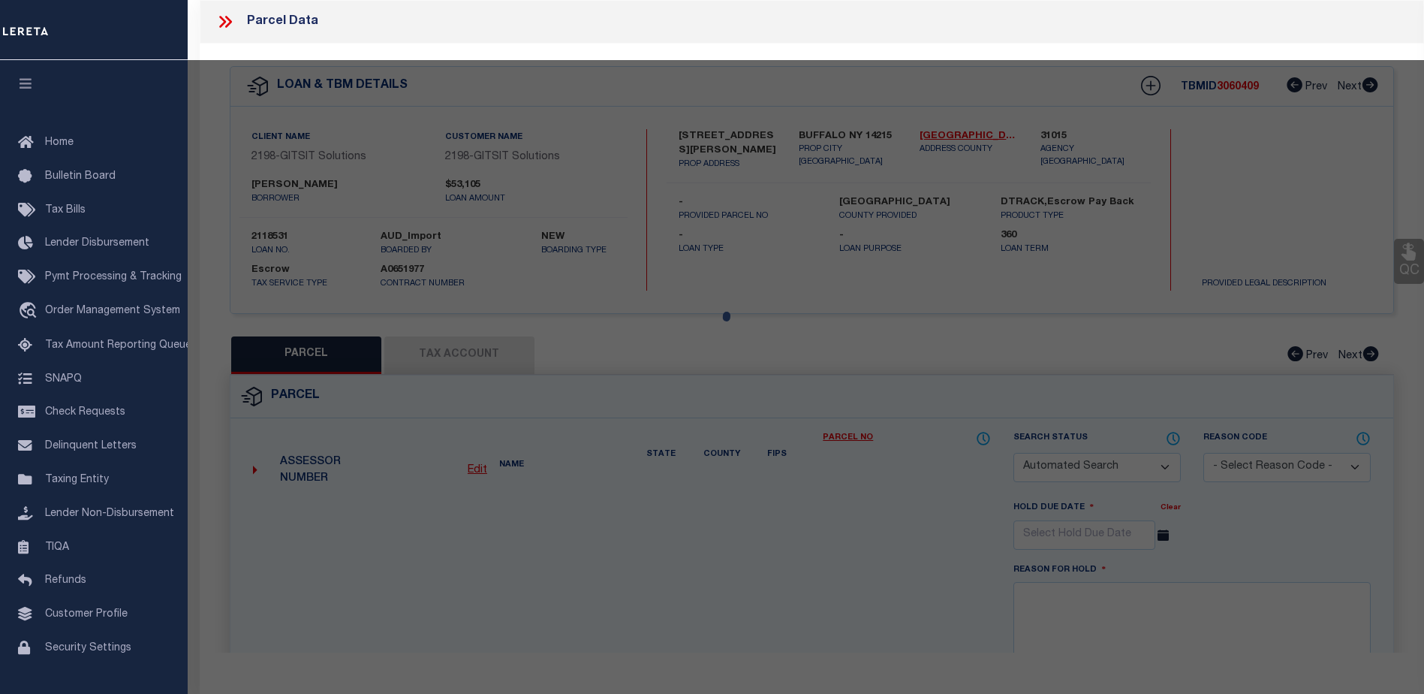
select select "CP"
type input "[PERSON_NAME]"
select select
type input "27 [PERSON_NAME]"
checkbox input "false"
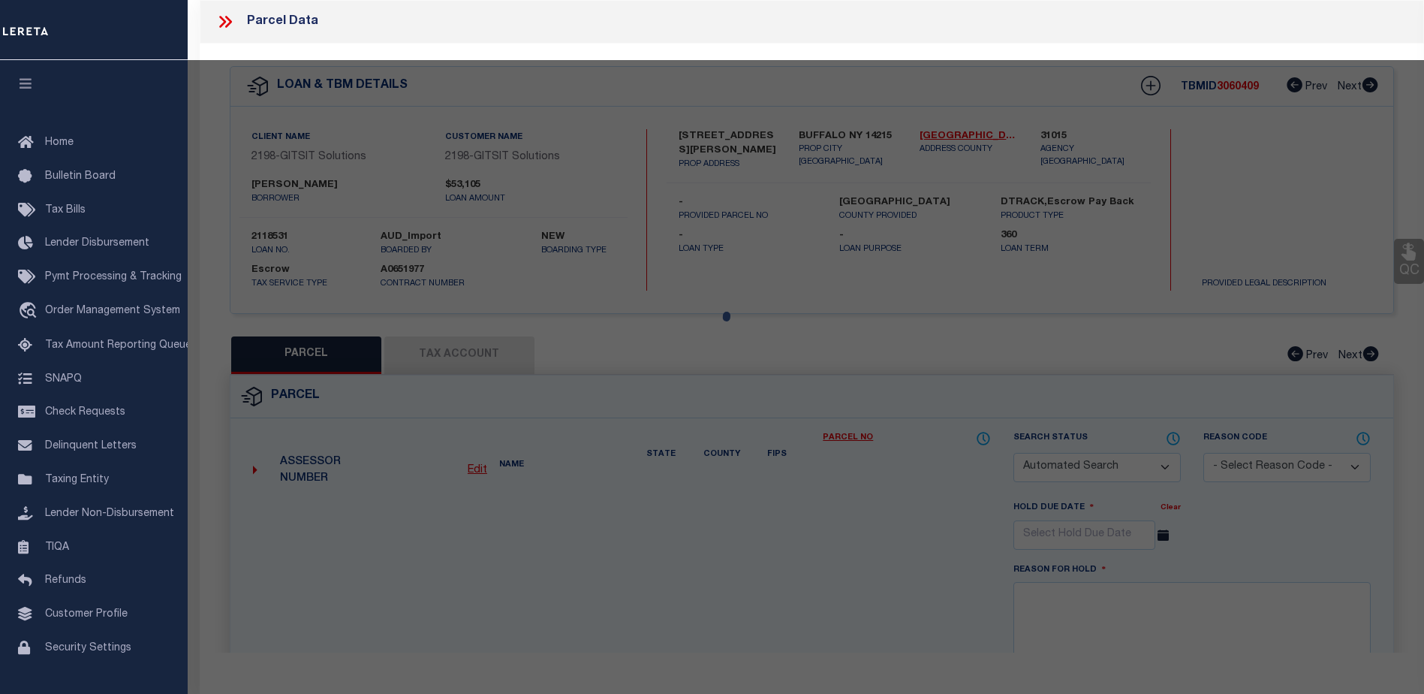
type input "BUFFALO NY 14215"
type textarea "BOOK ; 10992 // PAGE ;08675 Acreage: 0.0717 acres"
type textarea "Tax ID Special Project"
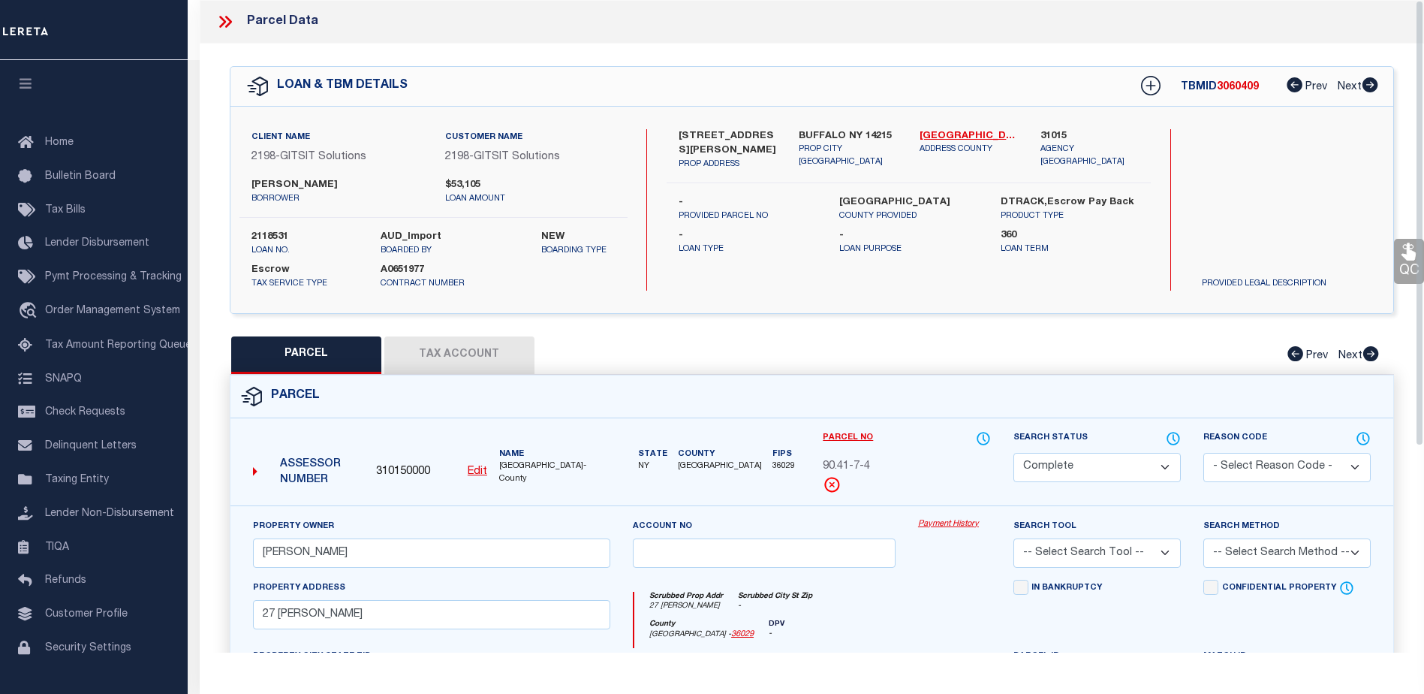
click at [947, 524] on link "Payment History" at bounding box center [954, 524] width 73 height 13
click at [940, 524] on link "Payment History" at bounding box center [954, 524] width 73 height 13
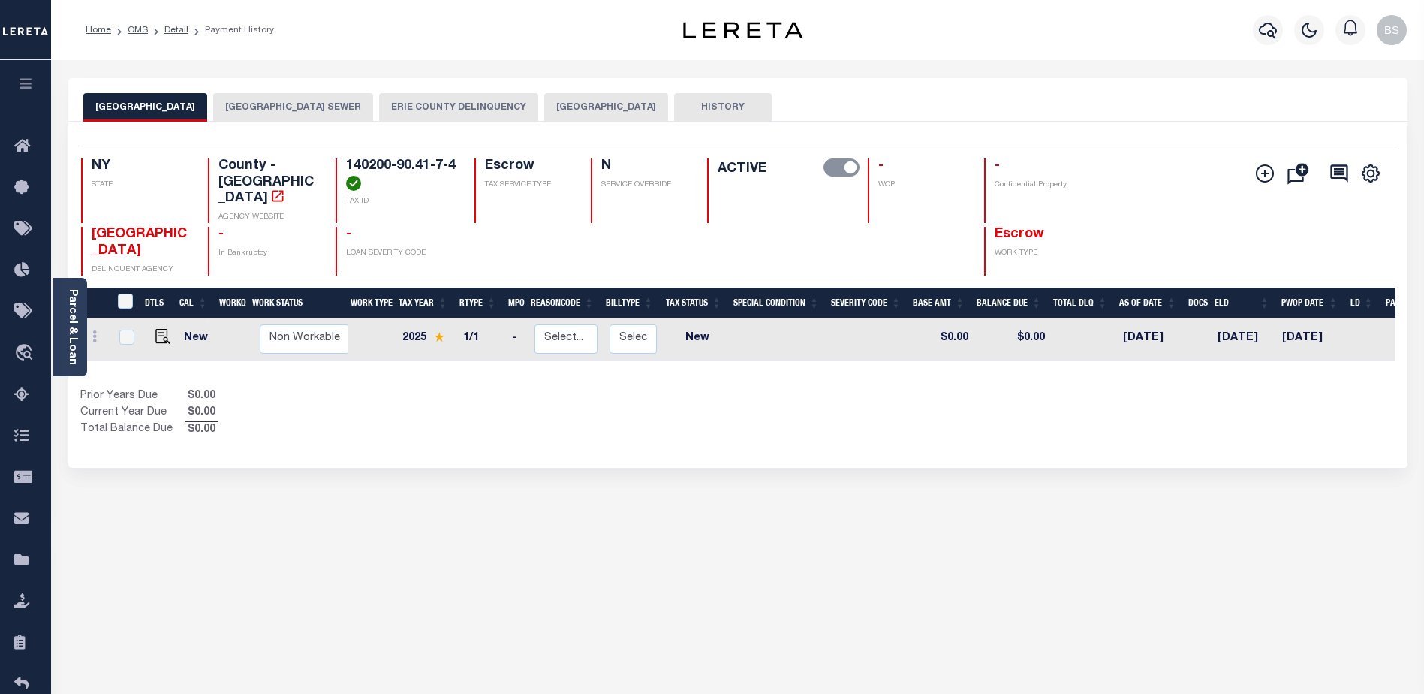
click at [608, 114] on button "[GEOGRAPHIC_DATA]" at bounding box center [606, 107] width 124 height 29
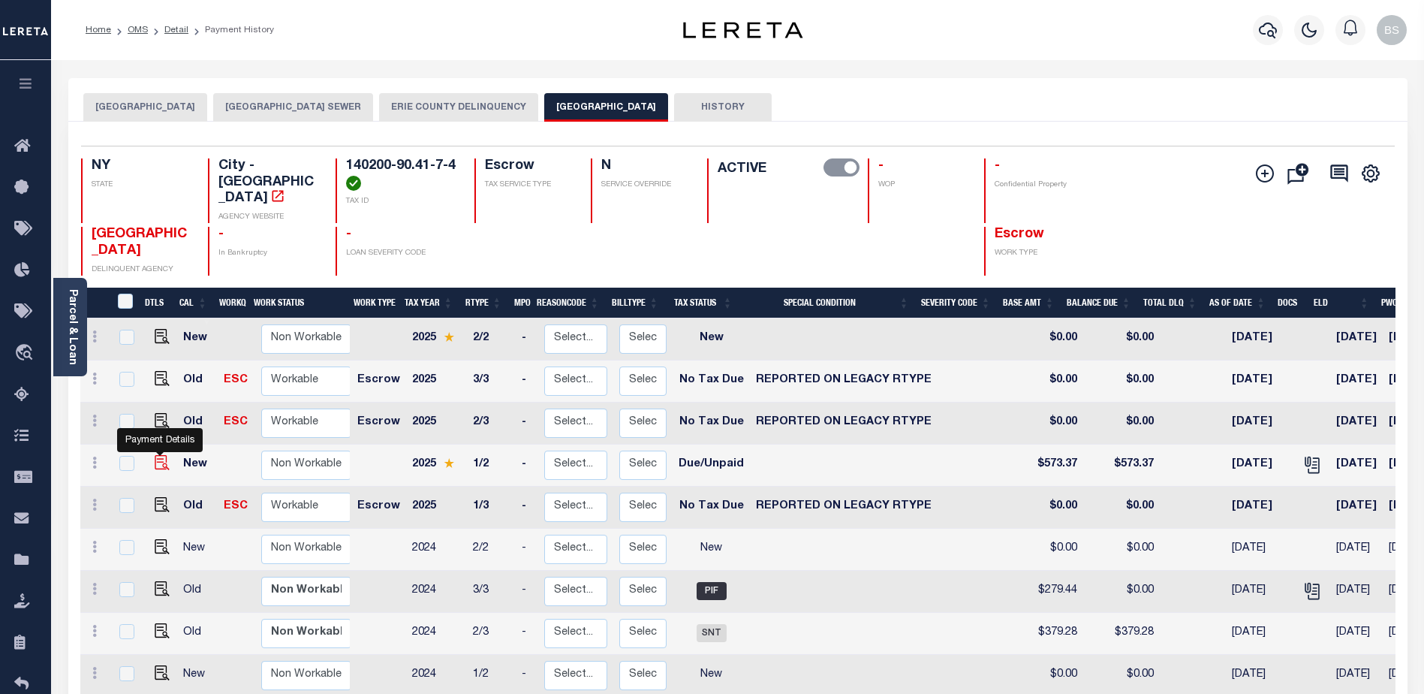
click at [155, 455] on img "" at bounding box center [162, 462] width 15 height 15
checkbox input "true"
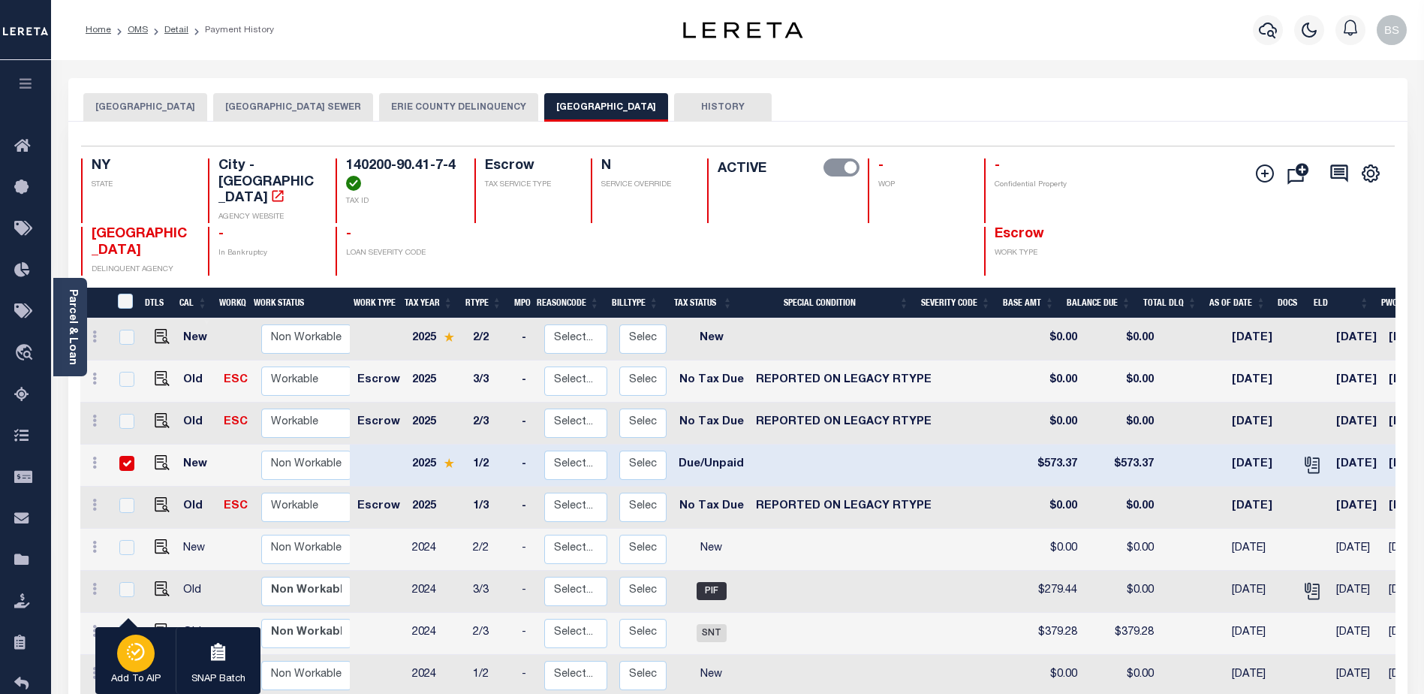
click at [158, 652] on button "Add To AIP" at bounding box center [135, 661] width 80 height 68
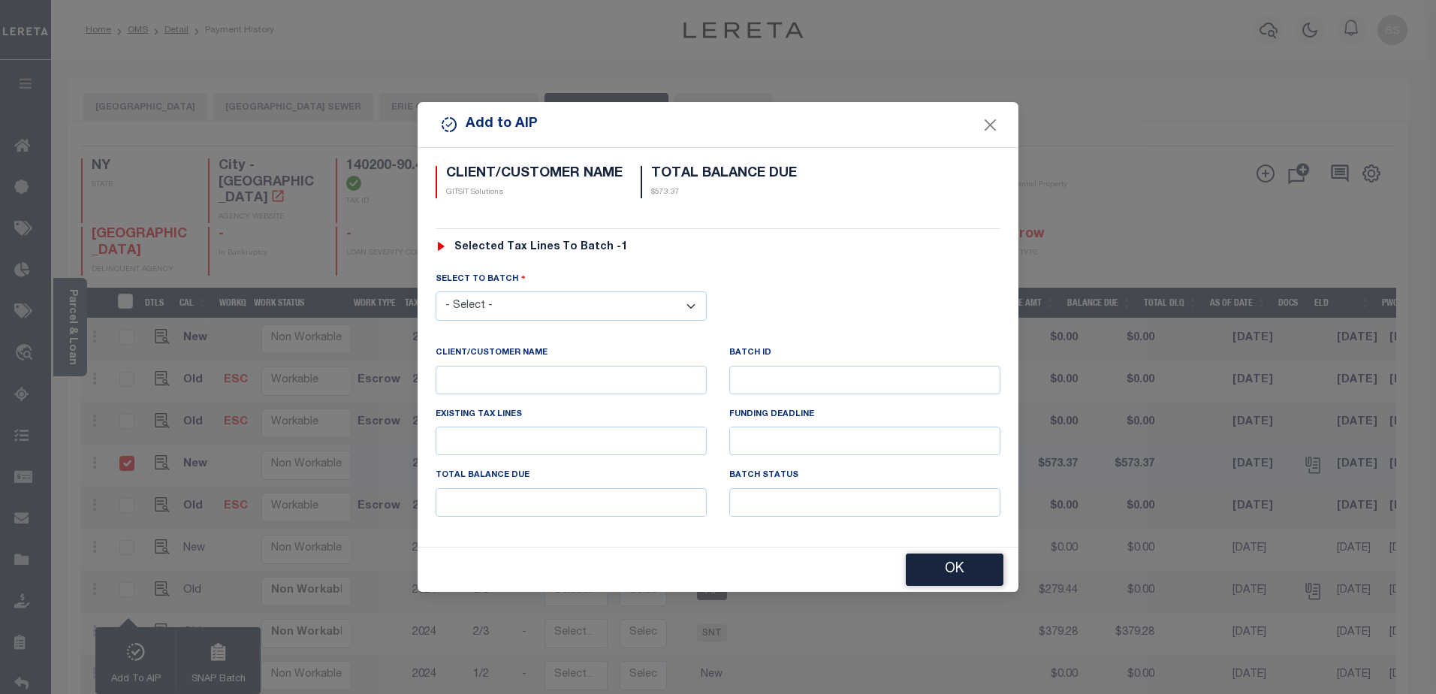
click at [609, 318] on select "- Select - 44490" at bounding box center [570, 305] width 271 height 29
click at [613, 304] on select "- Select - 44490" at bounding box center [570, 305] width 271 height 29
click at [682, 307] on select "- Select - 44490" at bounding box center [570, 305] width 271 height 29
drag, startPoint x: 999, startPoint y: 123, endPoint x: 982, endPoint y: 117, distance: 17.6
click at [999, 123] on button "Close" at bounding box center [991, 125] width 20 height 20
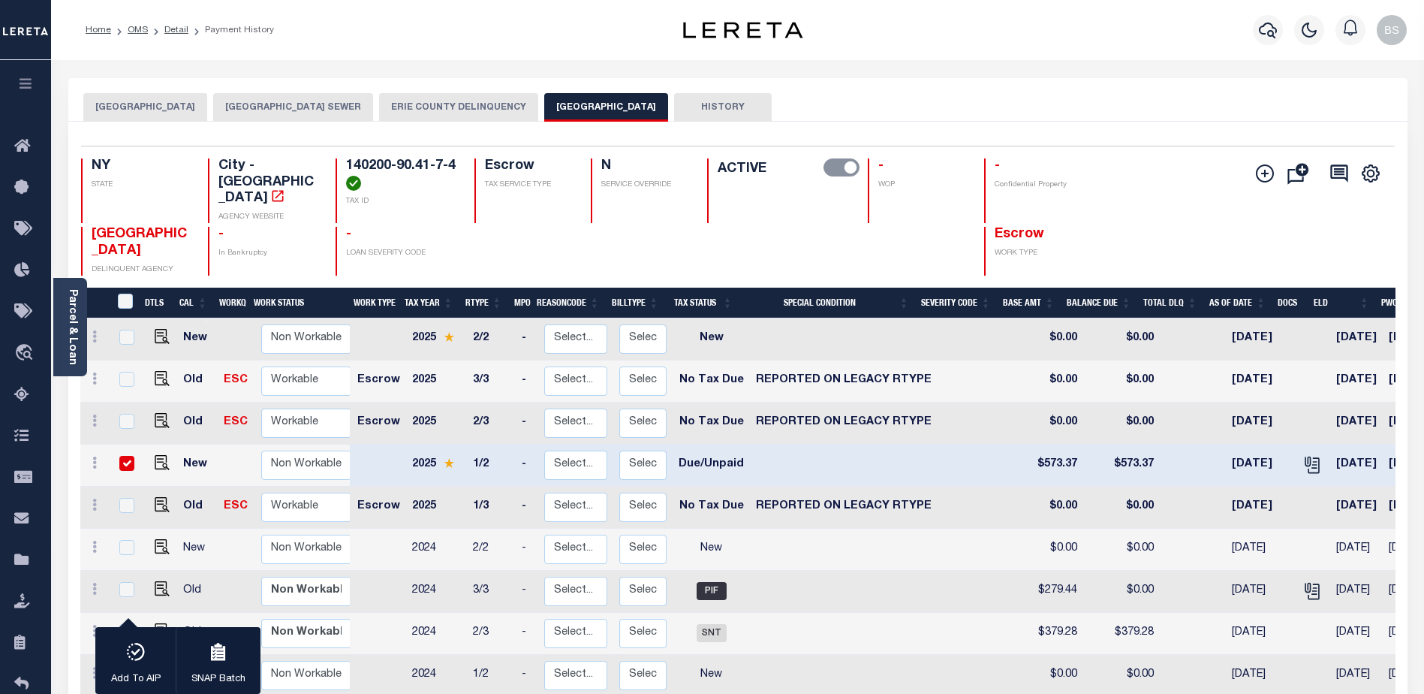
click at [121, 456] on input "checkbox" at bounding box center [126, 463] width 15 height 15
checkbox input "false"
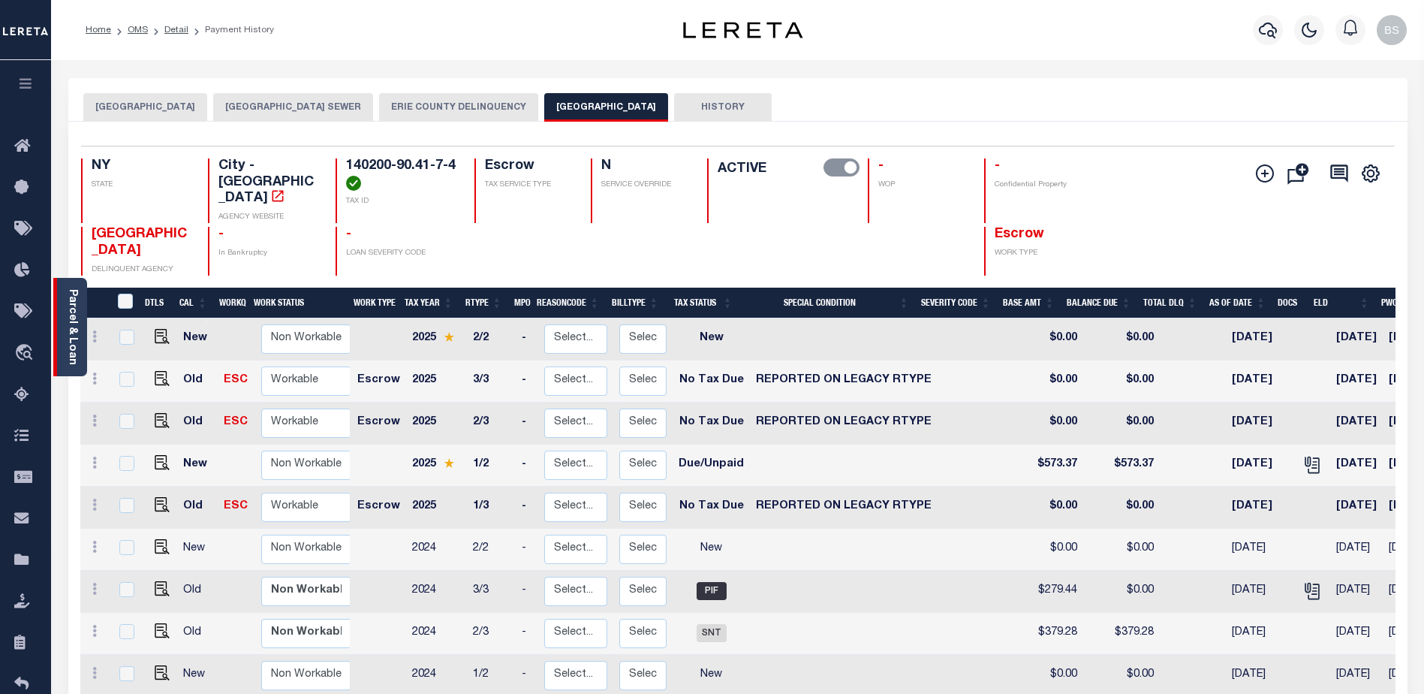
click at [75, 314] on link "Parcel & Loan" at bounding box center [72, 327] width 11 height 76
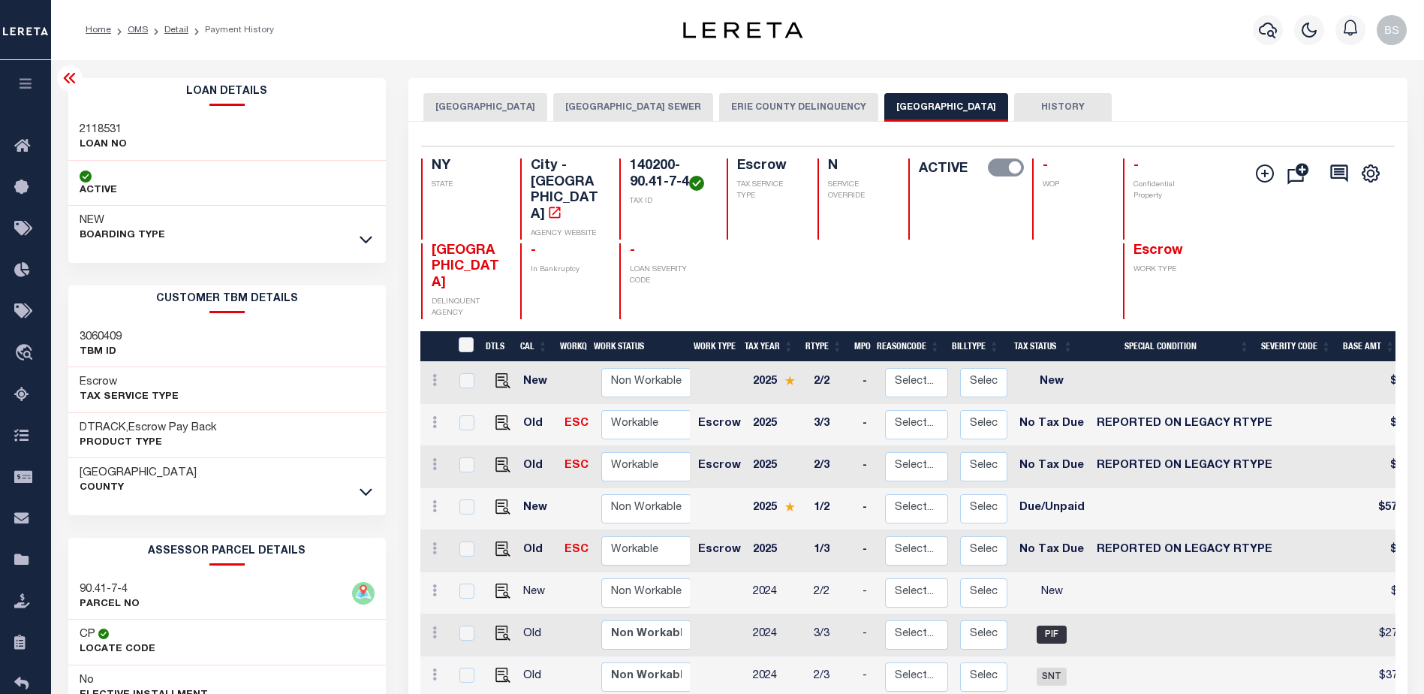
click at [370, 231] on div at bounding box center [365, 239] width 17 height 17
click at [361, 241] on icon at bounding box center [366, 239] width 13 height 16
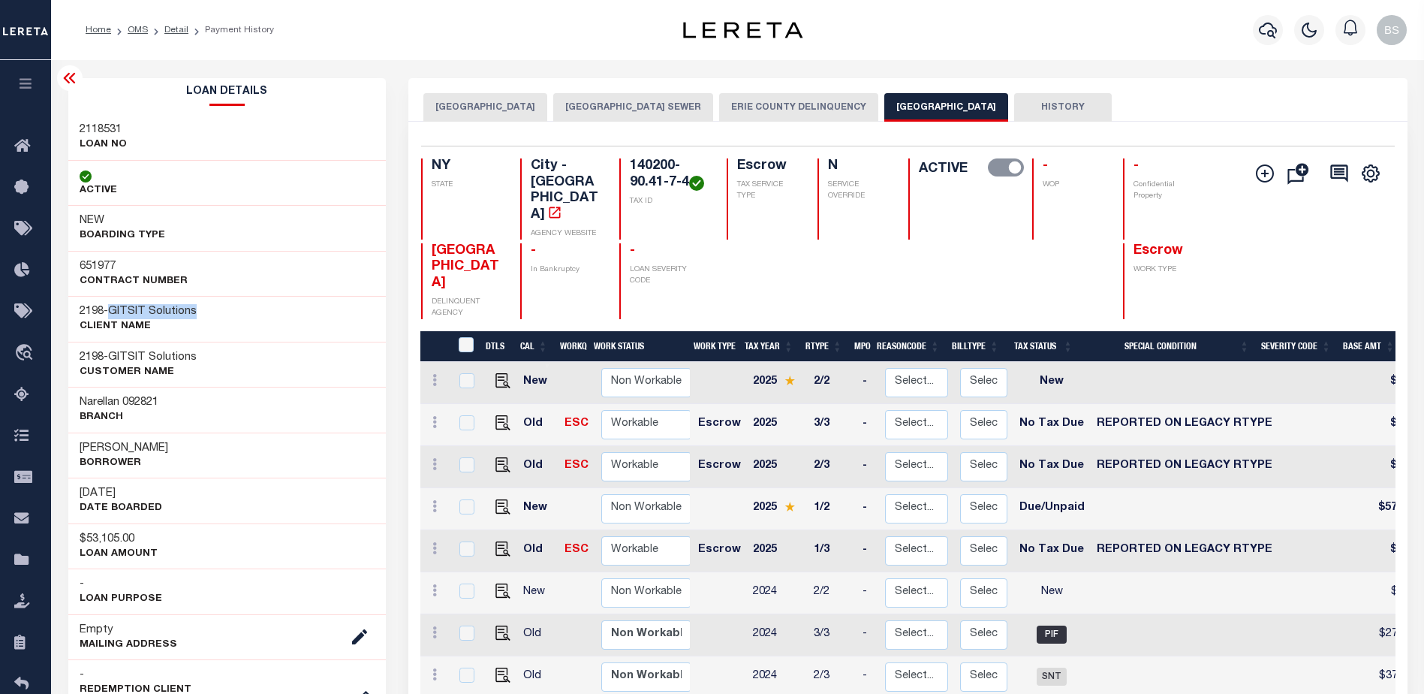
drag, startPoint x: 116, startPoint y: 307, endPoint x: 193, endPoint y: 312, distance: 76.8
click at [206, 305] on div "2198 - GITSIT Solutions CLIENT Name" at bounding box center [227, 319] width 318 height 46
copy span "GITSIT Solutions"
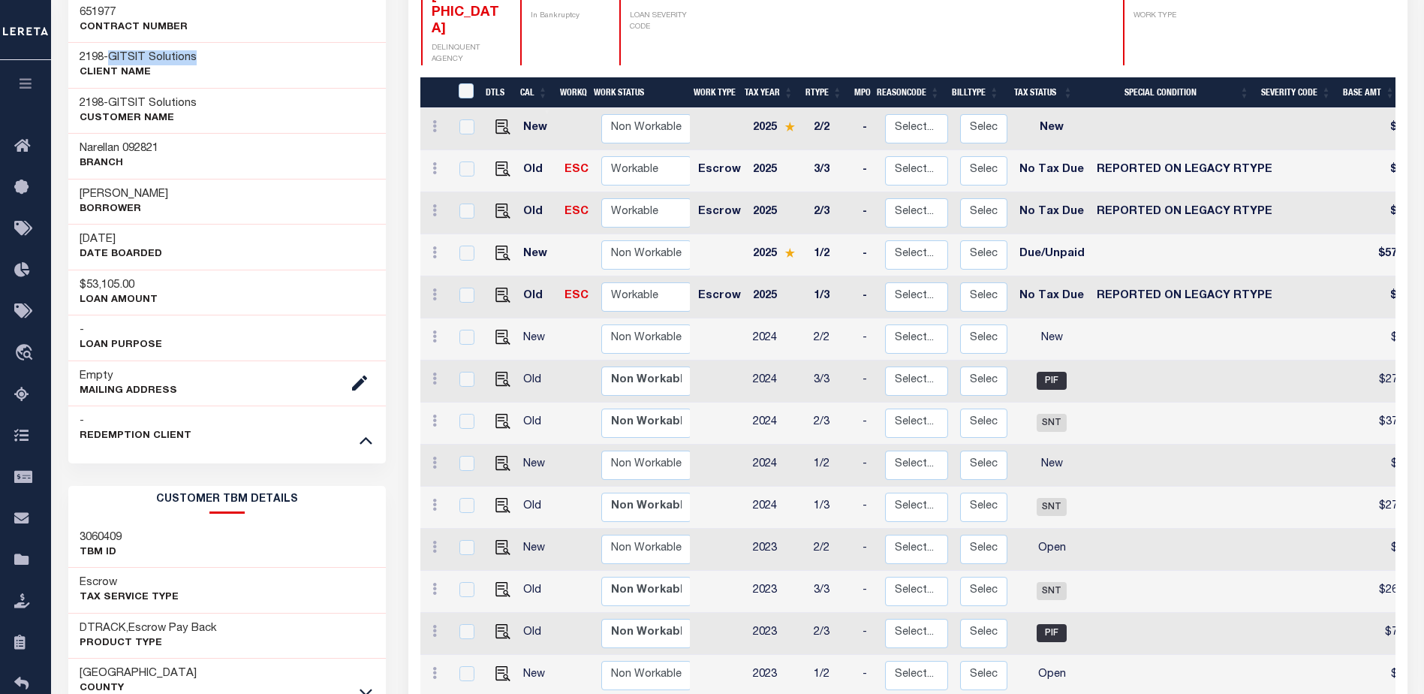
scroll to position [526, 0]
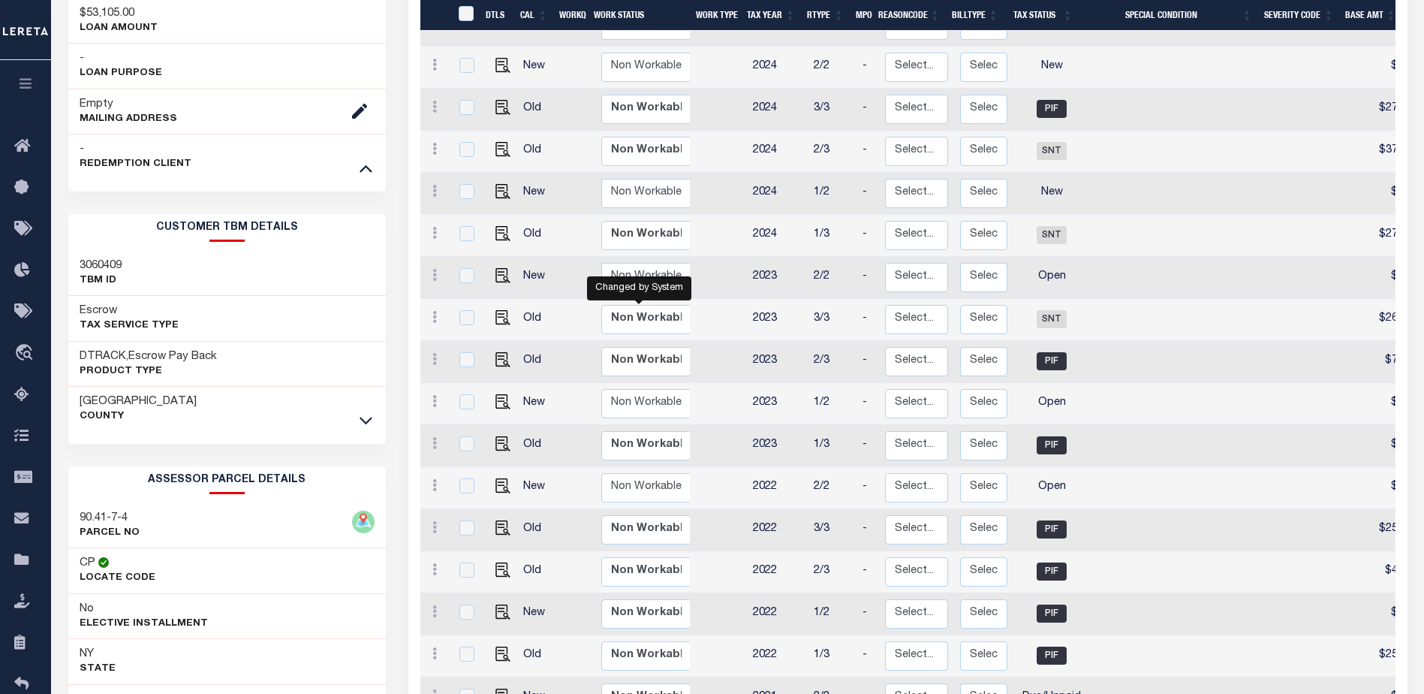
scroll to position [2, 0]
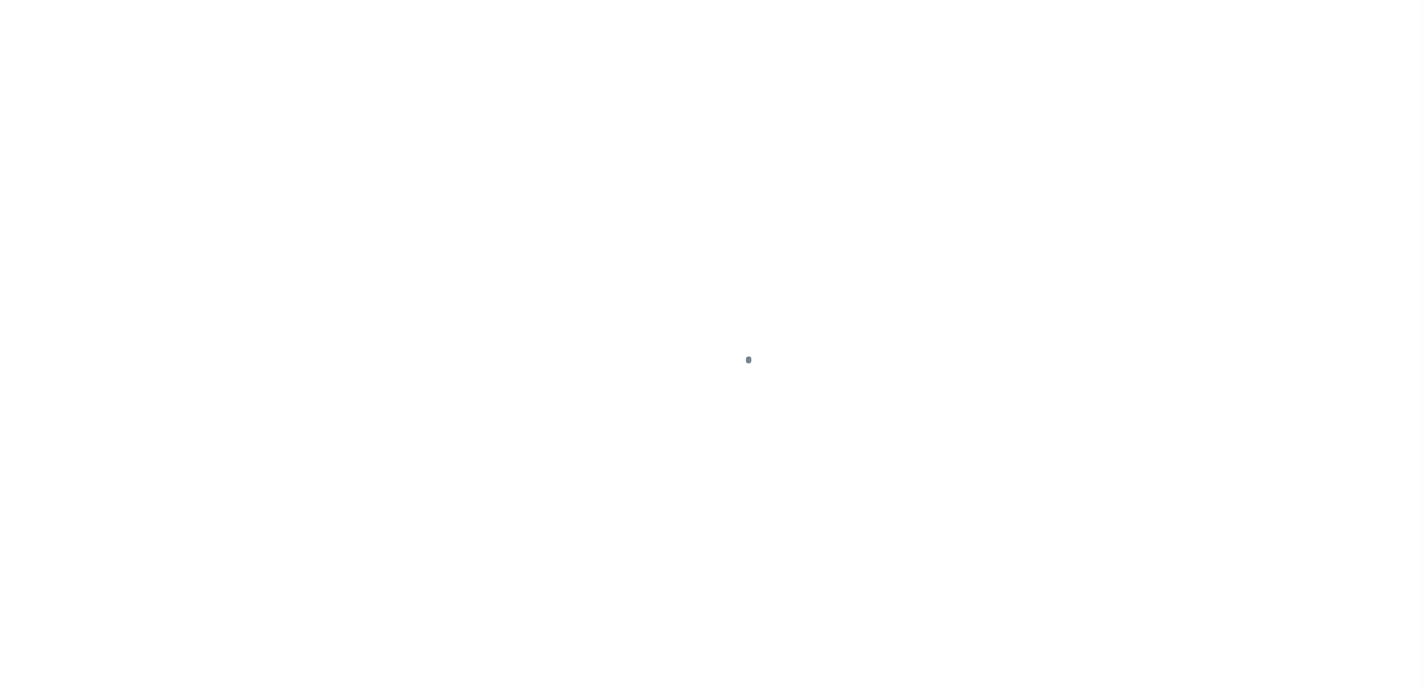
select select "DUE"
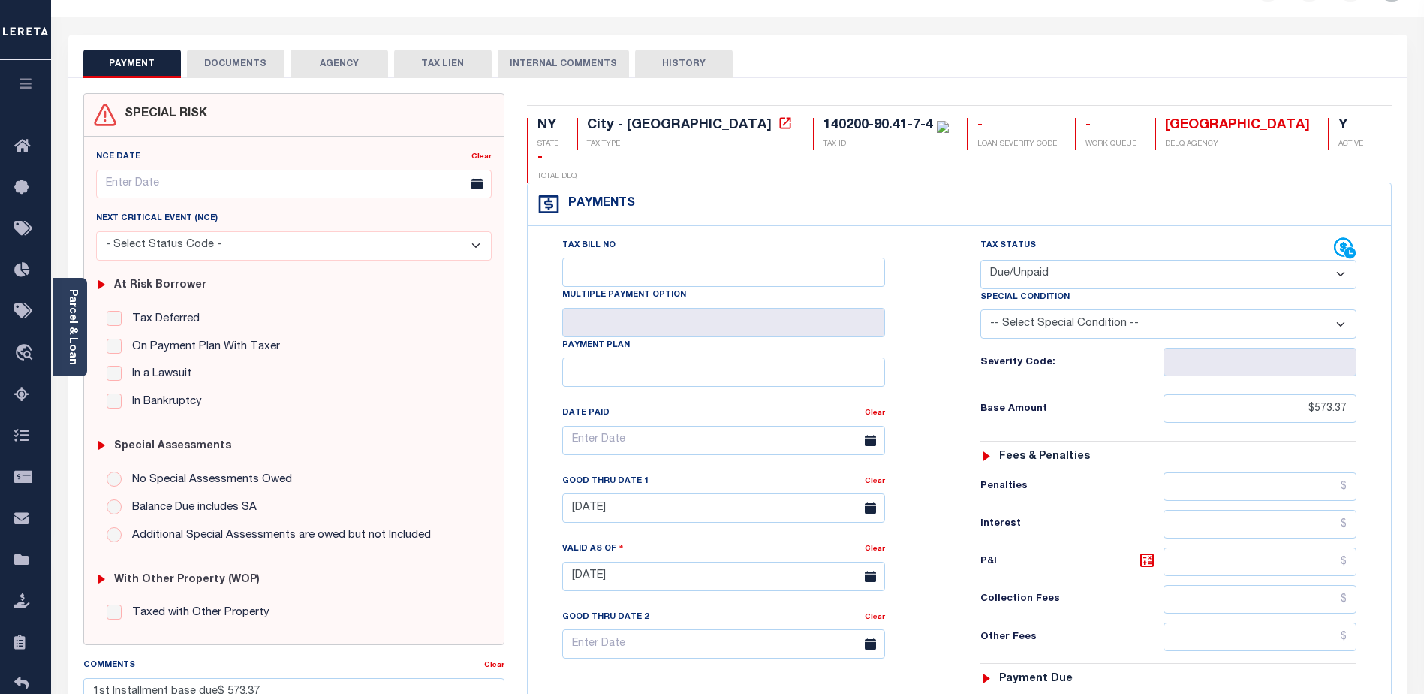
scroll to position [411, 0]
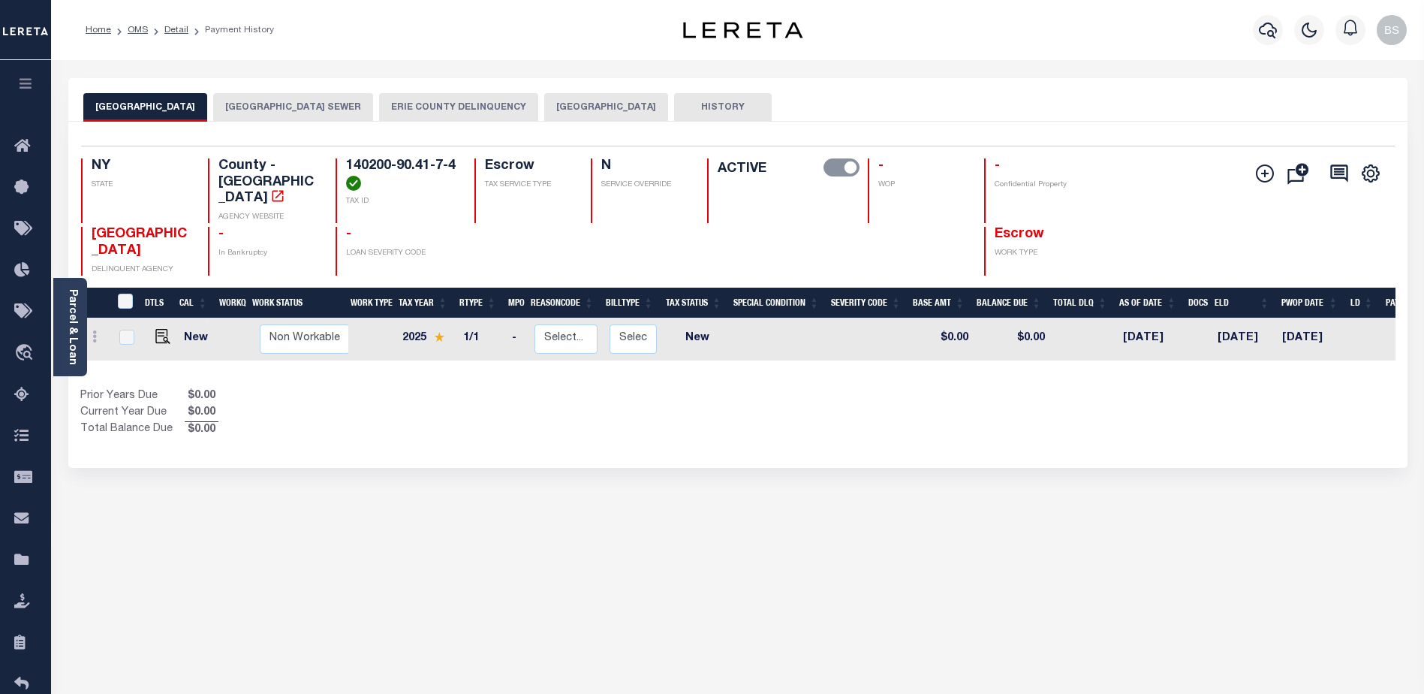
click at [640, 102] on button "[GEOGRAPHIC_DATA]" at bounding box center [606, 107] width 124 height 29
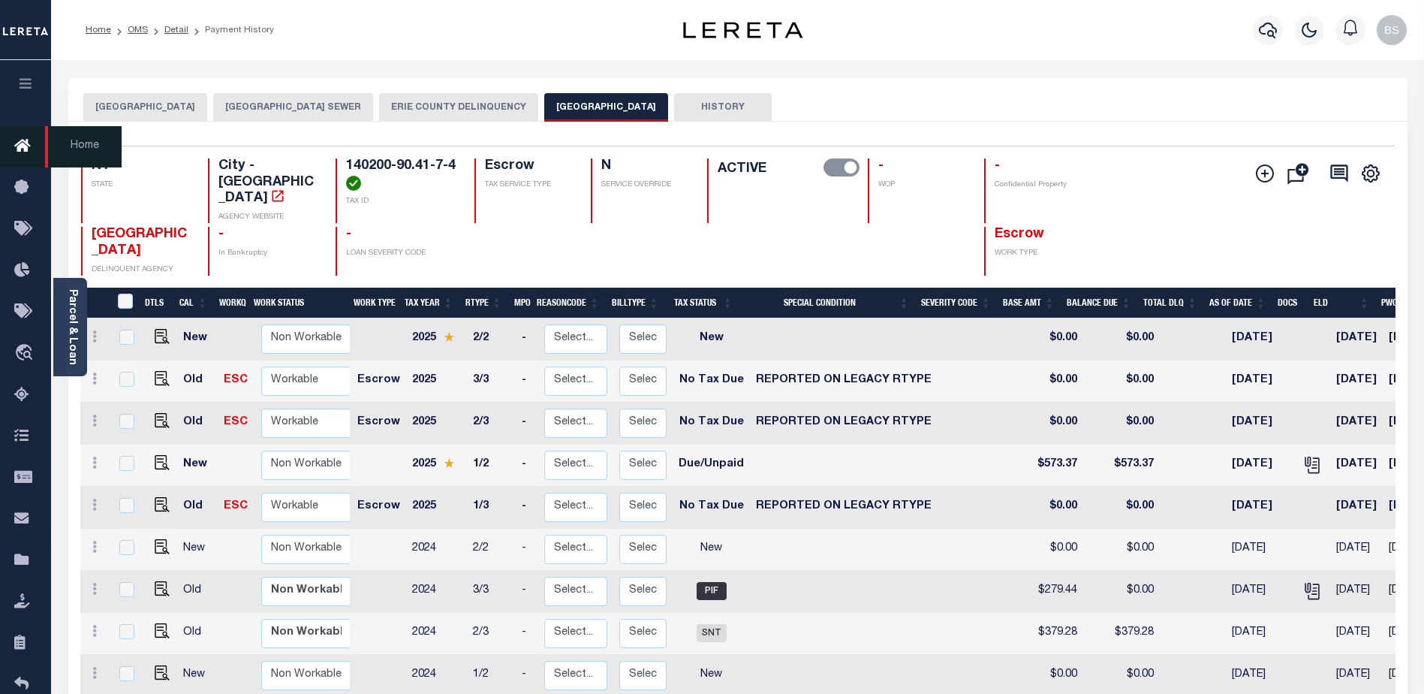
click at [25, 149] on icon at bounding box center [26, 146] width 24 height 19
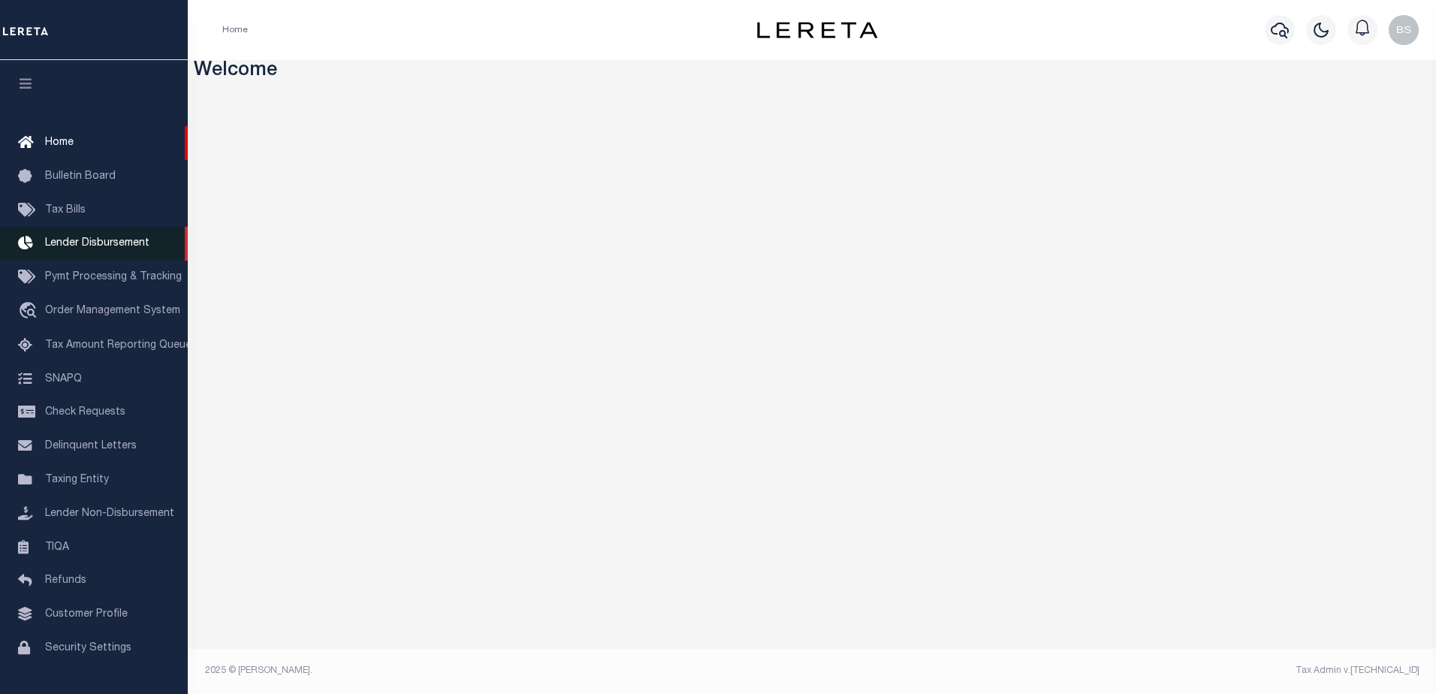
click at [93, 243] on span "Lender Disbursement" at bounding box center [97, 243] width 104 height 11
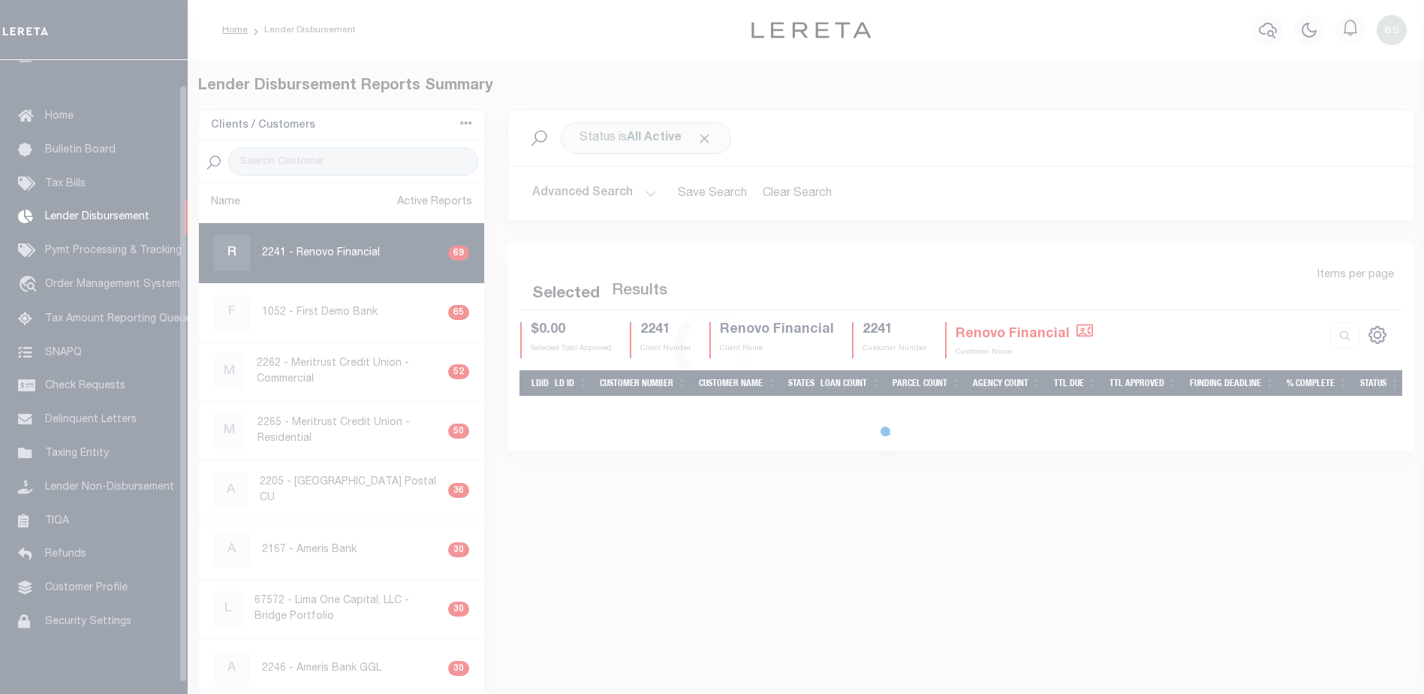
scroll to position [26, 0]
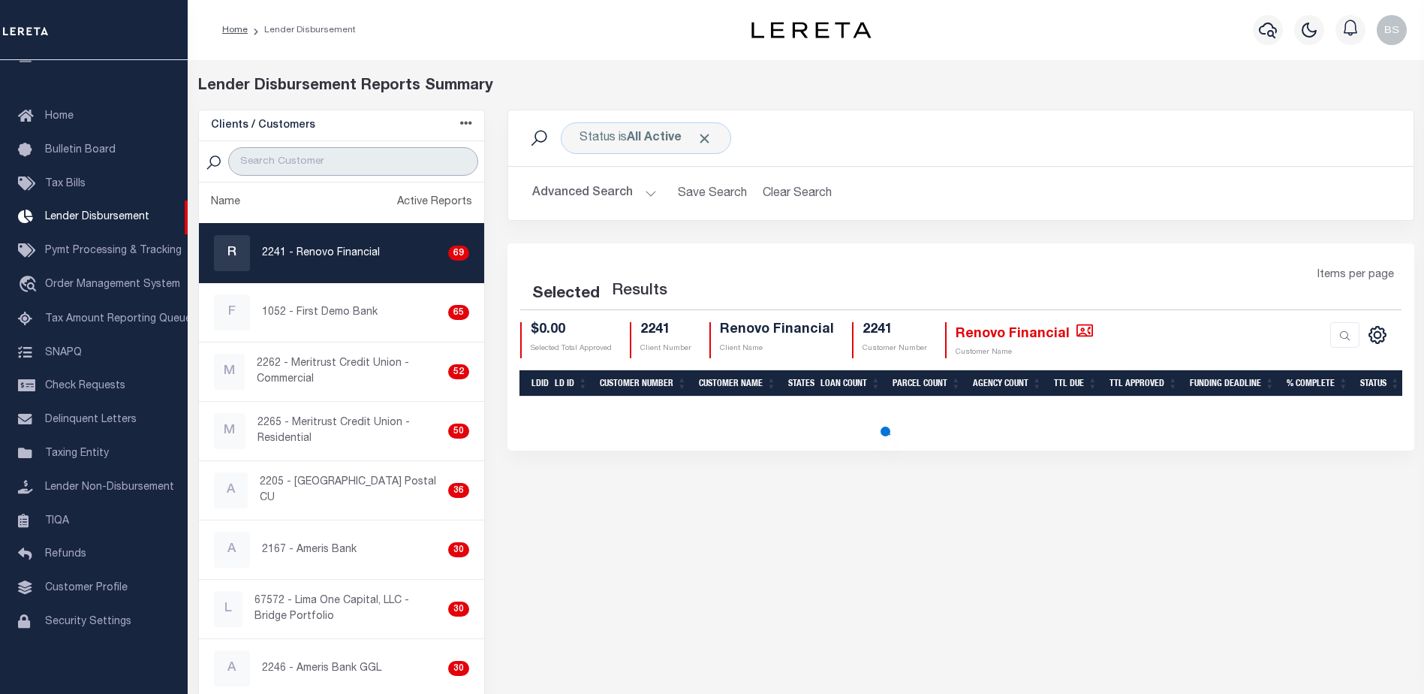
click at [382, 165] on input "search" at bounding box center [353, 161] width 250 height 29
select select "200"
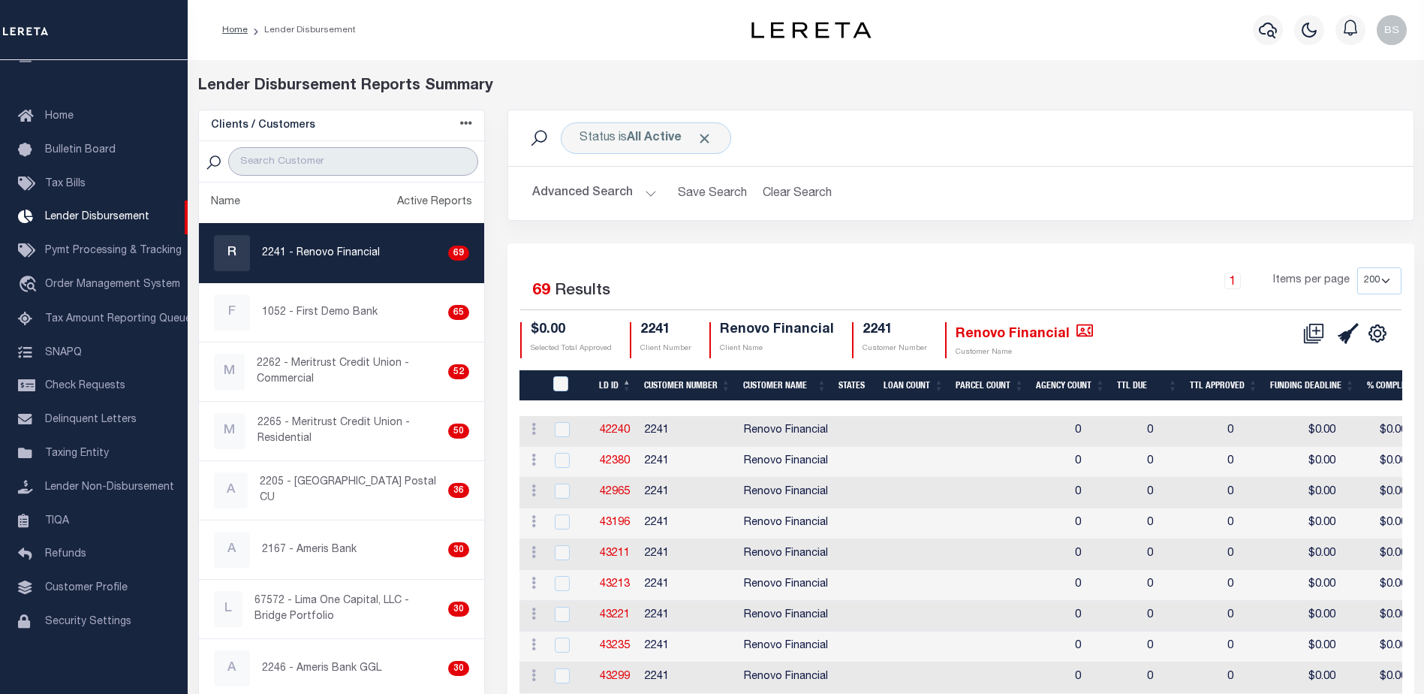
paste input "GITSIT Solutions"
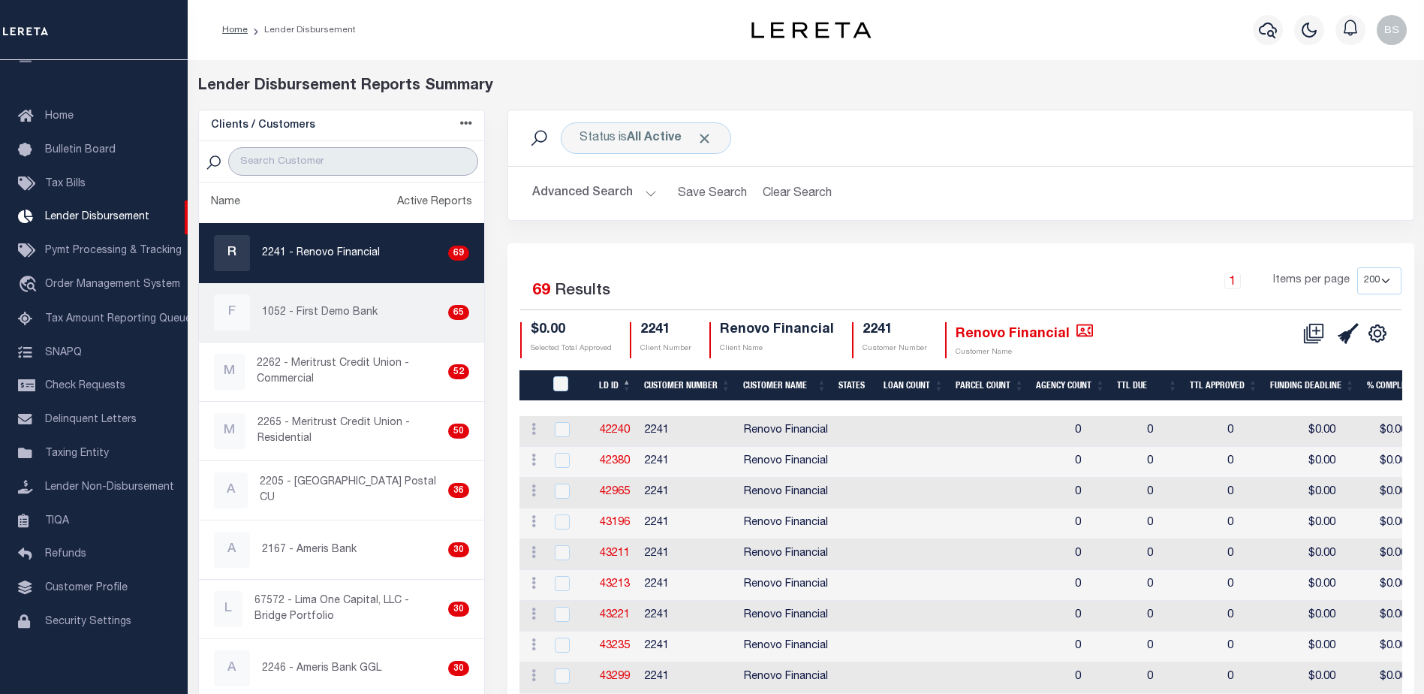
type input "GITSIT Solutions"
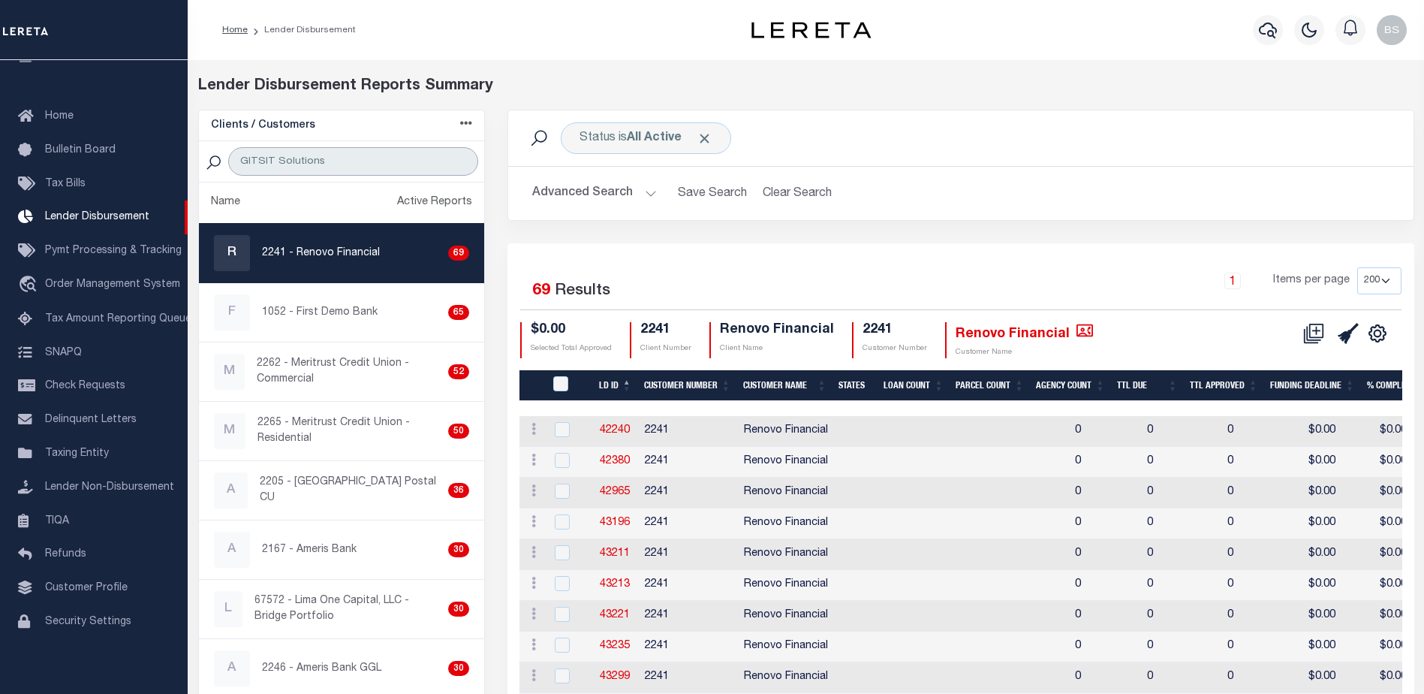
select select "200"
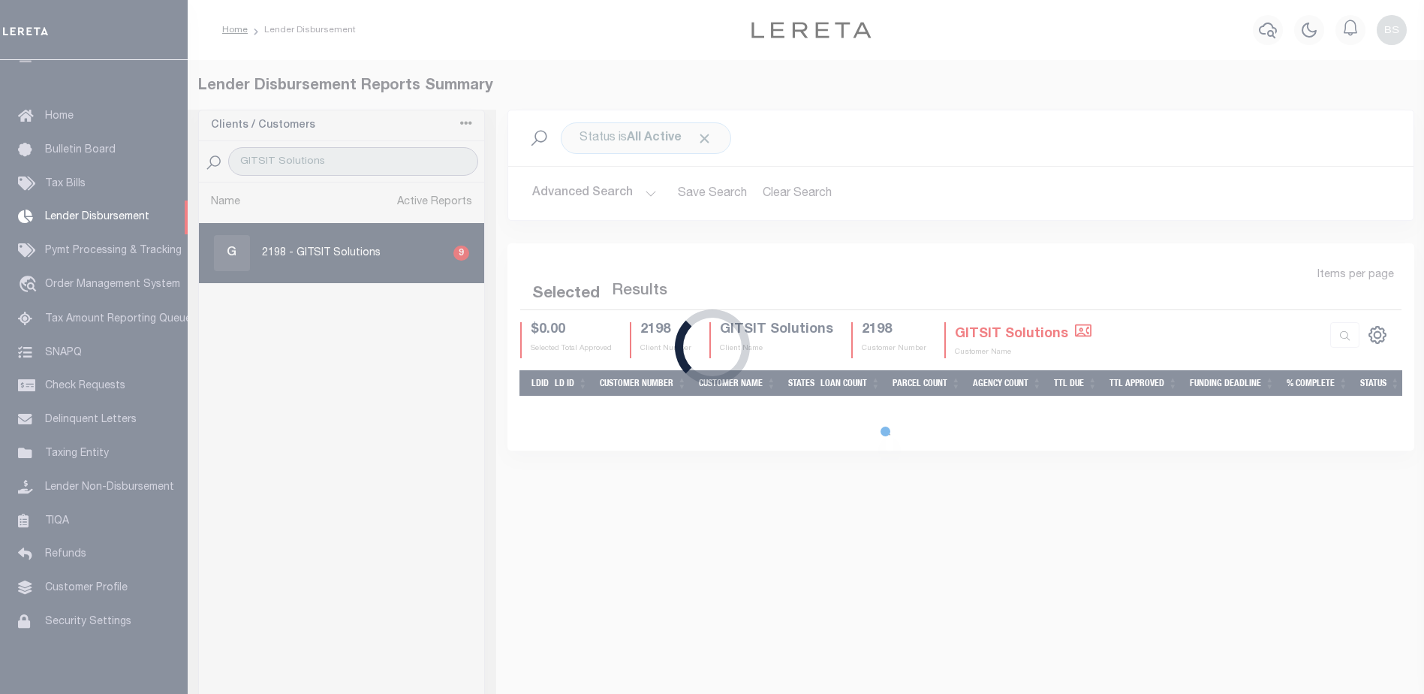
type input "GITSIT Solutions"
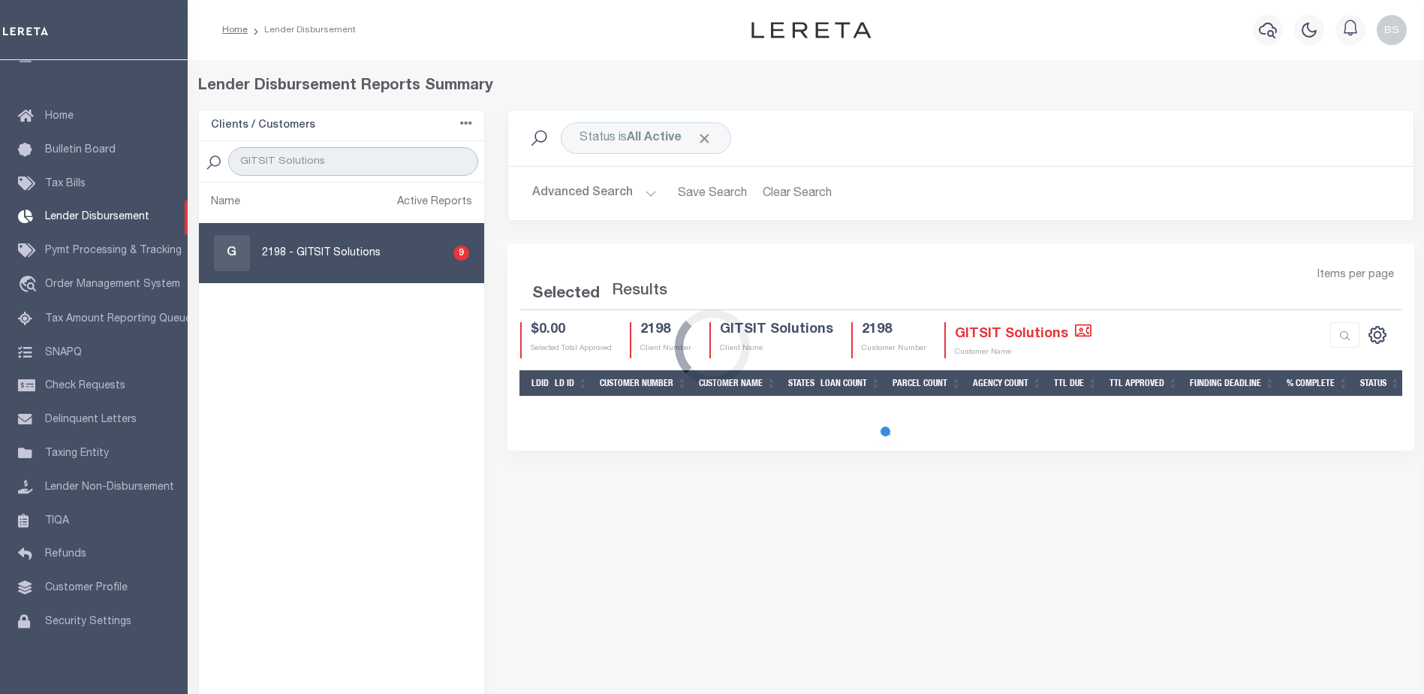
select select "200"
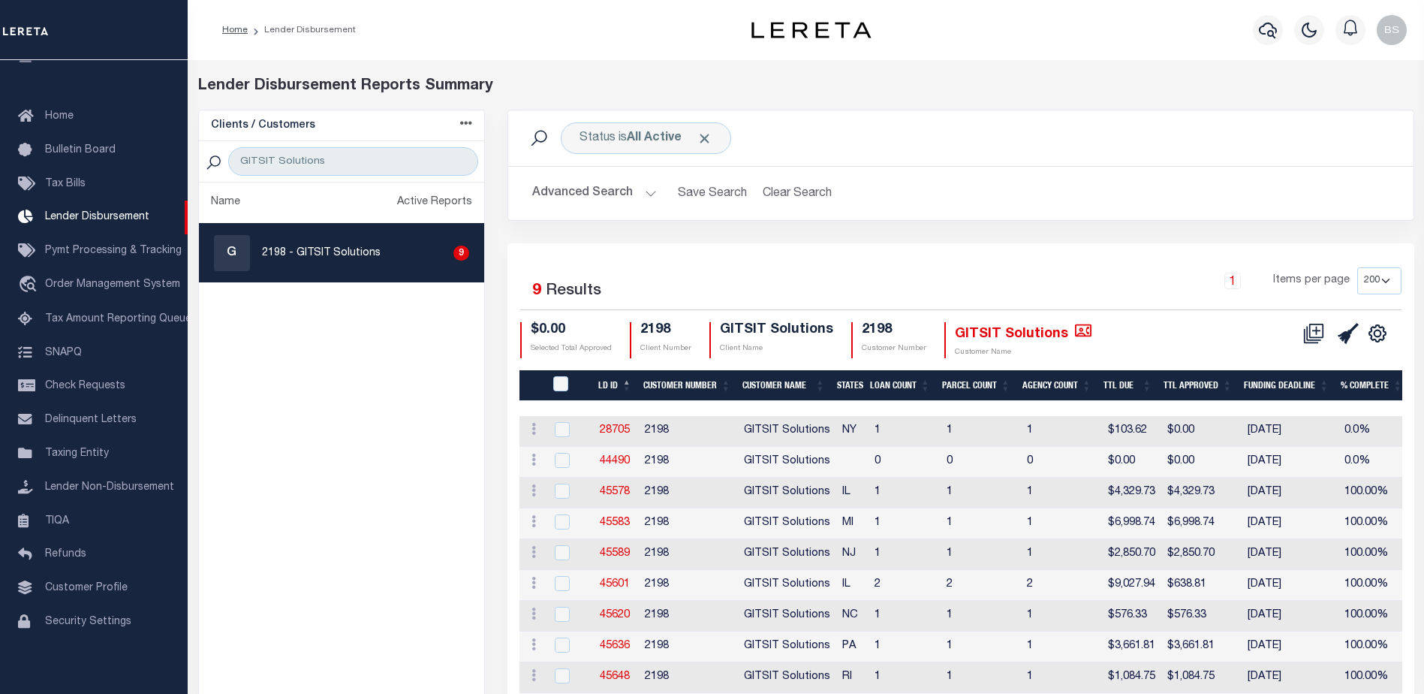
click at [1313, 322] on button at bounding box center [1314, 333] width 35 height 23
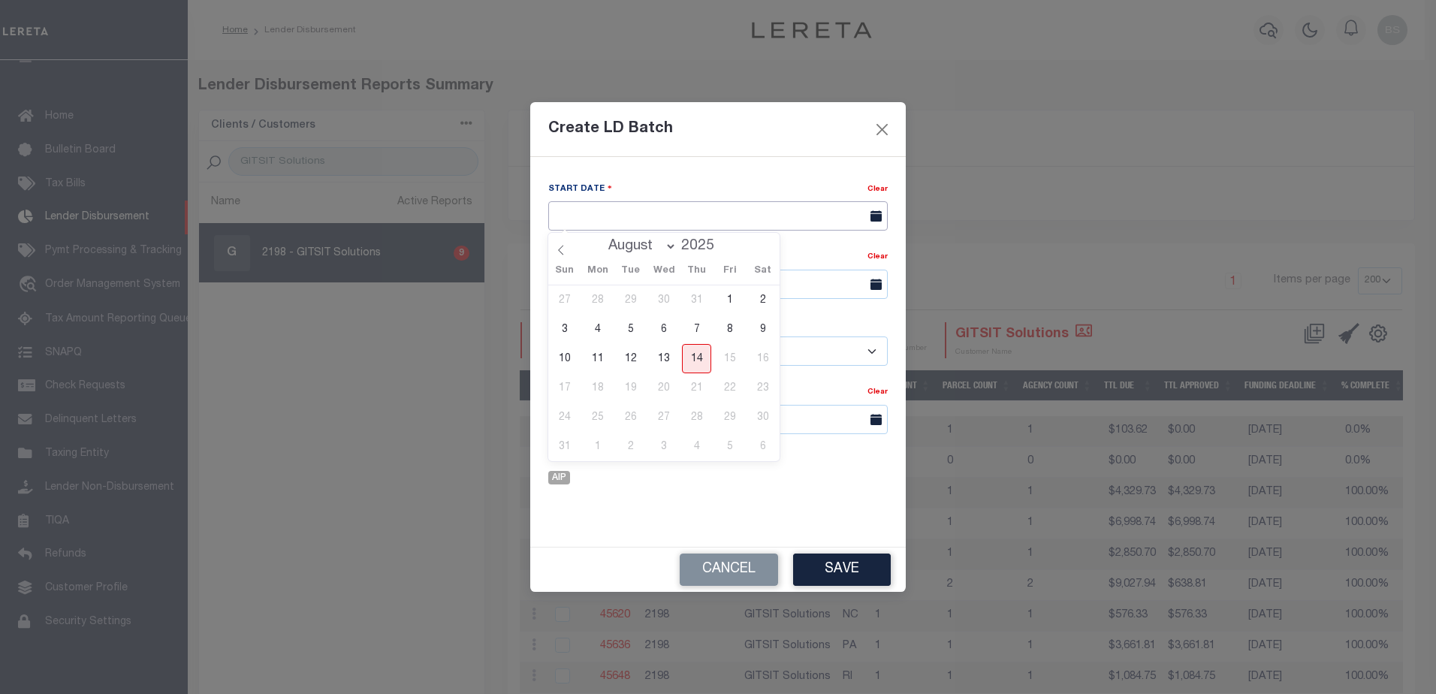
click at [666, 202] on input "text" at bounding box center [717, 215] width 339 height 29
click at [698, 367] on span "14" at bounding box center [696, 358] width 29 height 29
type input "[DATE]"
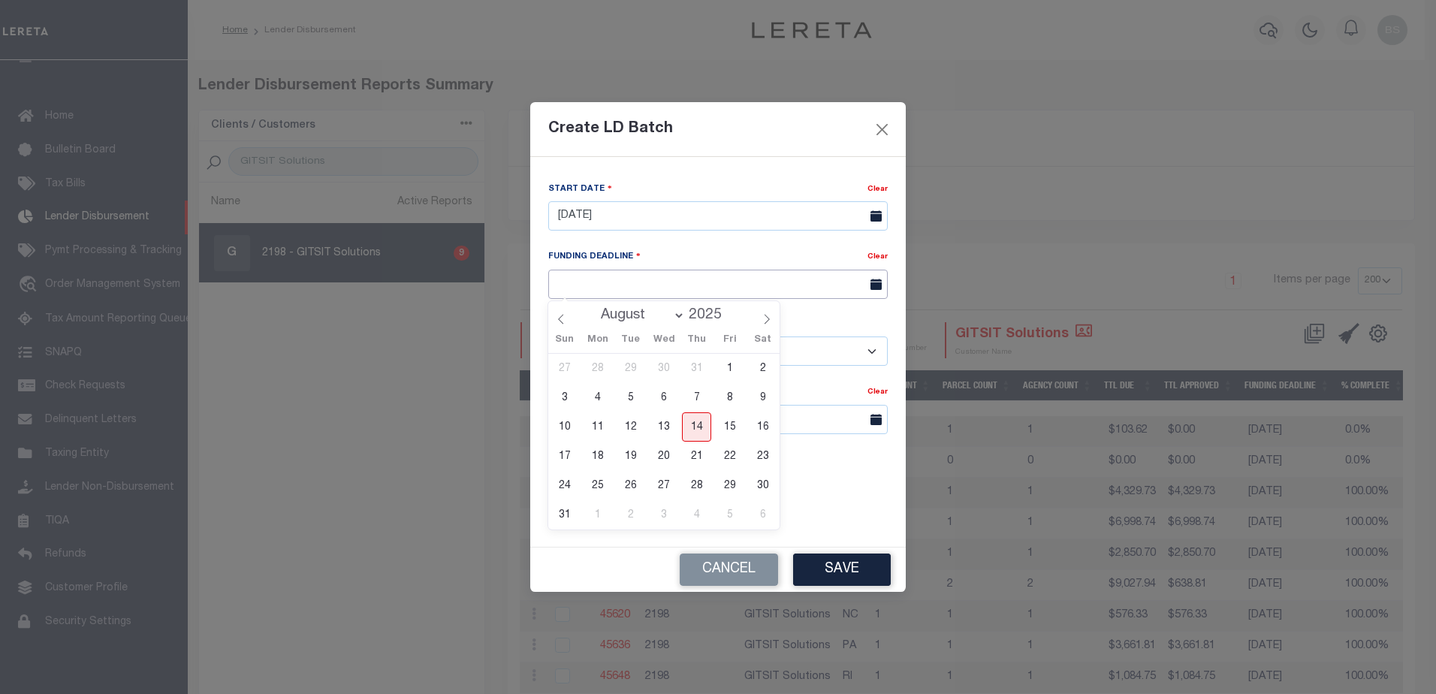
click at [695, 288] on input "text" at bounding box center [717, 284] width 339 height 29
click at [689, 454] on span "21" at bounding box center [696, 455] width 29 height 29
type input "[DATE]"
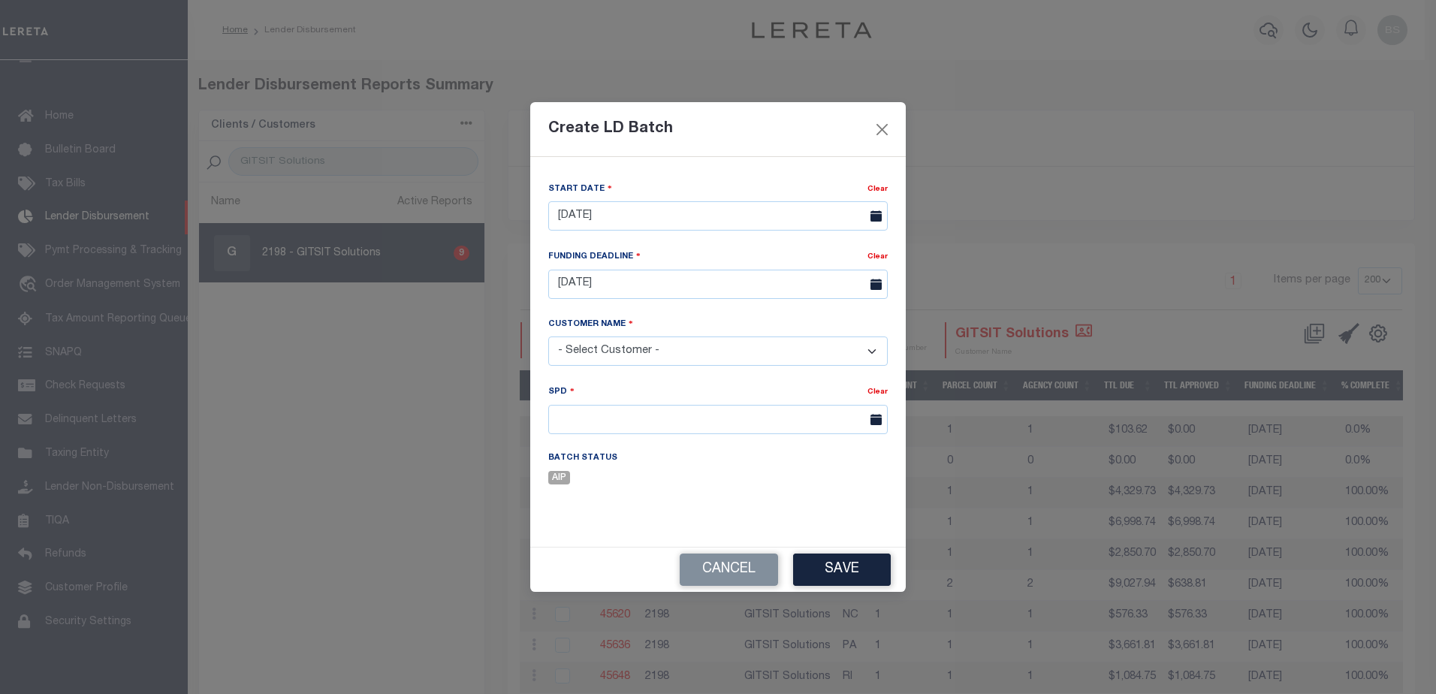
click at [782, 348] on select "- Select Customer - Accumatch - Refunds All In Credit Union Amarillo National B…" at bounding box center [717, 350] width 339 height 29
select select "2198"
click at [548, 336] on select "- Select Customer - Accumatch - Refunds All In Credit Union Amarillo National B…" at bounding box center [717, 350] width 339 height 29
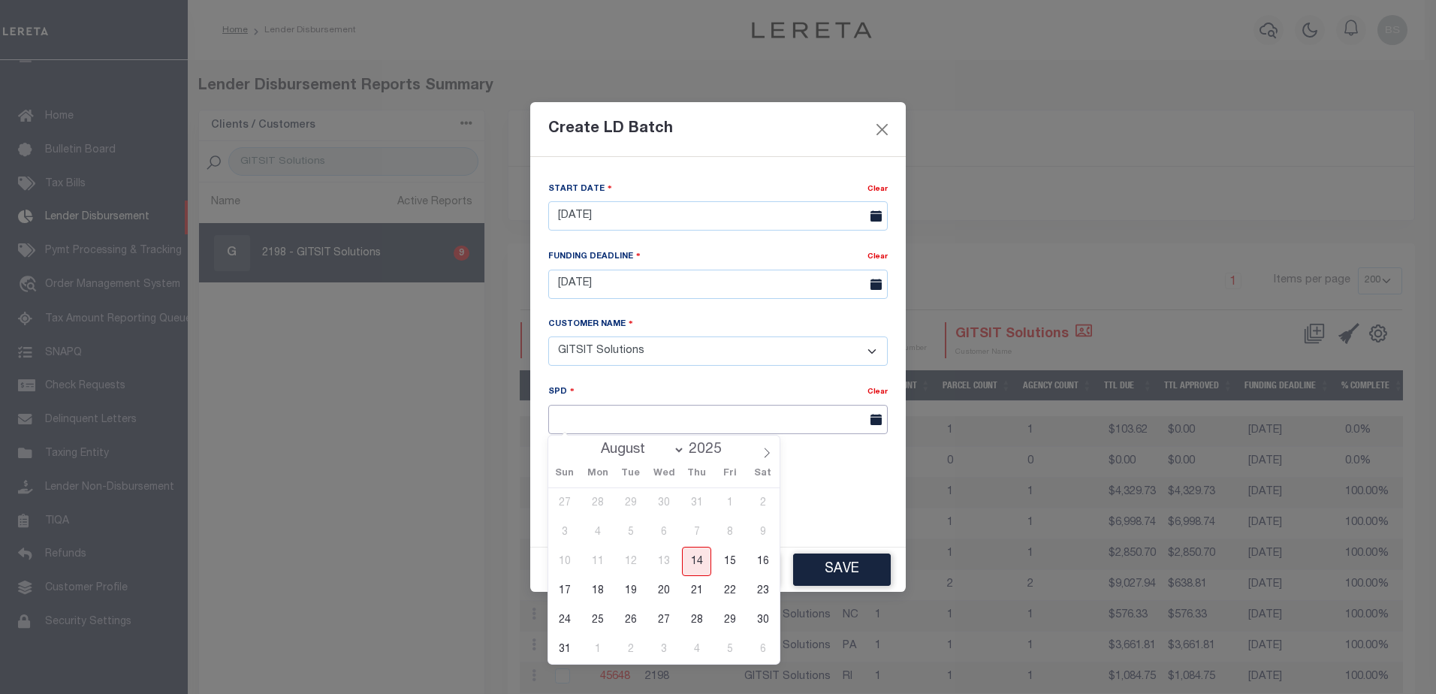
click at [682, 417] on input "text" at bounding box center [717, 419] width 339 height 29
click at [695, 592] on span "21" at bounding box center [696, 590] width 29 height 29
type input "08/21/2025"
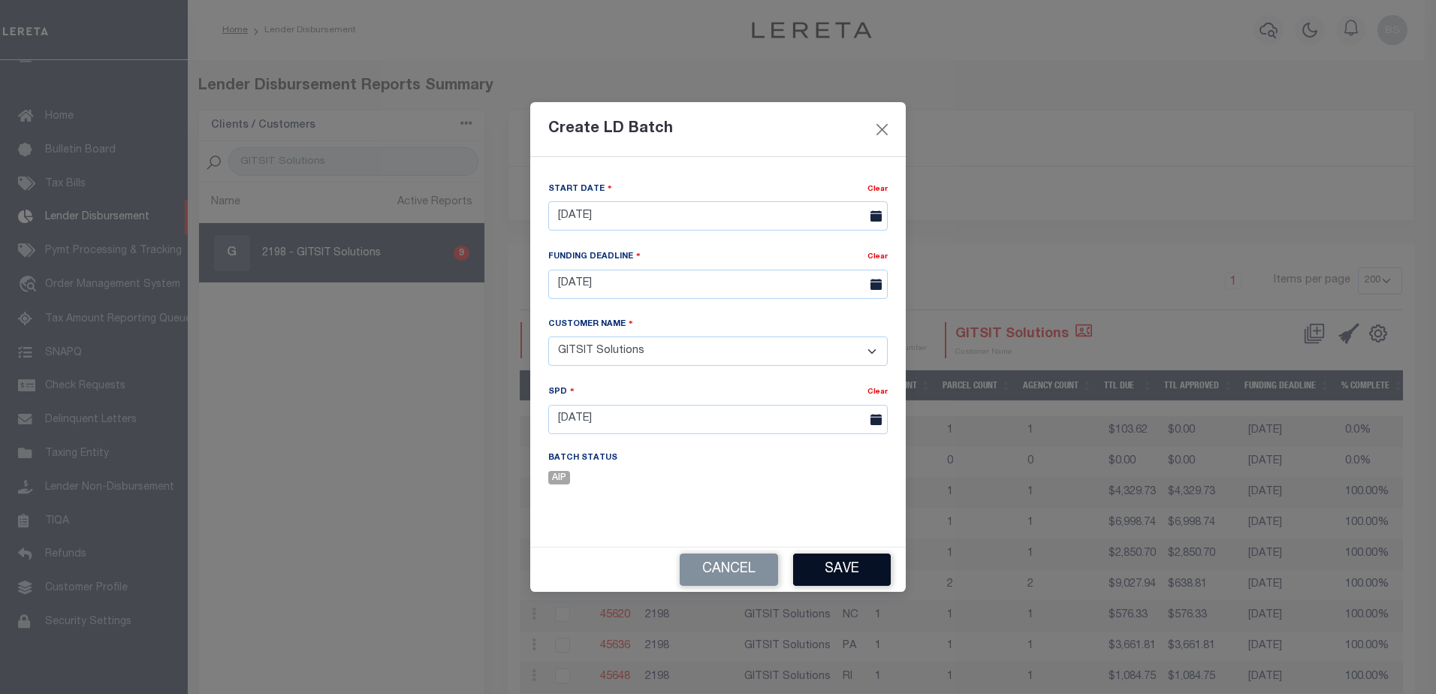
click at [830, 559] on button "Save" at bounding box center [842, 569] width 98 height 32
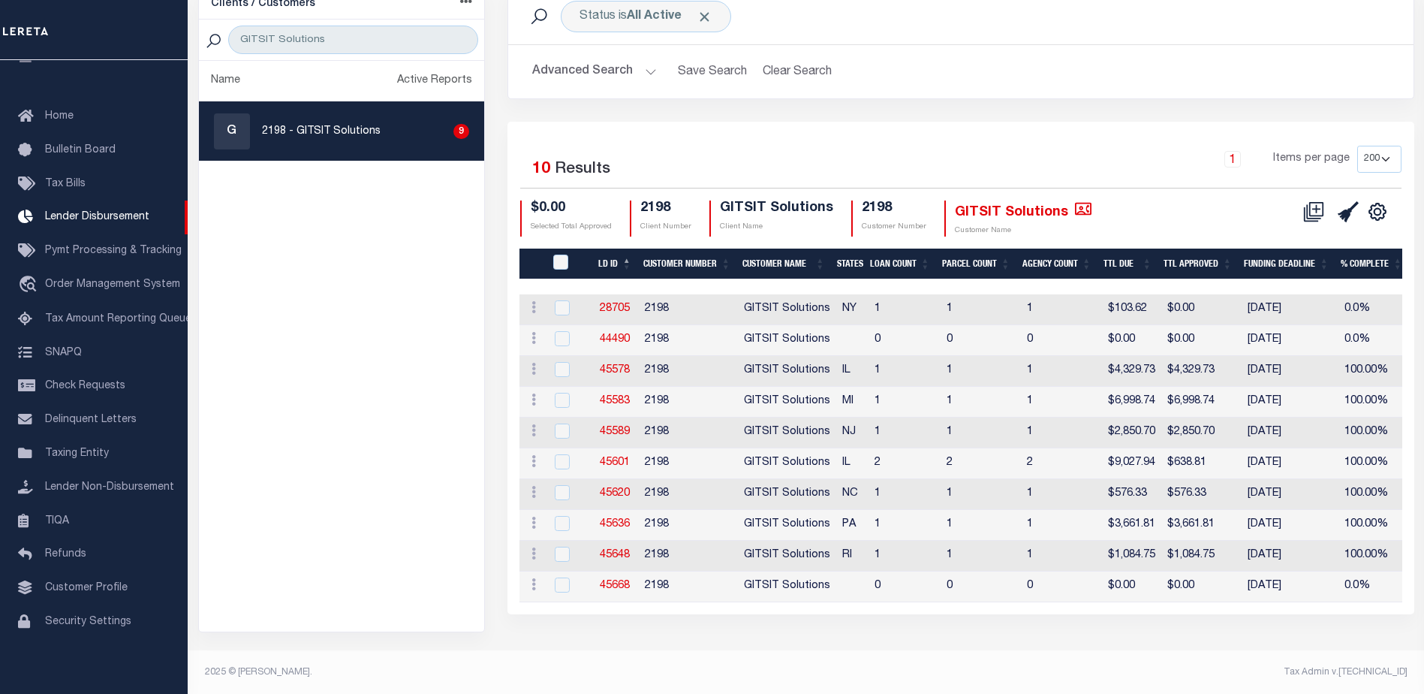
scroll to position [123, 0]
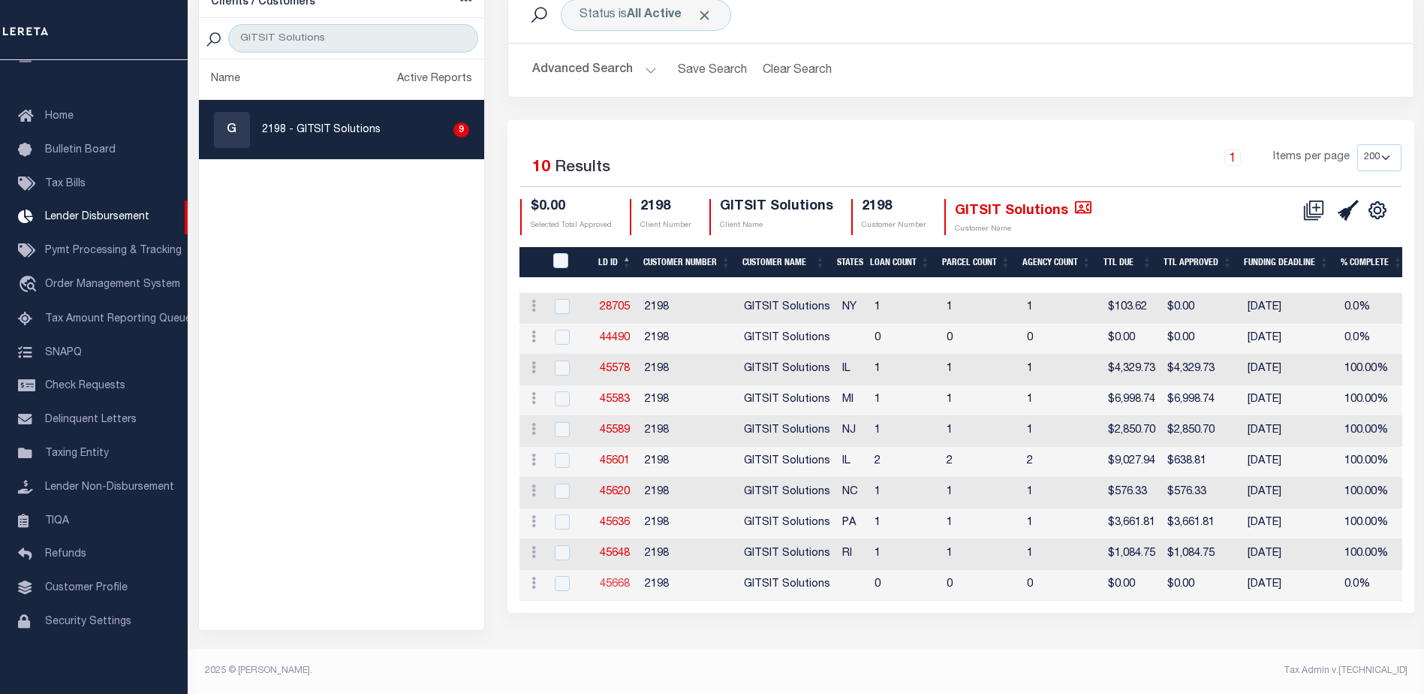
click at [616, 580] on link "45668" at bounding box center [615, 584] width 30 height 11
checkbox input "true"
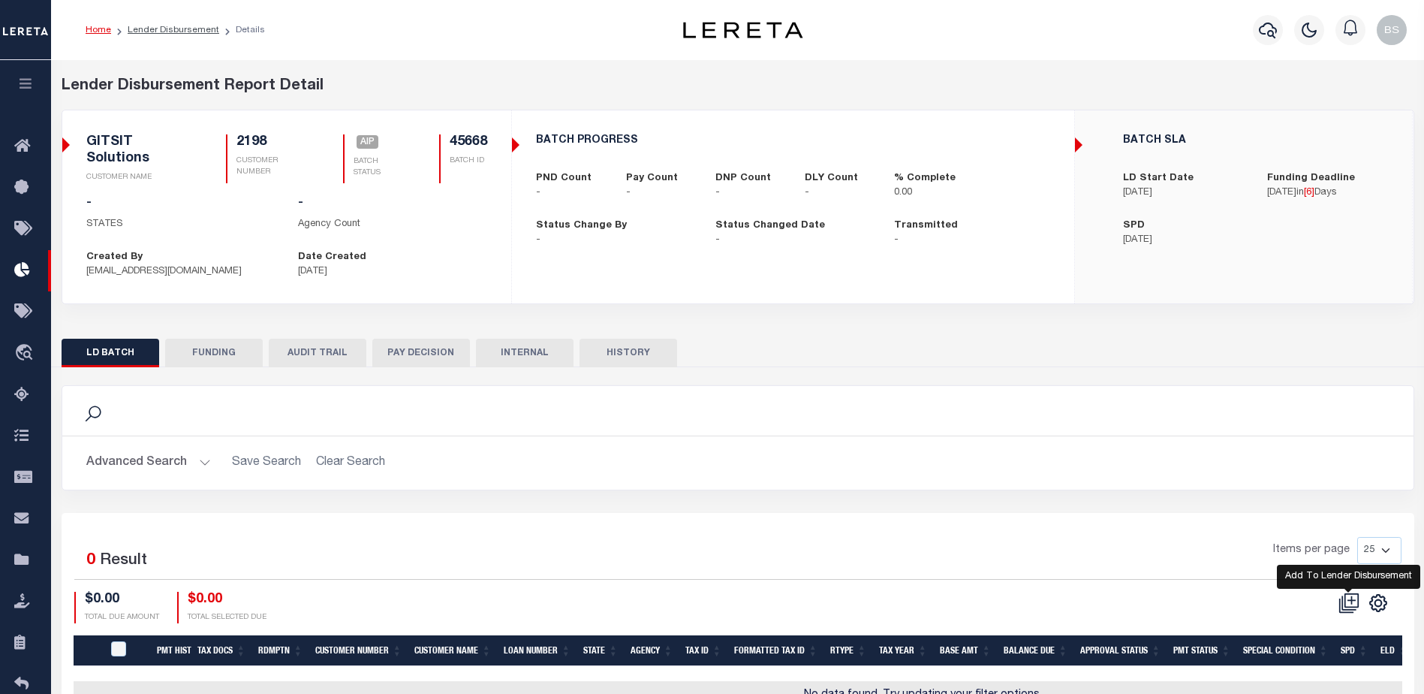
click at [1351, 605] on icon at bounding box center [1349, 602] width 21 height 21
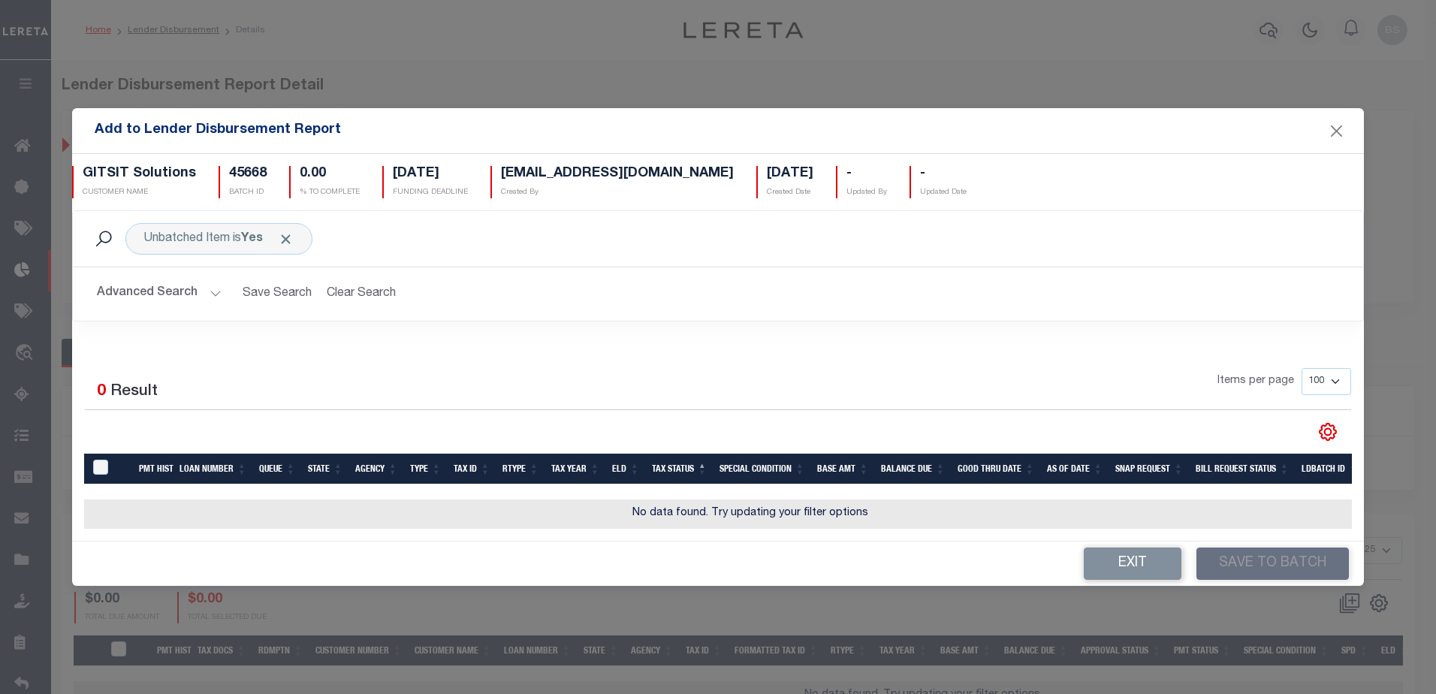
click at [214, 285] on button "Advanced Search" at bounding box center [159, 293] width 125 height 29
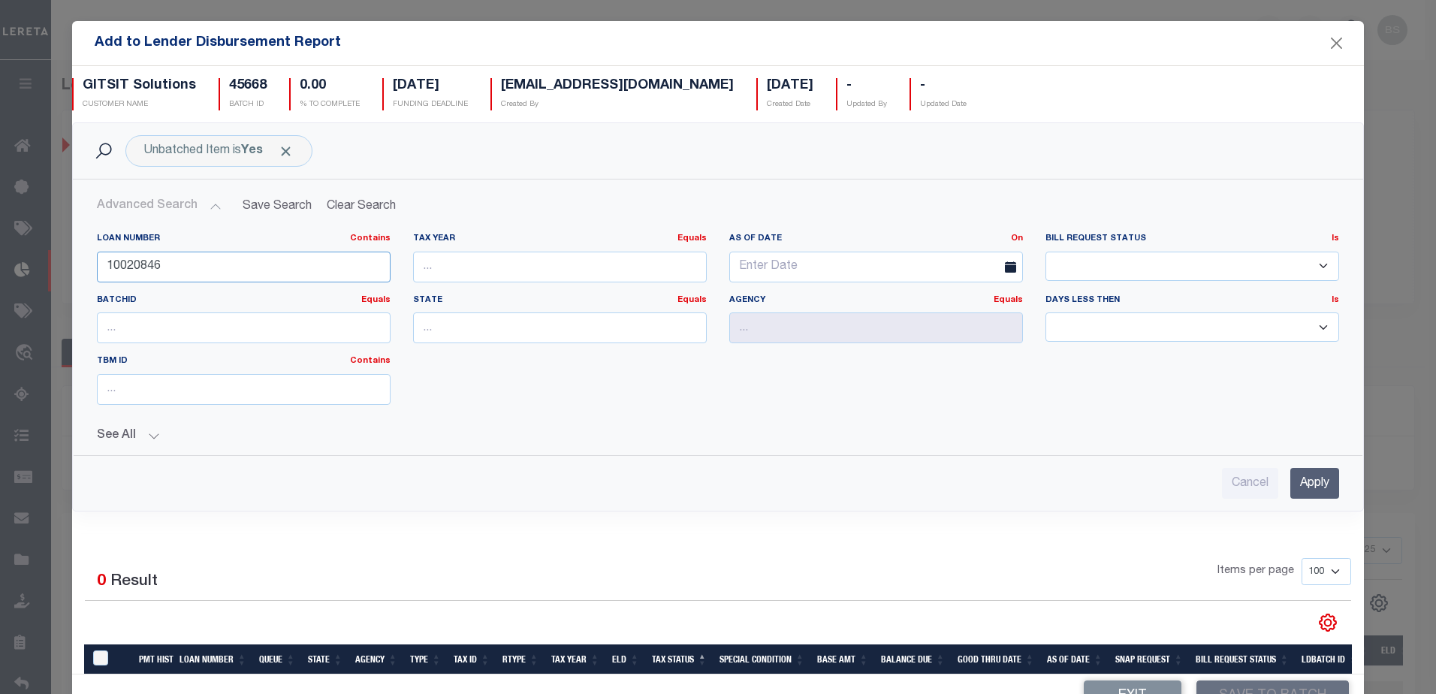
click at [221, 272] on input "10020846" at bounding box center [244, 267] width 294 height 31
type input "1"
type input "2118531"
click at [1305, 491] on input "Apply" at bounding box center [1314, 483] width 49 height 31
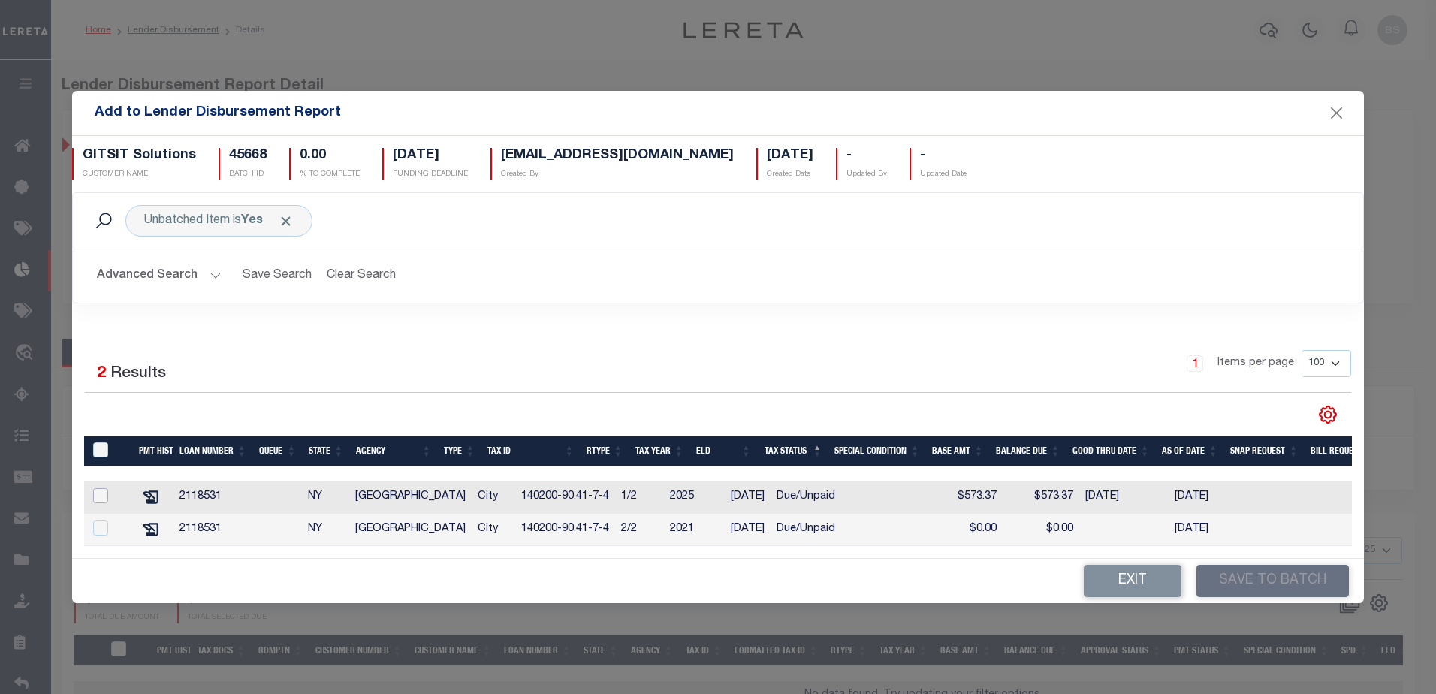
click at [98, 493] on input "checkbox" at bounding box center [100, 495] width 15 height 15
checkbox input "true"
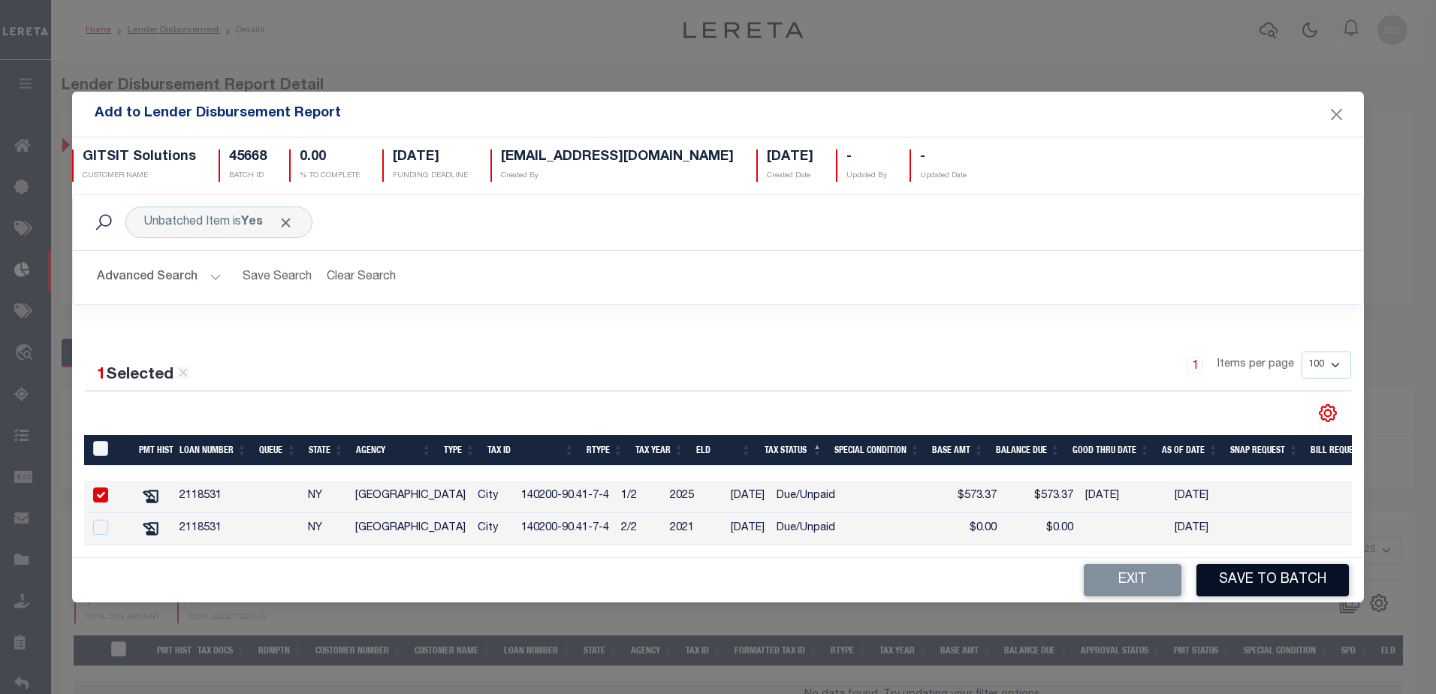
click at [1255, 586] on button "Save to Batch" at bounding box center [1272, 580] width 152 height 32
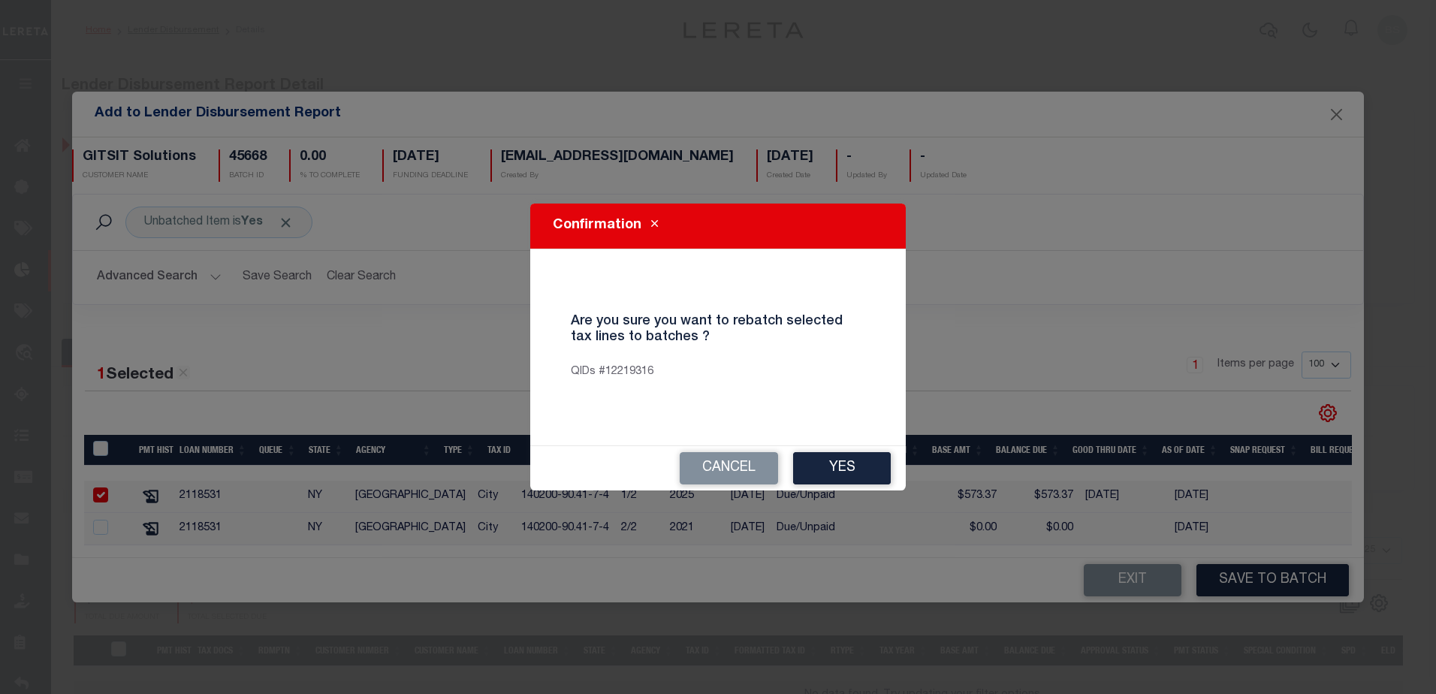
drag, startPoint x: 869, startPoint y: 466, endPoint x: 861, endPoint y: 473, distance: 10.1
click at [869, 466] on button "Yes" at bounding box center [842, 468] width 98 height 32
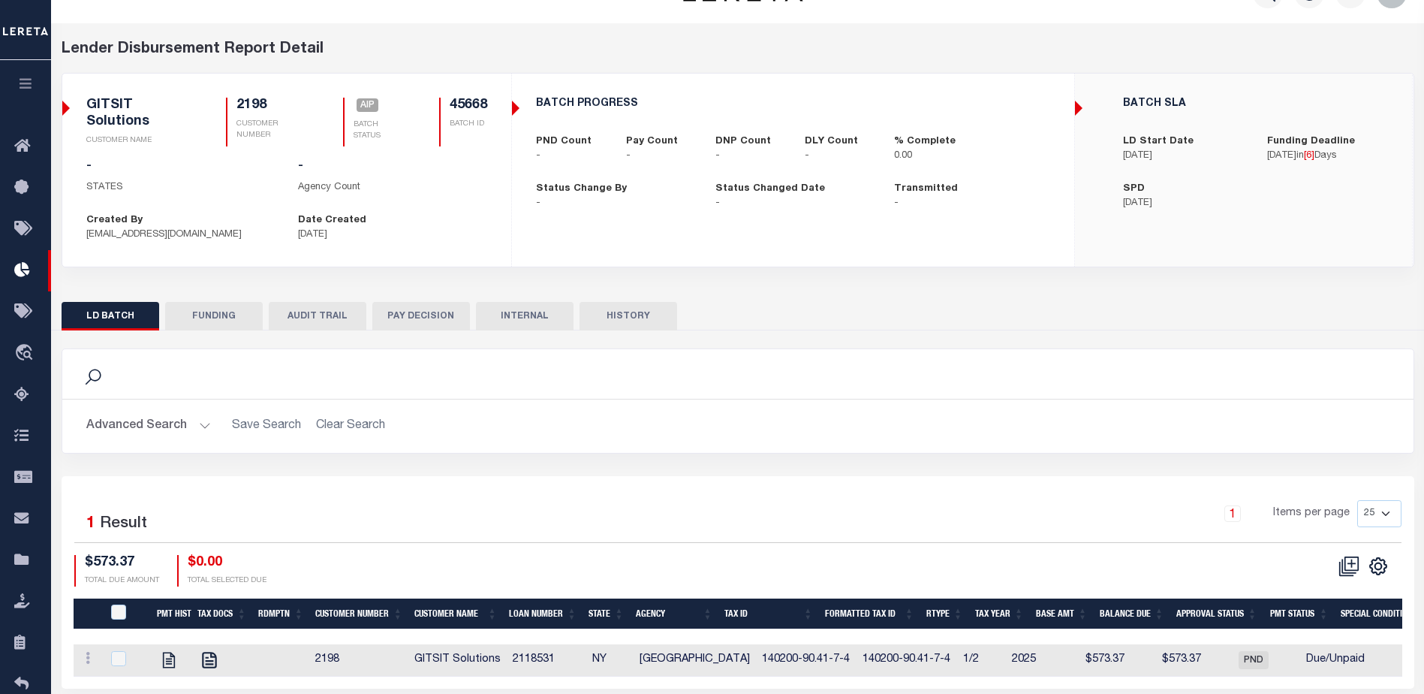
scroll to position [102, 0]
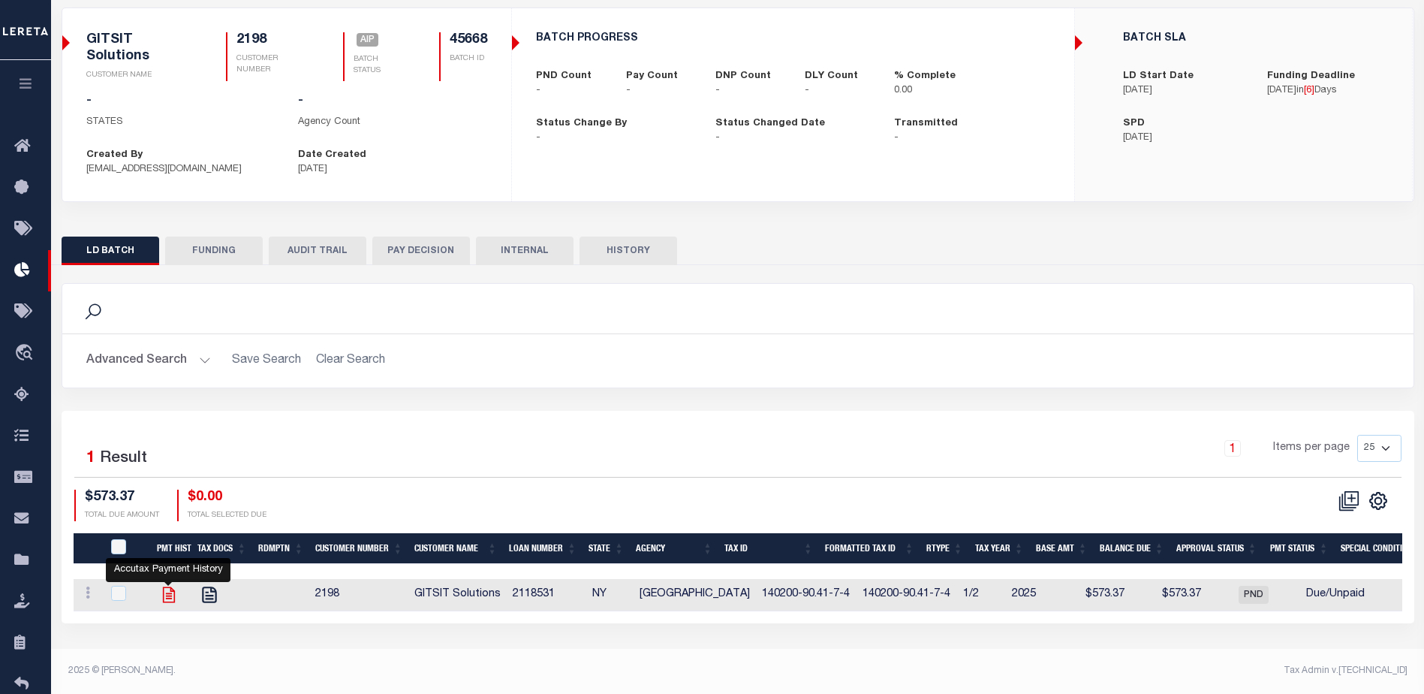
click at [173, 595] on icon at bounding box center [169, 595] width 20 height 20
checkbox input "true"
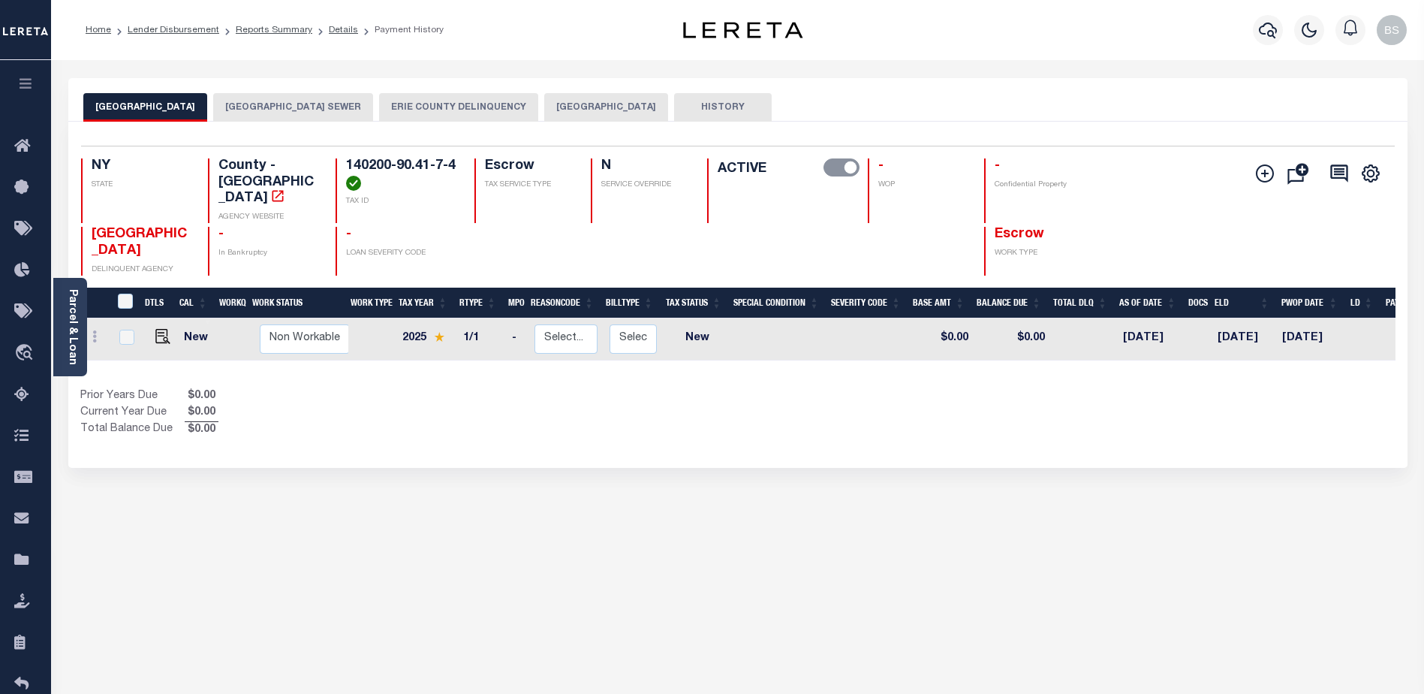
click at [621, 108] on button "[GEOGRAPHIC_DATA]" at bounding box center [606, 107] width 124 height 29
